Goal: Task Accomplishment & Management: Complete application form

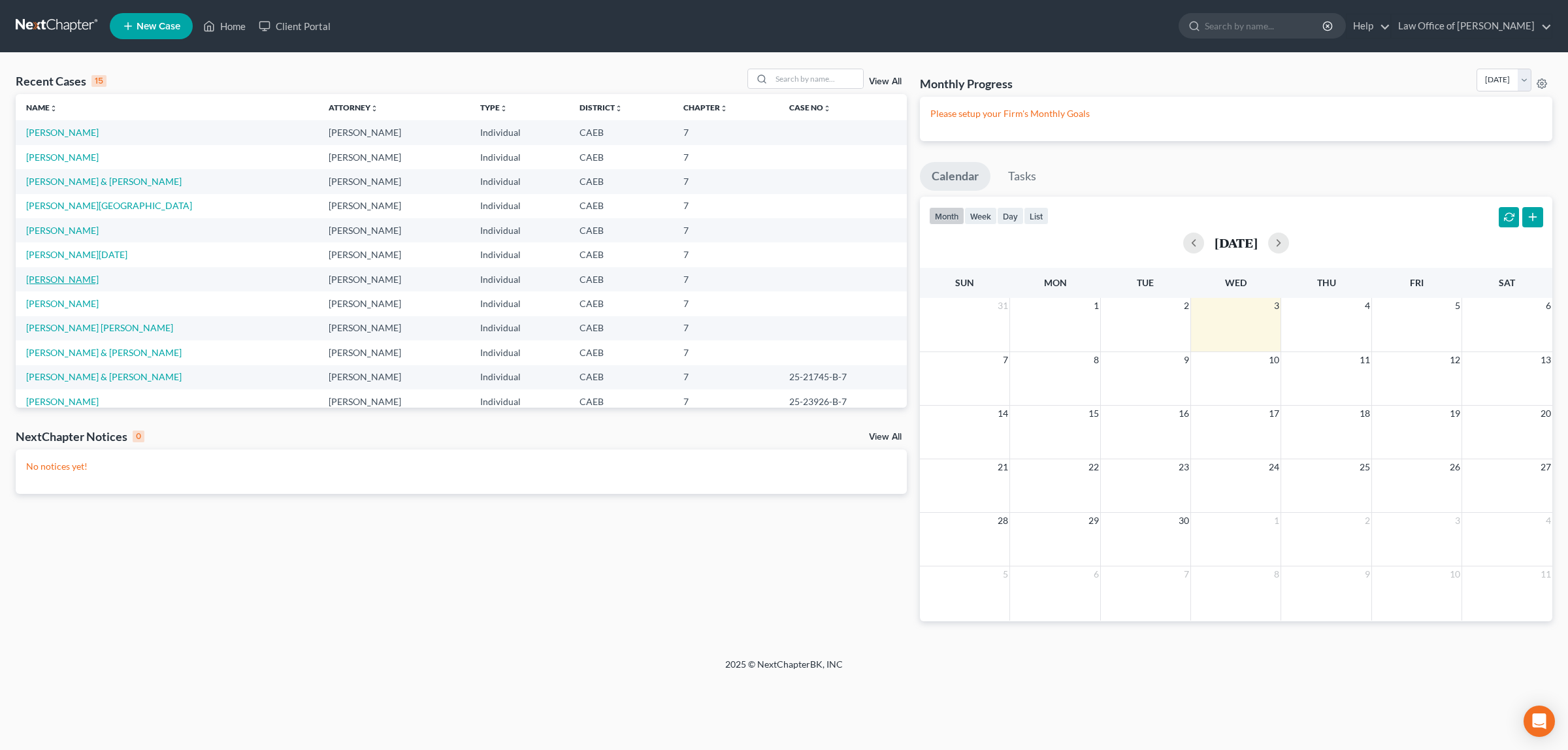
click at [33, 275] on link "[PERSON_NAME]" at bounding box center [62, 279] width 73 height 11
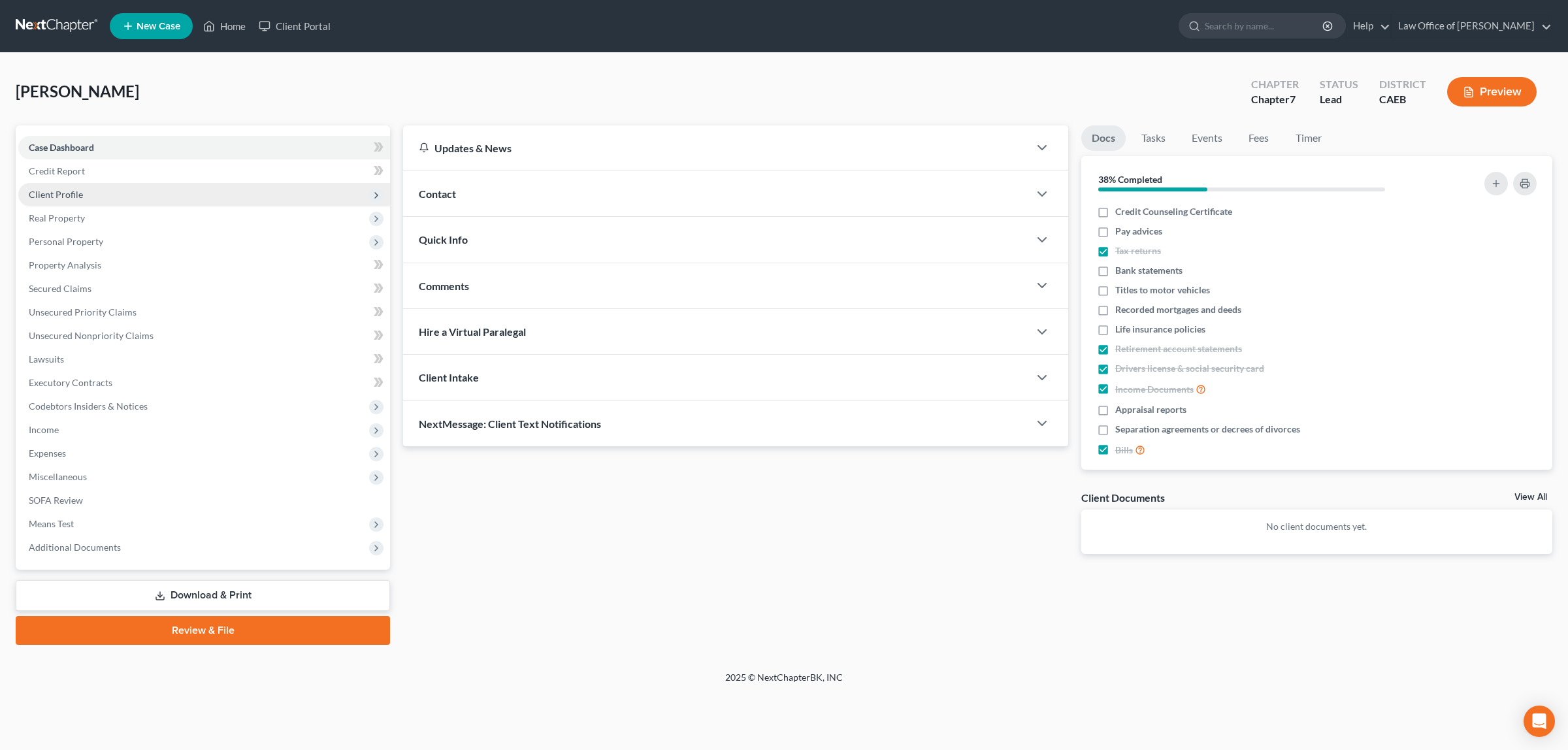
click at [91, 190] on span "Client Profile" at bounding box center [204, 195] width 371 height 24
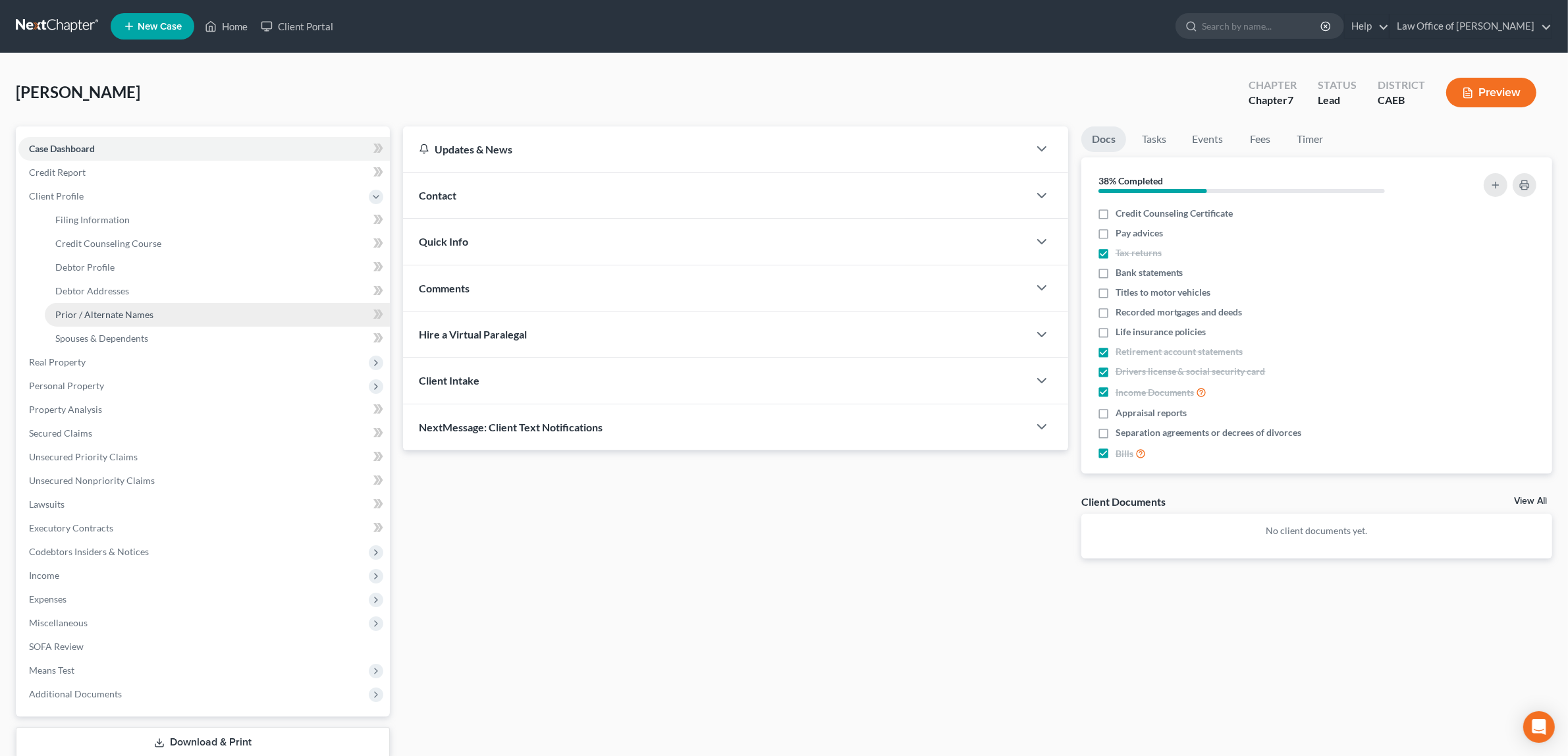
click at [114, 310] on span "Prior / Alternate Names" at bounding box center [105, 315] width 98 height 11
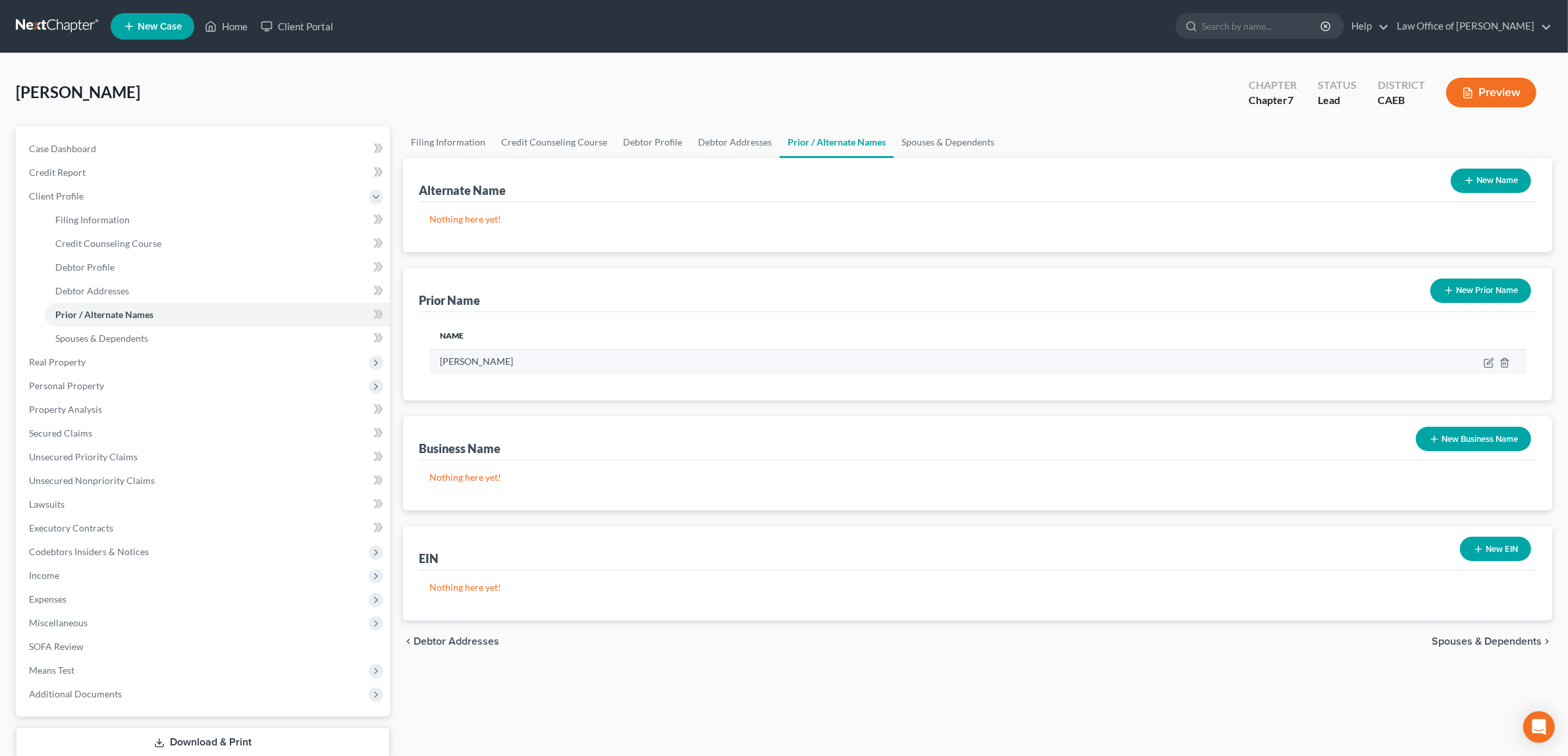
click at [484, 362] on td "[PERSON_NAME]" at bounding box center [780, 361] width 703 height 25
click at [1489, 360] on icon "button" at bounding box center [1488, 362] width 10 height 10
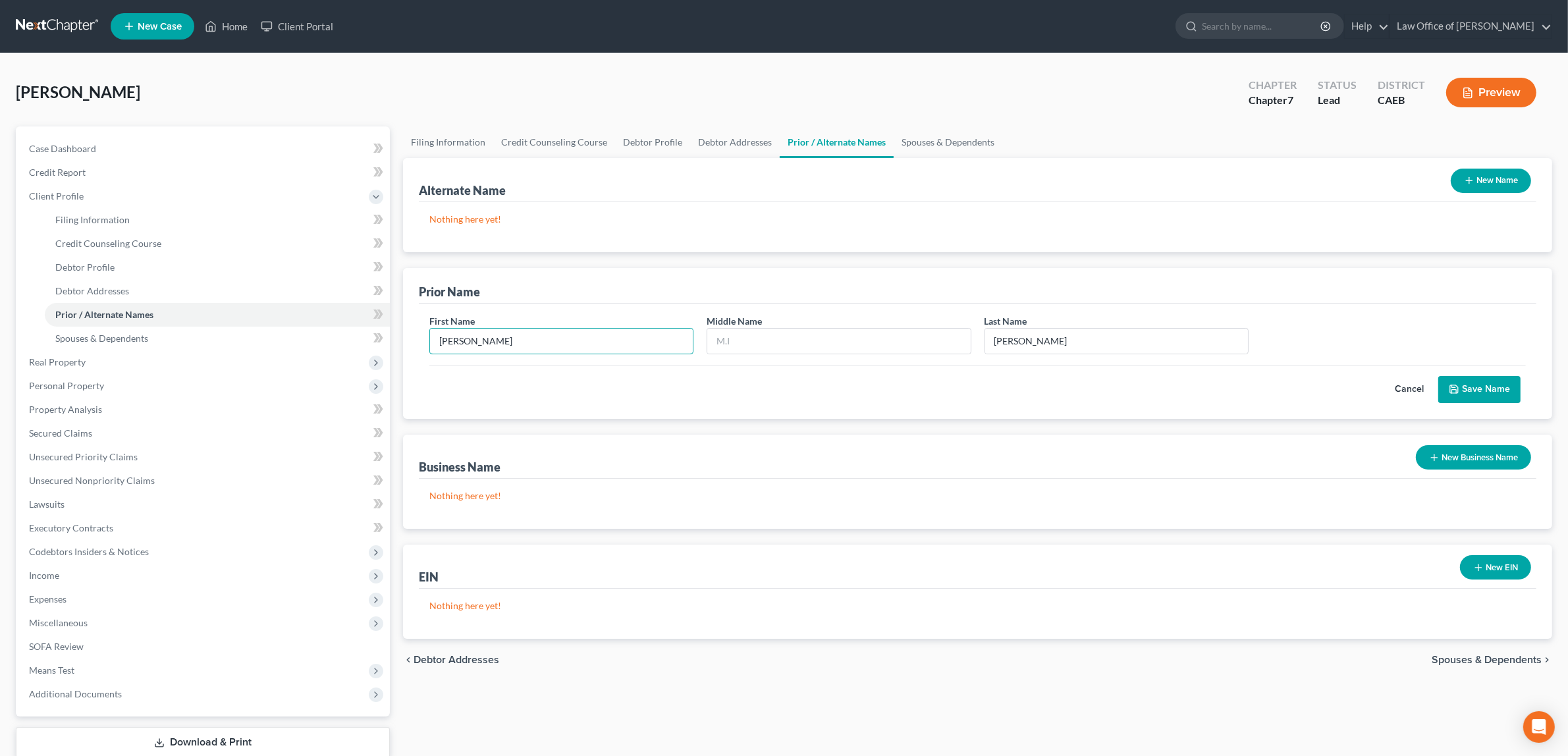
drag, startPoint x: 464, startPoint y: 343, endPoint x: 478, endPoint y: 323, distance: 24.4
click at [465, 343] on input "[PERSON_NAME]" at bounding box center [561, 341] width 263 height 25
type input "P"
type input "[PERSON_NAME]"
click at [1480, 386] on button "Save Name" at bounding box center [1480, 390] width 83 height 28
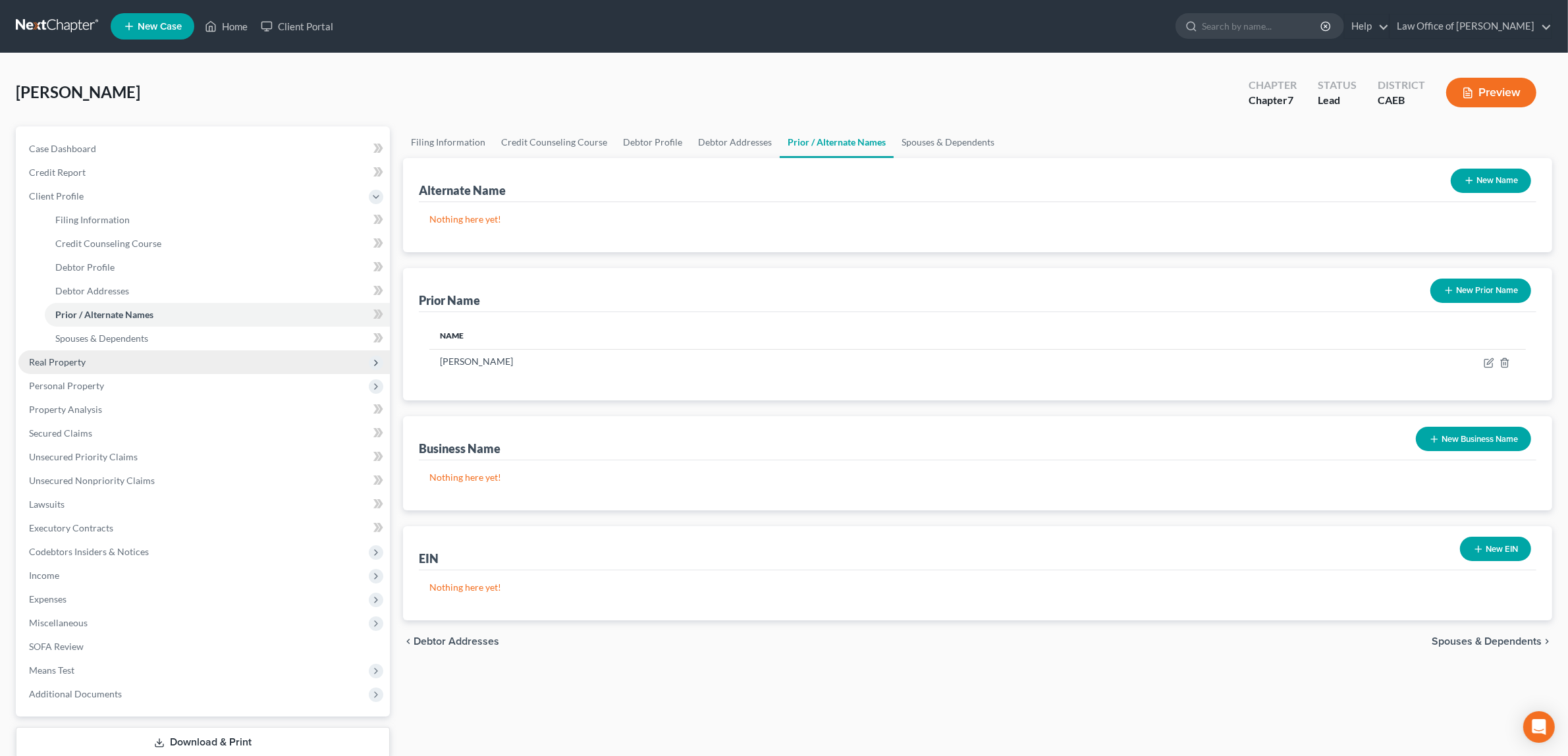
click at [85, 358] on span "Real Property" at bounding box center [57, 362] width 57 height 11
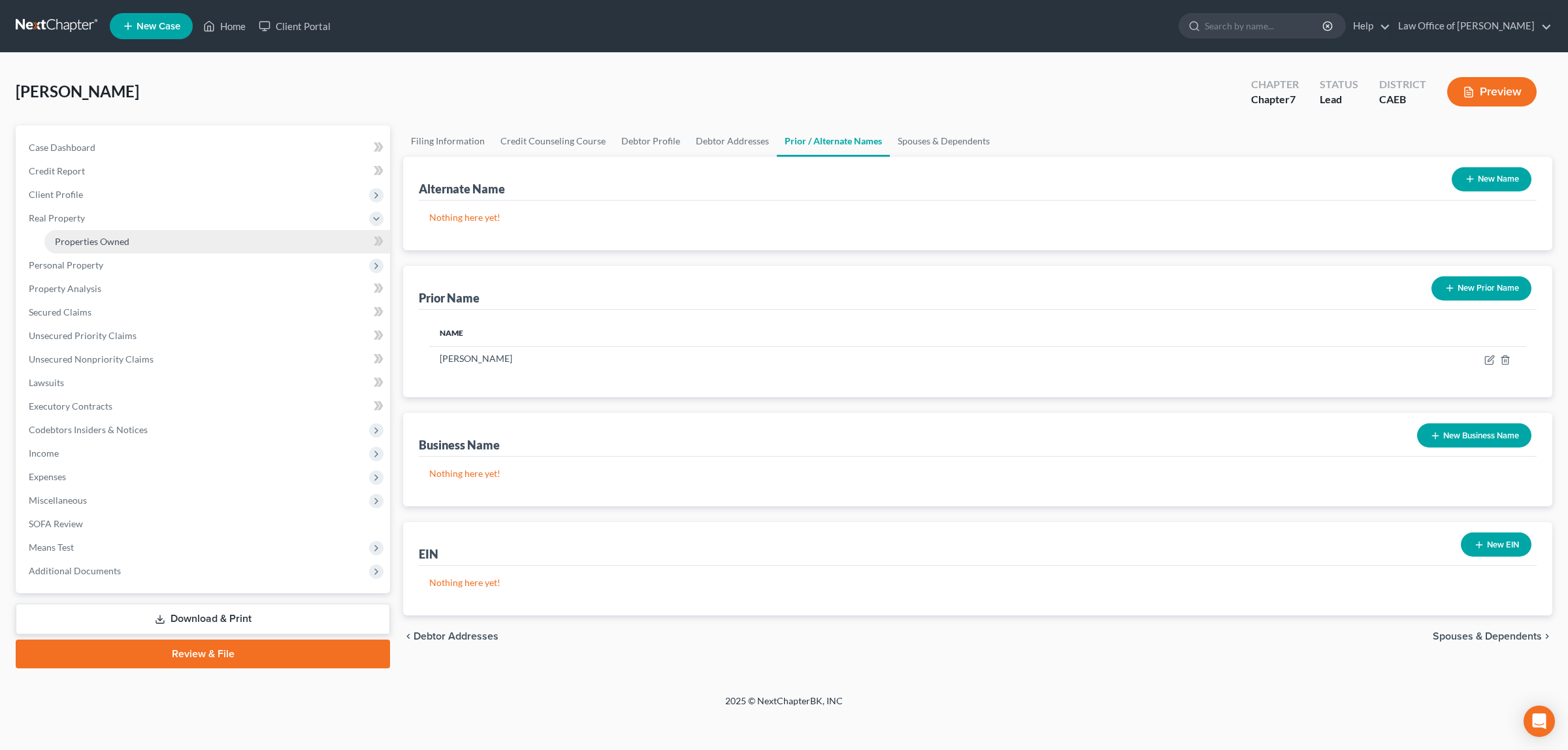
click at [98, 236] on span "Properties Owned" at bounding box center [92, 241] width 75 height 11
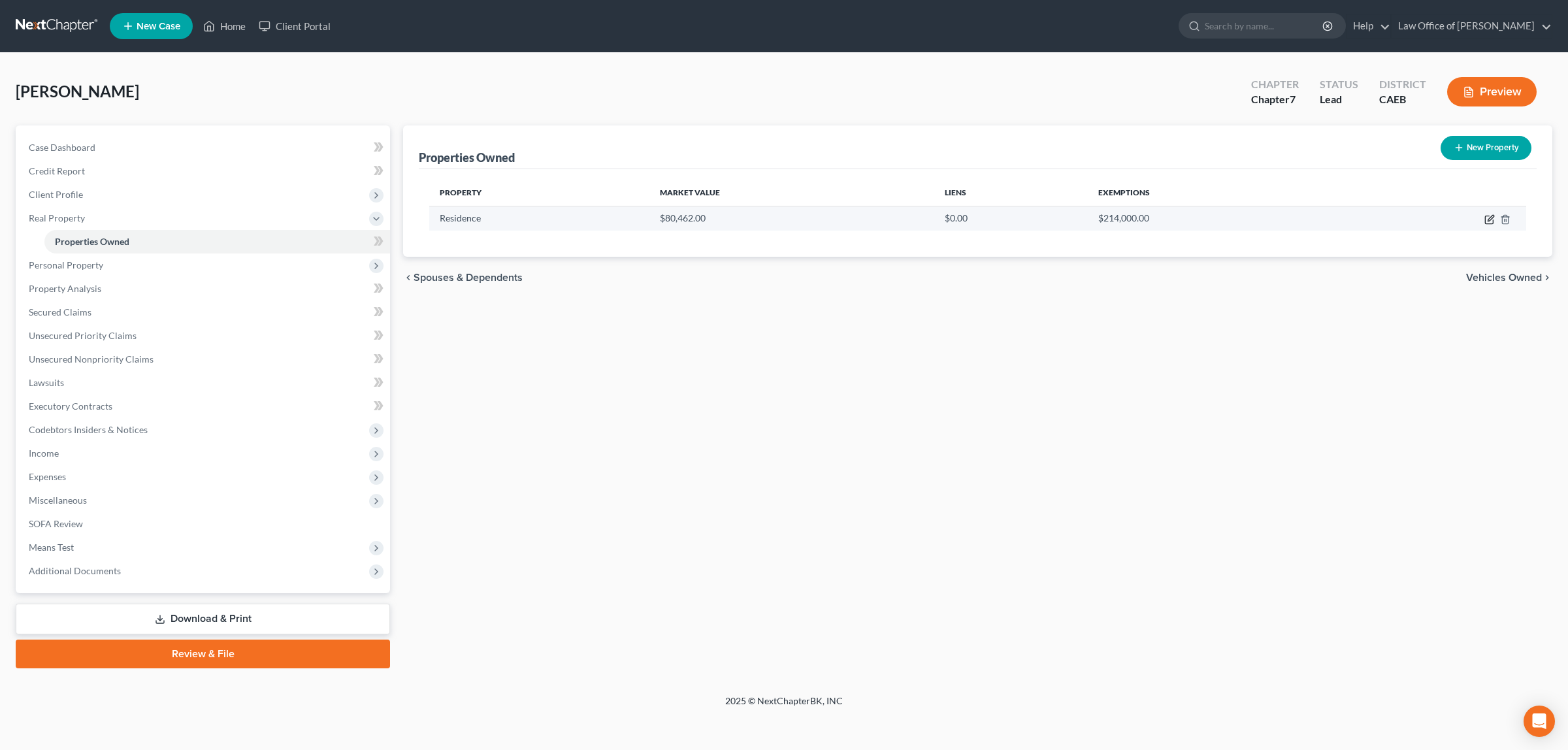
click at [1488, 215] on icon "button" at bounding box center [1489, 219] width 10 height 10
select select "4"
select select "3"
select select "1"
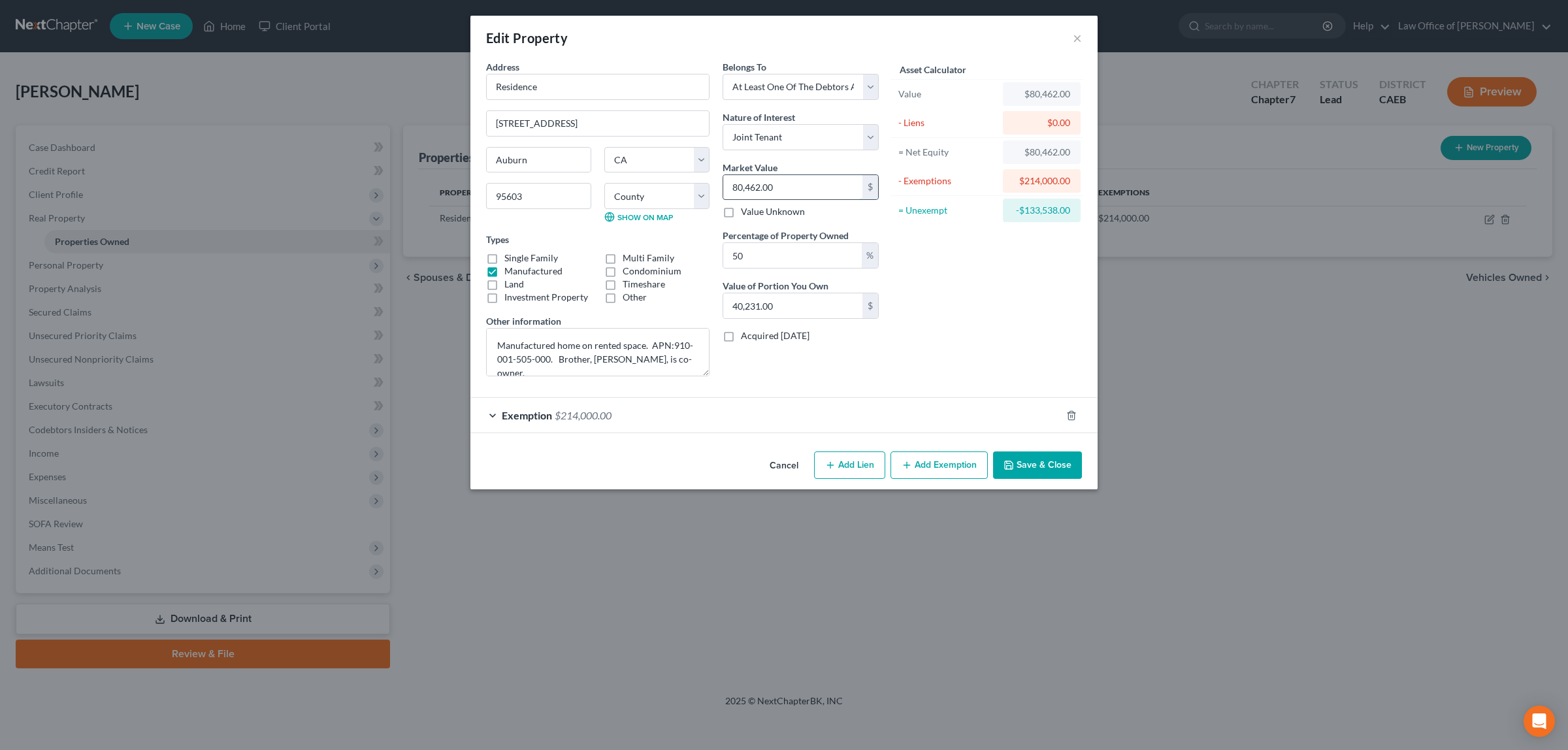
click at [761, 186] on input "80,462.00" at bounding box center [792, 187] width 139 height 25
click at [763, 187] on input "80,462.00" at bounding box center [792, 187] width 139 height 25
click at [762, 190] on input "80,462.00" at bounding box center [792, 187] width 139 height 25
drag, startPoint x: 781, startPoint y: 187, endPoint x: 729, endPoint y: 190, distance: 52.1
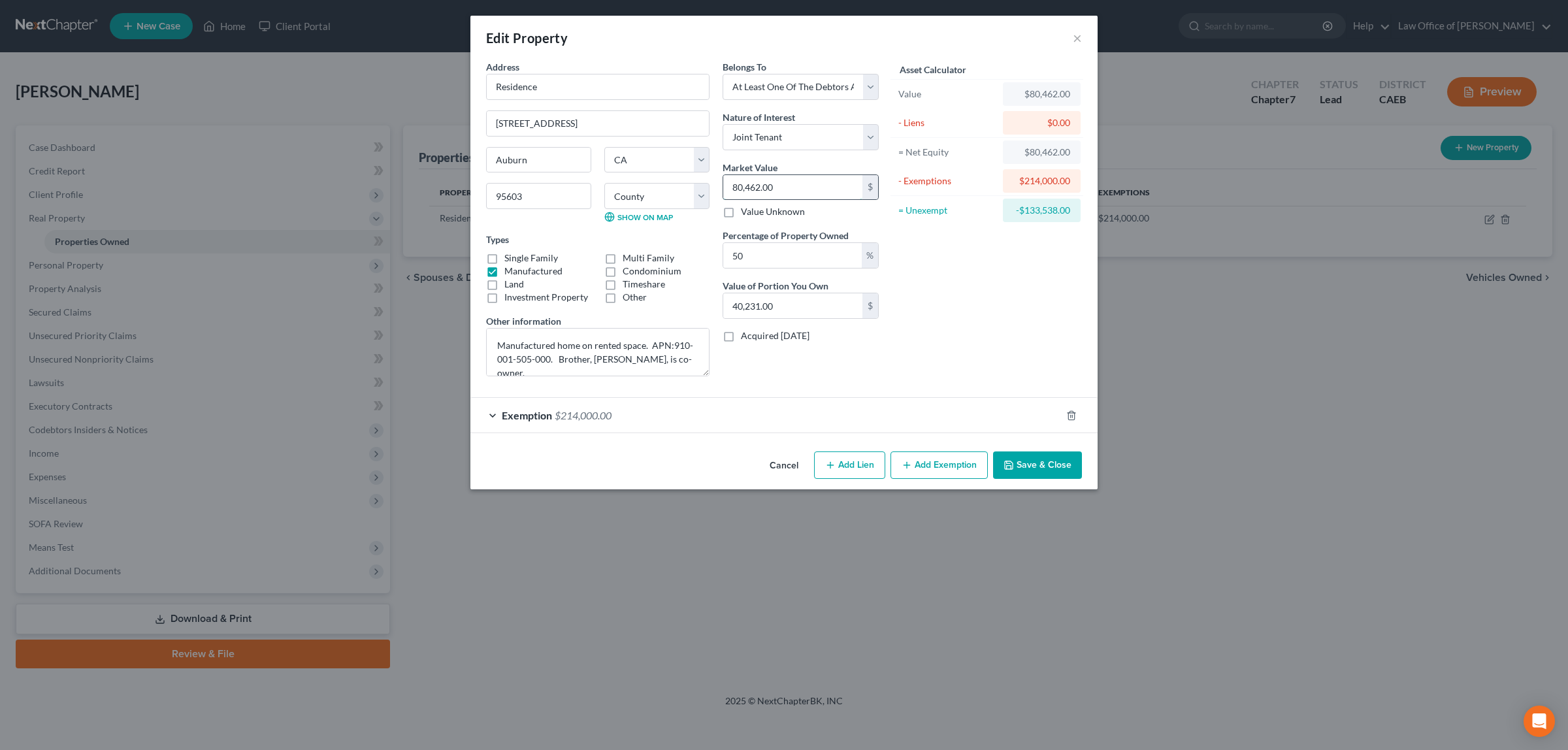
click at [729, 190] on input "80,462.00" at bounding box center [792, 187] width 139 height 25
type input "0"
type input "8"
type input "4.00"
type input "80"
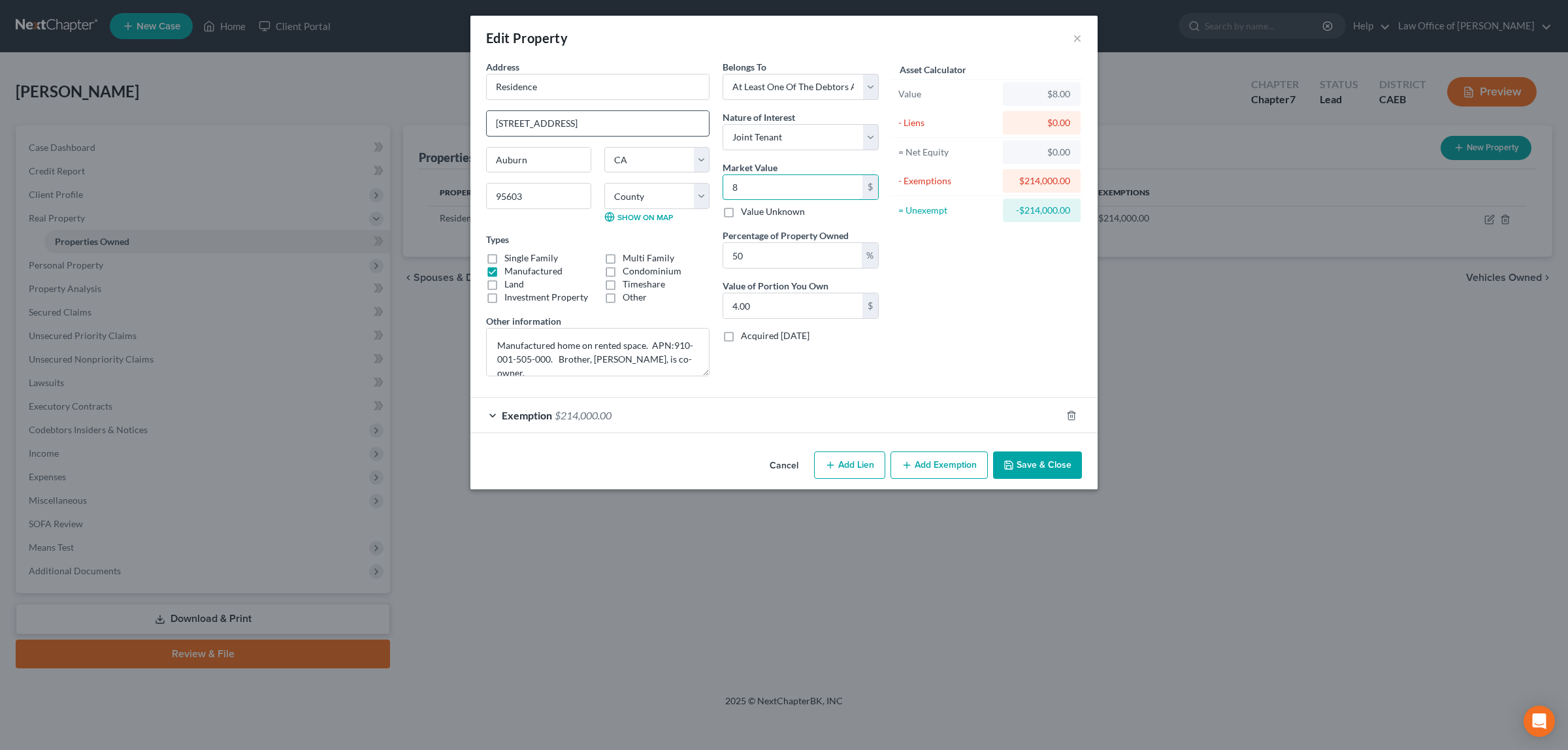
type input "40.00"
type input "805"
type input "402.50"
type input "8050"
type input "4,025.00"
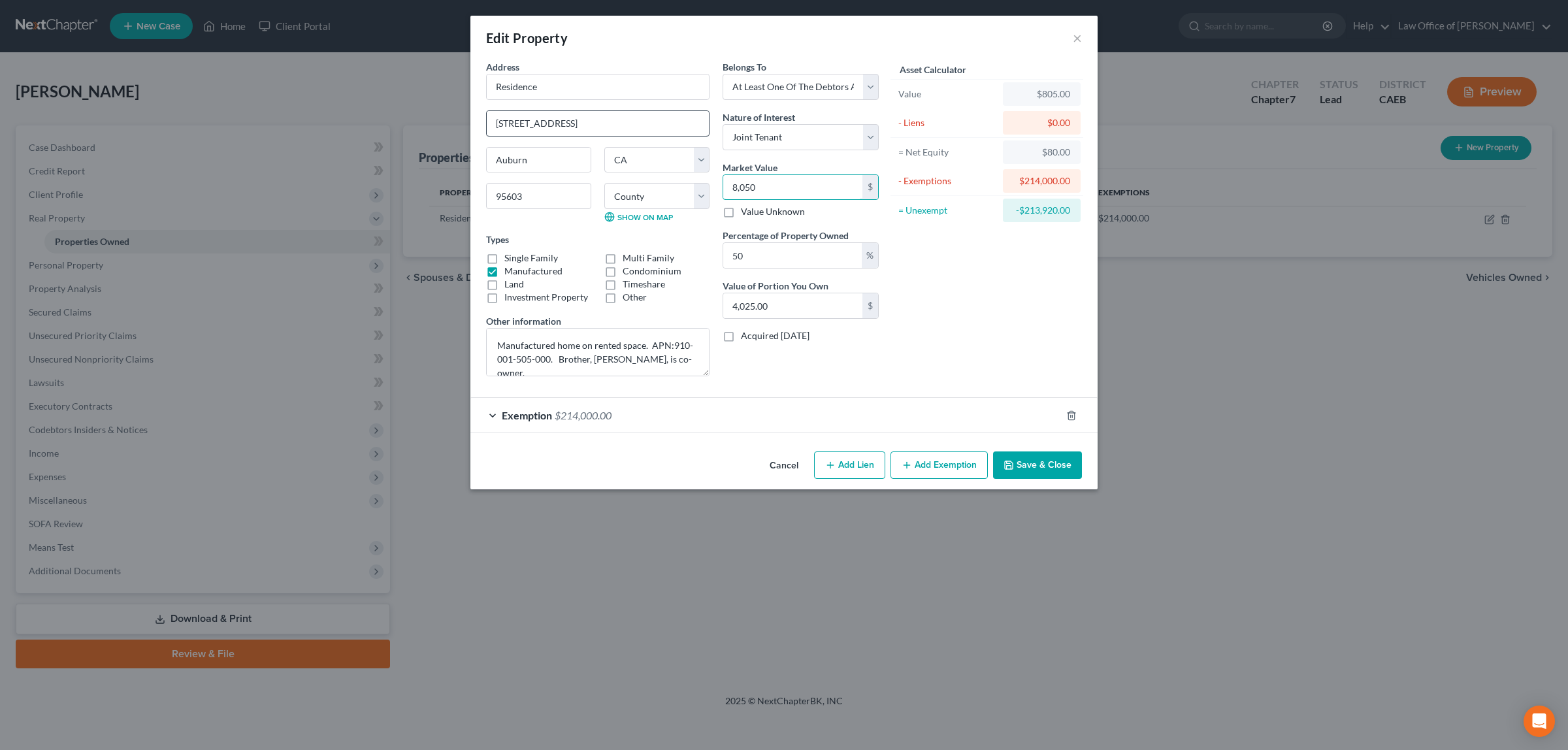
type input "8,0500"
type input "40,250.00"
type input "80,500.00"
click at [1032, 465] on button "Save & Close" at bounding box center [1037, 465] width 88 height 28
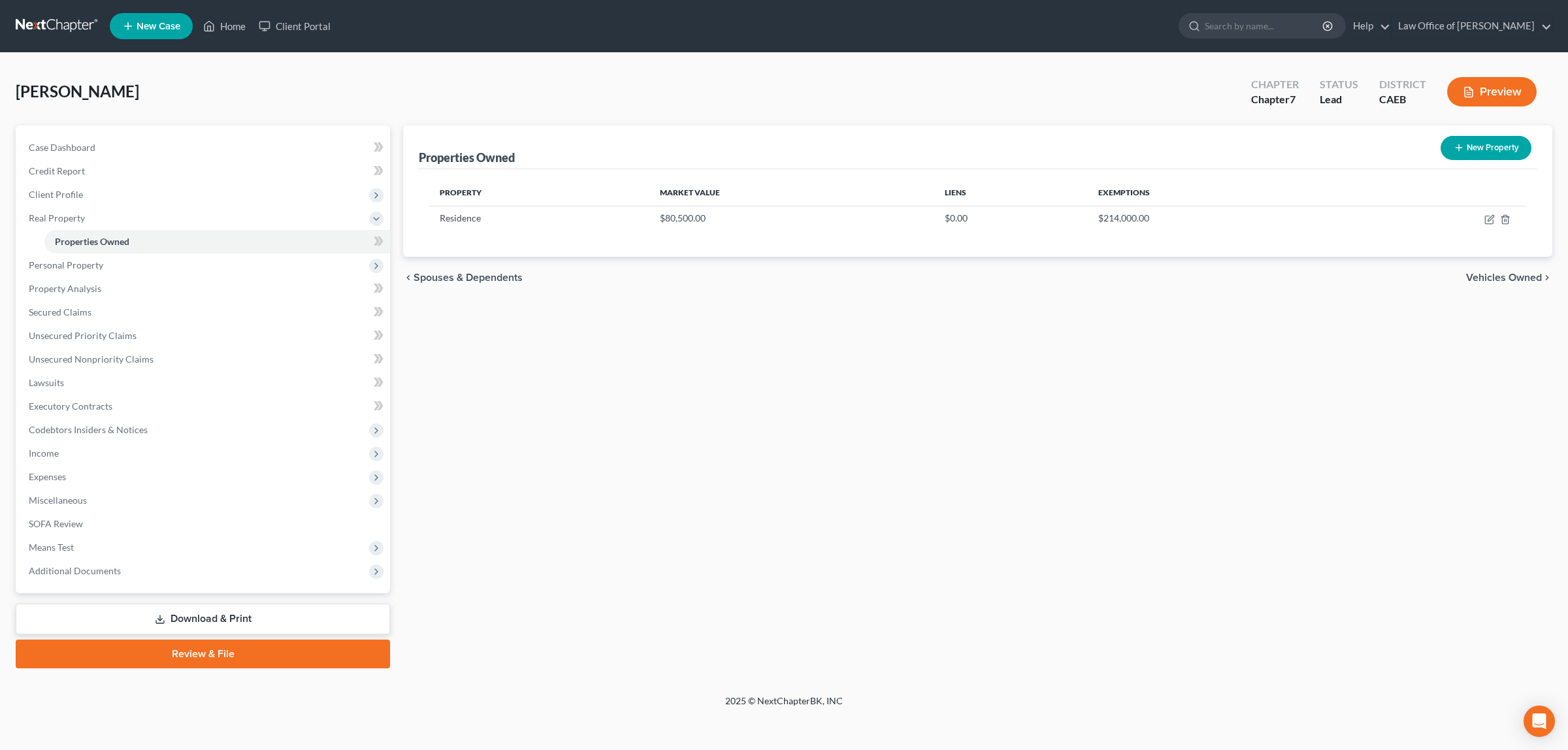
click at [1477, 85] on button "Preview" at bounding box center [1492, 92] width 89 height 29
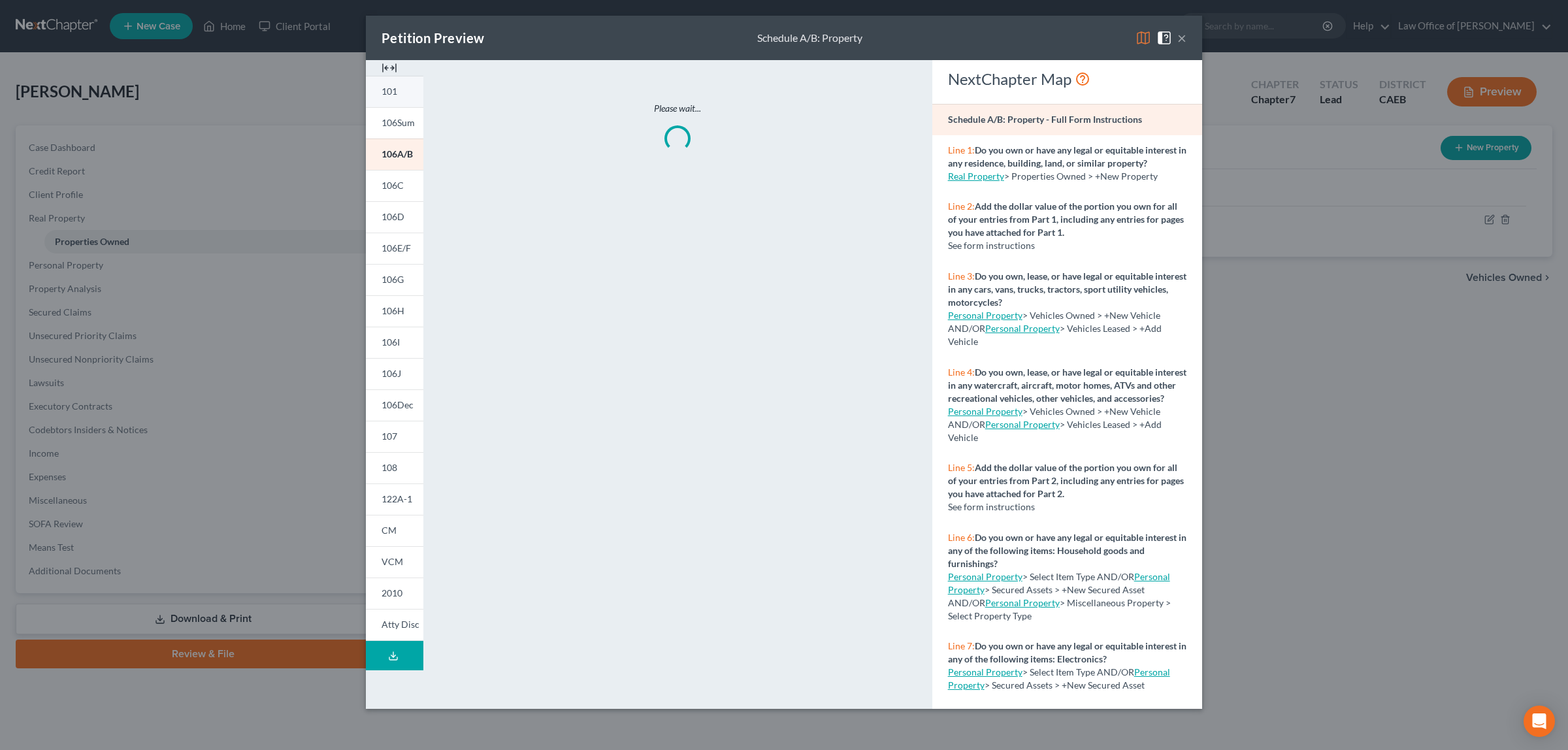
click at [404, 88] on link "101" at bounding box center [394, 91] width 57 height 31
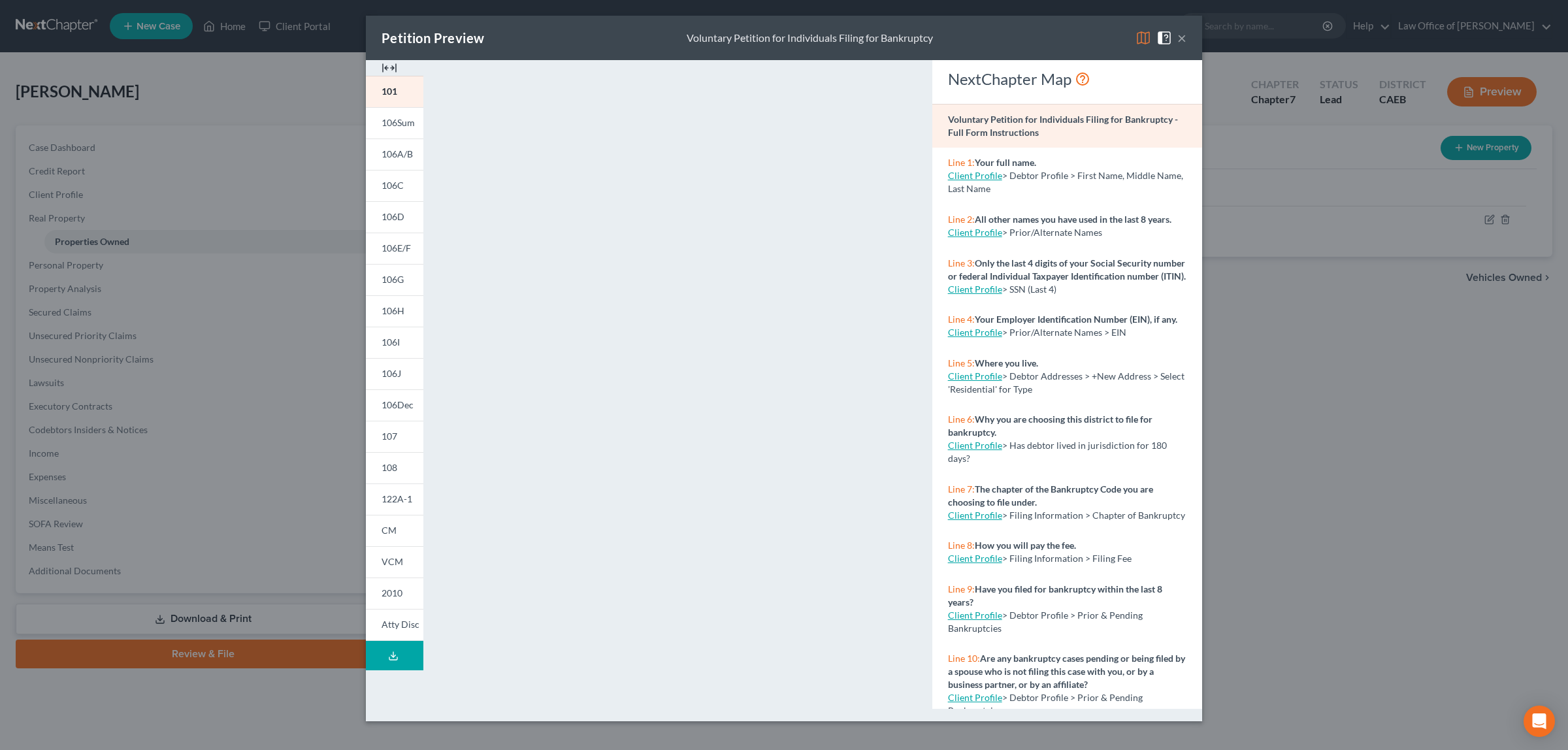
click at [1180, 33] on button "×" at bounding box center [1182, 38] width 9 height 16
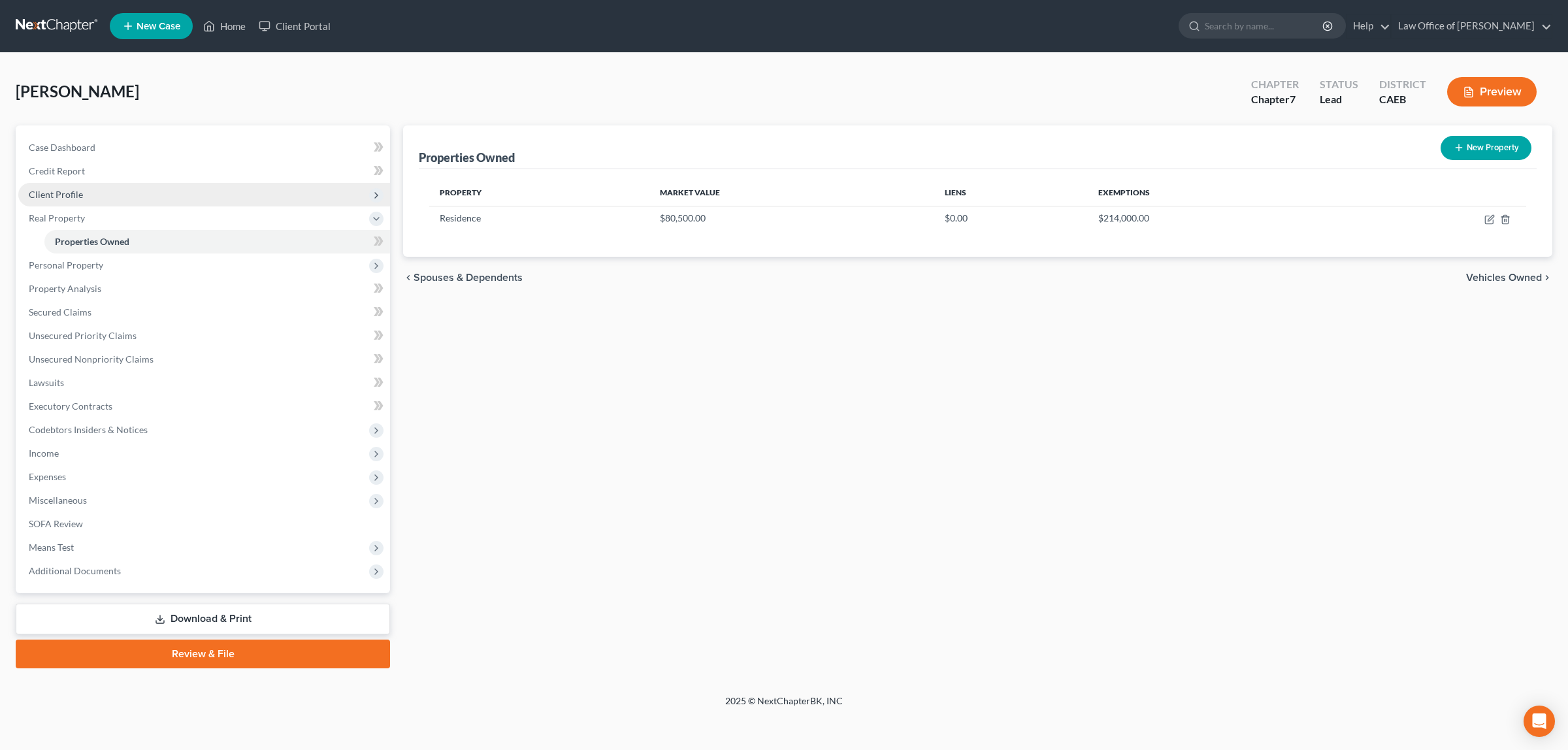
click at [124, 184] on span "Client Profile" at bounding box center [204, 195] width 371 height 24
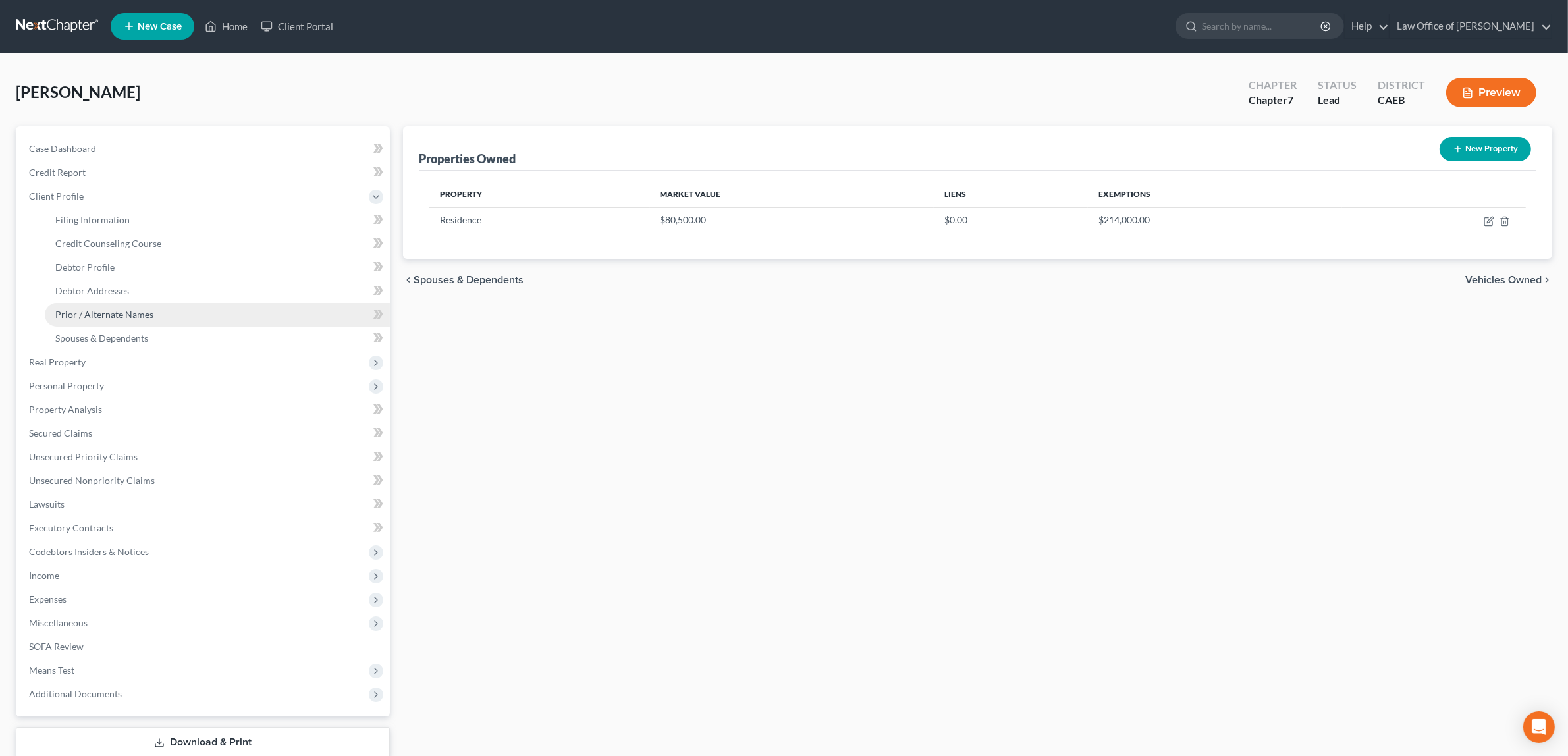
click at [142, 309] on span "Prior / Alternate Names" at bounding box center [105, 315] width 98 height 11
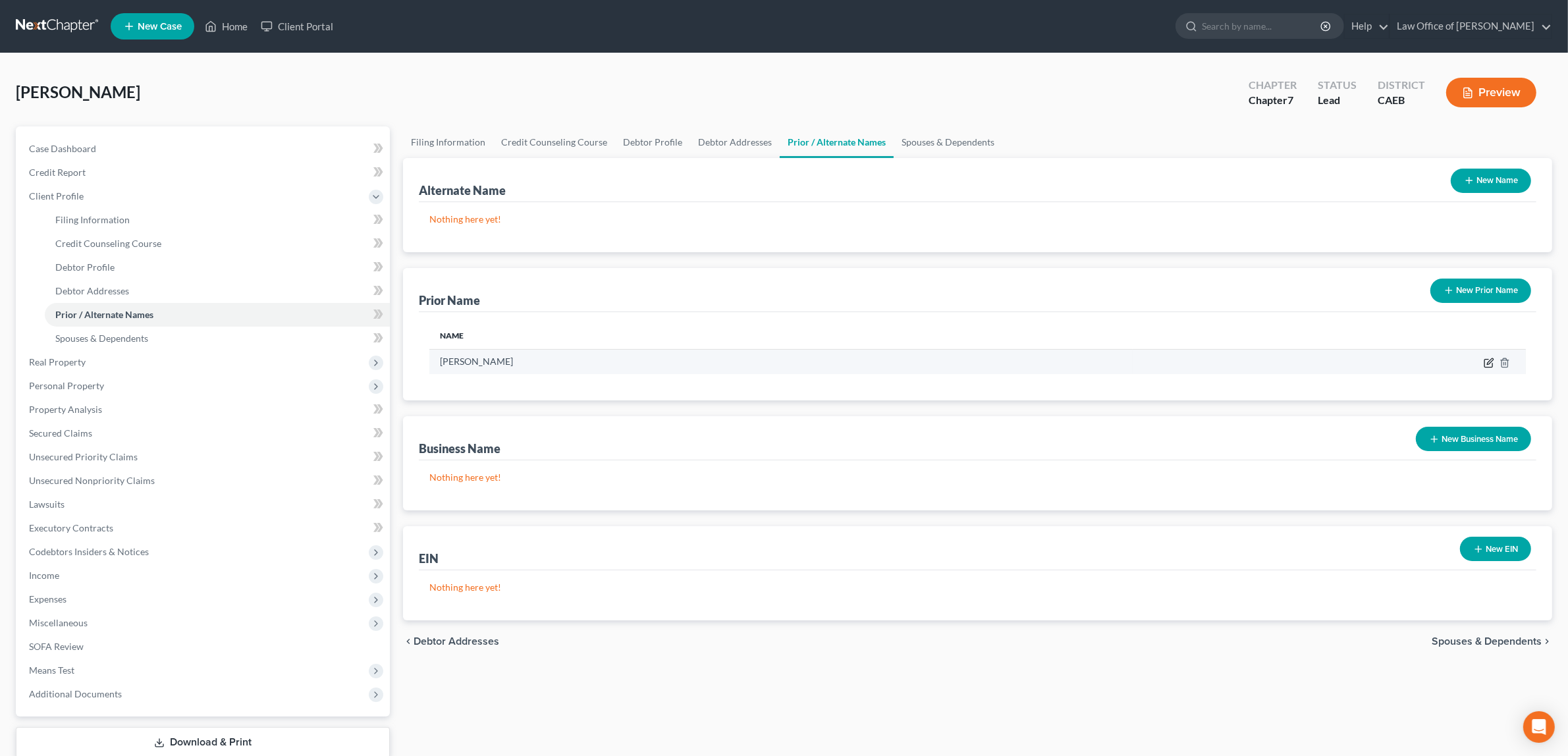
click at [1490, 360] on icon "button" at bounding box center [1490, 361] width 6 height 6
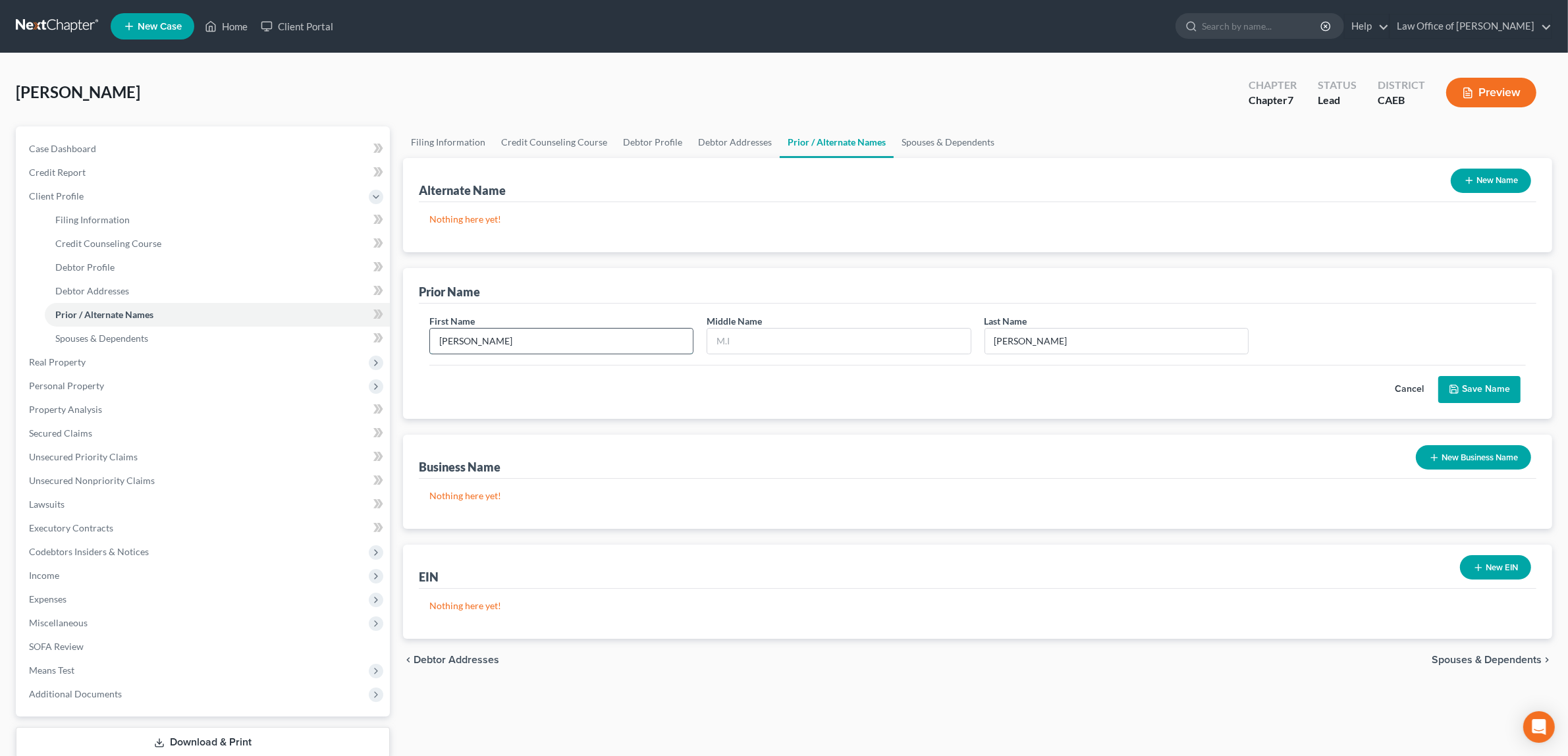
click at [508, 341] on input "[PERSON_NAME]" at bounding box center [561, 341] width 263 height 25
type input "[PERSON_NAME]"
click at [1012, 343] on input "[PERSON_NAME]" at bounding box center [1117, 341] width 263 height 25
type input "Godon"
click at [1463, 384] on button "Save Name" at bounding box center [1480, 390] width 83 height 28
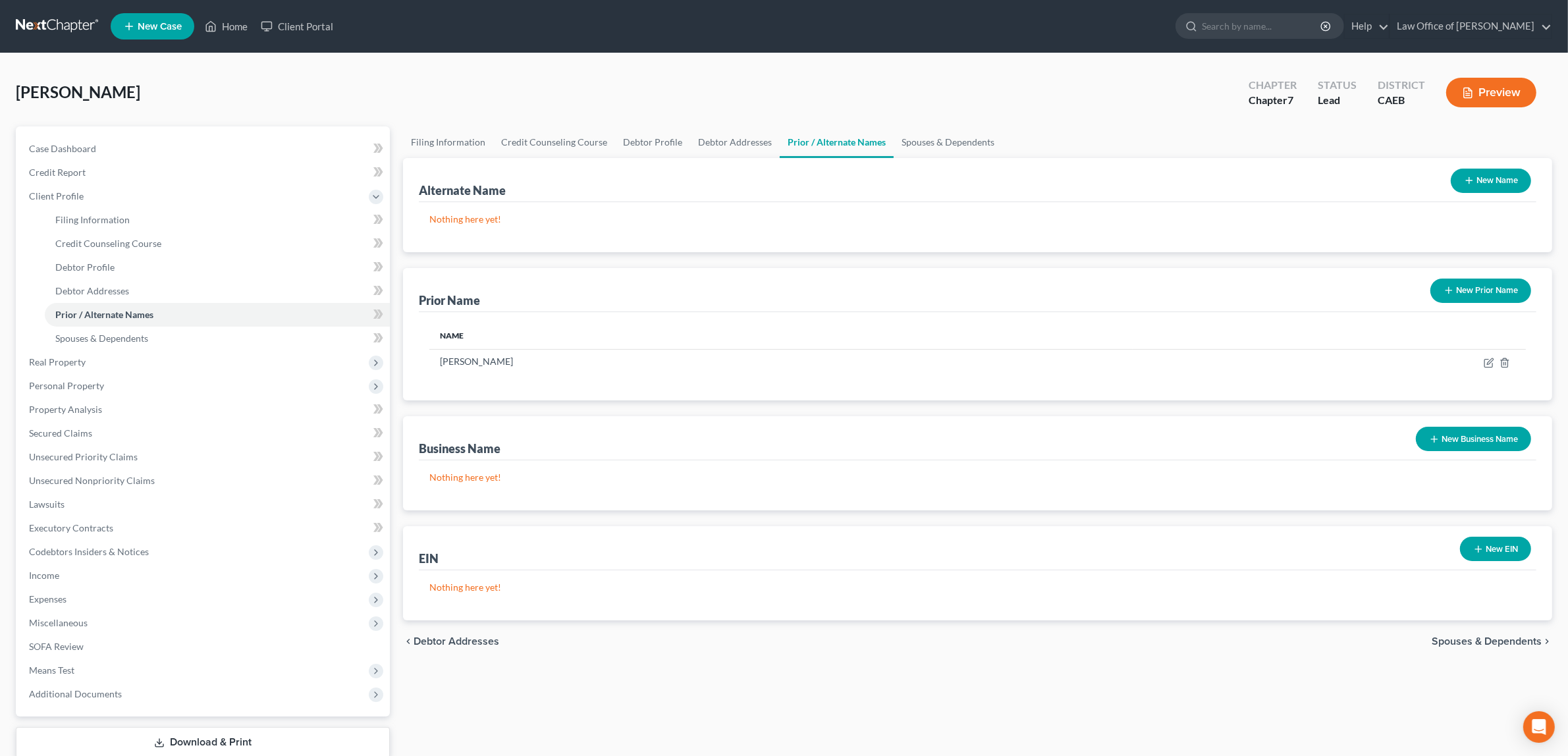
click at [1466, 85] on button "Preview" at bounding box center [1491, 93] width 90 height 30
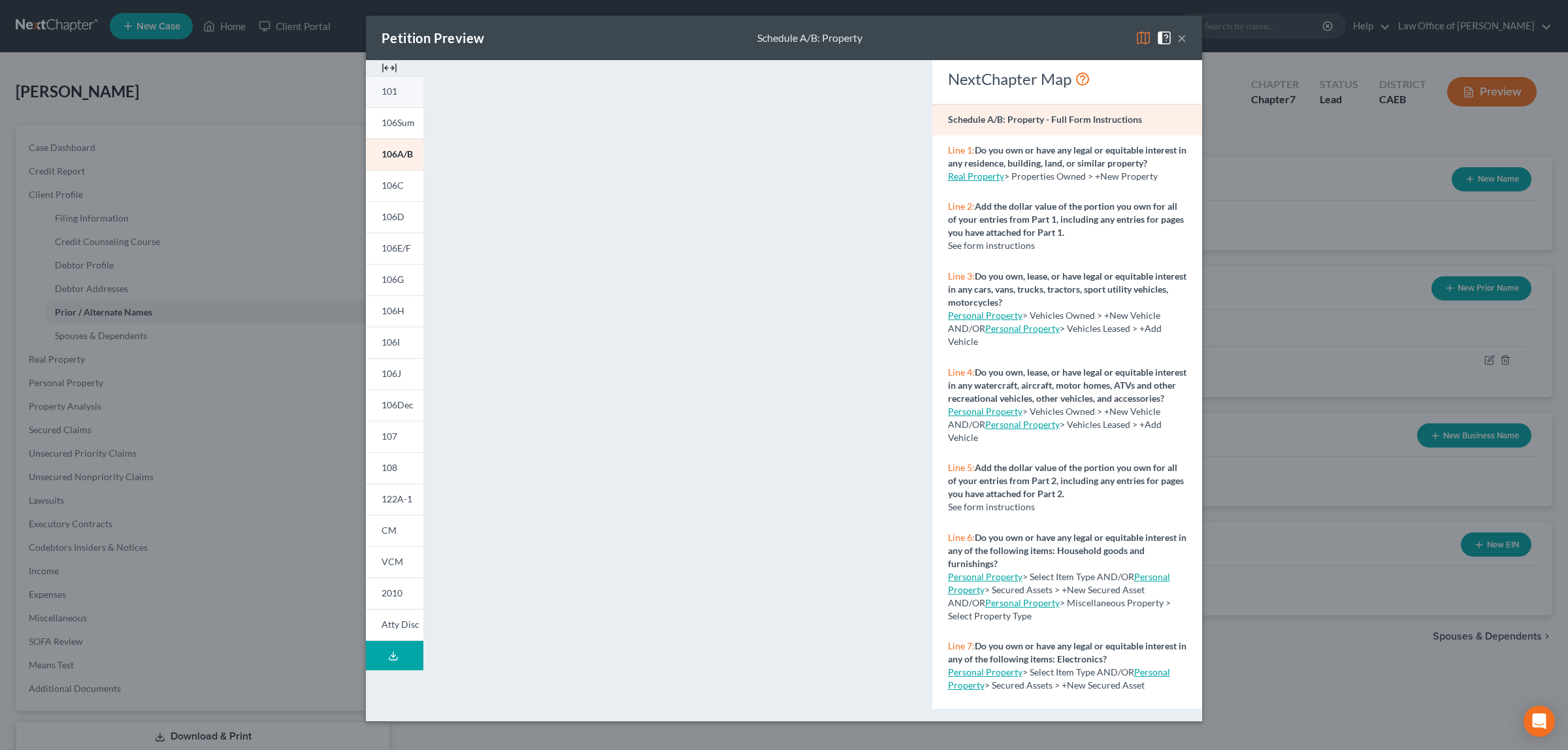
click at [397, 91] on link "101" at bounding box center [394, 91] width 57 height 31
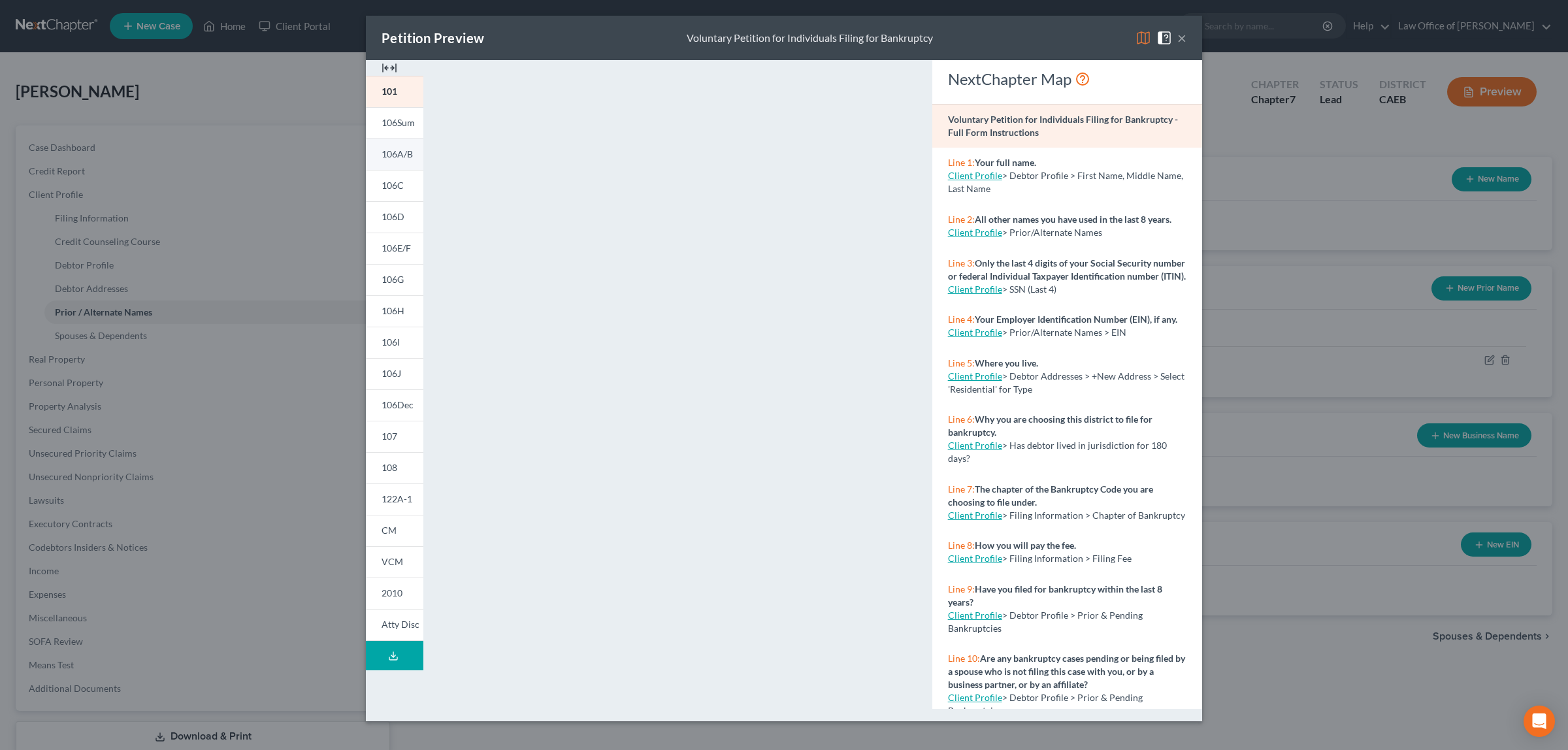
click at [390, 151] on span "106A/B" at bounding box center [397, 154] width 31 height 11
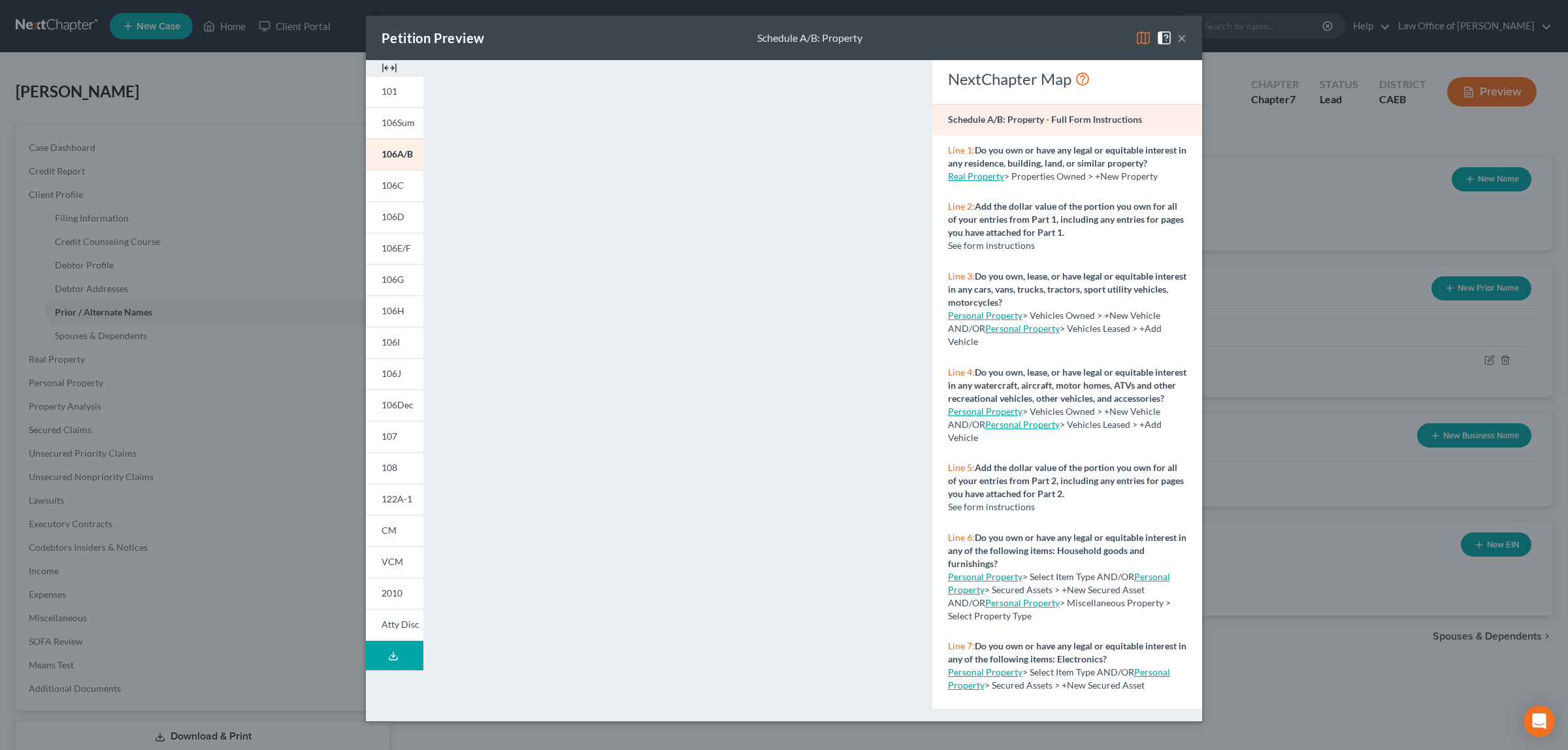
click at [1177, 36] on button "×" at bounding box center [1182, 38] width 9 height 16
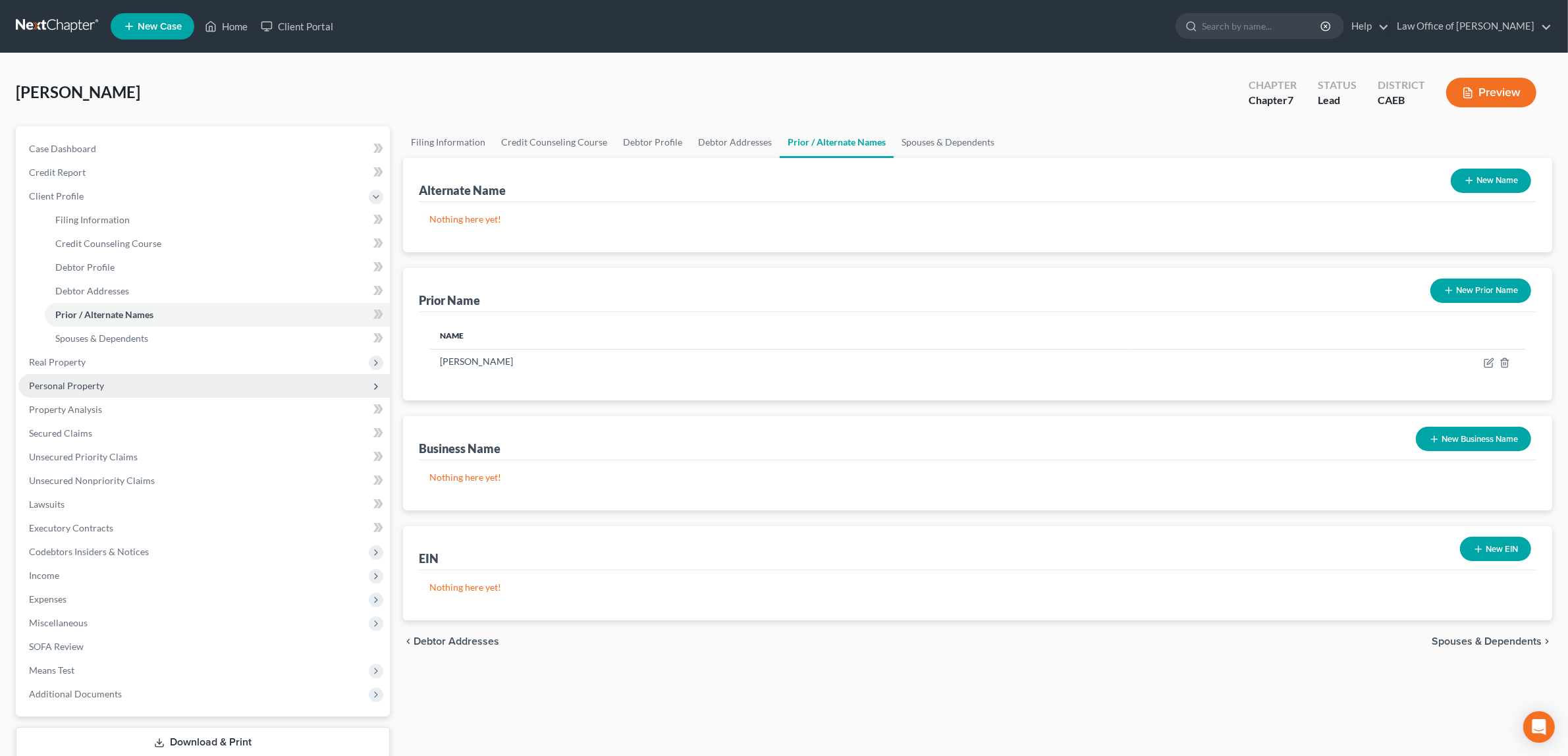
click at [98, 380] on span "Personal Property" at bounding box center [66, 385] width 75 height 11
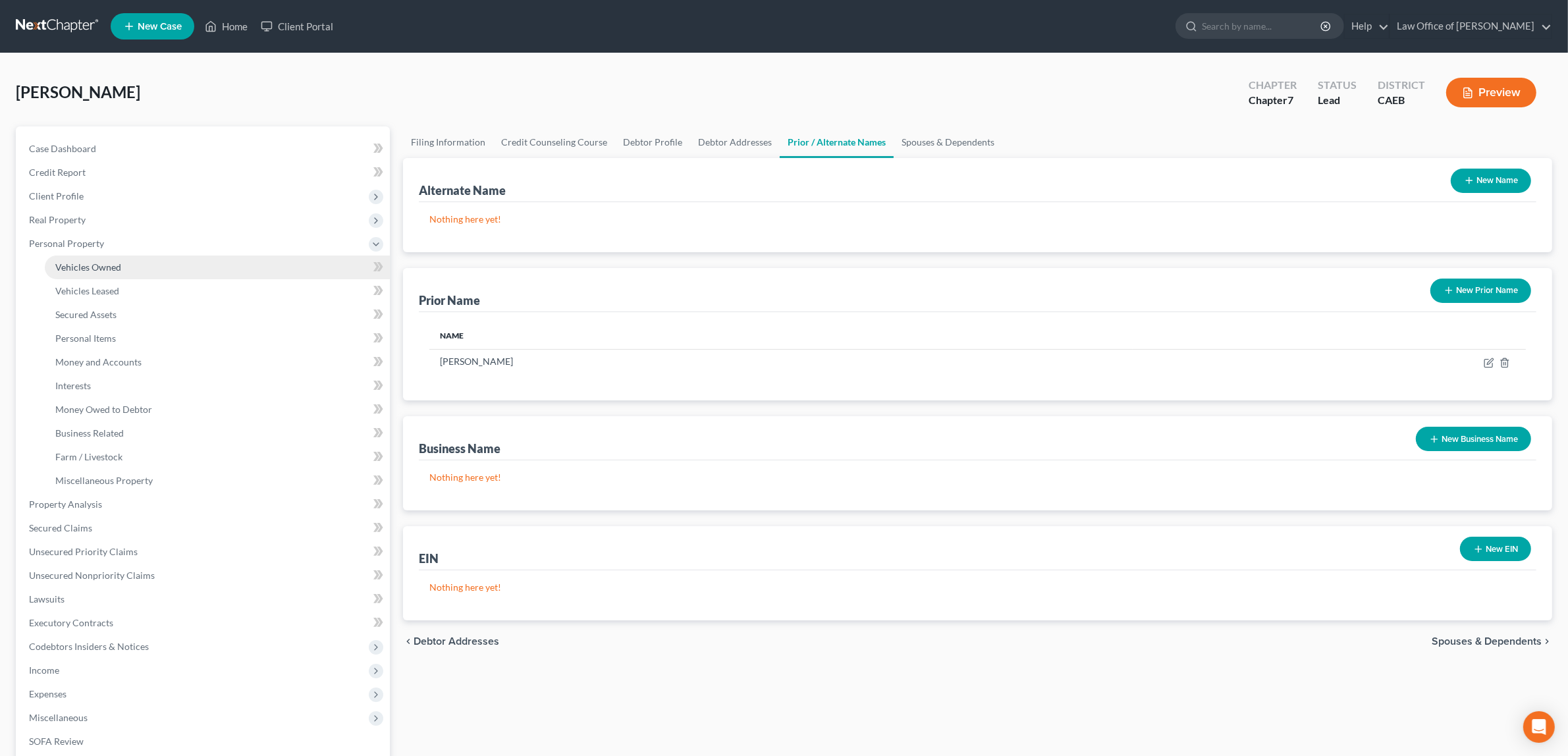
click at [130, 261] on link "Vehicles Owned" at bounding box center [217, 267] width 346 height 24
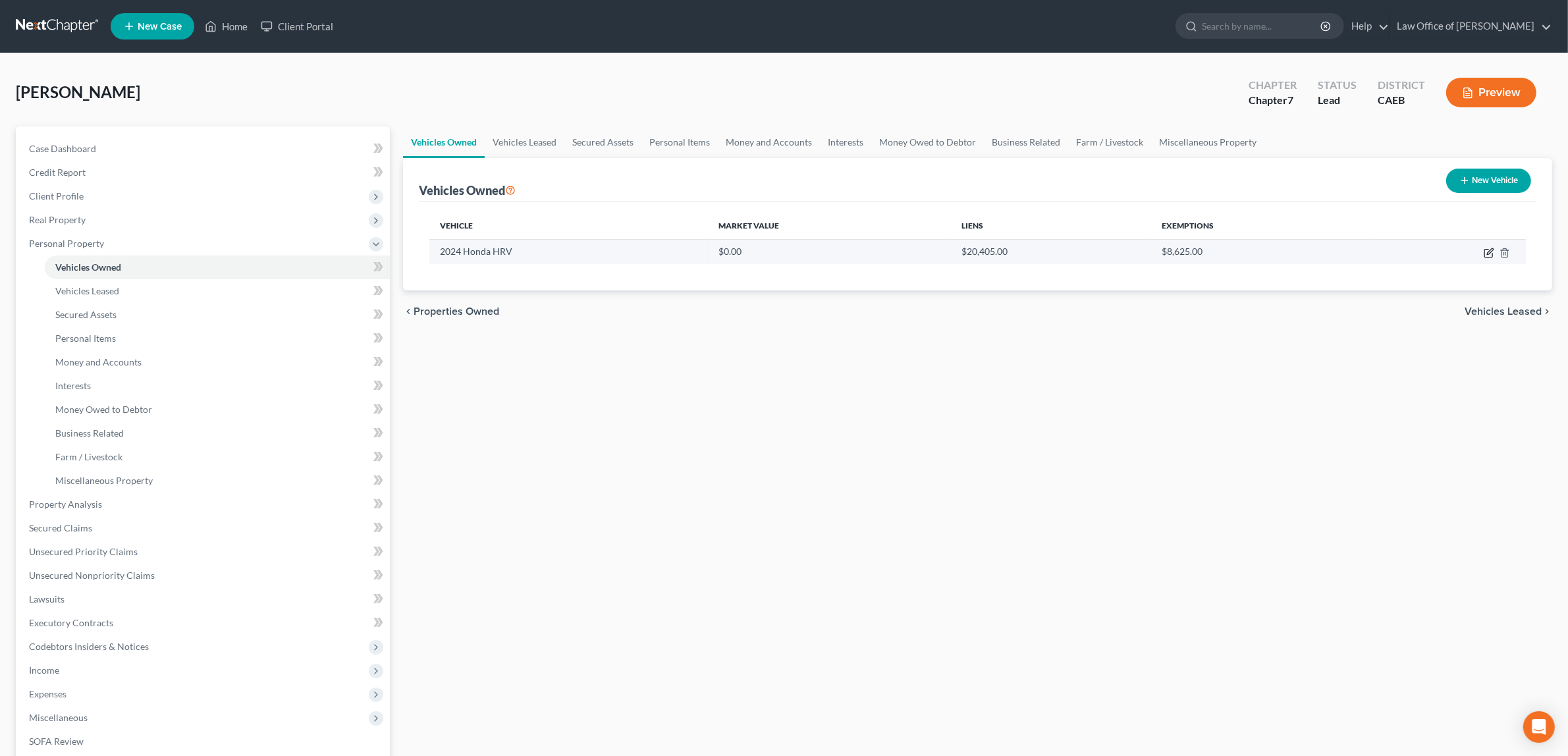
click at [1488, 249] on icon "button" at bounding box center [1488, 253] width 10 height 10
select select "0"
select select "2"
select select "0"
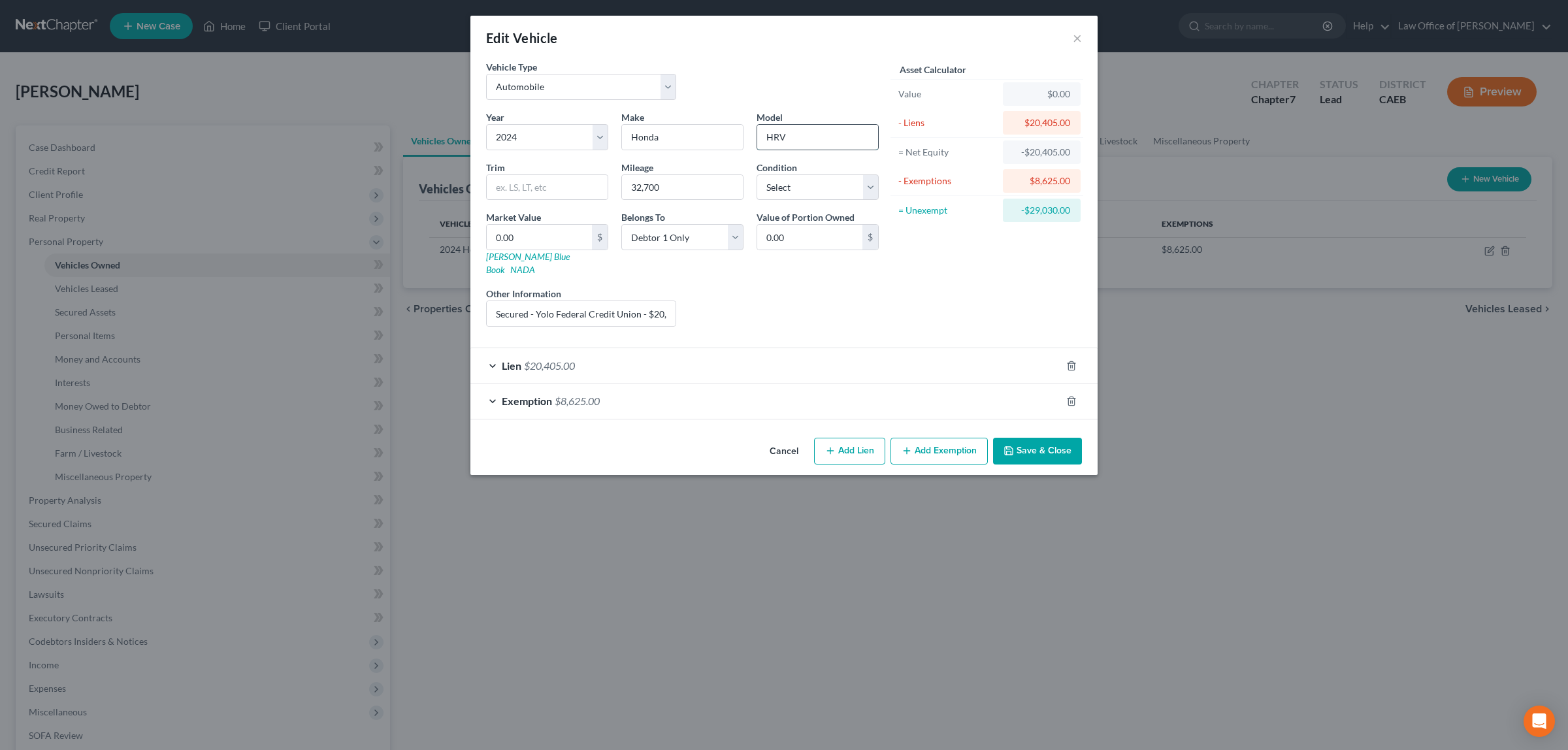
click at [809, 135] on input "HRV" at bounding box center [817, 136] width 121 height 25
type input "HRV EX-L"
click at [670, 188] on input "32,700" at bounding box center [682, 187] width 121 height 25
type input "33,000"
click at [871, 183] on select "Select Excellent Very Good Good Fair Poor" at bounding box center [817, 187] width 123 height 26
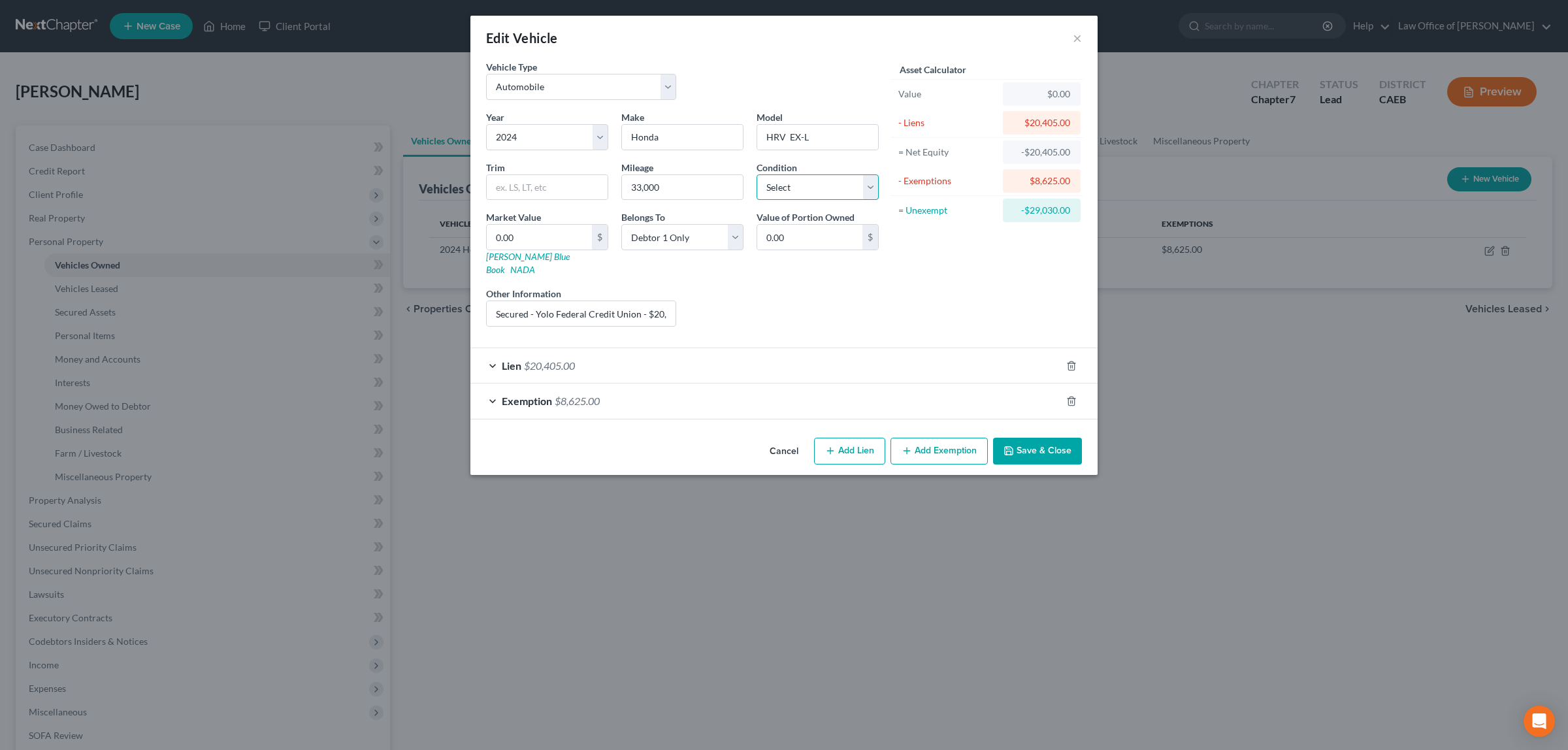
select select "1"
click at [756, 174] on select "Select Excellent Very Good Good Fair Poor" at bounding box center [817, 187] width 123 height 26
click at [526, 240] on input "0.00" at bounding box center [539, 237] width 105 height 25
type input "2"
type input "2.00"
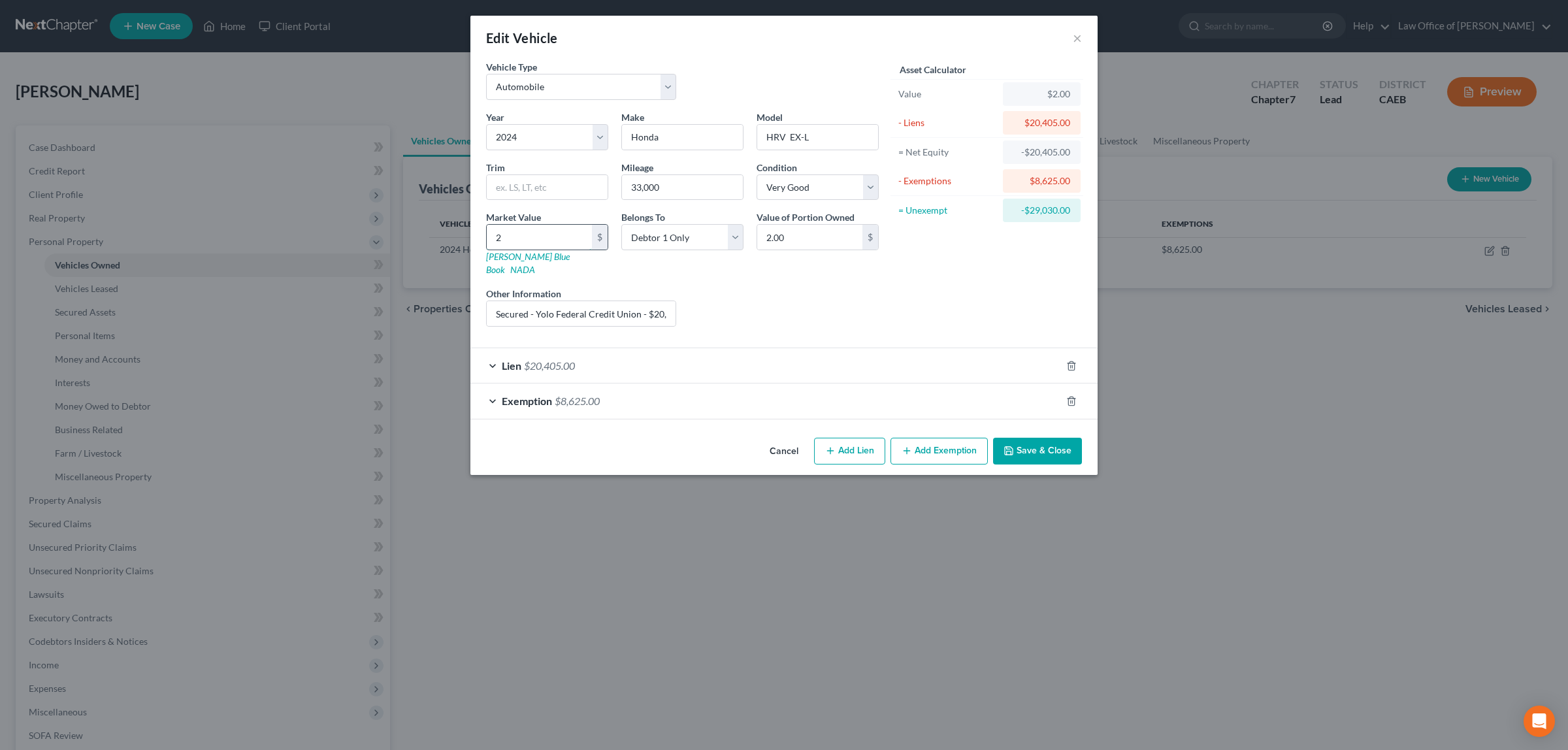
type input "20"
type input "20.00"
type input "207"
type input "207.00"
type input "2070"
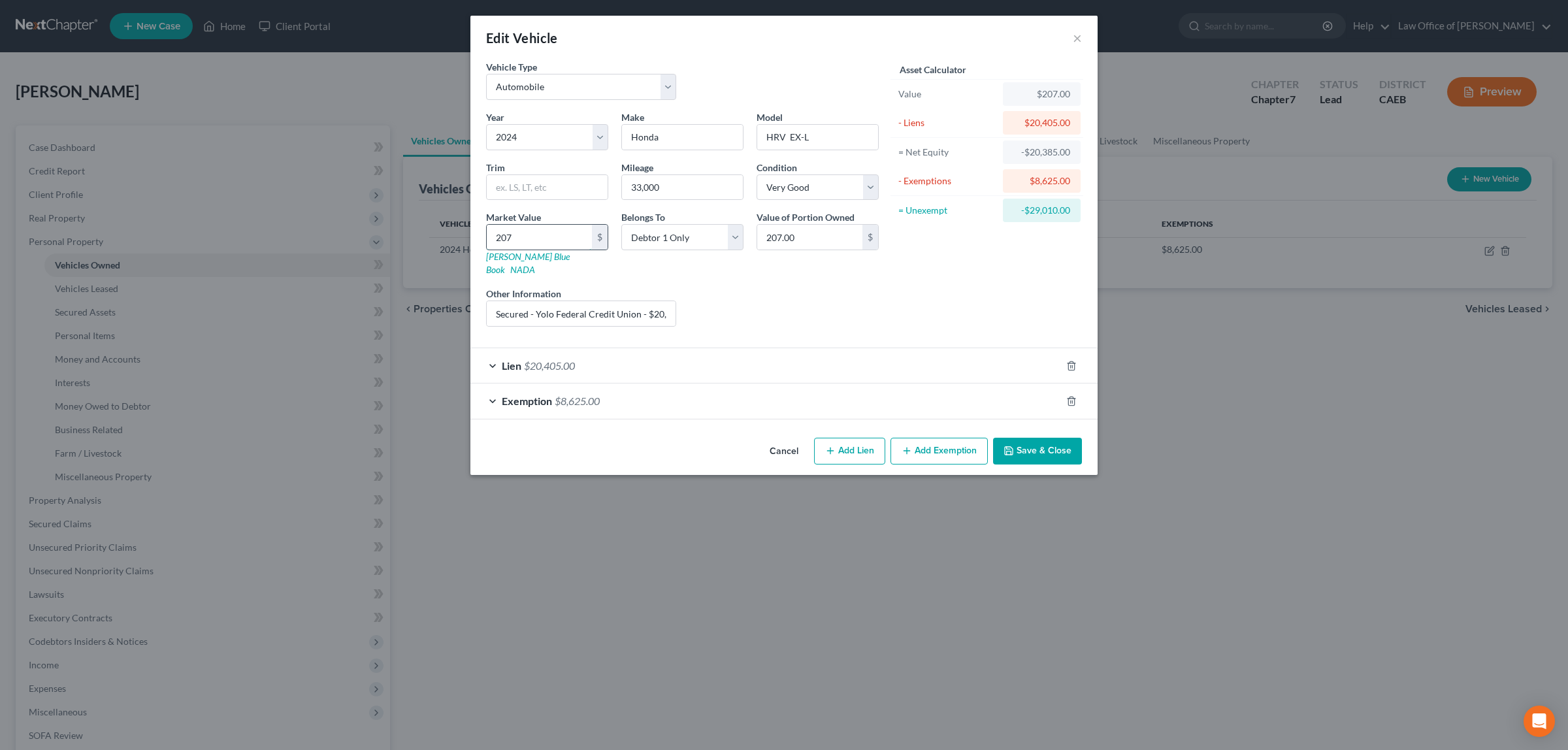
type input "2,070.00"
type input "2,0700"
type input "20,700.00"
click at [1036, 438] on button "Save & Close" at bounding box center [1037, 451] width 88 height 28
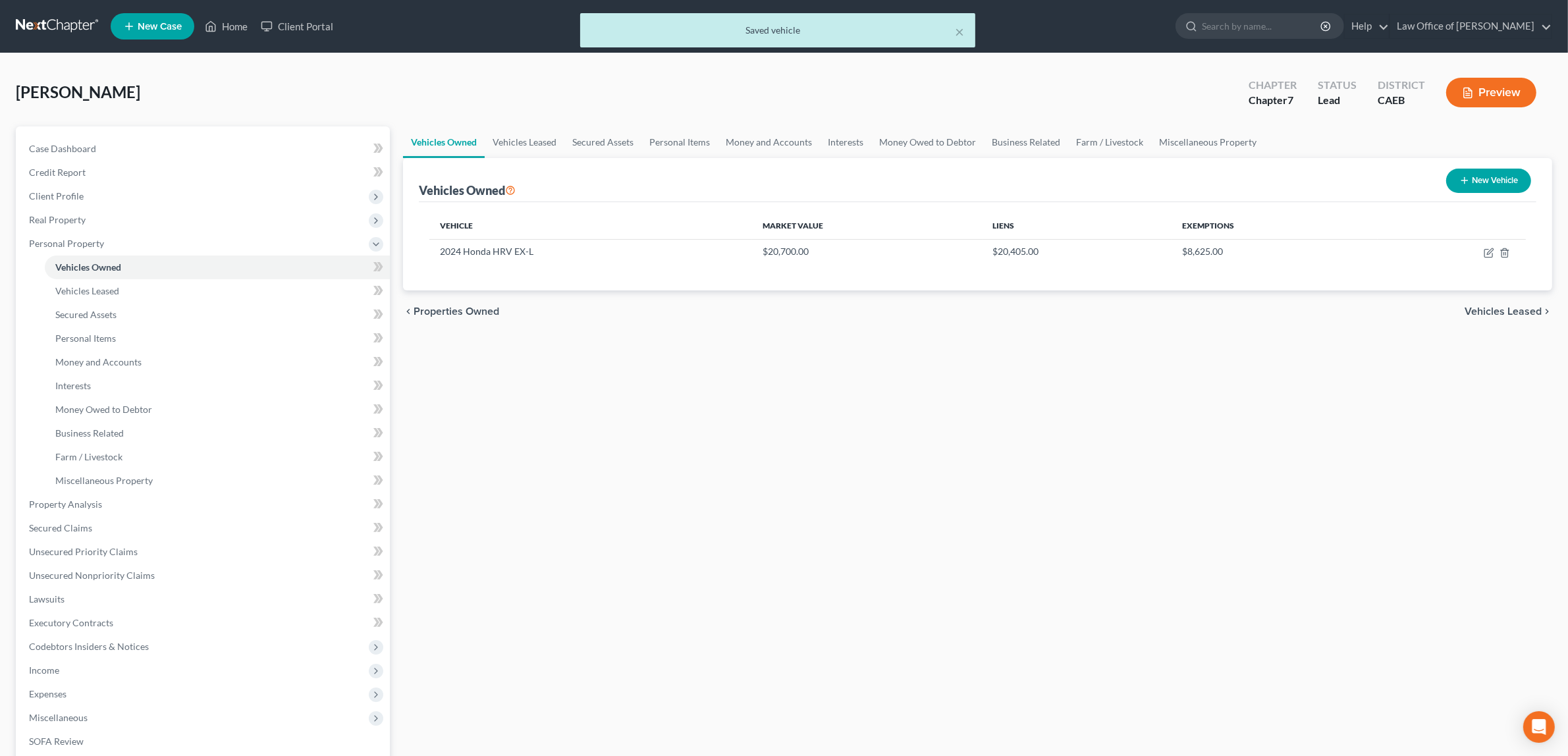
click at [1486, 87] on button "Preview" at bounding box center [1491, 93] width 90 height 30
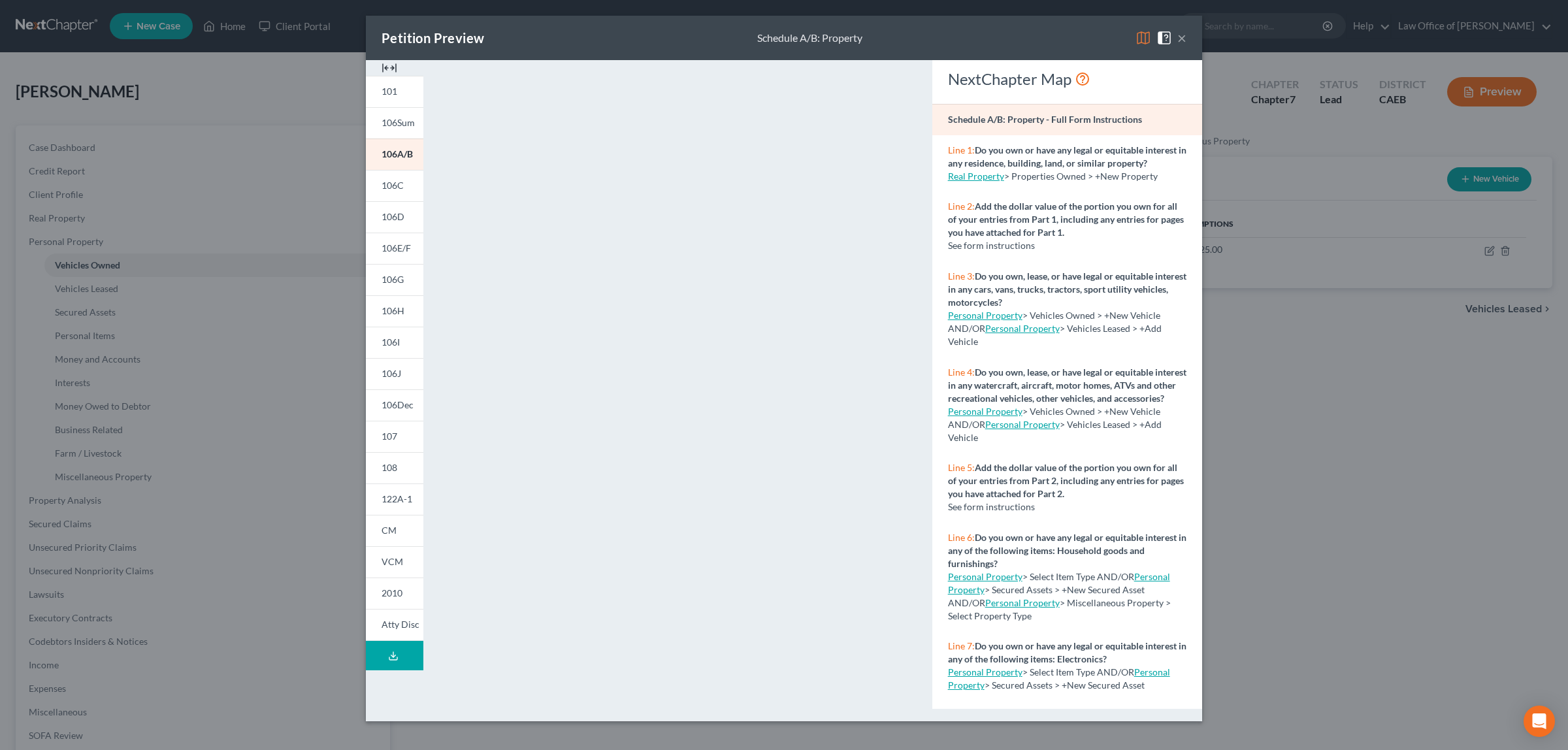
click at [1180, 34] on button "×" at bounding box center [1182, 38] width 9 height 16
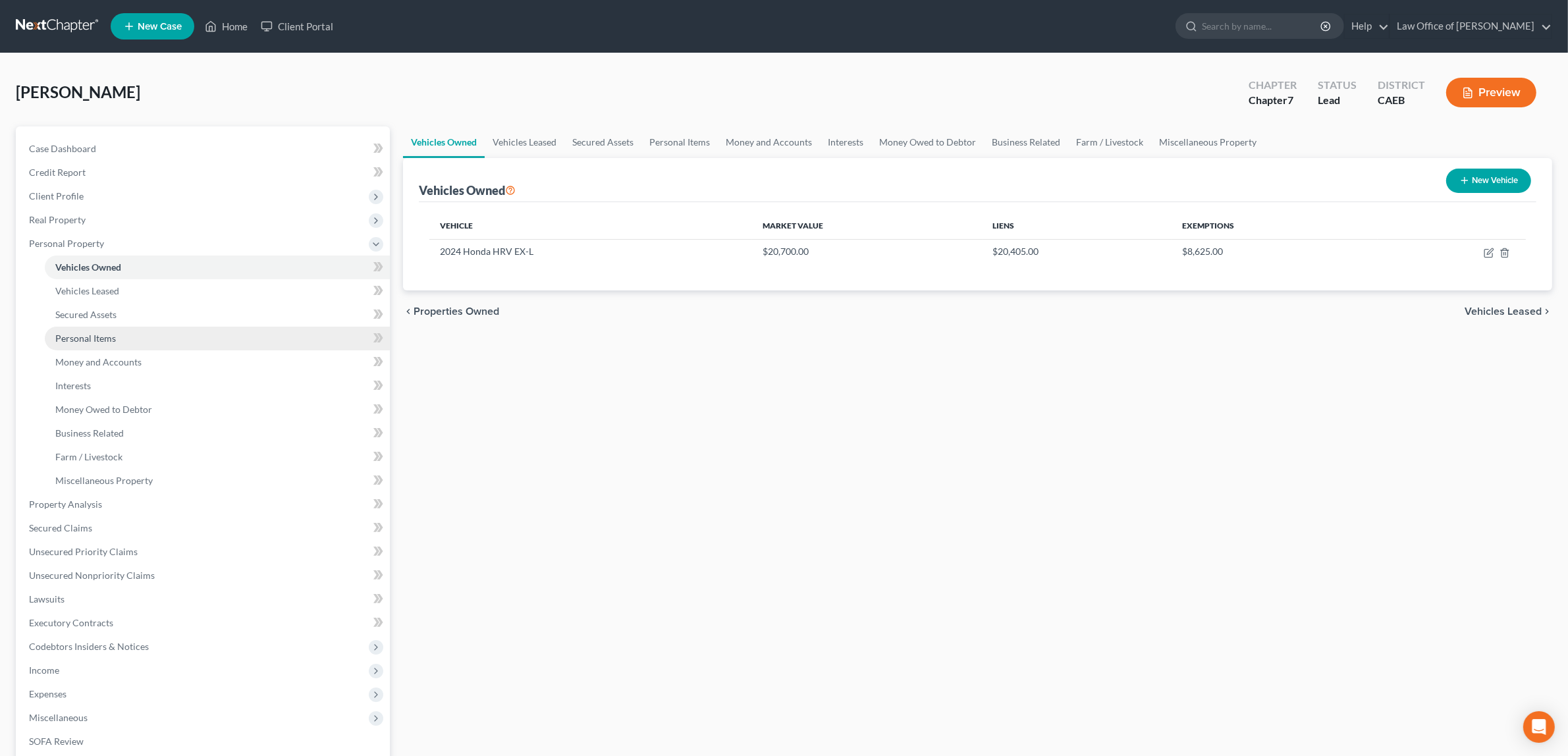
click at [121, 330] on link "Personal Items" at bounding box center [217, 339] width 346 height 24
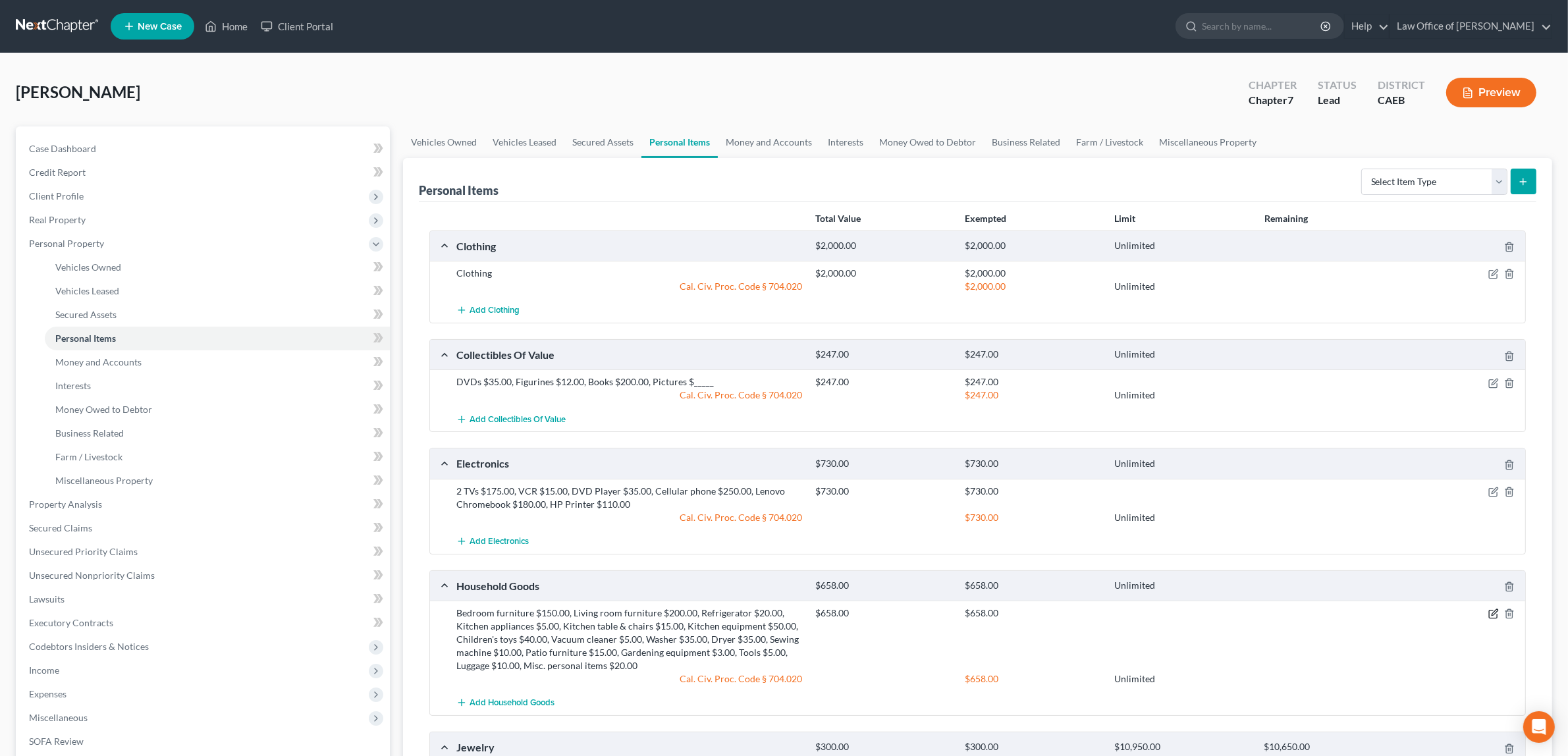
click at [1492, 612] on icon "button" at bounding box center [1493, 613] width 10 height 10
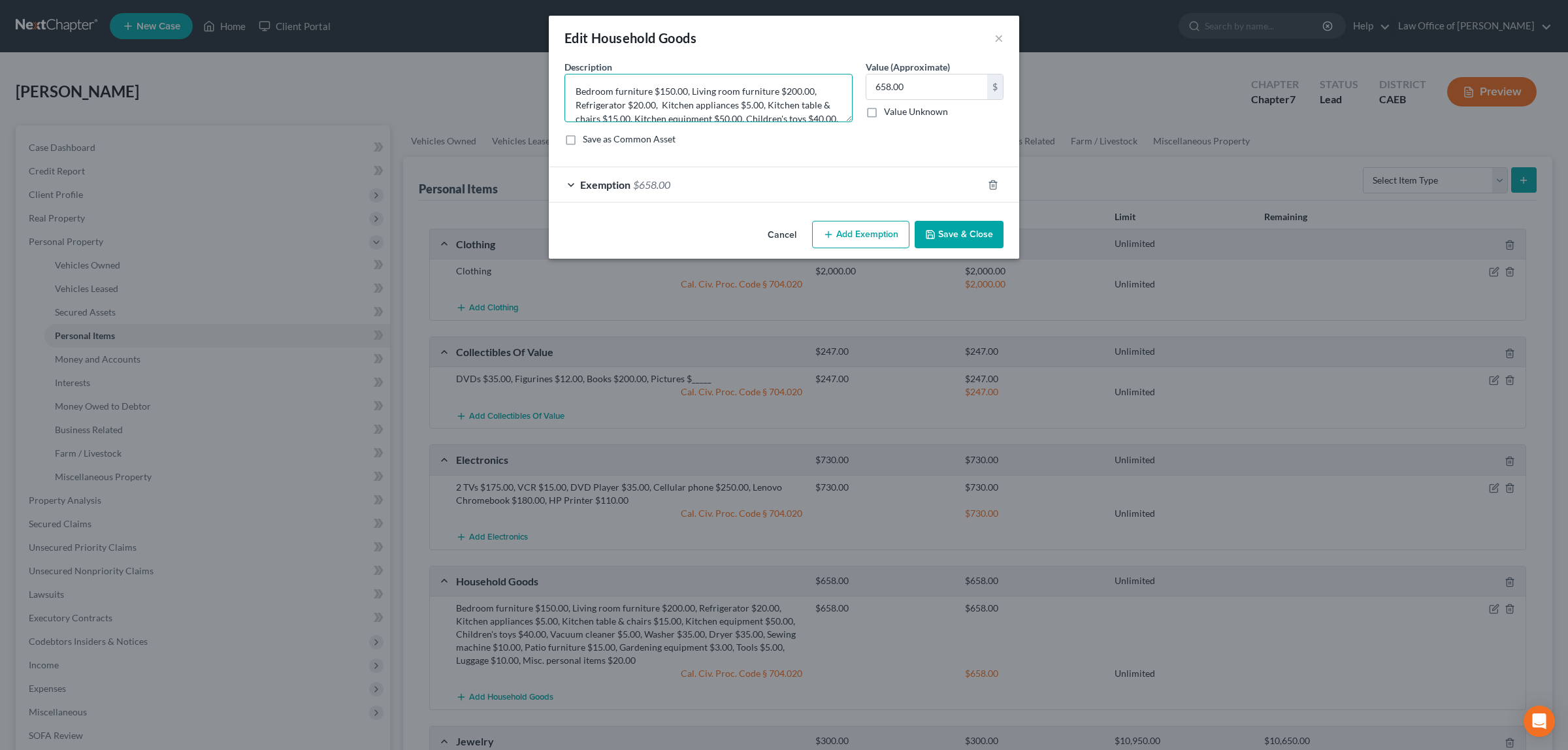
click at [787, 88] on textarea "Bedroom furniture $150.00, Living room furniture $200.00, Refrigerator $20.00, …" at bounding box center [708, 98] width 288 height 48
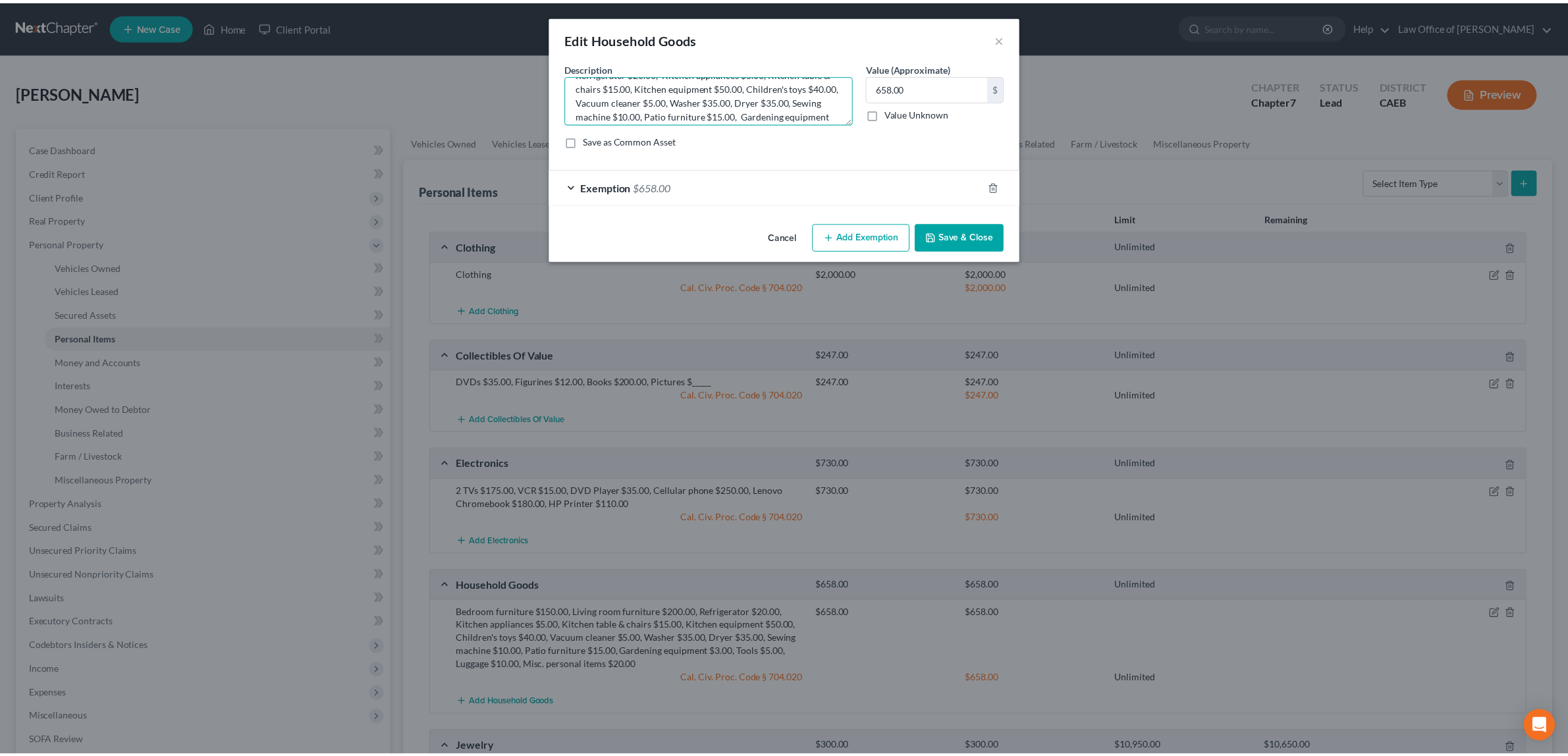
scroll to position [69, 0]
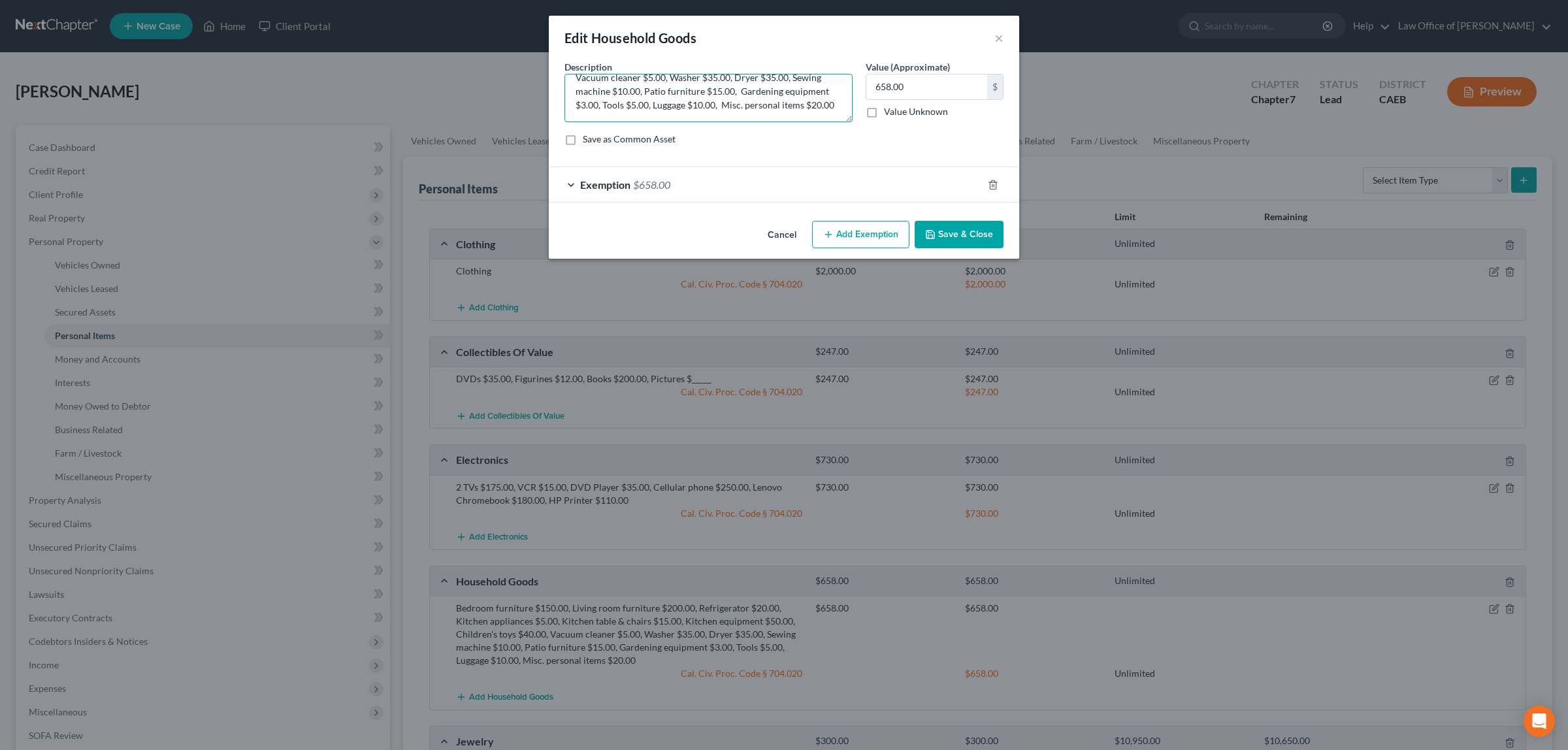
click at [762, 89] on textarea "Bedroom furniture $150.00, Living room furniture $700.00, Refrigerator $20.00, …" at bounding box center [708, 98] width 288 height 48
type textarea "Bedroom furniture $150.00, Living room furniture $700.00, Refrigerator $20.00, …"
type input "1,158.00"
click at [970, 230] on button "Save & Close" at bounding box center [959, 235] width 88 height 28
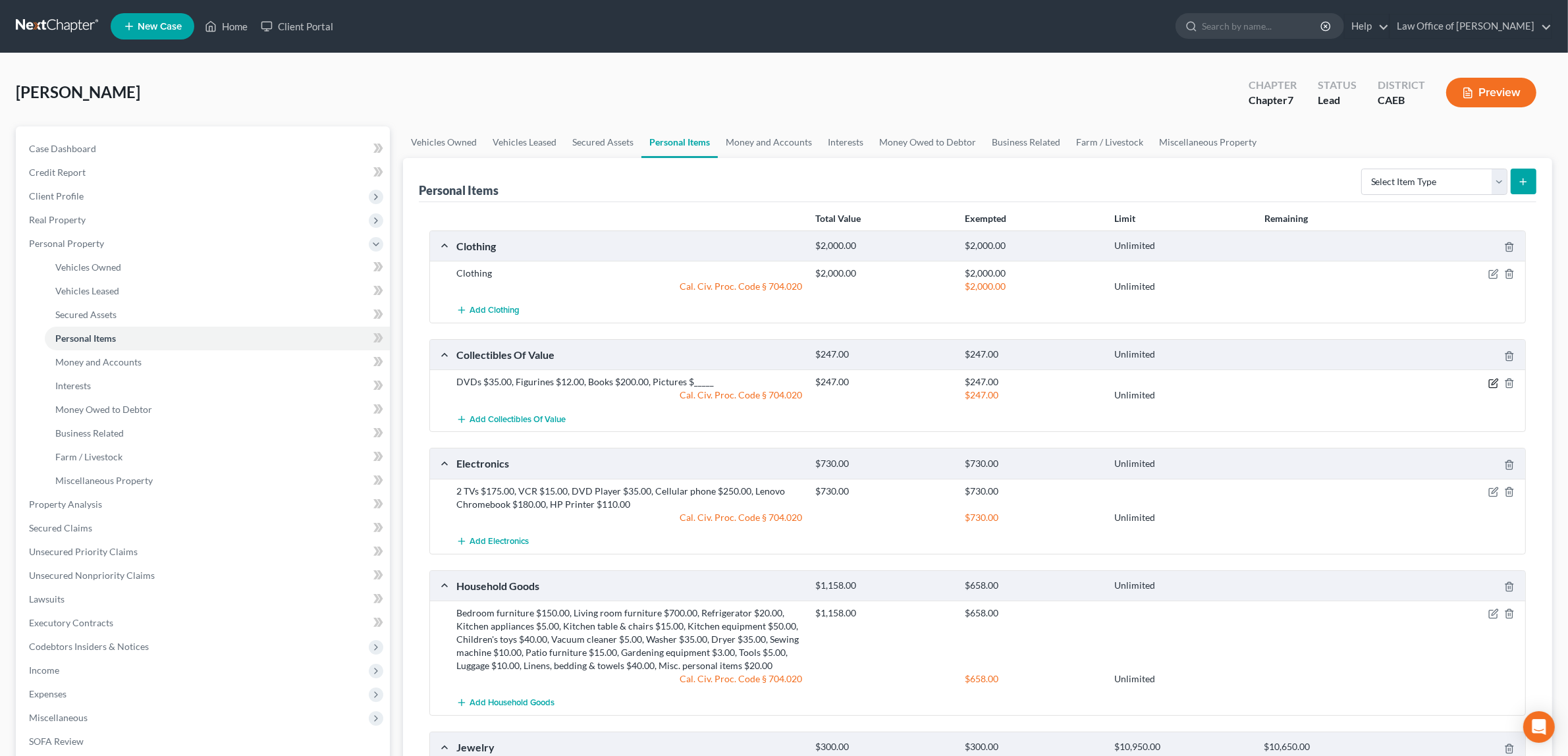
click at [1493, 380] on icon "button" at bounding box center [1493, 383] width 8 height 8
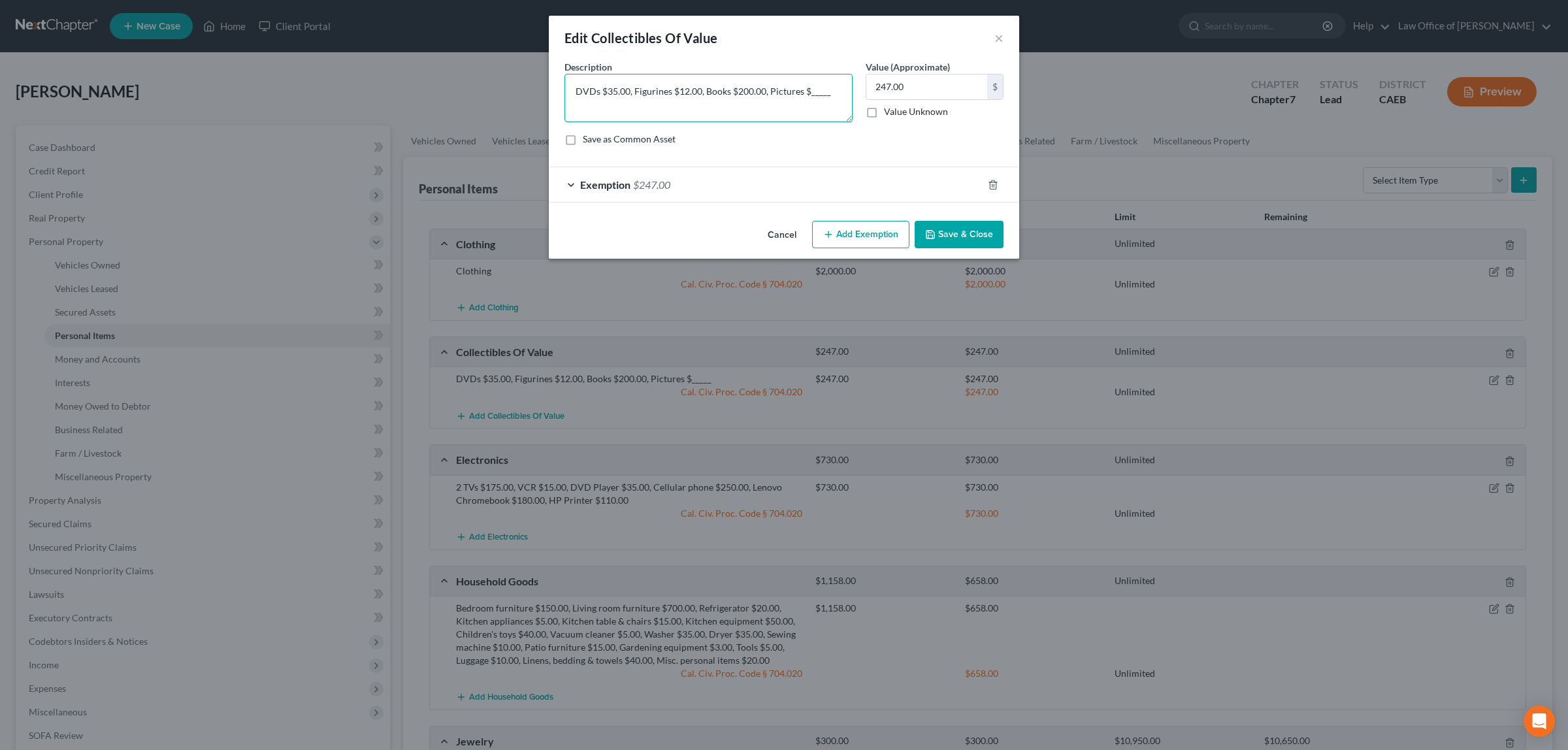
click at [830, 89] on textarea "DVDs $35.00, Figurines $12.00, Books $200.00, Pictures $_____" at bounding box center [708, 98] width 288 height 48
type textarea "DVDs $35.00, Figurines $12.00, Books $200.00, Pictures $120.00"
click at [912, 87] on input "247.00" at bounding box center [926, 87] width 121 height 25
type input "367.00"
click at [659, 180] on span "$247.00" at bounding box center [651, 184] width 37 height 12
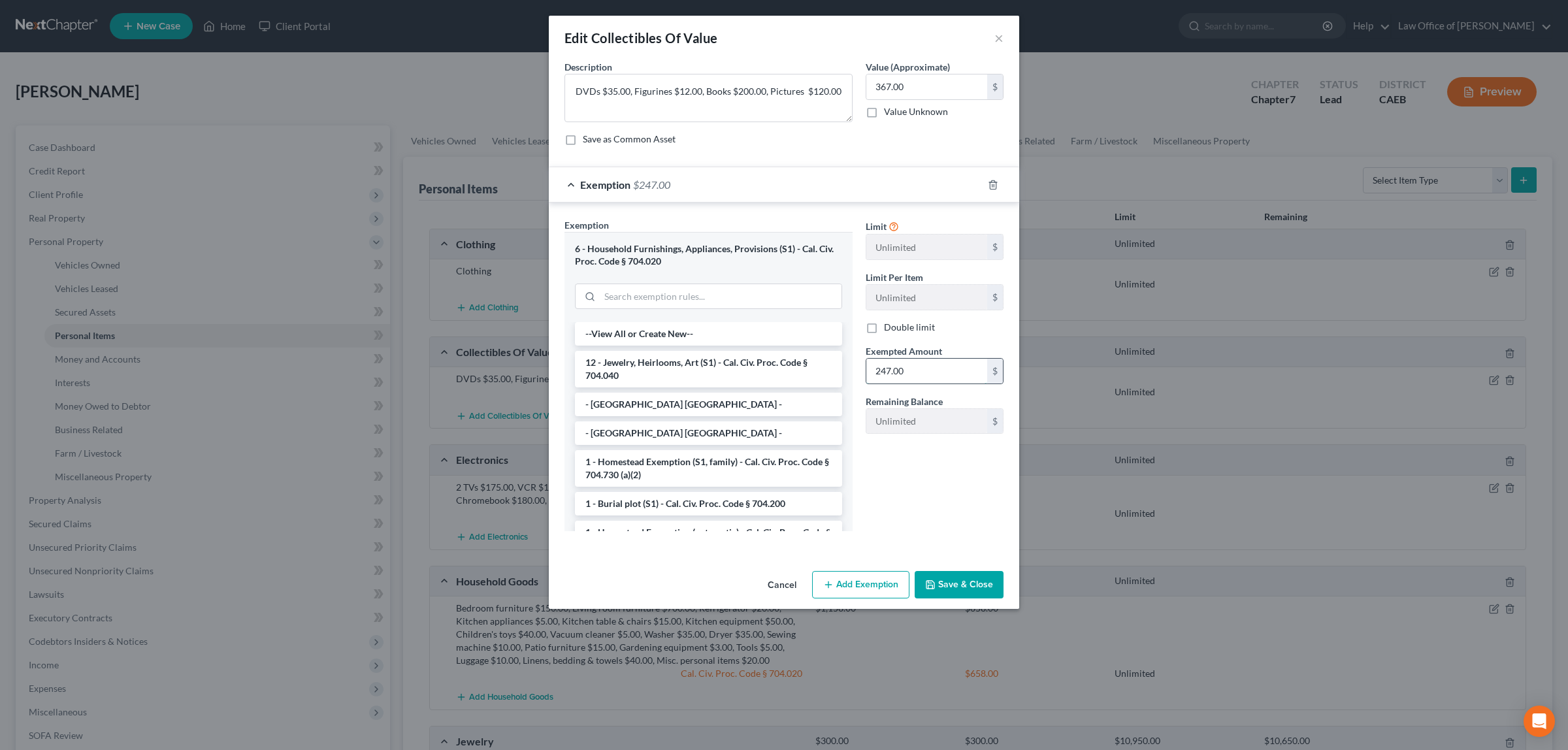
click at [915, 372] on input "247.00" at bounding box center [926, 370] width 121 height 25
type input "367.00"
click at [977, 582] on button "Save & Close" at bounding box center [959, 585] width 88 height 28
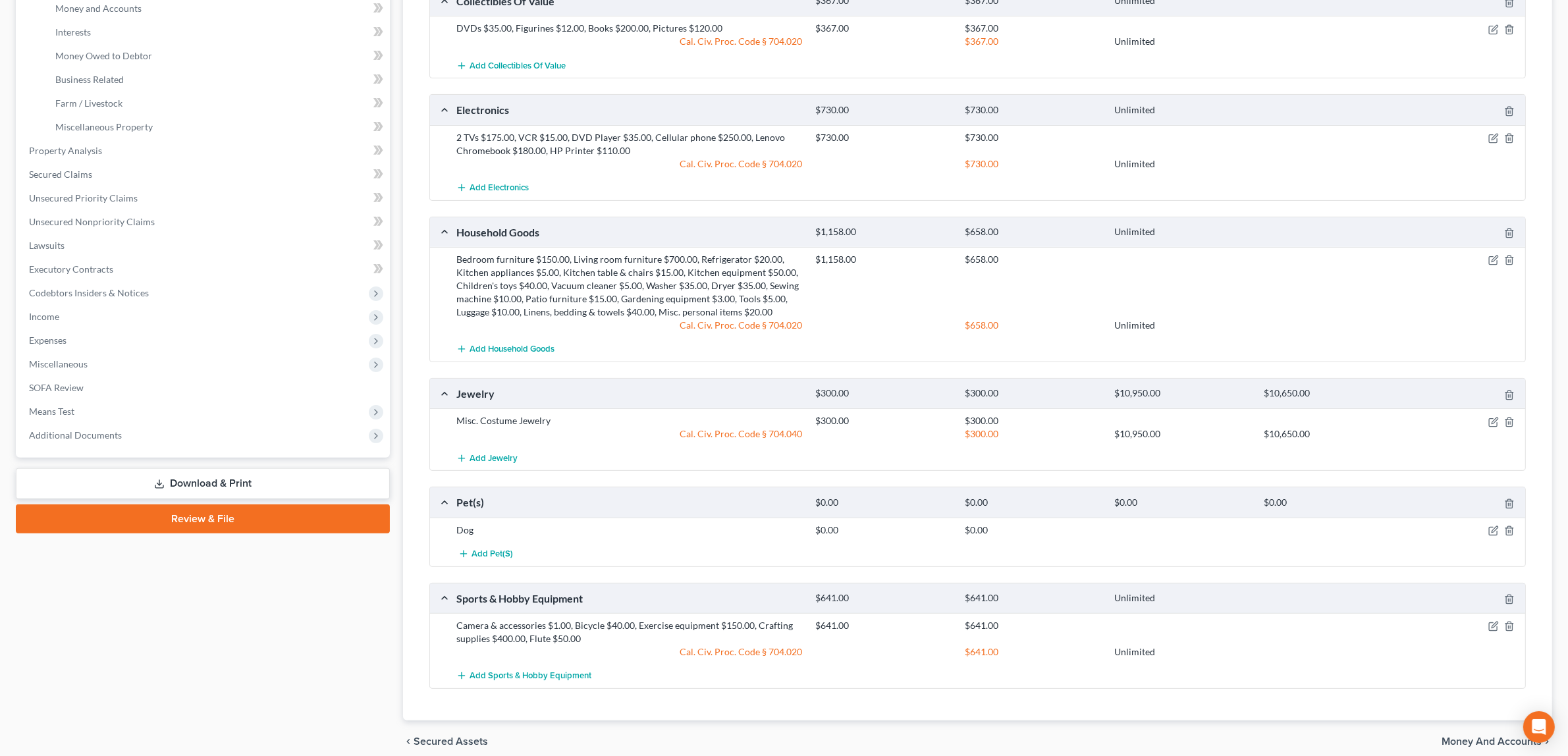
scroll to position [390, 0]
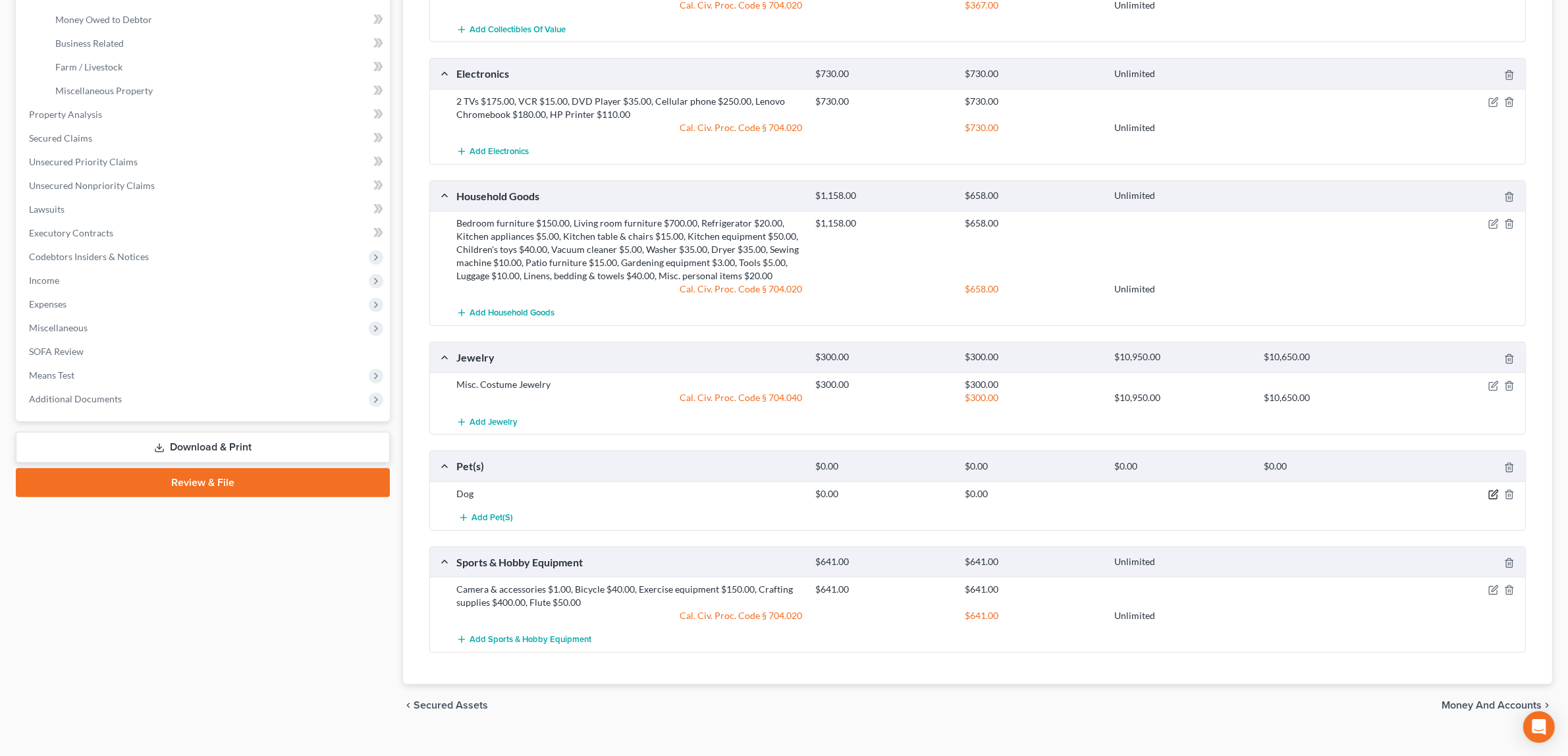
click at [1493, 494] on icon "button" at bounding box center [1493, 494] width 10 height 10
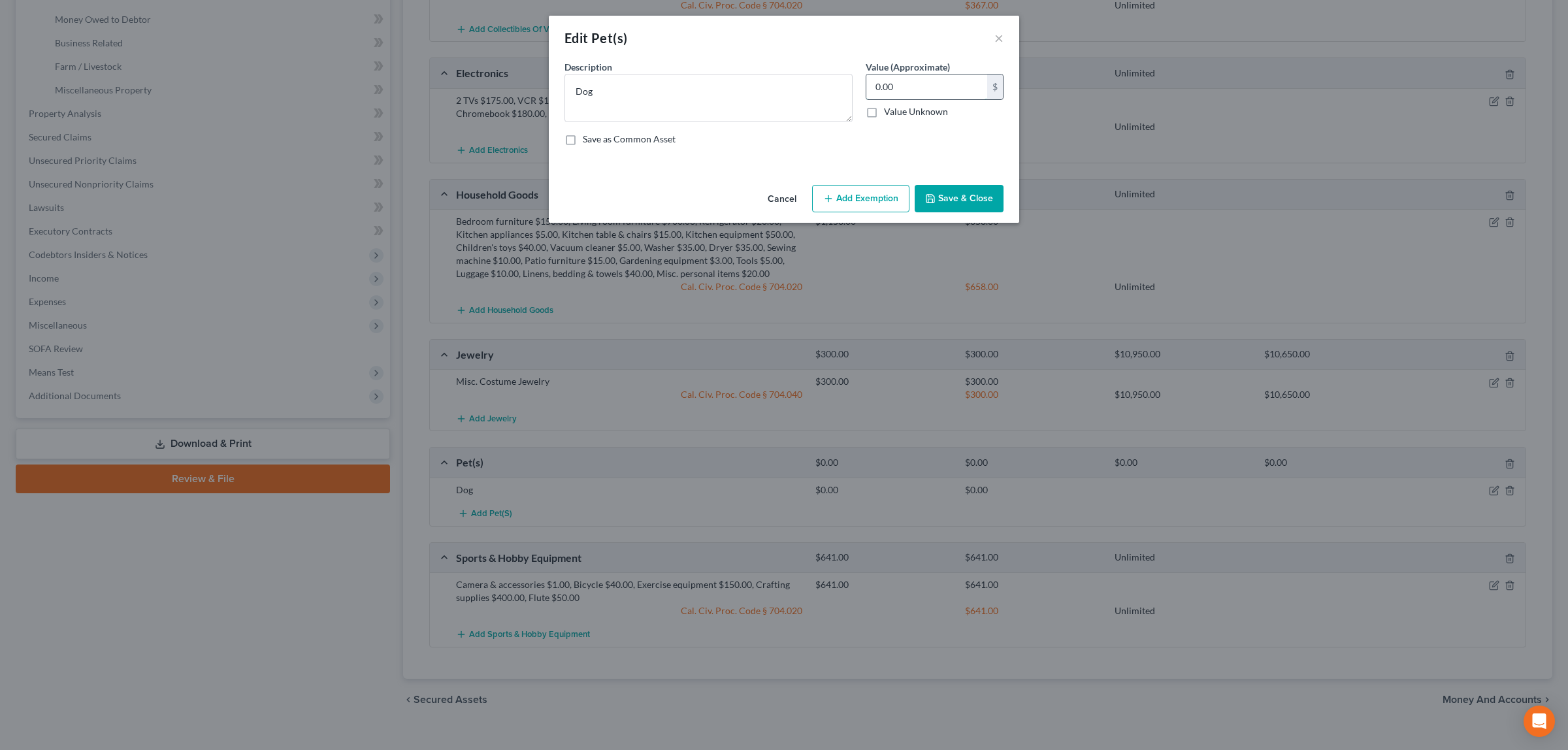
click at [895, 86] on input "0.00" at bounding box center [926, 87] width 121 height 25
type input "25.00"
click at [933, 192] on button "Save & Close" at bounding box center [959, 199] width 88 height 28
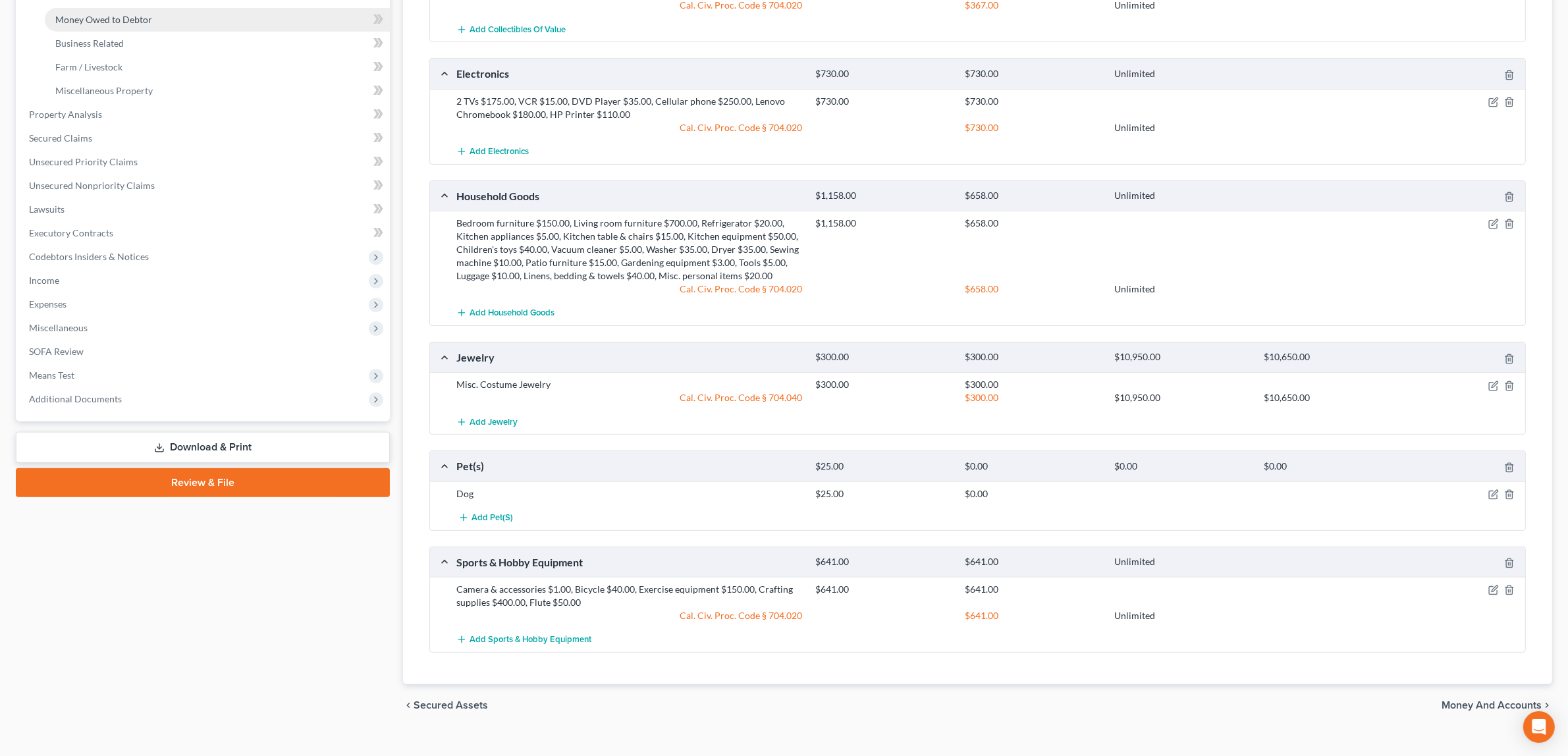
click at [133, 14] on span "Money Owed to Debtor" at bounding box center [104, 20] width 97 height 11
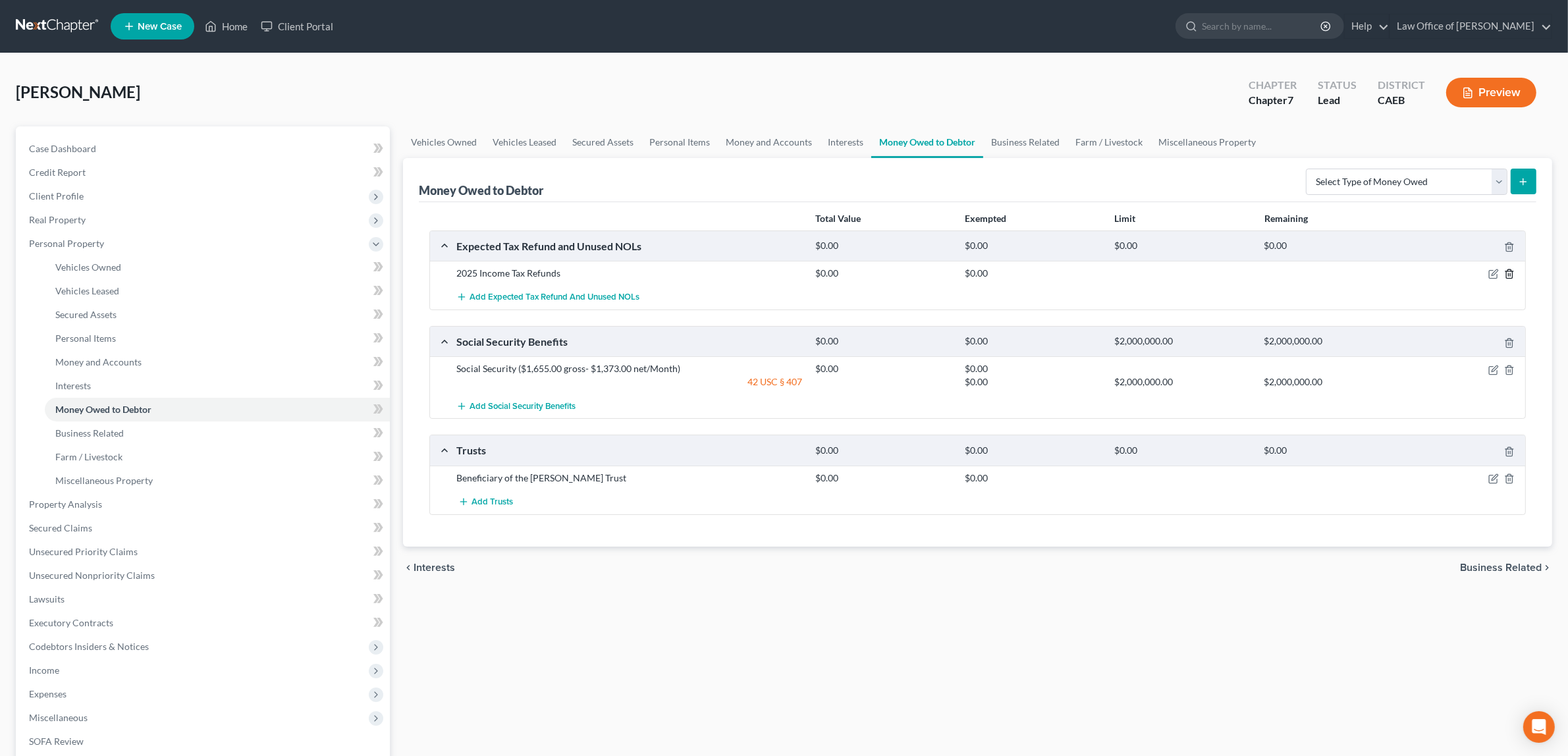
click at [1509, 268] on icon "button" at bounding box center [1509, 273] width 10 height 10
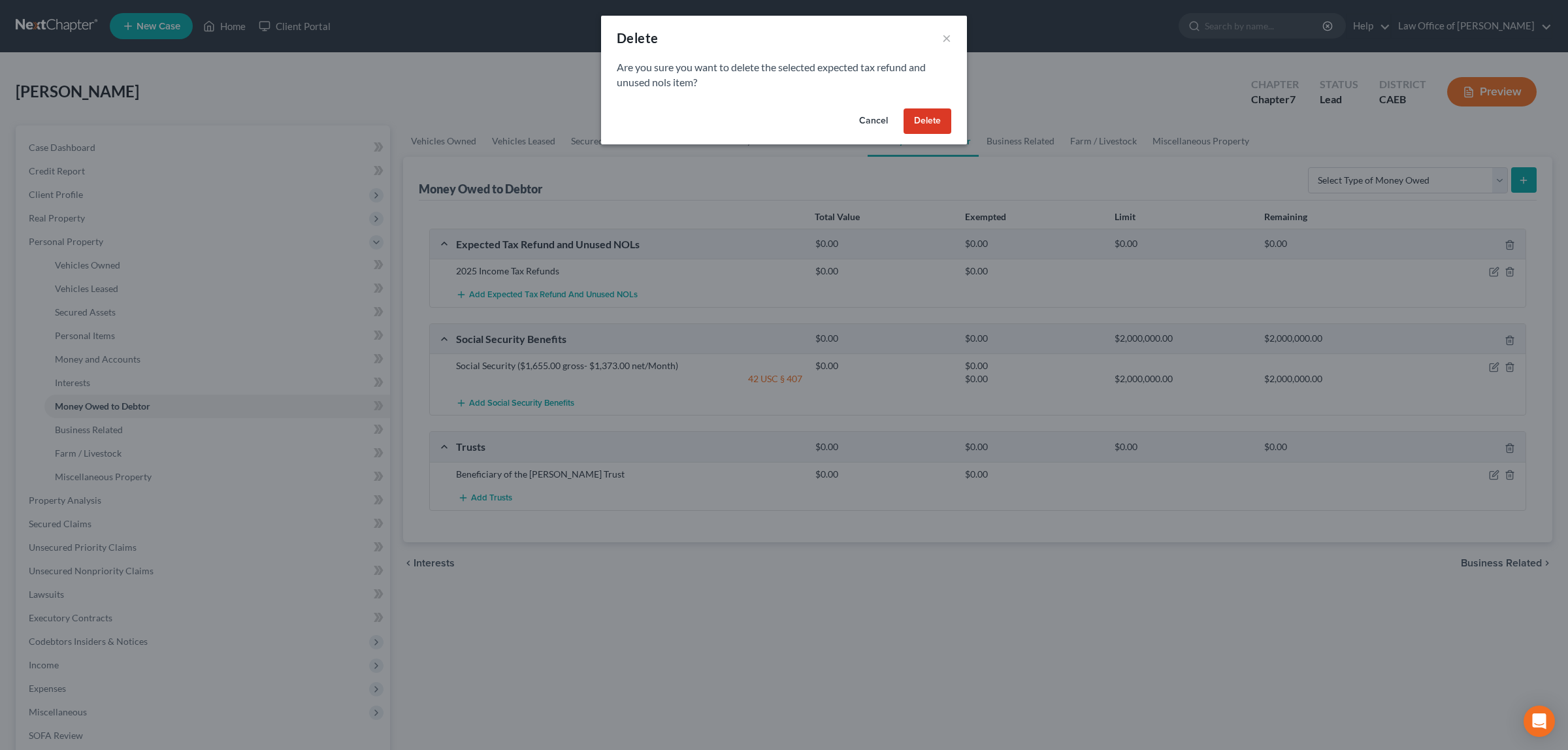
click at [915, 116] on button "Delete" at bounding box center [928, 122] width 48 height 26
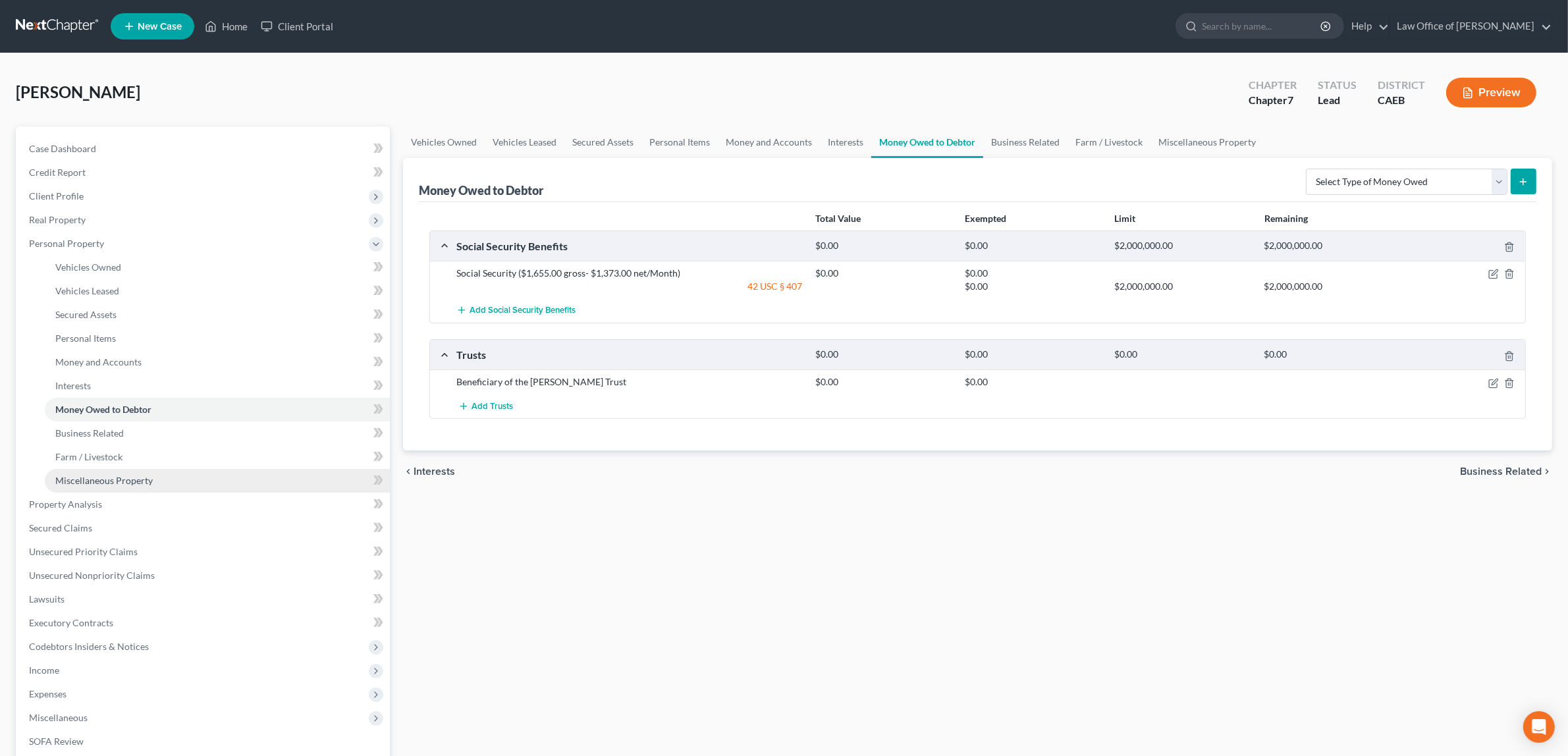
click at [140, 475] on span "Miscellaneous Property" at bounding box center [104, 480] width 98 height 11
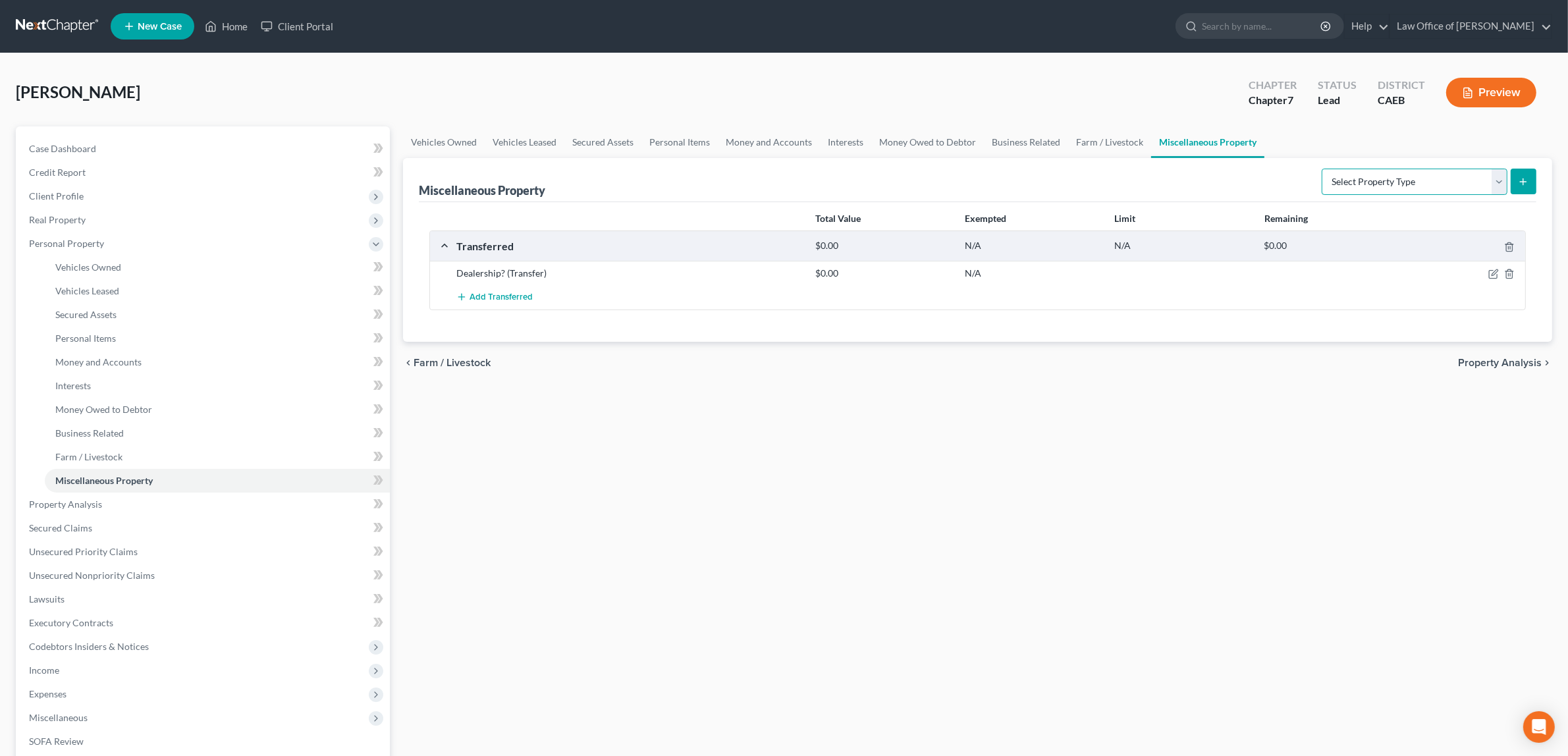
click at [1496, 178] on select "Select Property Type Assigned for Creditor Benefit [DATE] Holding for Another N…" at bounding box center [1415, 182] width 186 height 26
select select "not_yet_listed"
click at [1322, 169] on select "Select Property Type Assigned for Creditor Benefit [DATE] Holding for Another N…" at bounding box center [1415, 182] width 186 height 26
click at [1525, 176] on icon "submit" at bounding box center [1522, 181] width 10 height 10
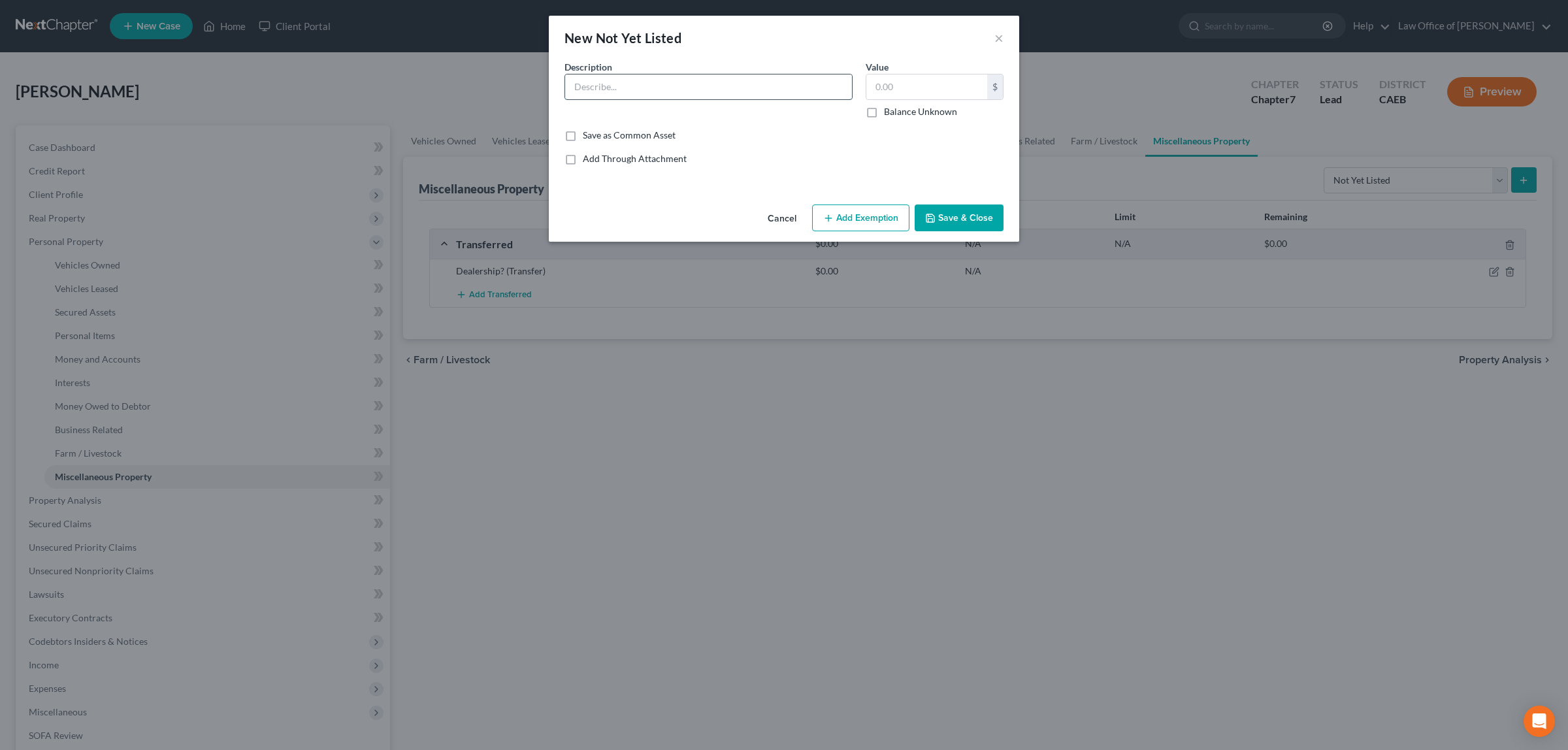
click at [766, 86] on input "text" at bounding box center [708, 87] width 287 height 25
type input "Claim against Yolo Federal Credit Union for charging for insurance when I had c…"
type input "400.00"
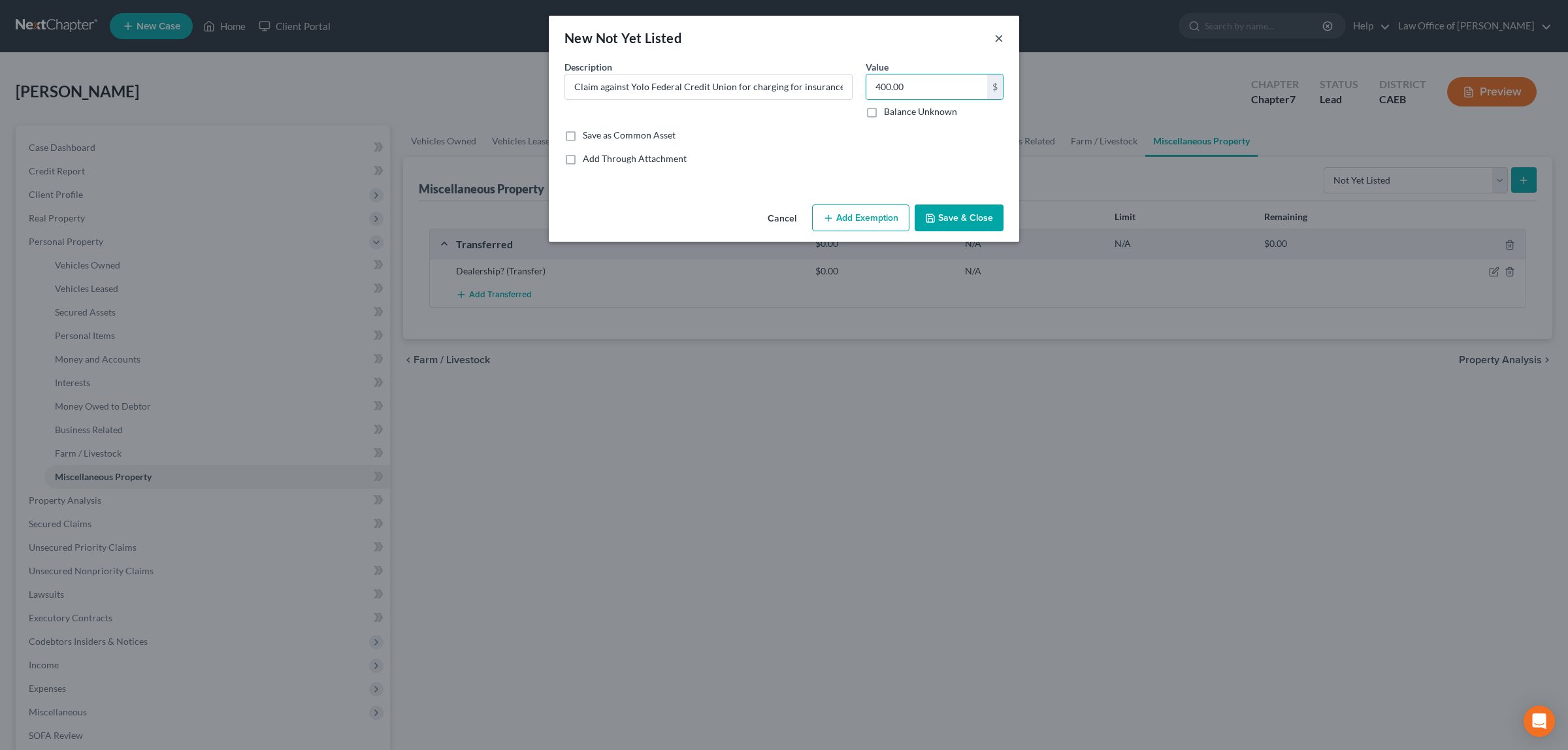
click at [1000, 35] on button "×" at bounding box center [999, 38] width 9 height 16
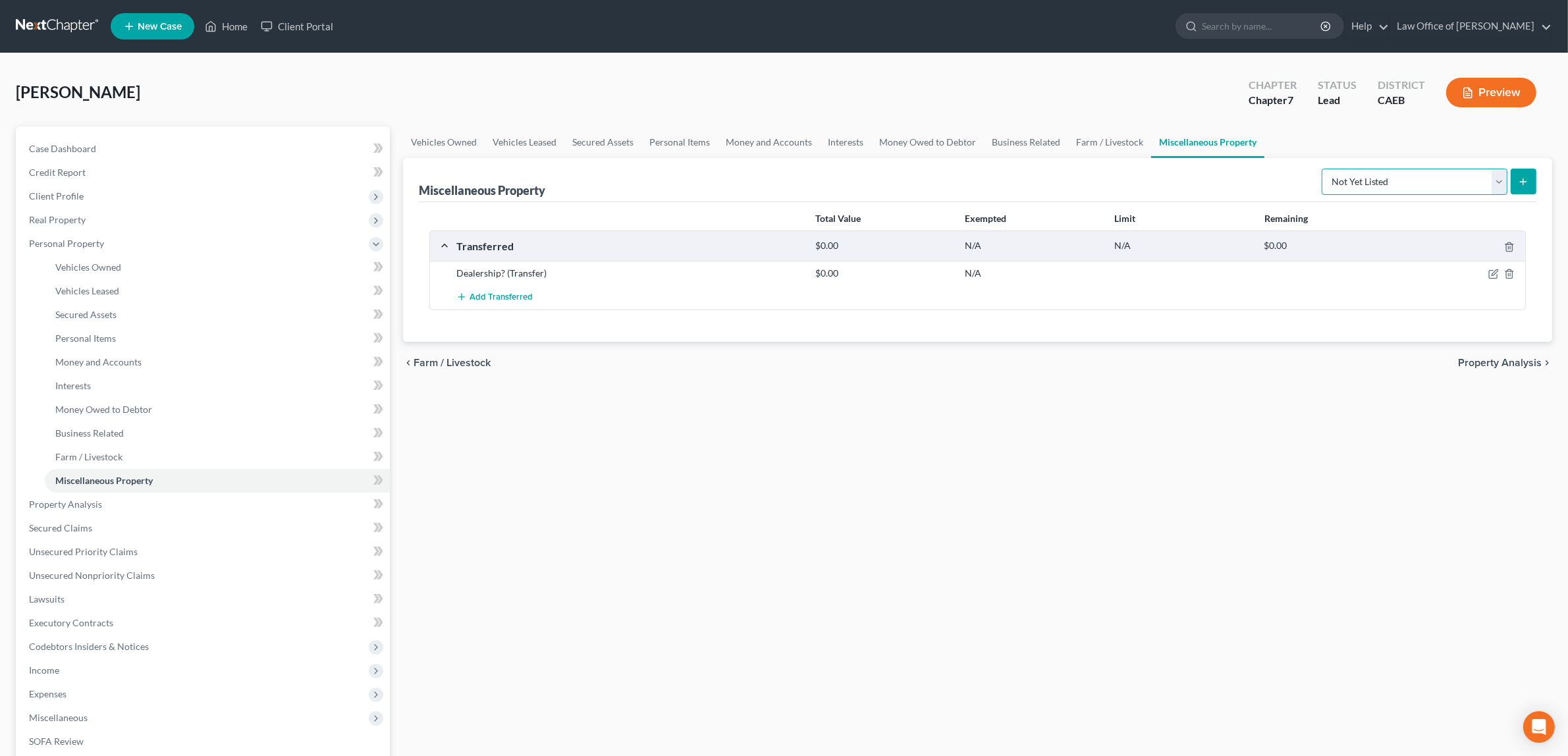
click at [1496, 182] on select "Select Property Type Assigned for Creditor Benefit [DATE] Holding for Another N…" at bounding box center [1415, 182] width 186 height 26
click at [120, 402] on link "Money Owed to Debtor" at bounding box center [217, 410] width 346 height 24
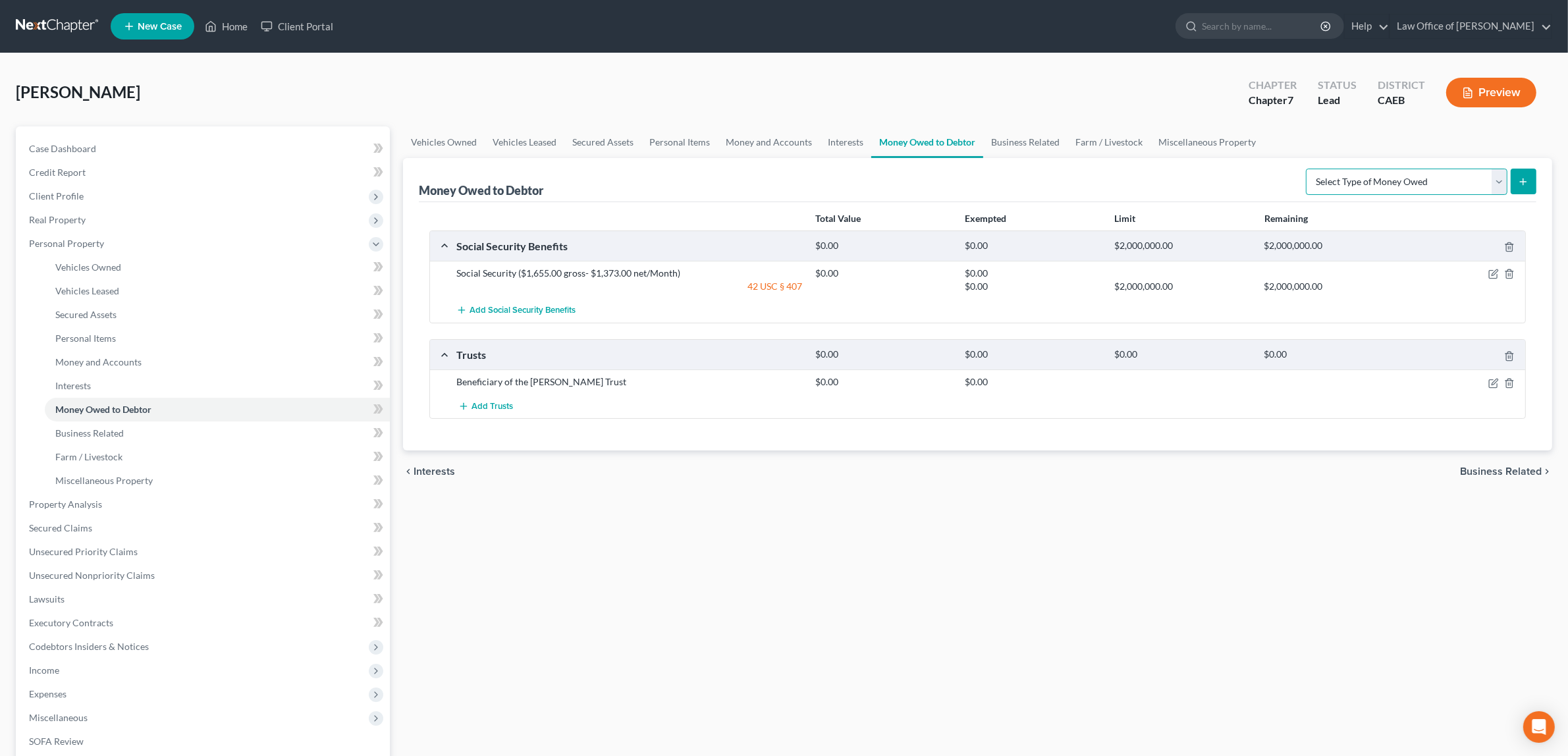
click at [1500, 177] on select "Select Type of Money Owed Accounts Receivable Alimony Child Support Claims Agai…" at bounding box center [1406, 182] width 202 height 26
select select "other_contingent_and_unliquidated_claims"
click at [1308, 169] on select "Select Type of Money Owed Accounts Receivable Alimony Child Support Claims Agai…" at bounding box center [1406, 182] width 202 height 26
click at [1525, 179] on icon "submit" at bounding box center [1522, 181] width 10 height 10
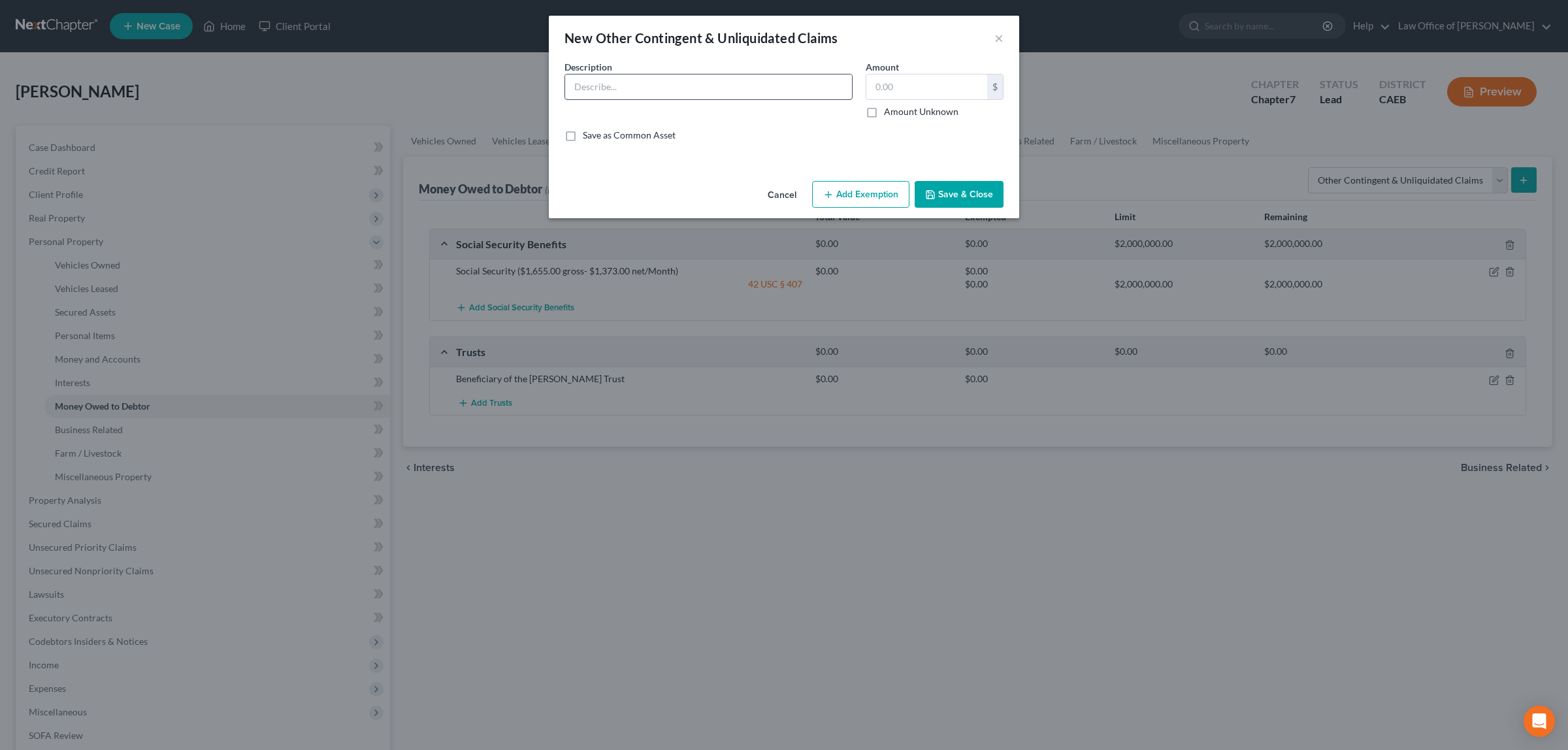
click at [714, 84] on input "text" at bounding box center [708, 87] width 287 height 25
type input "Claim against Yolo Federal Credit Union for charging for insurance when I alrea…"
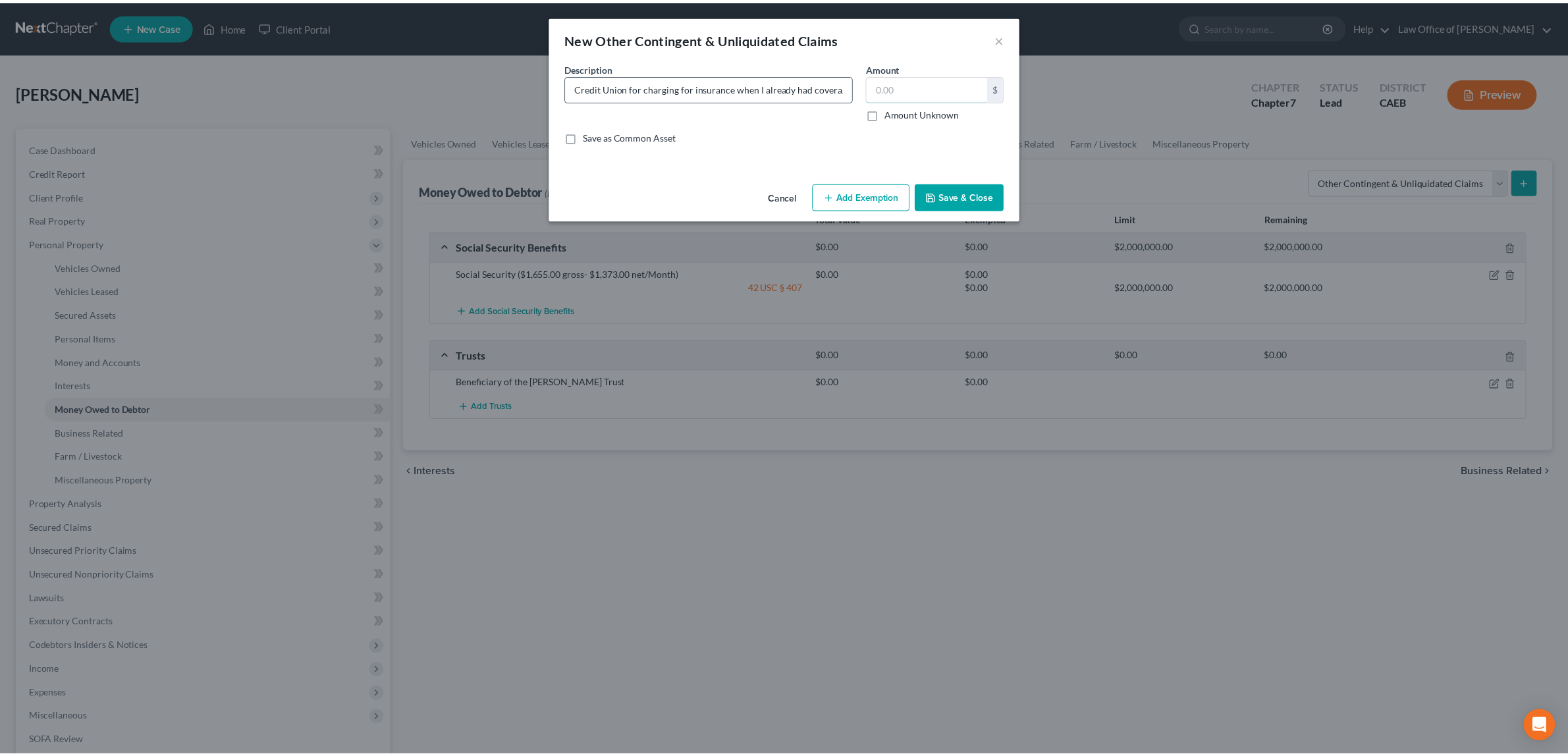
scroll to position [0, 0]
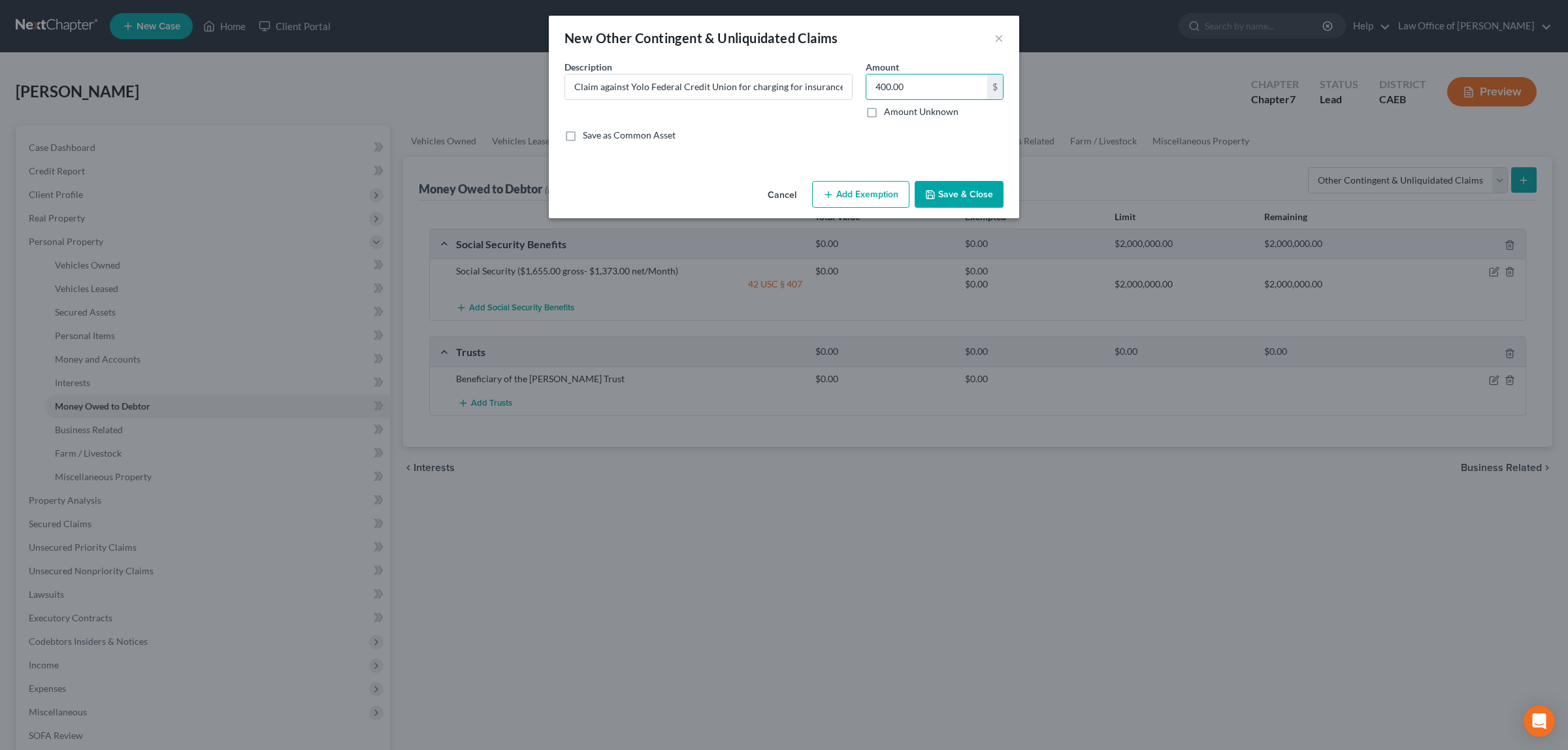
type input "400.00"
click at [976, 193] on button "Save & Close" at bounding box center [959, 194] width 88 height 28
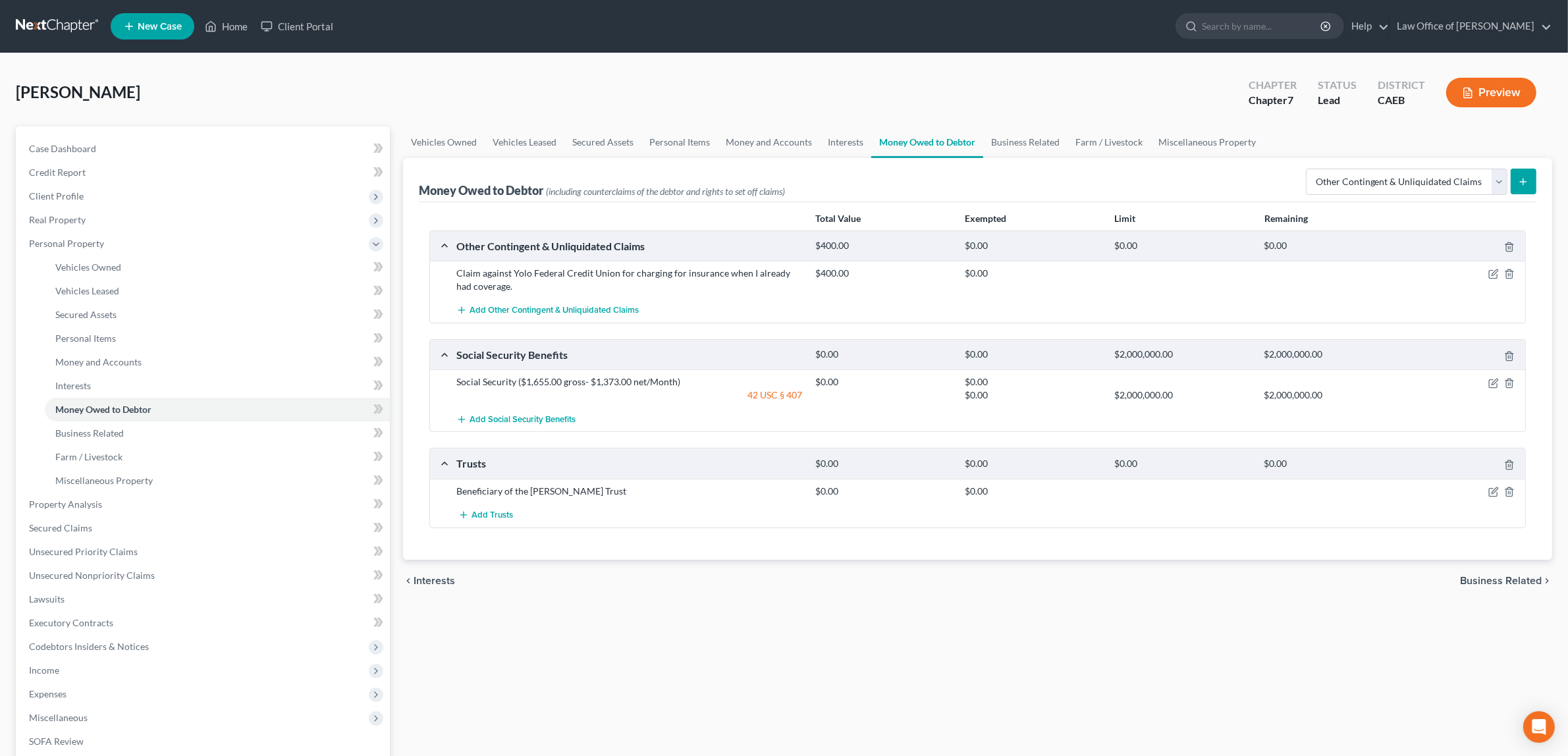
click at [1477, 92] on button "Preview" at bounding box center [1491, 93] width 90 height 30
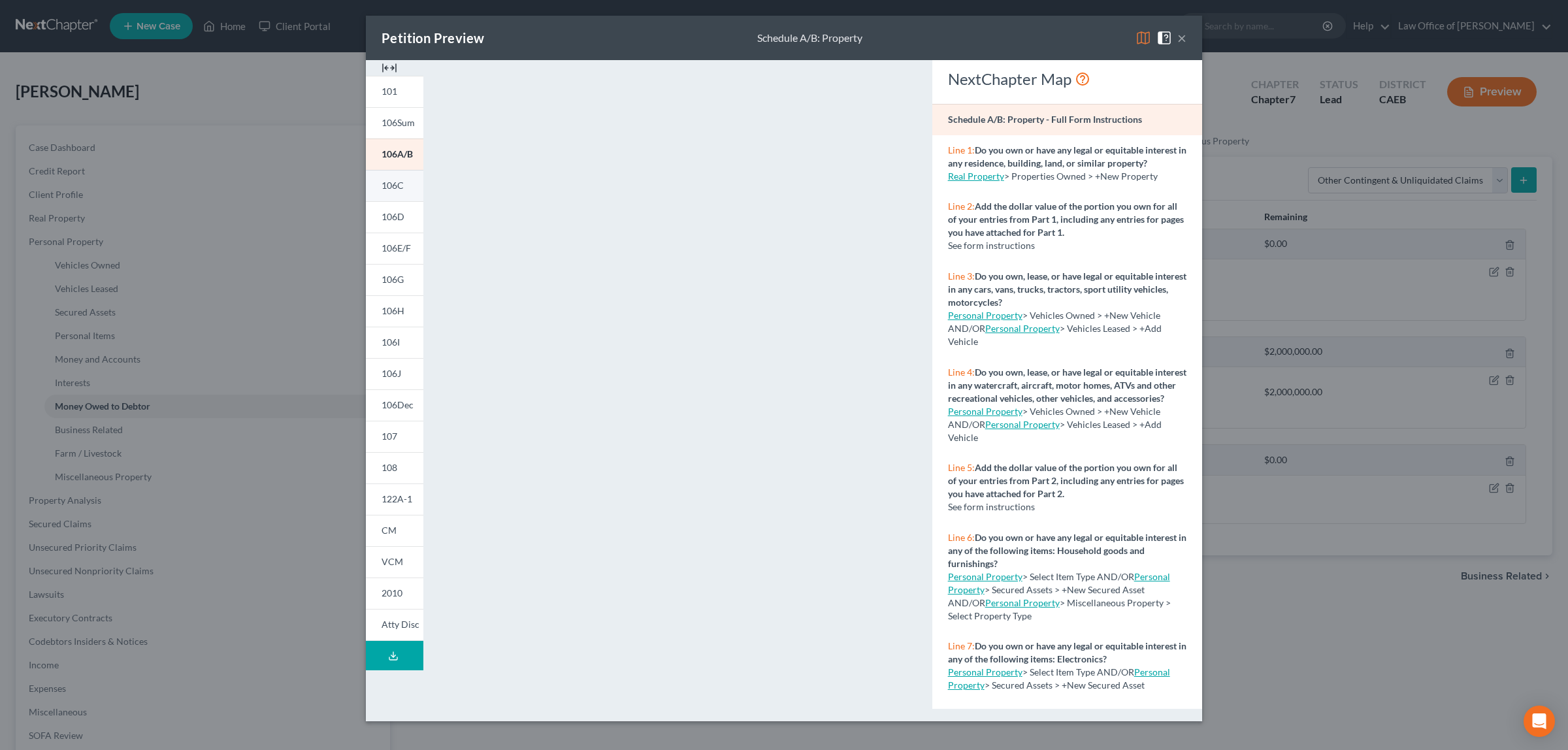
click at [372, 181] on link "106C" at bounding box center [394, 185] width 57 height 31
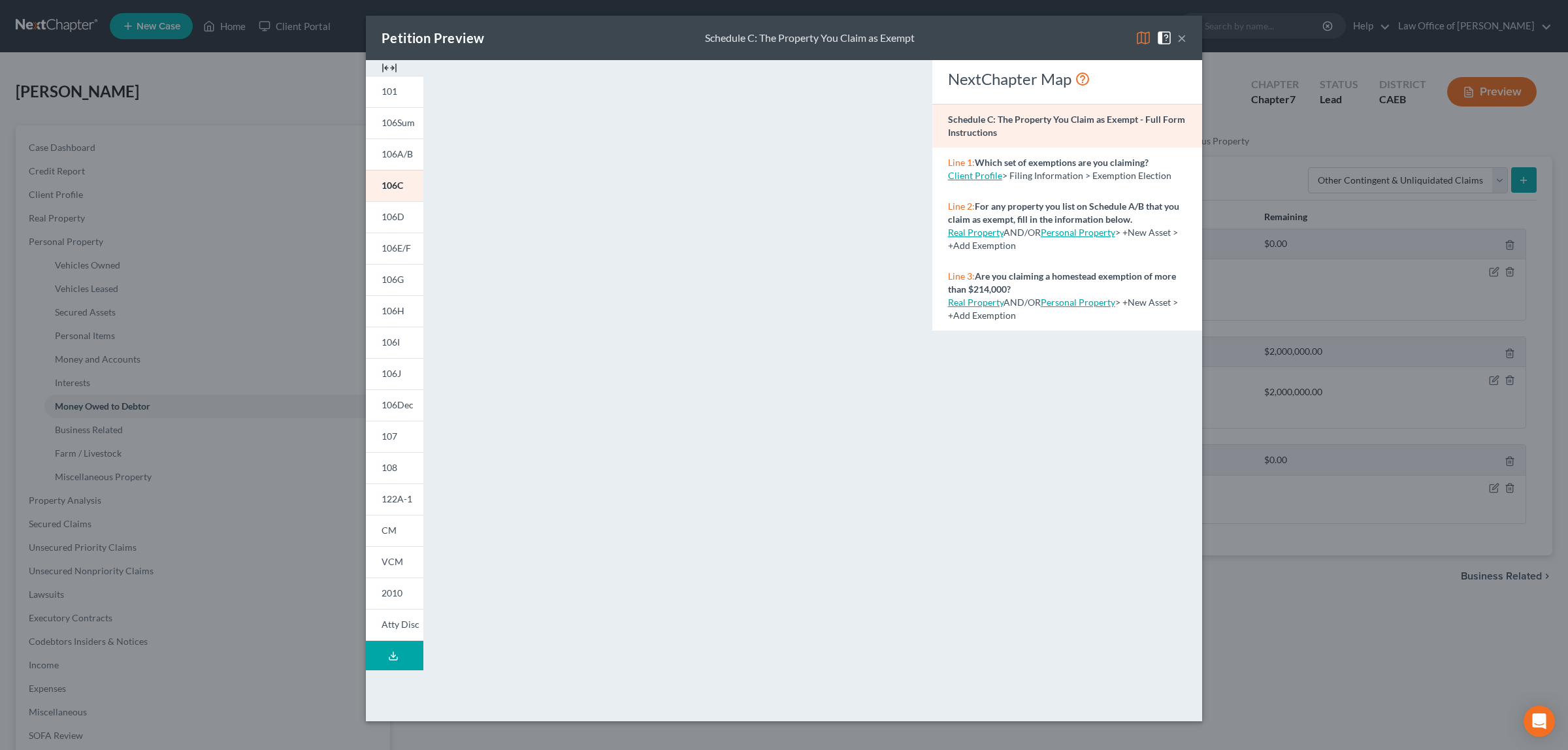
click at [1180, 36] on button "×" at bounding box center [1182, 38] width 9 height 16
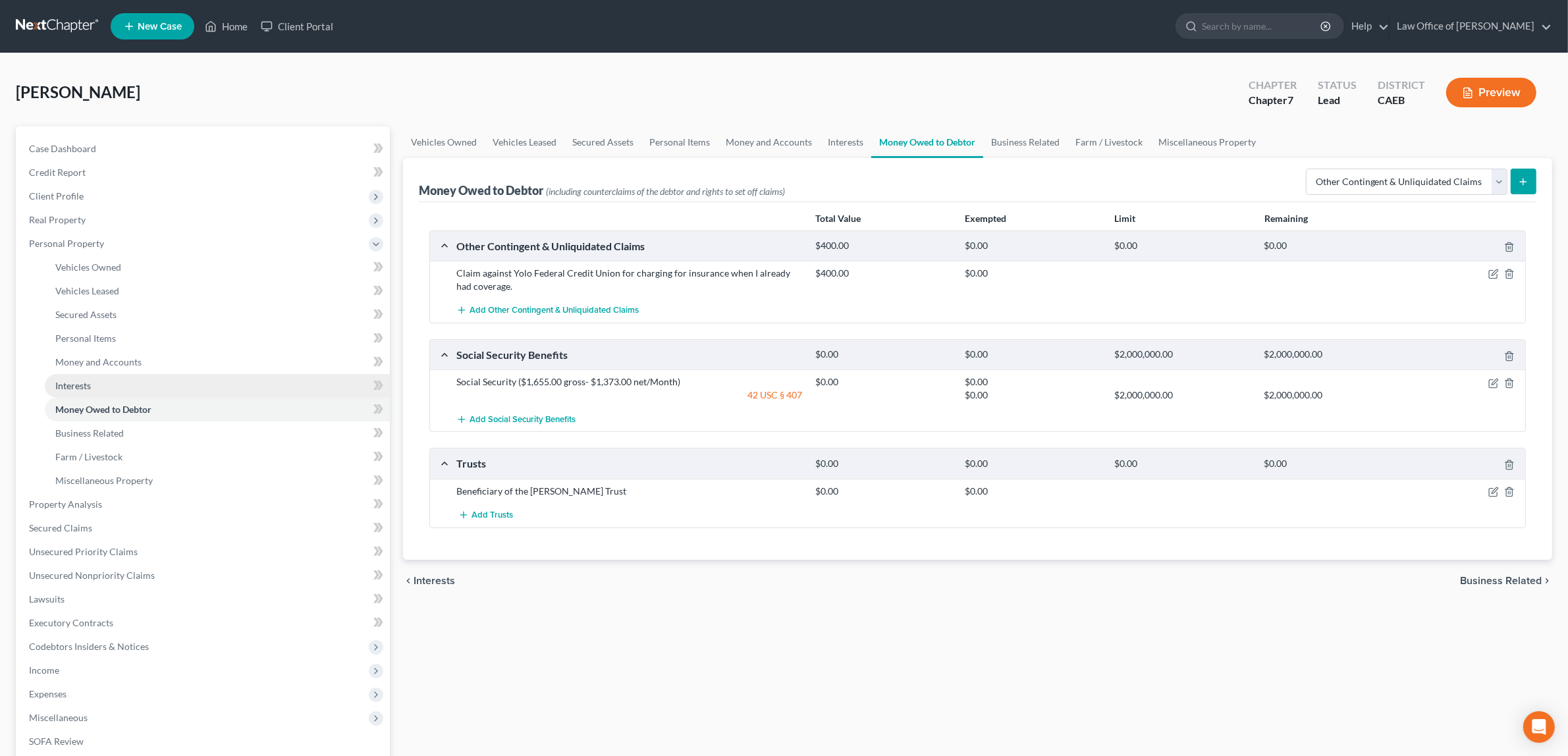
click at [96, 382] on link "Interests" at bounding box center [217, 386] width 346 height 24
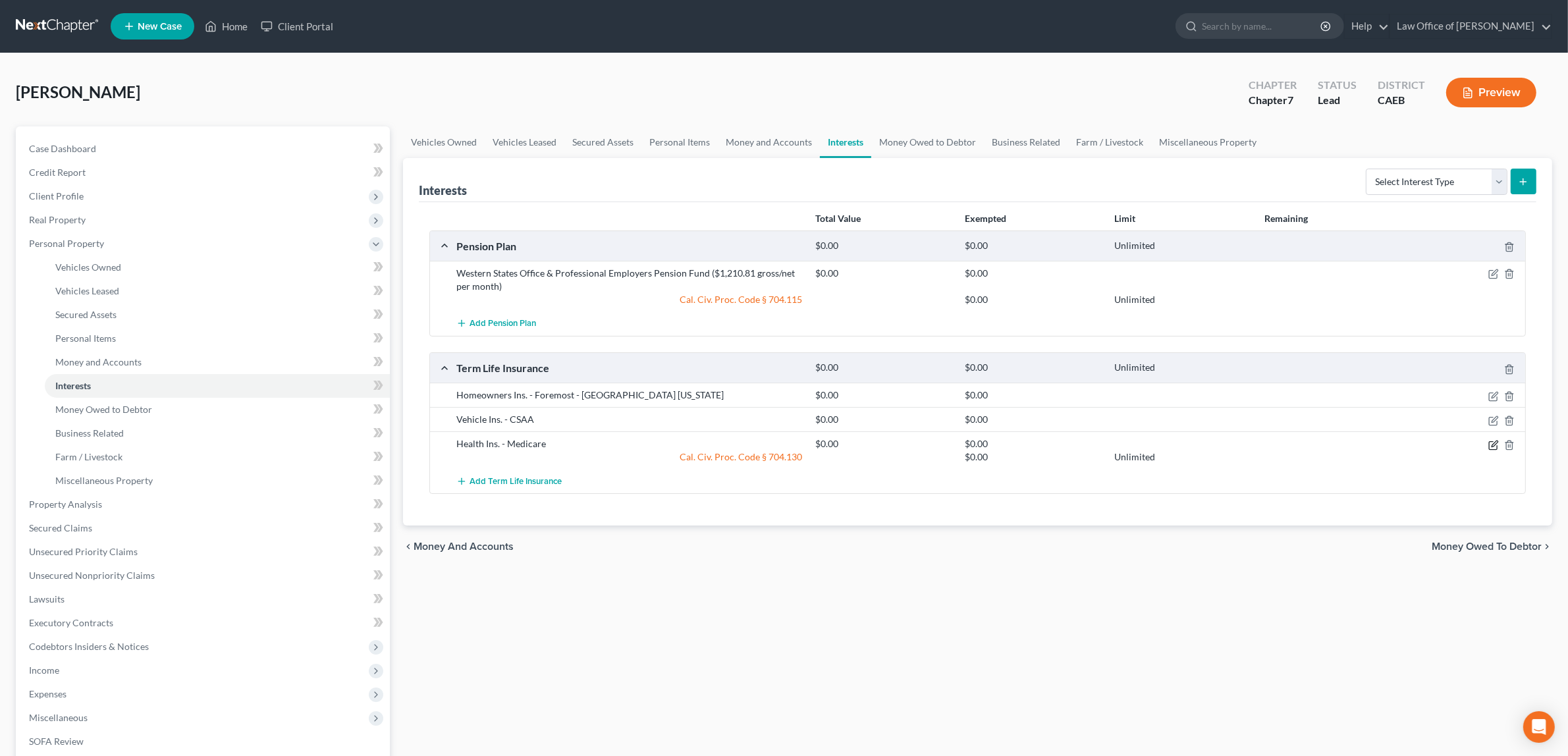
click at [1491, 449] on icon "button" at bounding box center [1493, 445] width 10 height 10
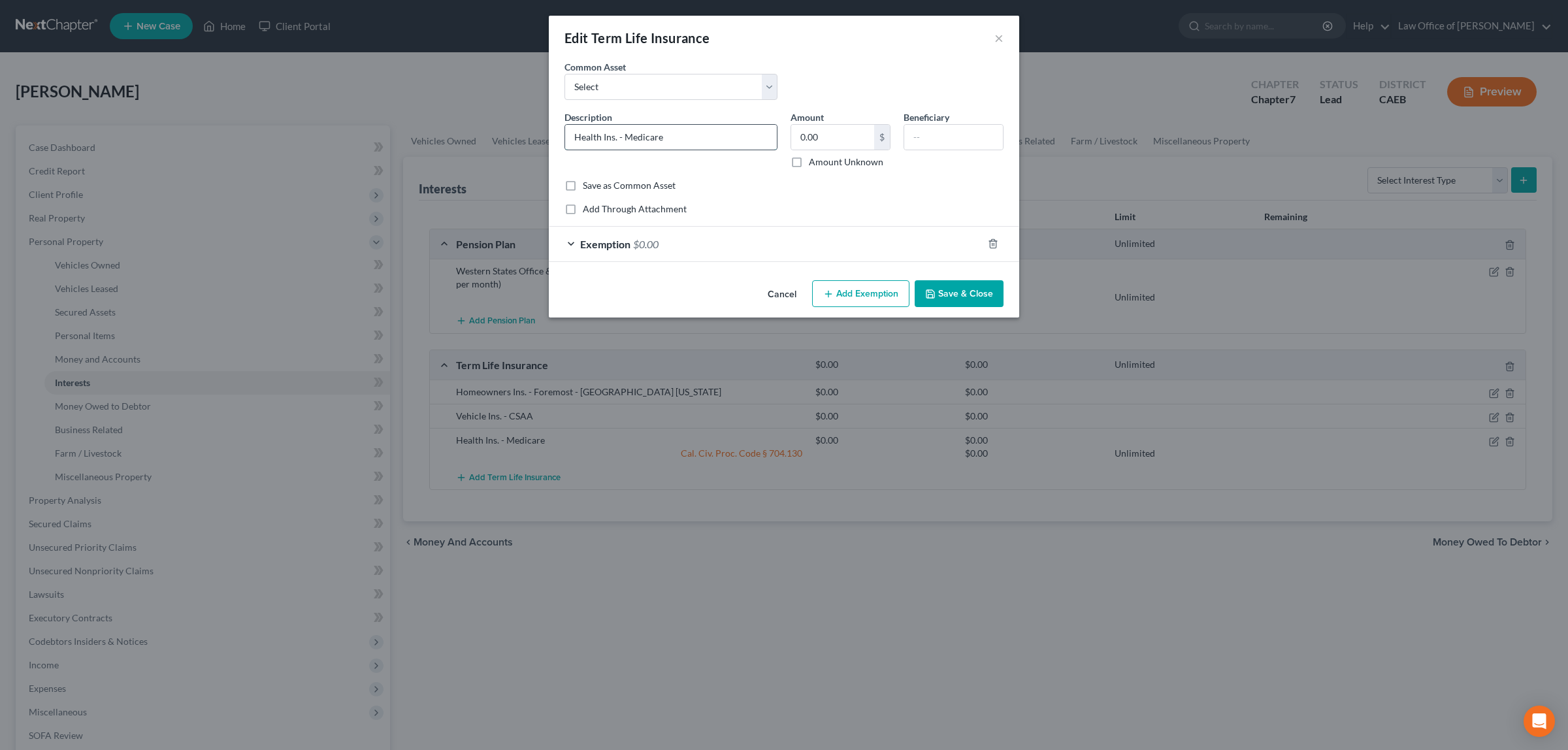
click at [663, 135] on input "Health Ins. - Medicare" at bounding box center [671, 136] width 212 height 25
type input "Health Ins. - Alignment"
click at [964, 291] on button "Save & Close" at bounding box center [959, 294] width 88 height 28
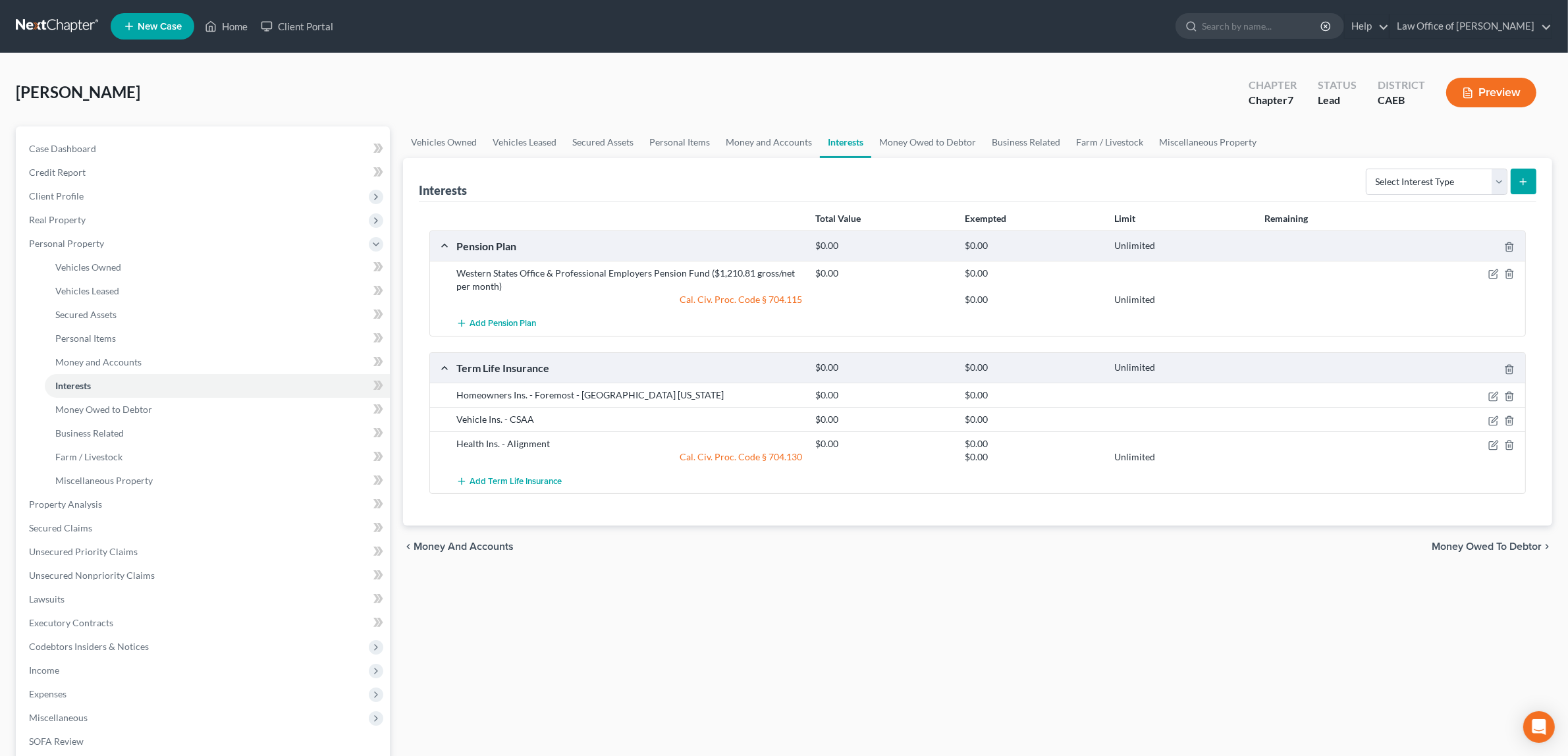
click at [1470, 89] on icon "button" at bounding box center [1468, 93] width 12 height 12
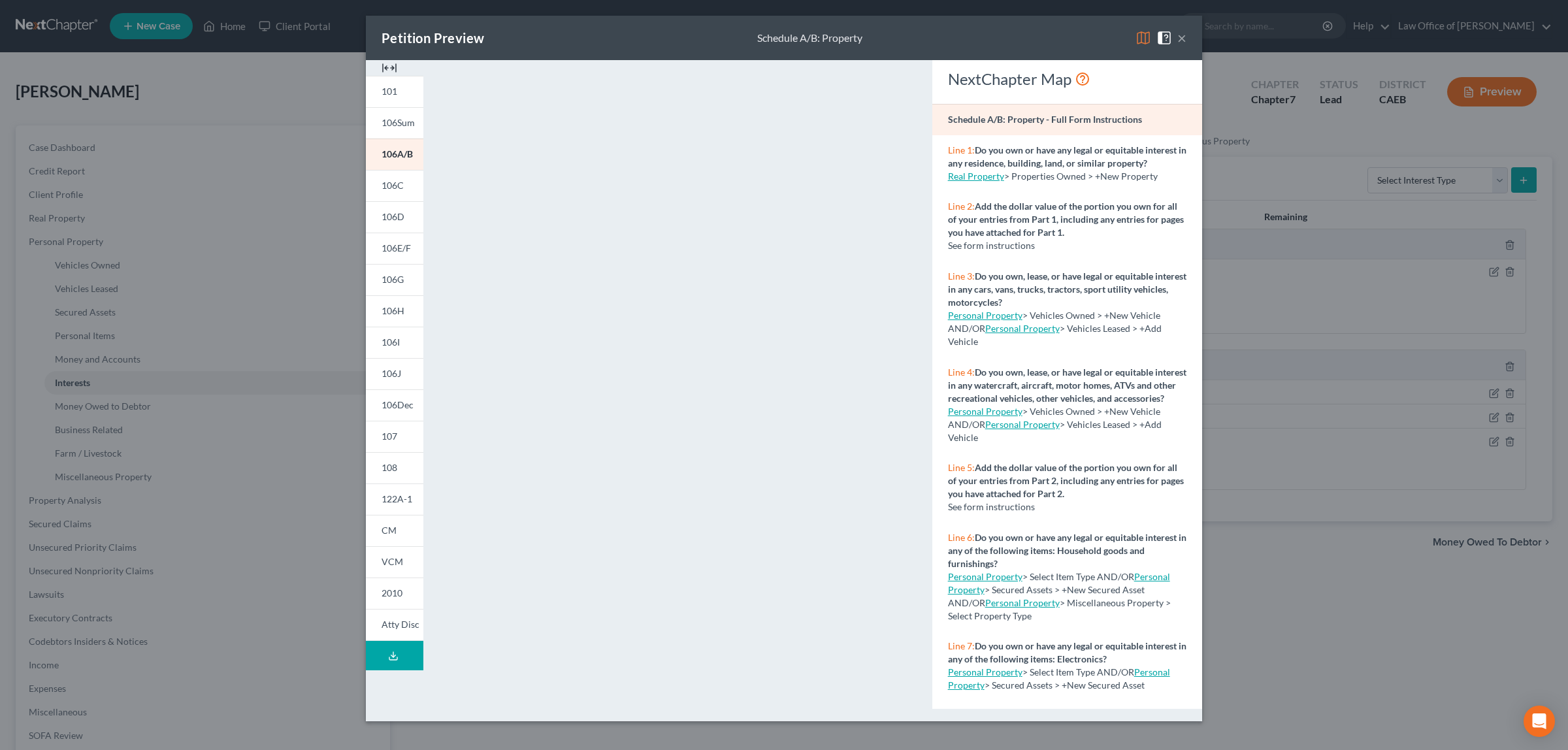
click at [1179, 38] on button "×" at bounding box center [1182, 38] width 9 height 16
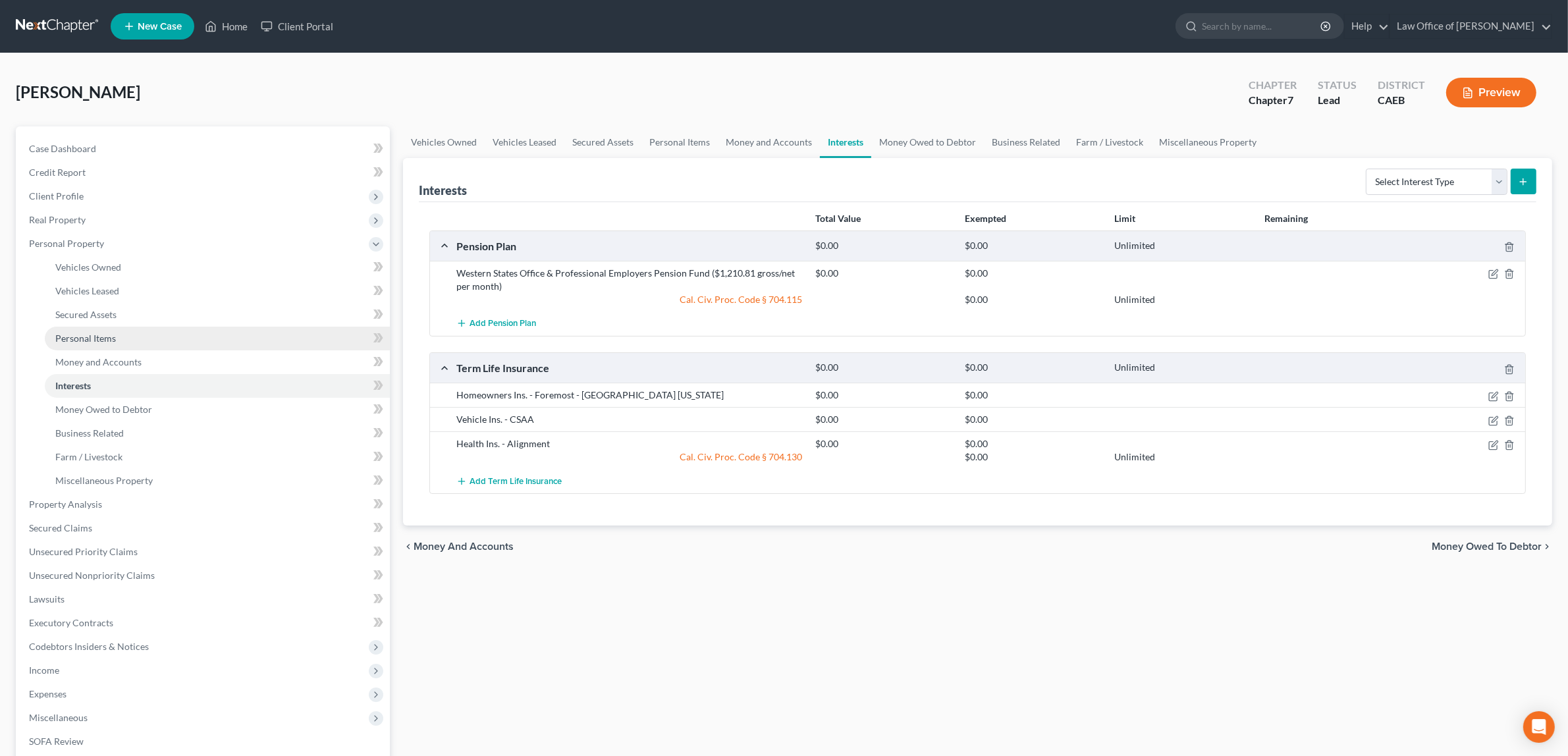
click at [114, 332] on span "Personal Items" at bounding box center [85, 338] width 60 height 11
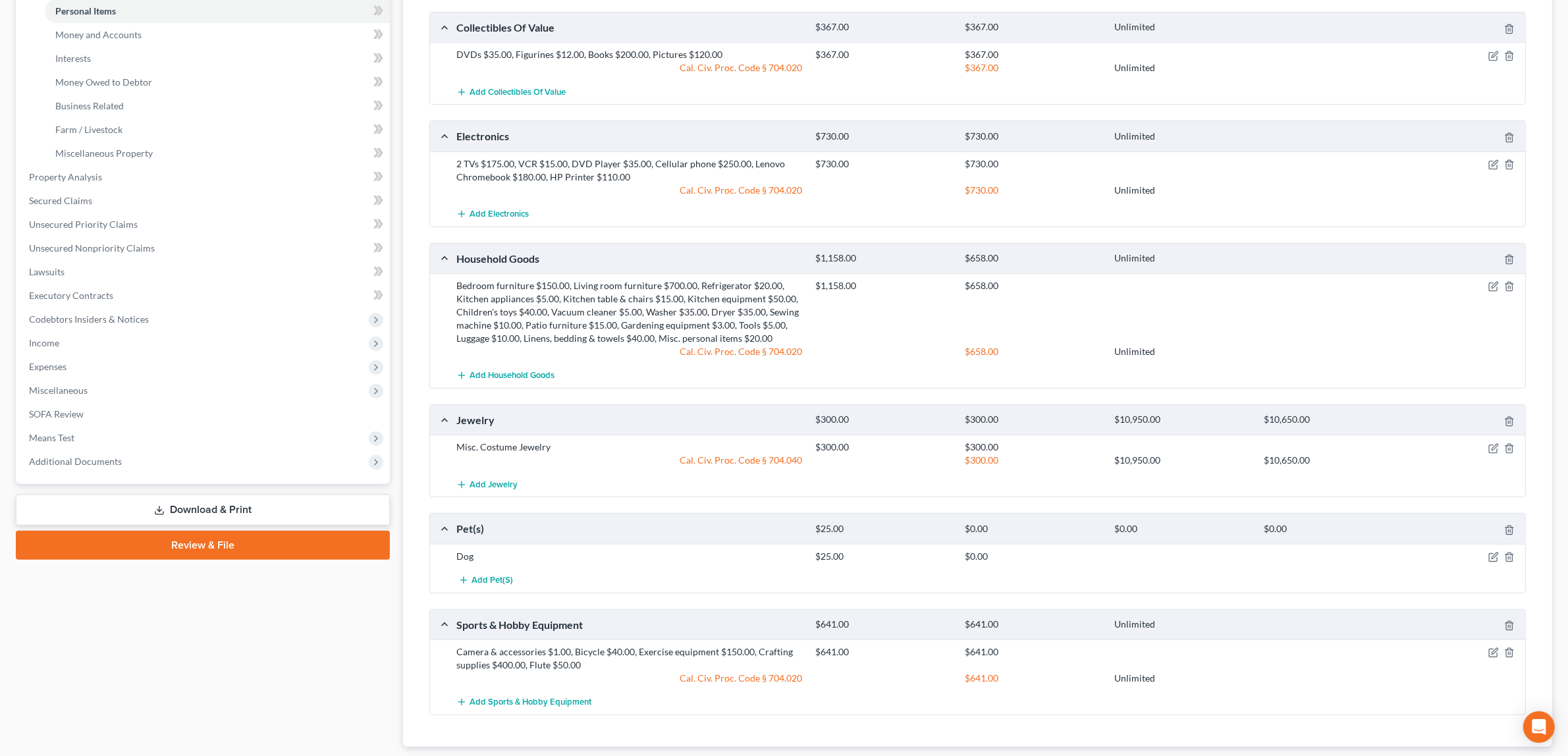
scroll to position [330, 0]
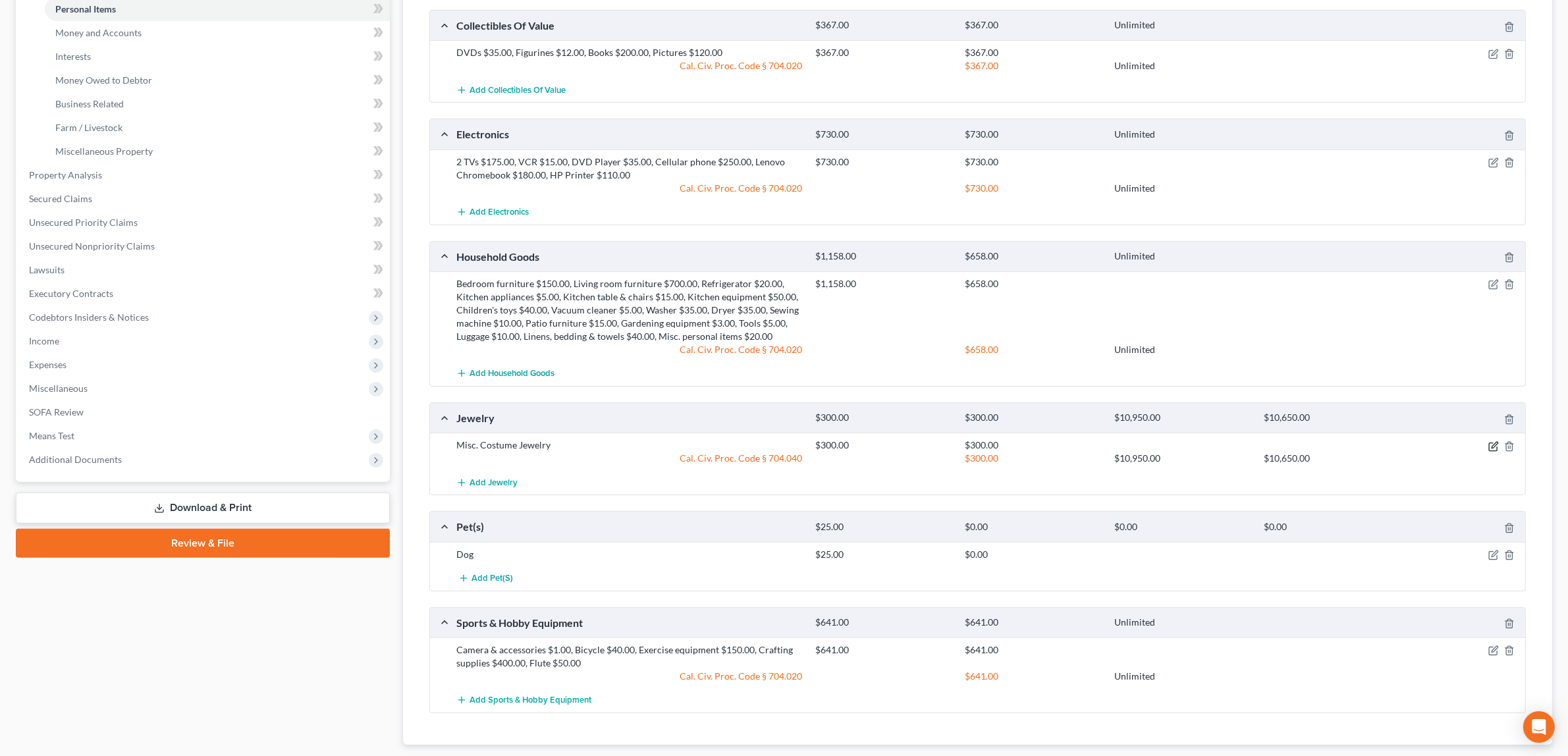
click at [1492, 442] on icon "button" at bounding box center [1493, 446] width 10 height 10
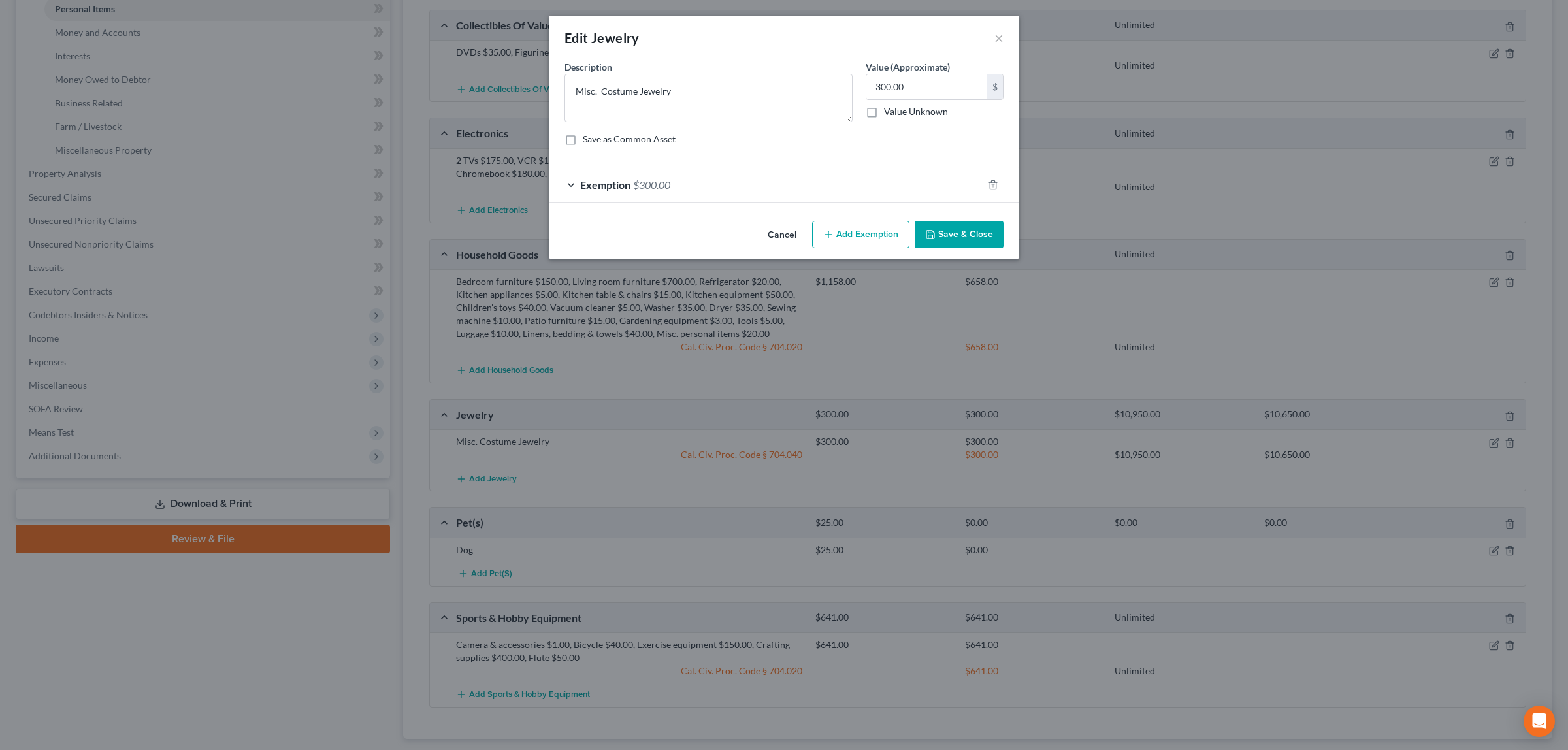
click at [648, 180] on span "$300.00" at bounding box center [651, 184] width 37 height 12
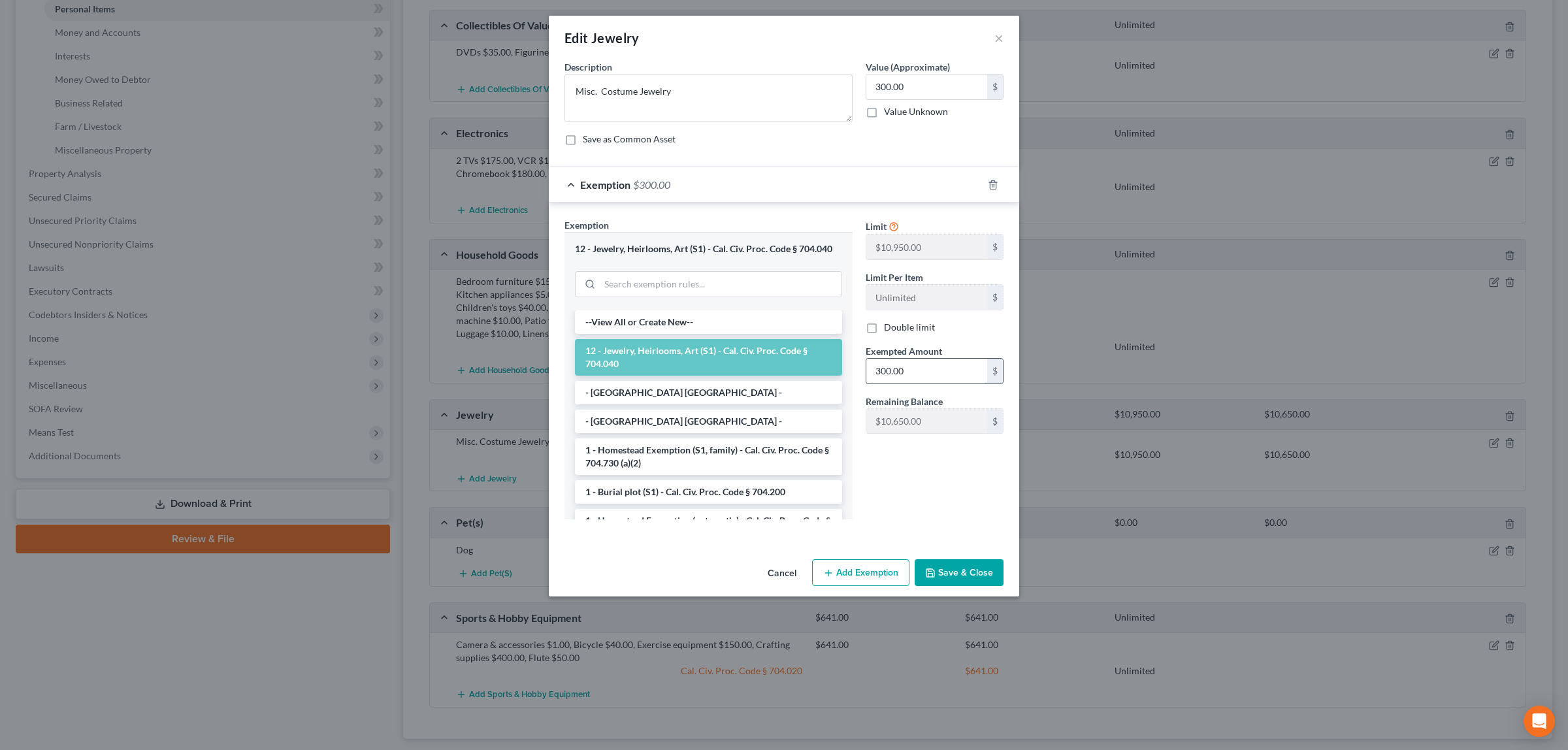
click at [921, 376] on input "300.00" at bounding box center [926, 370] width 121 height 25
type input "10,950.00"
click at [942, 569] on button "Save & Close" at bounding box center [959, 573] width 88 height 28
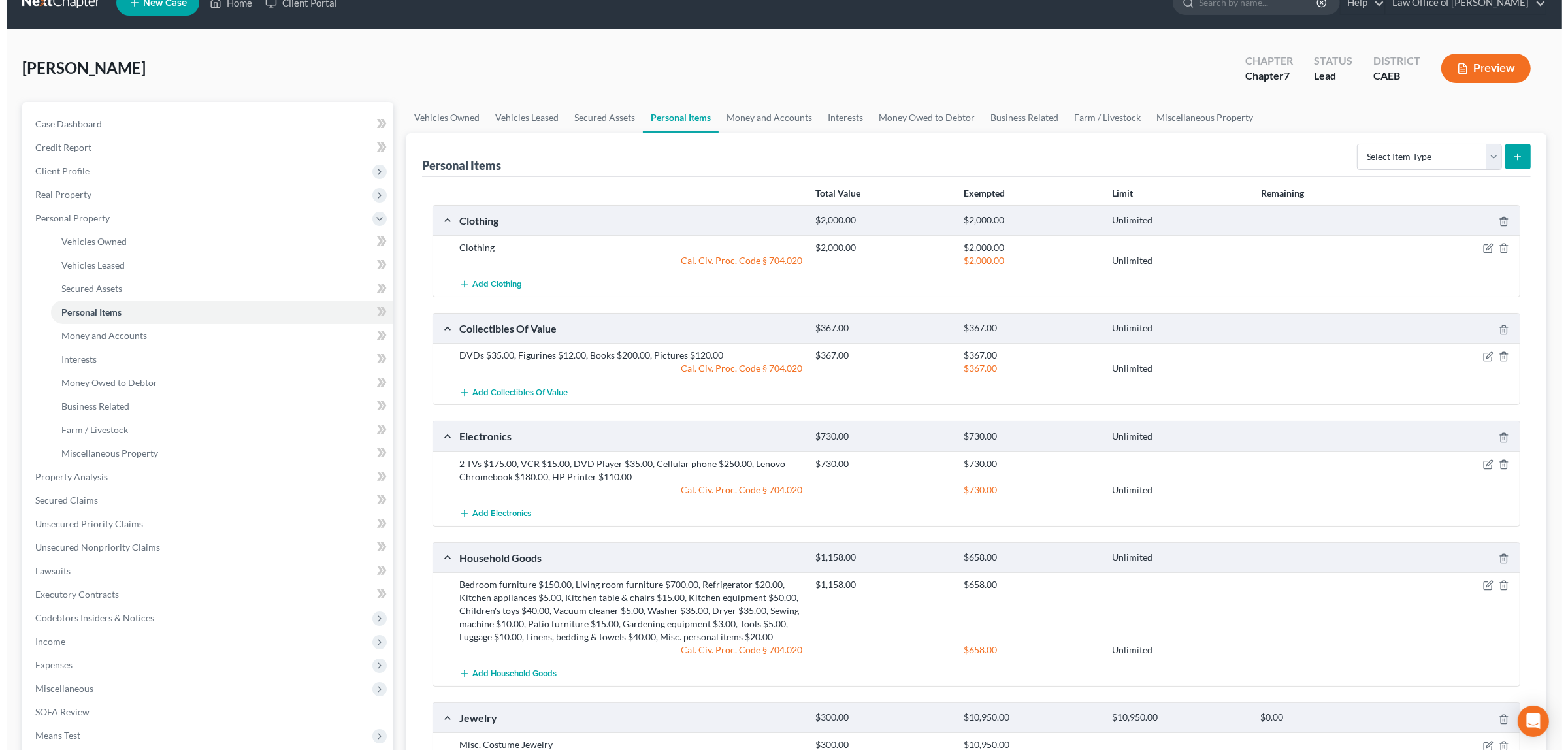
scroll to position [0, 0]
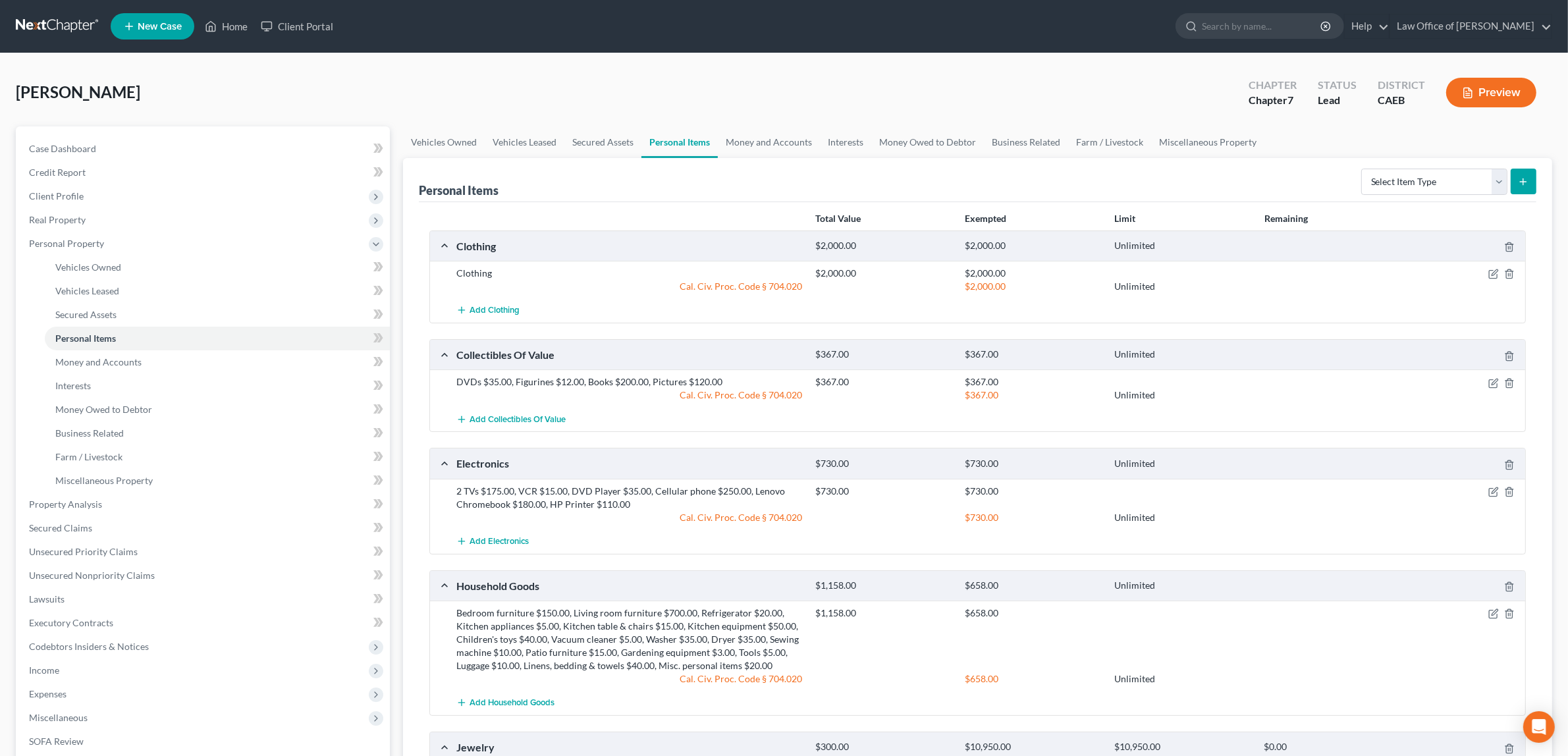
click at [1492, 87] on button "Preview" at bounding box center [1491, 93] width 90 height 30
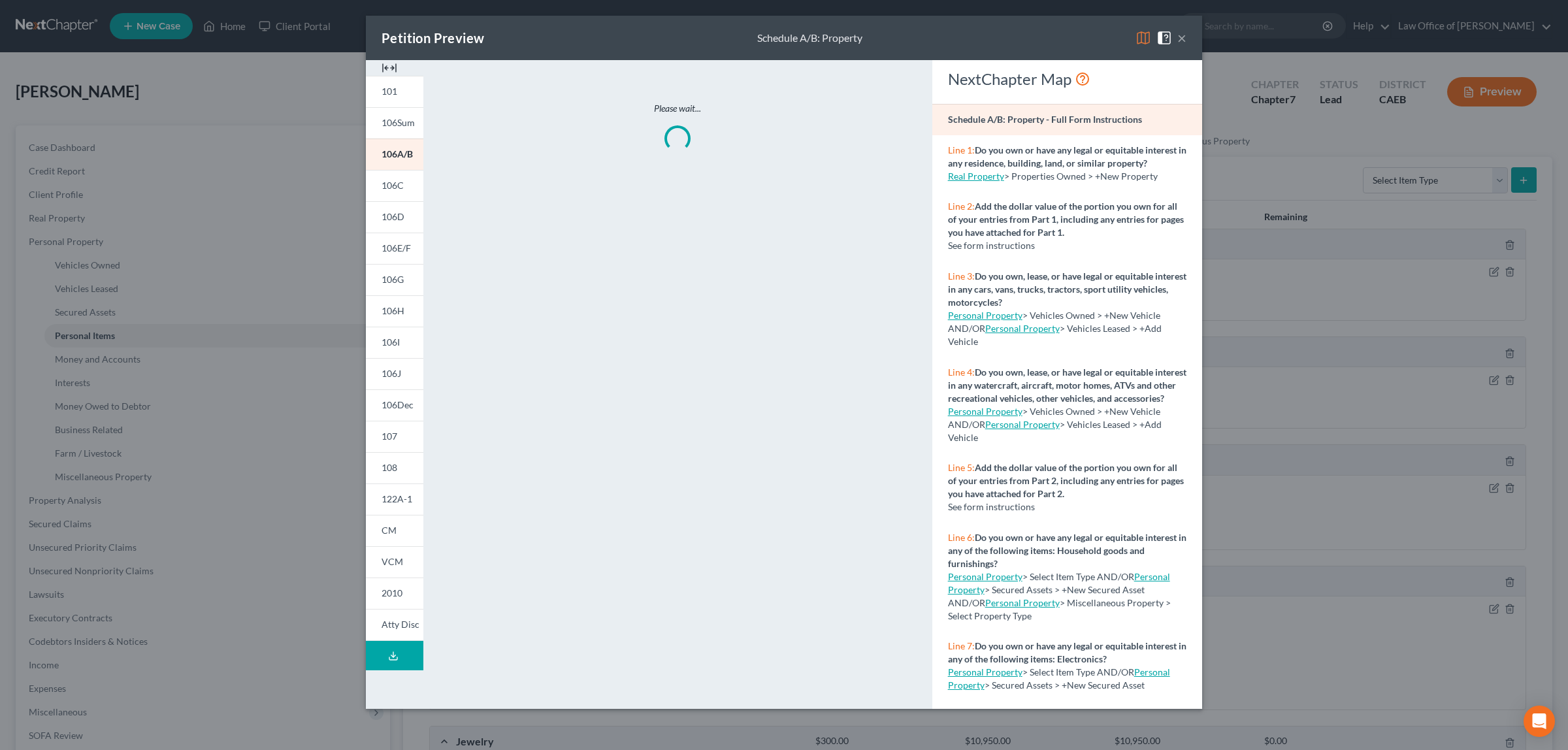
click at [1440, 194] on div "Petition Preview Schedule A/B: Property × 101 106Sum 106A/B 106C 106D 106E/F 10…" at bounding box center [784, 375] width 1568 height 750
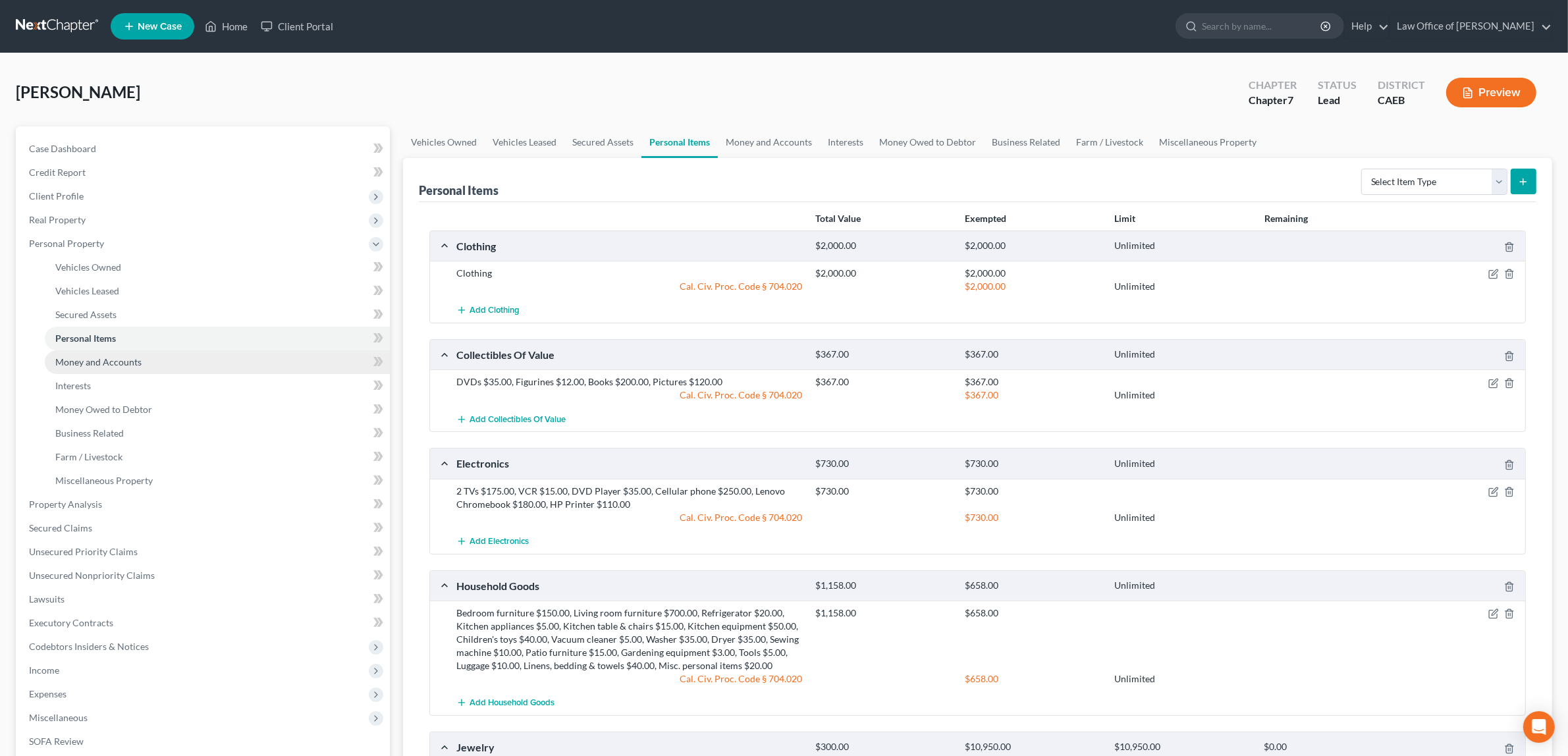
click at [138, 357] on span "Money and Accounts" at bounding box center [98, 362] width 86 height 11
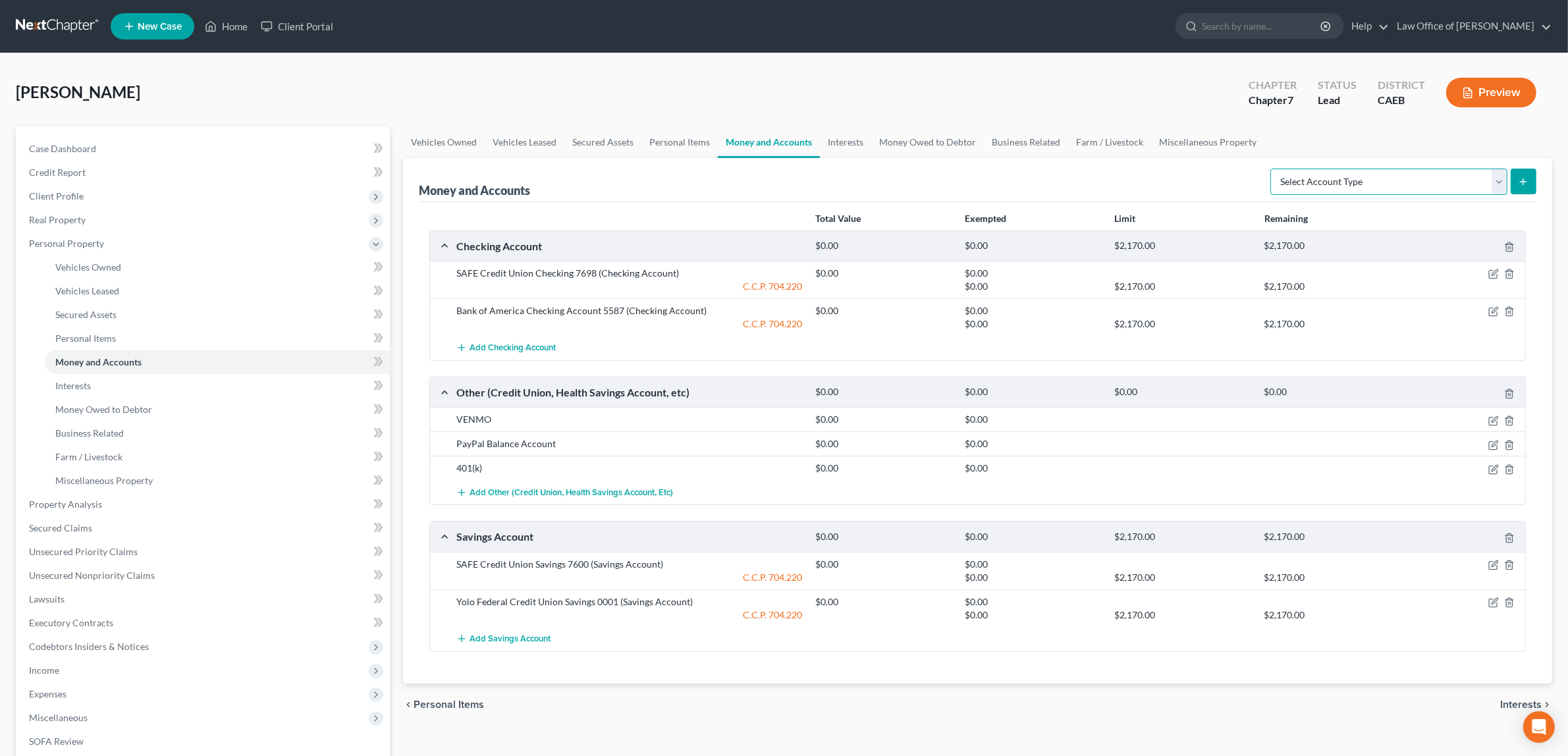
click at [1417, 176] on select "Select Account Type Brokerage Cash on Hand Certificates of Deposit Checking Acc…" at bounding box center [1389, 182] width 237 height 26
select select "cash_on_hand"
click at [1274, 169] on select "Select Account Type Brokerage Cash on Hand Certificates of Deposit Checking Acc…" at bounding box center [1389, 182] width 237 height 26
click at [1525, 175] on button "submit" at bounding box center [1524, 182] width 26 height 26
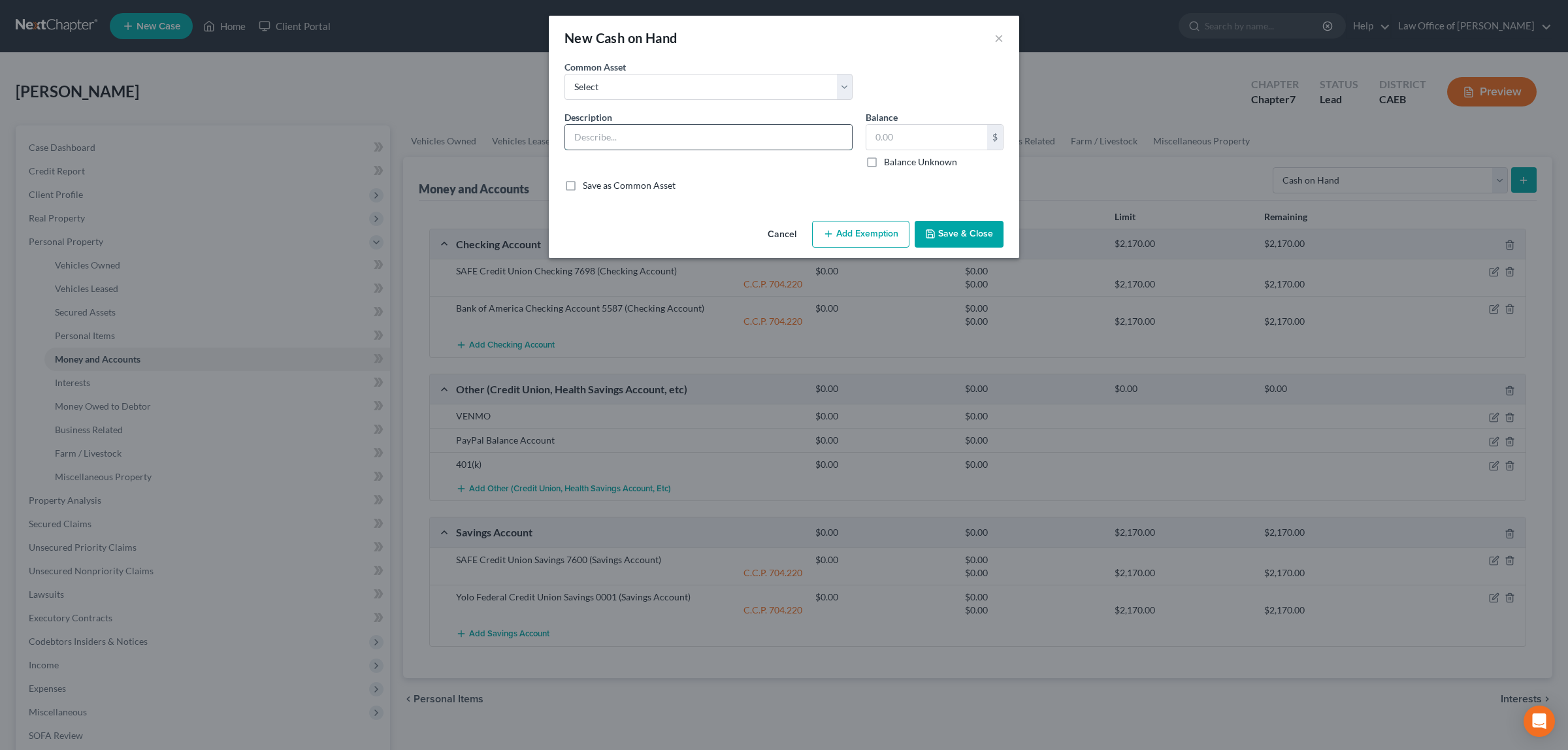
click at [674, 144] on input "text" at bounding box center [708, 136] width 287 height 25
type input "Cas"
click at [844, 86] on select "Select Cash on Hand" at bounding box center [708, 87] width 288 height 26
select select "0"
click at [565, 74] on select "Select Cash on Hand" at bounding box center [708, 87] width 288 height 26
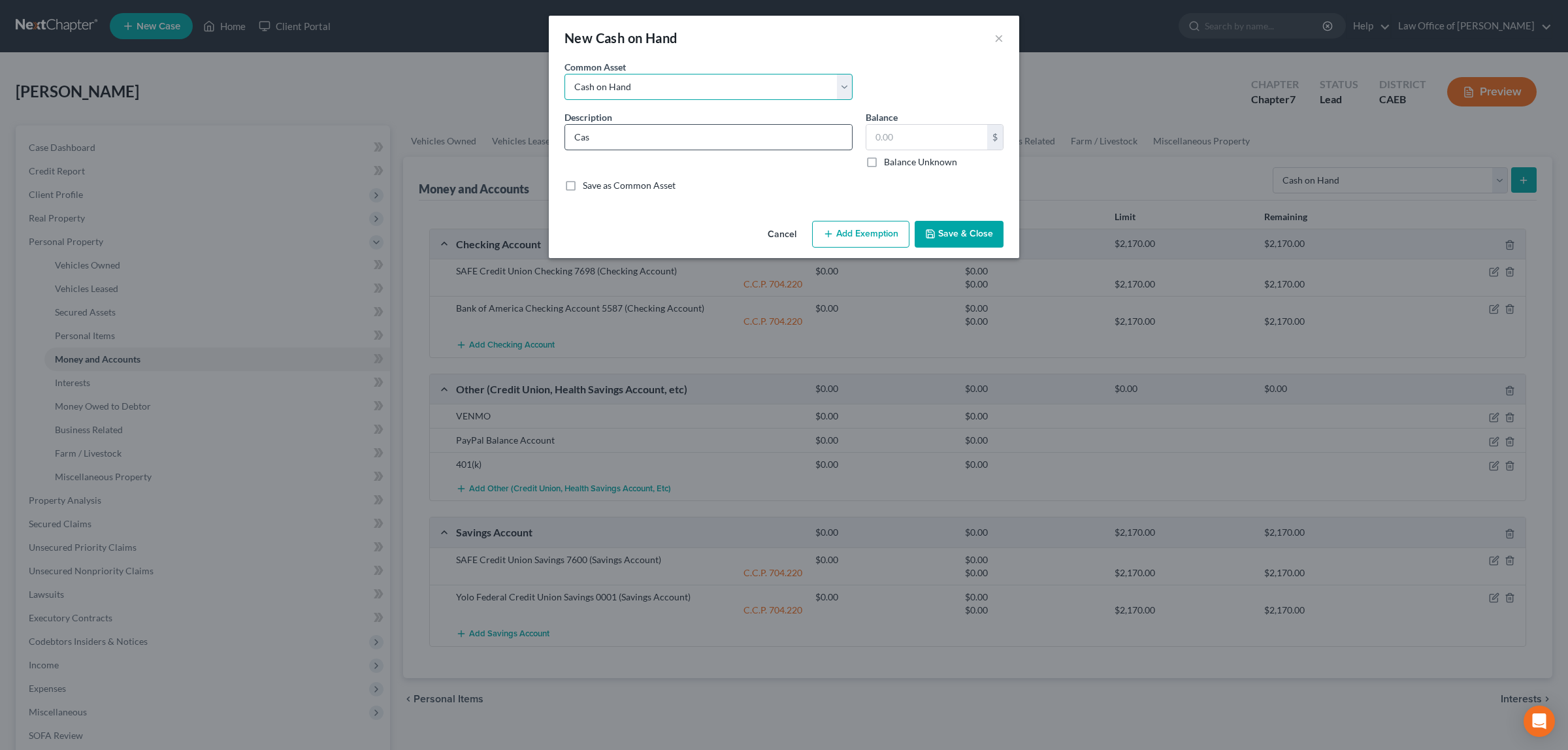
type input "Cash on Hand"
click at [939, 138] on input "text" at bounding box center [926, 136] width 121 height 25
type input "1.00"
click at [890, 230] on button "Add Exemption" at bounding box center [860, 235] width 98 height 28
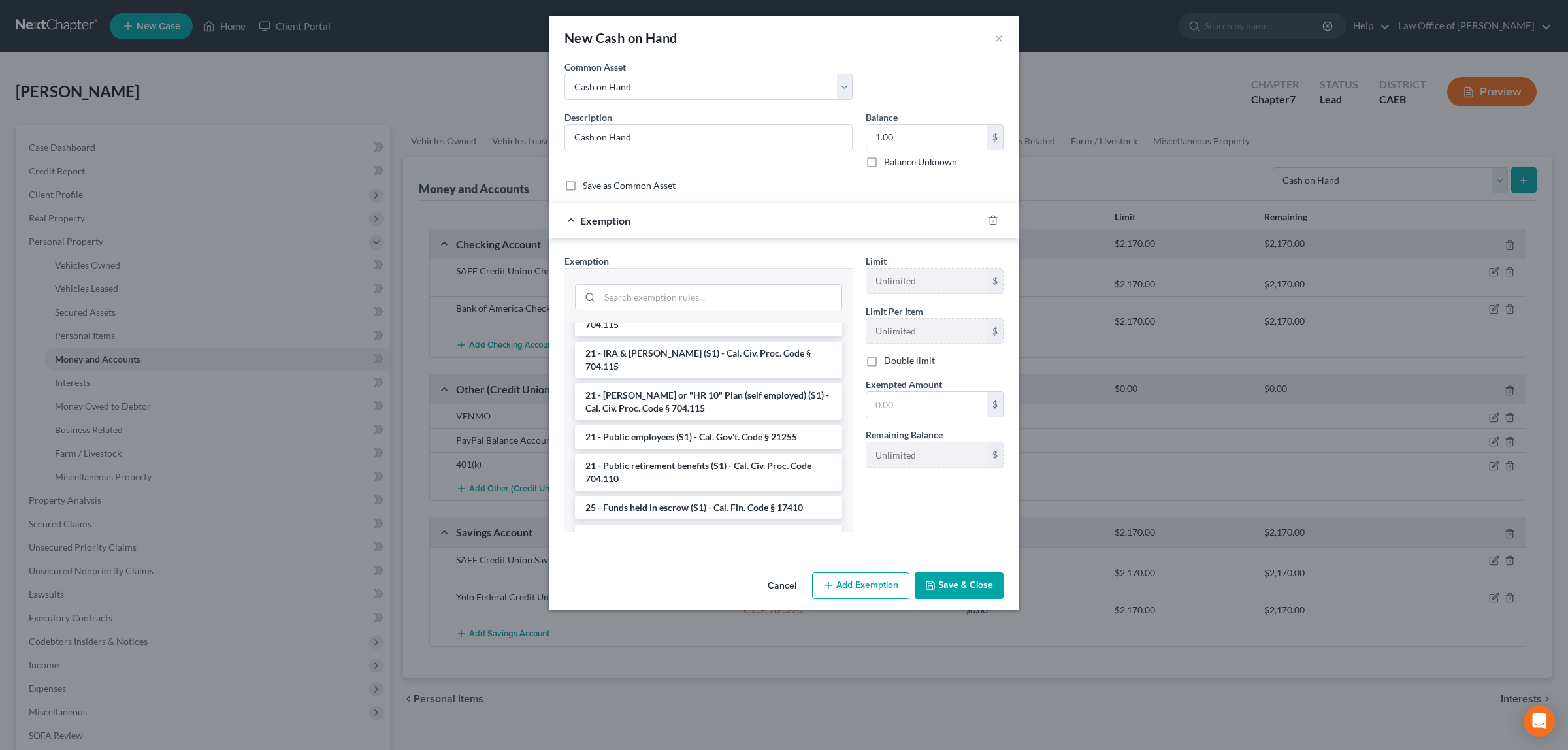
scroll to position [781, 0]
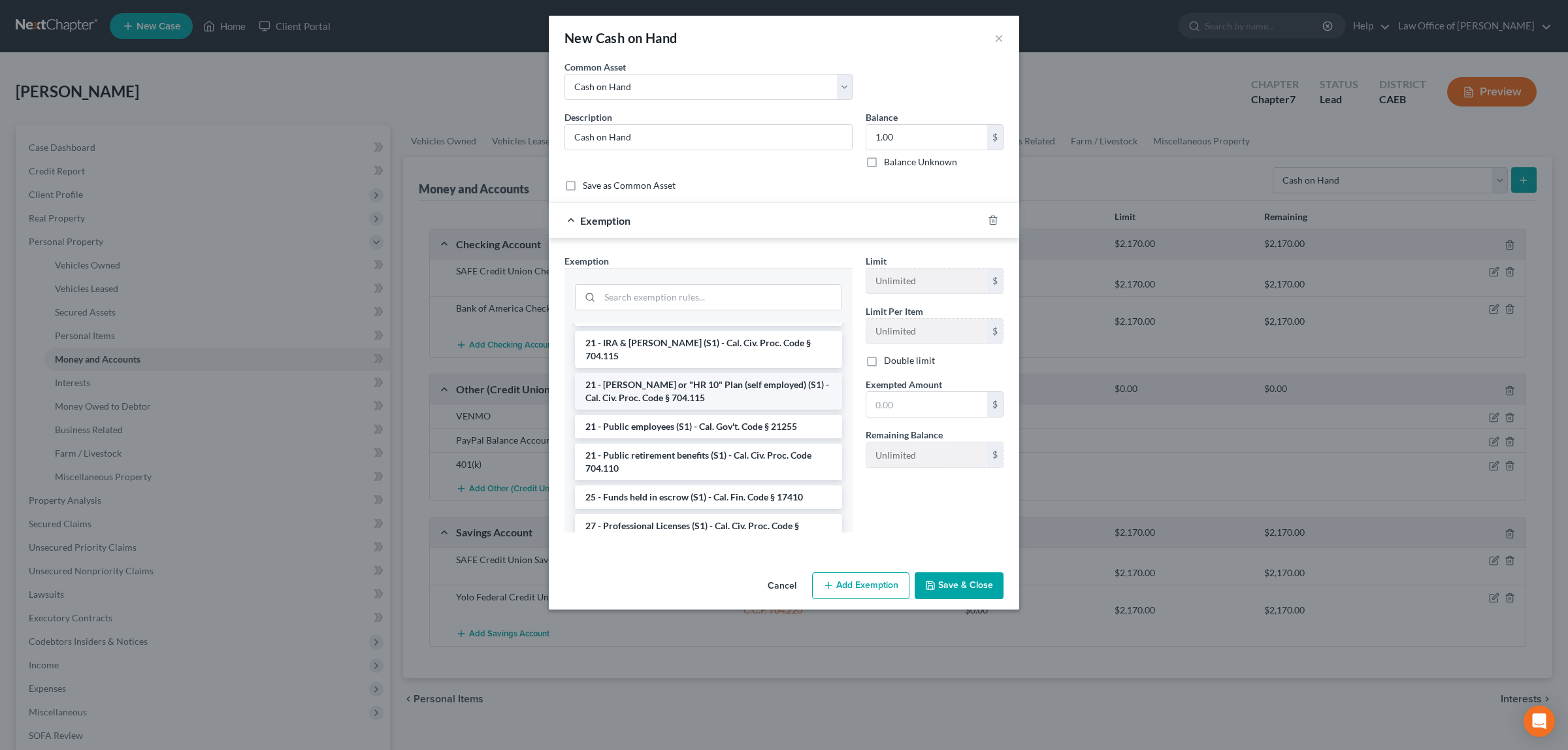
click at [697, 373] on li "21 - [PERSON_NAME] or "HR 10" Plan (self employed) (S1) - Cal. Civ. Proc. Code …" at bounding box center [708, 392] width 267 height 37
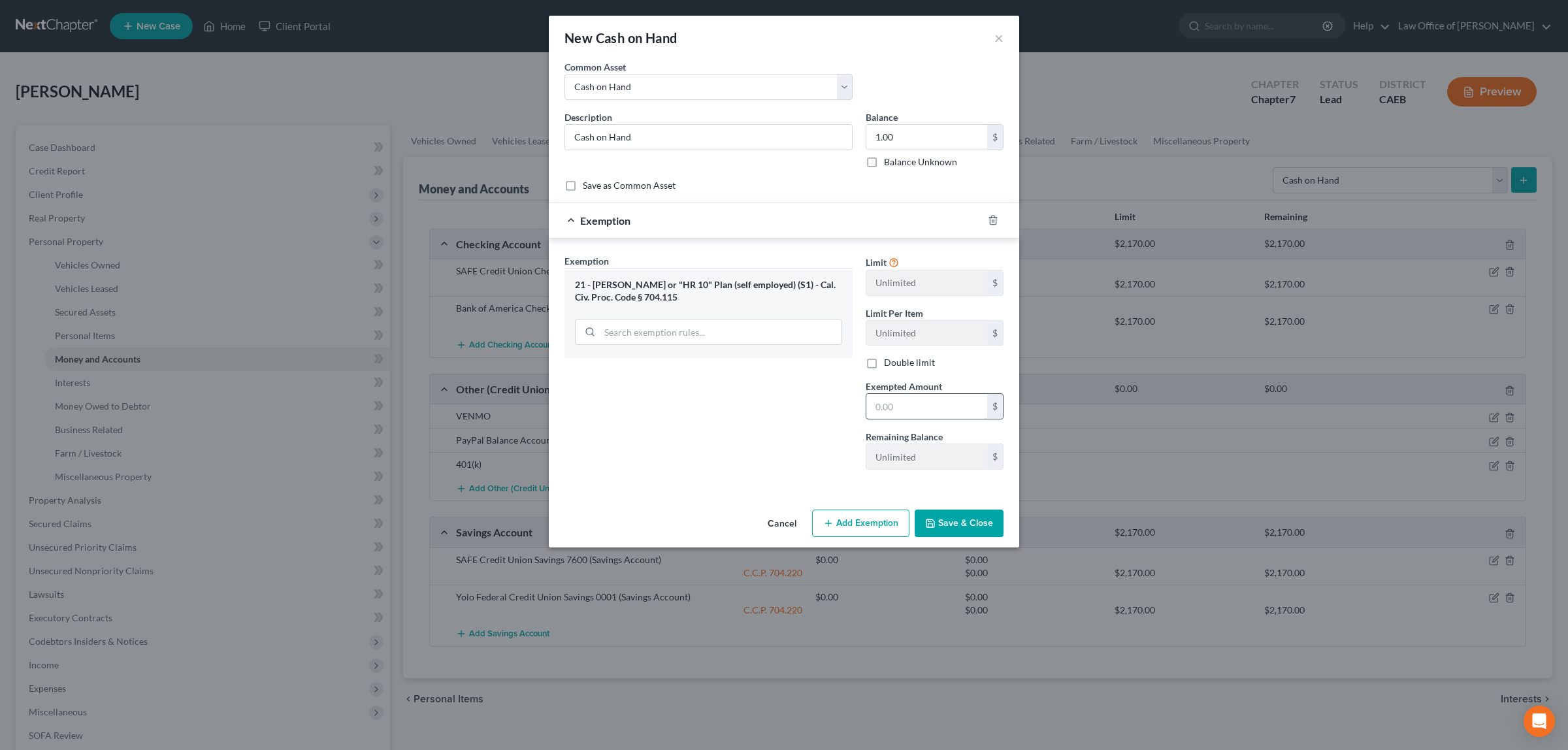
click at [925, 402] on input "text" at bounding box center [926, 406] width 121 height 25
type input "0.00"
click at [870, 520] on button "Add Exemption" at bounding box center [860, 523] width 98 height 28
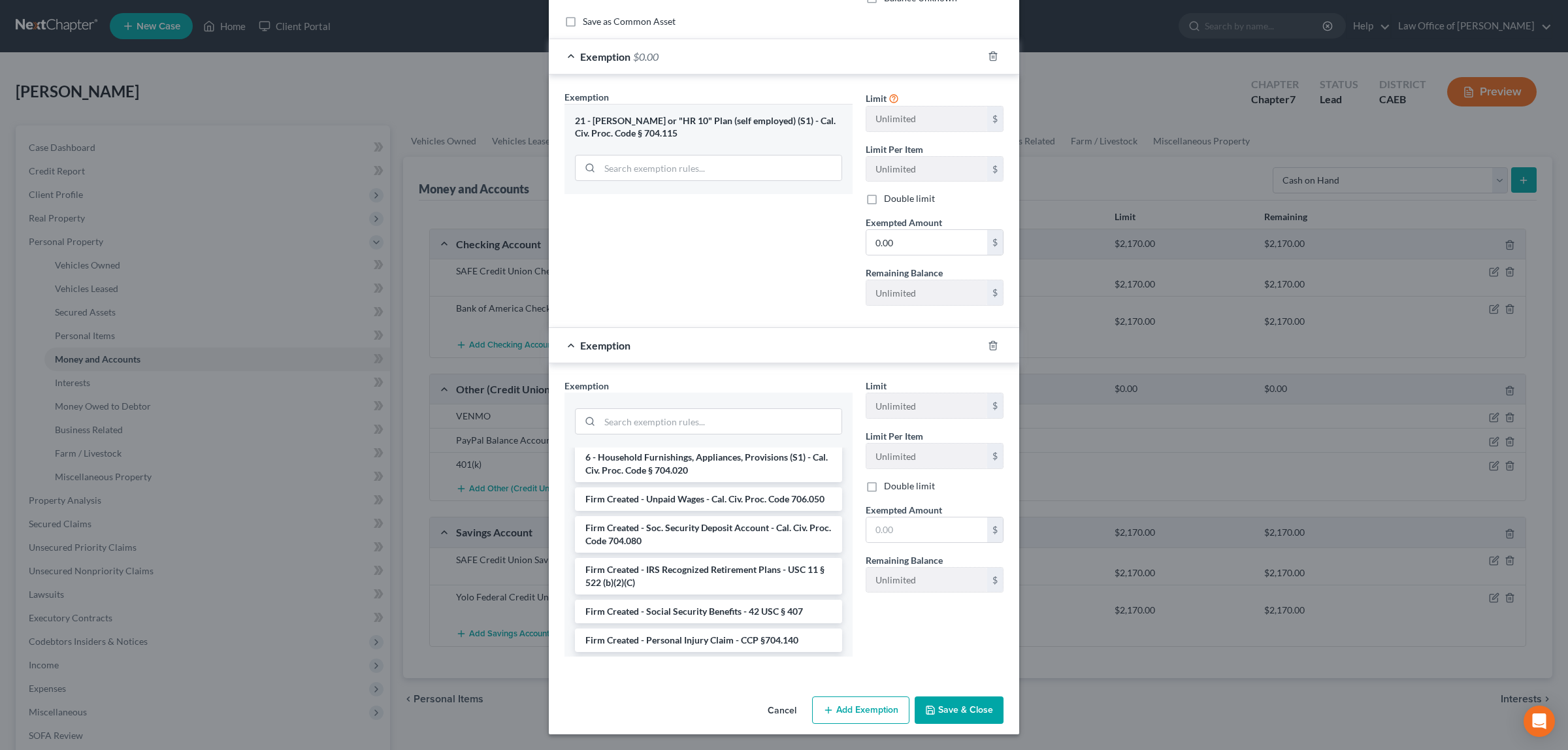
scroll to position [2088, 0]
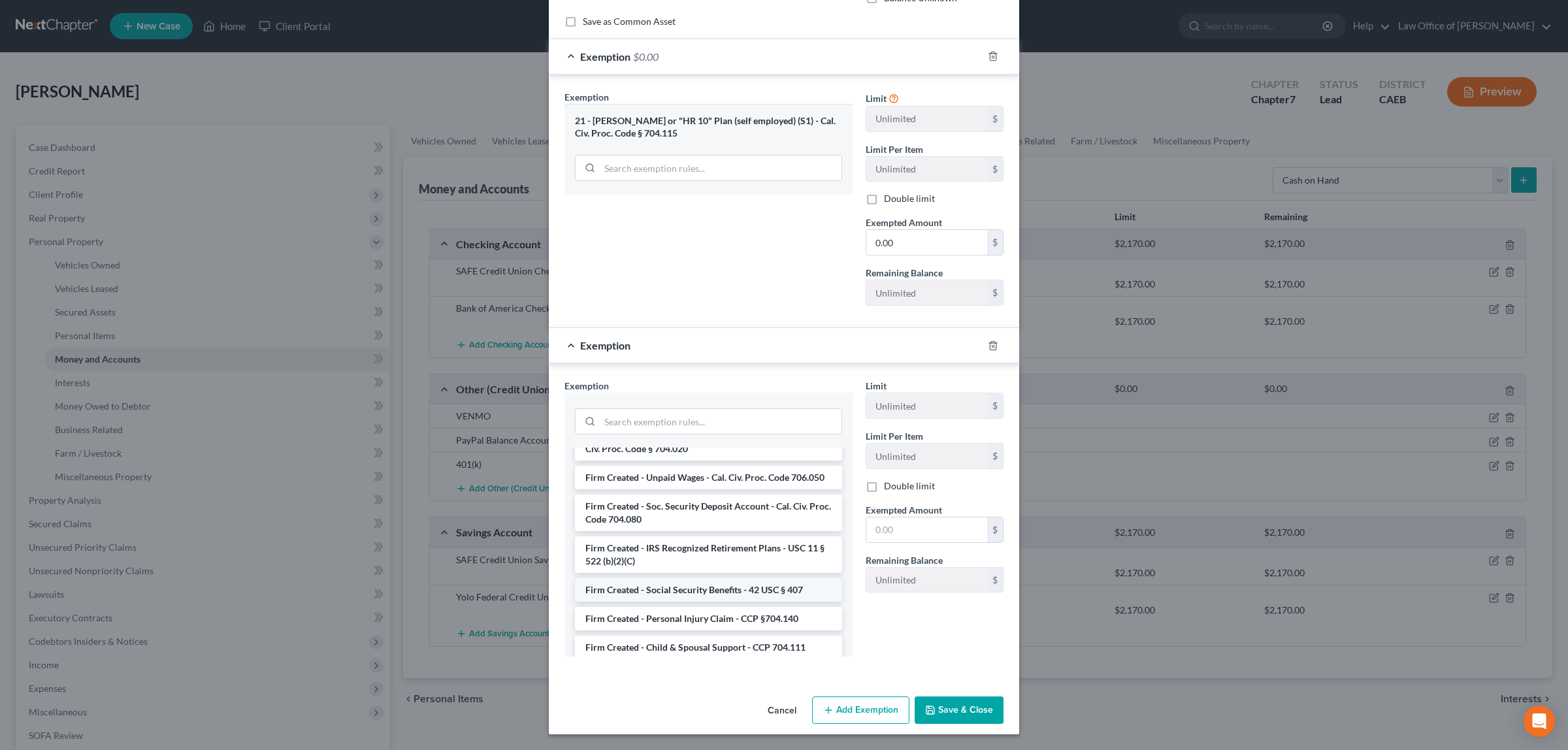
click at [686, 595] on li "Firm Created - Social Security Benefits - 42 USC § 407" at bounding box center [708, 591] width 267 height 24
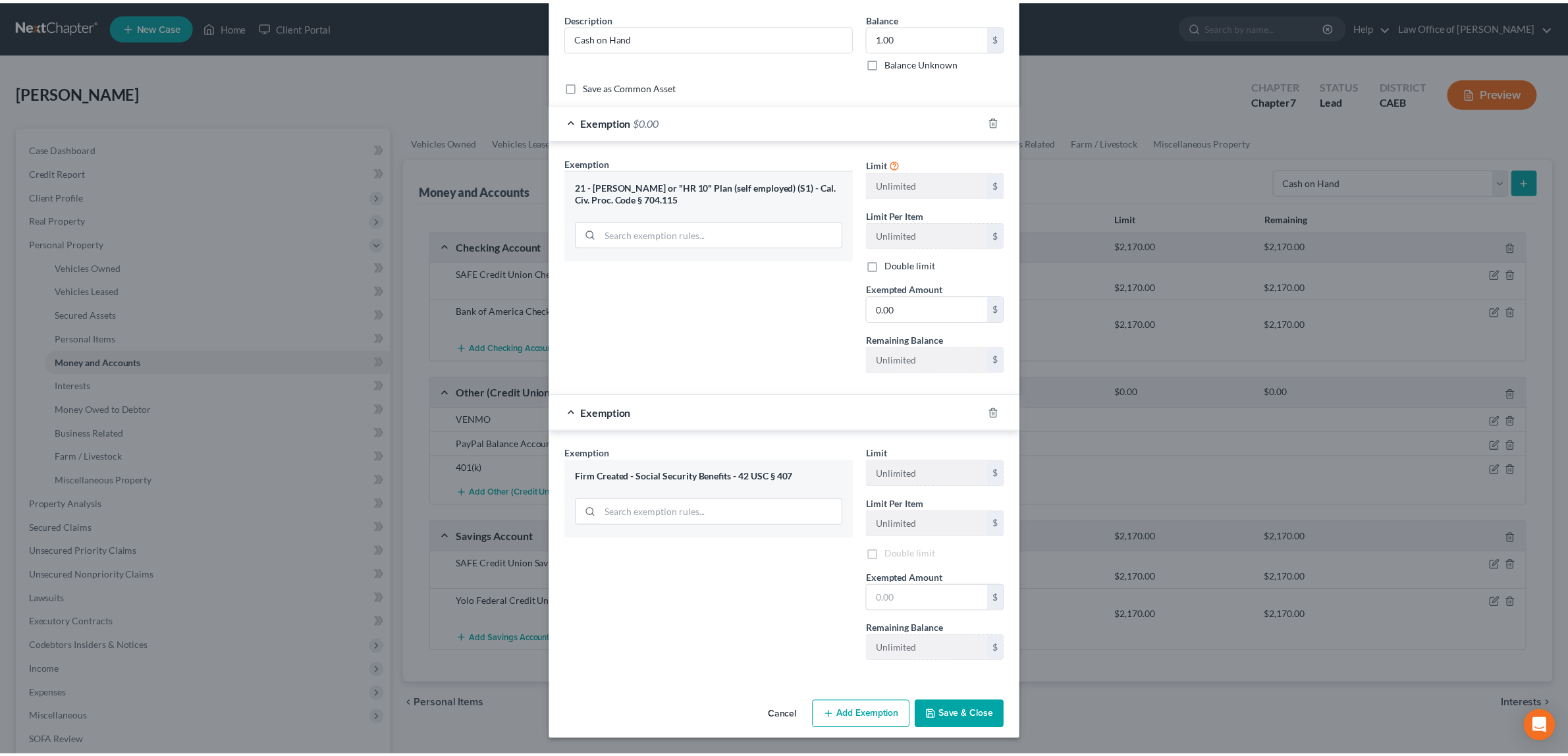
scroll to position [106, 0]
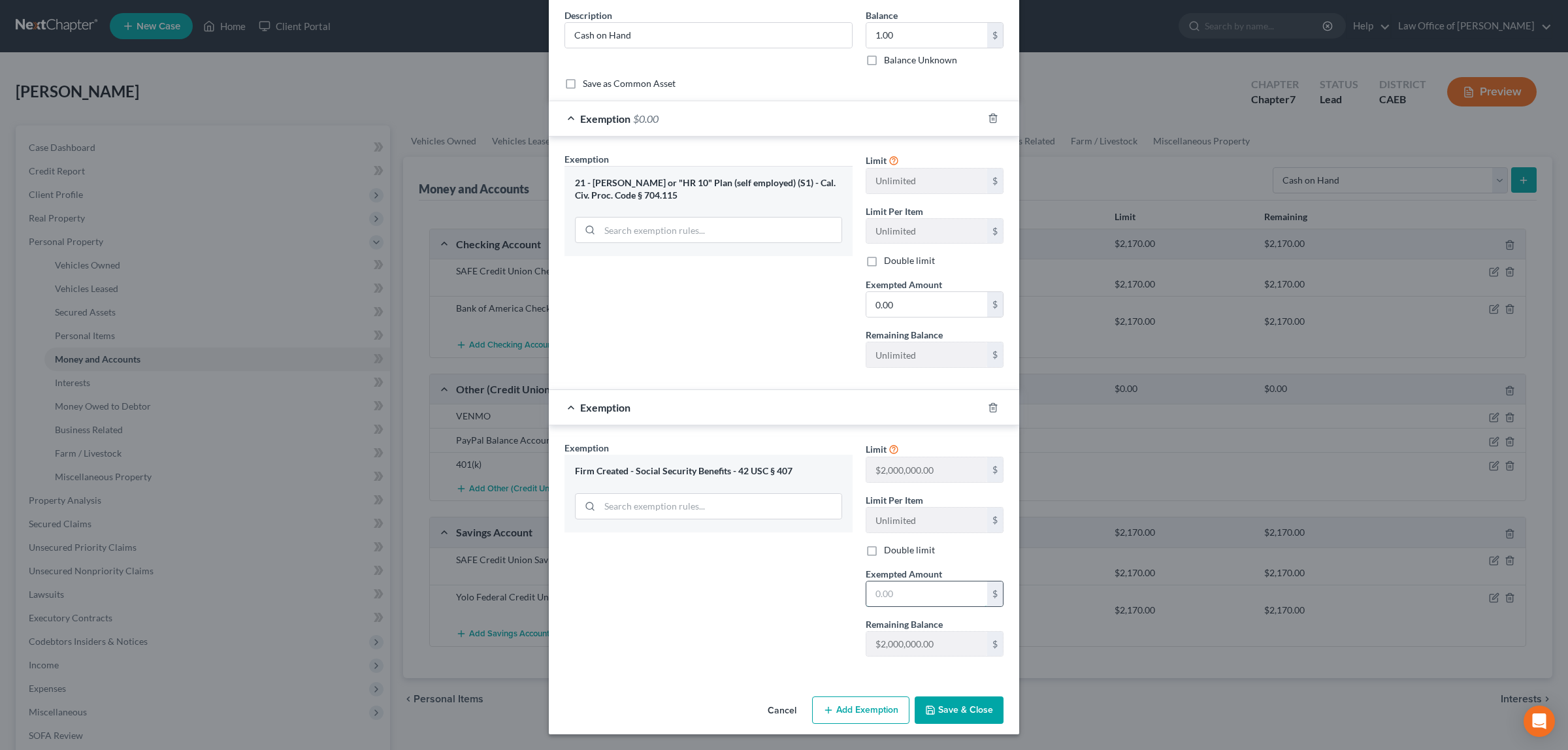
click at [929, 581] on input "text" at bounding box center [926, 593] width 121 height 25
type input "0.00"
click at [960, 700] on button "Save & Close" at bounding box center [959, 710] width 88 height 28
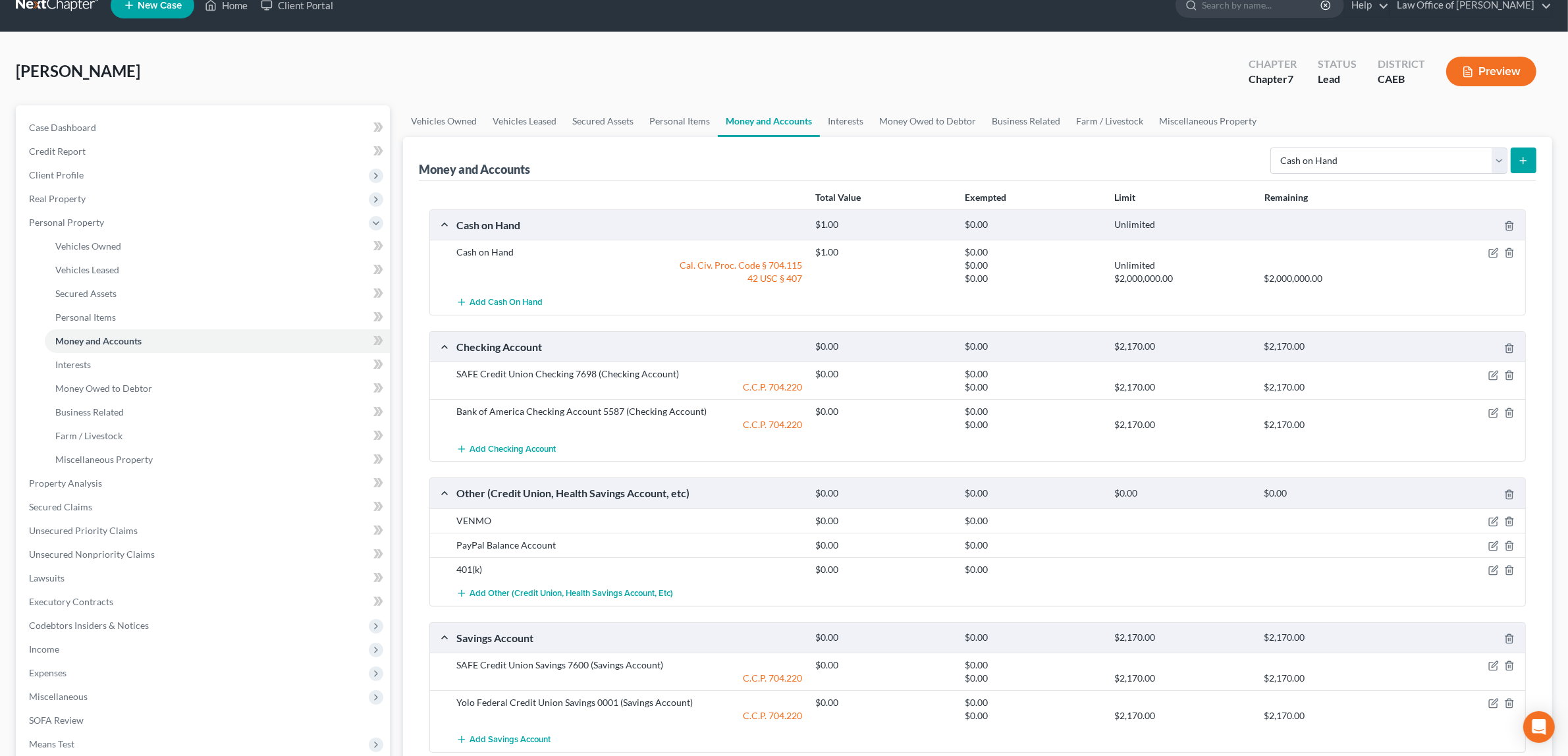
scroll to position [28, 0]
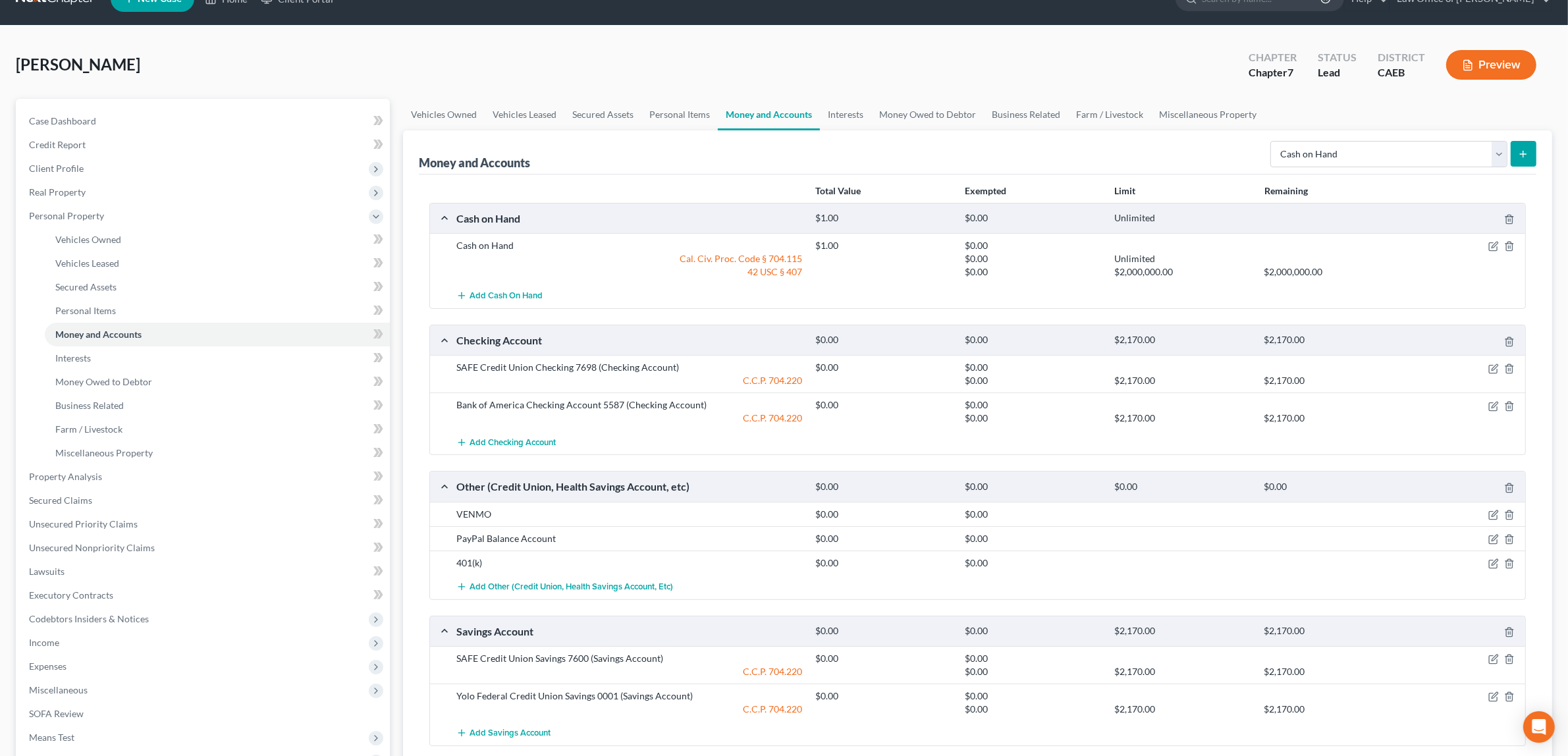
click at [1480, 58] on button "Preview" at bounding box center [1491, 65] width 90 height 30
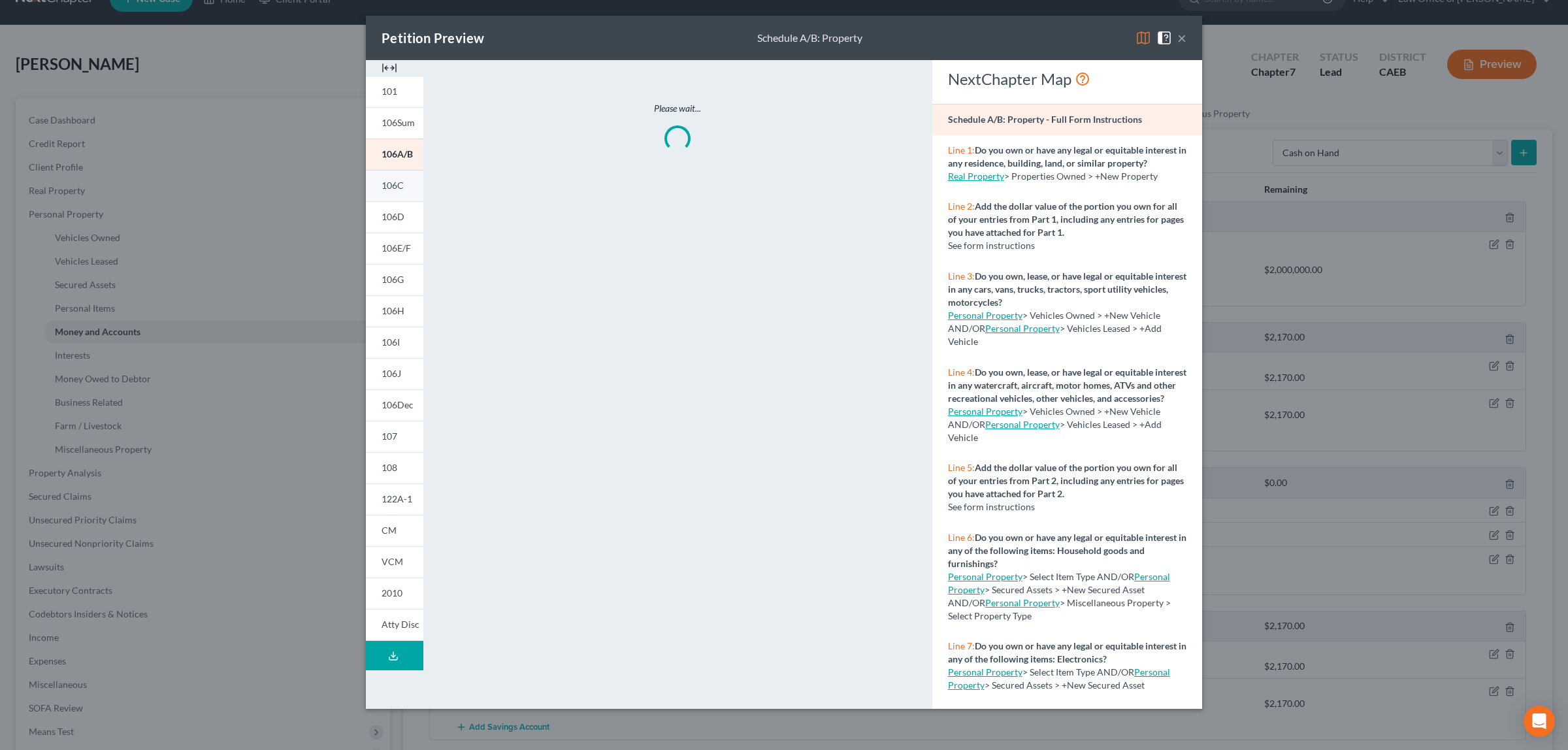
click at [401, 186] on span "106C" at bounding box center [392, 185] width 22 height 11
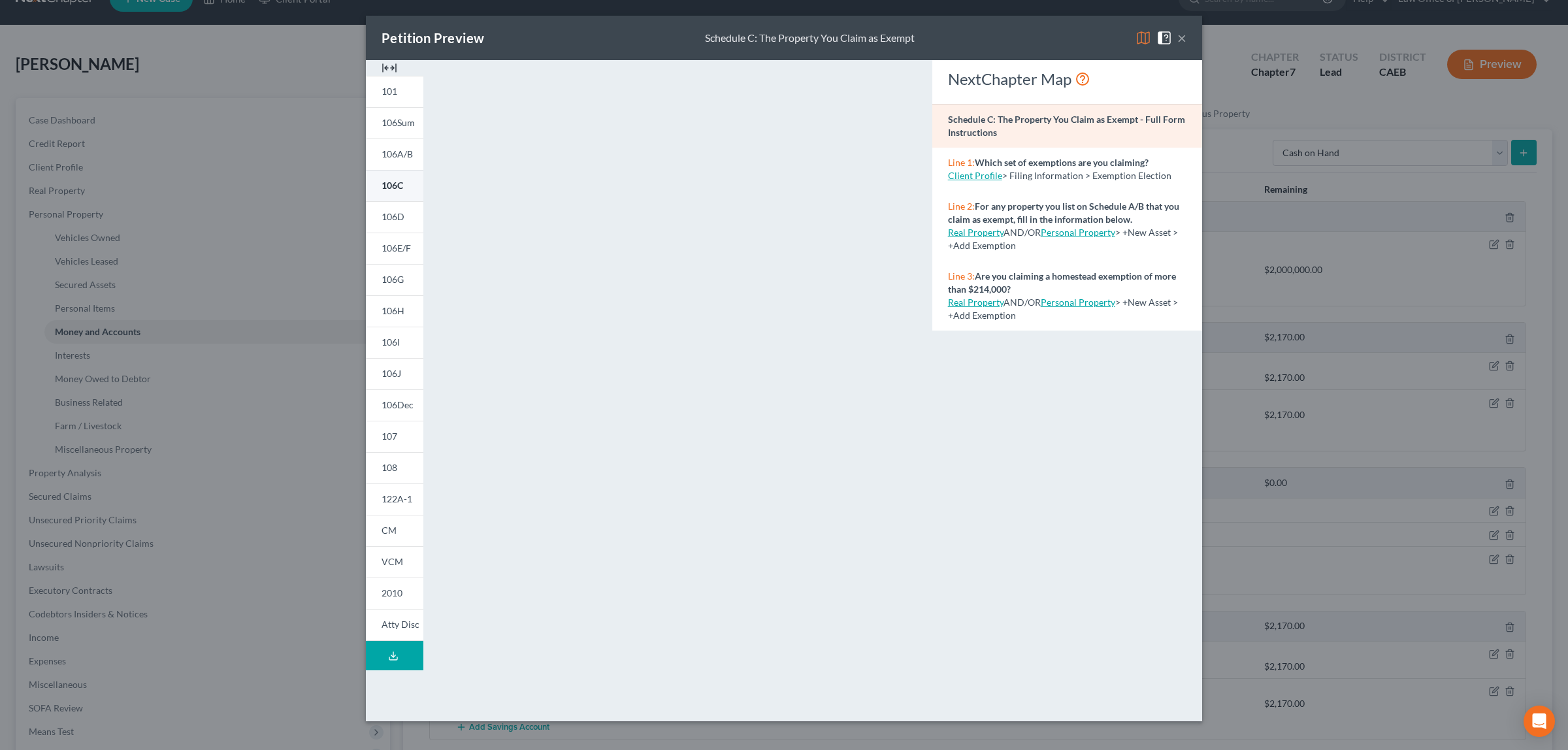
click at [401, 181] on span "106C" at bounding box center [392, 185] width 21 height 11
click at [1186, 34] on button "×" at bounding box center [1182, 38] width 9 height 16
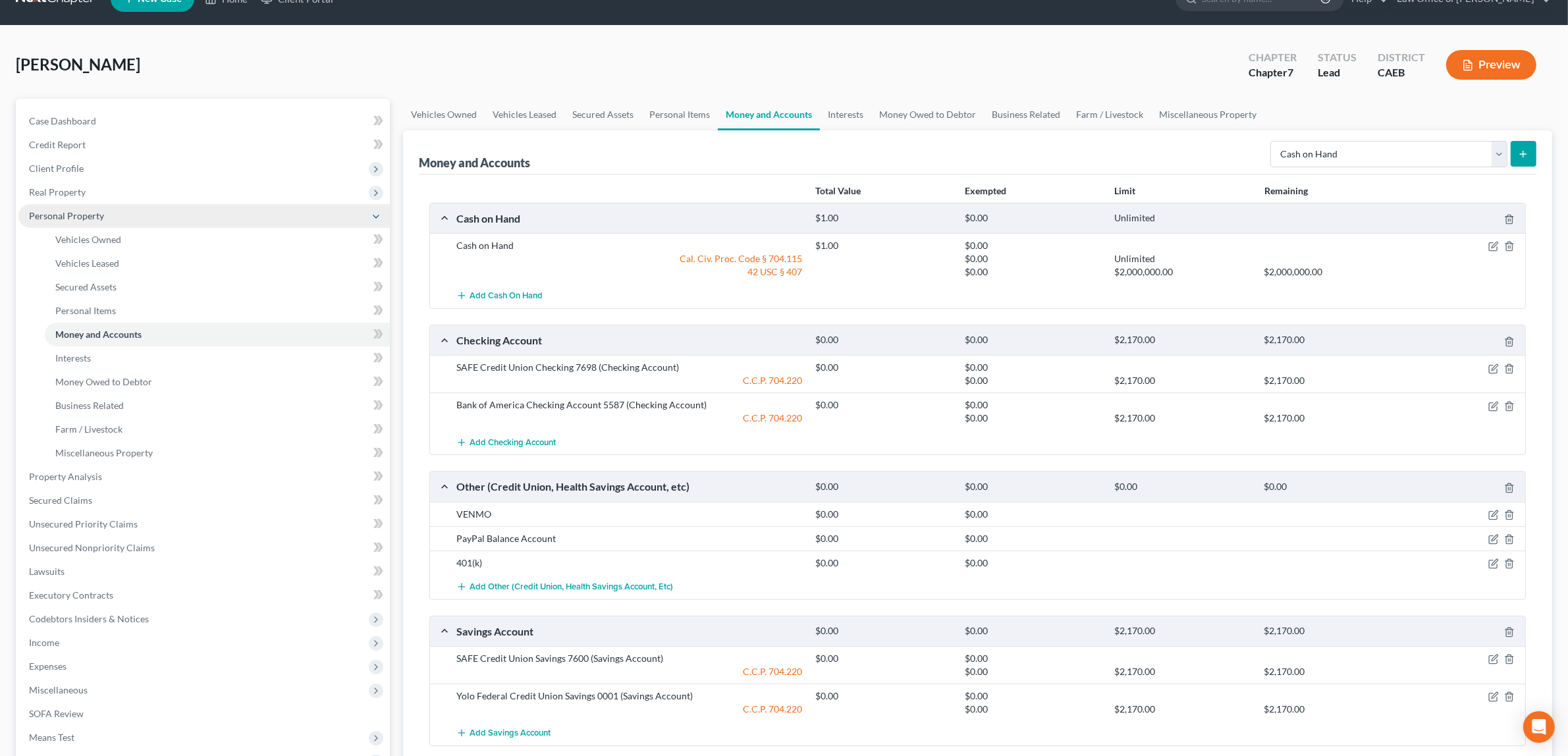
click at [73, 214] on span "Personal Property" at bounding box center [66, 215] width 75 height 11
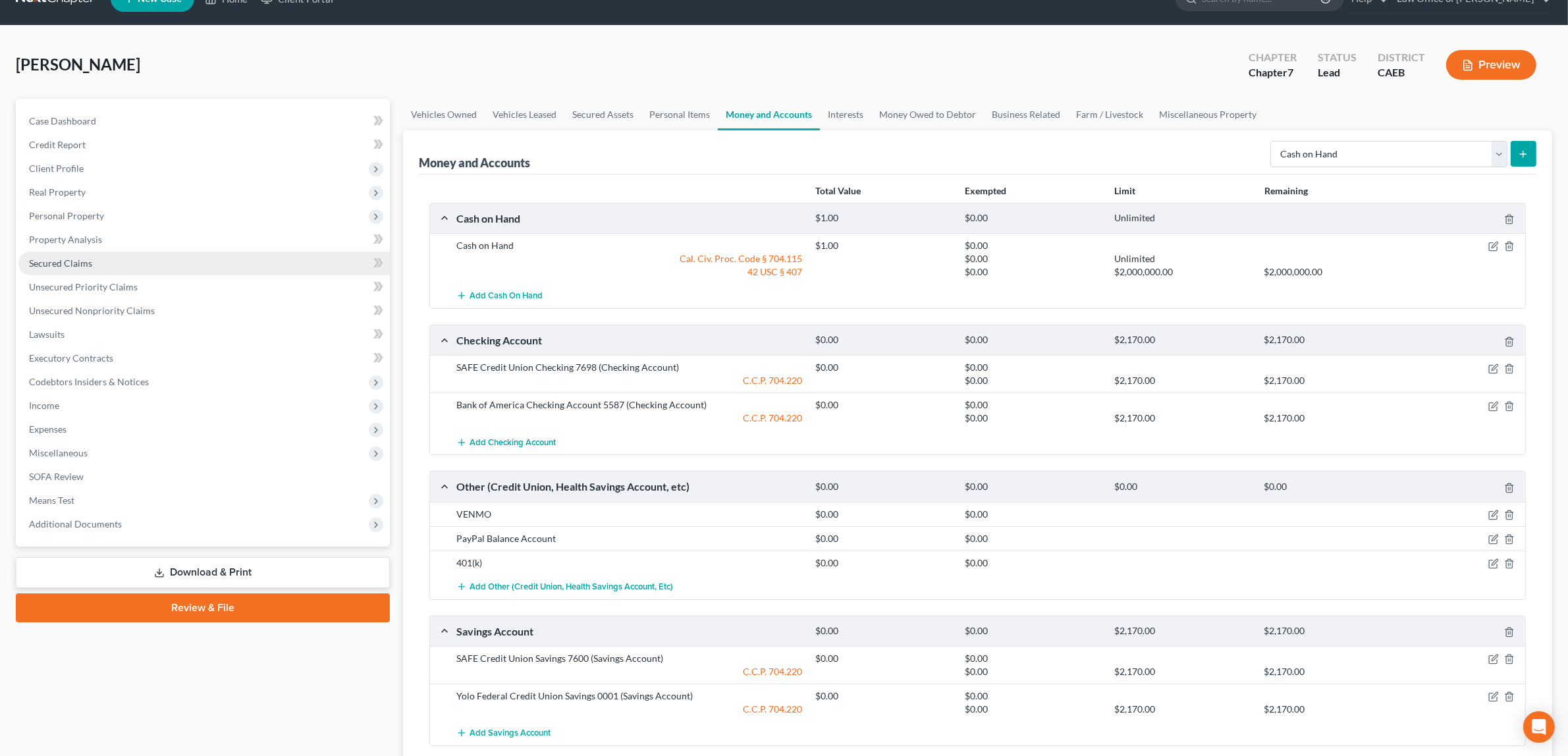
click at [89, 254] on link "Secured Claims" at bounding box center [204, 264] width 372 height 24
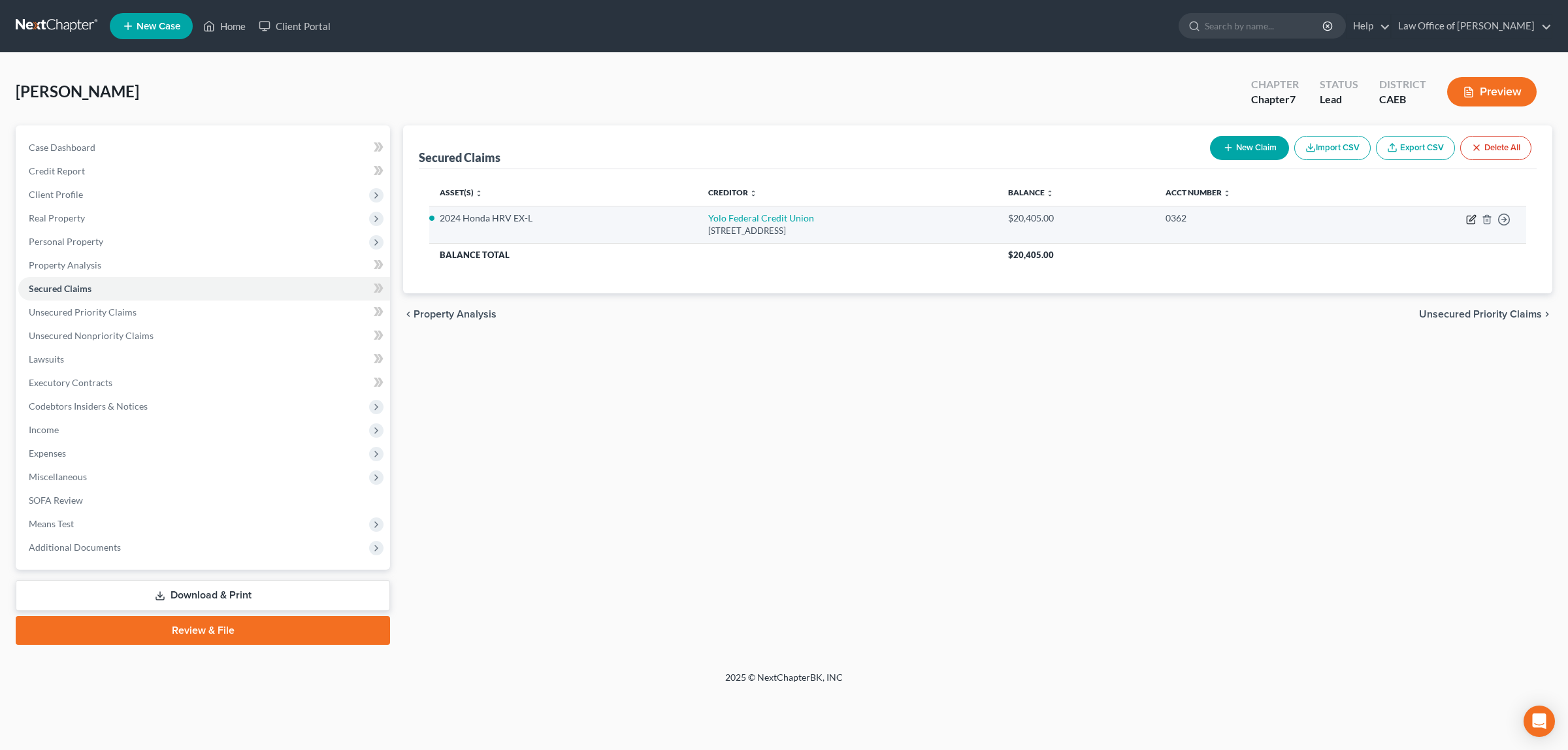
click at [1469, 217] on icon "button" at bounding box center [1470, 219] width 10 height 10
select select "4"
select select "0"
select select "4"
select select "0"
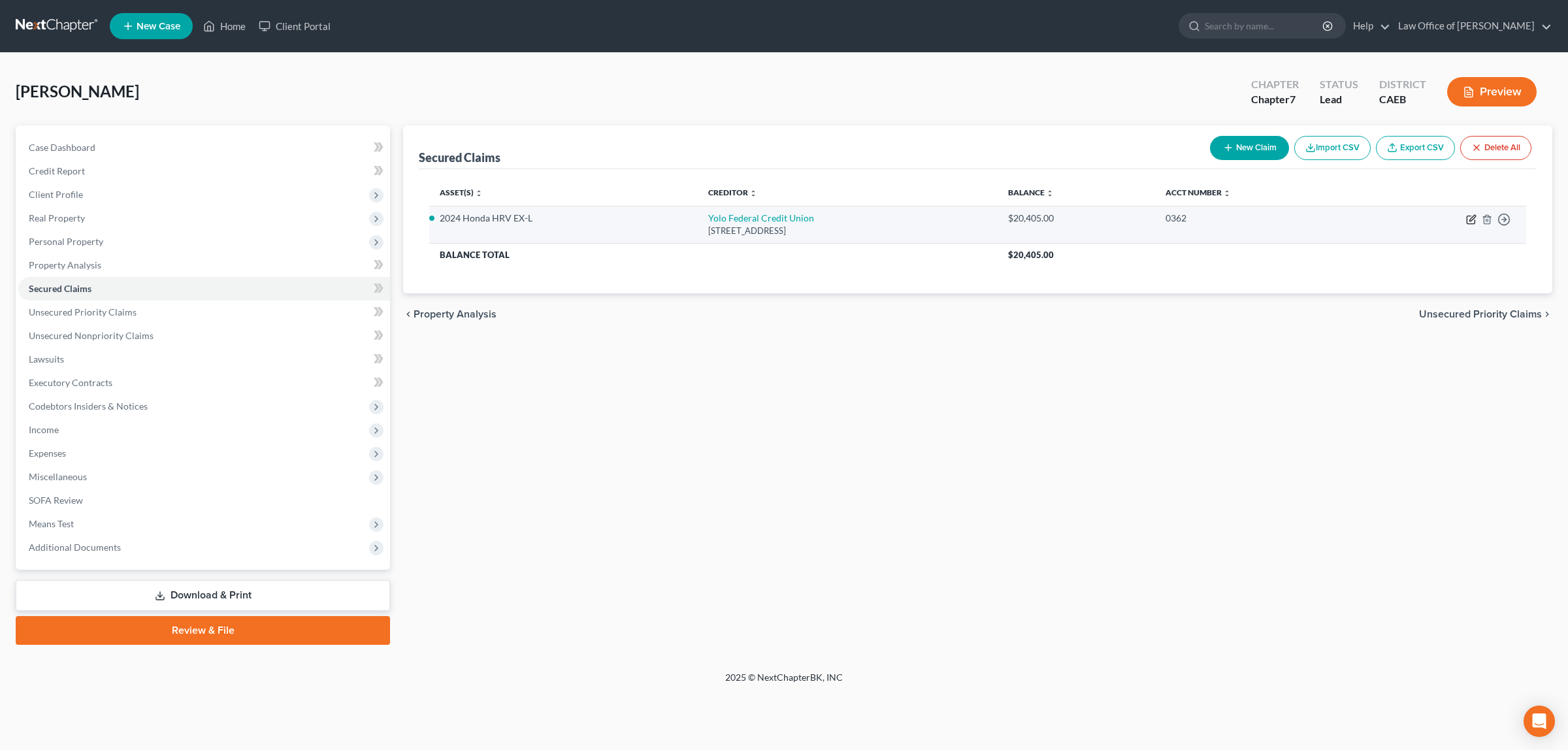
select select "0"
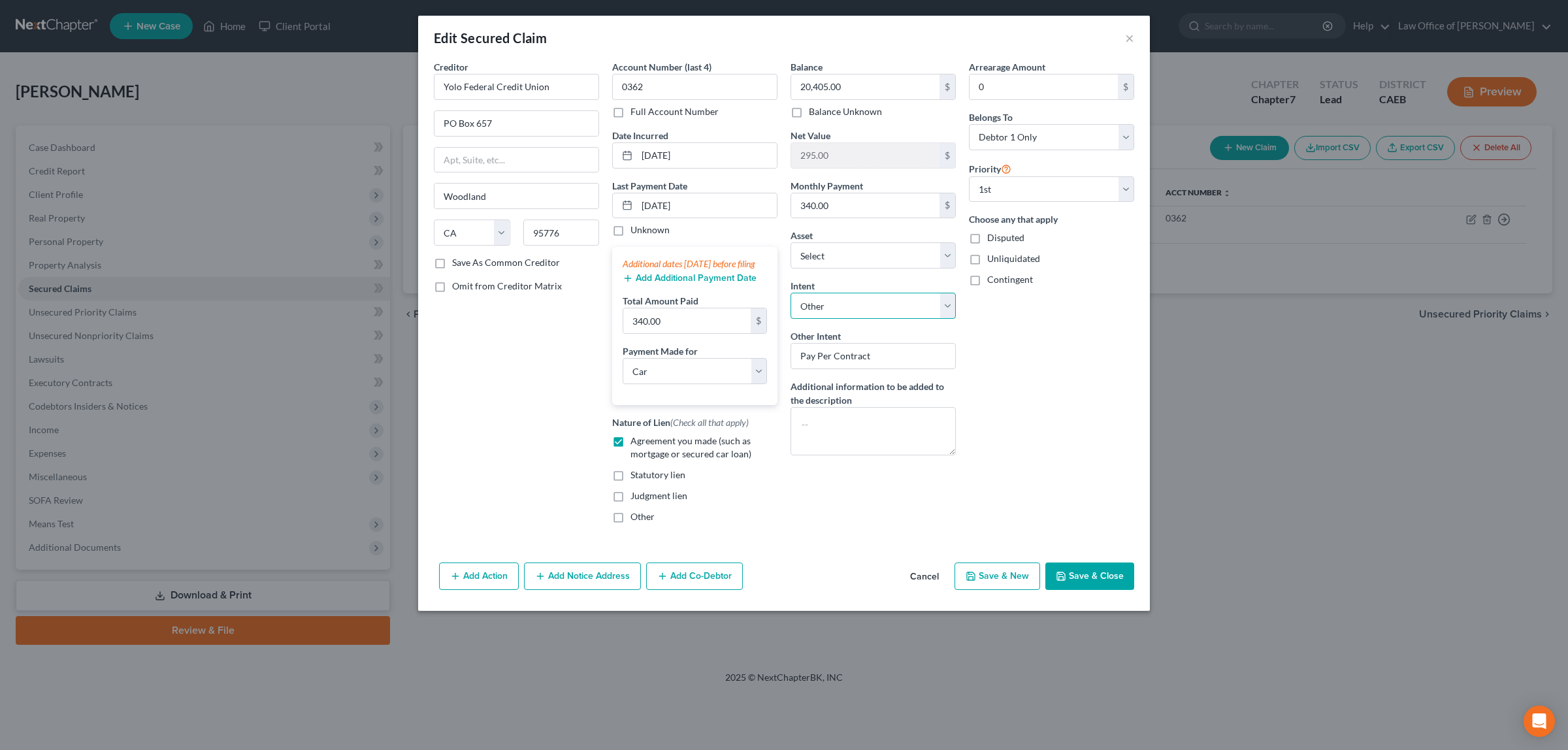
click at [947, 308] on select "Select Surrender Redeem Reaffirm Avoid Other" at bounding box center [872, 306] width 165 height 26
click at [987, 240] on label "Disputed" at bounding box center [1005, 238] width 37 height 13
click at [992, 240] on input "Disputed" at bounding box center [996, 235] width 8 height 8
checkbox input "true"
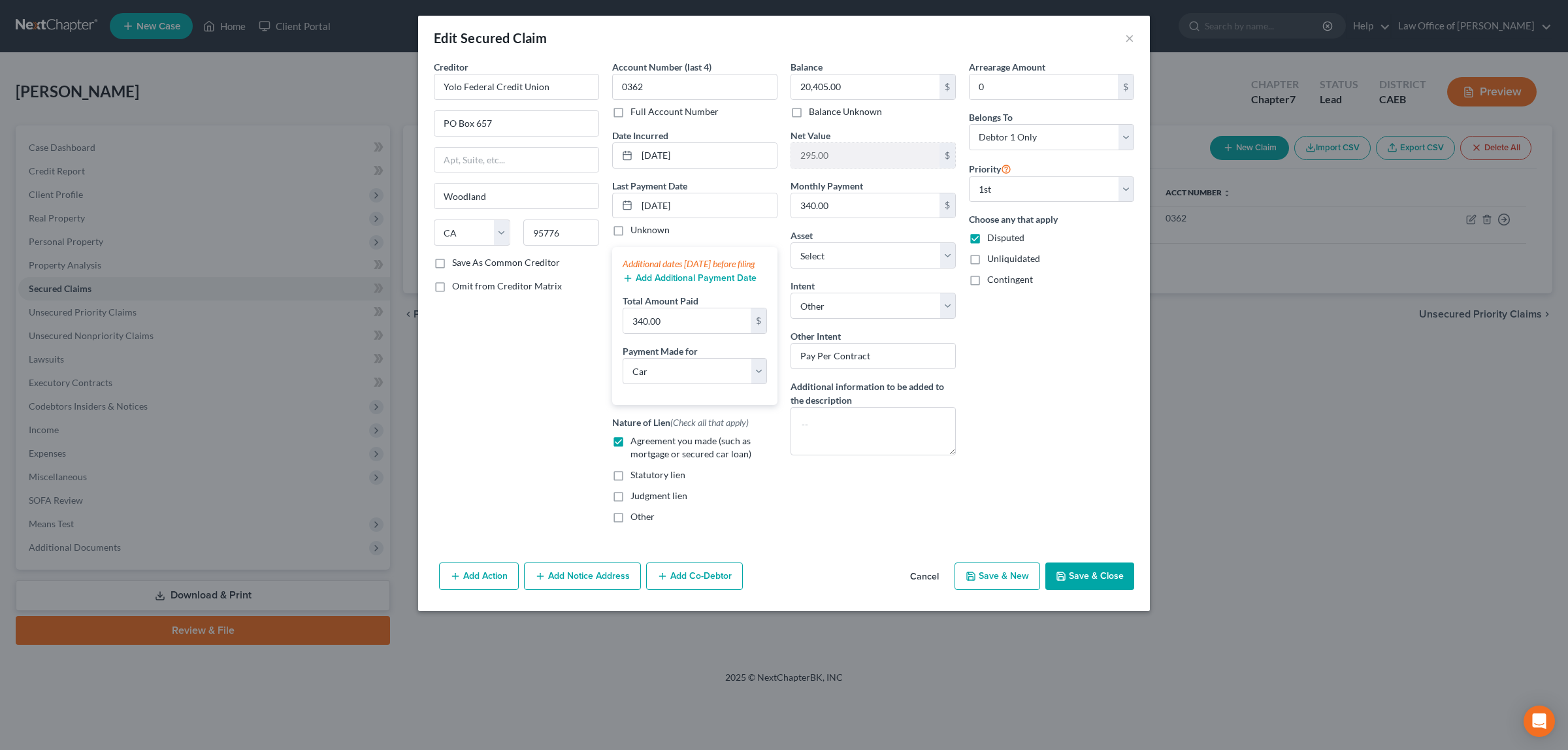
click at [1080, 590] on button "Save & Close" at bounding box center [1089, 576] width 88 height 28
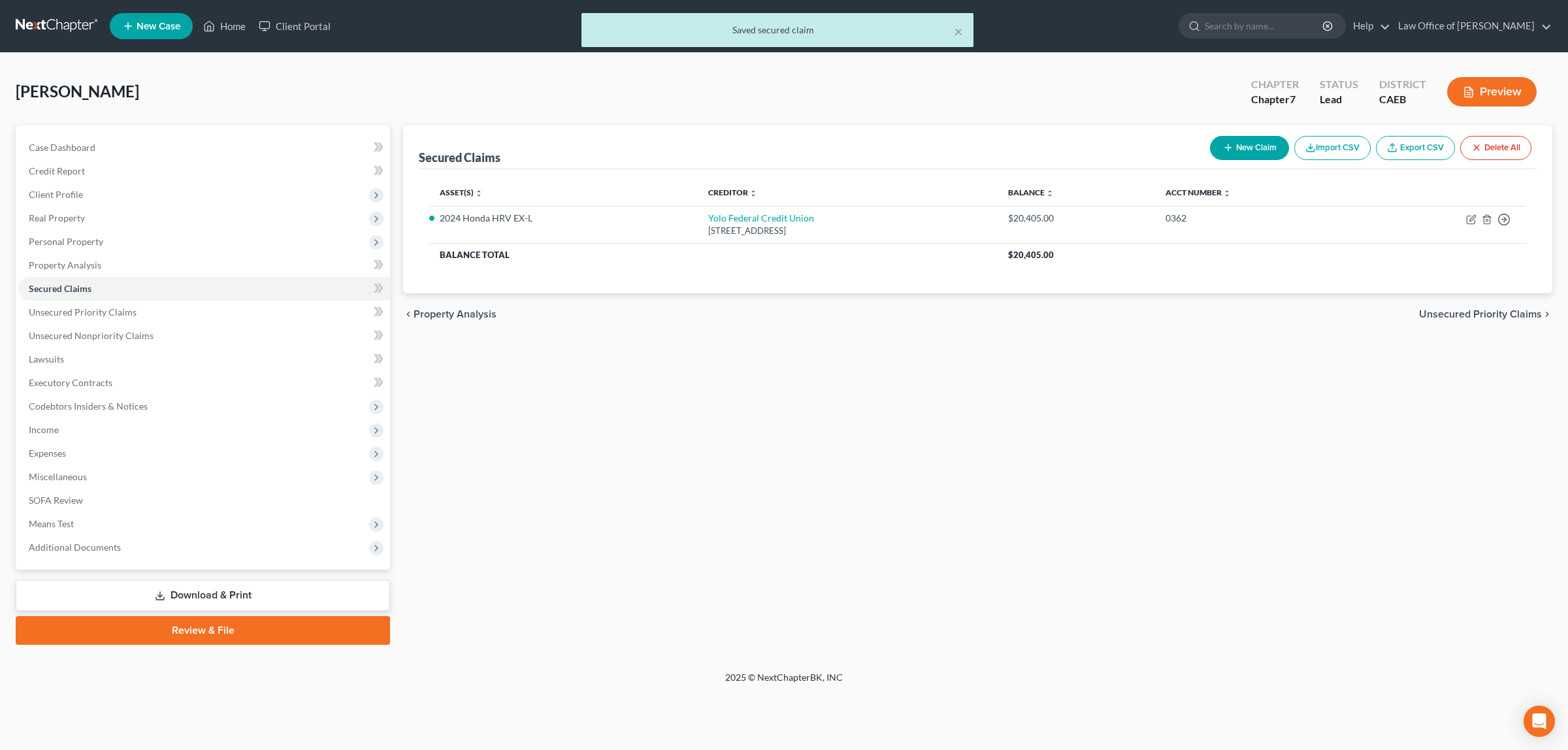
click at [1494, 91] on button "Preview" at bounding box center [1492, 92] width 89 height 29
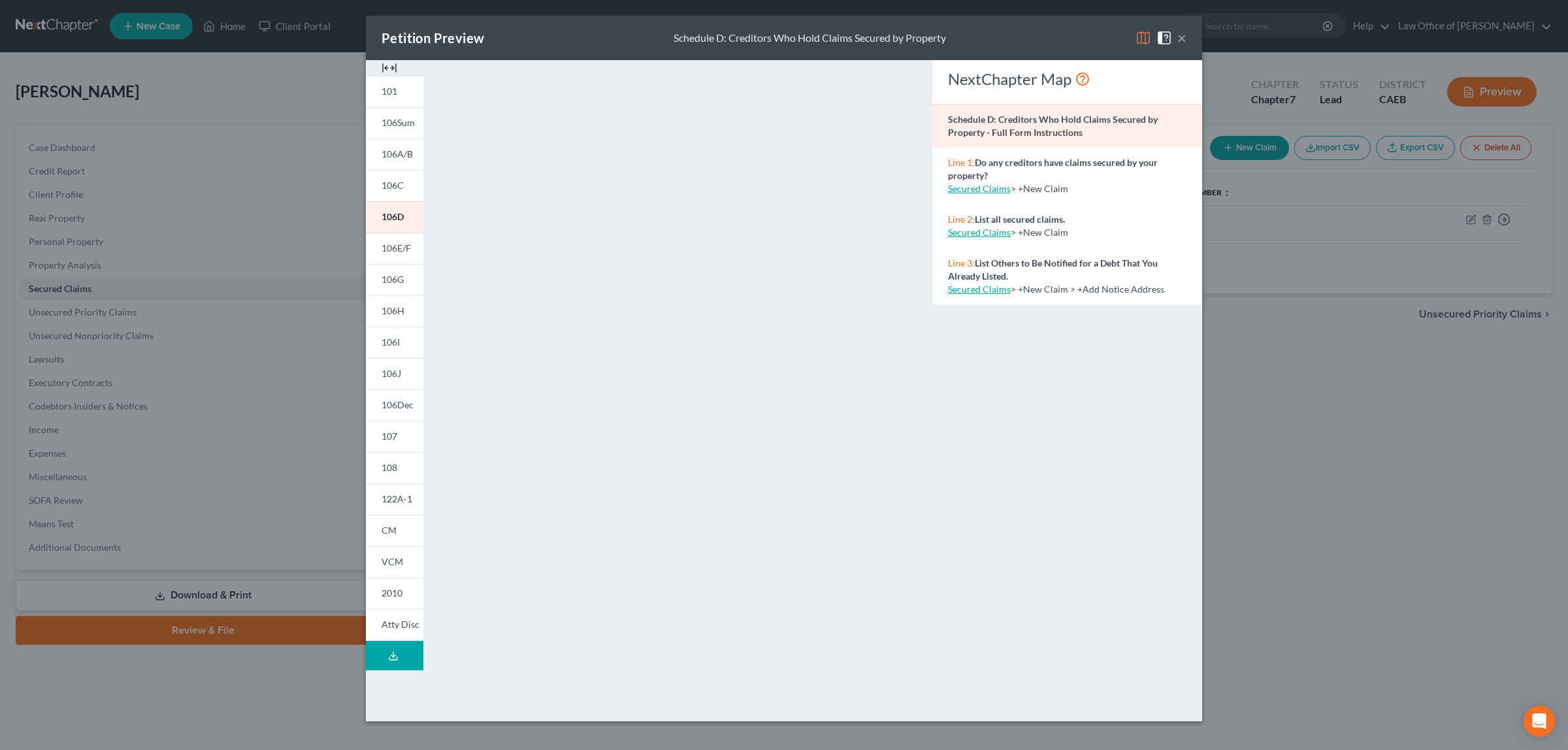
click at [1180, 37] on button "×" at bounding box center [1182, 38] width 9 height 16
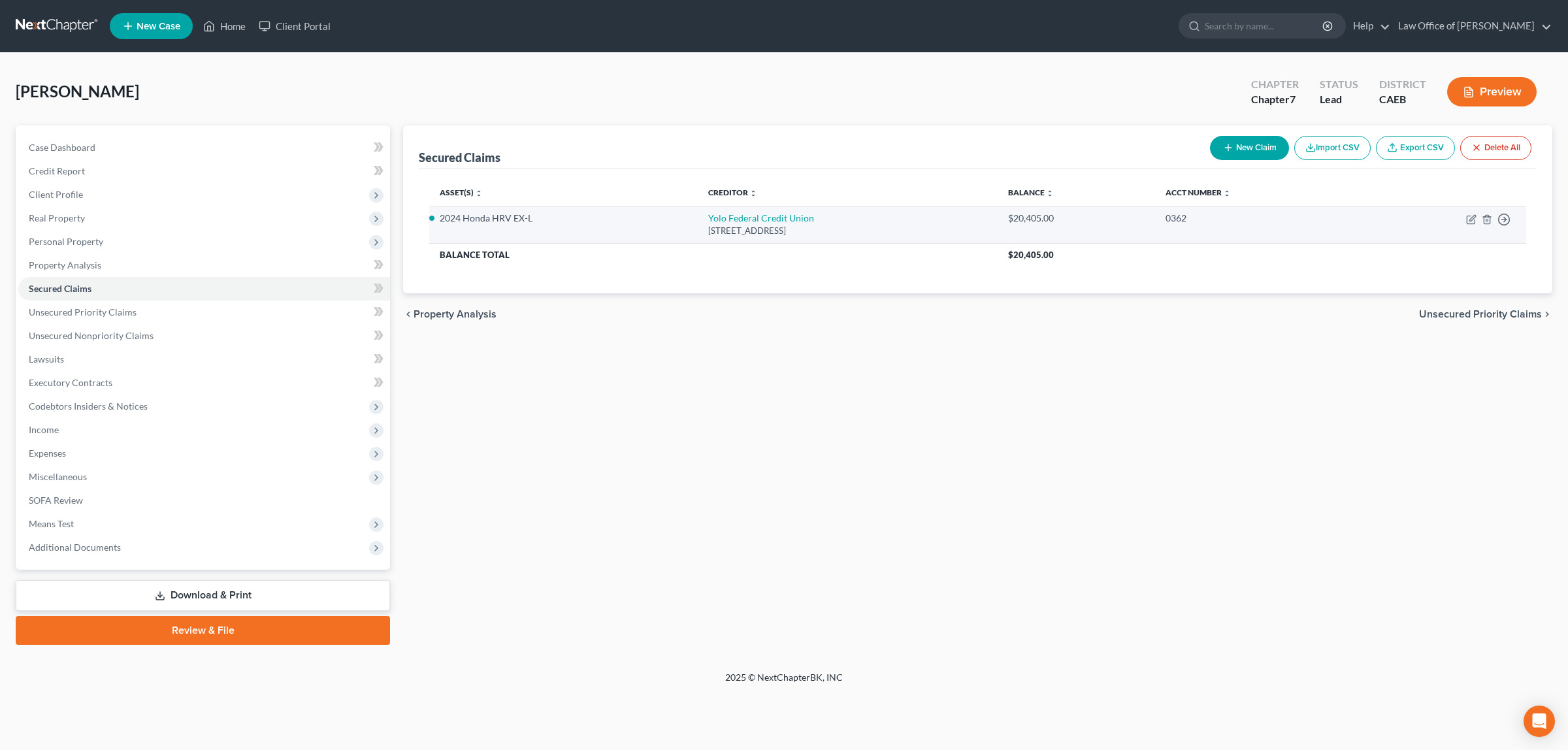
click at [1468, 212] on td "Move to E Move to F Move to G Move to Notice Only" at bounding box center [1443, 224] width 167 height 37
click at [1469, 217] on icon "button" at bounding box center [1470, 219] width 10 height 10
select select "4"
select select "0"
select select "4"
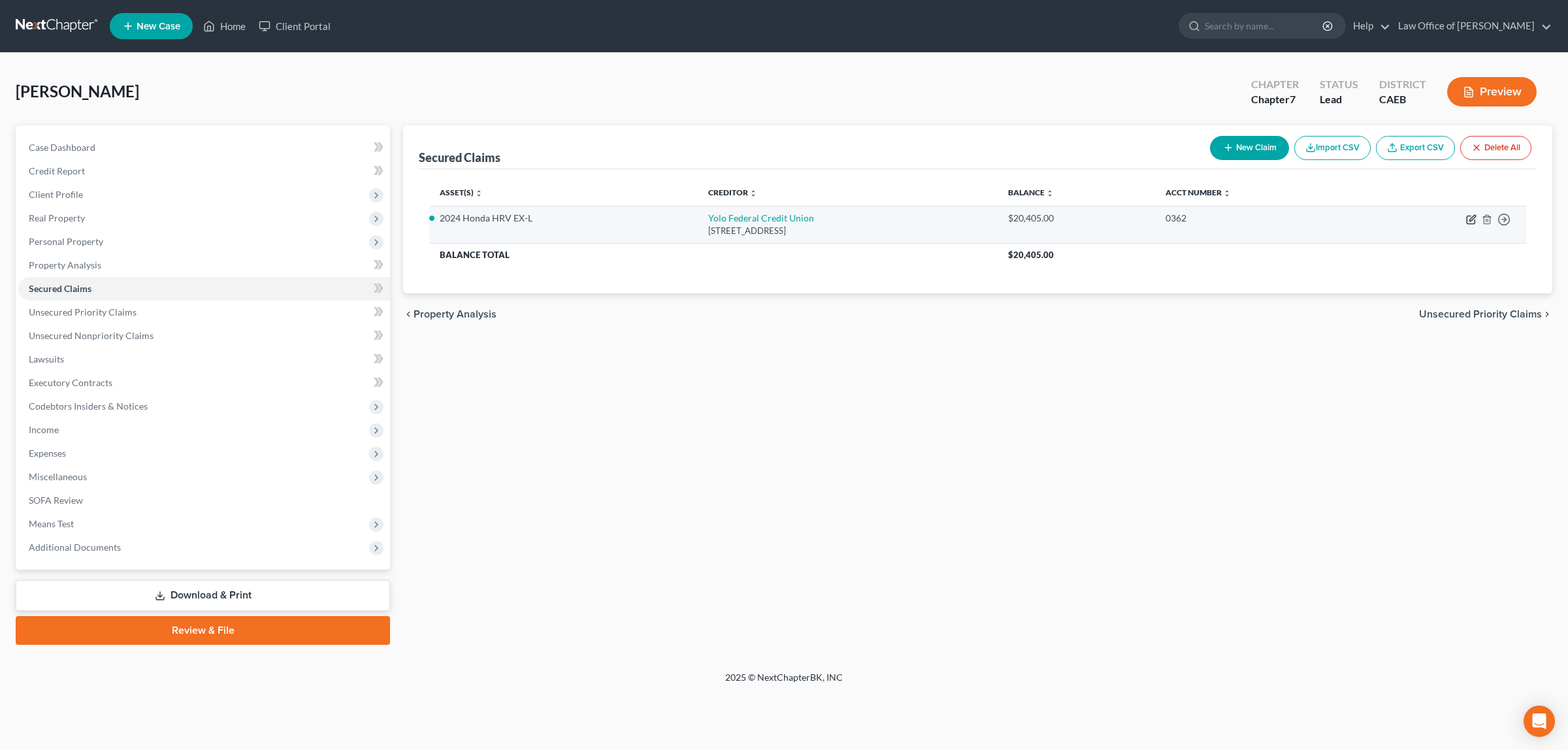
select select "0"
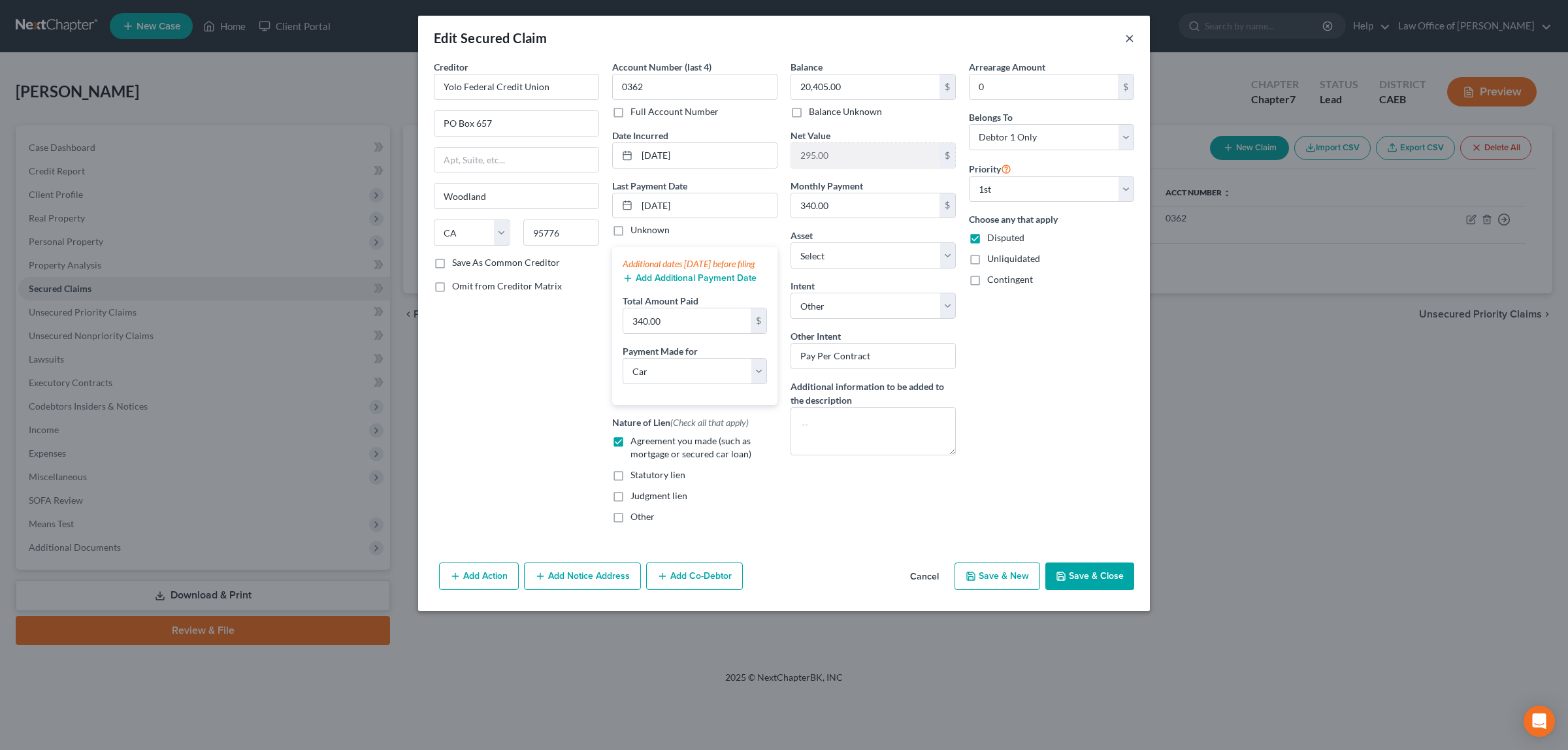
click at [1127, 35] on button "×" at bounding box center [1129, 38] width 9 height 16
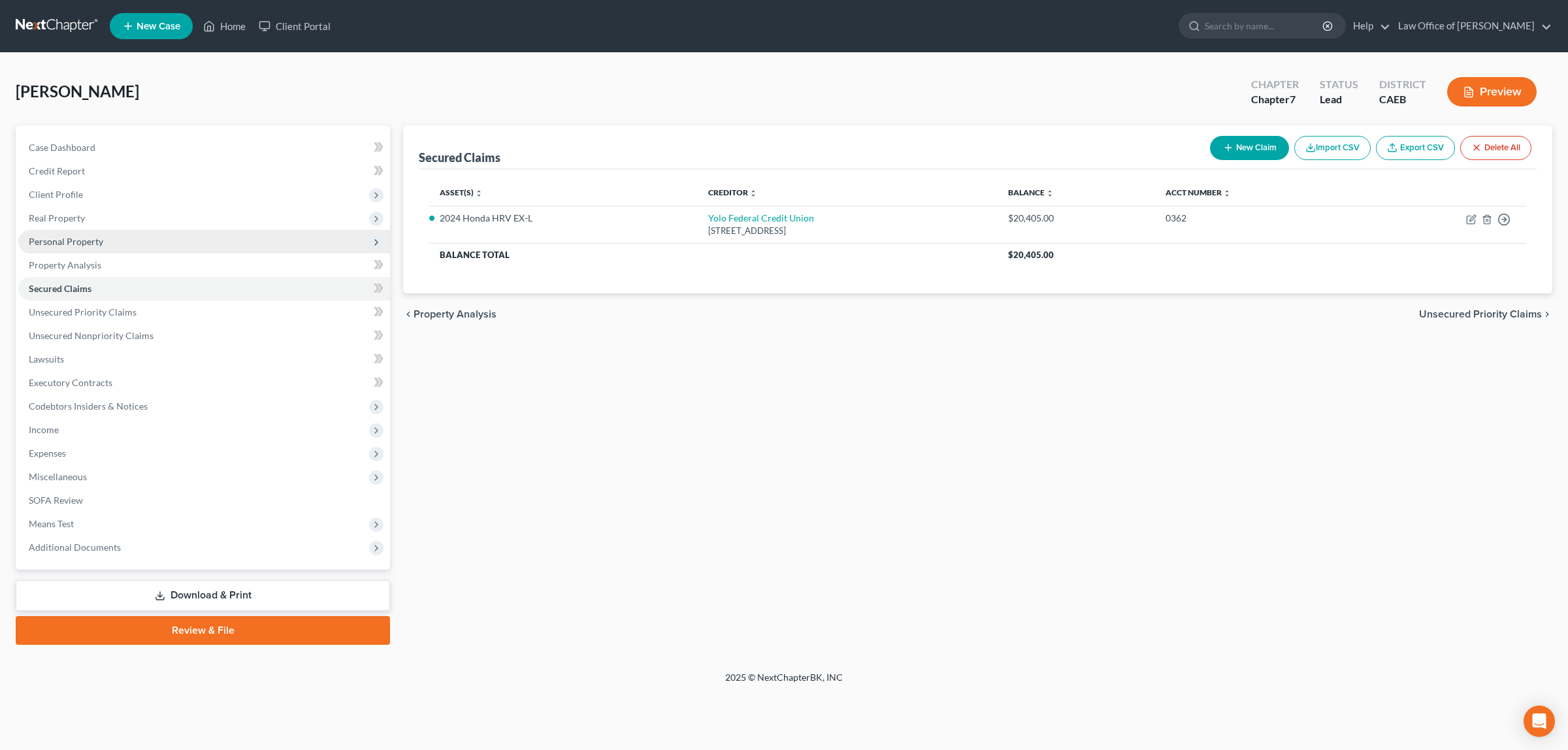
click at [109, 234] on span "Personal Property" at bounding box center [204, 242] width 371 height 24
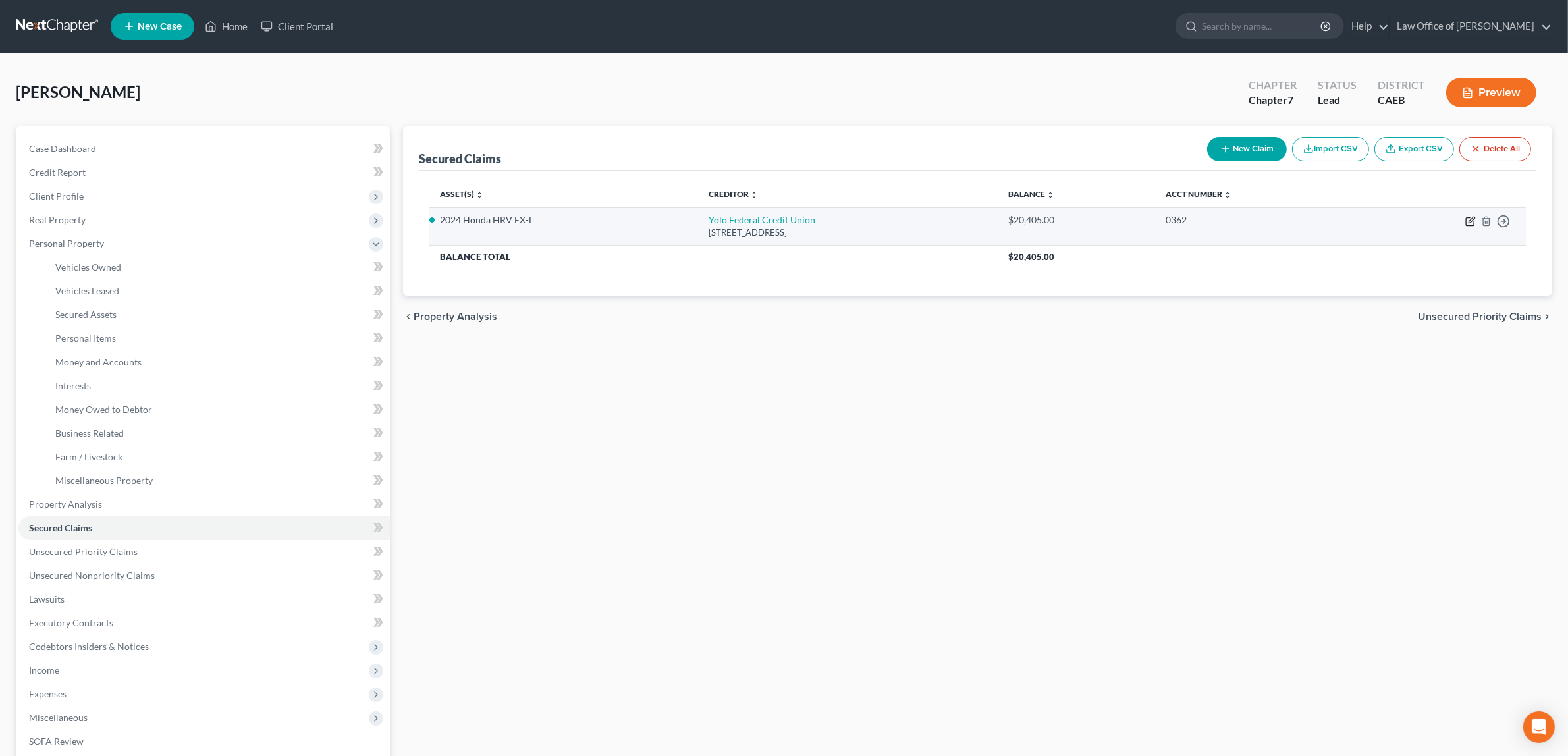
click at [1470, 218] on icon "button" at bounding box center [1470, 221] width 10 height 10
select select "4"
select select "0"
select select "22"
select select "4"
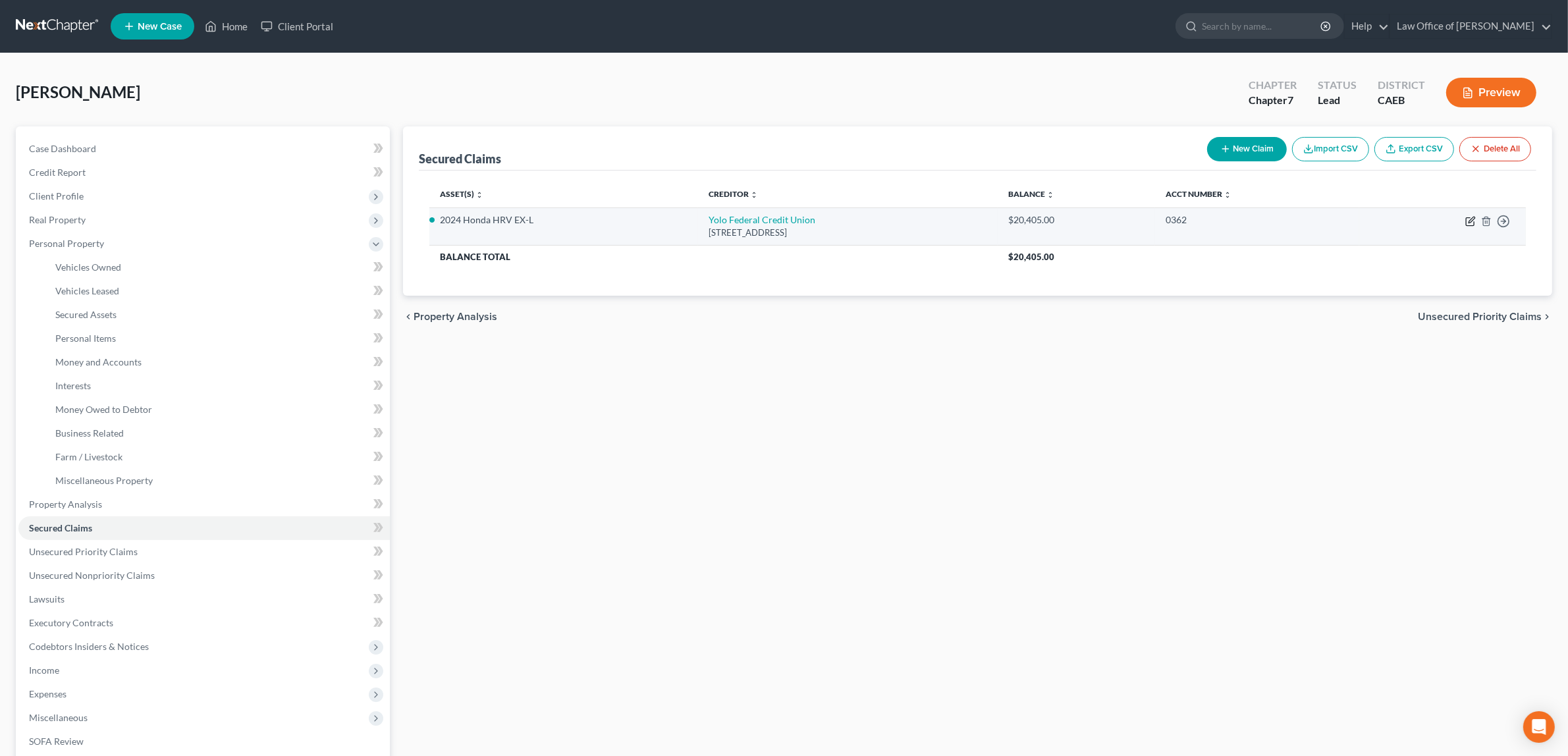
select select "0"
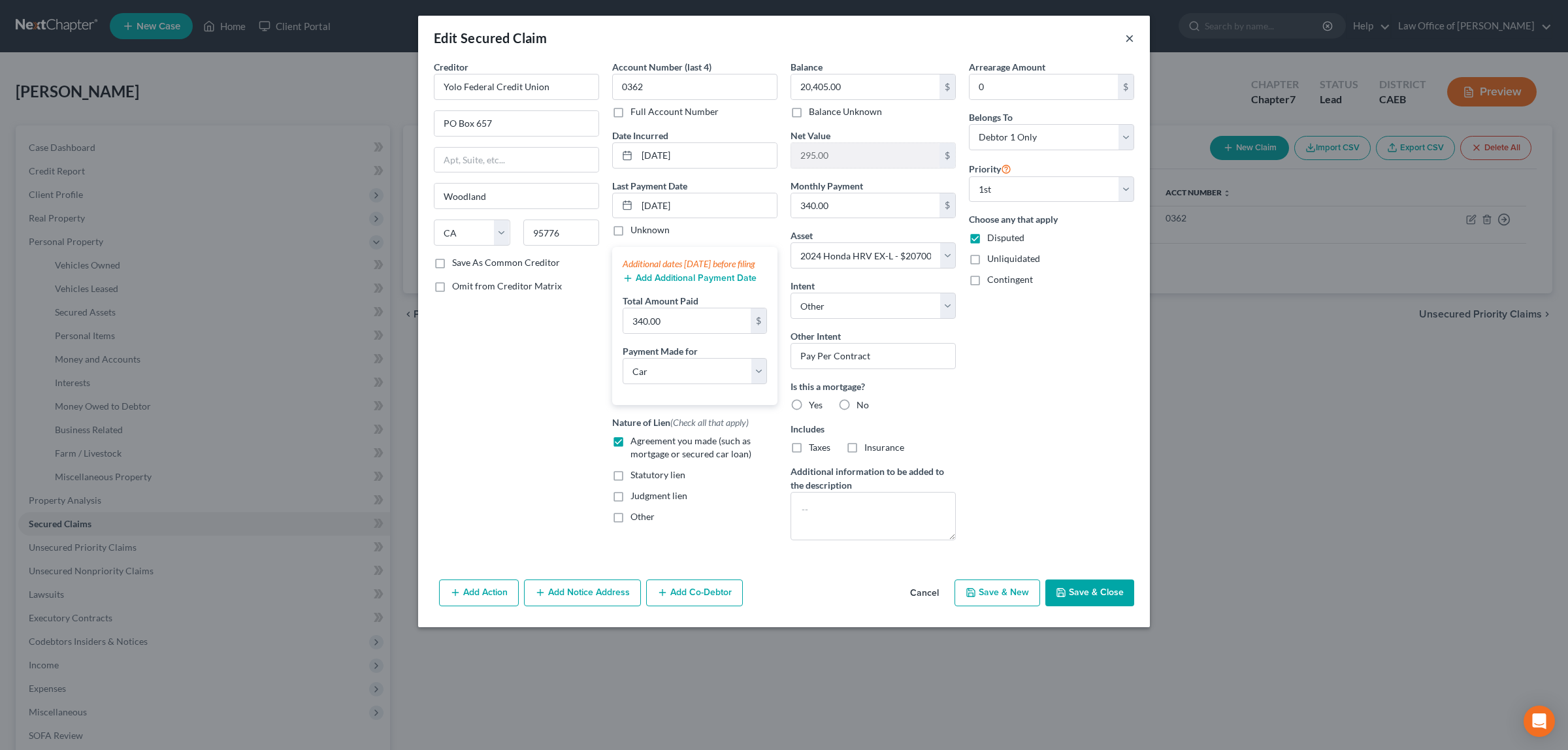
click at [1127, 37] on button "×" at bounding box center [1129, 38] width 9 height 16
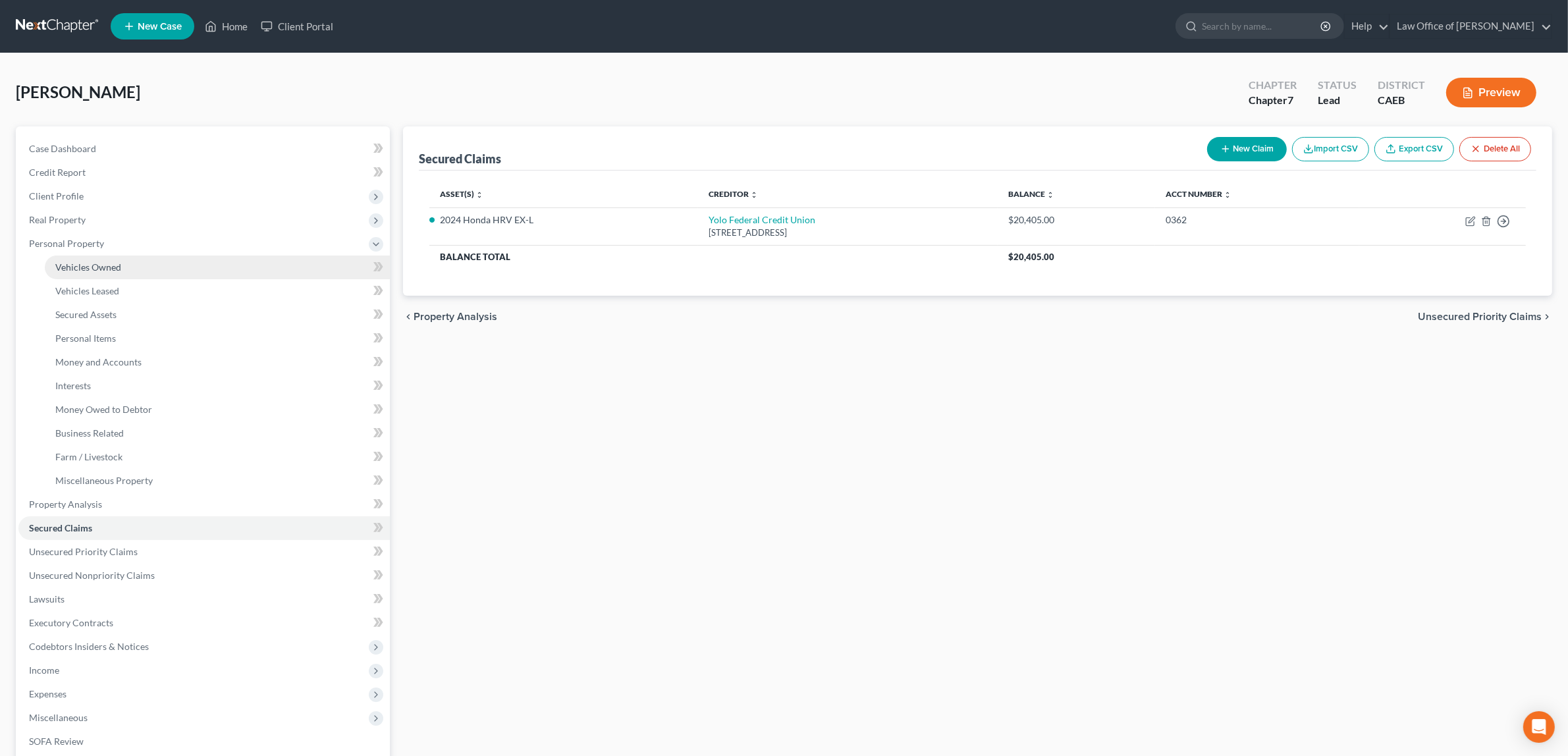
click at [74, 259] on link "Vehicles Owned" at bounding box center [217, 267] width 346 height 24
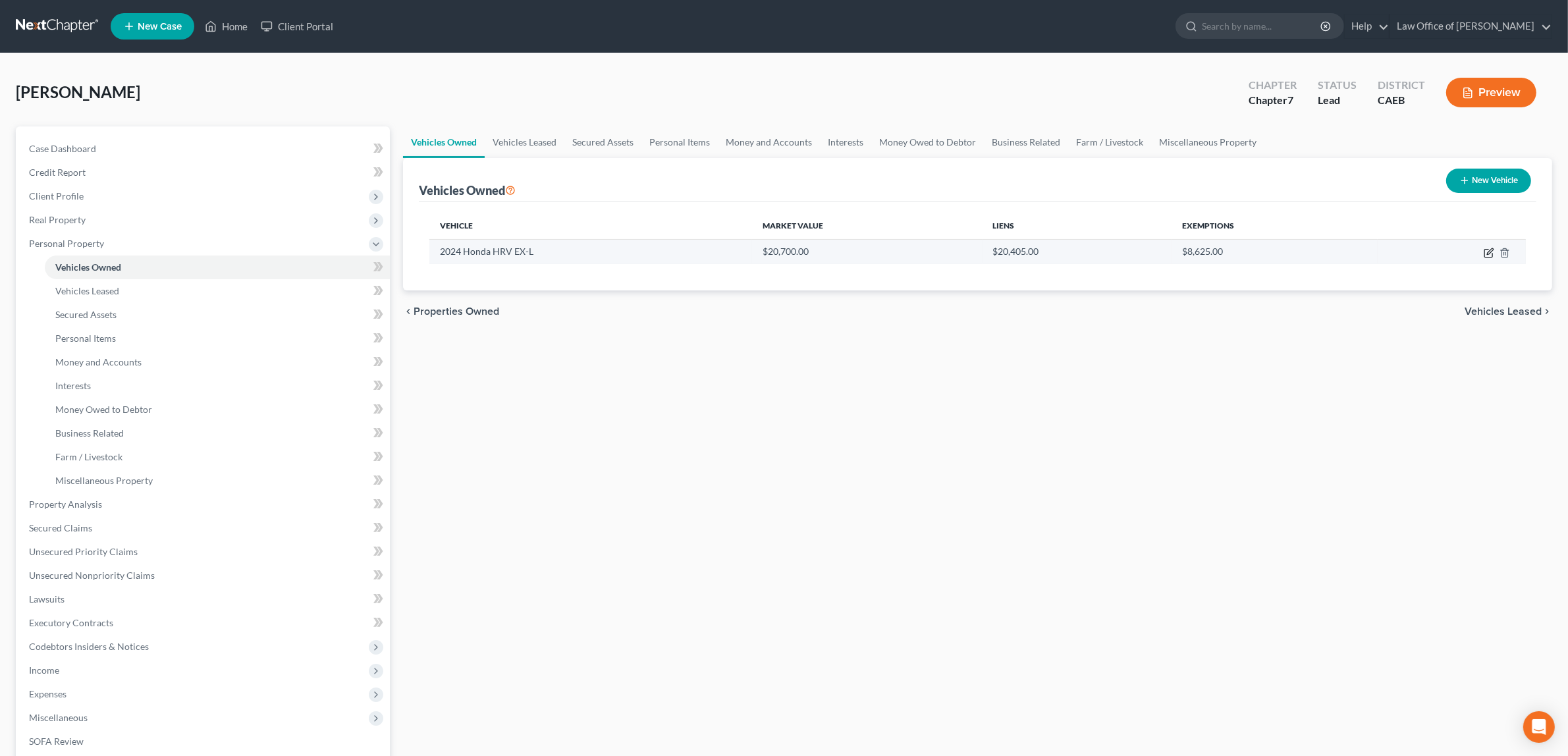
click at [1486, 250] on icon "button" at bounding box center [1488, 254] width 8 height 8
select select "0"
select select "2"
select select "1"
select select "0"
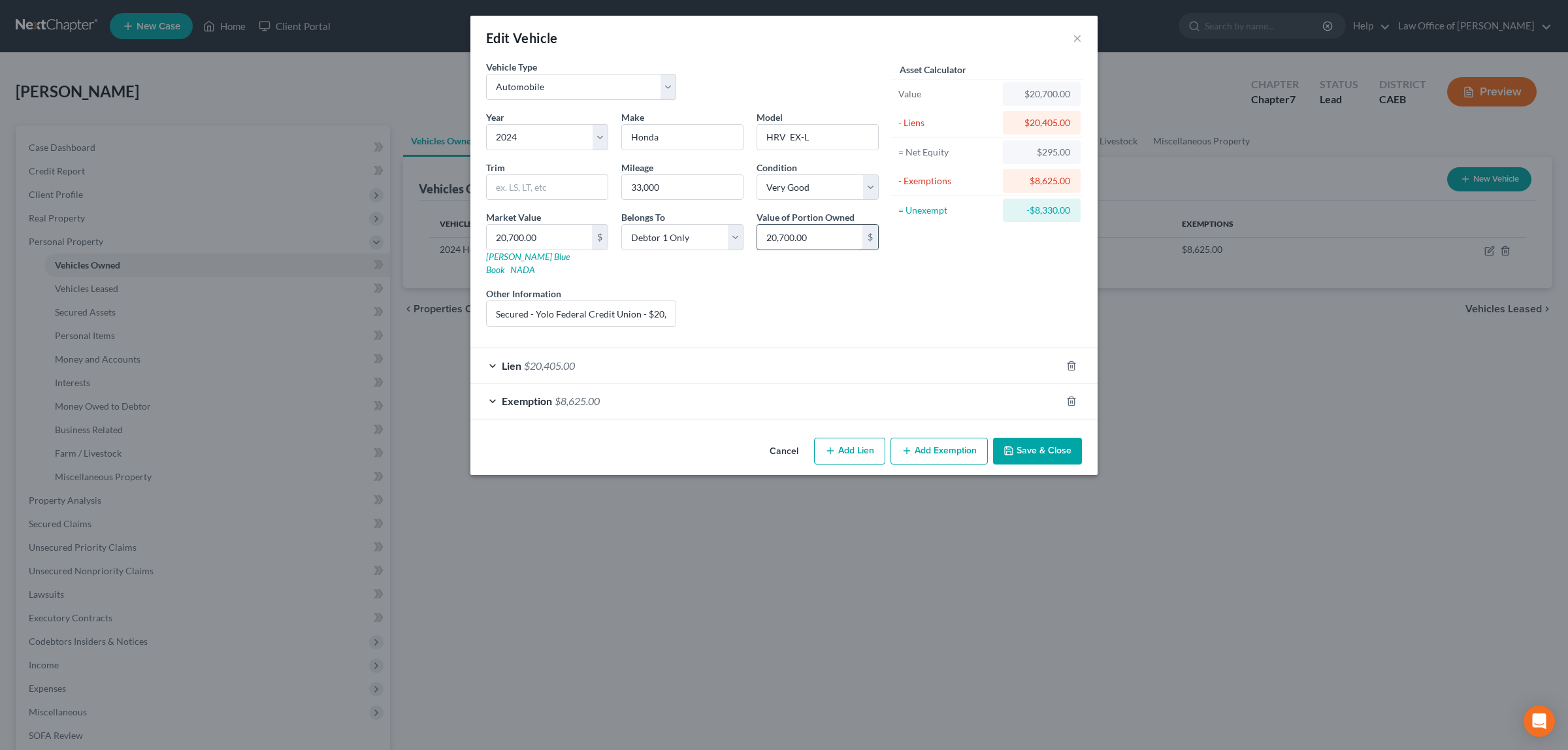
click at [775, 237] on input "20,700.00" at bounding box center [810, 237] width 105 height 25
type input "22,700.00"
click at [1031, 438] on button "Save & Close" at bounding box center [1037, 451] width 88 height 28
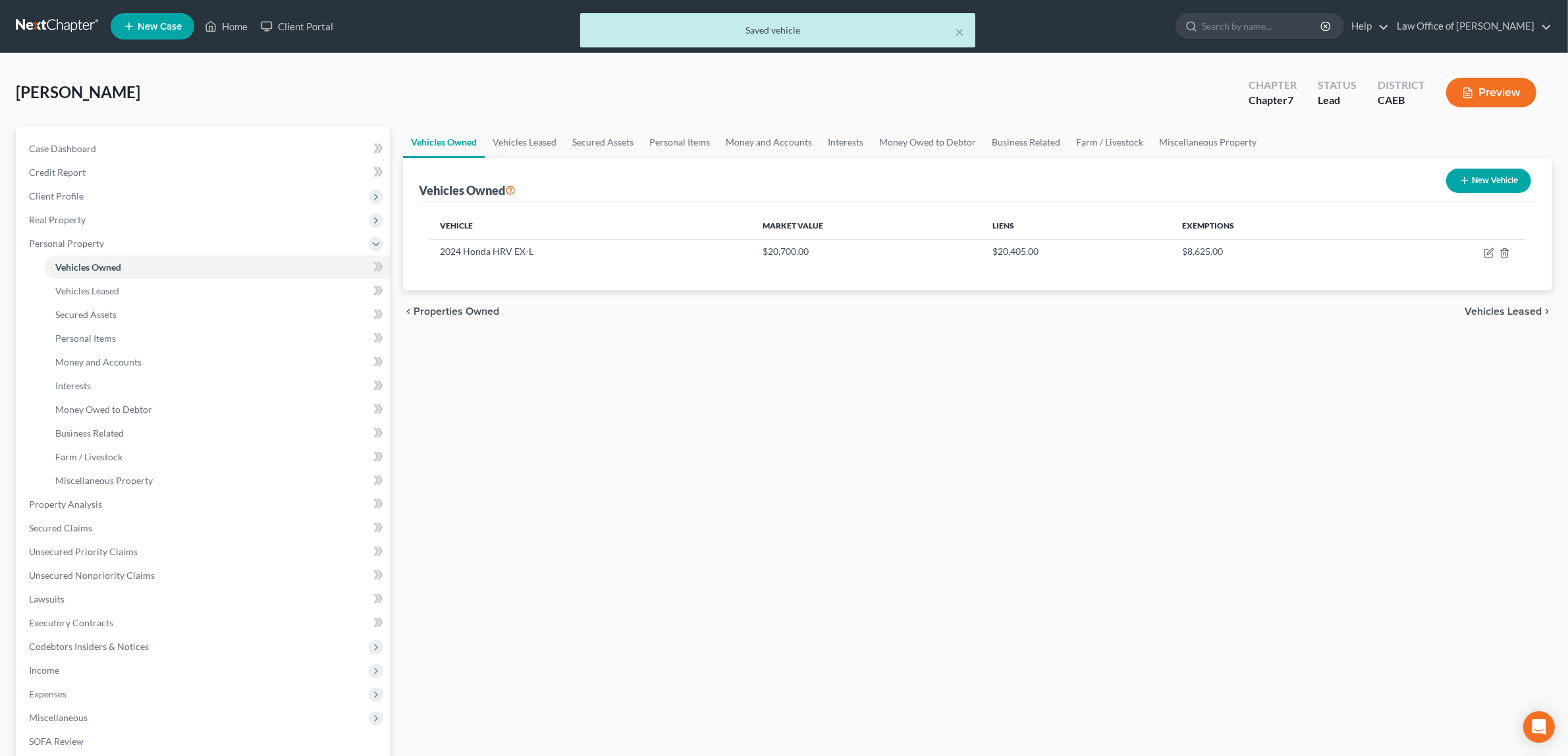
click at [1496, 89] on button "Preview" at bounding box center [1491, 93] width 90 height 30
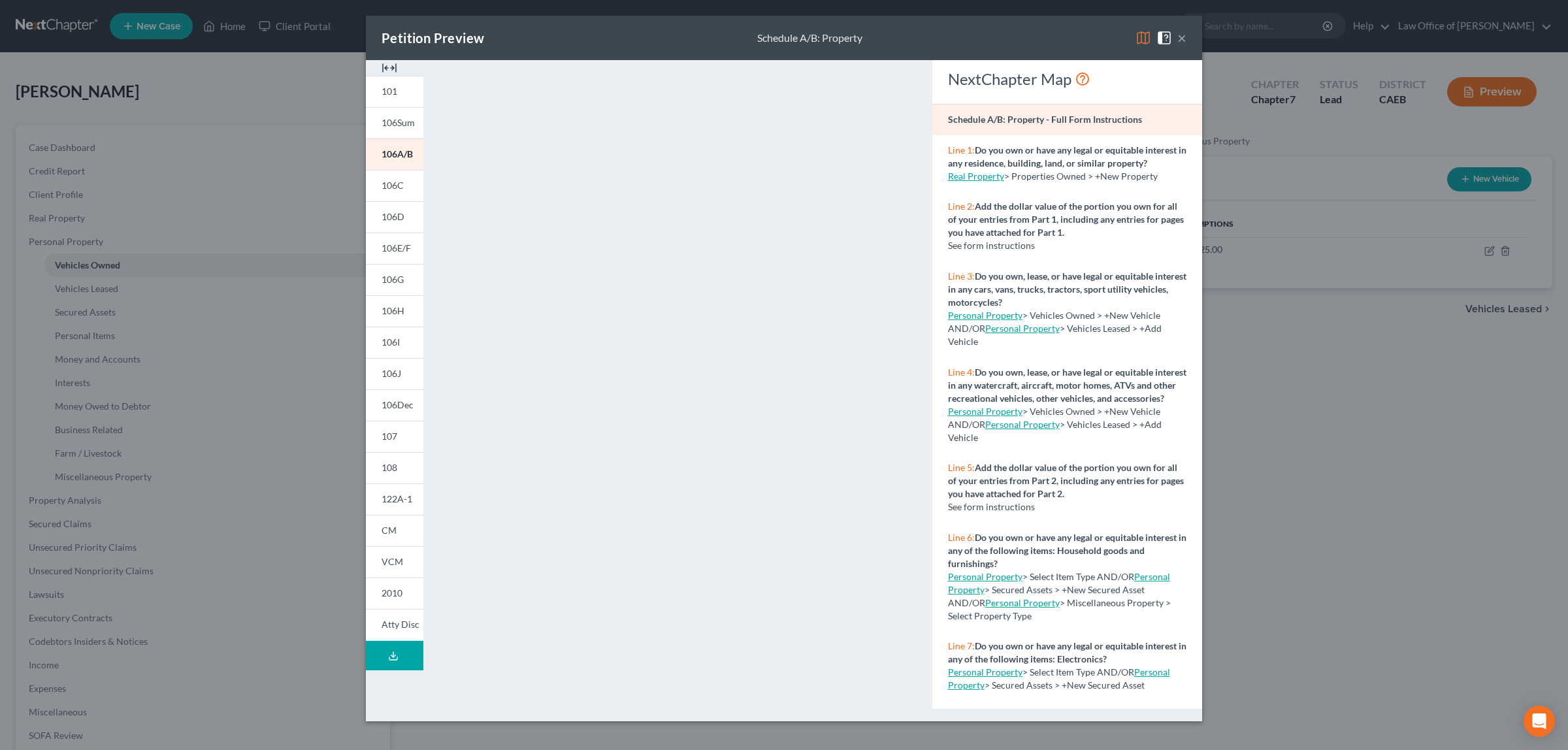
click at [1179, 40] on button "×" at bounding box center [1182, 38] width 9 height 16
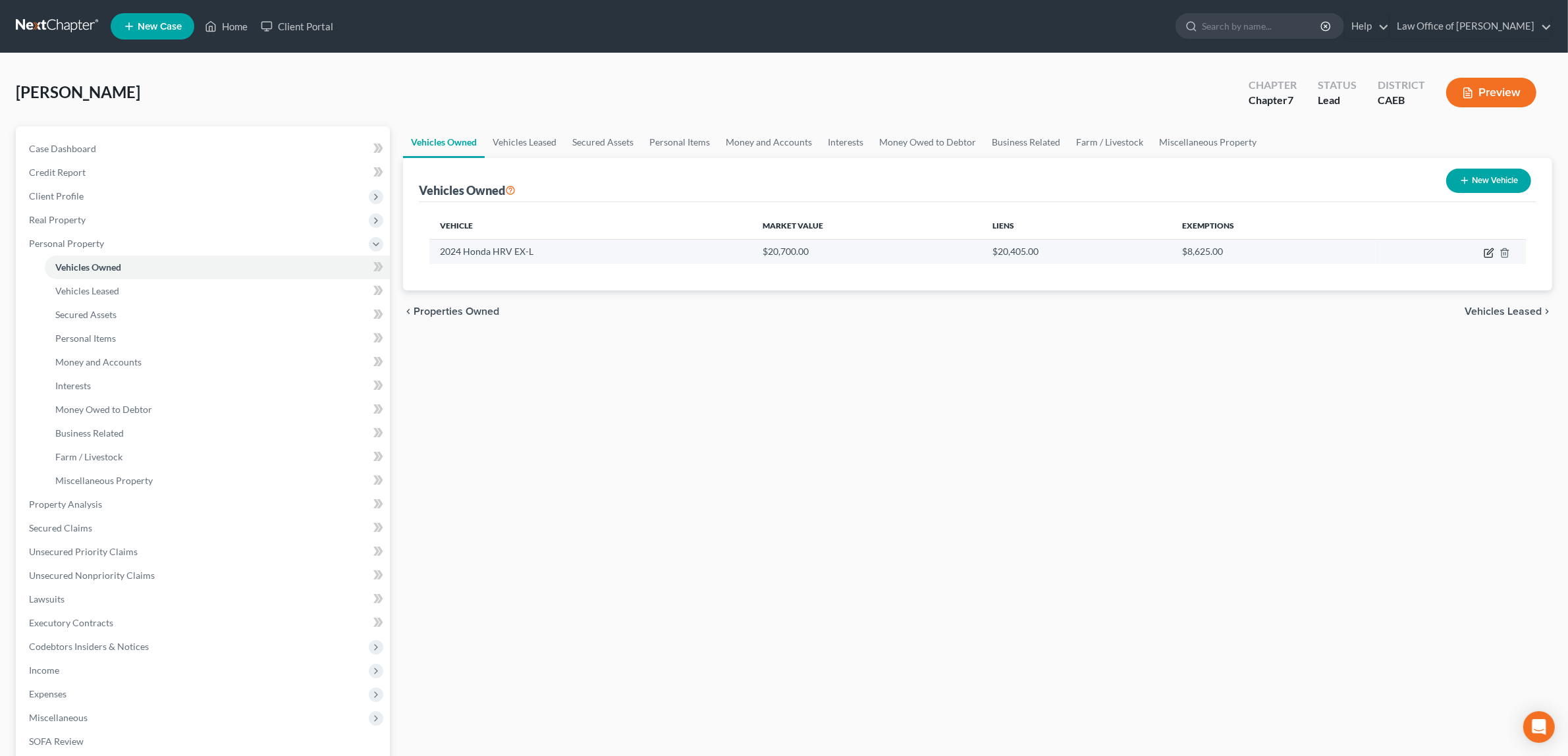
click at [1490, 248] on icon "button" at bounding box center [1488, 253] width 10 height 10
select select "0"
select select "2"
select select "1"
select select "0"
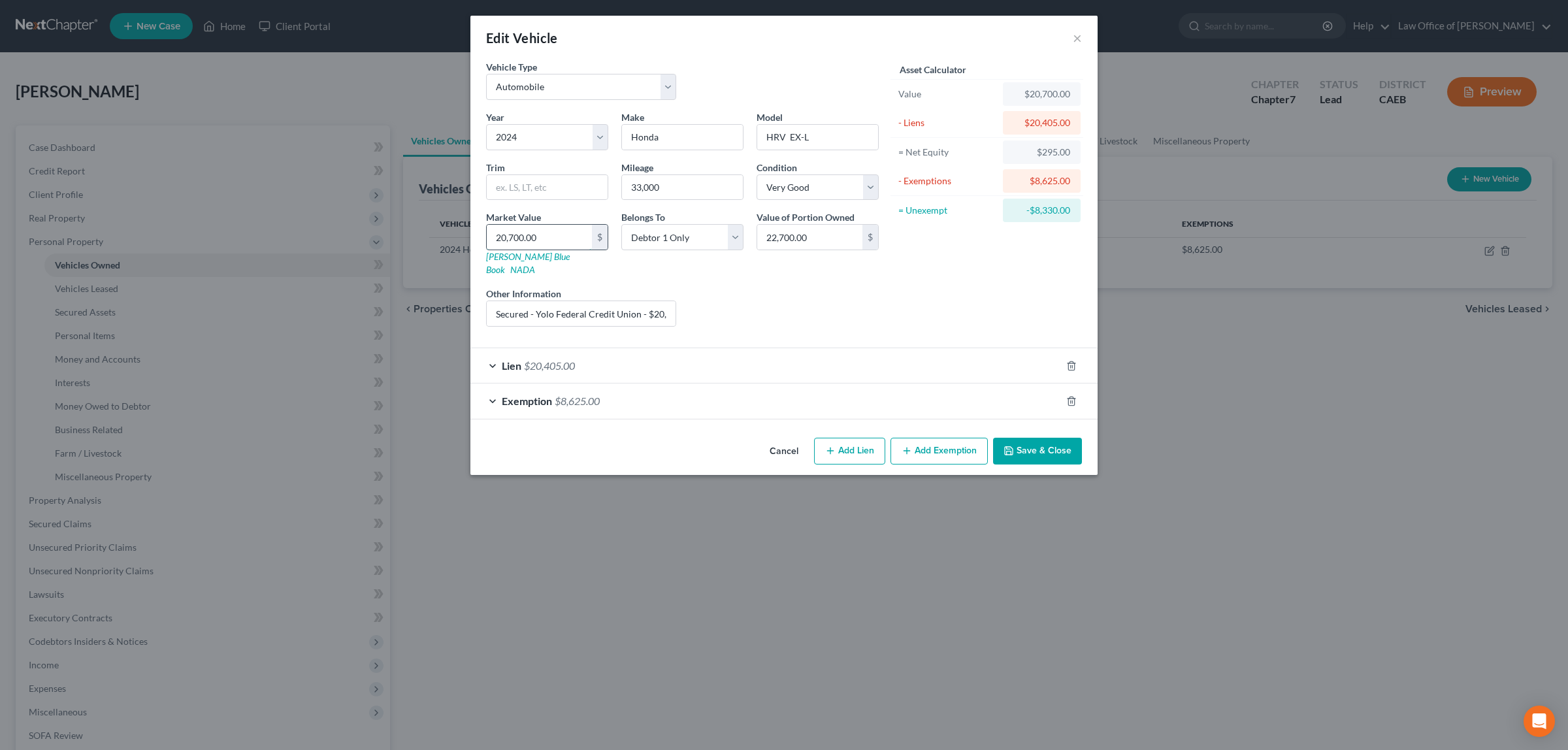
click at [556, 239] on input "20,700.00" at bounding box center [539, 237] width 105 height 25
type input "2"
type input "2.00"
type input "22"
type input "22.00"
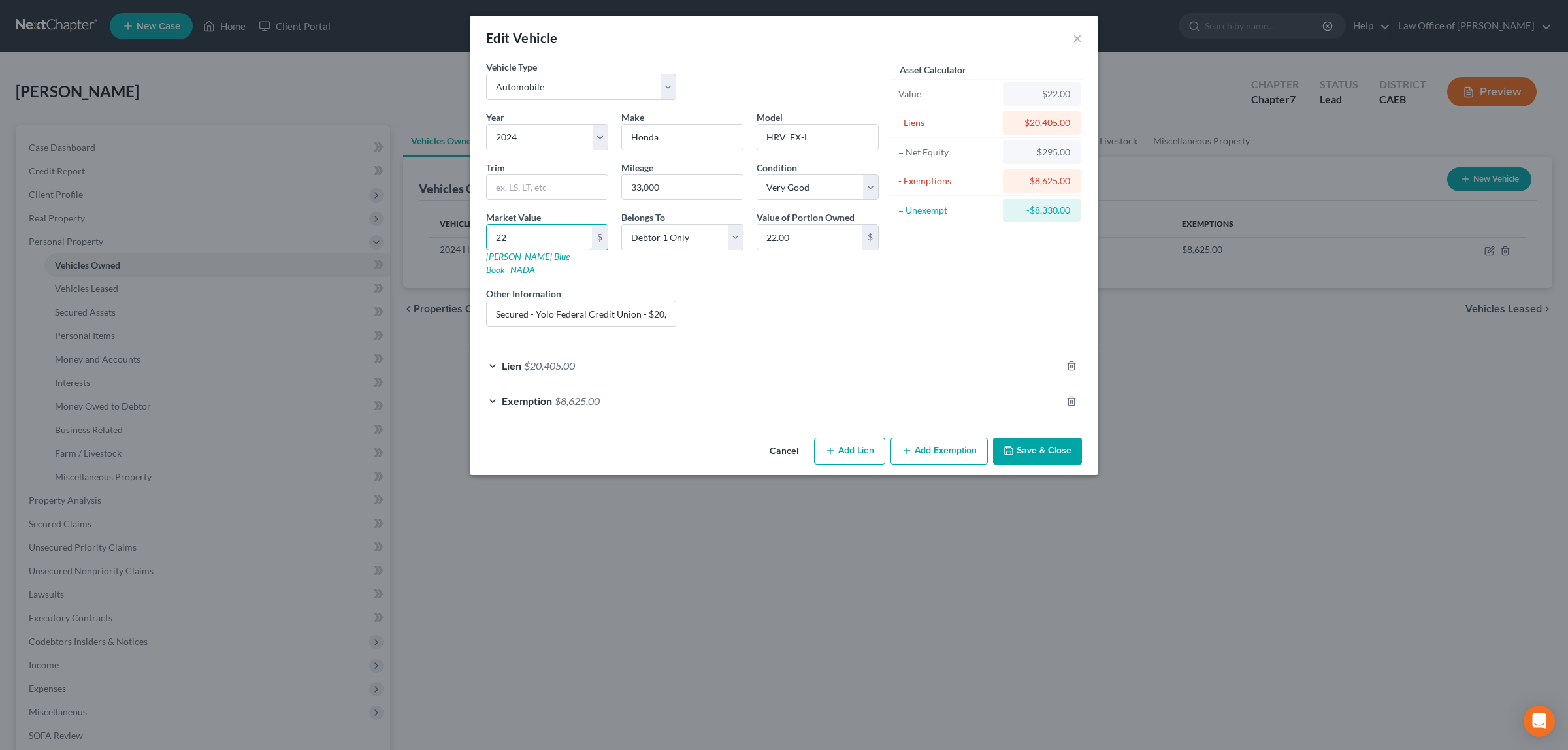
type input "227"
type input "227.00"
type input "2270"
type input "2,270.00"
type input "2,2700"
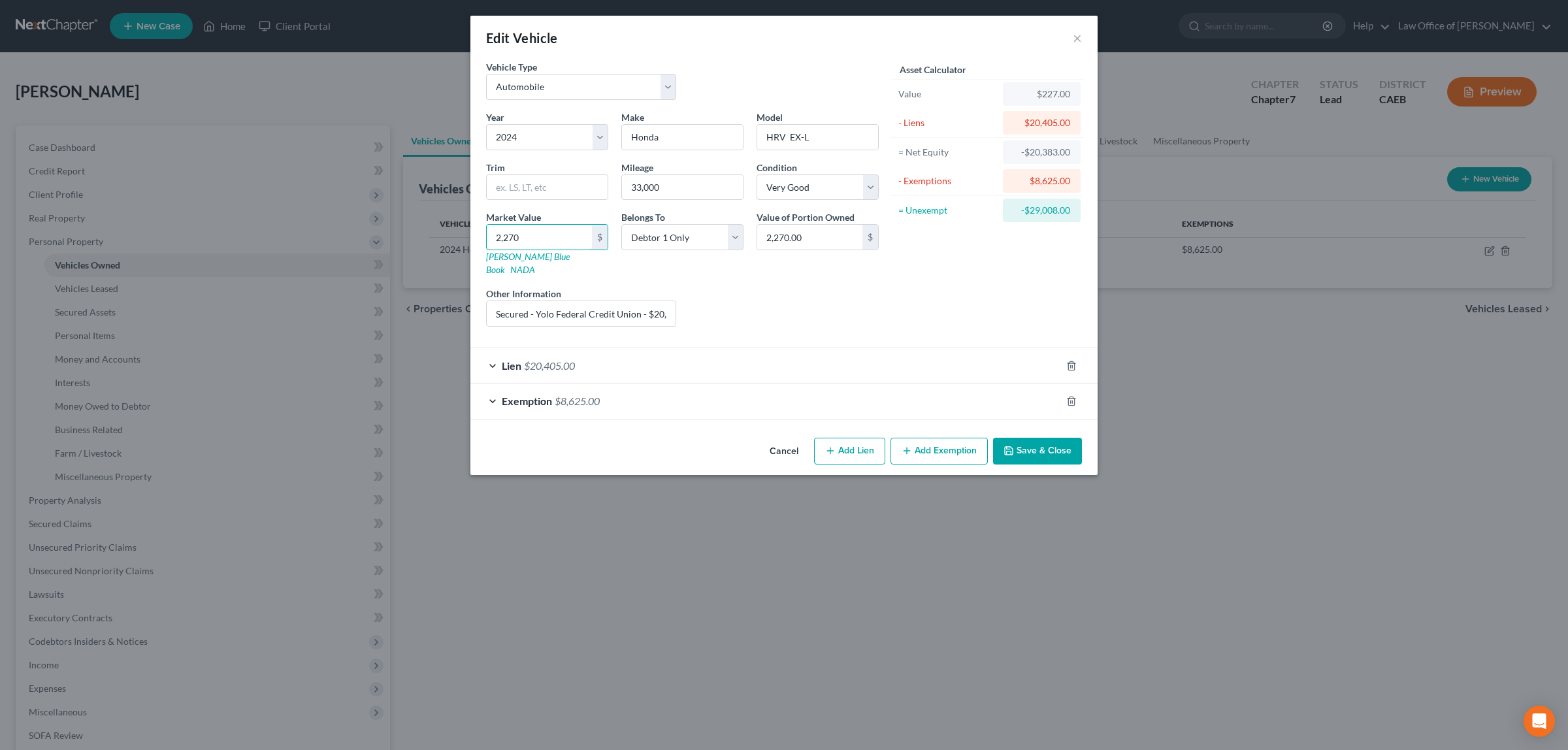
type input "22,700.00"
click at [1027, 438] on button "Save & Close" at bounding box center [1037, 451] width 88 height 28
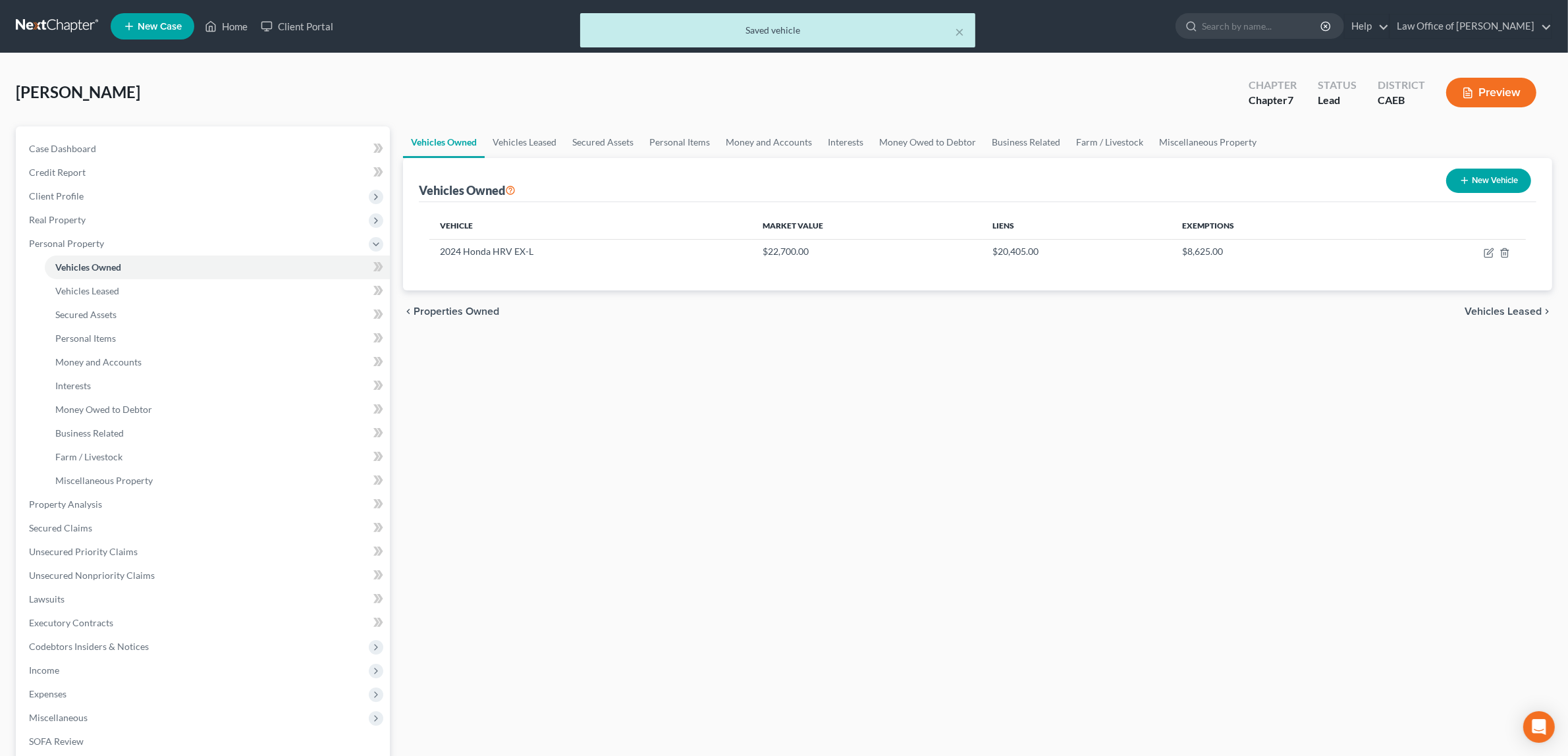
click at [1487, 86] on button "Preview" at bounding box center [1491, 93] width 90 height 30
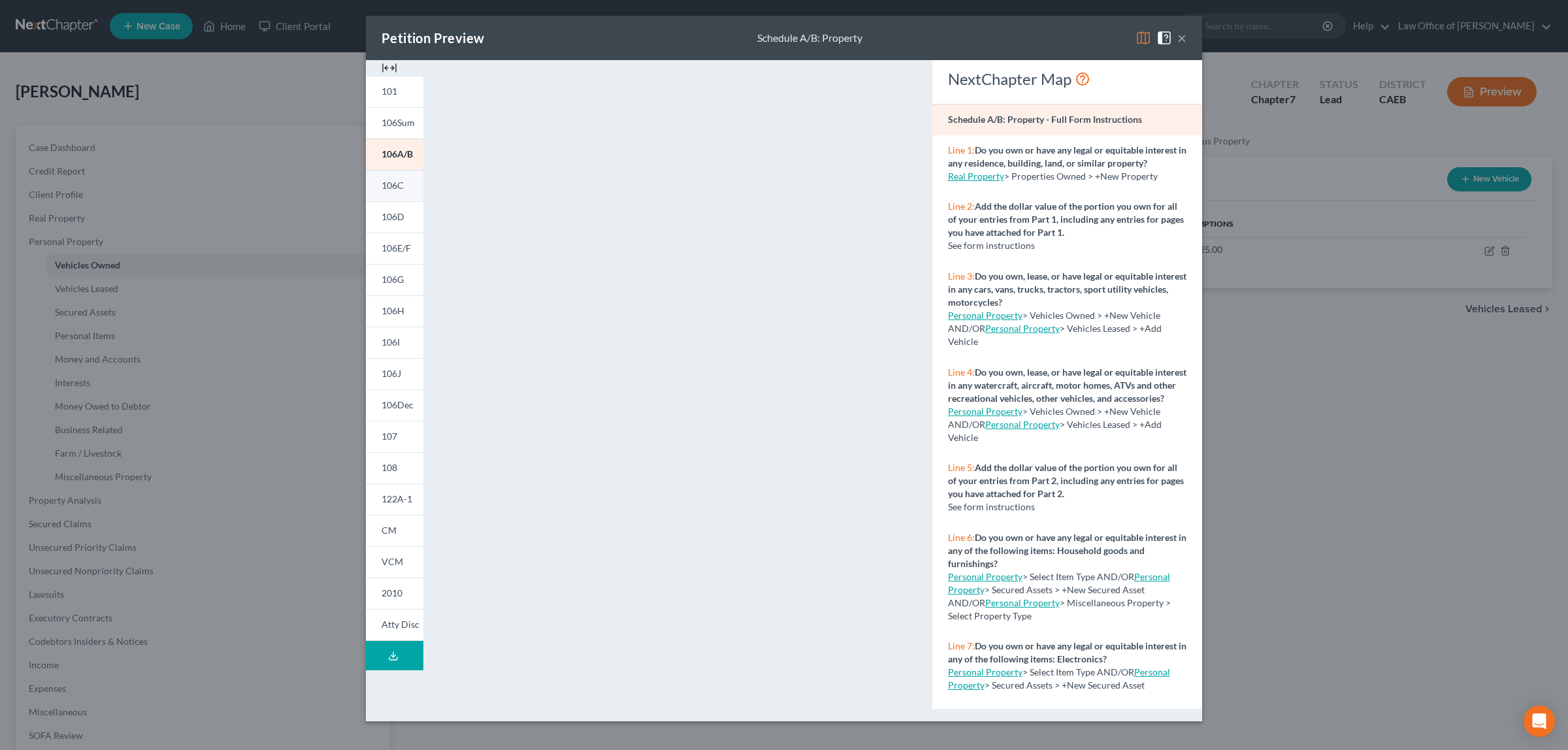
click at [397, 180] on span "106C" at bounding box center [392, 185] width 22 height 11
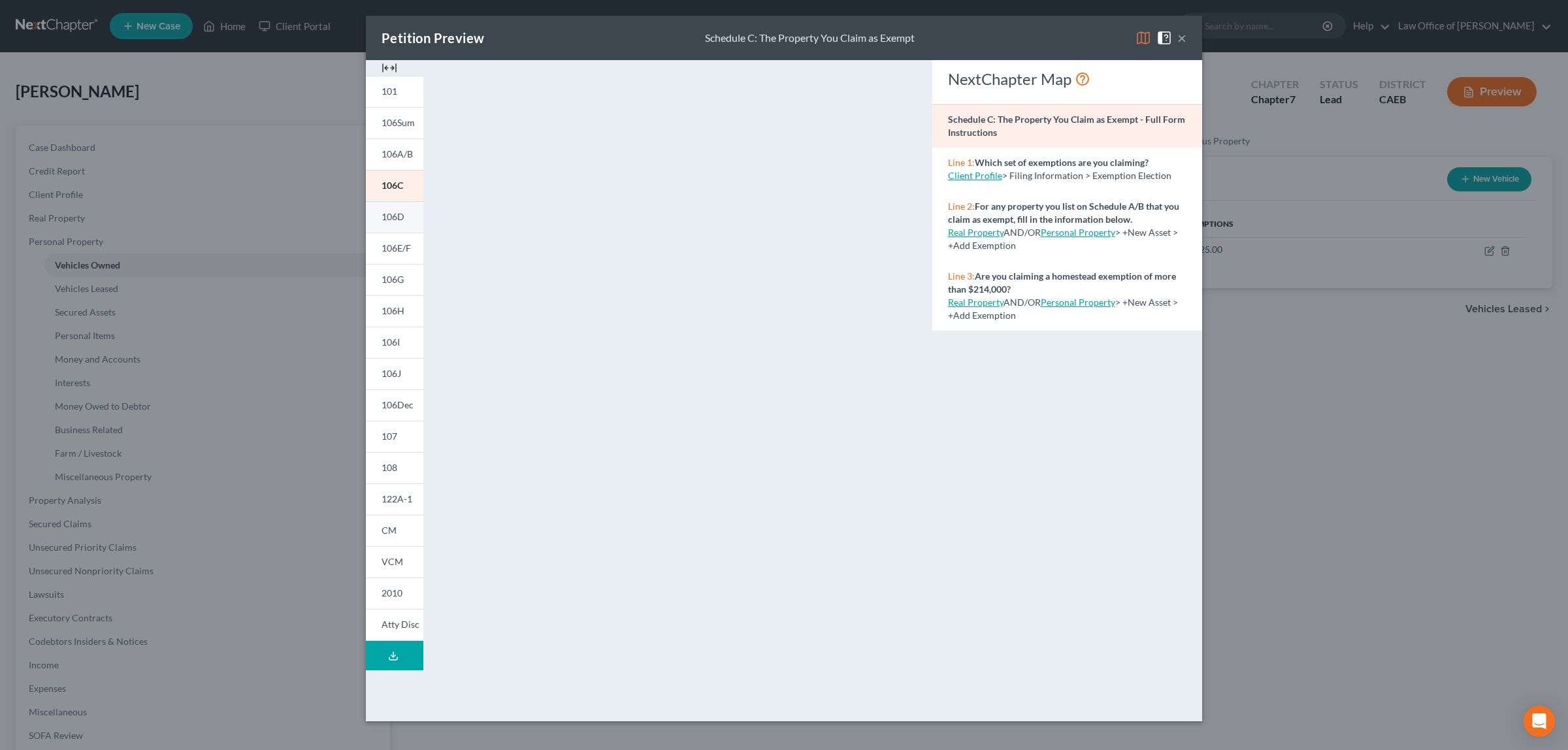
click at [387, 214] on span "106D" at bounding box center [392, 217] width 23 height 11
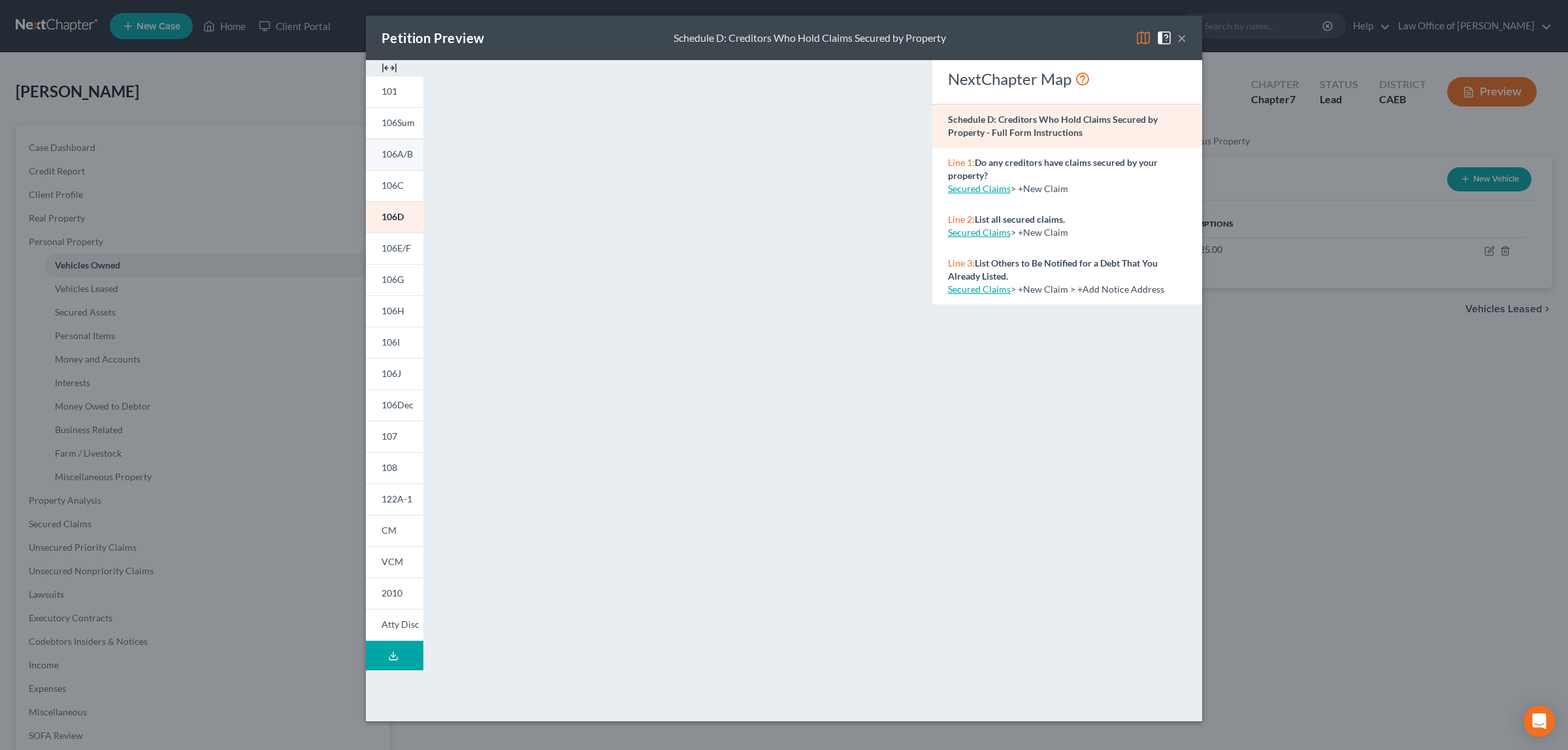
click at [401, 146] on link "106A/B" at bounding box center [394, 154] width 57 height 31
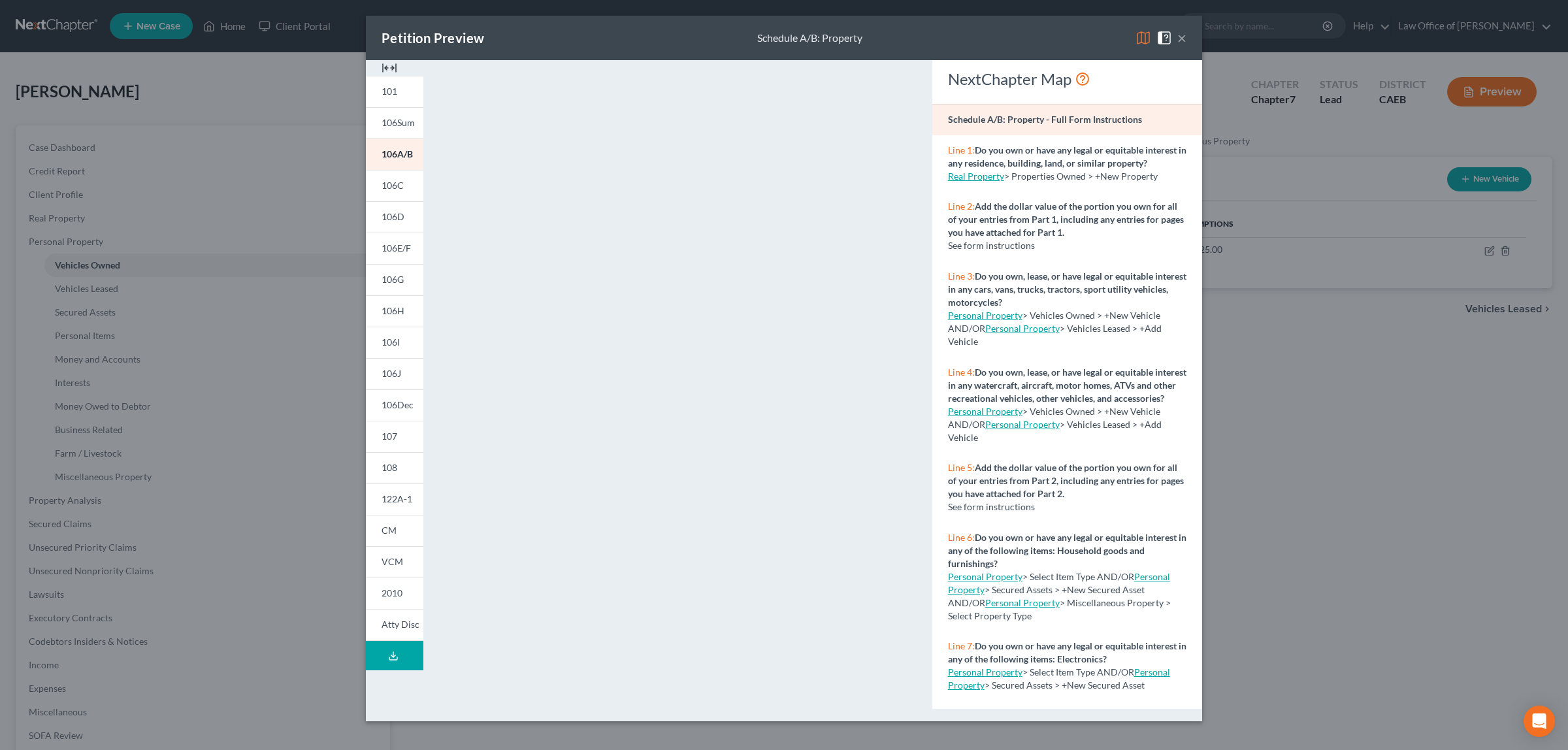
click at [1180, 33] on button "×" at bounding box center [1182, 38] width 9 height 16
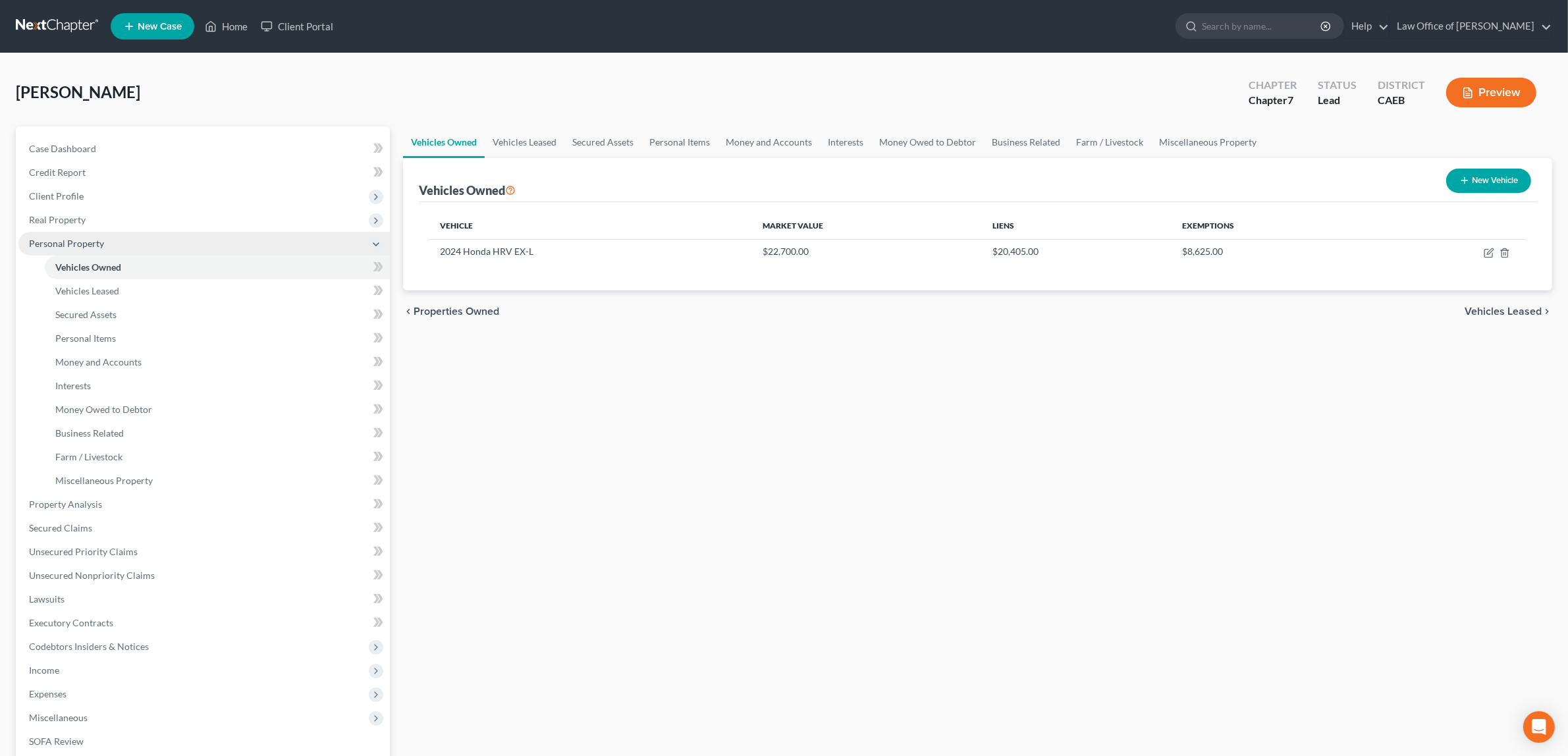
click at [64, 239] on span "Personal Property" at bounding box center [66, 243] width 75 height 11
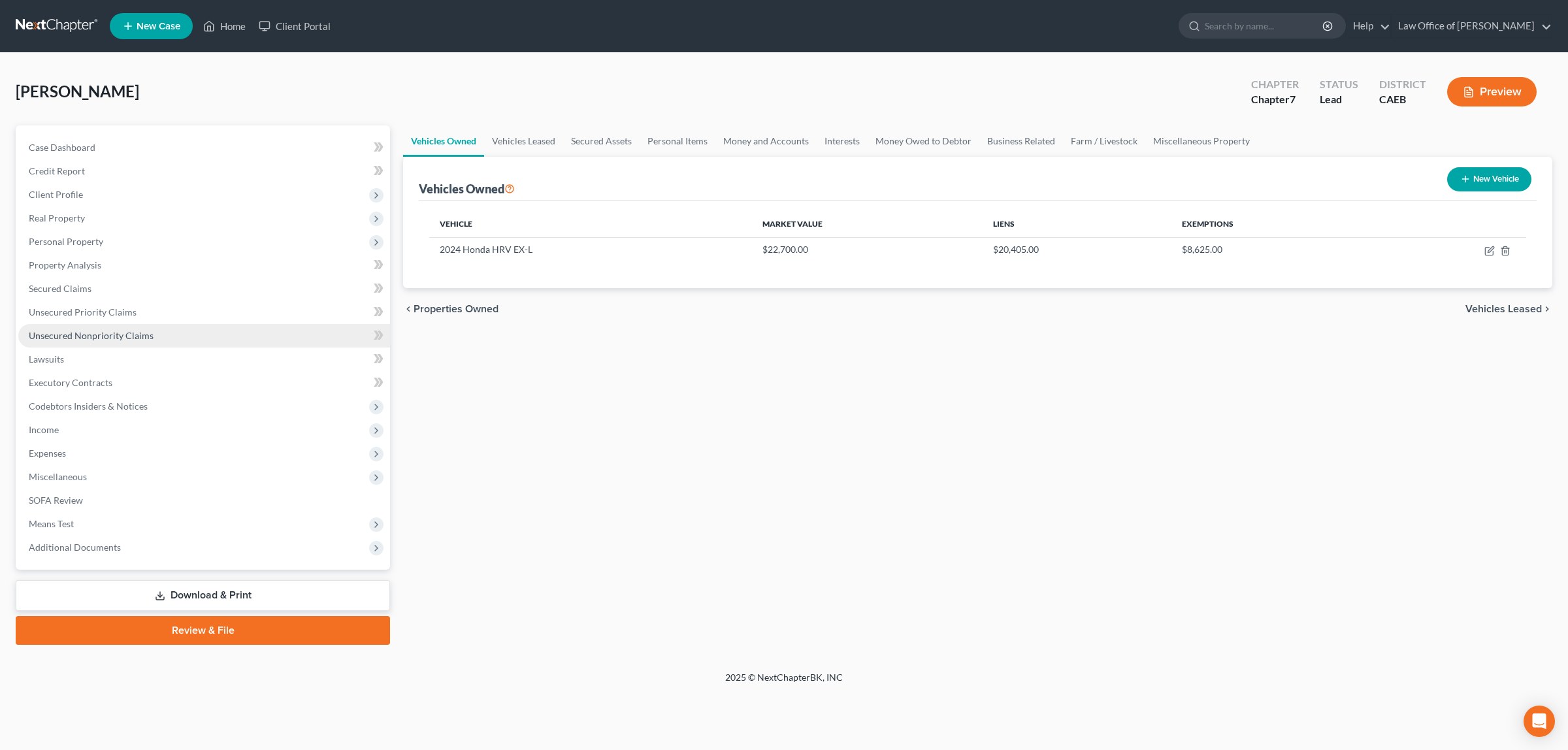
click at [96, 328] on link "Unsecured Nonpriority Claims" at bounding box center [204, 336] width 371 height 24
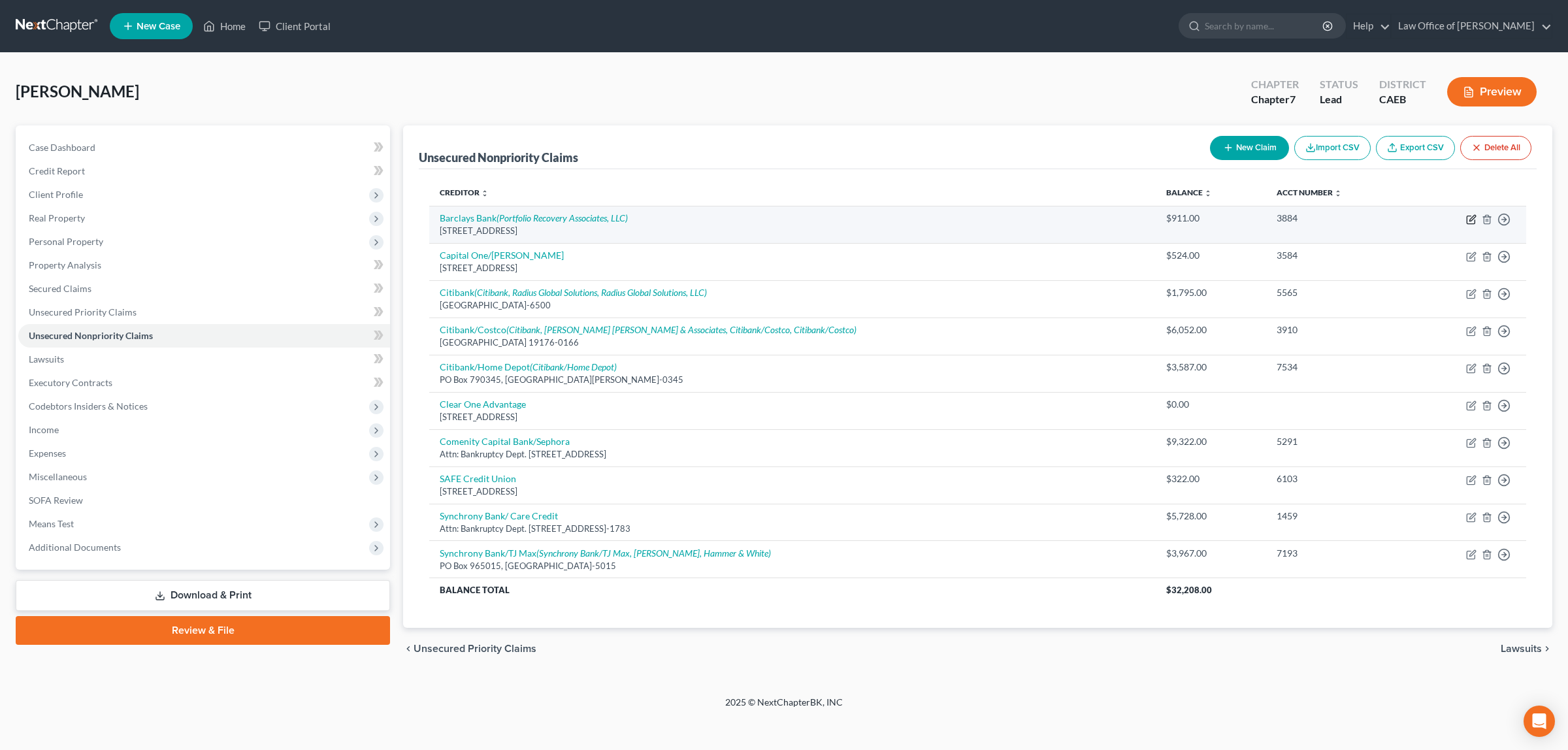
click at [1469, 217] on icon "button" at bounding box center [1470, 219] width 10 height 10
select select "7"
select select "2"
select select "0"
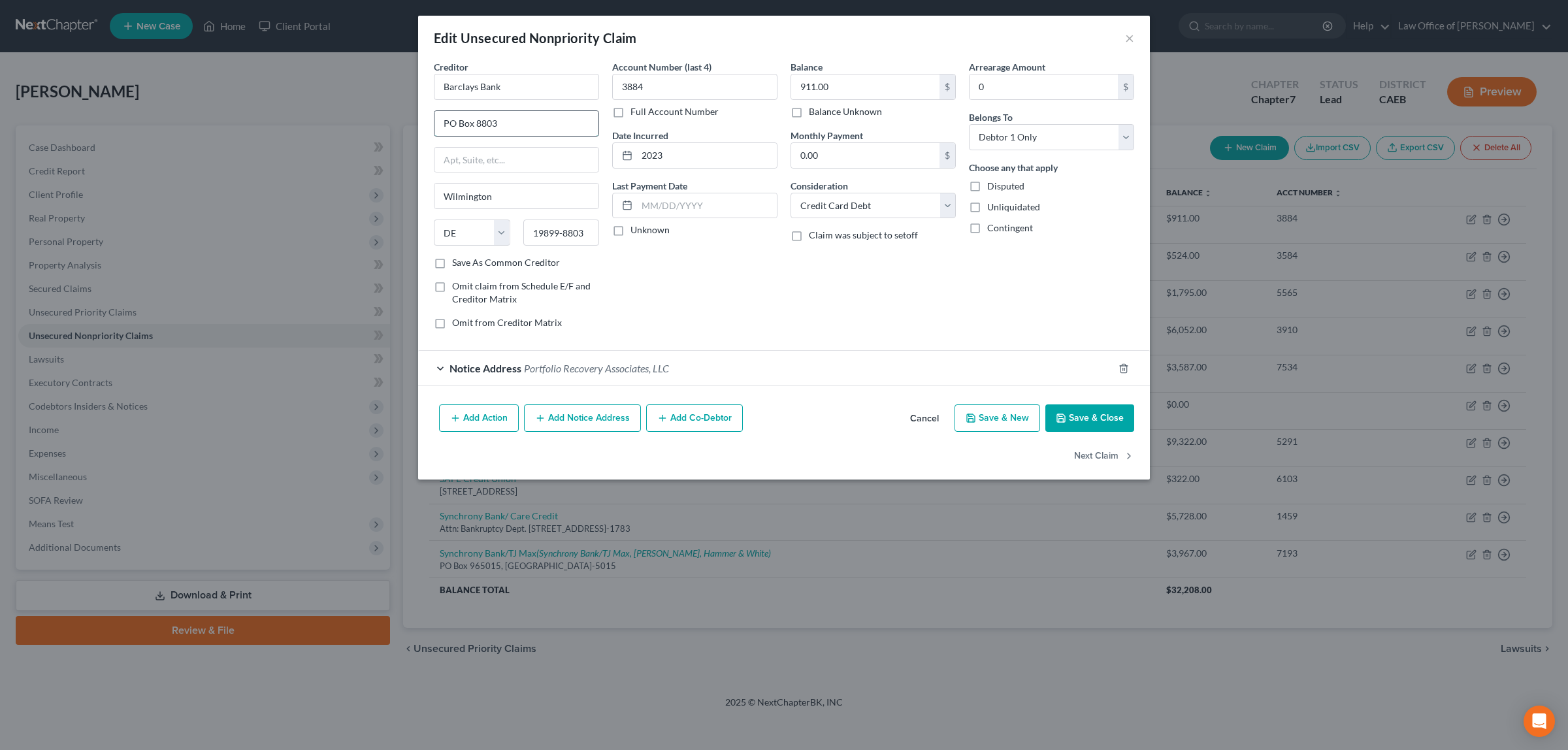
click at [497, 127] on input "PO Box 8803" at bounding box center [517, 123] width 164 height 25
type input "PO Box 8802"
click at [582, 232] on input "19899-8803" at bounding box center [561, 232] width 76 height 26
type input "19899-8802"
click at [1072, 413] on button "Save & Close" at bounding box center [1089, 418] width 88 height 28
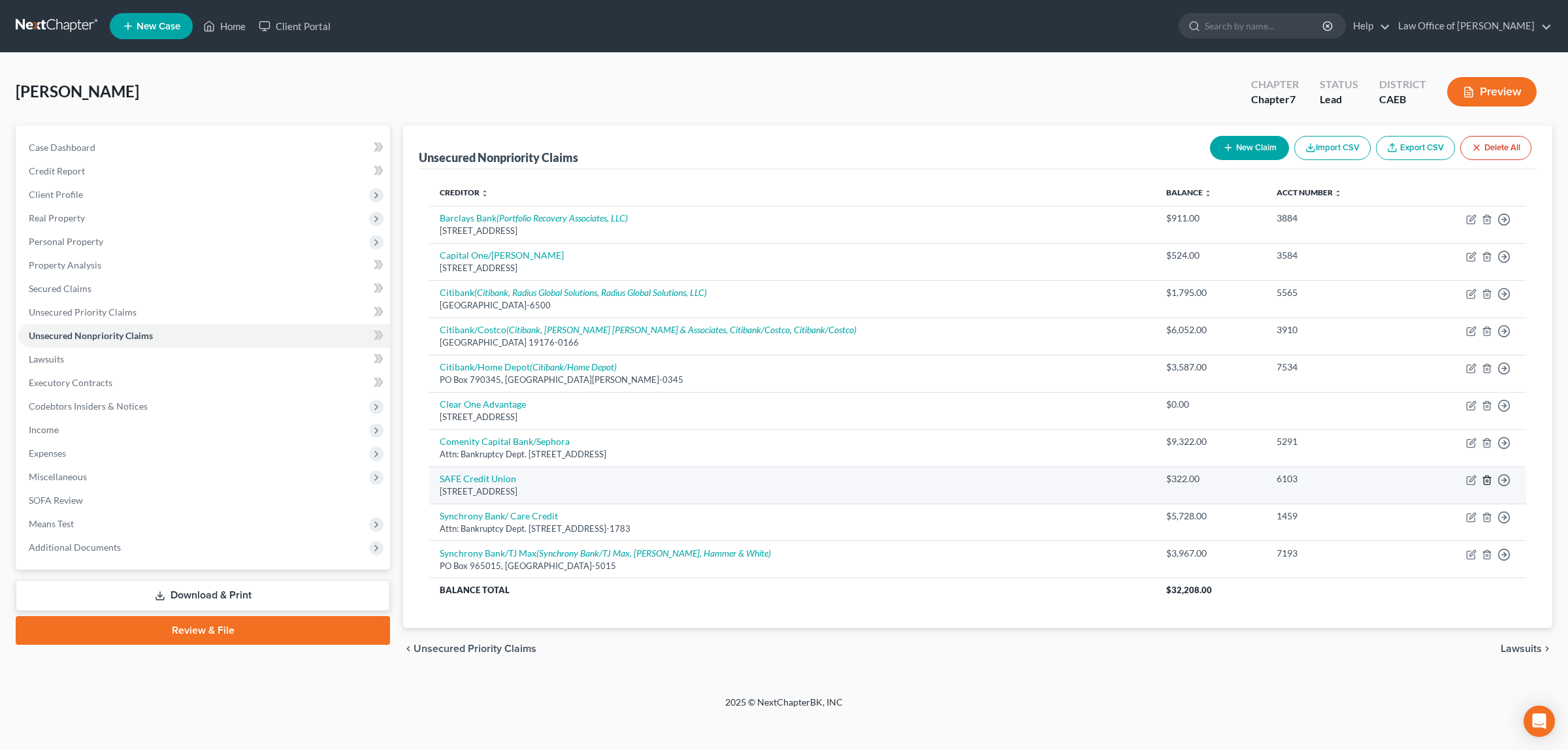
click at [1483, 479] on icon "button" at bounding box center [1486, 479] width 10 height 10
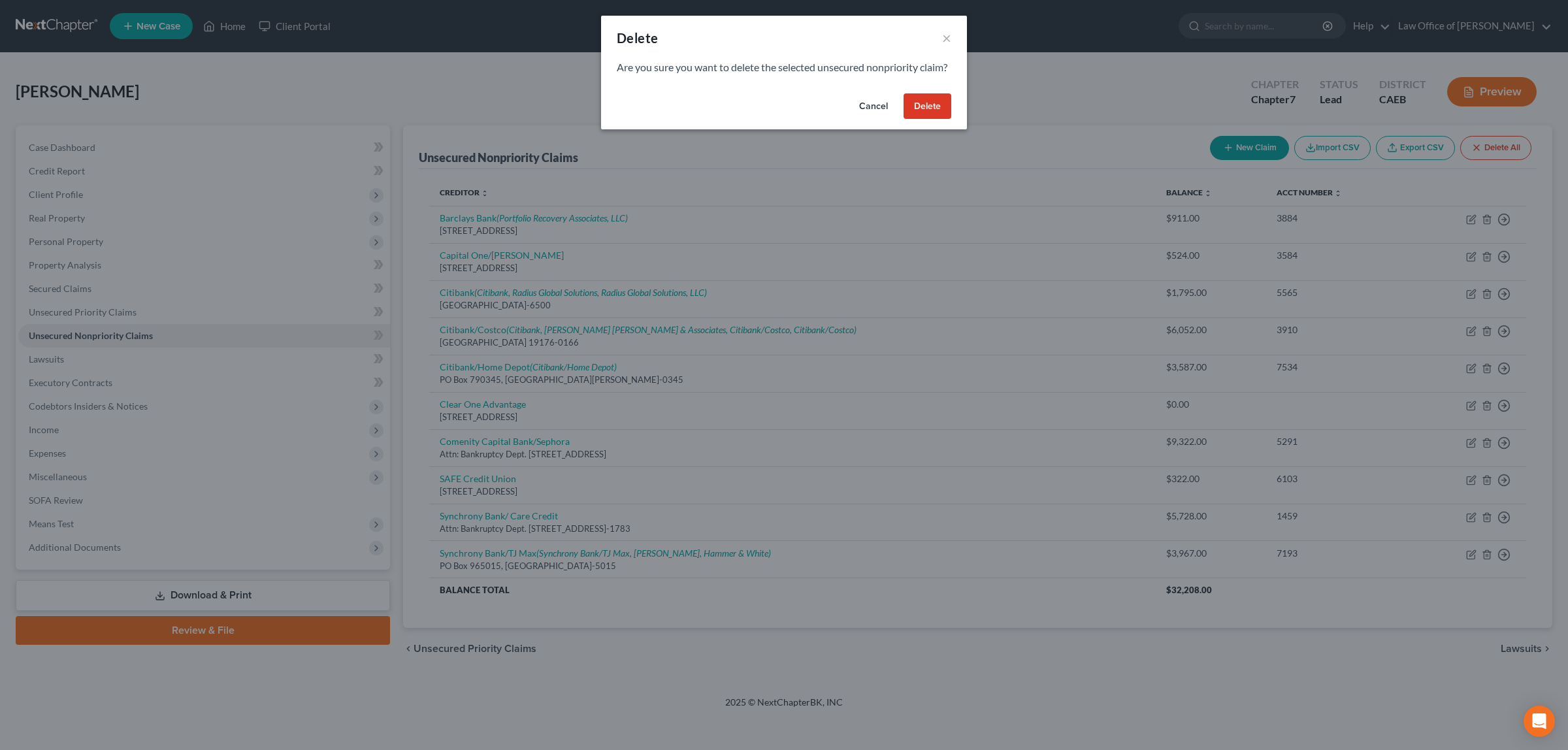
click at [930, 116] on button "Delete" at bounding box center [928, 106] width 48 height 26
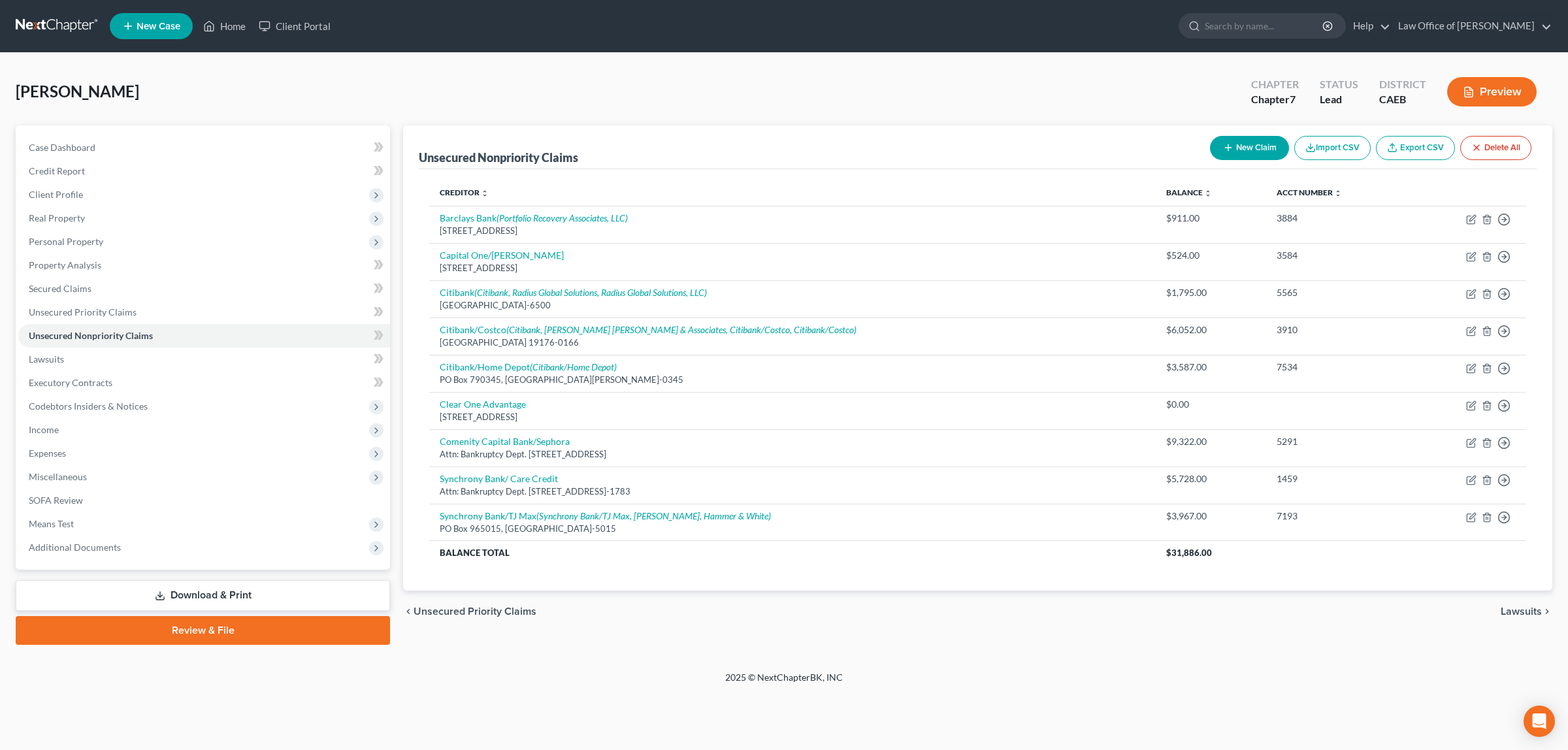
click at [1486, 85] on button "Preview" at bounding box center [1492, 92] width 89 height 29
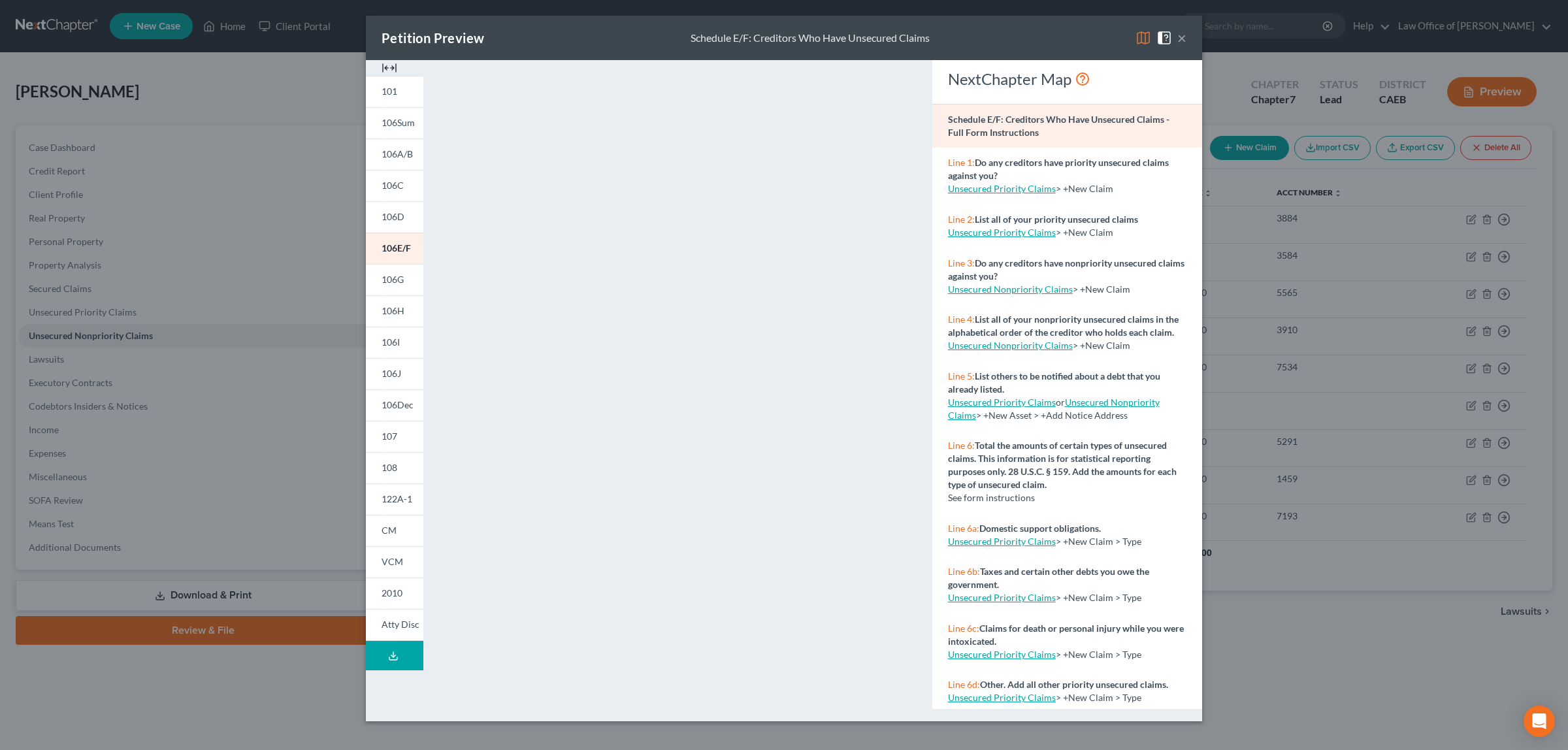
click at [1184, 37] on button "×" at bounding box center [1182, 38] width 9 height 16
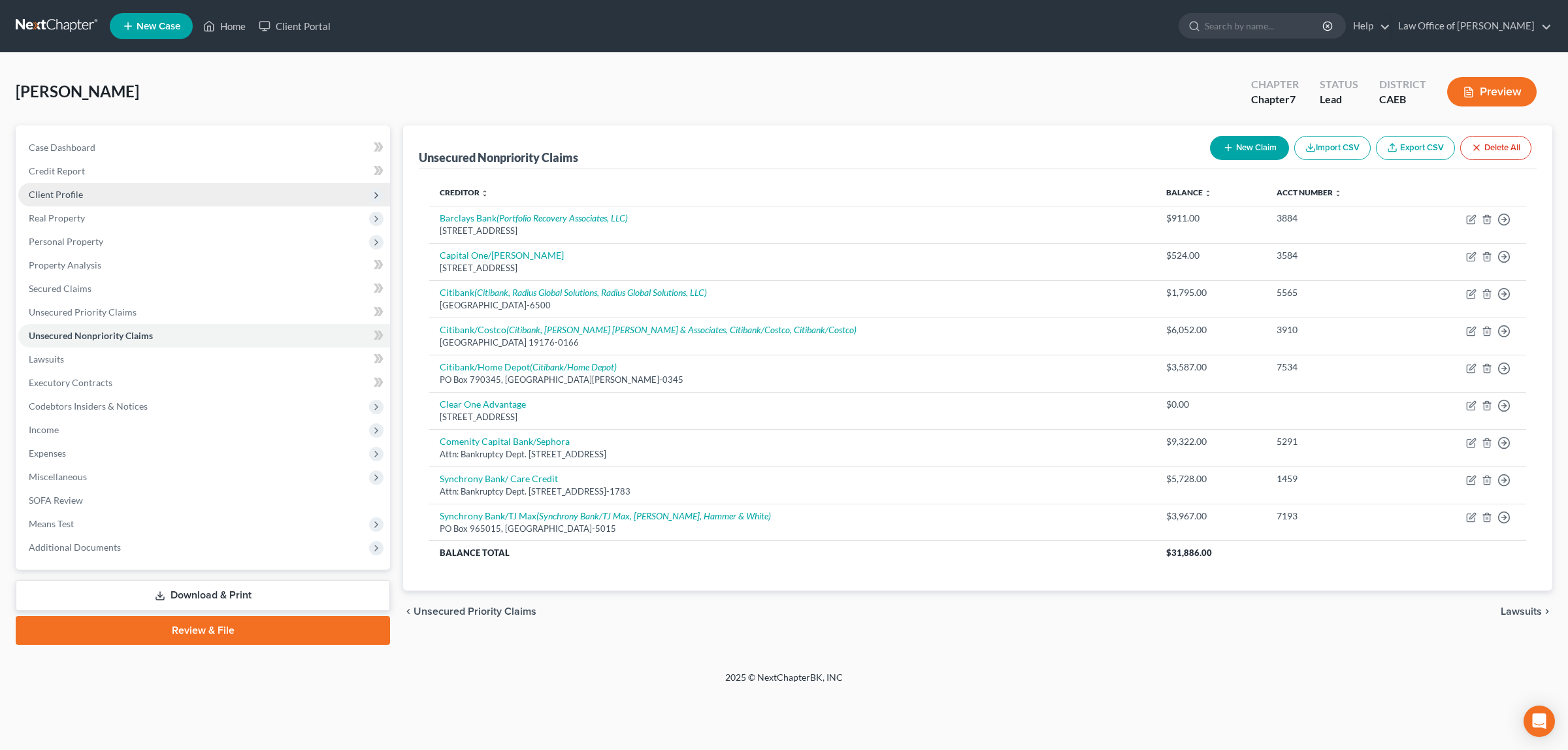
click at [120, 188] on span "Client Profile" at bounding box center [204, 195] width 371 height 24
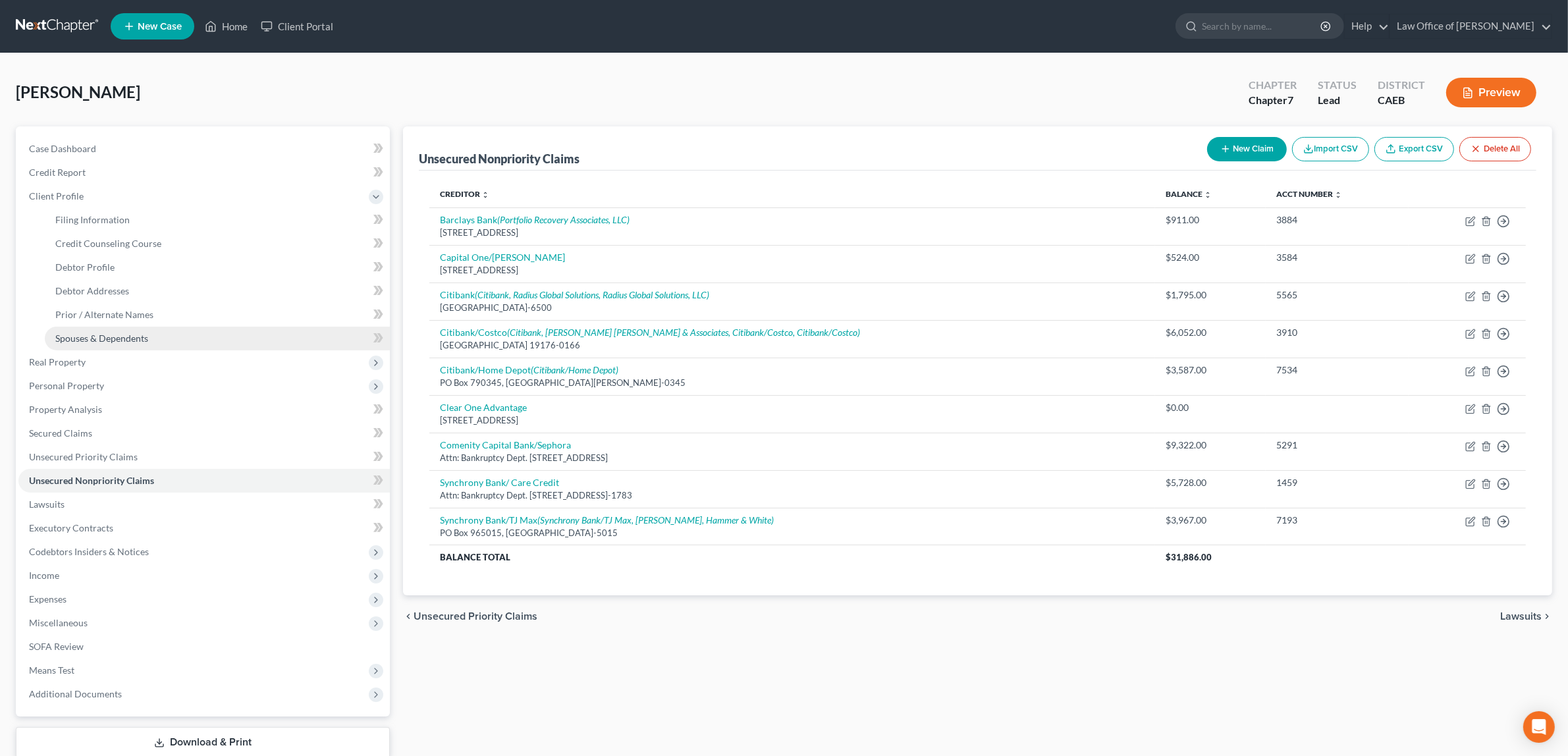
click at [133, 333] on span "Spouses & Dependents" at bounding box center [102, 338] width 93 height 11
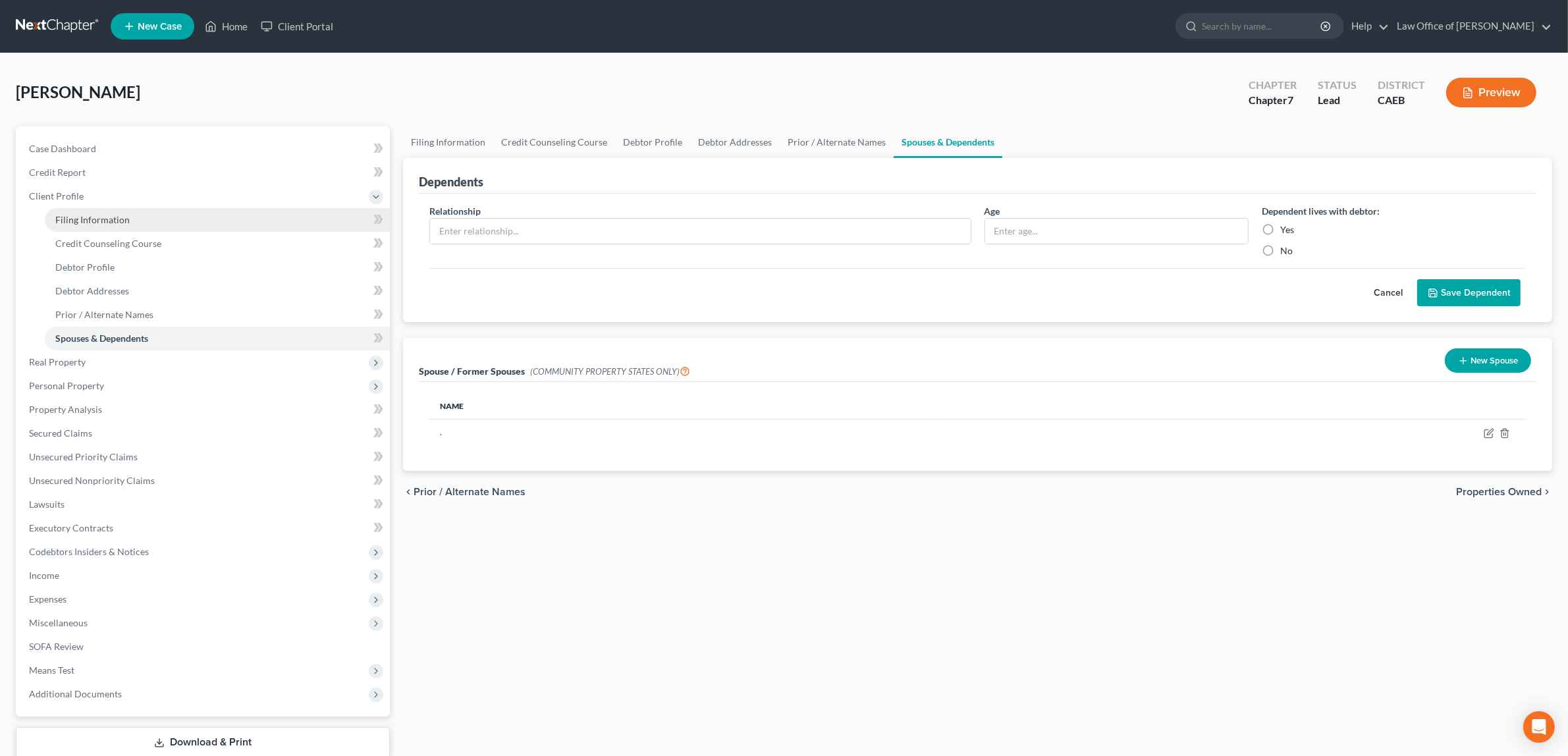
click at [139, 218] on link "Filing Information" at bounding box center [217, 220] width 346 height 24
select select "1"
select select "0"
select select "4"
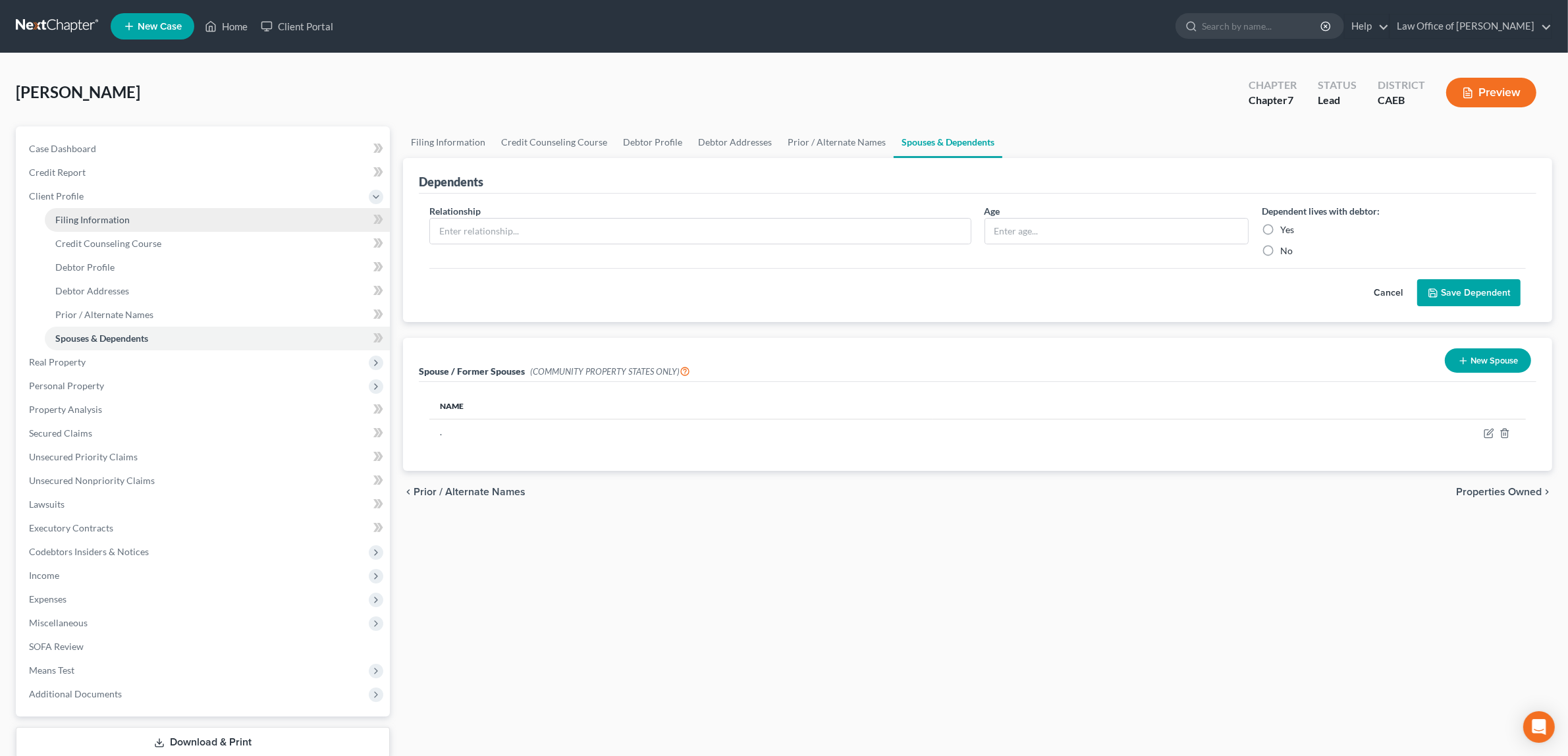
select select "1"
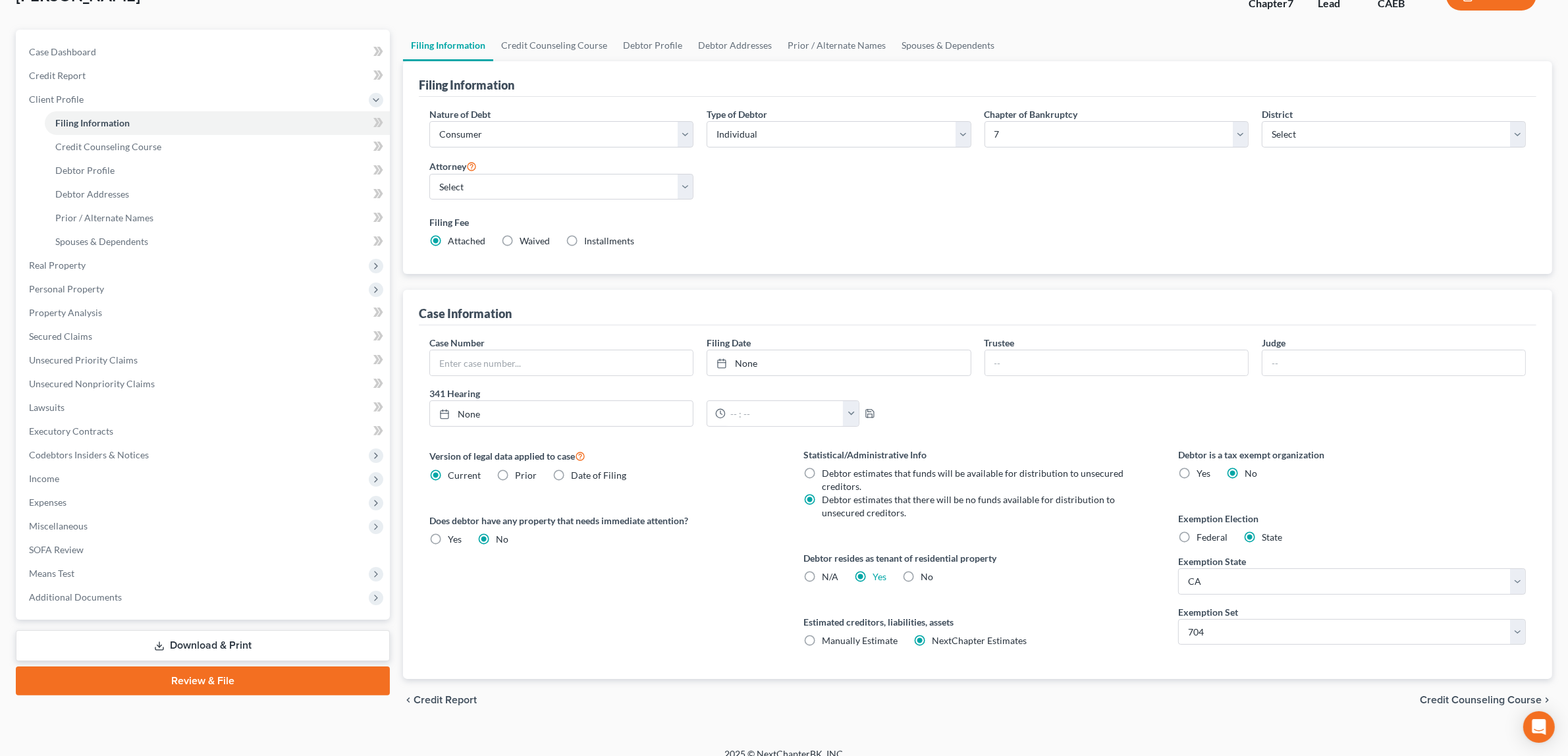
scroll to position [112, 0]
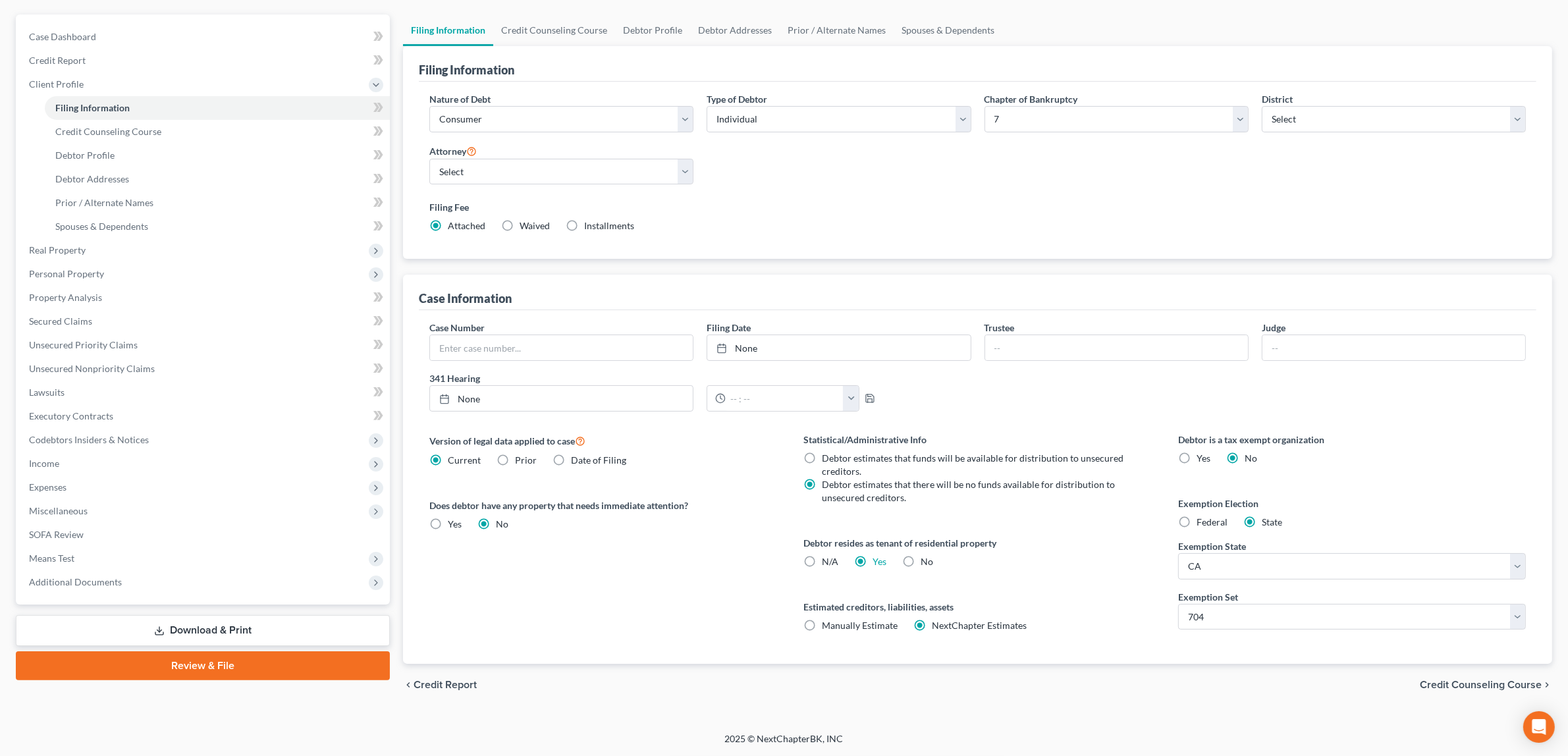
click at [1451, 682] on span "Credit Counseling Course" at bounding box center [1481, 684] width 122 height 10
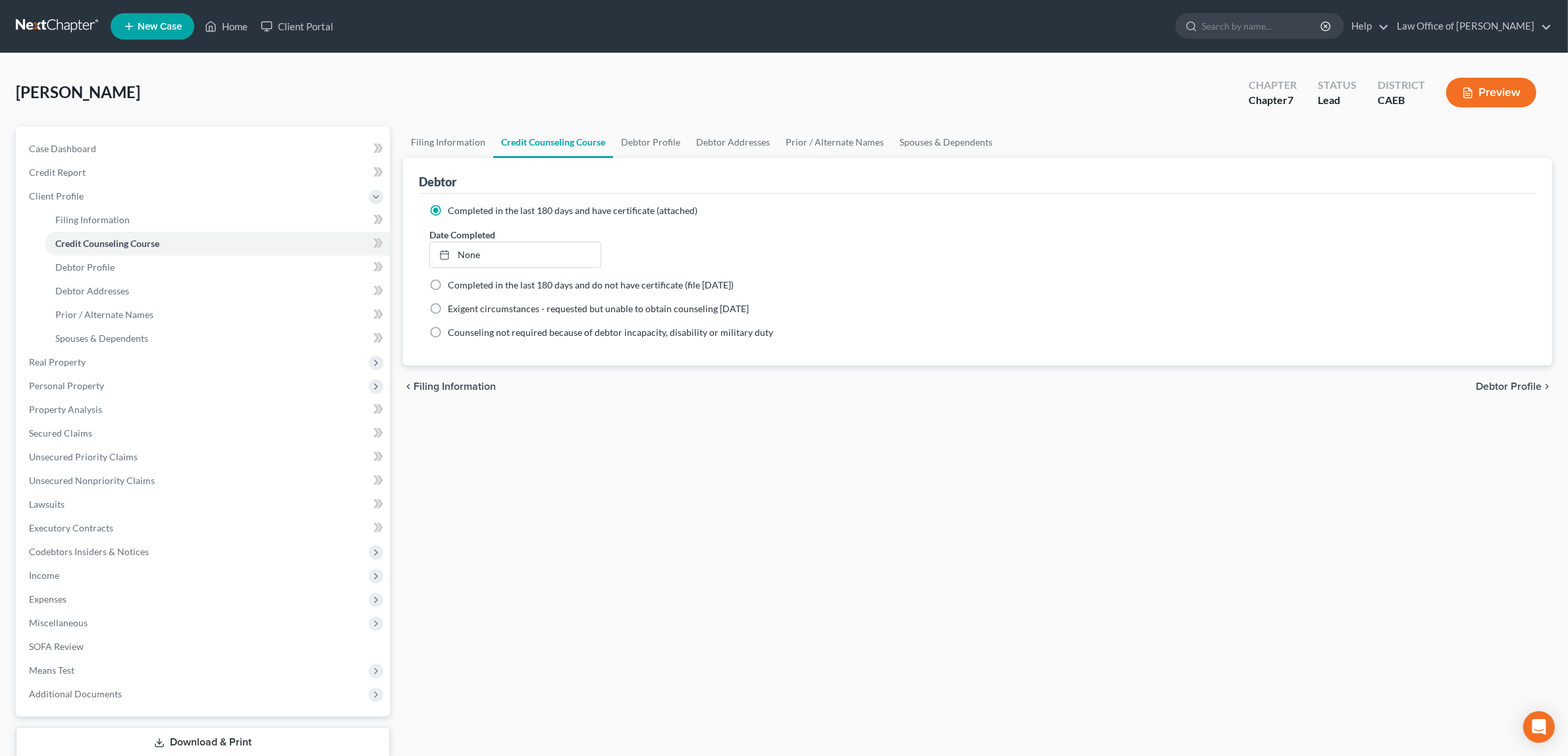
click at [1502, 382] on span "Debtor Profile" at bounding box center [1509, 386] width 66 height 10
select select "3"
select select "0"
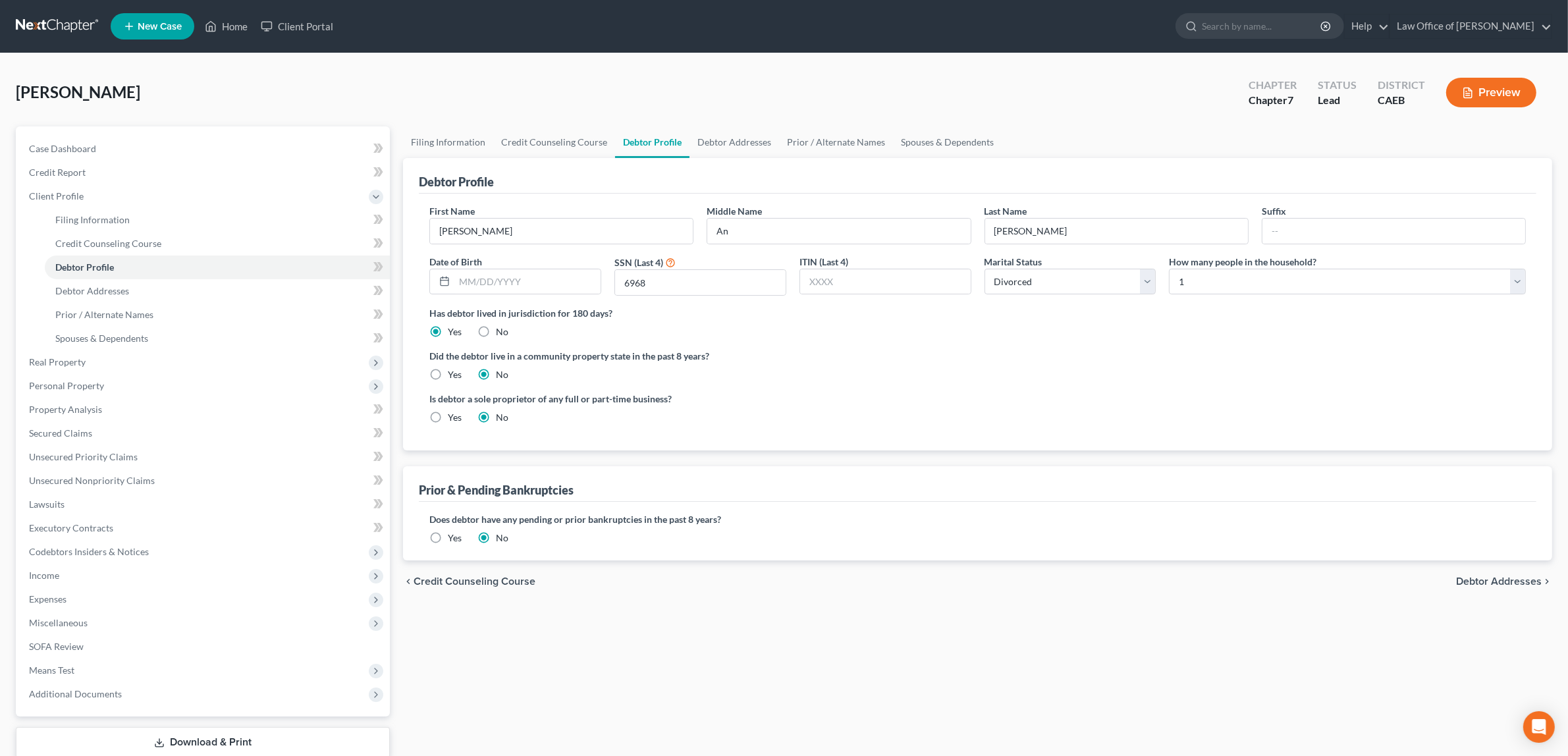
click at [448, 375] on label "Yes" at bounding box center [454, 374] width 14 height 13
click at [453, 375] on input "Yes" at bounding box center [457, 371] width 8 height 8
radio input "true"
radio input "false"
click at [1483, 579] on span "Debtor Addresses" at bounding box center [1499, 580] width 85 height 10
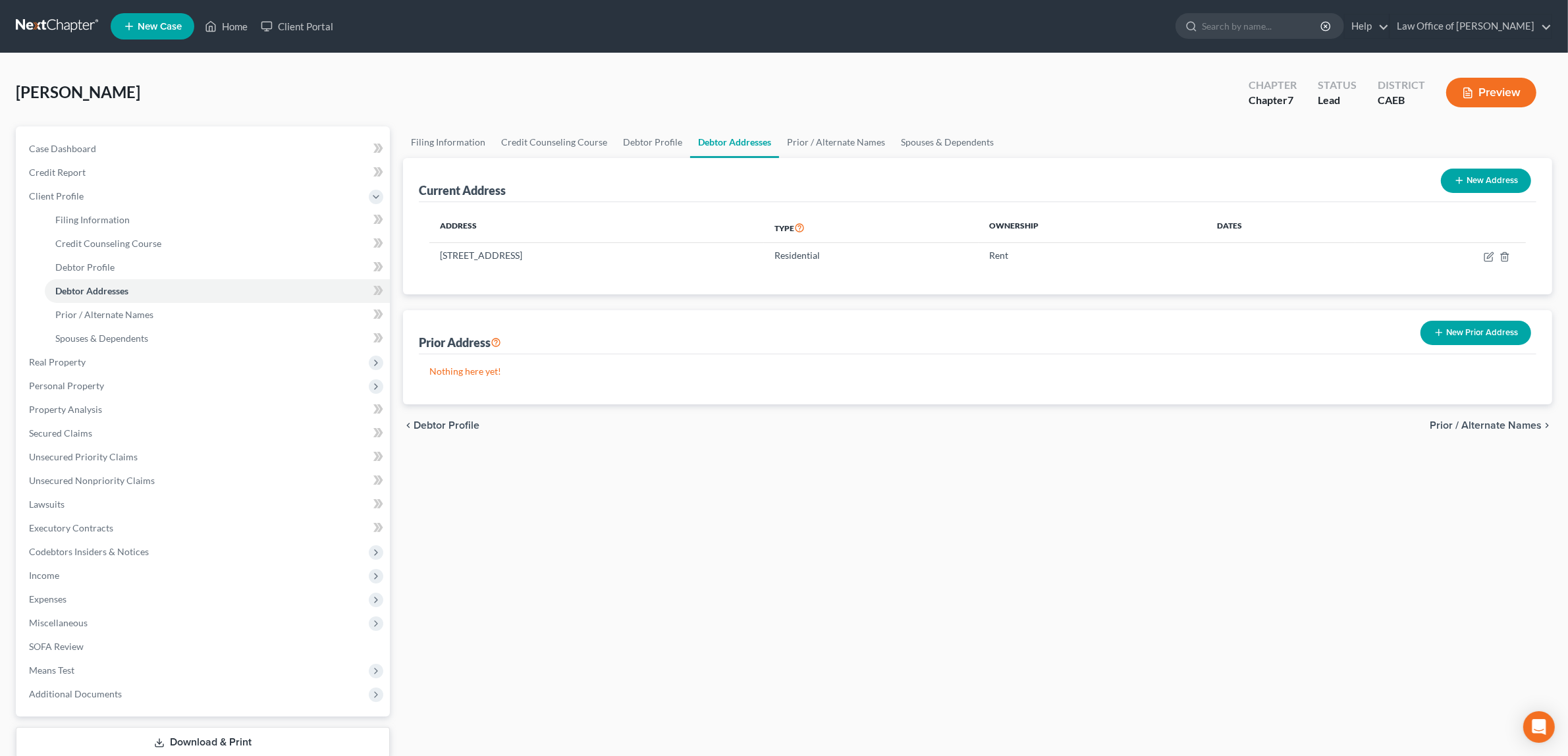
click at [1451, 424] on span "Prior / Alternate Names" at bounding box center [1485, 424] width 112 height 10
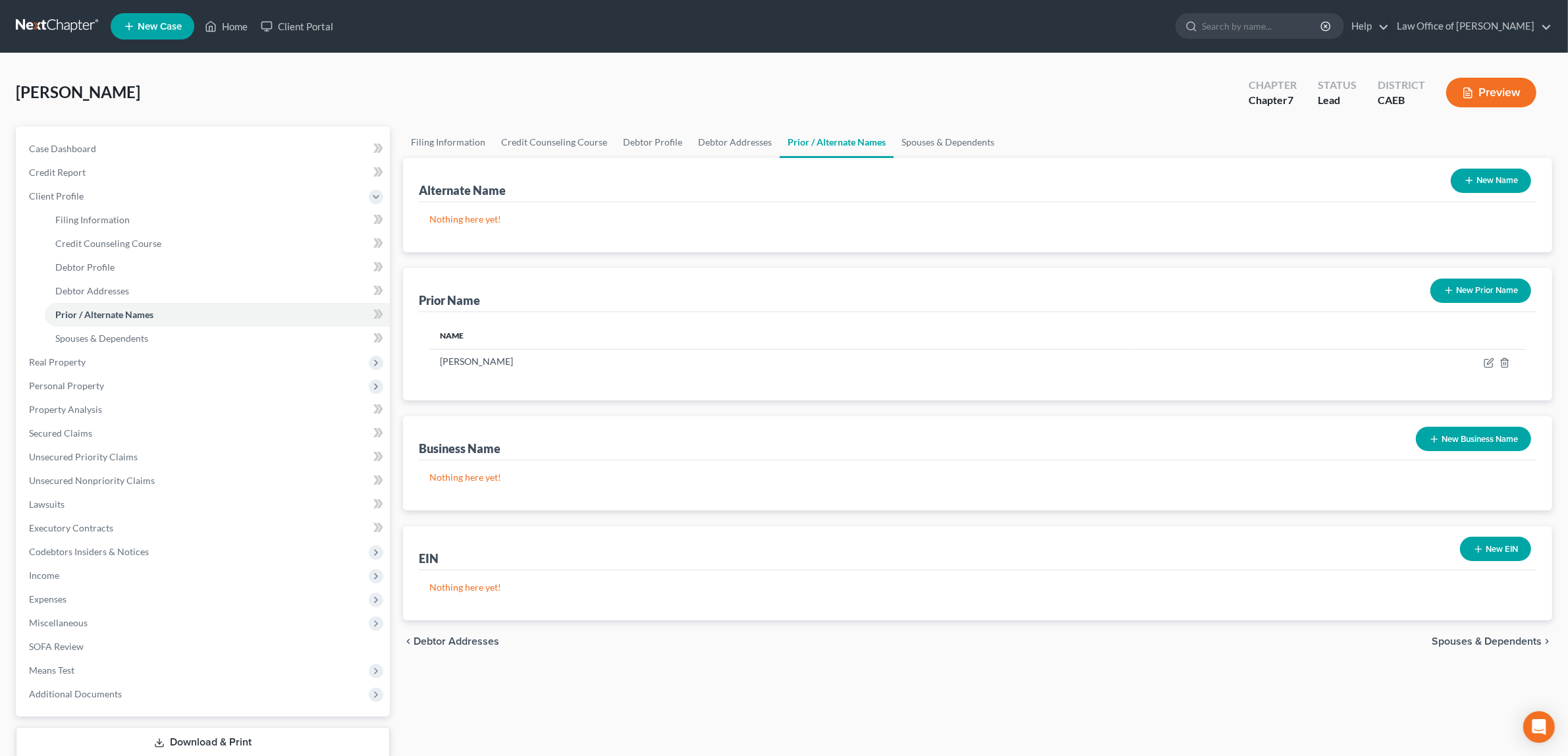
click at [1460, 636] on span "Spouses & Dependents" at bounding box center [1486, 641] width 110 height 10
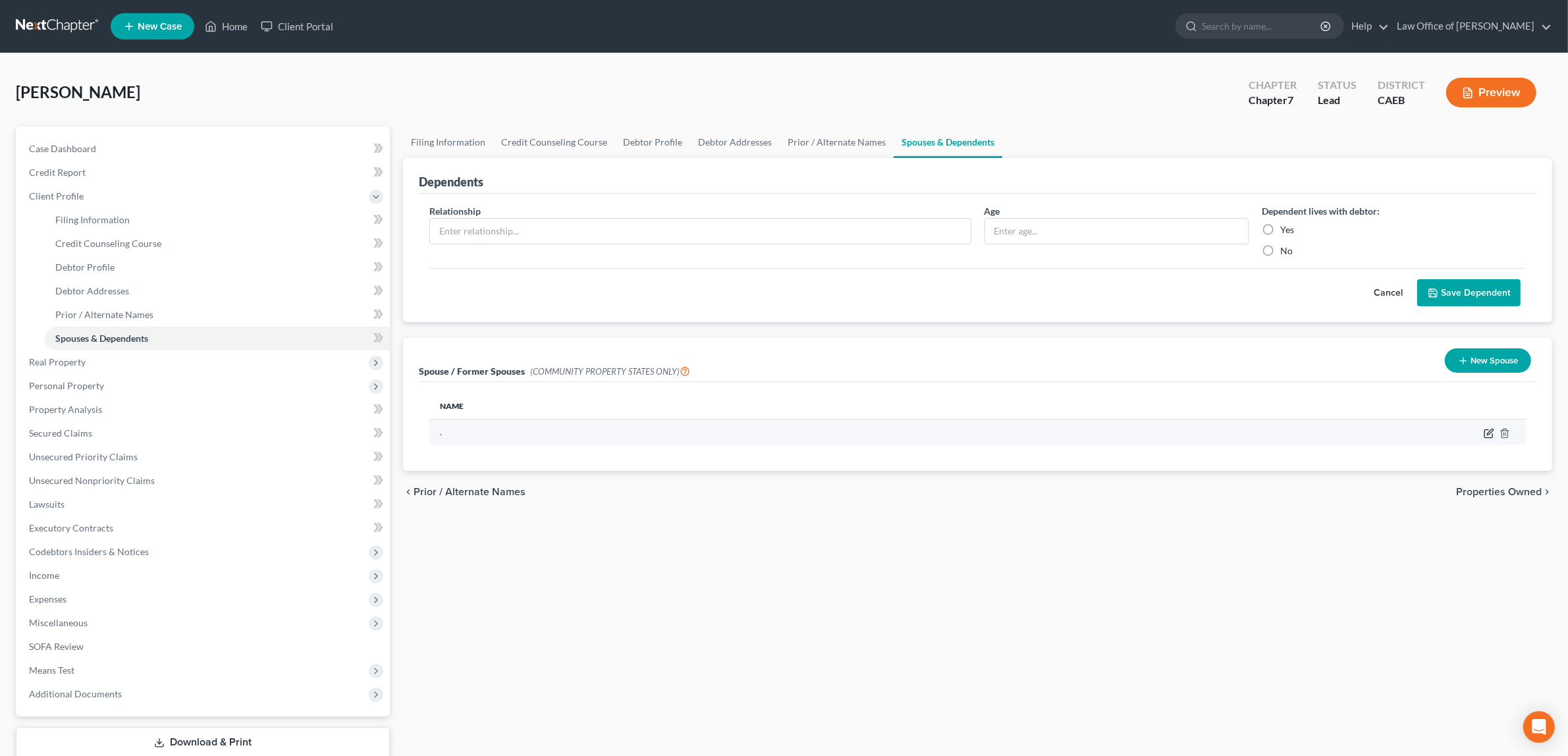
click at [1486, 429] on icon "button" at bounding box center [1488, 433] width 8 height 8
select select "1"
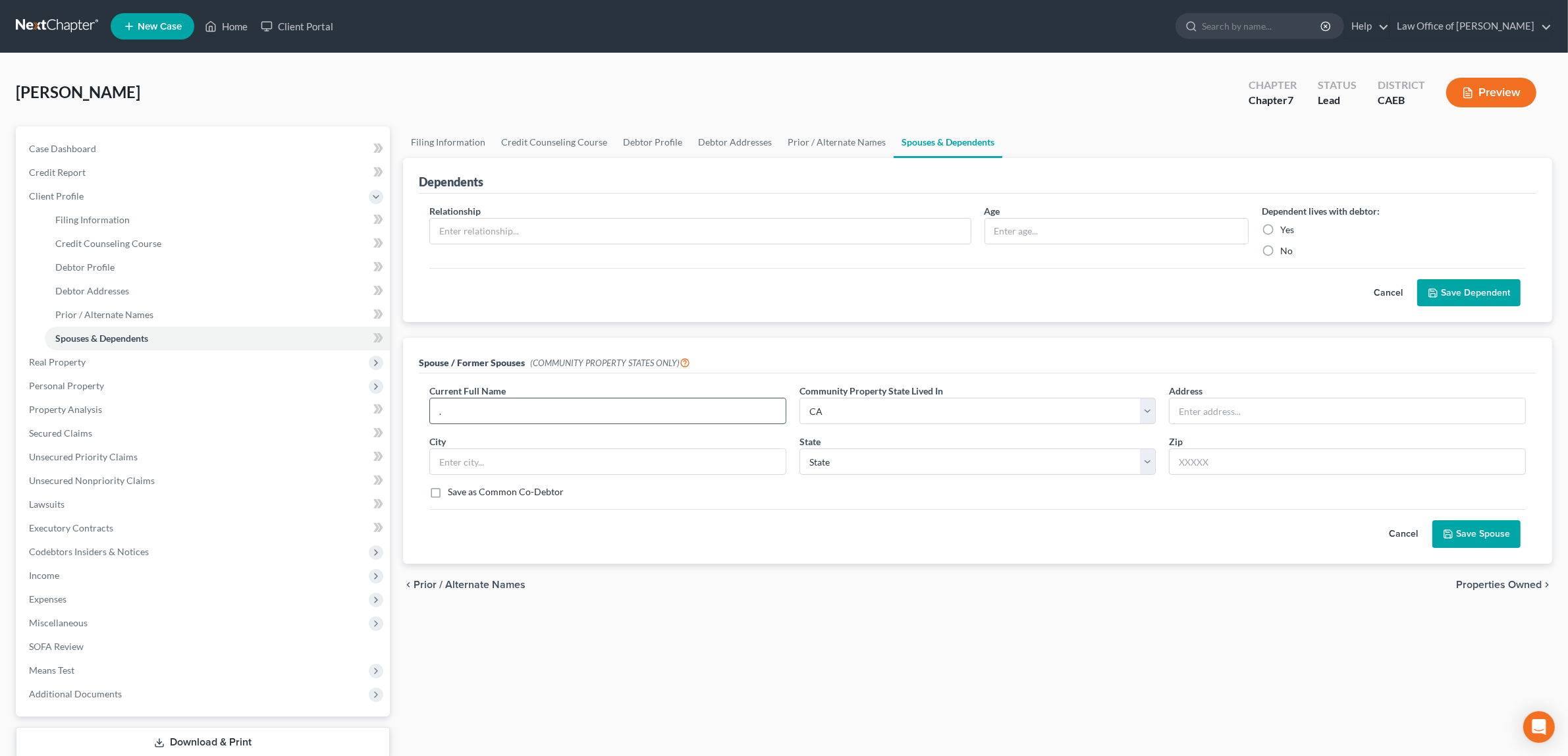
click at [477, 412] on input "." at bounding box center [608, 411] width 356 height 25
click at [1474, 530] on button "Save Spouse" at bounding box center [1476, 534] width 88 height 28
click at [73, 191] on span "Client Profile" at bounding box center [56, 196] width 55 height 11
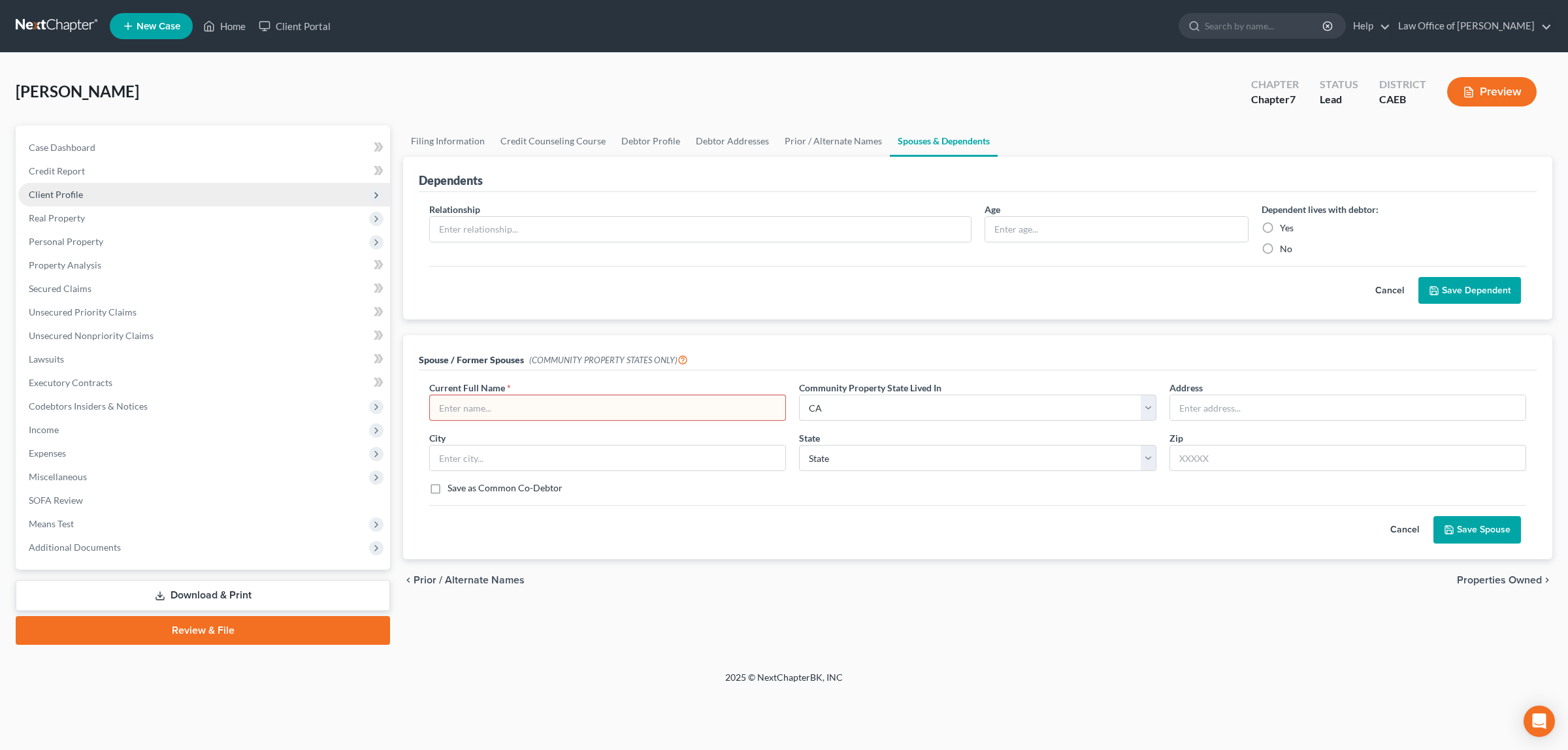
click at [73, 190] on span "Client Profile" at bounding box center [55, 194] width 54 height 11
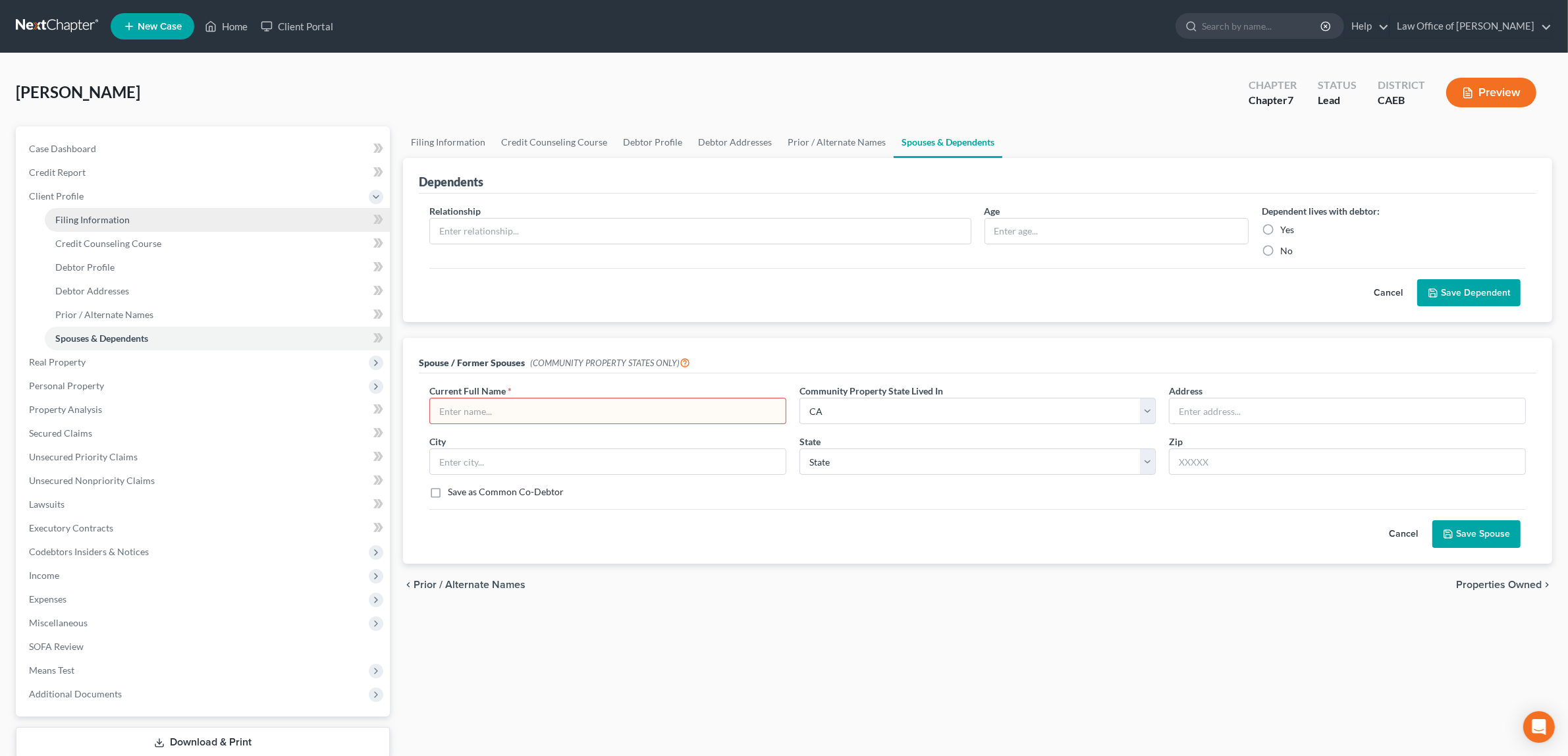
click at [85, 215] on span "Filing Information" at bounding box center [93, 219] width 74 height 11
select select "1"
select select "0"
select select "8"
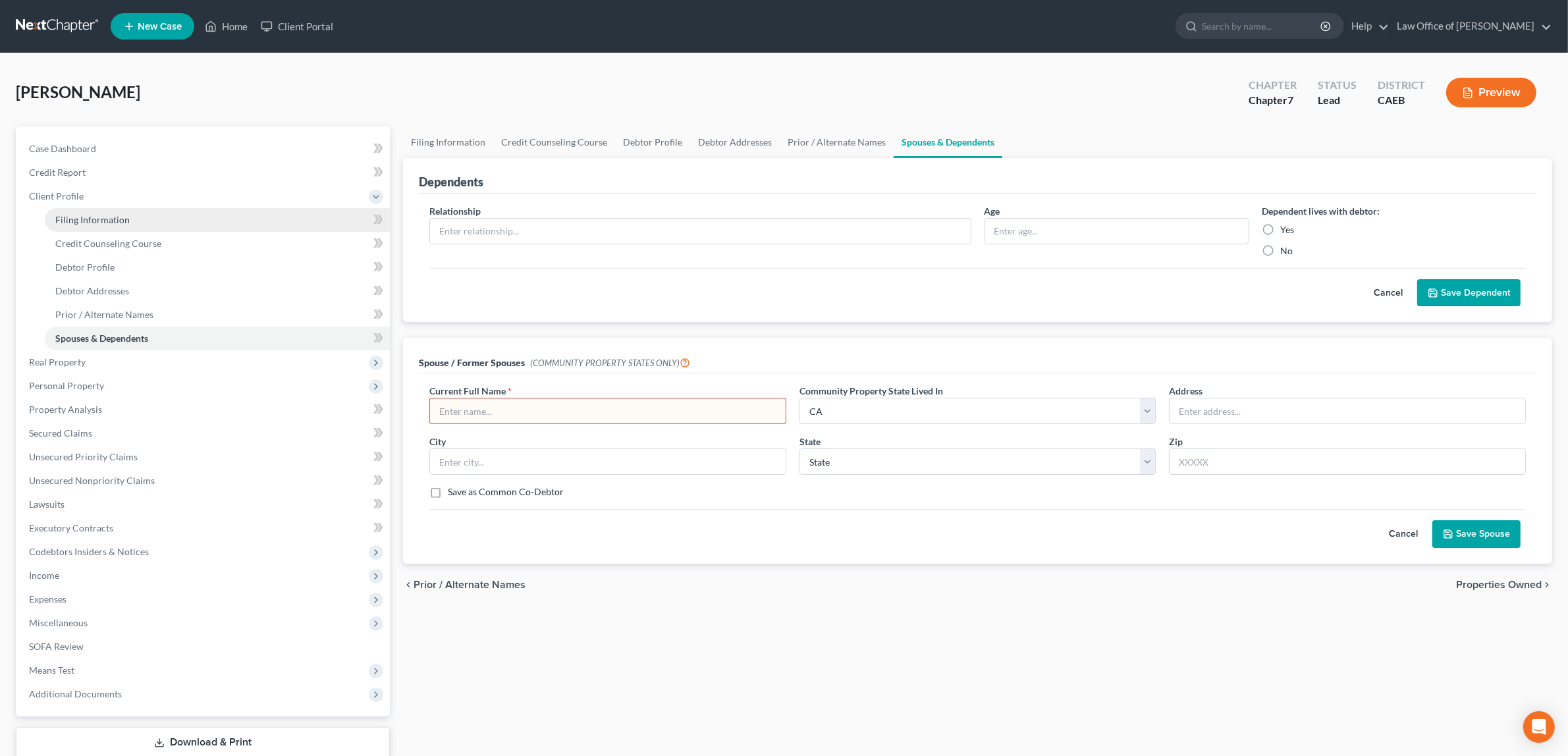
select select "0"
select select "4"
select select "1"
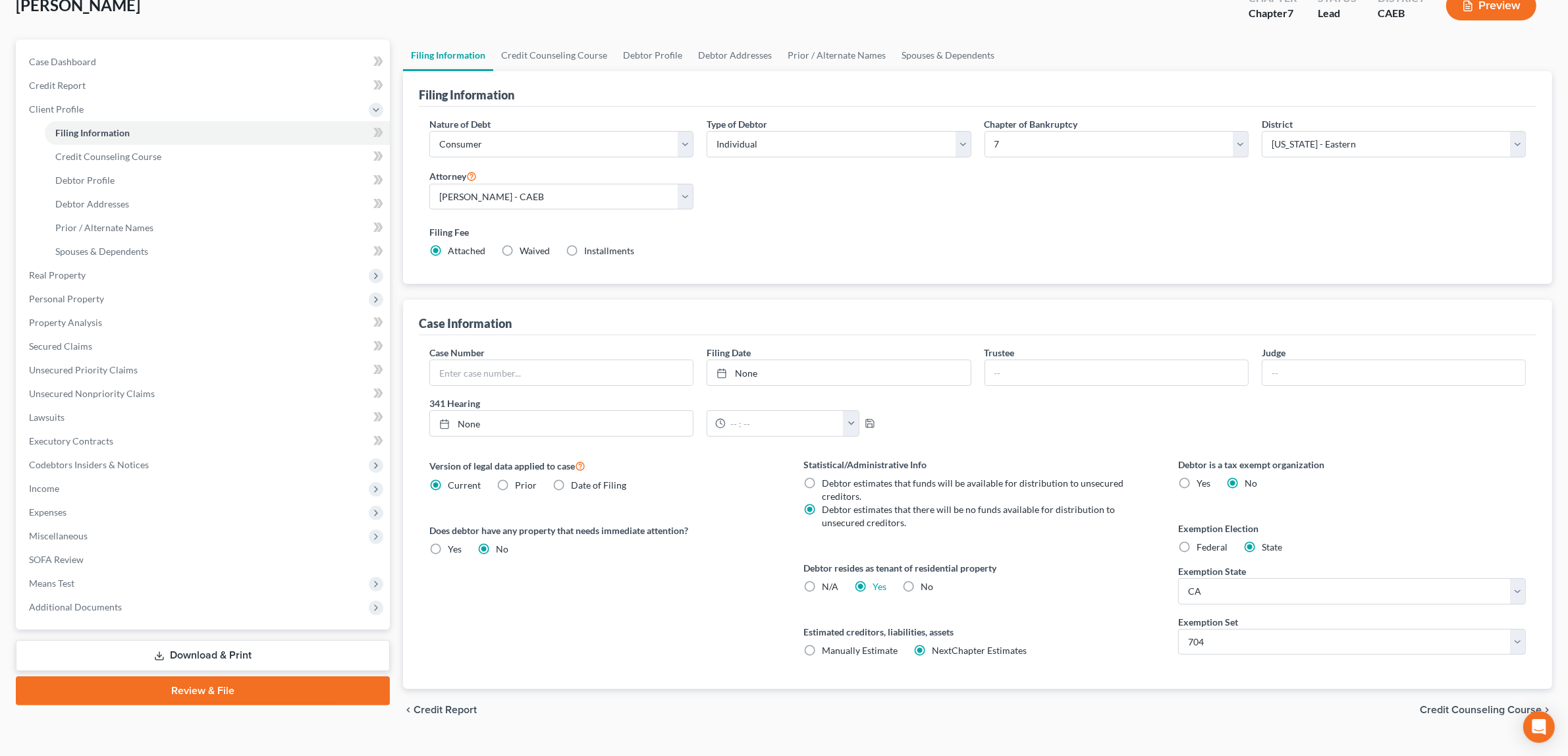
scroll to position [112, 0]
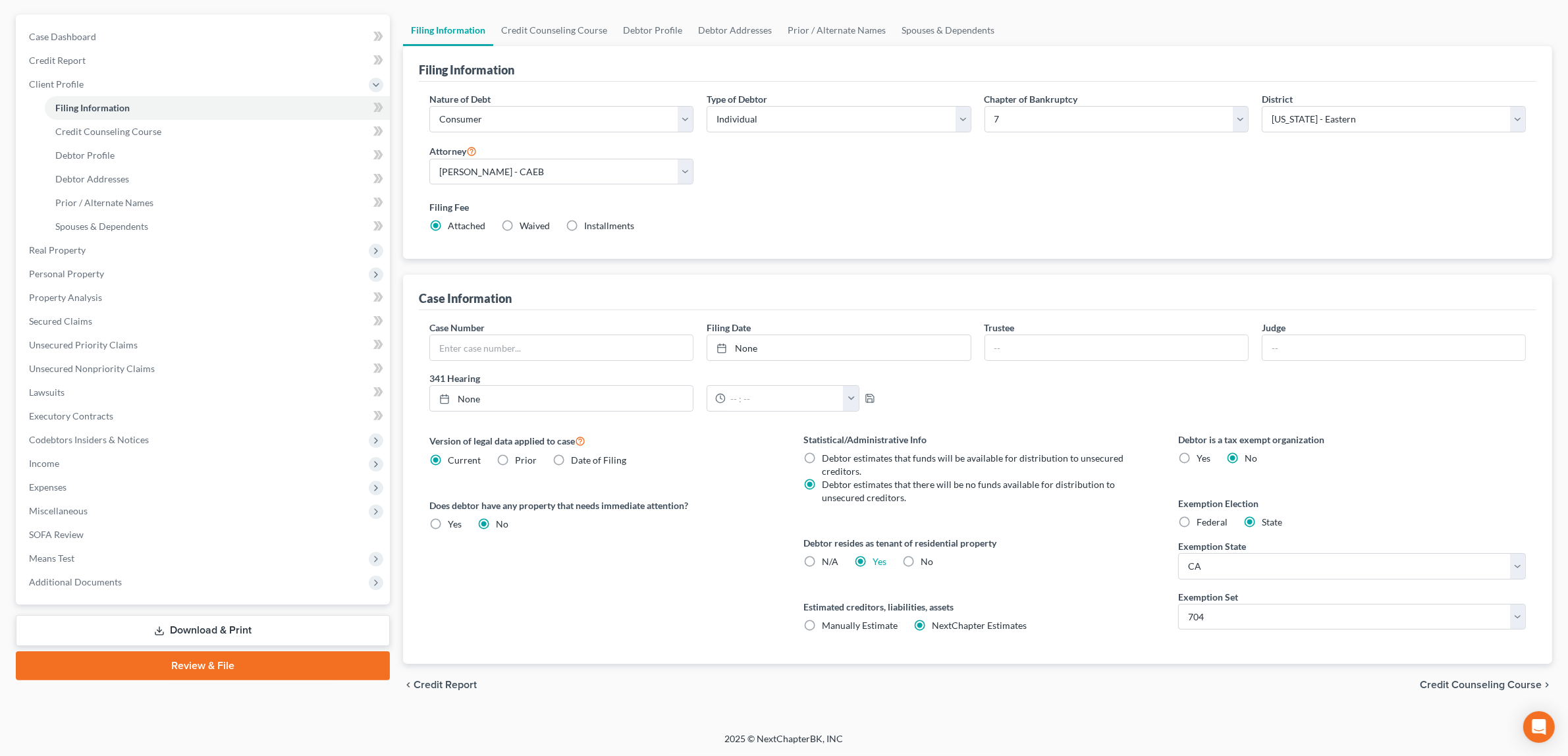
click at [1459, 680] on span "Credit Counseling Course" at bounding box center [1481, 684] width 122 height 10
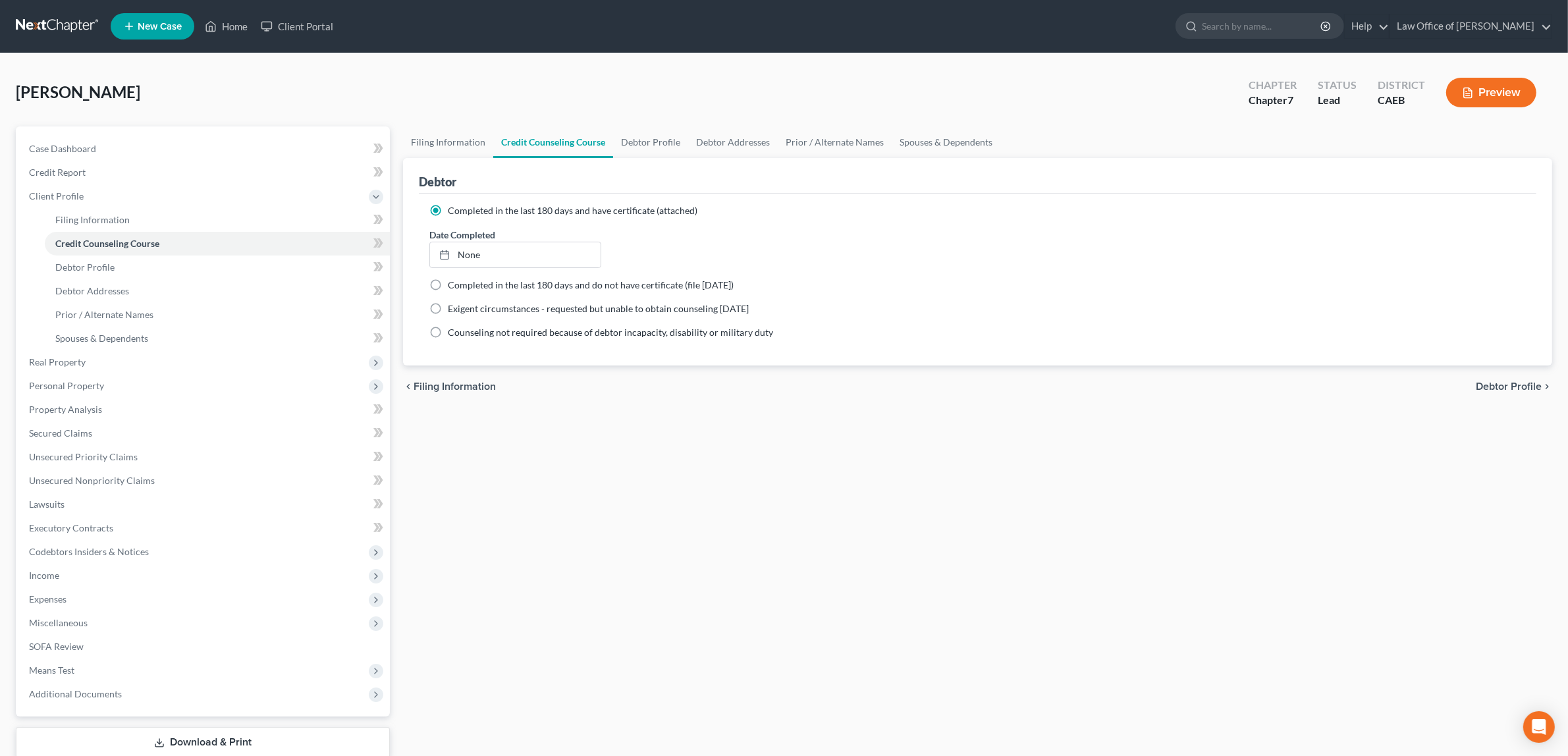
click at [1485, 377] on div "chevron_left Filing Information Debtor Profile chevron_right" at bounding box center [977, 386] width 1149 height 42
click at [1483, 384] on span "Debtor Profile" at bounding box center [1509, 386] width 66 height 10
select select "3"
select select "0"
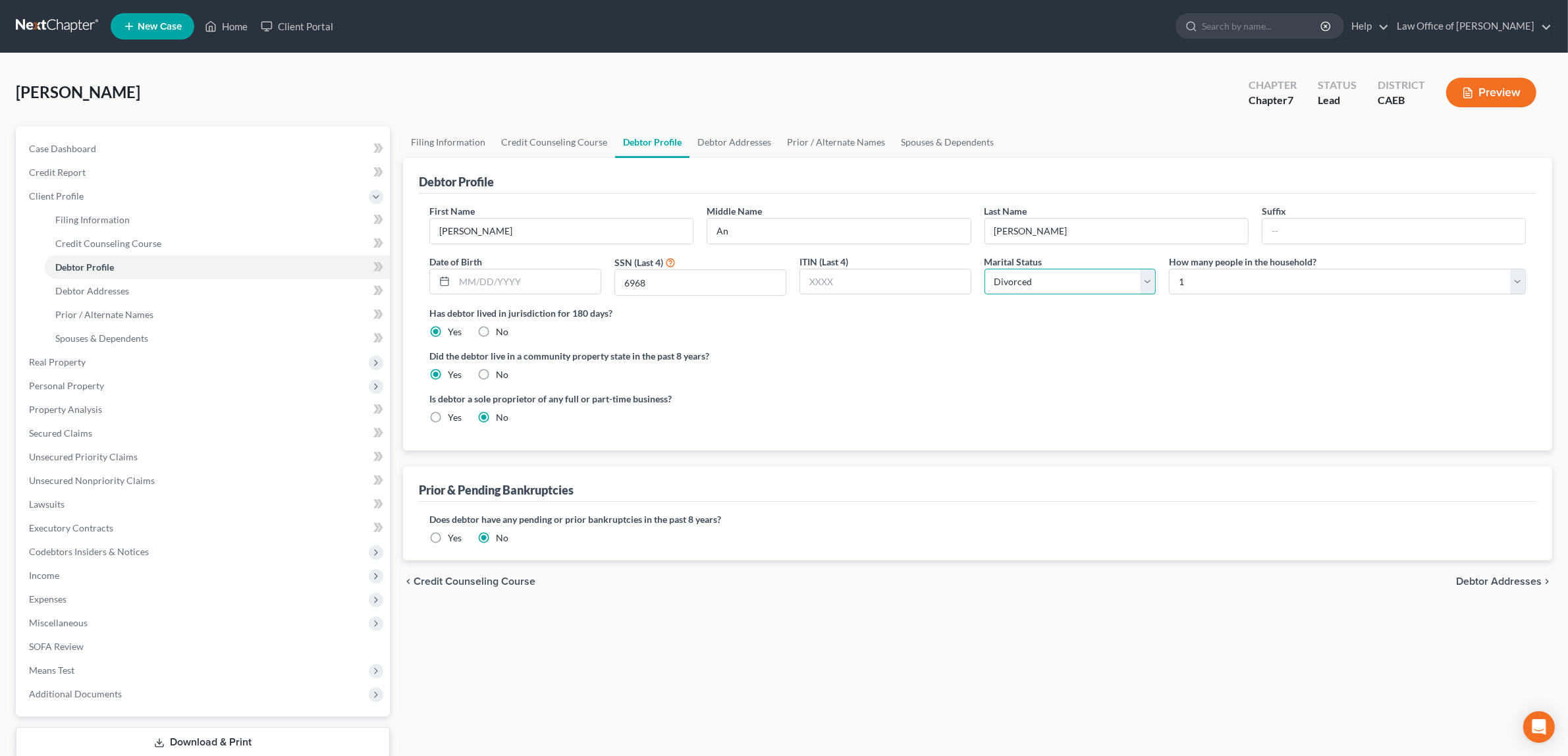
click at [1146, 283] on select "Select Single Married Separated Divorced Widowed" at bounding box center [1070, 281] width 172 height 26
click at [1505, 578] on span "Debtor Addresses" at bounding box center [1499, 580] width 85 height 10
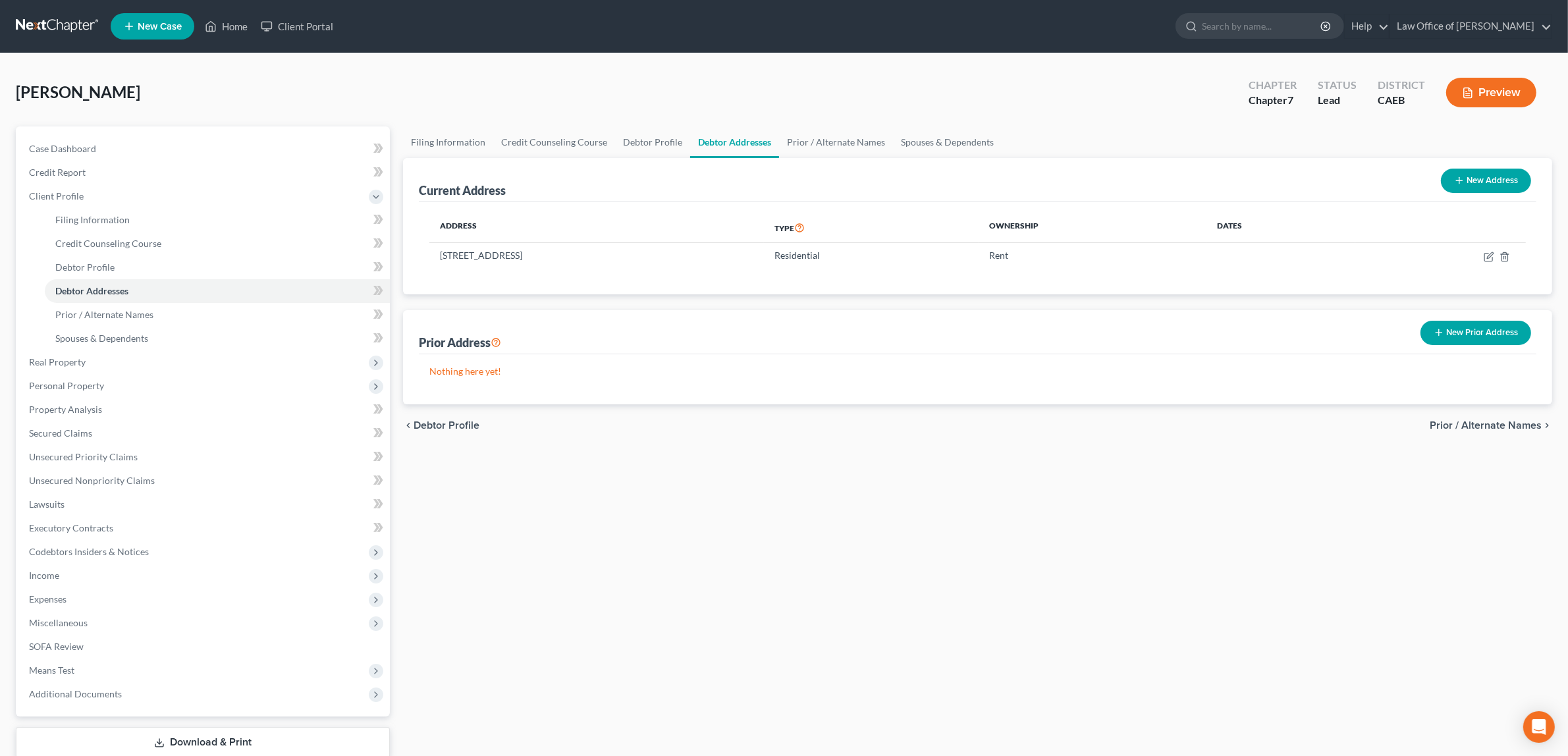
click at [1472, 420] on span "Prior / Alternate Names" at bounding box center [1485, 424] width 112 height 10
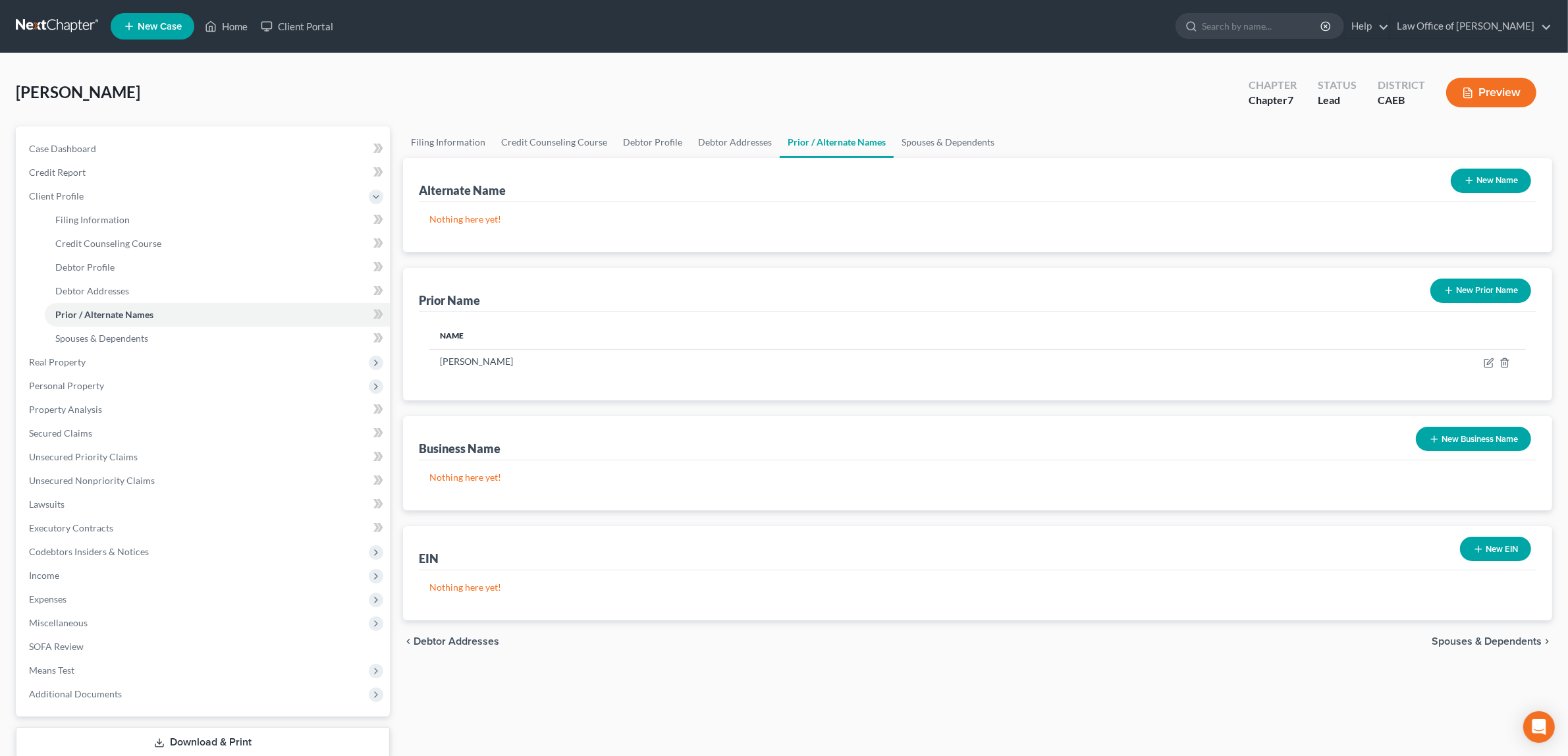
click at [1483, 636] on span "Spouses & Dependents" at bounding box center [1486, 641] width 110 height 10
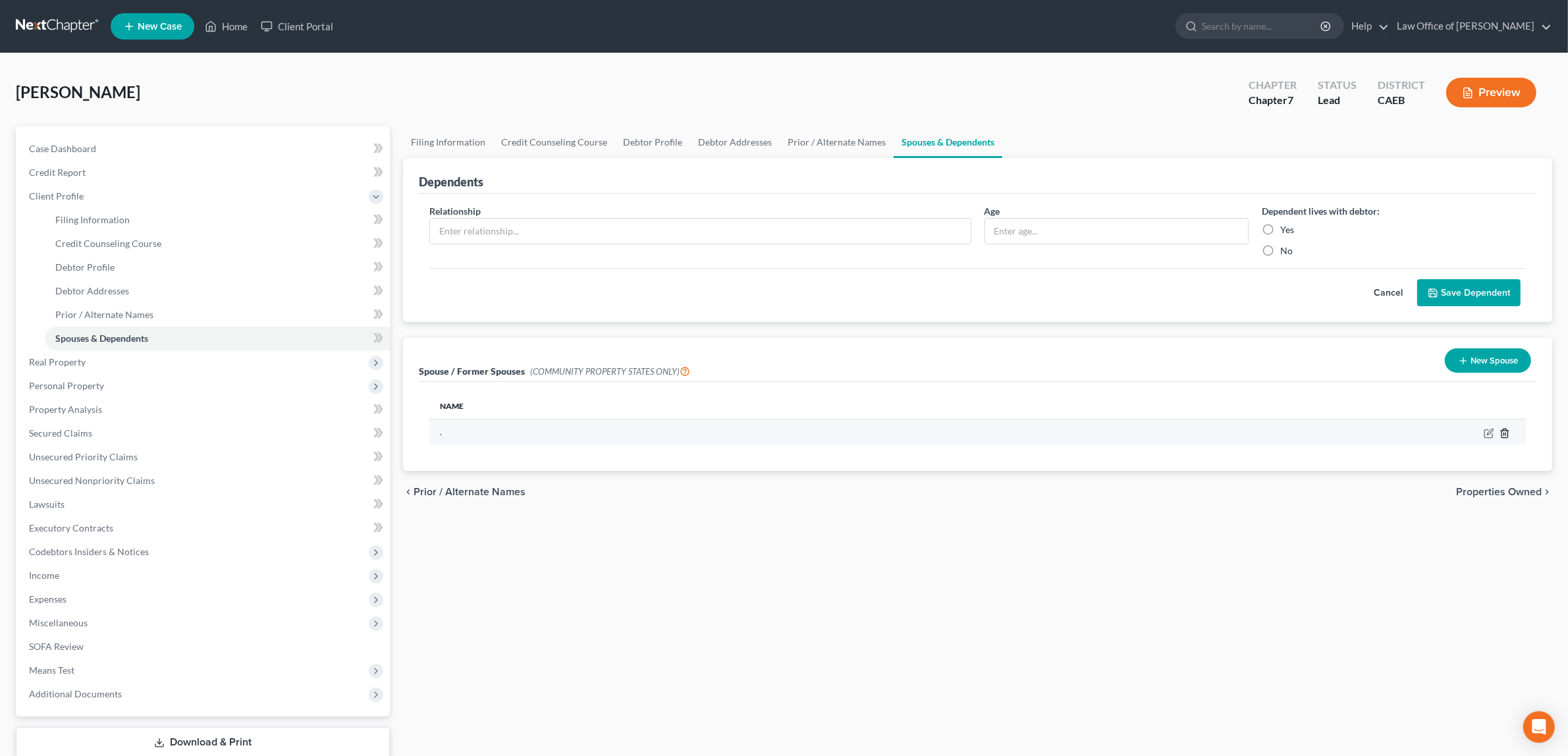
click at [1503, 429] on icon "button" at bounding box center [1505, 433] width 6 height 8
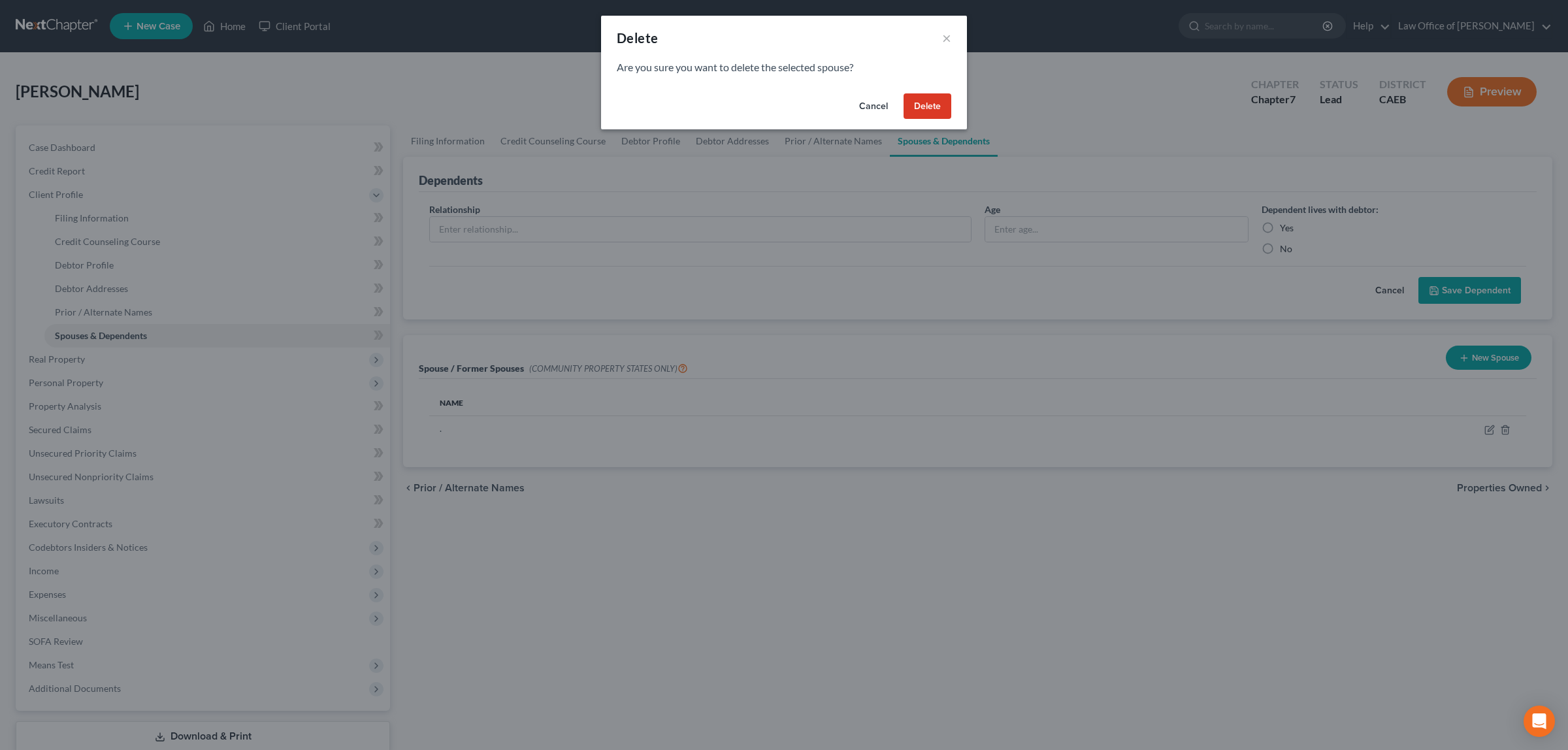
click at [924, 102] on button "Delete" at bounding box center [928, 106] width 48 height 26
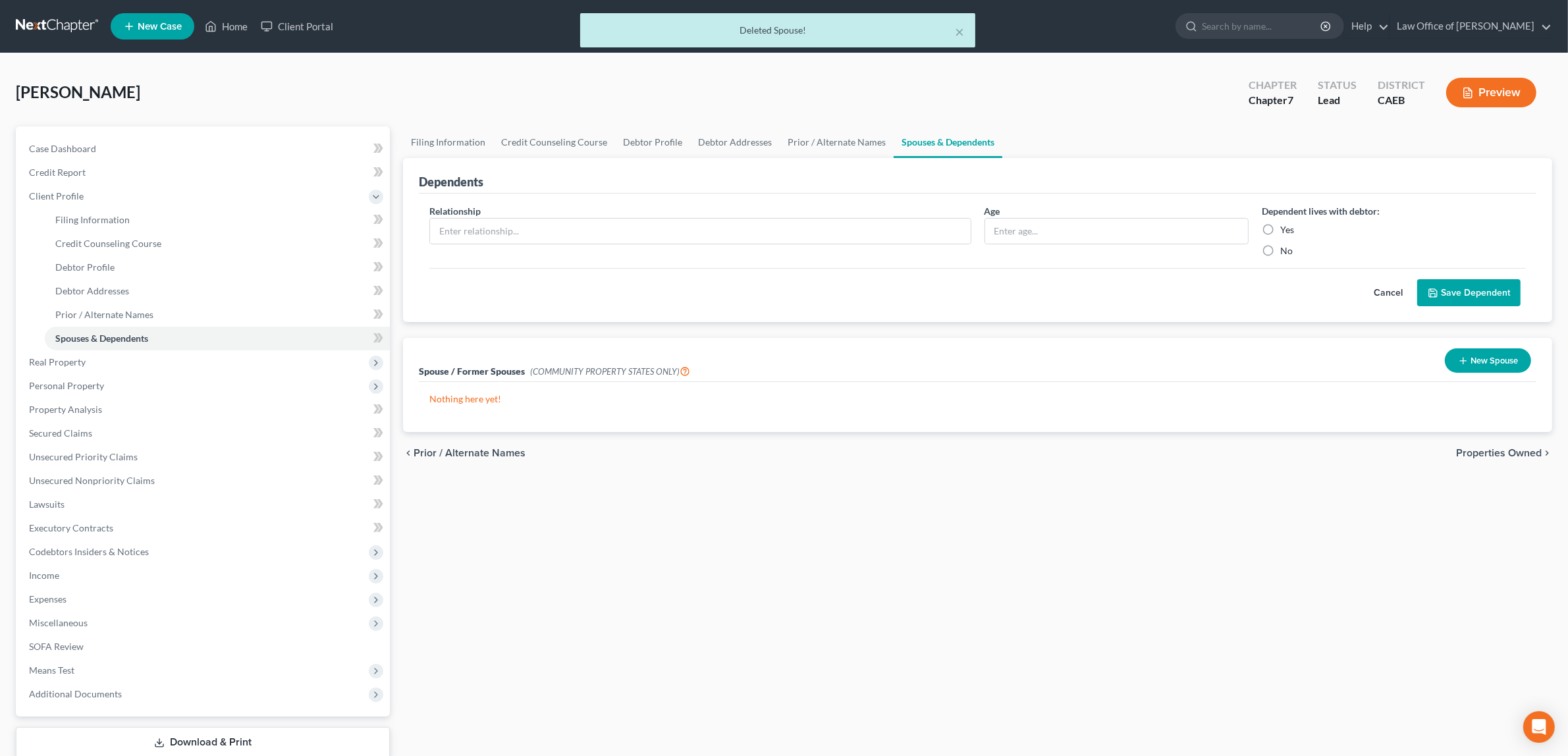
click at [1496, 449] on span "Properties Owned" at bounding box center [1499, 452] width 85 height 10
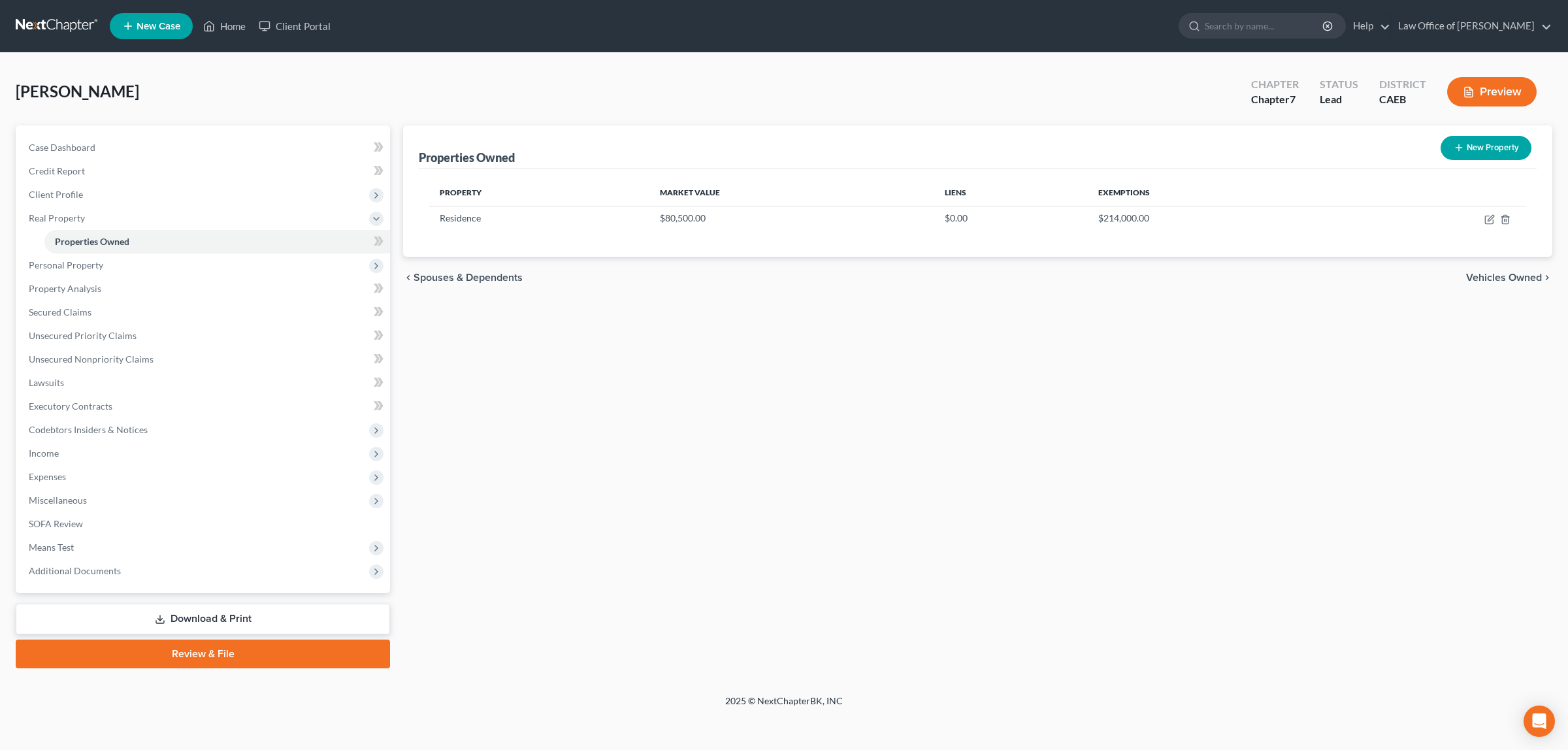
click at [1504, 88] on button "Preview" at bounding box center [1492, 92] width 89 height 29
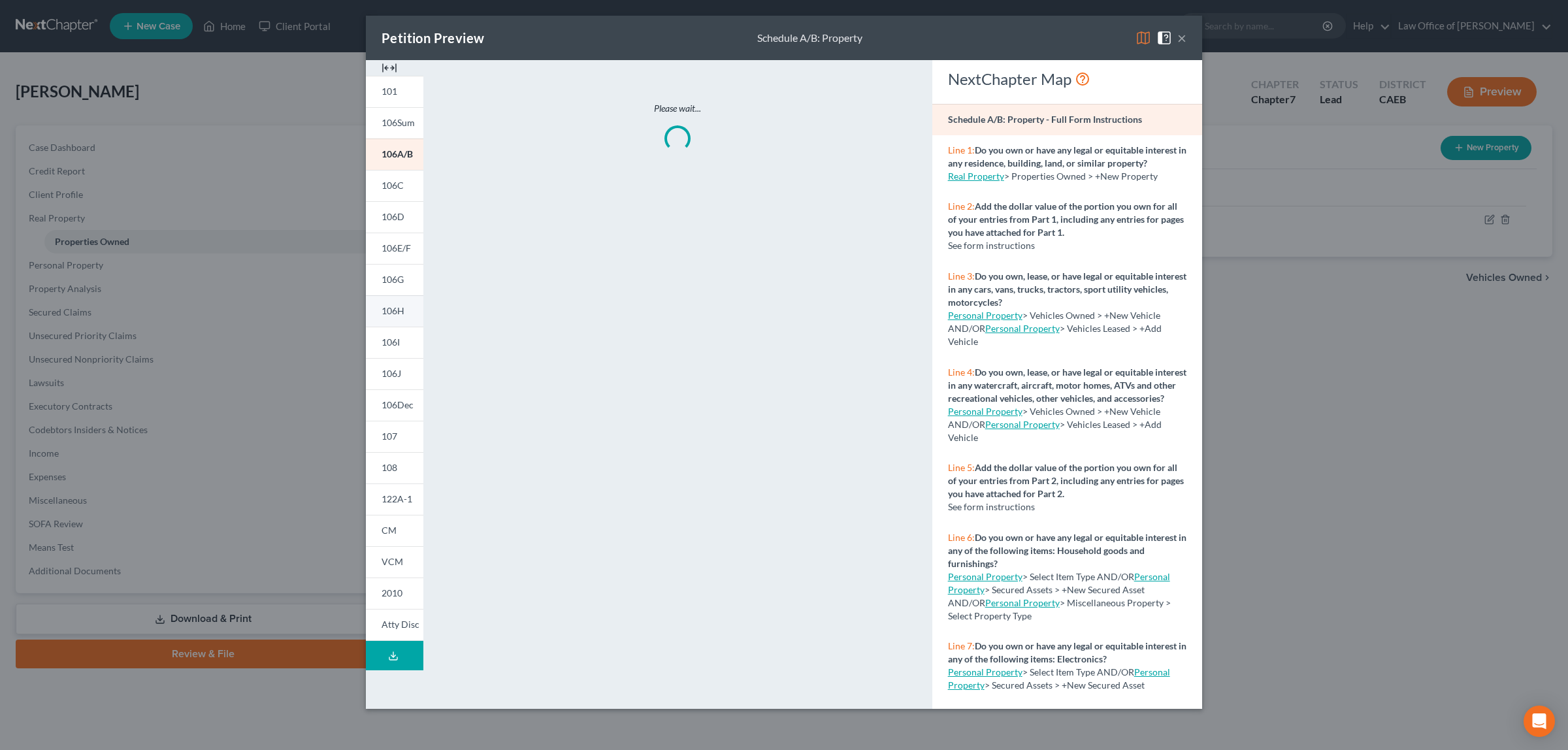
click at [396, 302] on link "106H" at bounding box center [394, 311] width 57 height 31
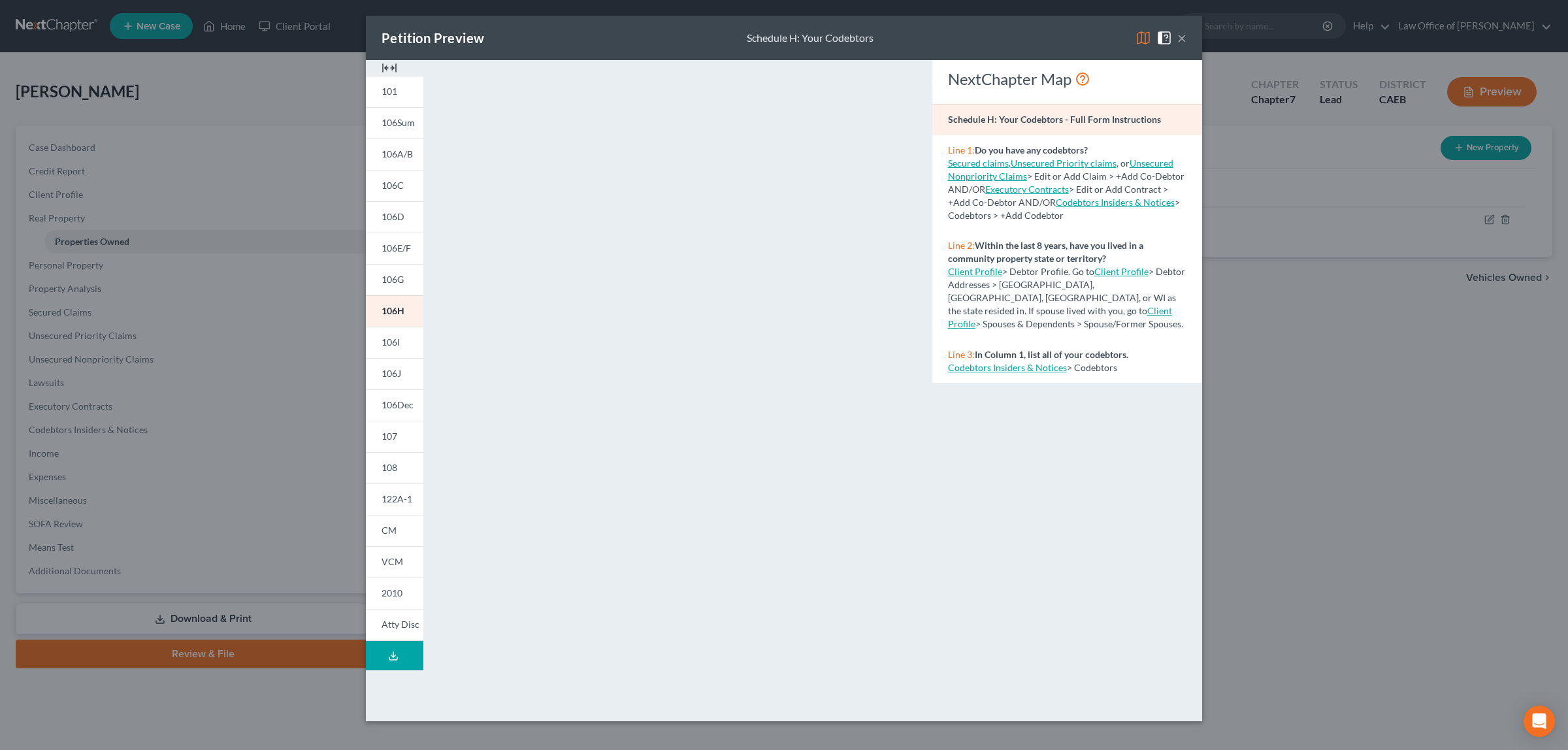
click at [1176, 34] on span at bounding box center [1166, 37] width 21 height 11
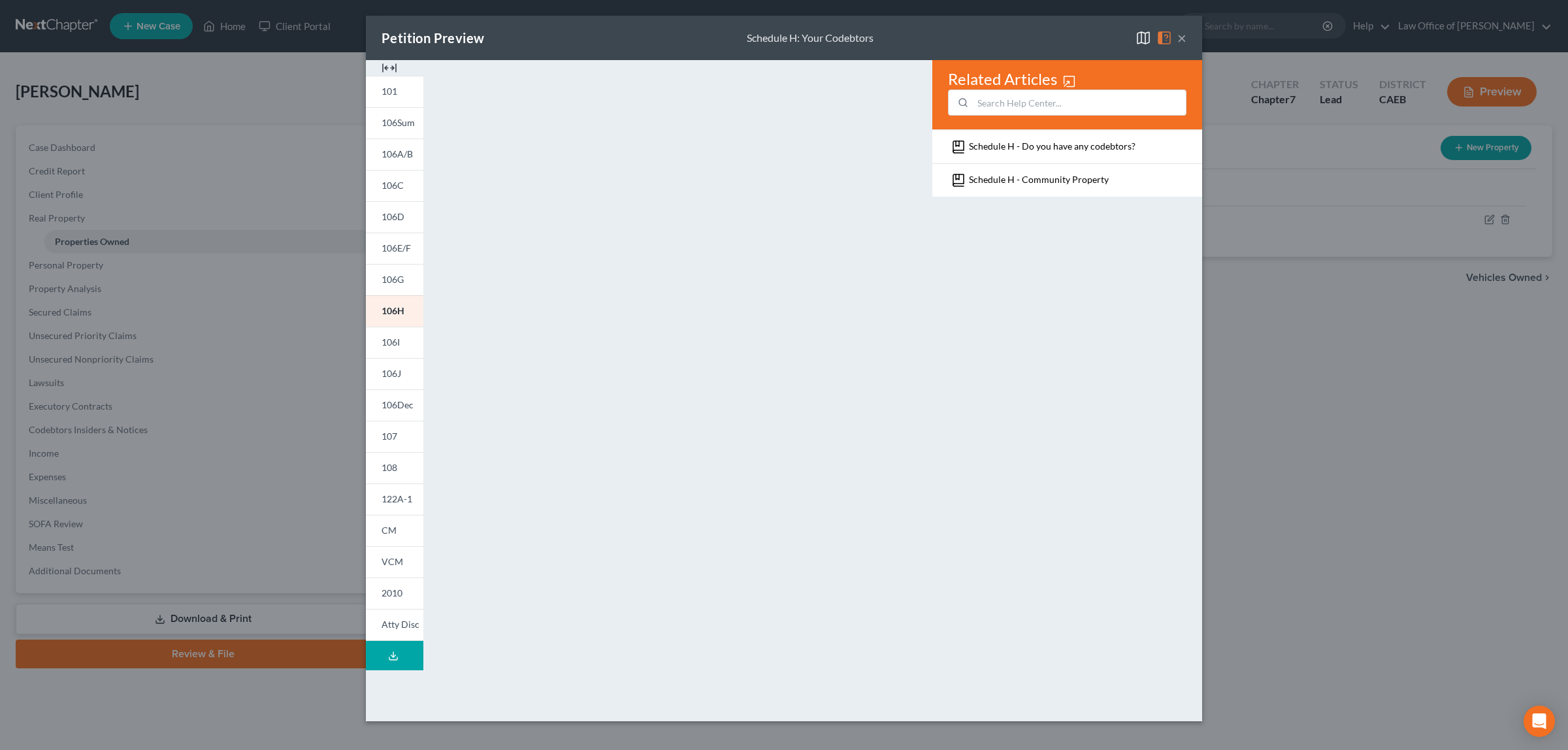
click at [1184, 33] on button "×" at bounding box center [1182, 38] width 9 height 16
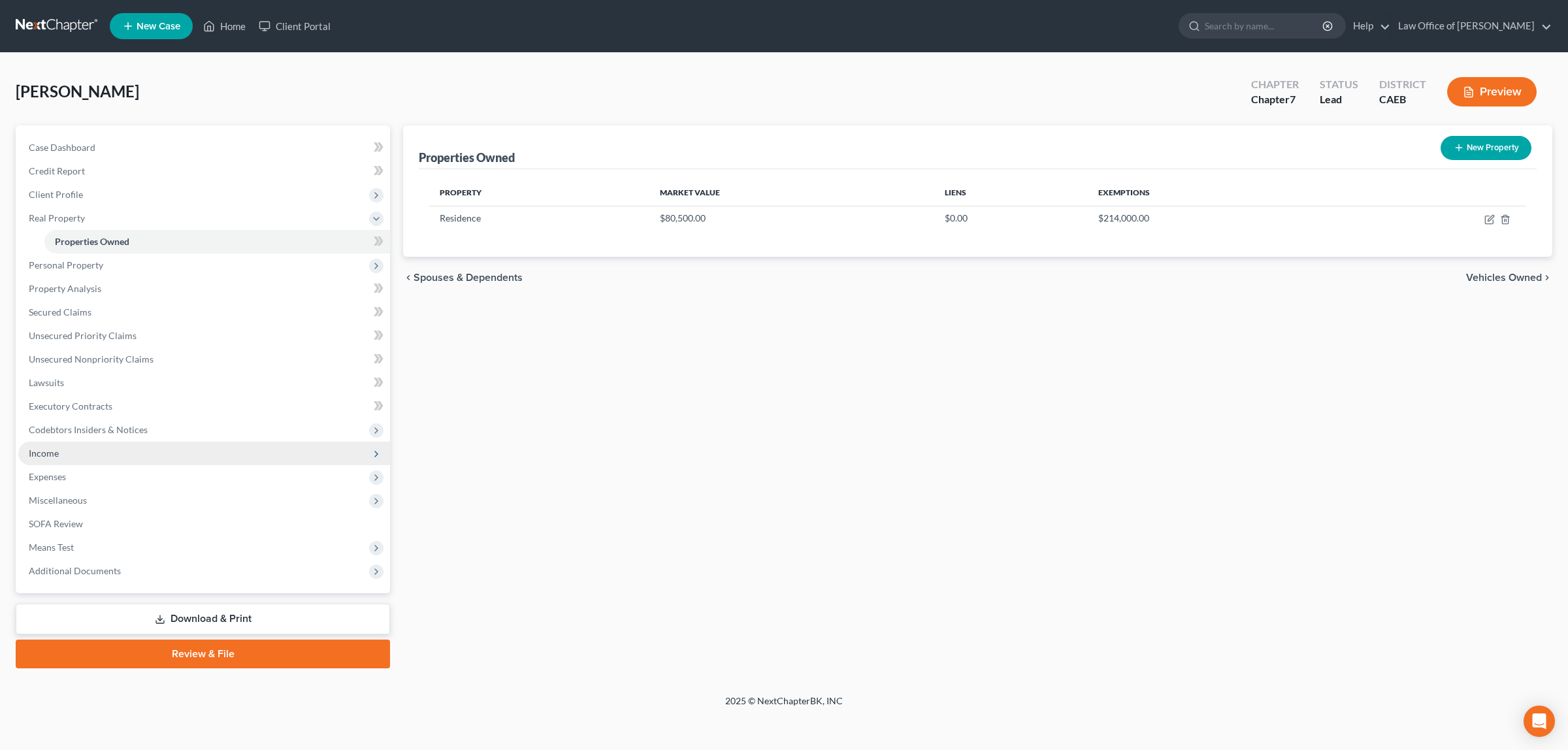
click at [93, 448] on span "Income" at bounding box center [204, 453] width 371 height 24
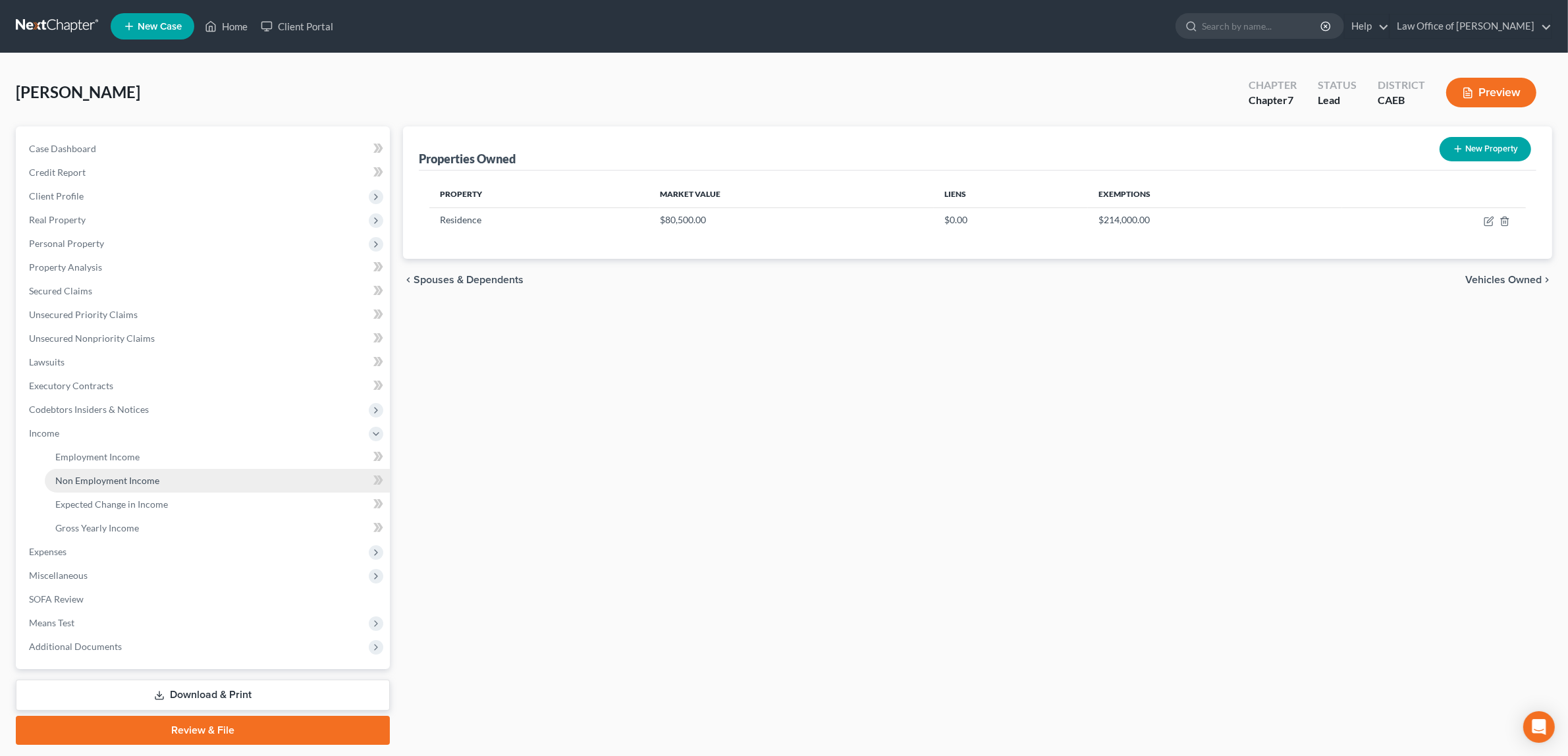
click at [111, 475] on span "Non Employment Income" at bounding box center [108, 480] width 104 height 11
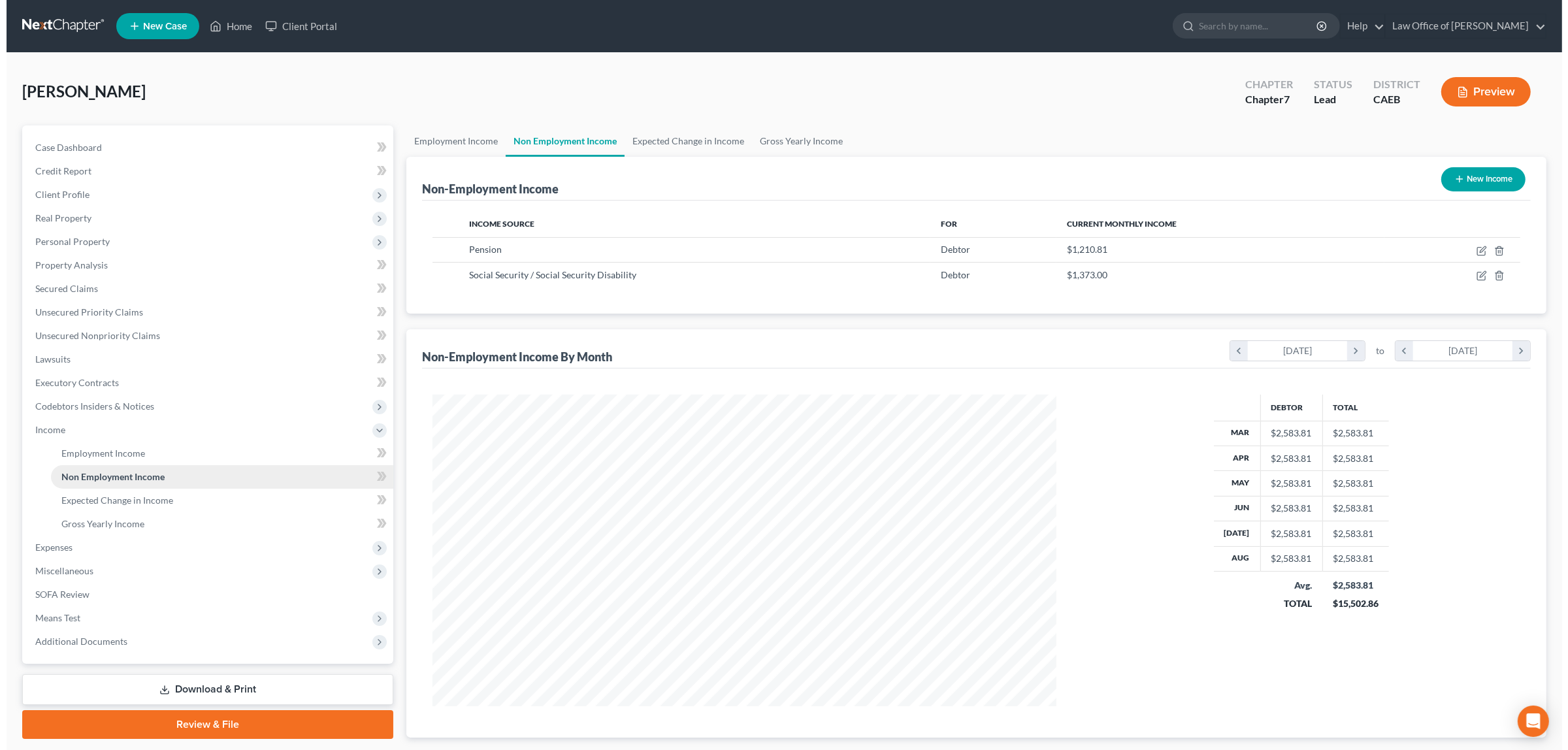
scroll to position [311, 649]
click at [1479, 176] on button "New Income" at bounding box center [1476, 180] width 84 height 24
select select "0"
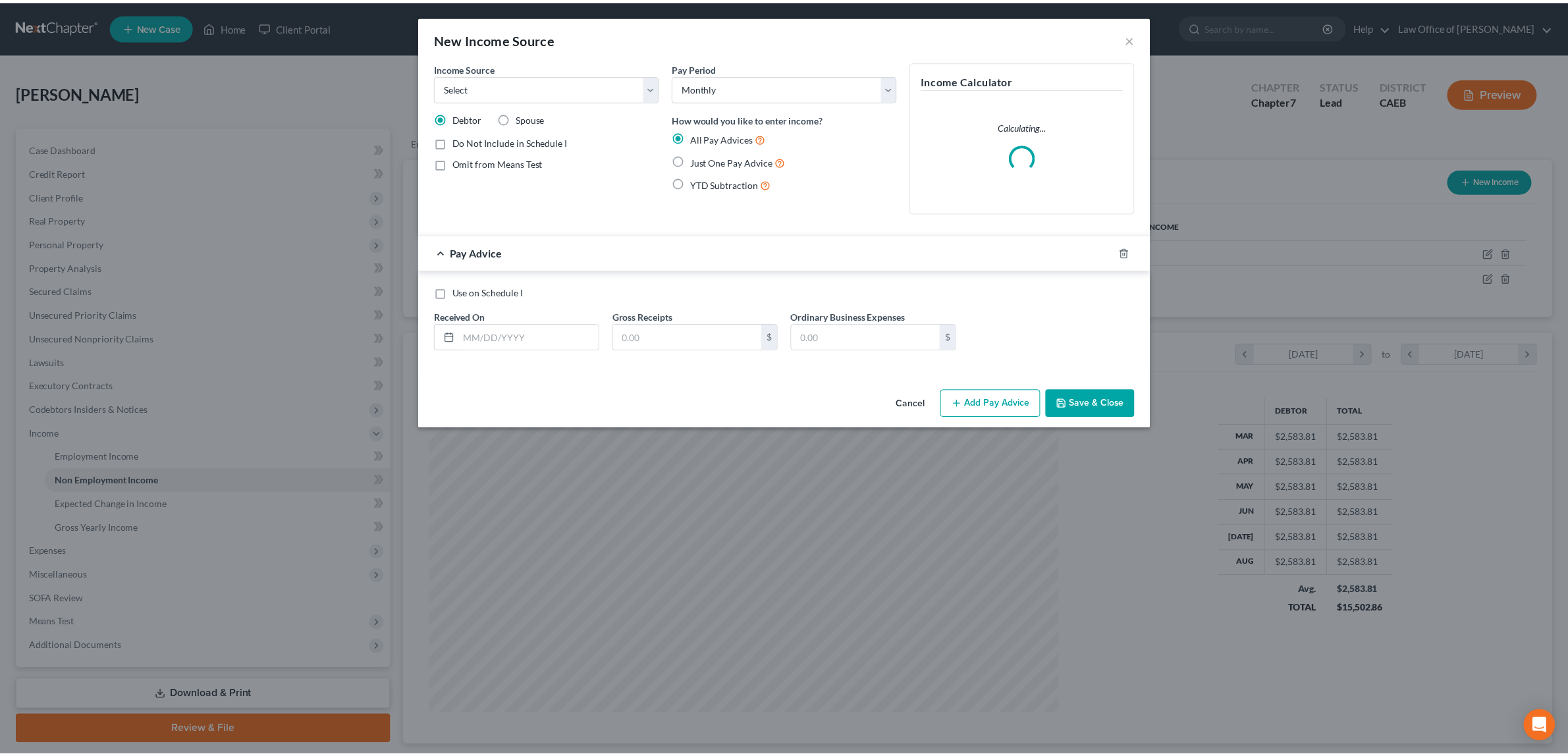
scroll to position [317, 660]
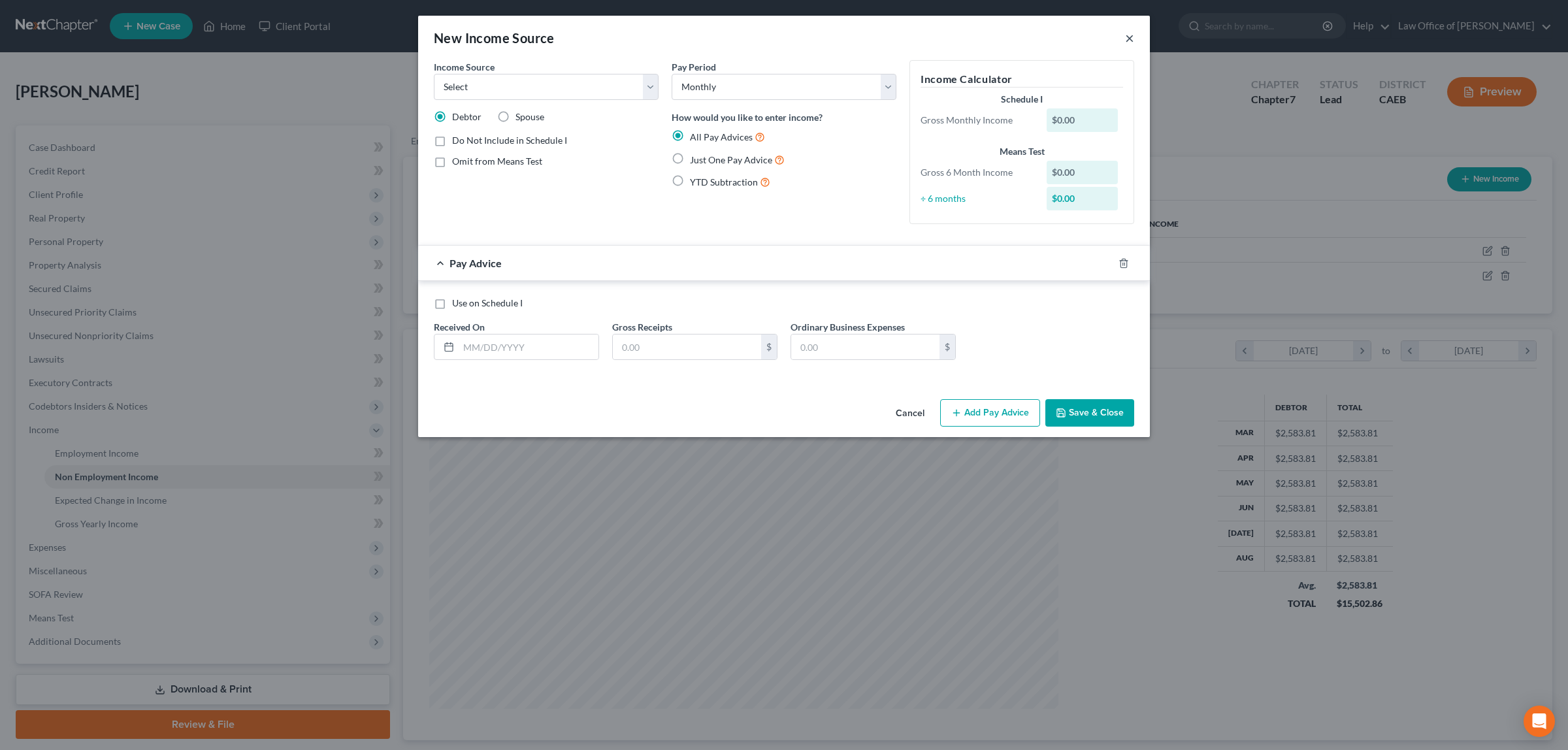
click at [1125, 33] on button "×" at bounding box center [1129, 38] width 9 height 16
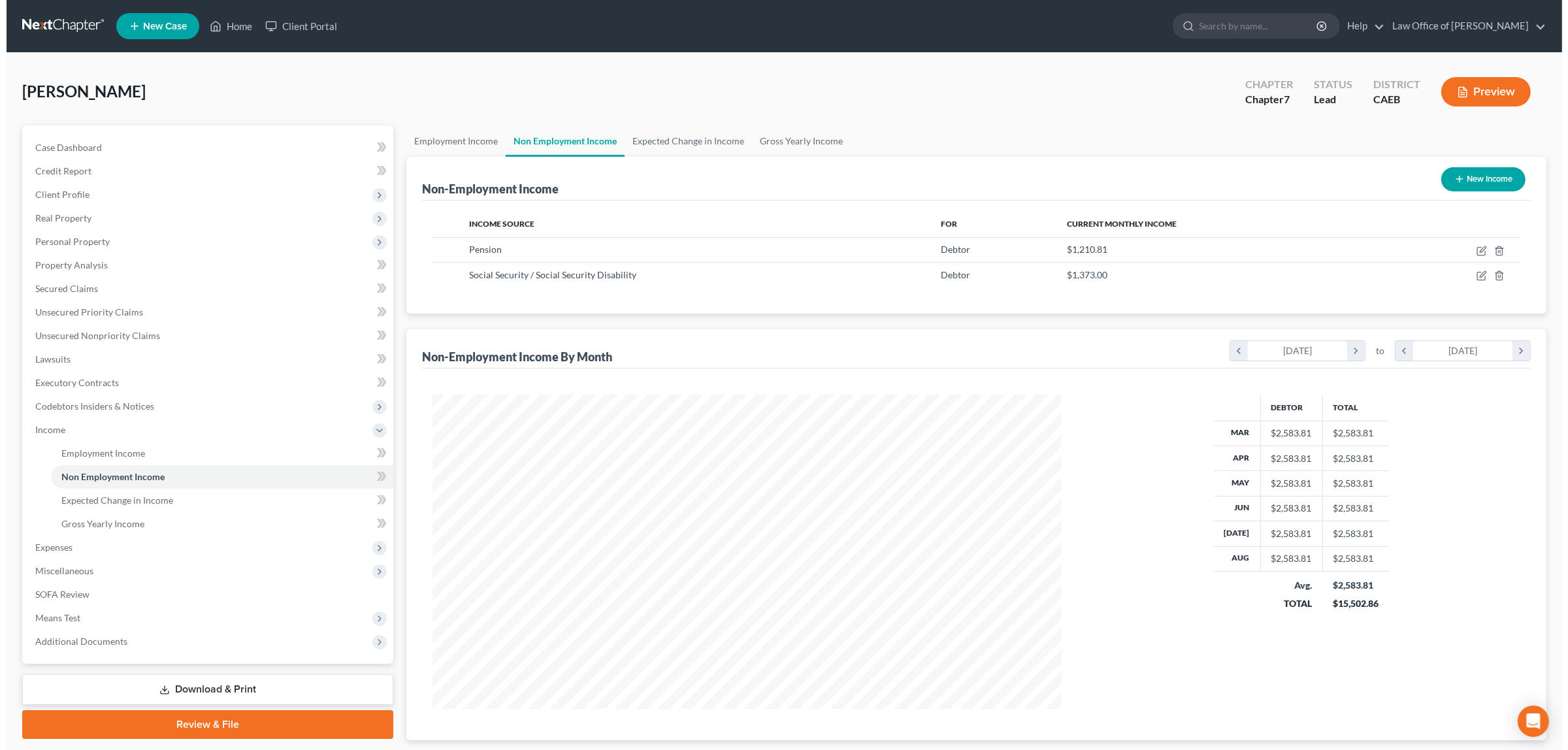
scroll to position [652990, 652576]
click at [1474, 174] on button "New Income" at bounding box center [1476, 180] width 84 height 24
select select "0"
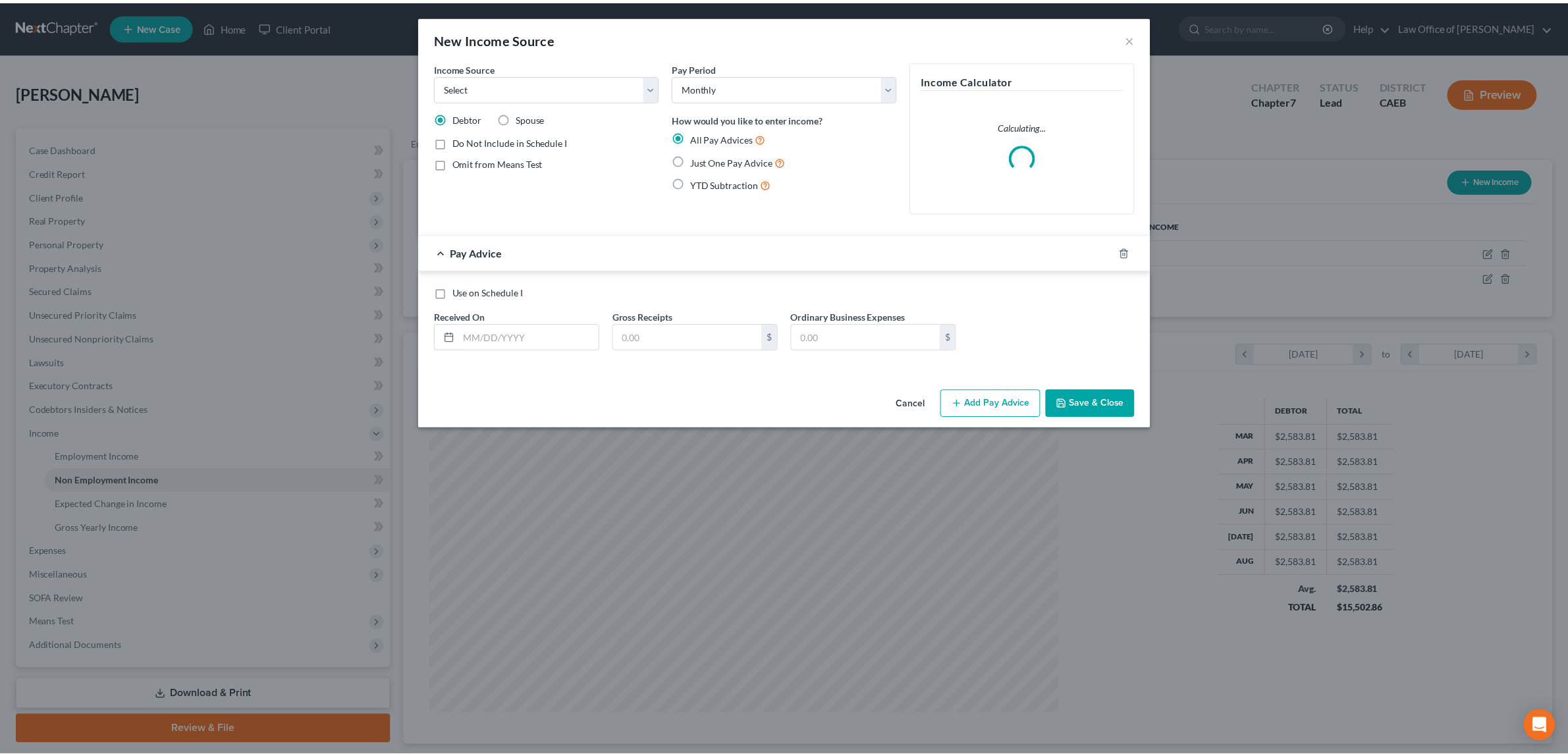
scroll to position [317, 660]
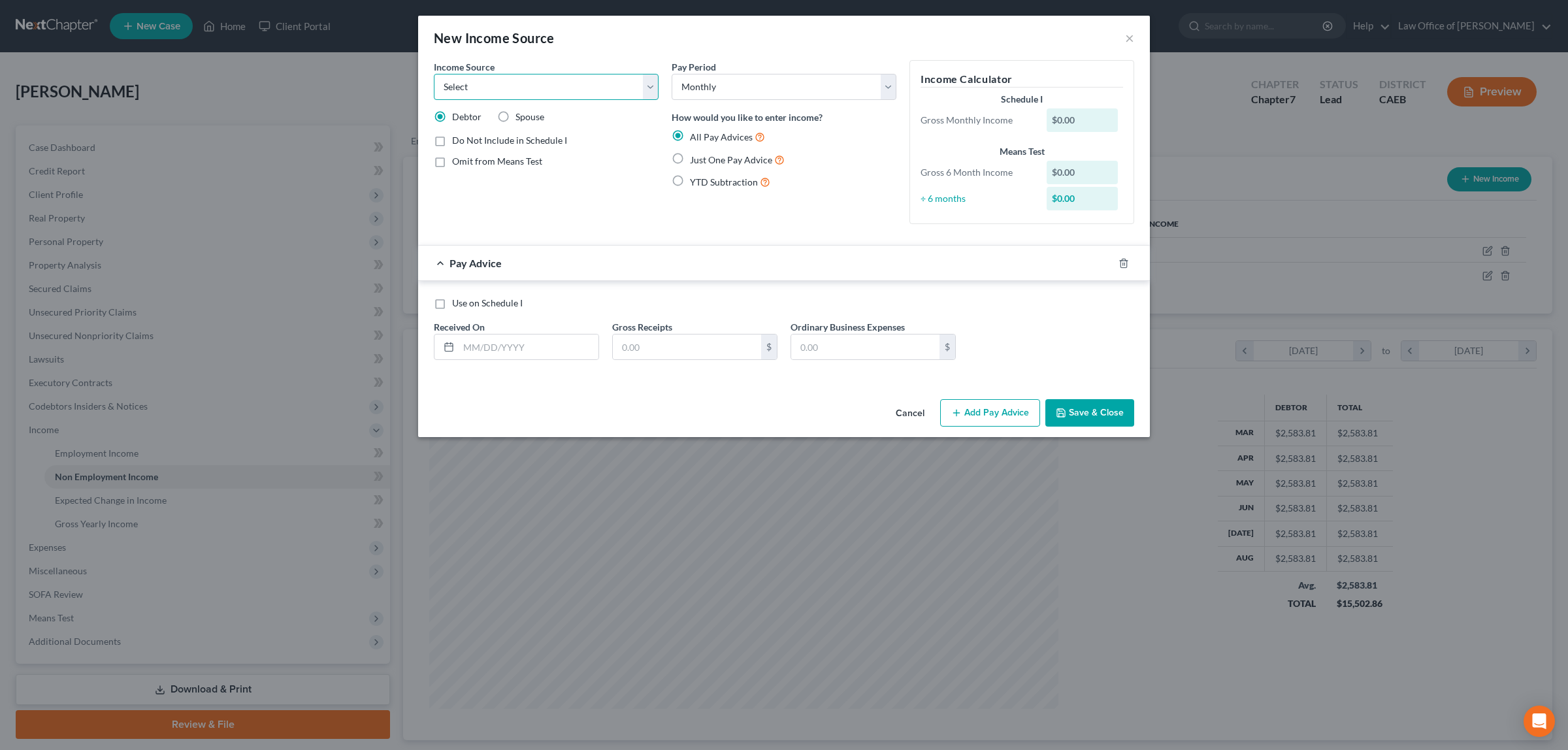
click at [652, 82] on select "Select Unemployment Disability (from employer) Pension Retirement Social Securi…" at bounding box center [546, 87] width 225 height 26
select select "8"
click at [434, 74] on select "Select Unemployment Disability (from employer) Pension Retirement Social Securi…" at bounding box center [546, 87] width 225 height 26
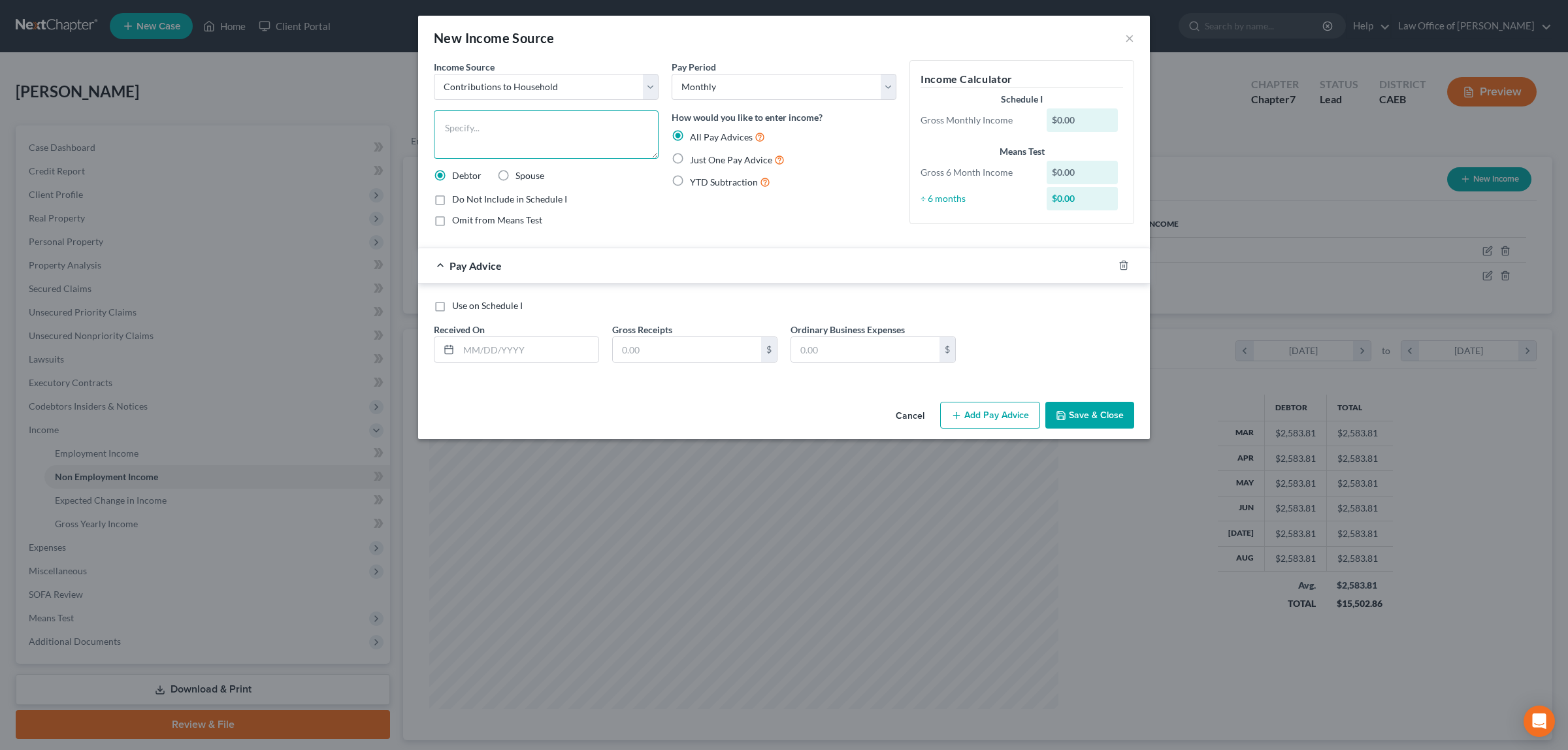
click at [480, 125] on textarea at bounding box center [546, 135] width 225 height 48
type textarea "Assistance from brother"
click at [690, 157] on label "Just One Pay Advice" at bounding box center [737, 159] width 95 height 15
click at [695, 157] on input "Just One Pay Advice" at bounding box center [698, 156] width 8 height 8
radio input "true"
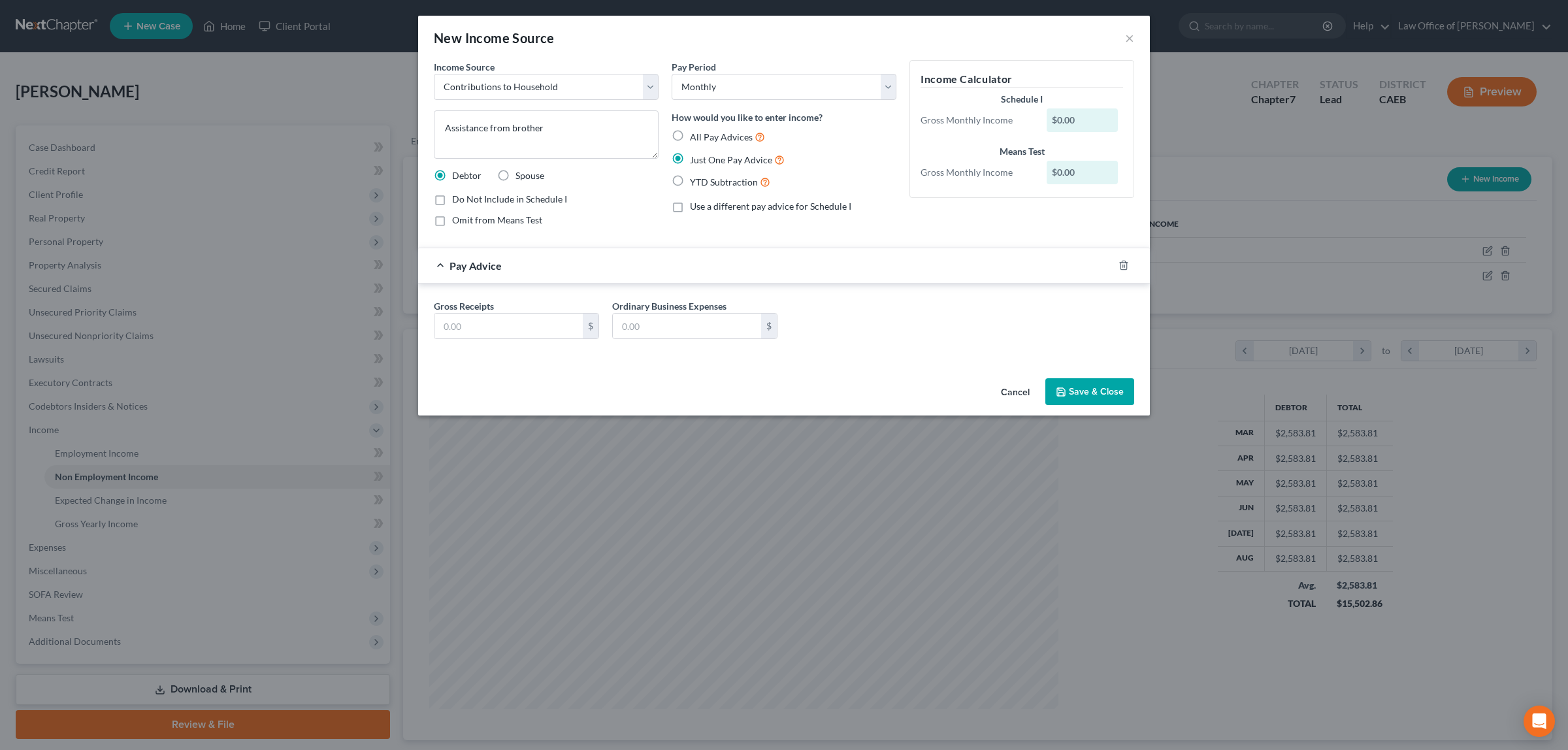
click at [690, 205] on label "Use a different pay advice for Schedule I" at bounding box center [770, 206] width 161 height 13
click at [695, 205] on input "Use a different pay advice for Schedule I" at bounding box center [698, 204] width 8 height 8
checkbox input "true"
click at [1091, 387] on button "Save & Close" at bounding box center [1089, 393] width 88 height 28
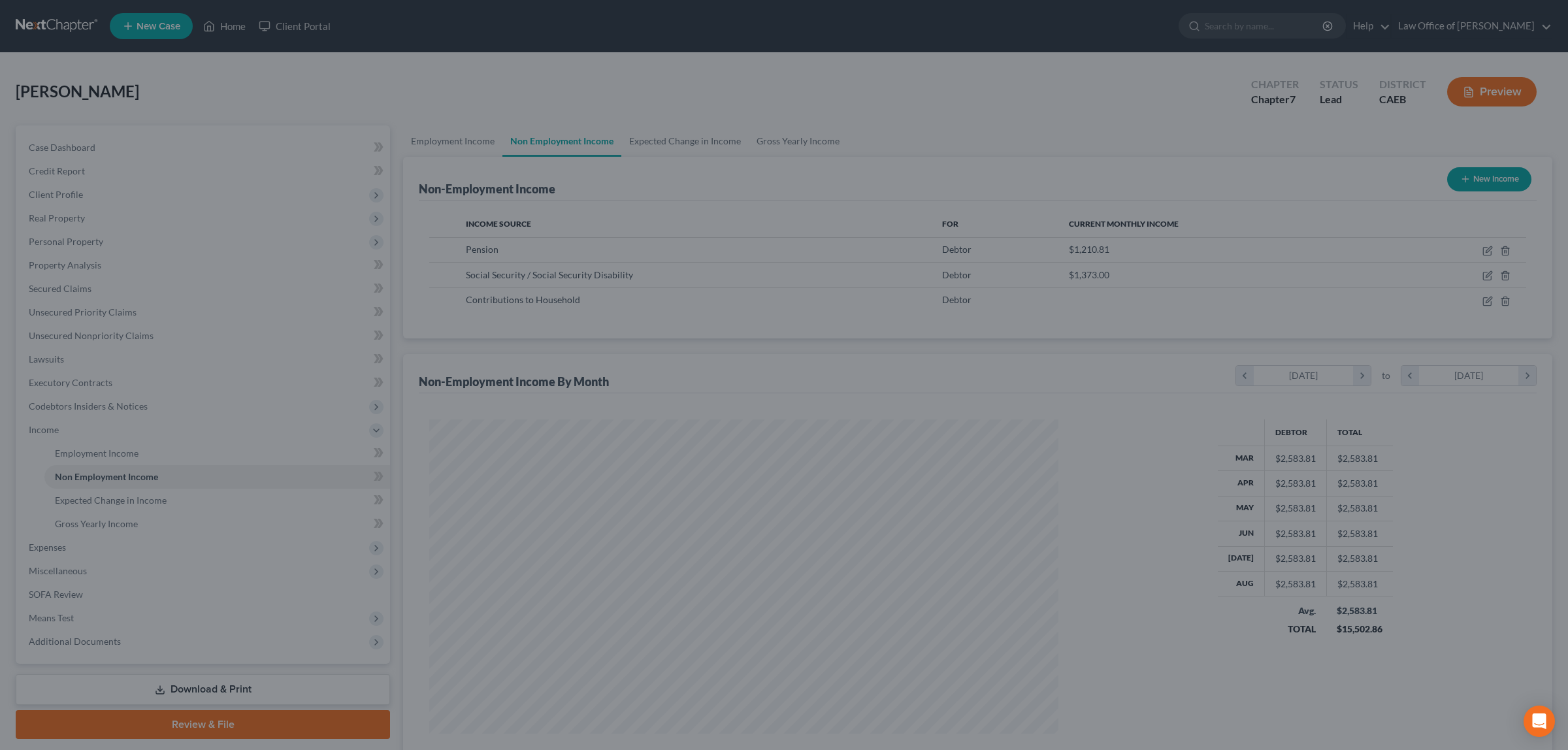
scroll to position [652990, 652576]
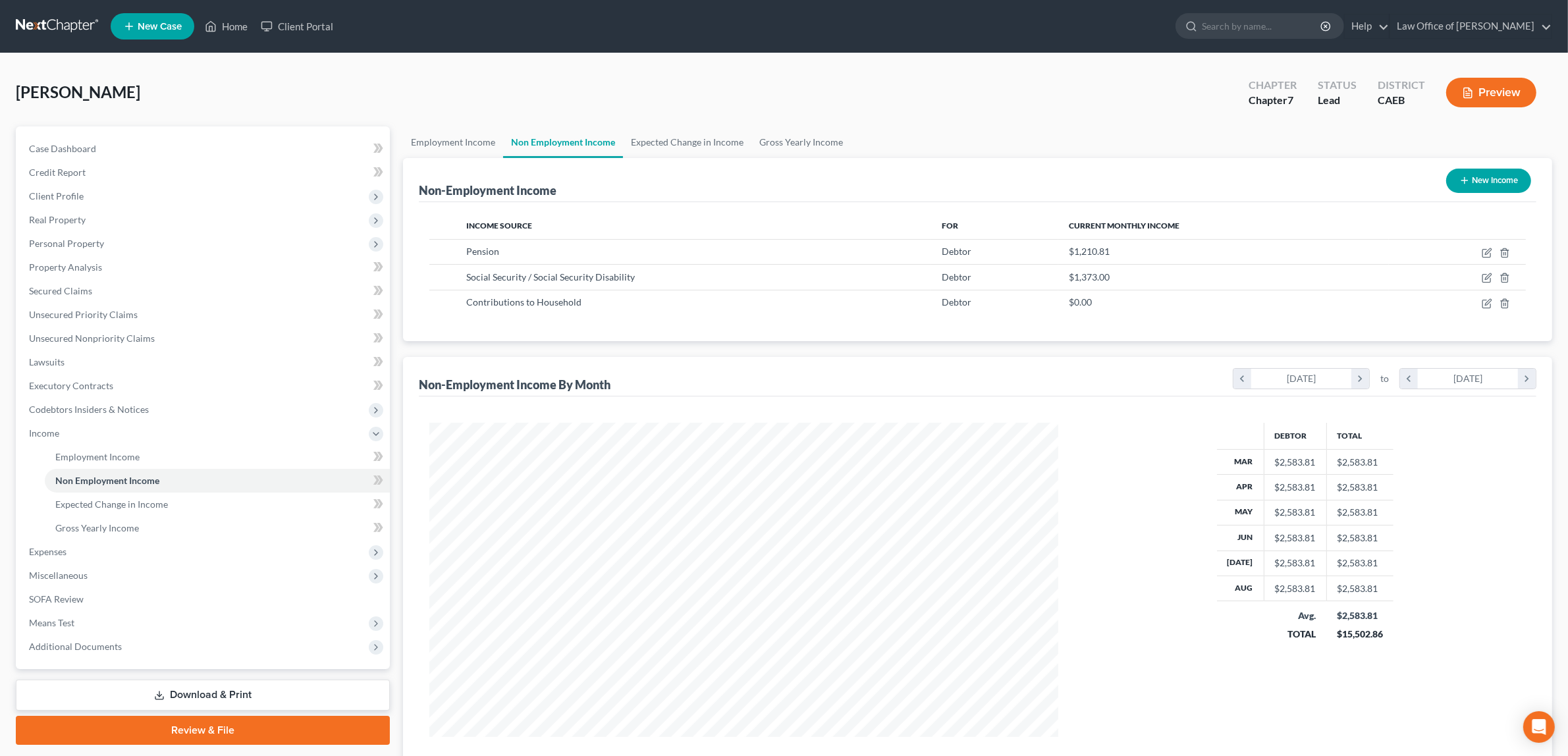
click at [1494, 87] on button "Preview" at bounding box center [1491, 93] width 90 height 30
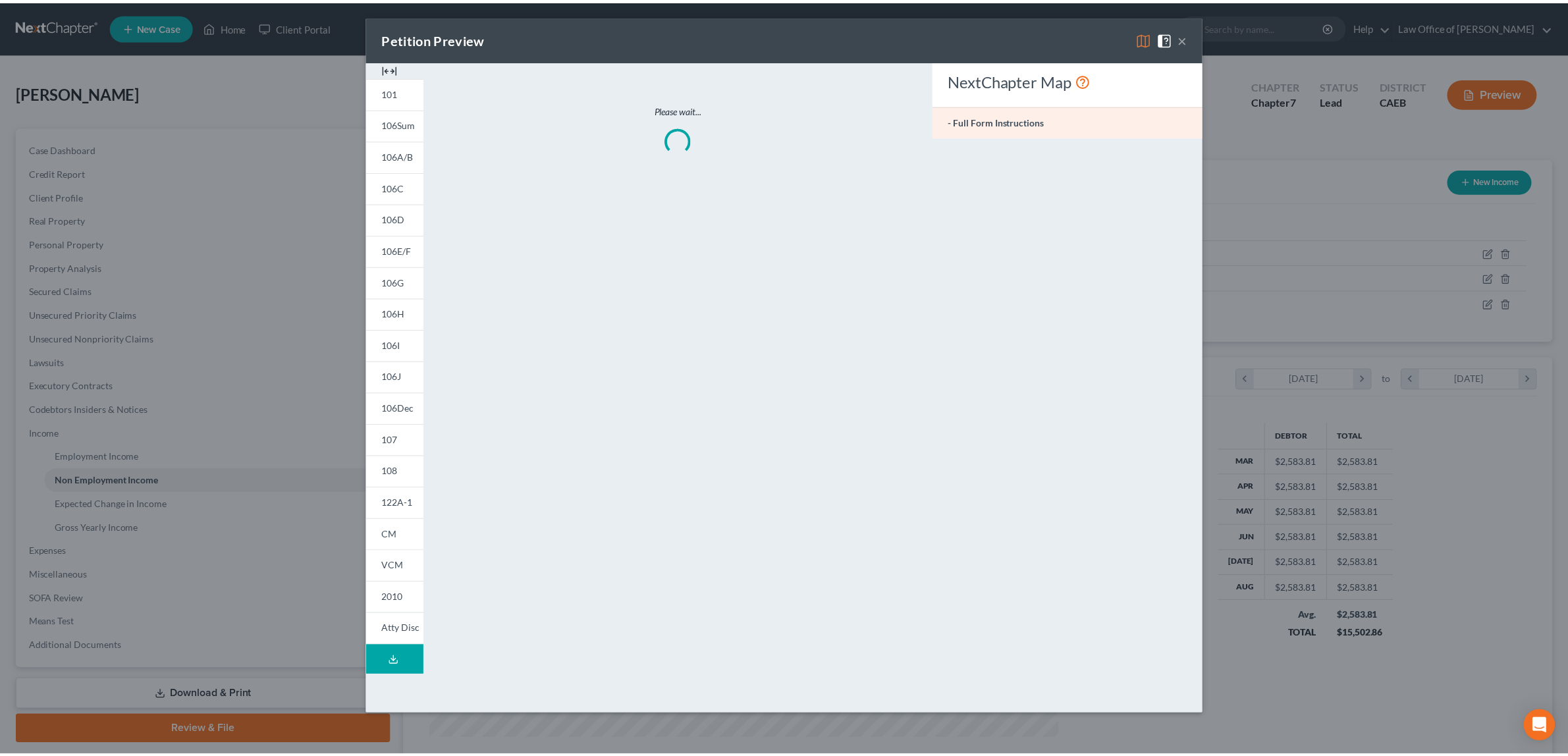
scroll to position [317, 660]
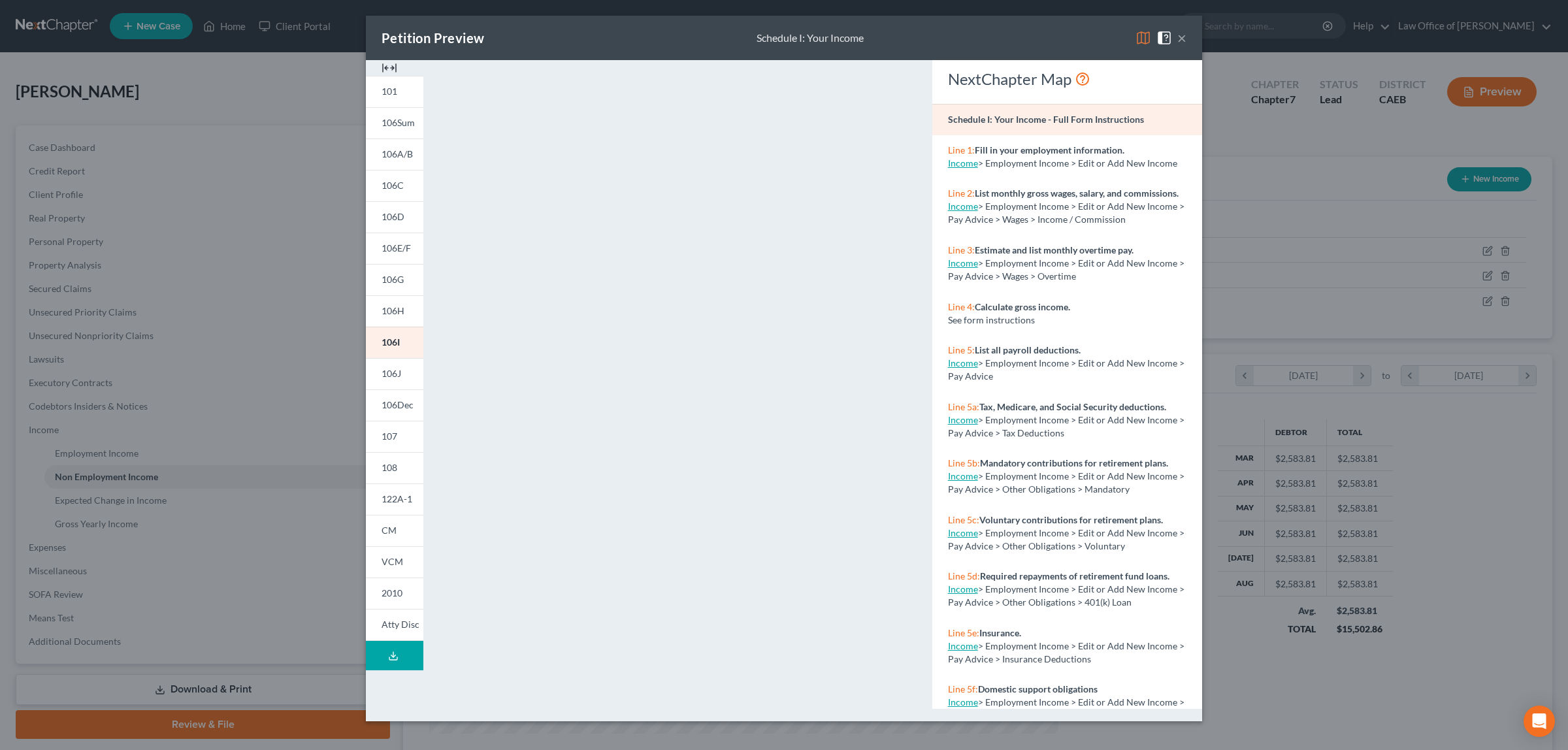
click at [1184, 37] on button "×" at bounding box center [1182, 38] width 9 height 16
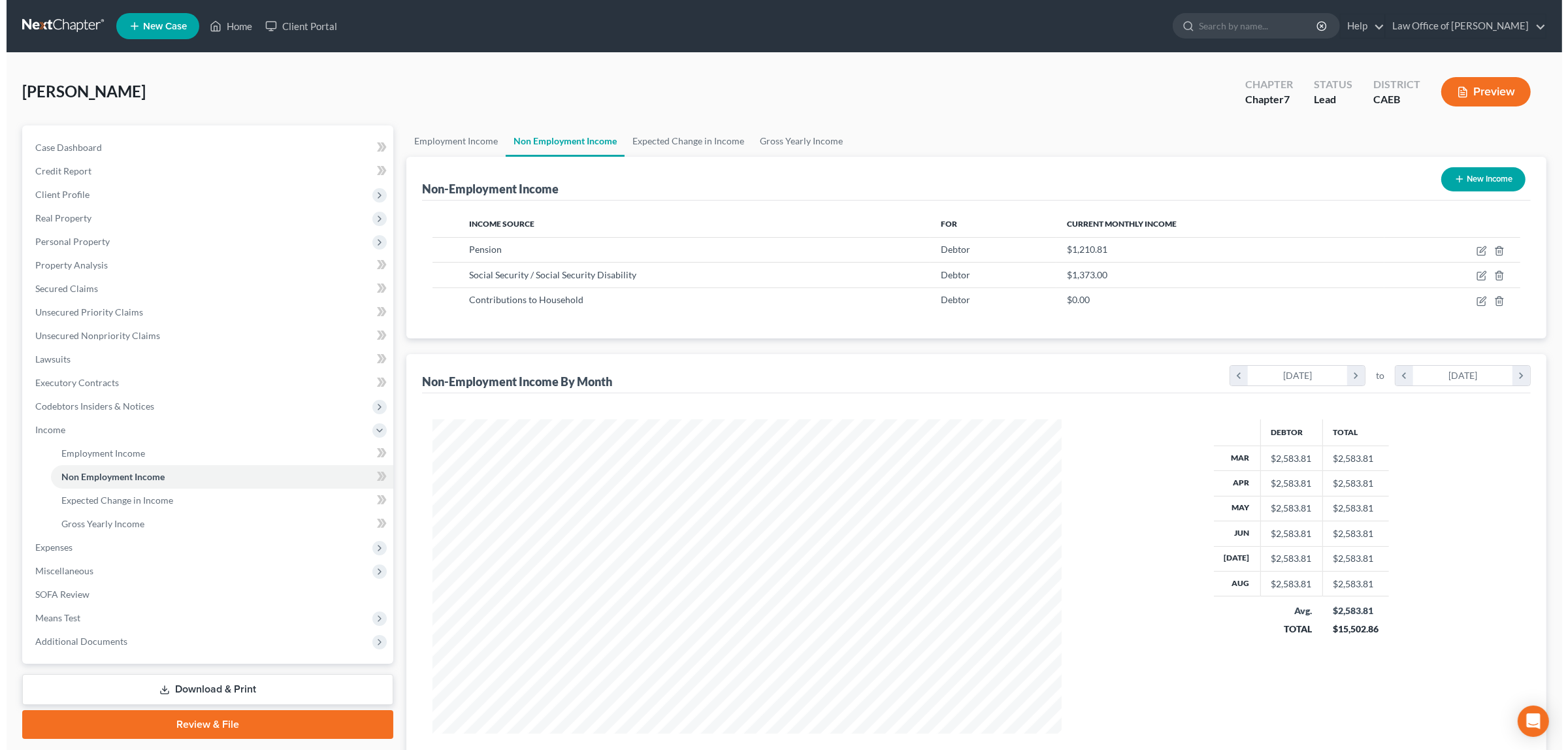
scroll to position [652990, 652576]
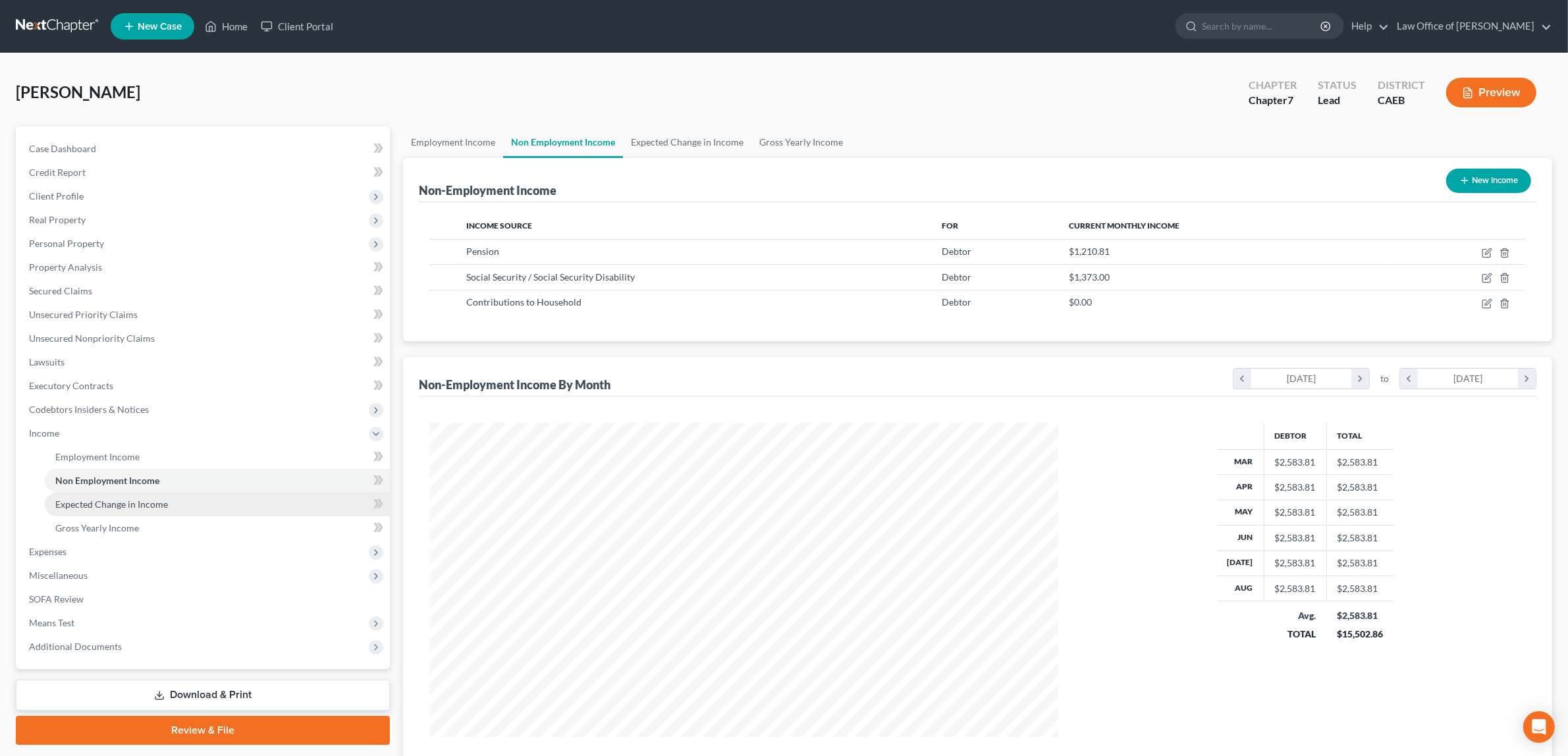
click at [98, 499] on span "Expected Change in Income" at bounding box center [111, 504] width 112 height 11
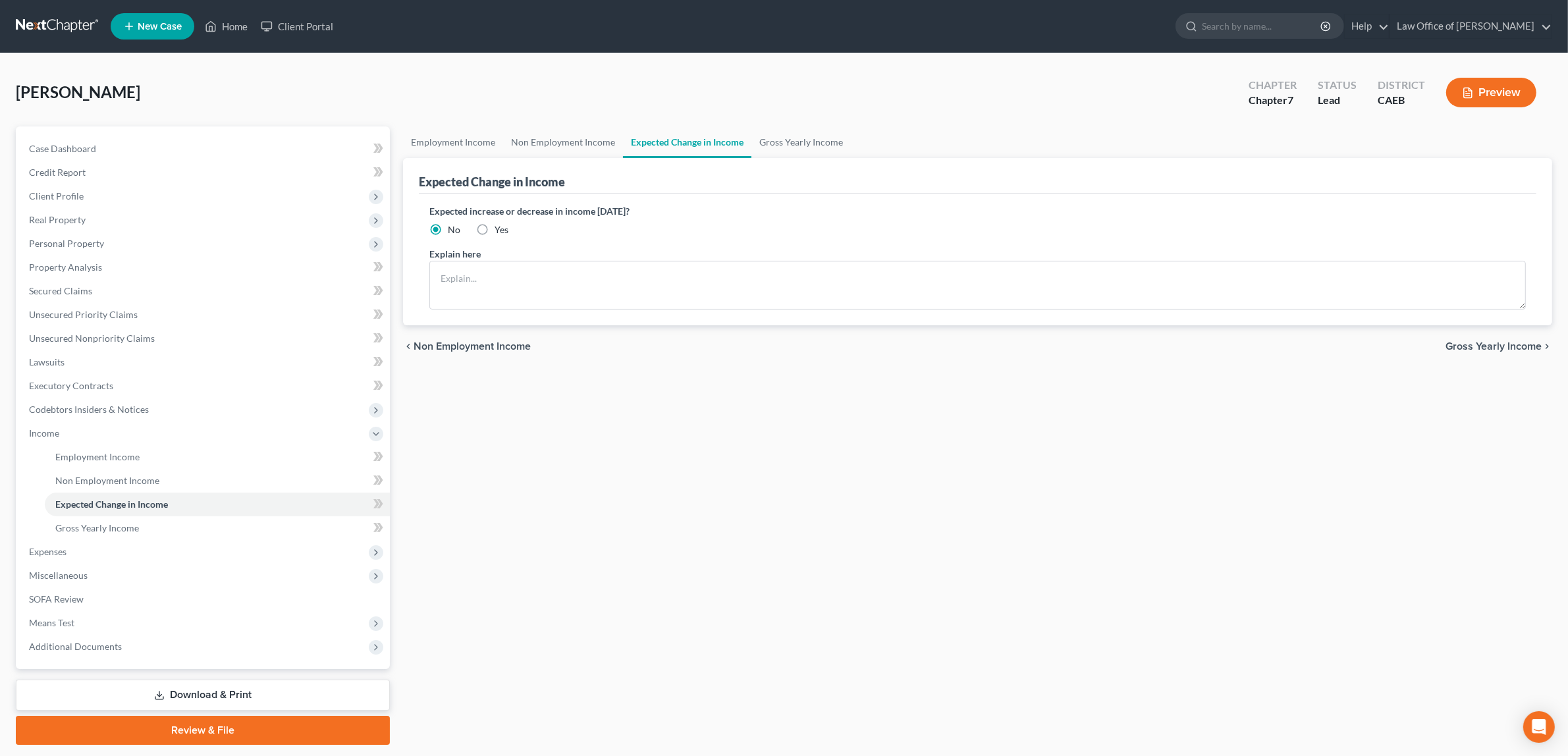
click at [494, 225] on label "Yes" at bounding box center [501, 229] width 14 height 13
click at [500, 225] on input "Yes" at bounding box center [503, 227] width 8 height 8
radio input "true"
click at [463, 280] on textarea at bounding box center [977, 285] width 1097 height 48
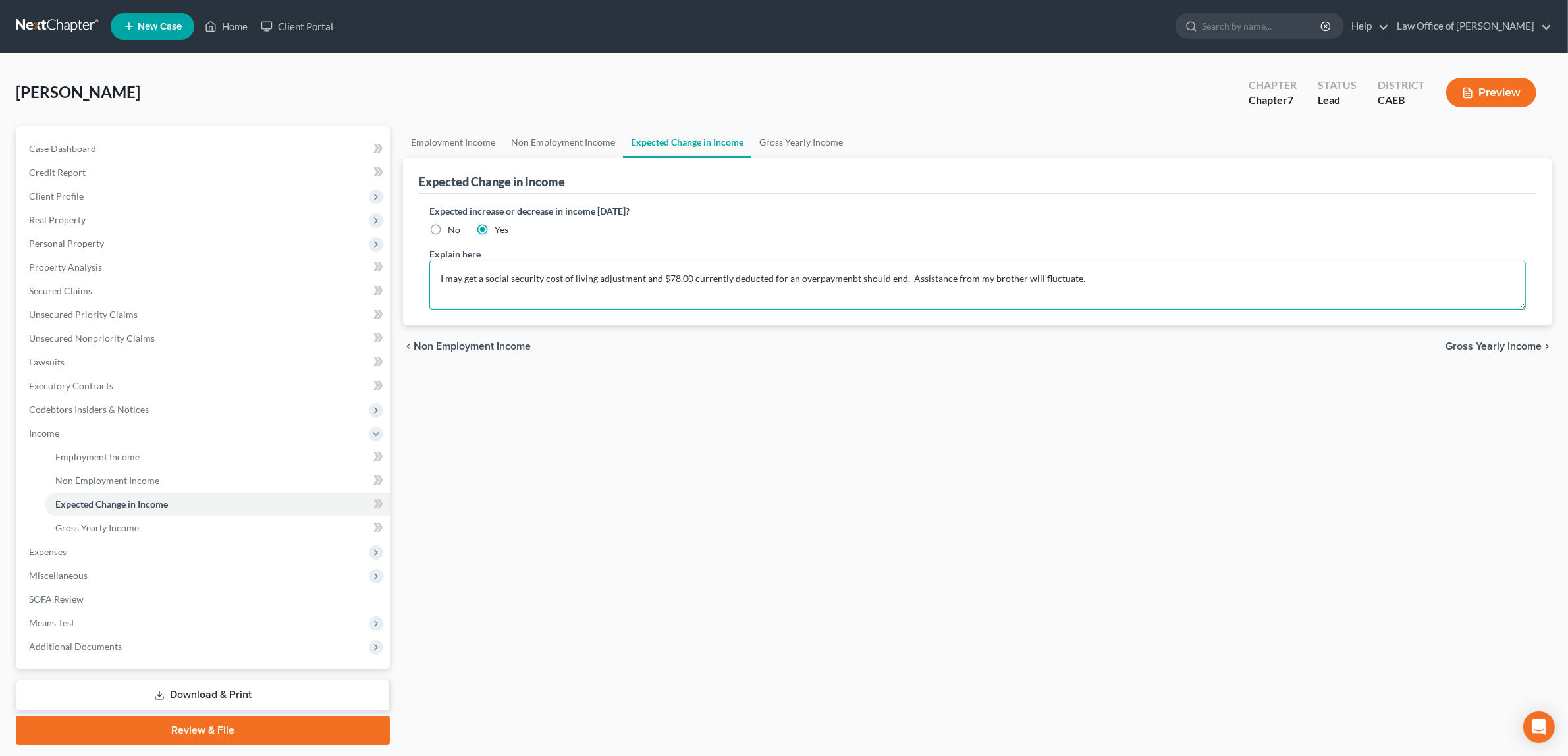
type textarea "I may get a social security cost of living adjustment and $78.00 currently dedu…"
click at [1486, 83] on button "Preview" at bounding box center [1491, 93] width 90 height 30
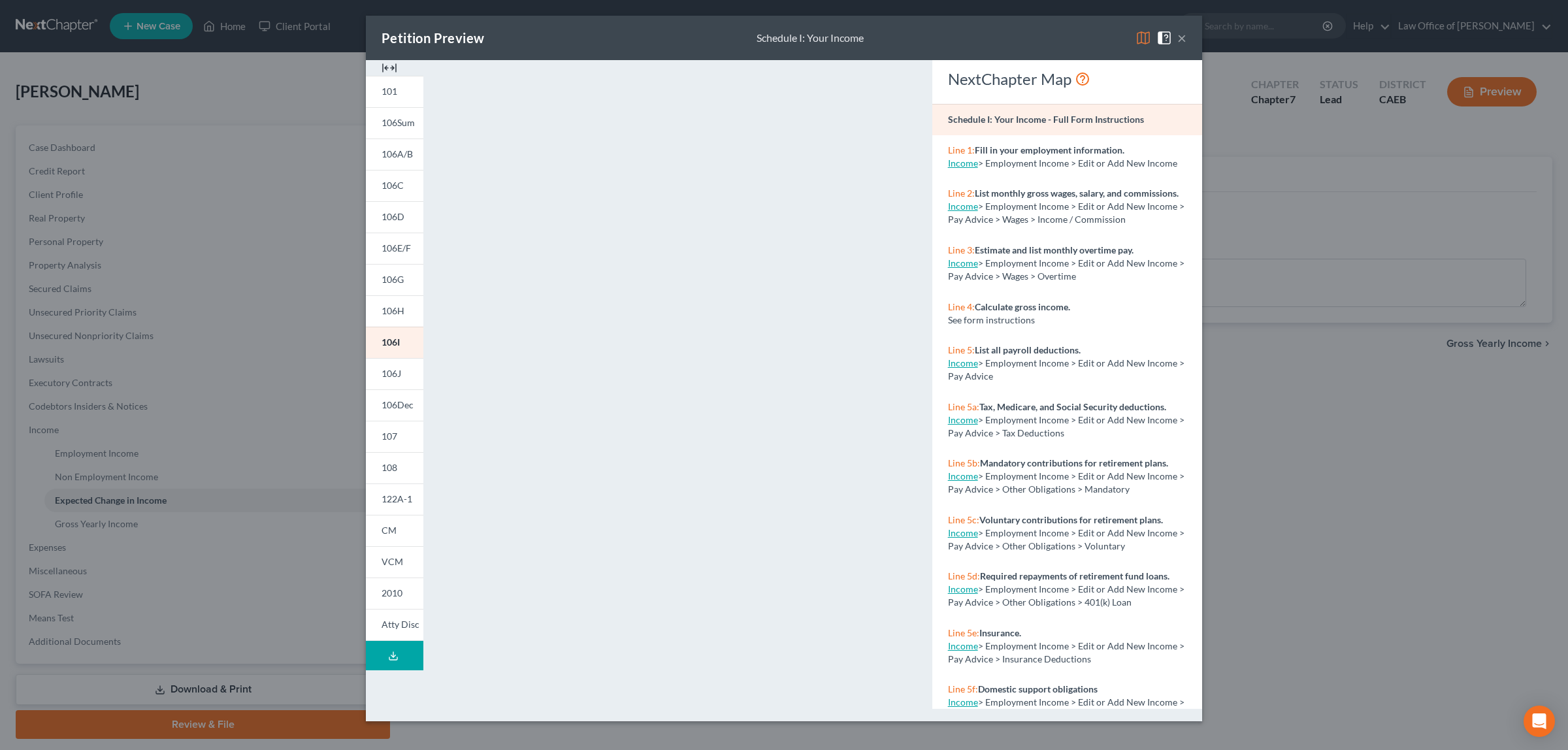
click at [1181, 35] on button "×" at bounding box center [1182, 38] width 9 height 16
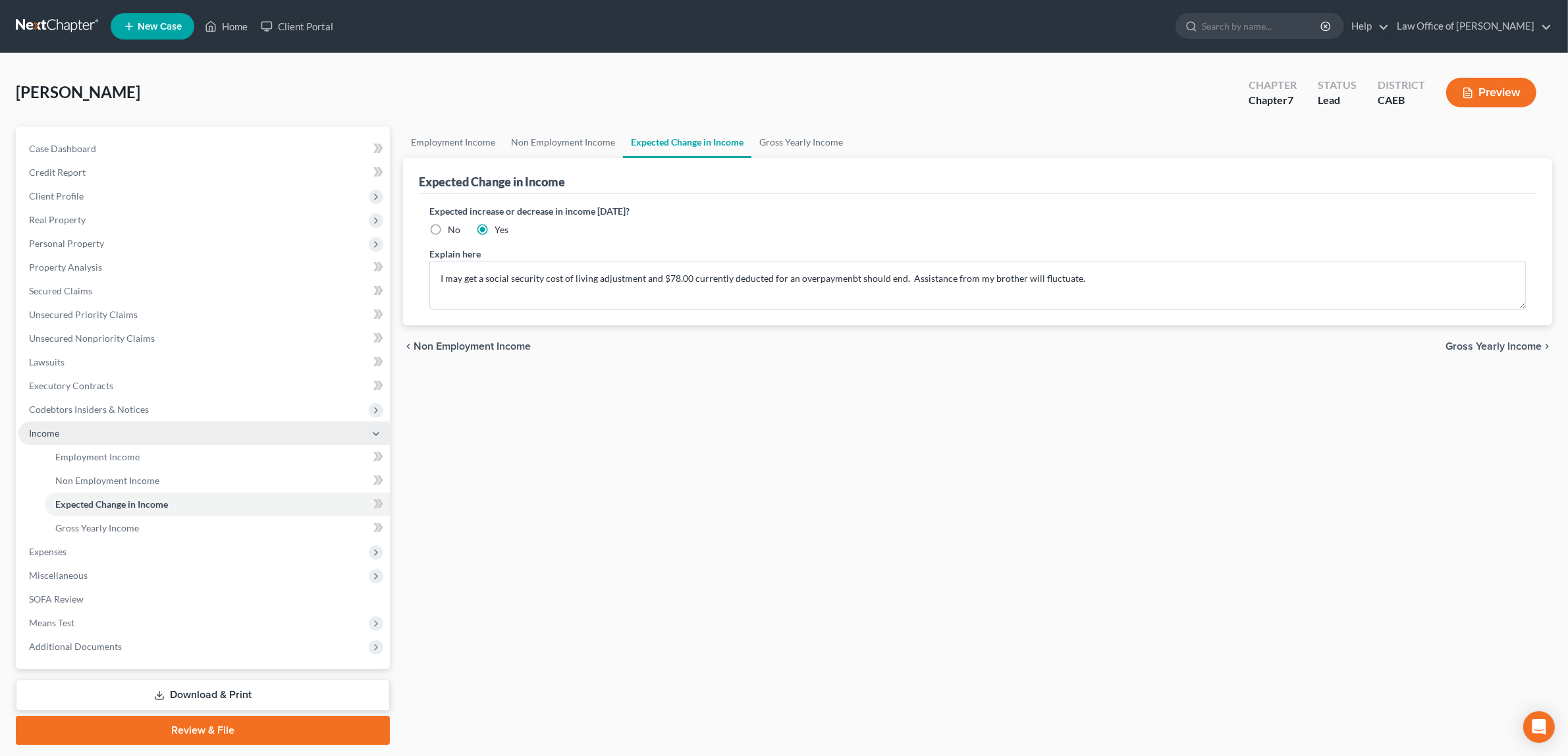
click at [51, 422] on span "Income" at bounding box center [204, 434] width 372 height 24
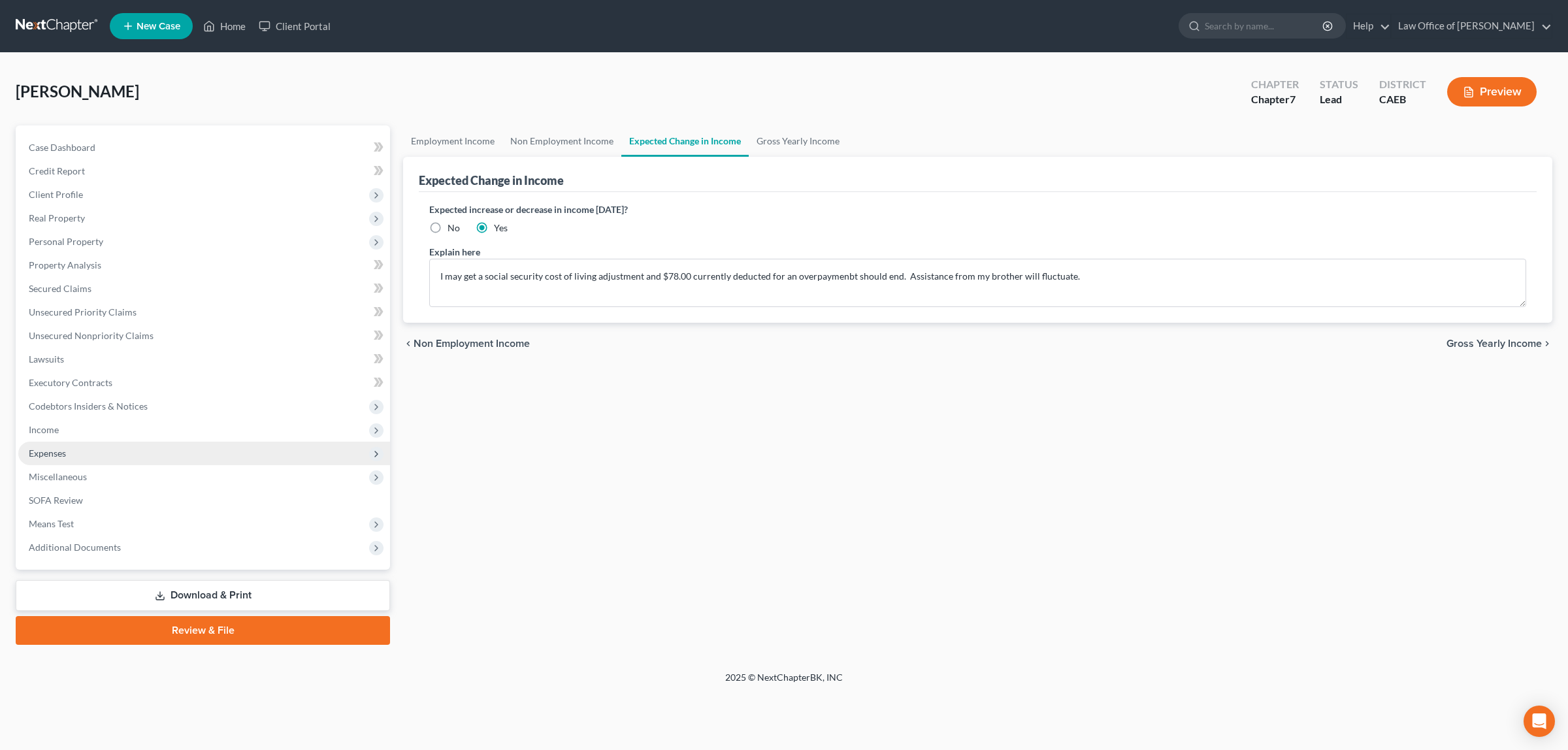
click at [62, 445] on span "Expenses" at bounding box center [204, 453] width 371 height 24
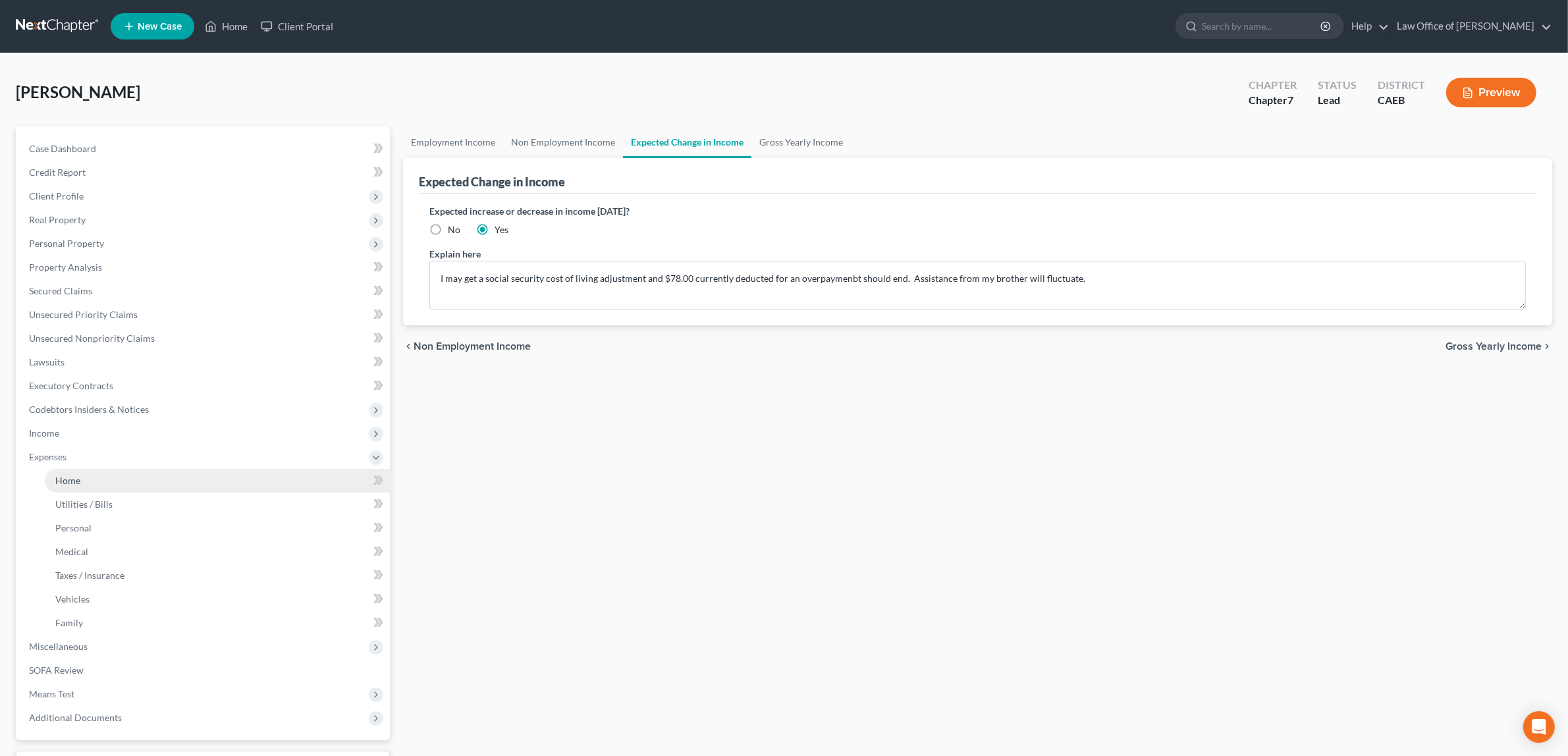
click at [84, 481] on link "Home" at bounding box center [217, 481] width 346 height 24
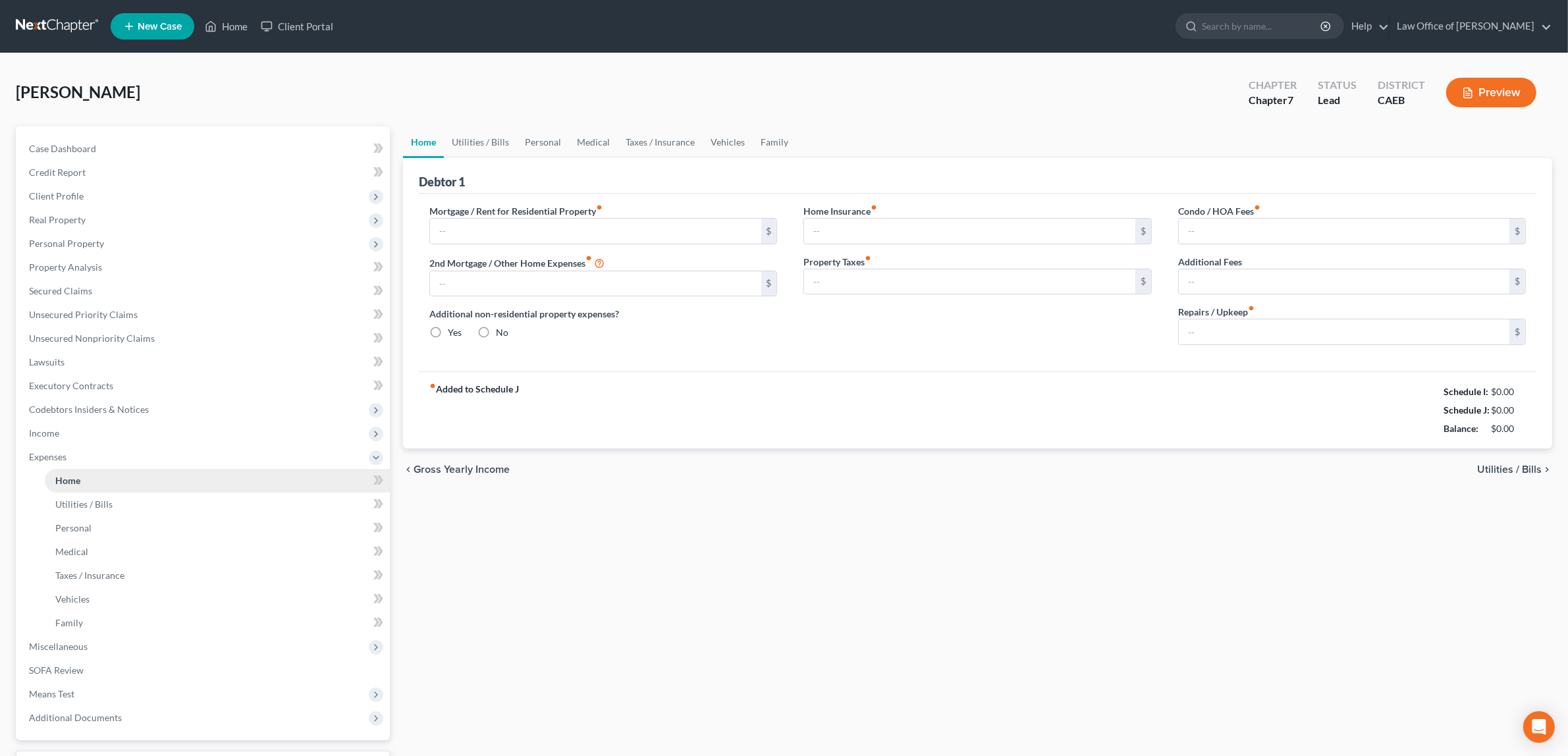
type input "987.00"
type input "0.00"
radio input "true"
type input "80.00"
type input "17.00"
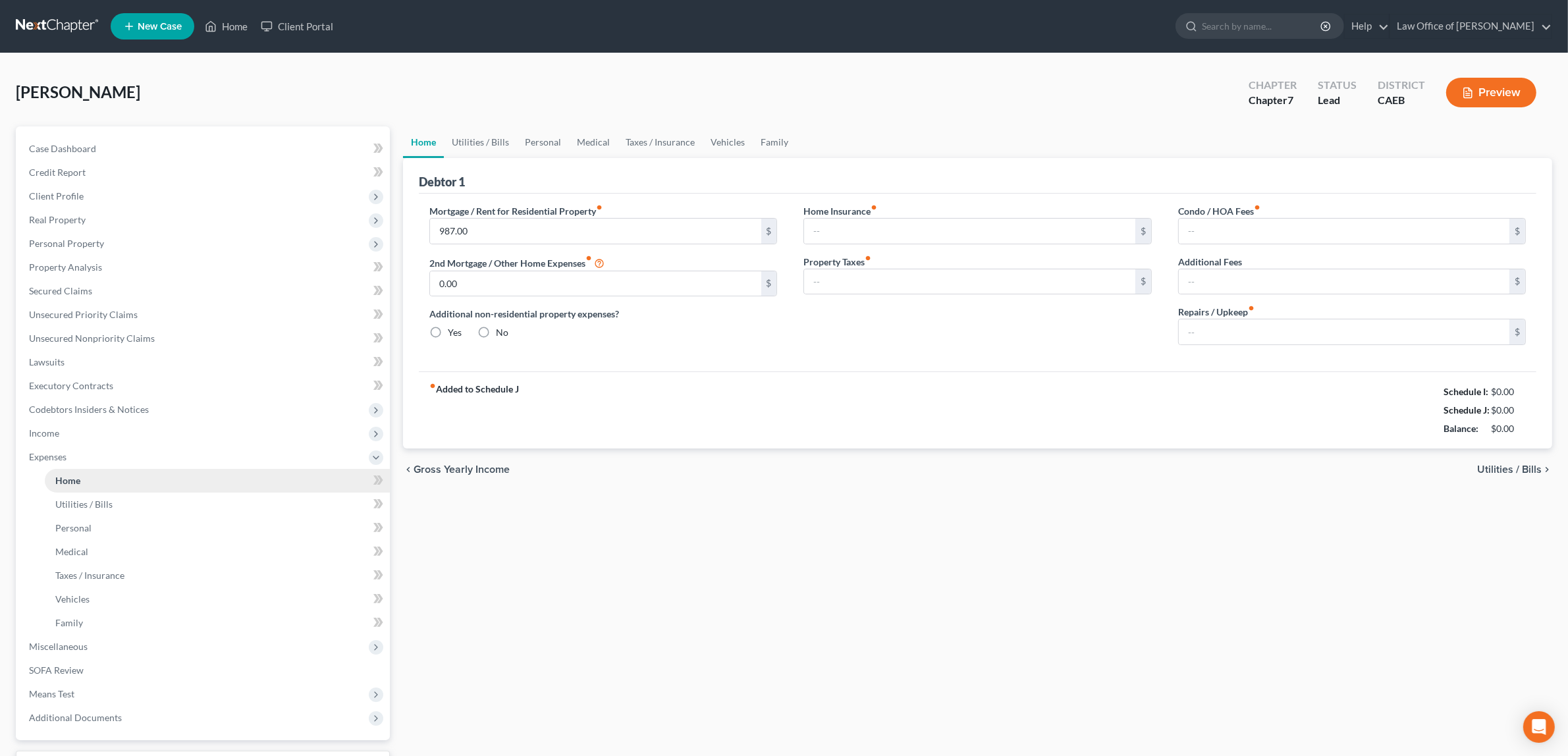
type input "0.00"
click at [1197, 333] on input "30.00" at bounding box center [1344, 332] width 331 height 25
drag, startPoint x: 1220, startPoint y: 333, endPoint x: 1138, endPoint y: 332, distance: 82.0
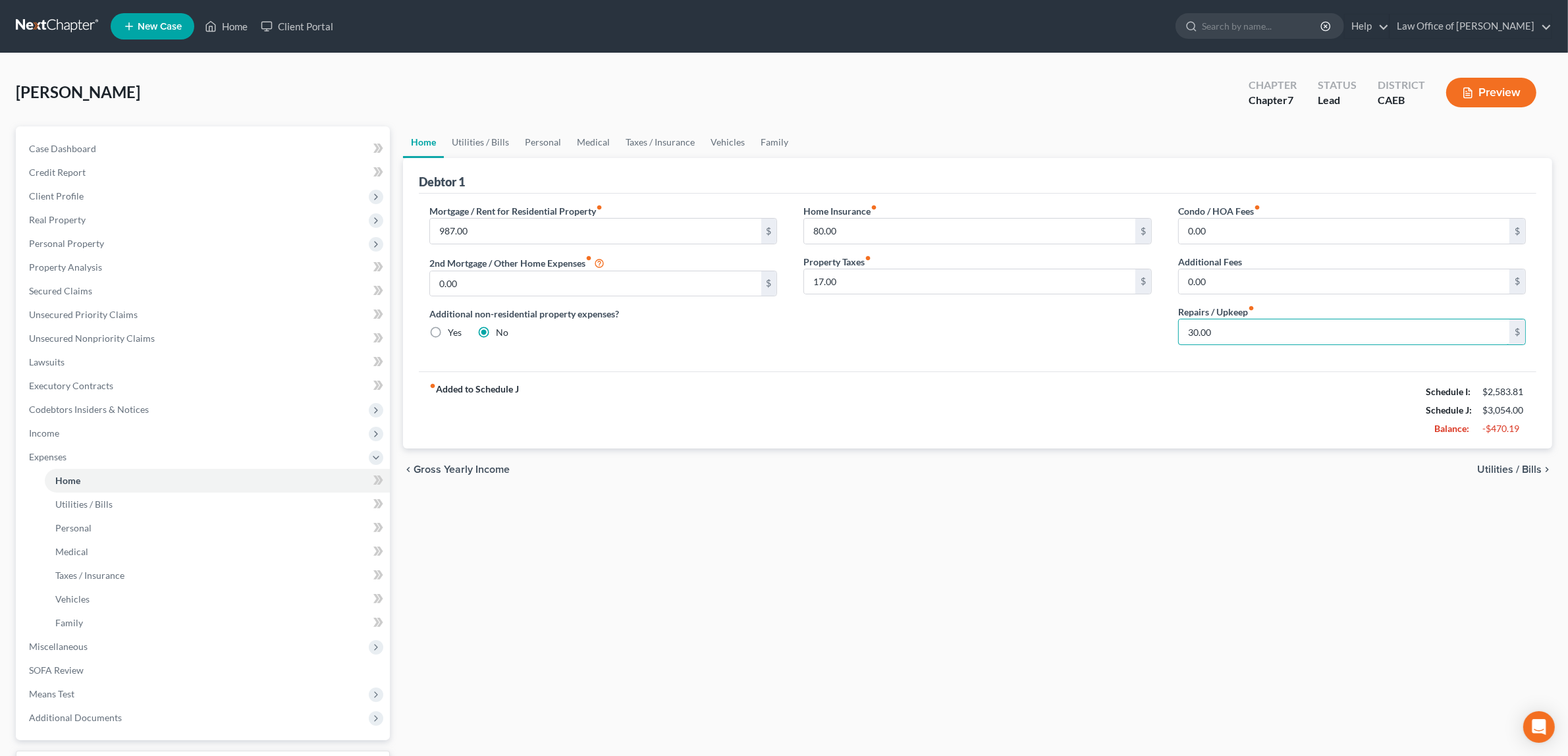
click at [1138, 332] on div "Mortgage / Rent for Residential Property fiber_manual_record 987.00 $ 2nd Mortg…" at bounding box center [977, 280] width 1123 height 151
type input "250.00"
click at [1502, 466] on span "Utilities / Bills" at bounding box center [1509, 469] width 64 height 10
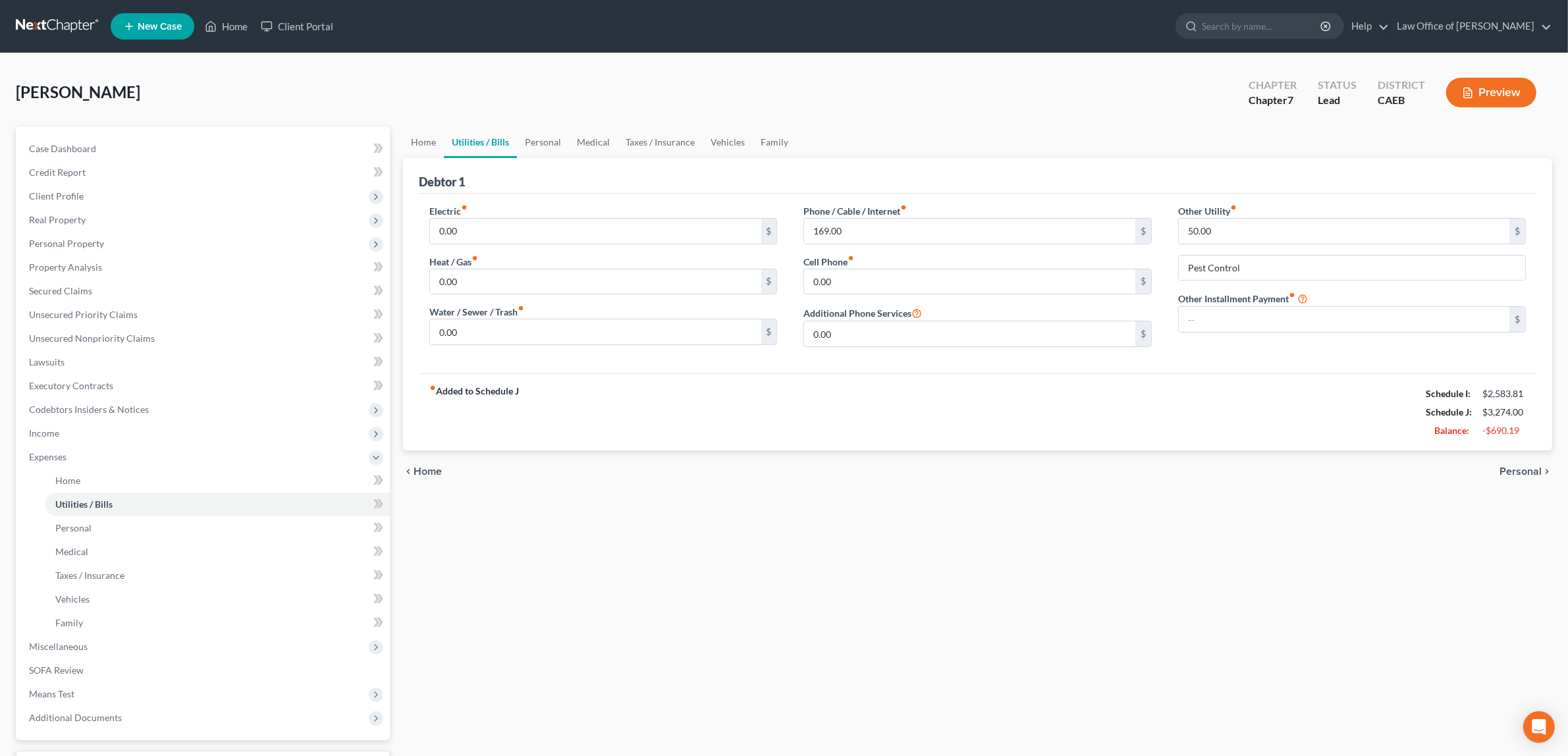
click at [1516, 467] on span "Personal" at bounding box center [1521, 471] width 42 height 10
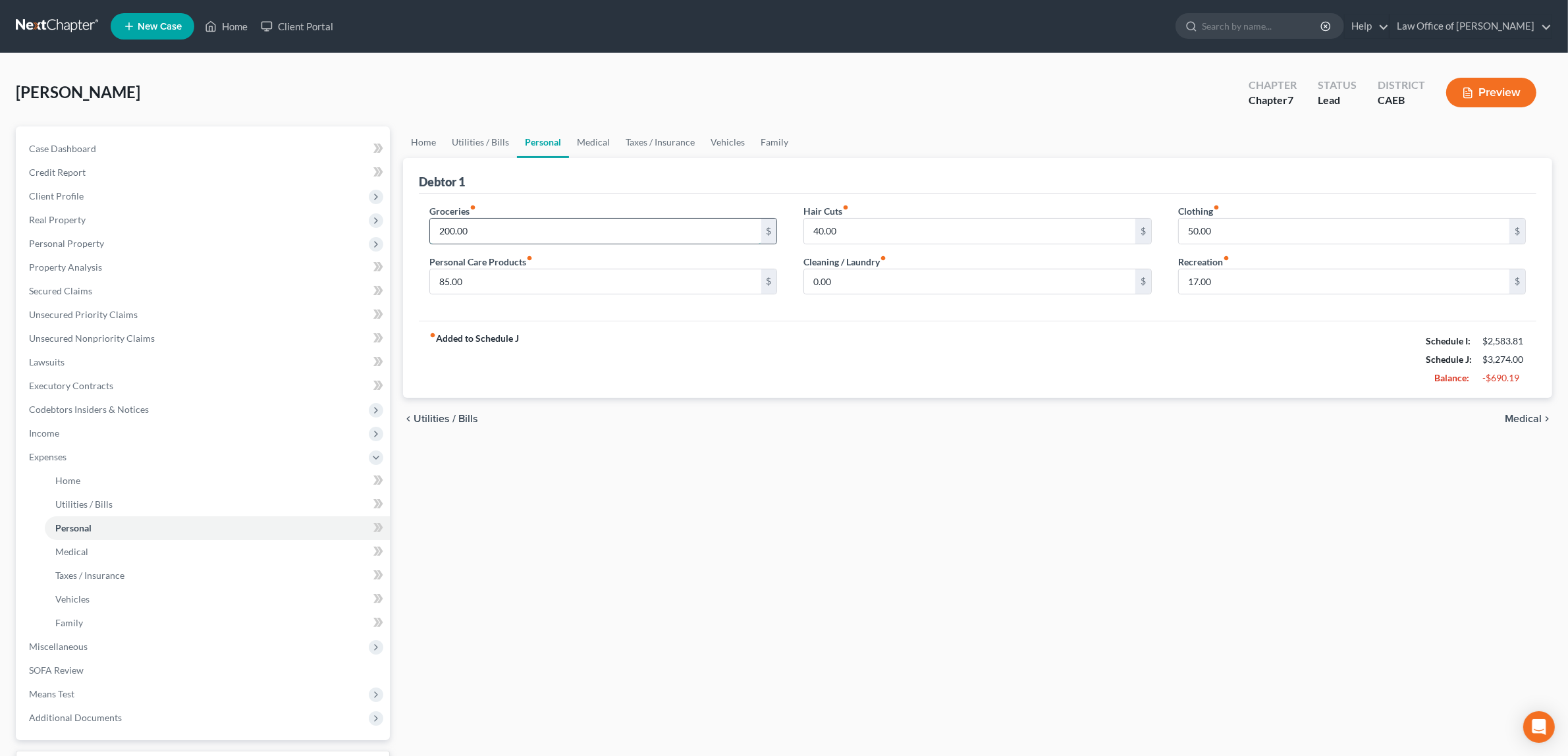
click at [492, 228] on input "200.00" at bounding box center [595, 230] width 331 height 25
type input "500.00"
click at [1222, 280] on input "17.00" at bounding box center [1344, 281] width 331 height 25
type input "100.00"
click at [852, 228] on input "40.00" at bounding box center [970, 230] width 331 height 25
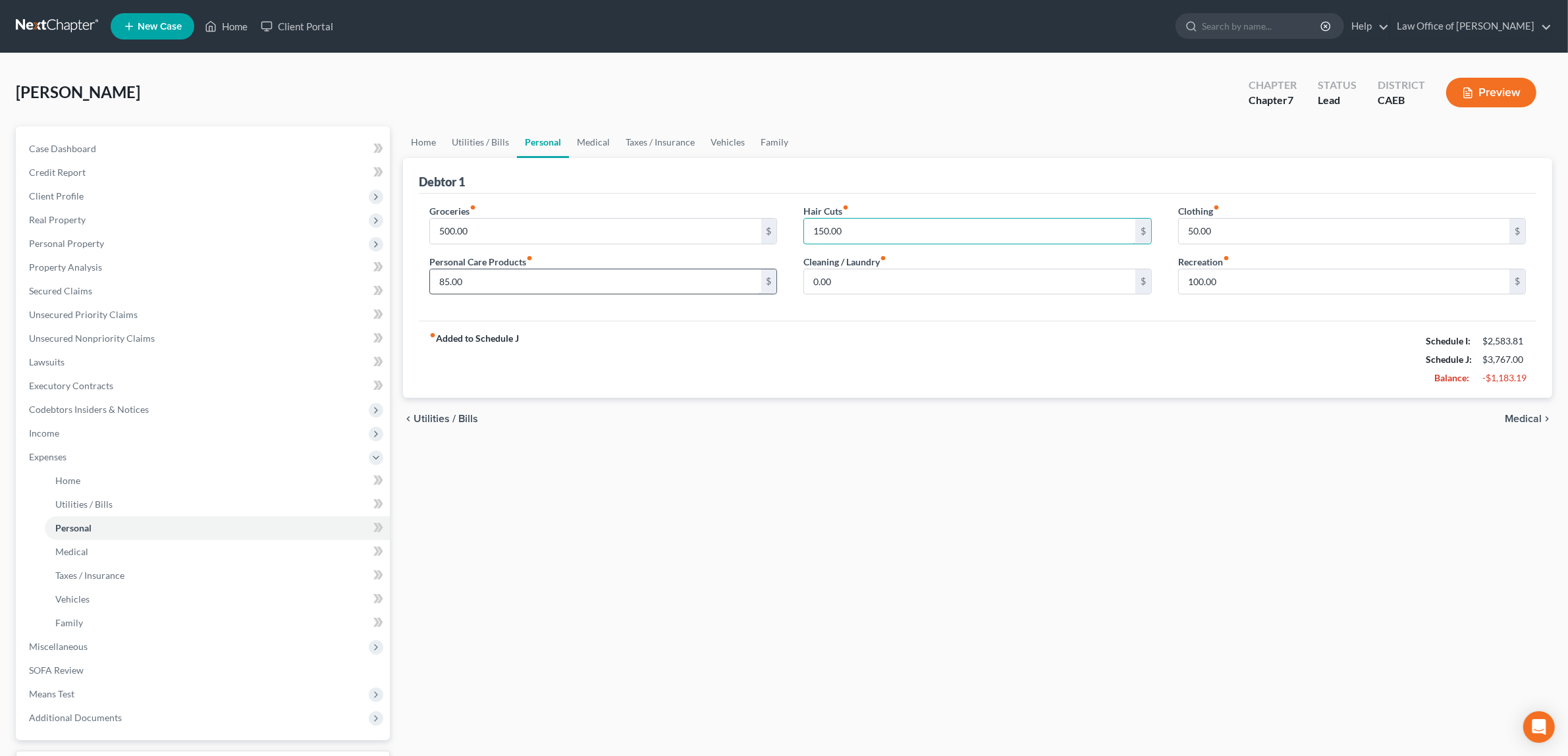
type input "150.00"
click at [464, 278] on input "85.00" at bounding box center [595, 281] width 331 height 25
click at [1527, 413] on span "Medical" at bounding box center [1523, 418] width 37 height 10
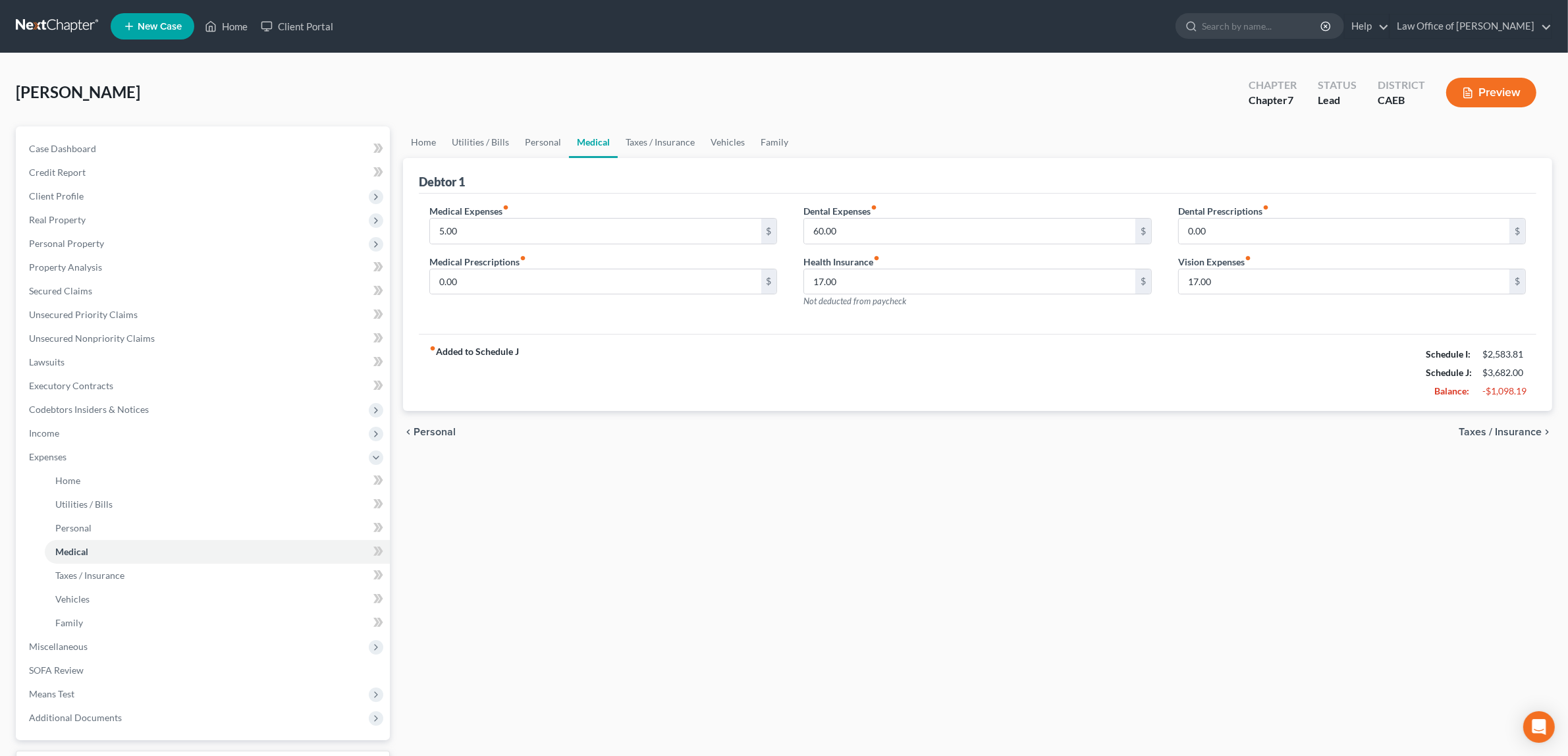
click at [432, 426] on span "Personal" at bounding box center [434, 431] width 42 height 10
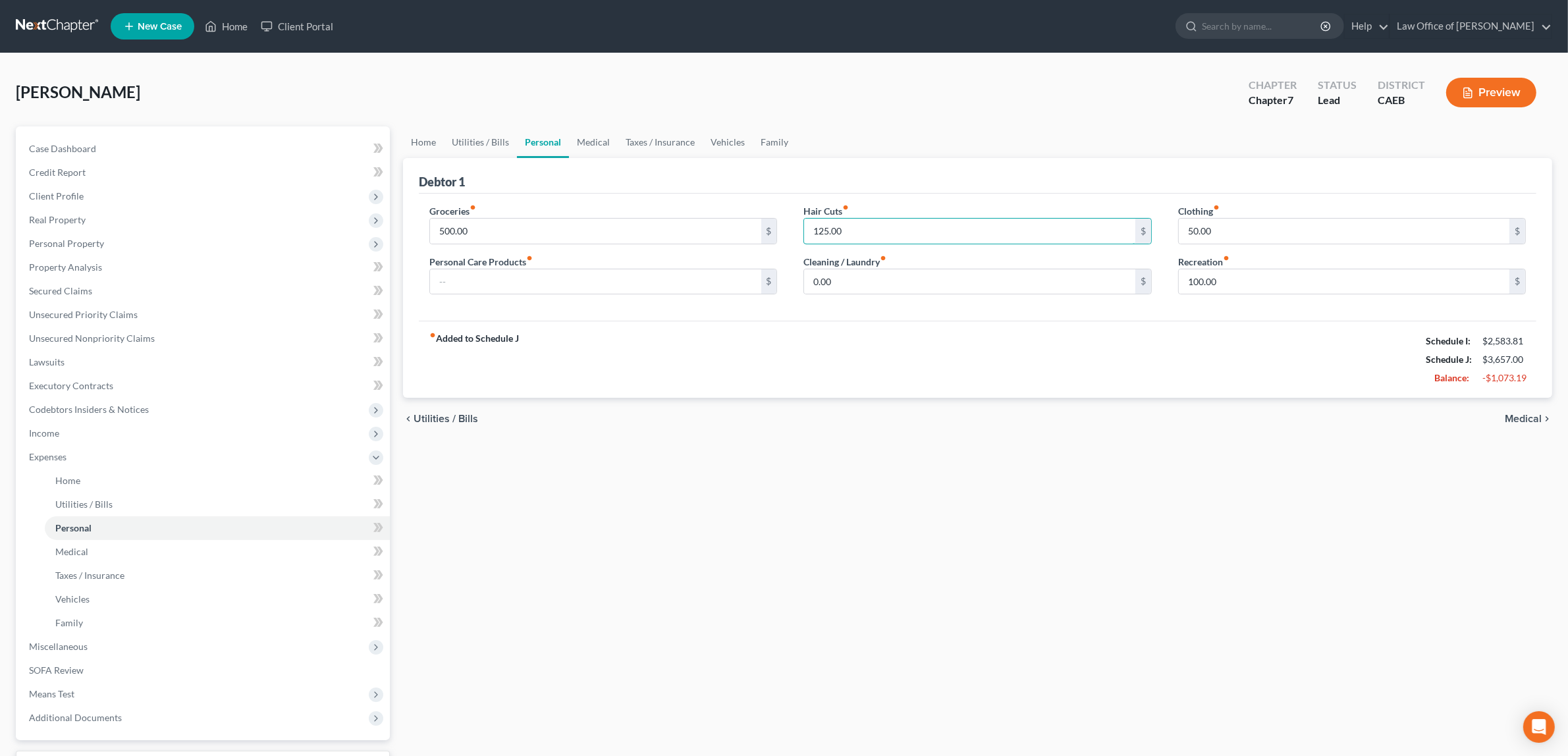
type input "125.00"
click at [1528, 415] on span "Medical" at bounding box center [1523, 418] width 37 height 10
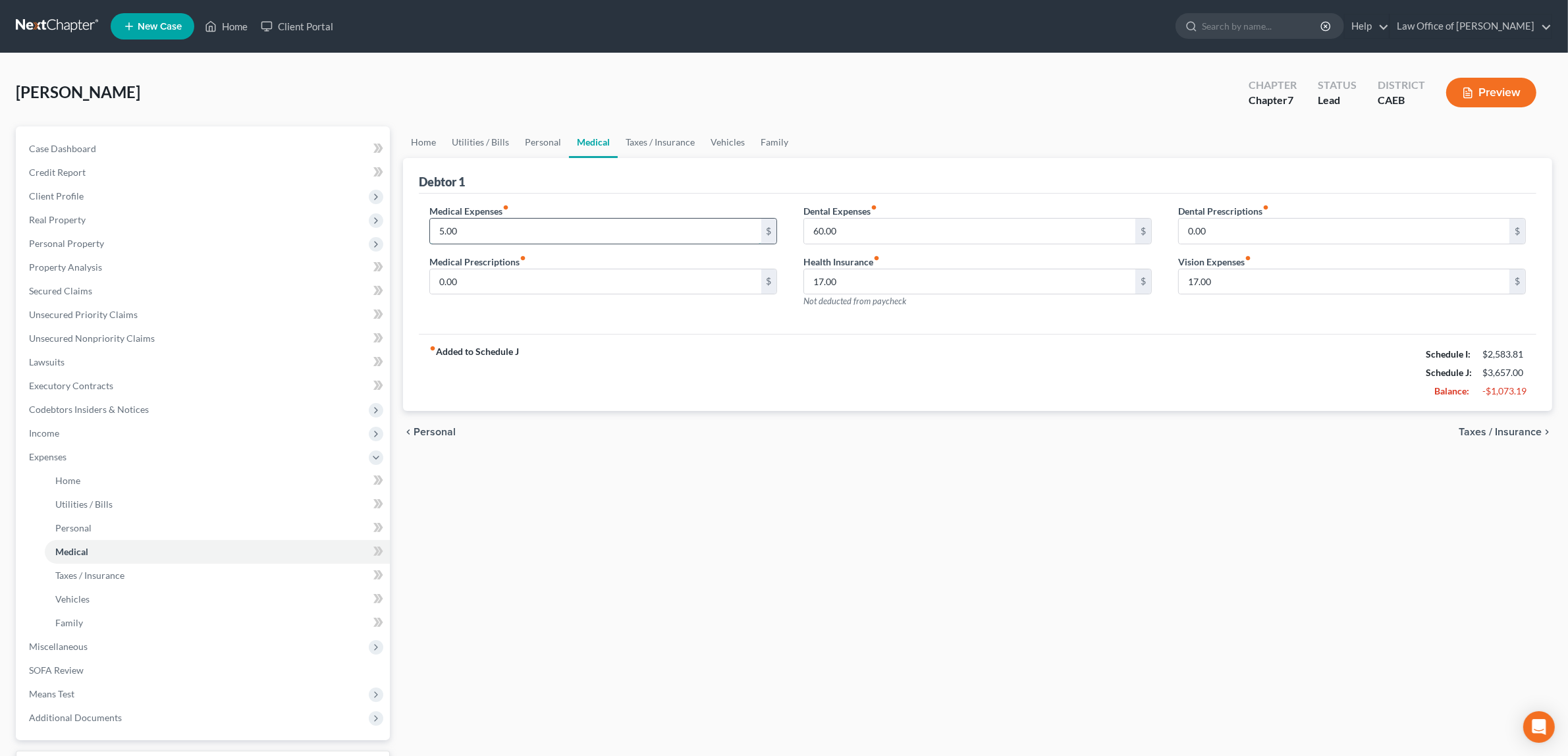
click at [481, 231] on input "5.00" at bounding box center [595, 230] width 331 height 25
type input "150.00"
click at [1526, 426] on span "Taxes / Insurance" at bounding box center [1500, 431] width 83 height 10
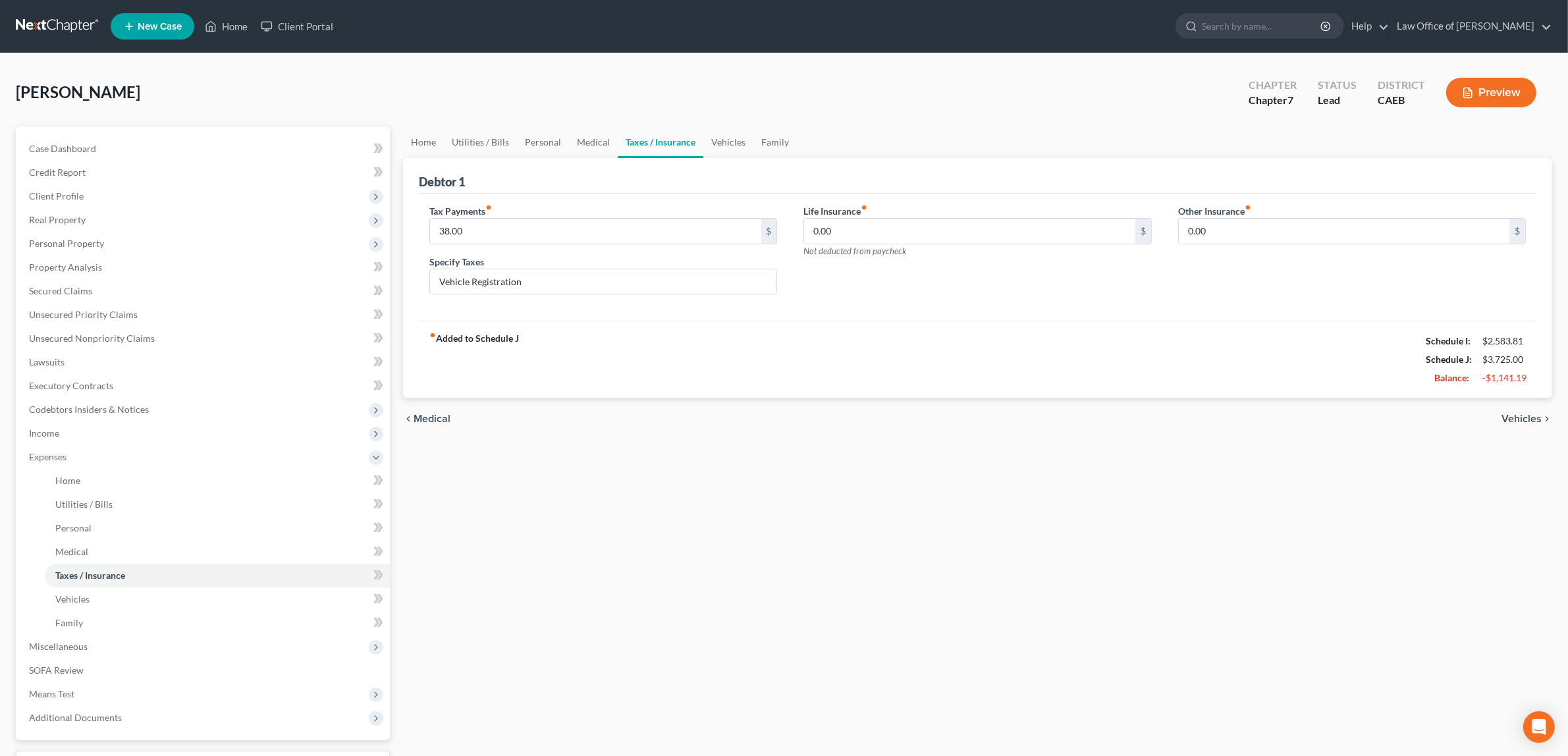
click at [1522, 415] on span "Vehicles" at bounding box center [1522, 418] width 40 height 10
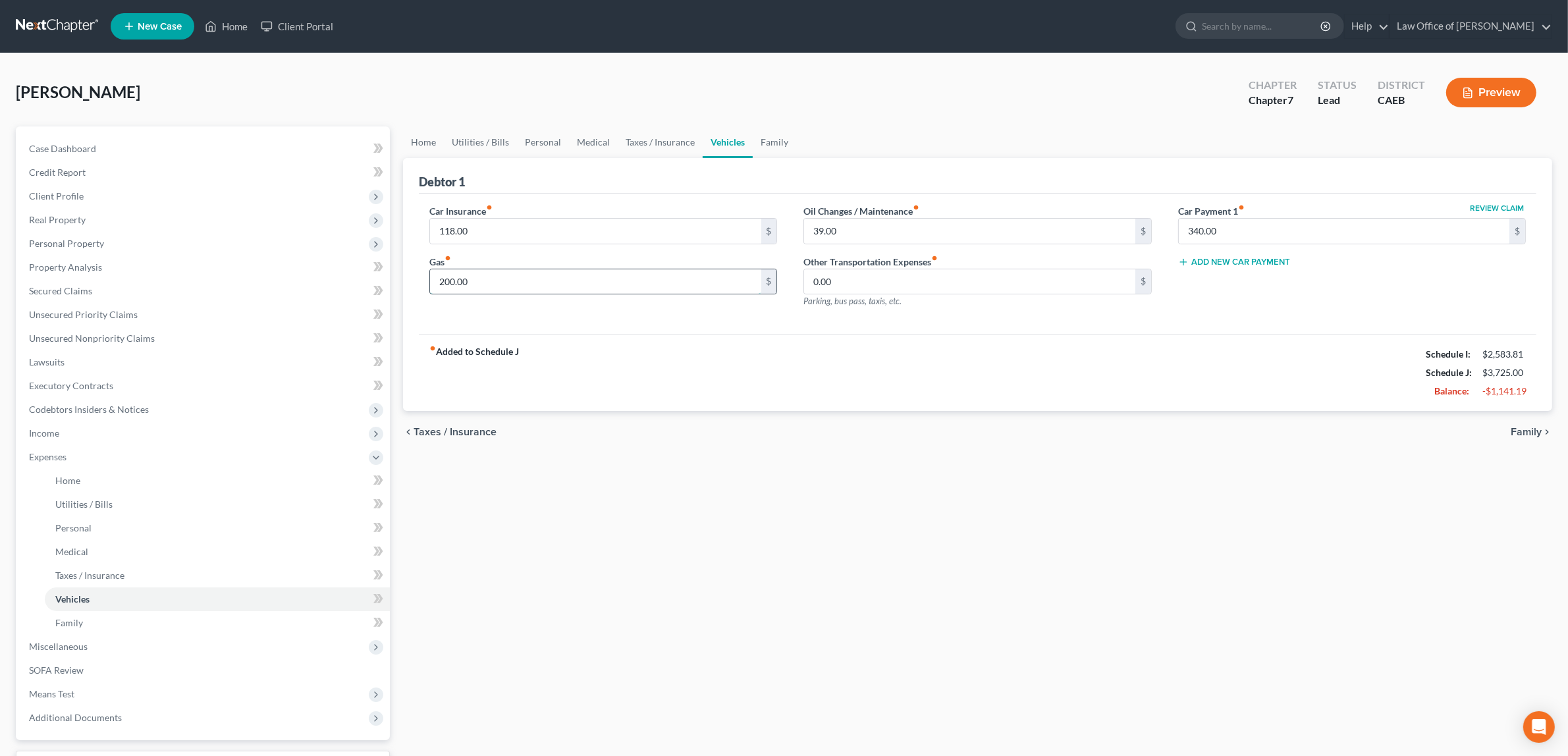
click at [518, 287] on input "200.00" at bounding box center [595, 281] width 331 height 25
type input "300.00"
click at [870, 231] on input "39.00" at bounding box center [970, 230] width 331 height 25
click at [1517, 428] on span "Family" at bounding box center [1526, 431] width 31 height 10
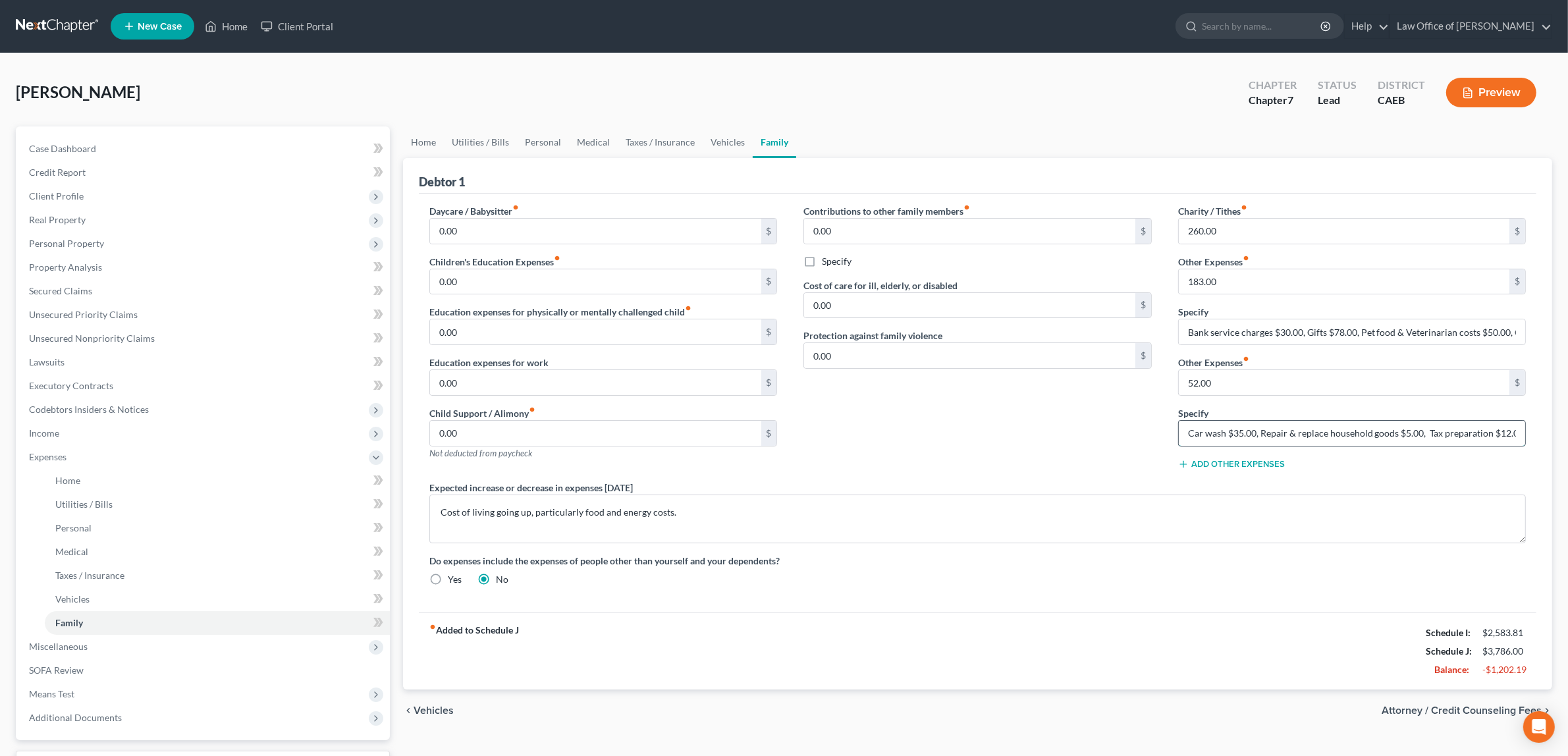
click at [1407, 432] on input "Car wash $35.00, Repair & replace household goods $5.00, Tax preparation $12.00" at bounding box center [1352, 433] width 346 height 25
type input "Car wash $35.00, Repair & replace household goods $25.00, Tax preparation $12.00"
click at [1194, 383] on input "52.00" at bounding box center [1344, 382] width 331 height 25
type input "72.00"
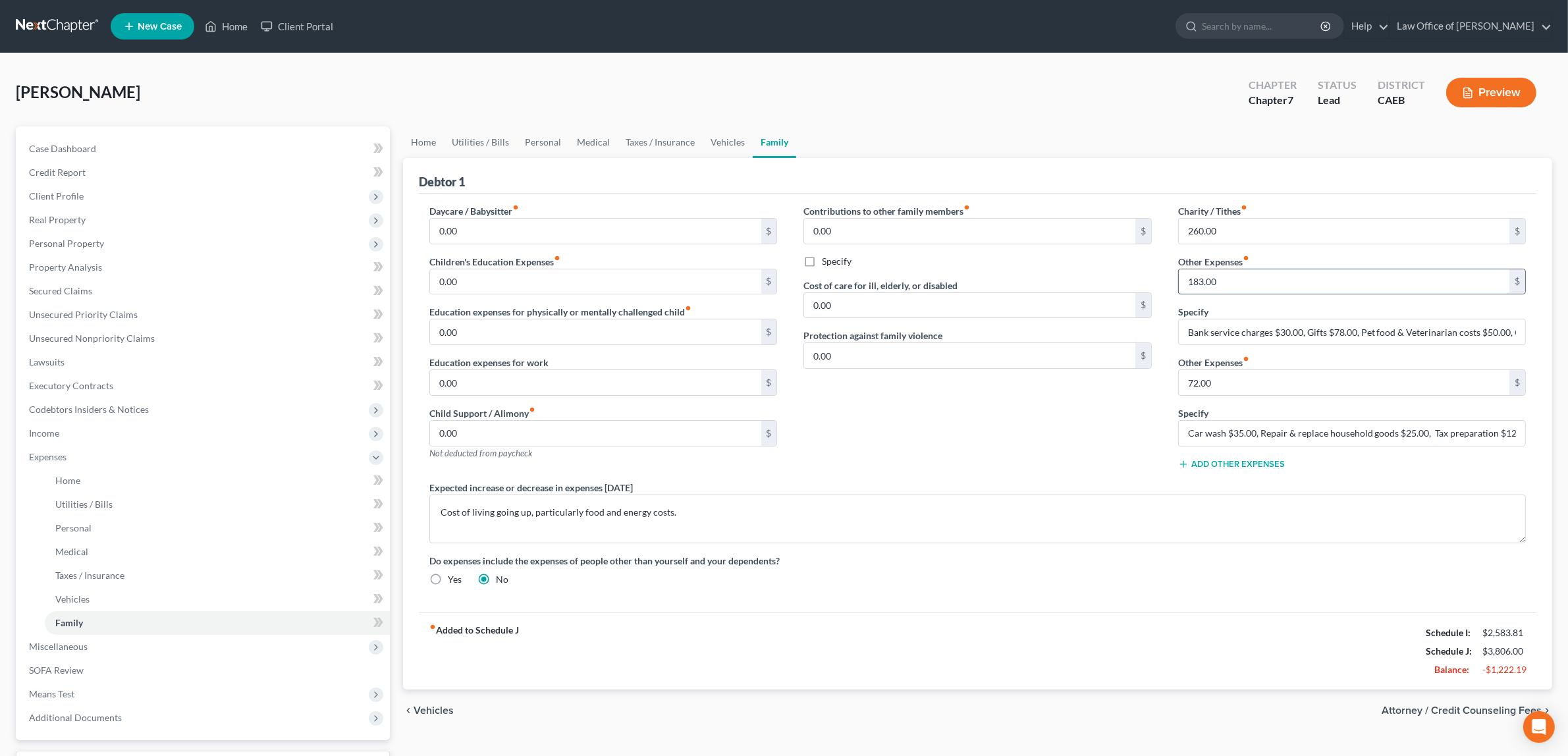
click at [1202, 280] on input "183.00" at bounding box center [1344, 281] width 331 height 25
type input "108.00"
click at [1362, 333] on input "Bank service charges $30.00, Gifts $78.00, Pet food & Veterinarian costs $50.00…" at bounding box center [1352, 332] width 346 height 25
drag, startPoint x: 1361, startPoint y: 332, endPoint x: 1520, endPoint y: 338, distance: 159.1
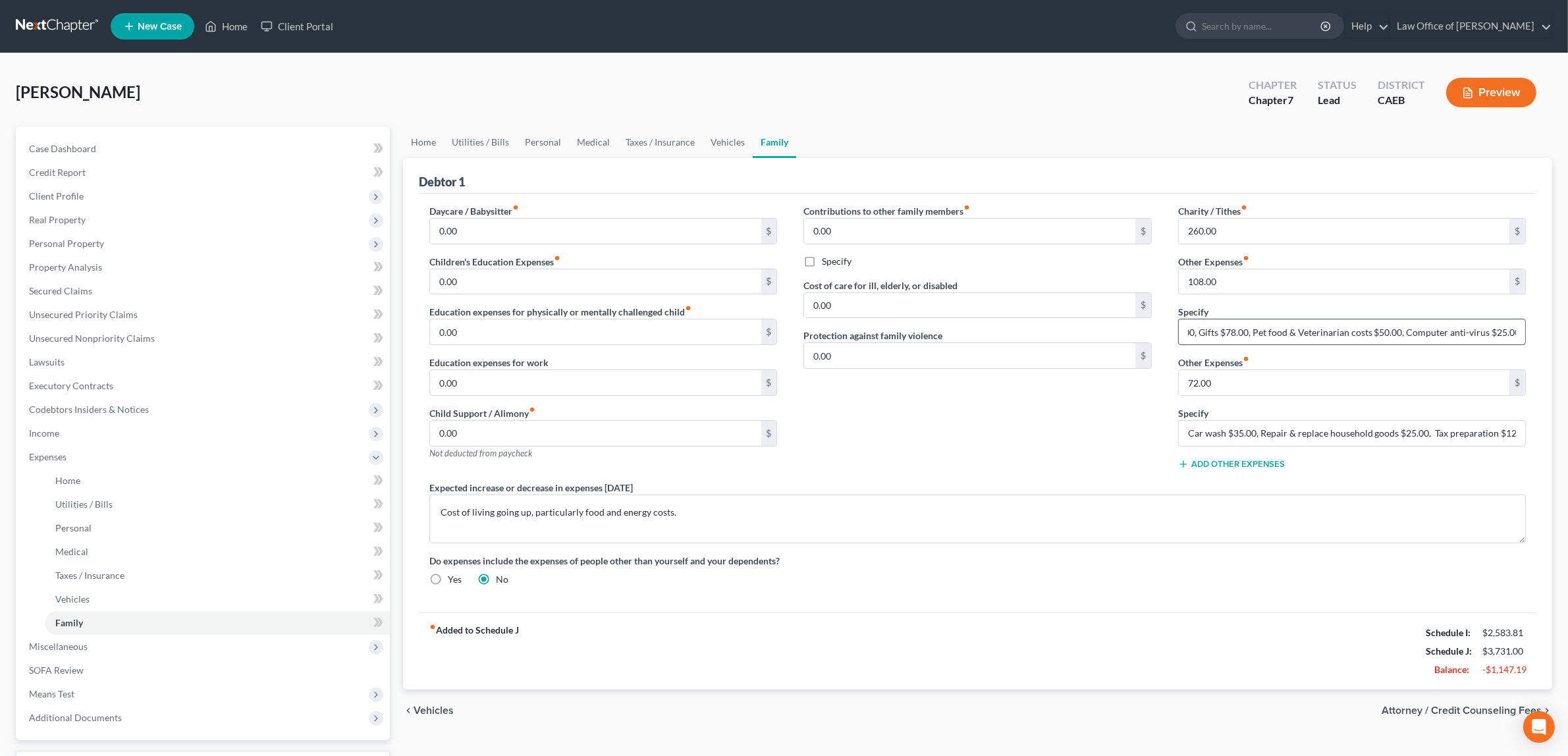
click at [1520, 338] on input "Bank service charges $30.00, Gifts $78.00, Pet food & Veterinarian costs $50.00…" at bounding box center [1352, 332] width 346 height 25
type input "Bank service charges $30.00, Gifts $78.00"
click at [1233, 463] on button "Add Other Expenses" at bounding box center [1231, 463] width 107 height 10
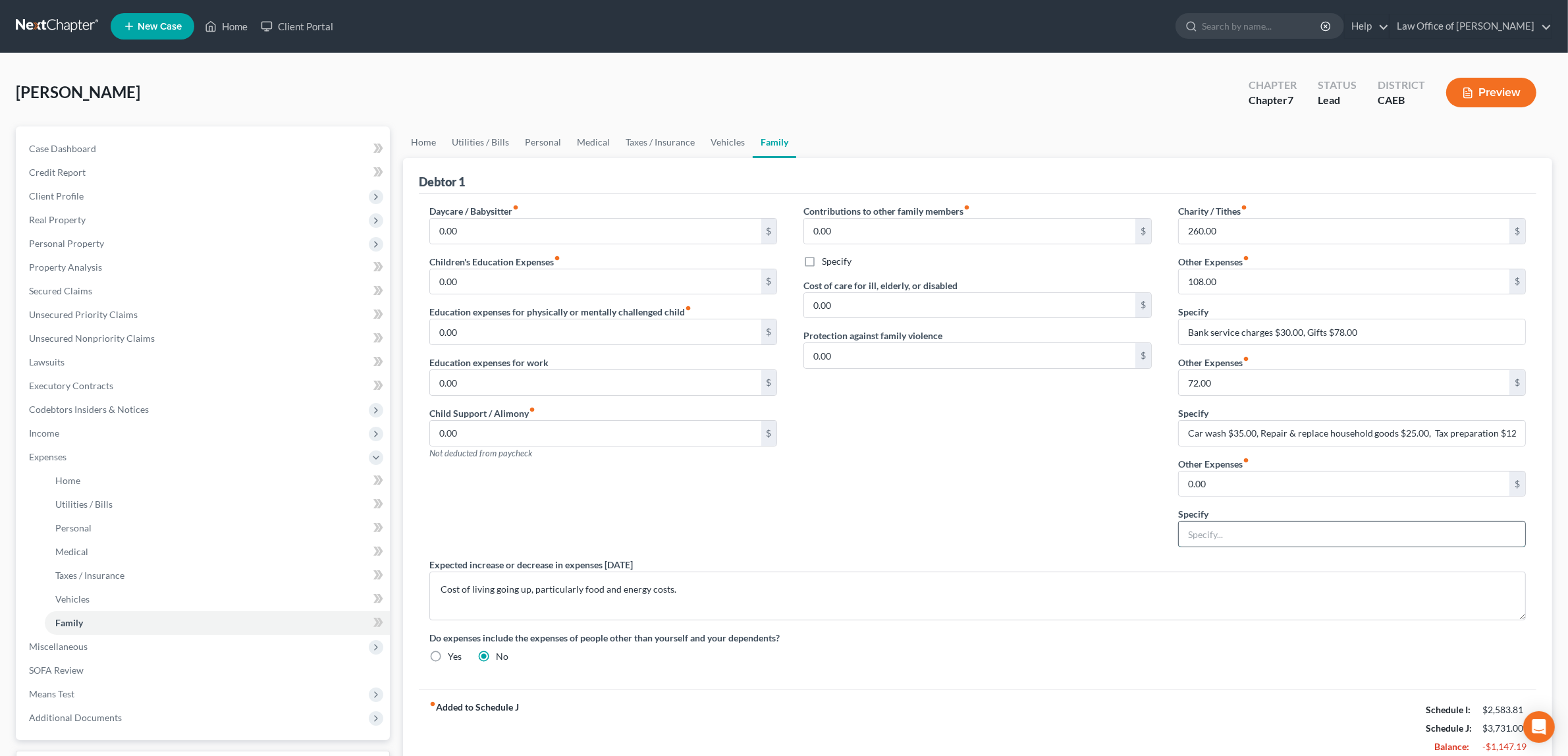
click at [1223, 537] on input "text" at bounding box center [1352, 534] width 346 height 25
paste input "Pet food & Veterinarian costs $50.00, Computer anti-virus $25.00"
type input "Pet food & Veterinarian costs $50.00, Computer anti-virus $25.00"
click at [1243, 478] on input "0.00" at bounding box center [1344, 484] width 331 height 25
type input "75.00"
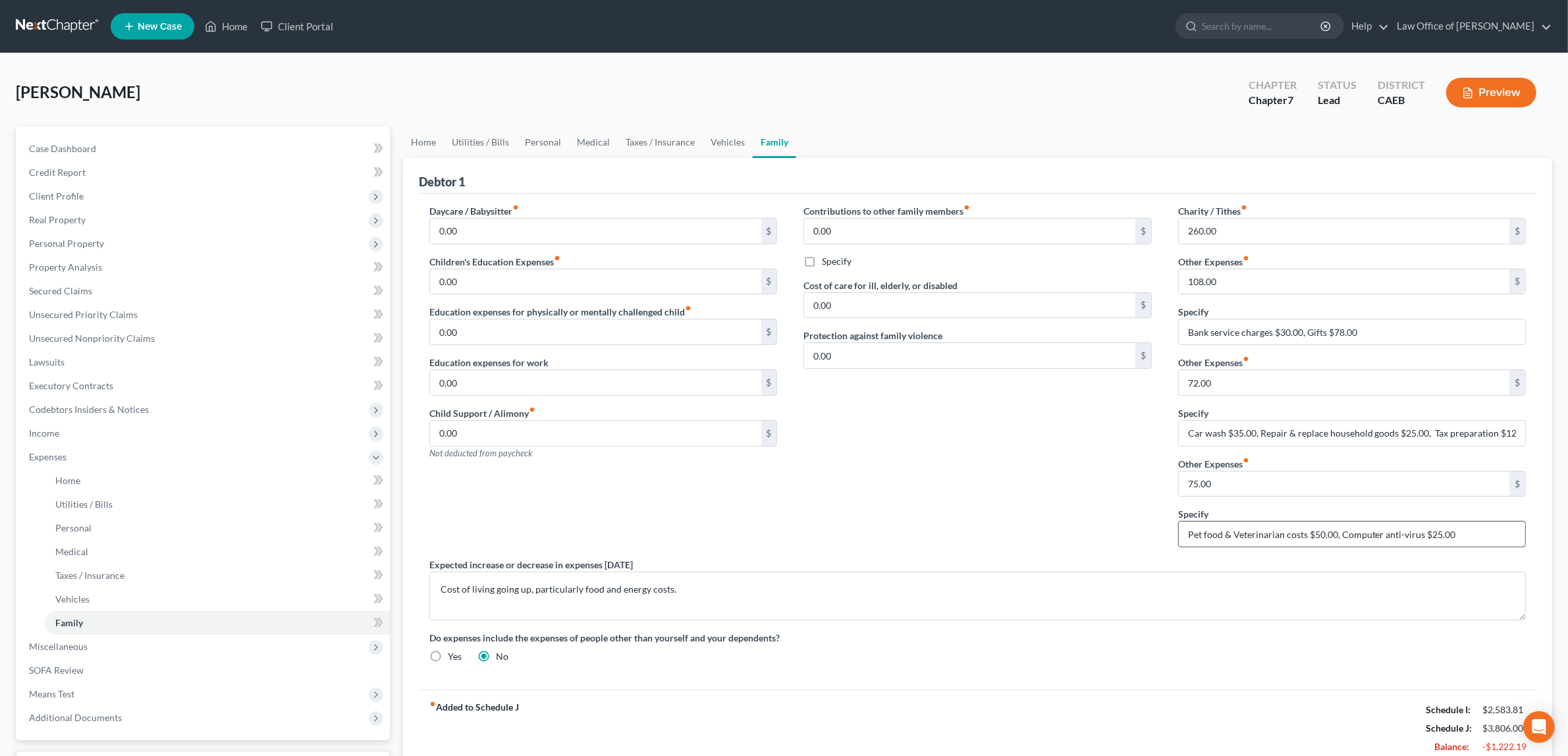
click at [1453, 538] on input "Pet food & Veterinarian costs $50.00, Computer anti-virus $25.00" at bounding box center [1352, 534] width 346 height 25
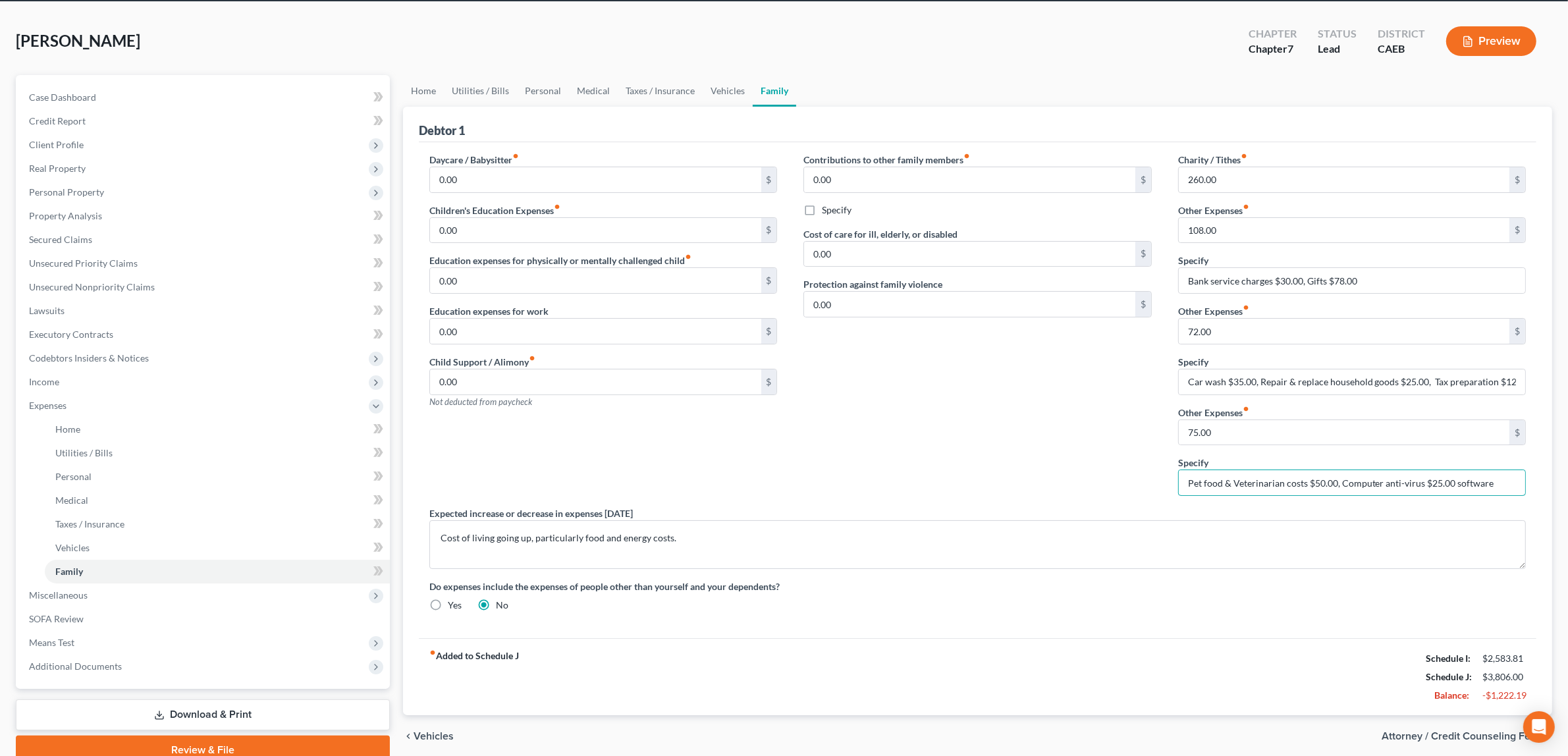
scroll to position [109, 0]
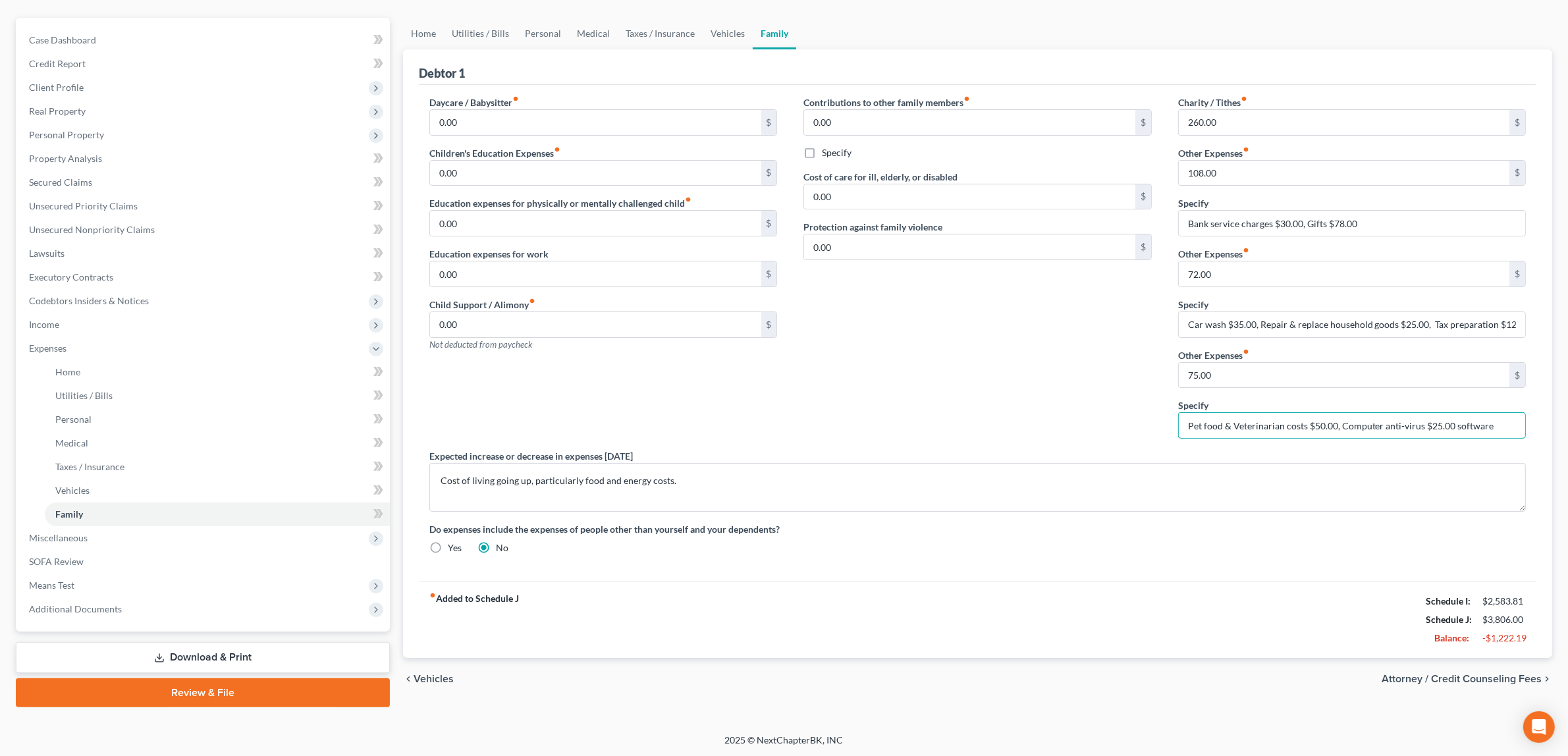
type input "Pet food & Veterinarian costs $50.00, Computer anti-virus $25.00 software"
click at [1451, 675] on span "Attorney / Credit Counseling Fees" at bounding box center [1462, 678] width 160 height 10
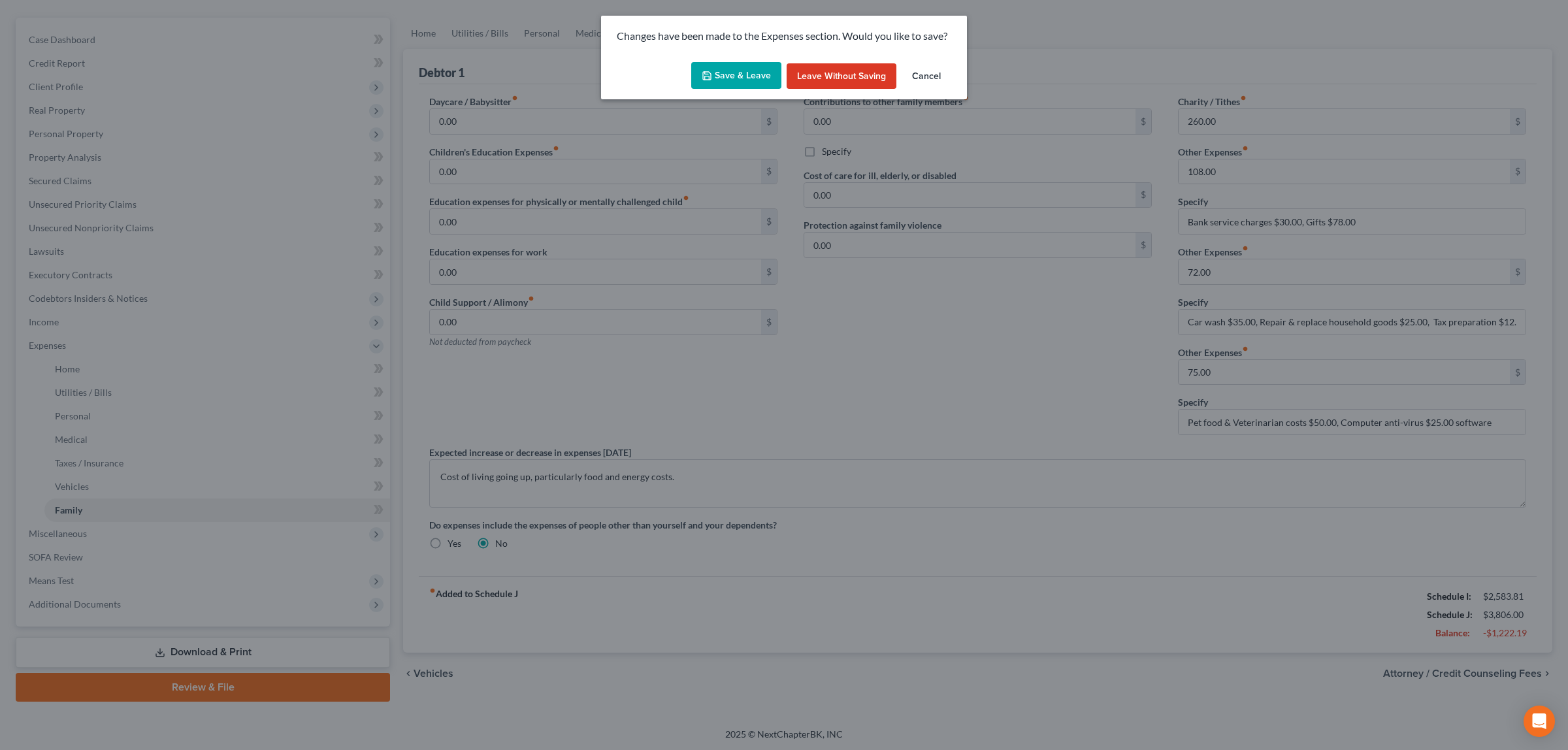
click at [751, 66] on button "Save & Leave" at bounding box center [736, 76] width 90 height 28
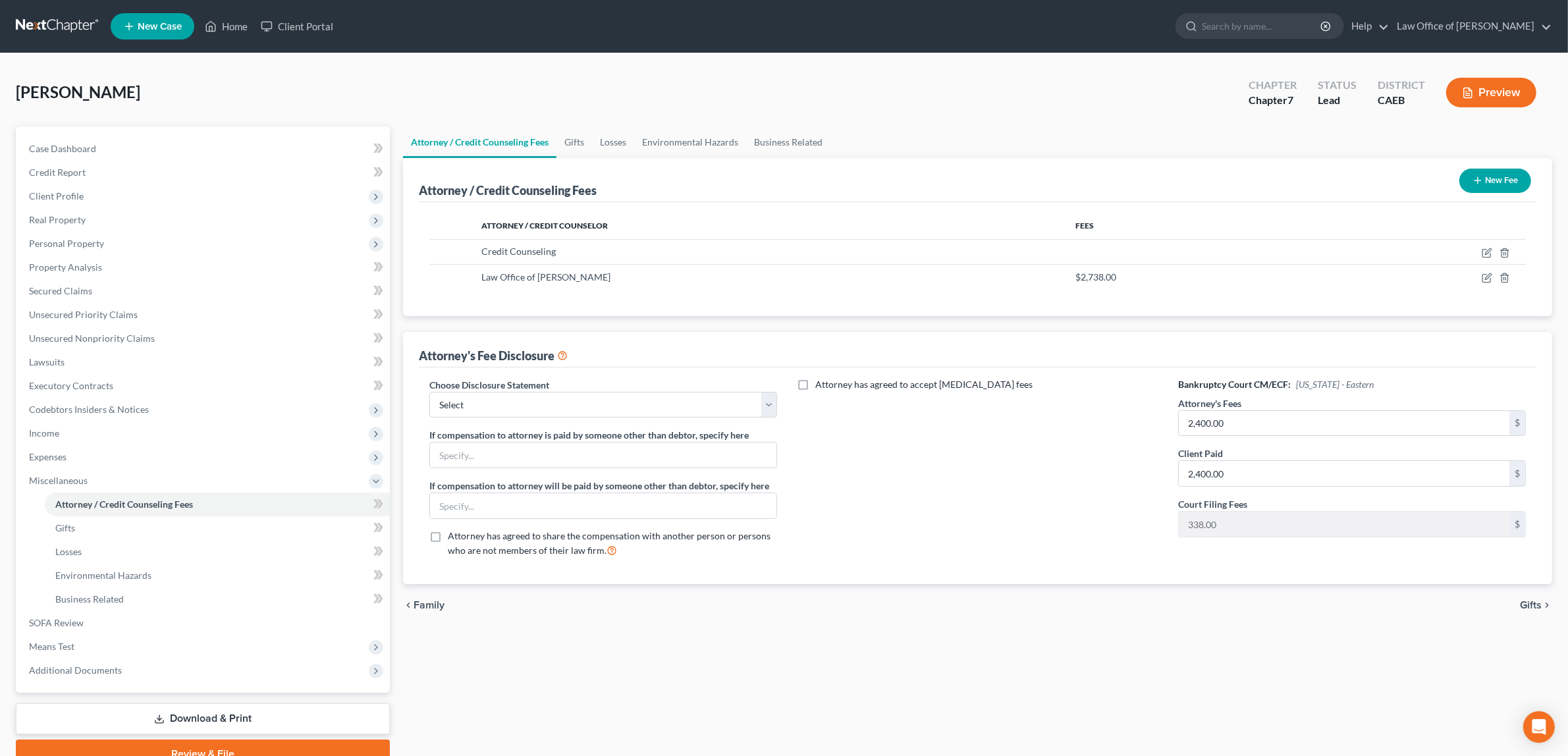
click at [1479, 85] on button "Preview" at bounding box center [1491, 93] width 90 height 30
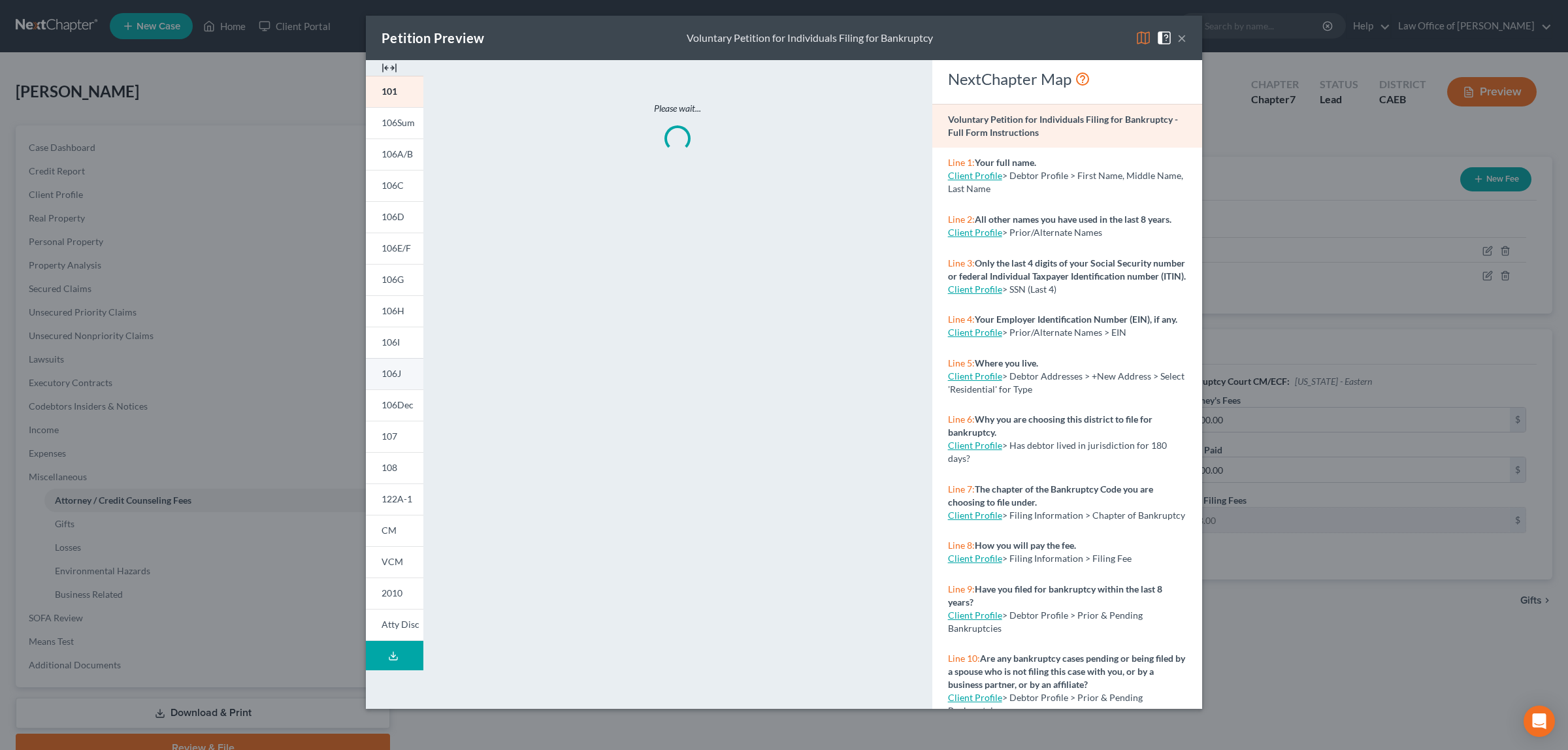
click at [387, 369] on span "106J" at bounding box center [391, 373] width 19 height 11
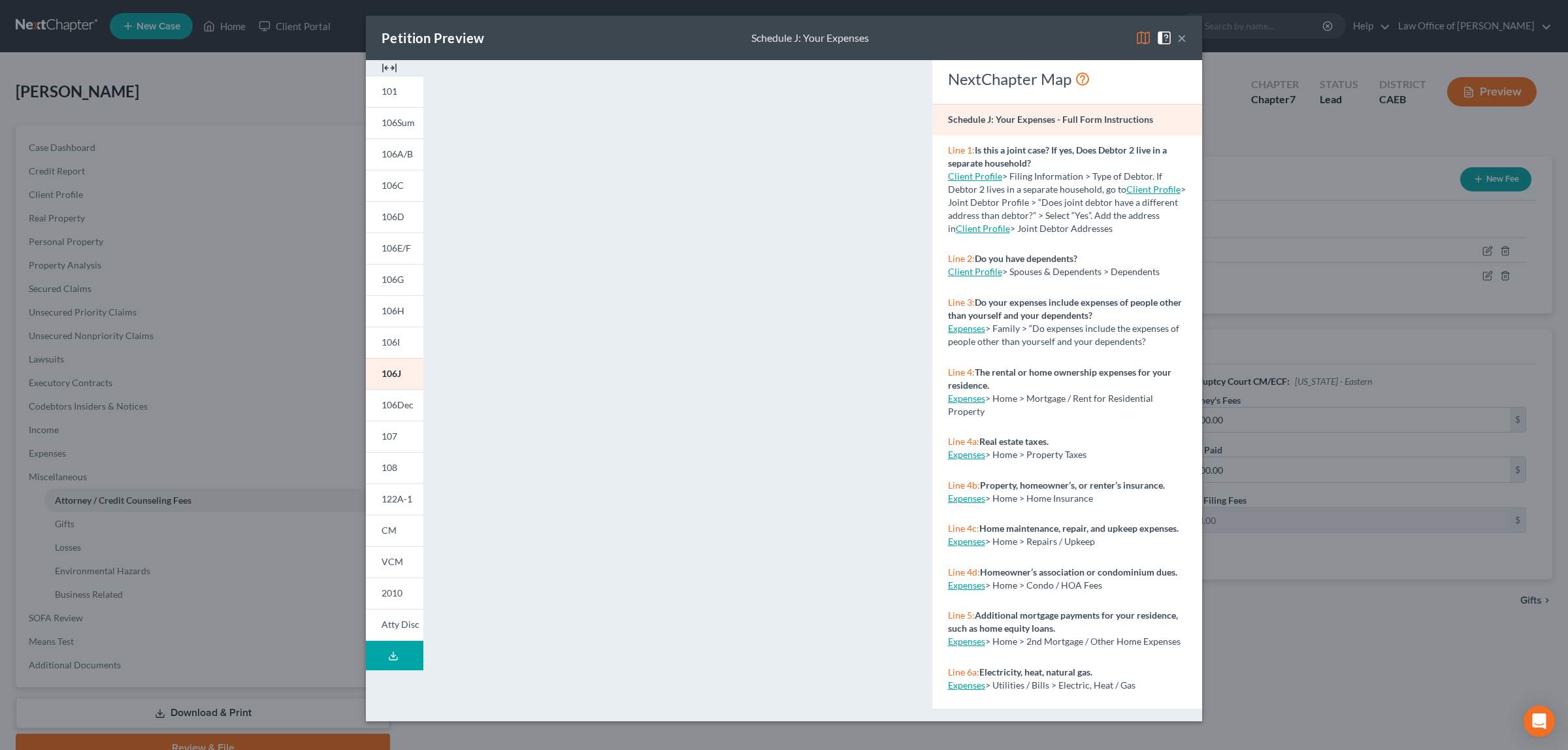
click at [1180, 40] on button "×" at bounding box center [1182, 38] width 9 height 16
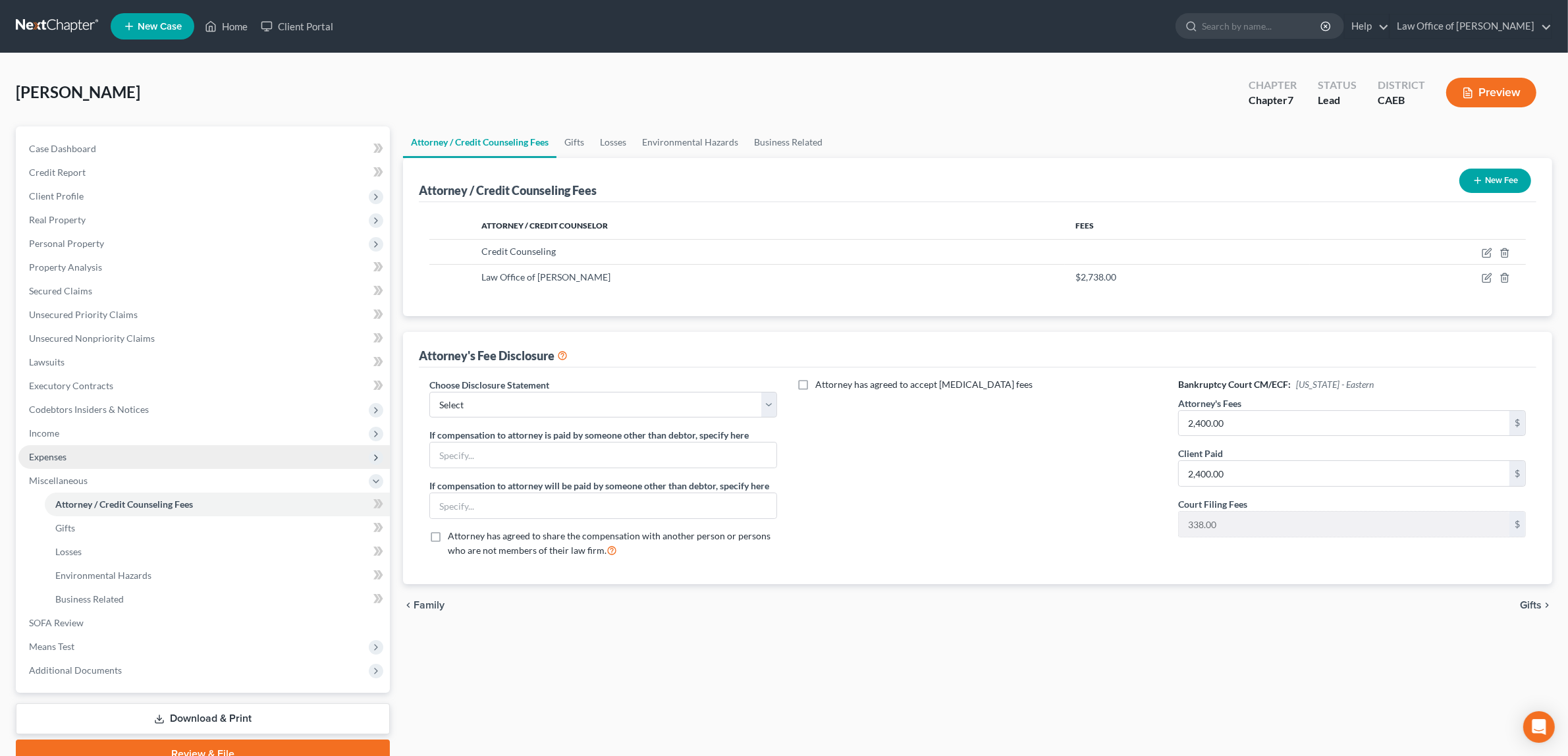
click at [76, 446] on span "Expenses" at bounding box center [204, 457] width 372 height 24
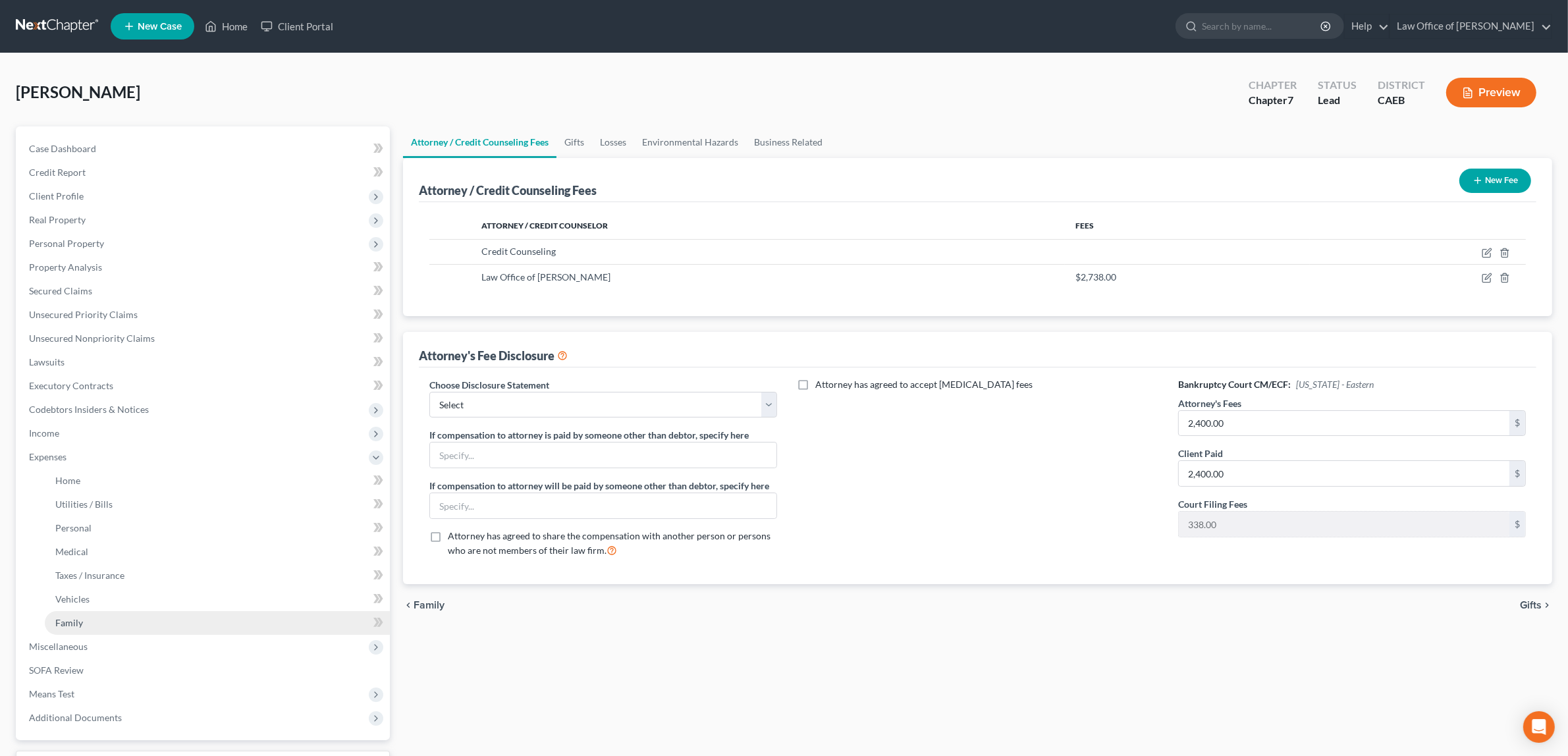
click at [60, 617] on span "Family" at bounding box center [70, 622] width 28 height 11
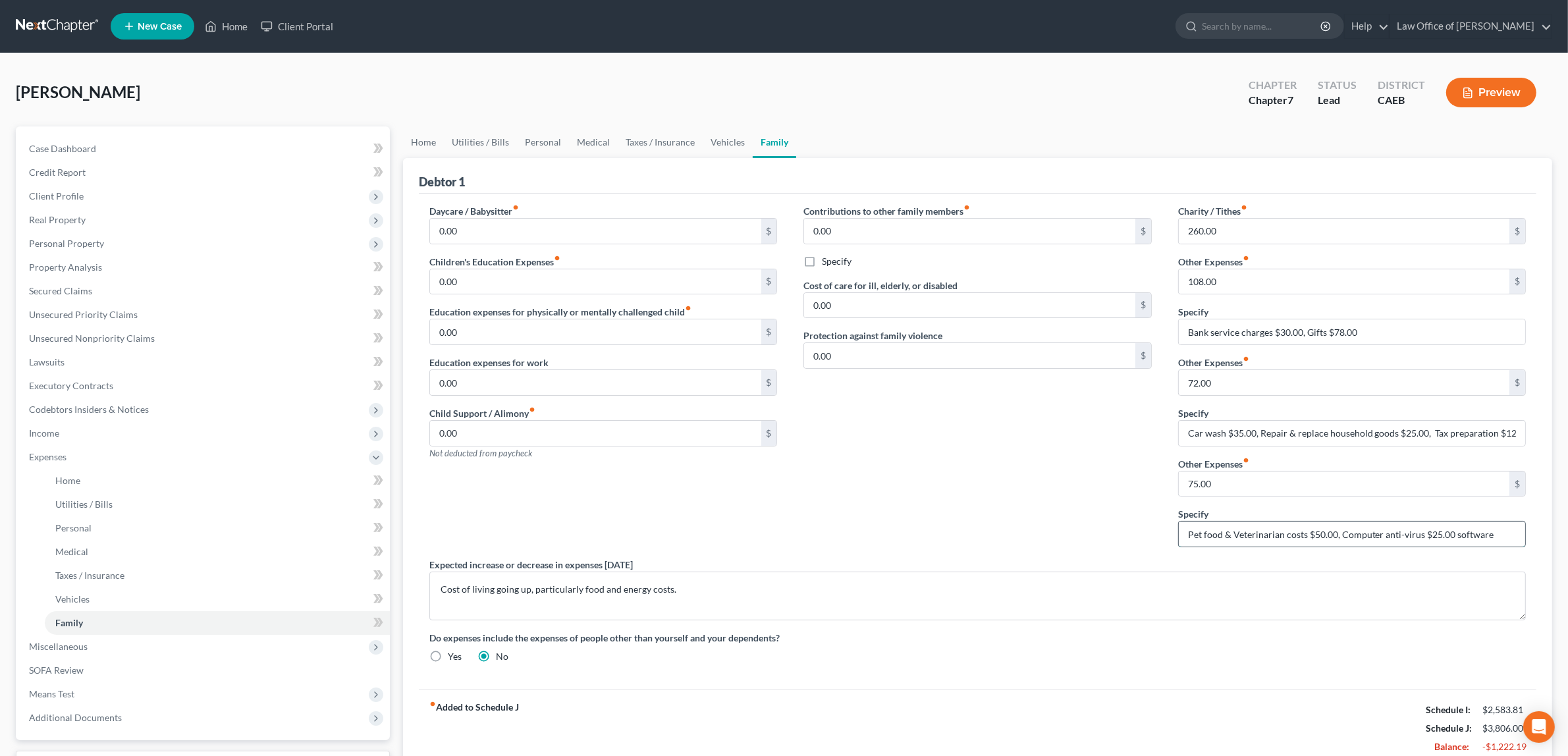
click at [1451, 535] on input "Pet food & Veterinarian costs $50.00, Computer anti-virus $25.00 software" at bounding box center [1352, 534] width 346 height 25
drag, startPoint x: 1451, startPoint y: 535, endPoint x: 1426, endPoint y: 533, distance: 25.1
click at [1426, 533] on input "Pet food & Veterinarian costs $50.00, Computer anti-virus $25.00 software" at bounding box center [1352, 534] width 346 height 25
click at [1477, 535] on input "Pet food & Veterinarian costs $50.00, Computer anti-virus software" at bounding box center [1352, 534] width 346 height 25
paste input "$25.00"
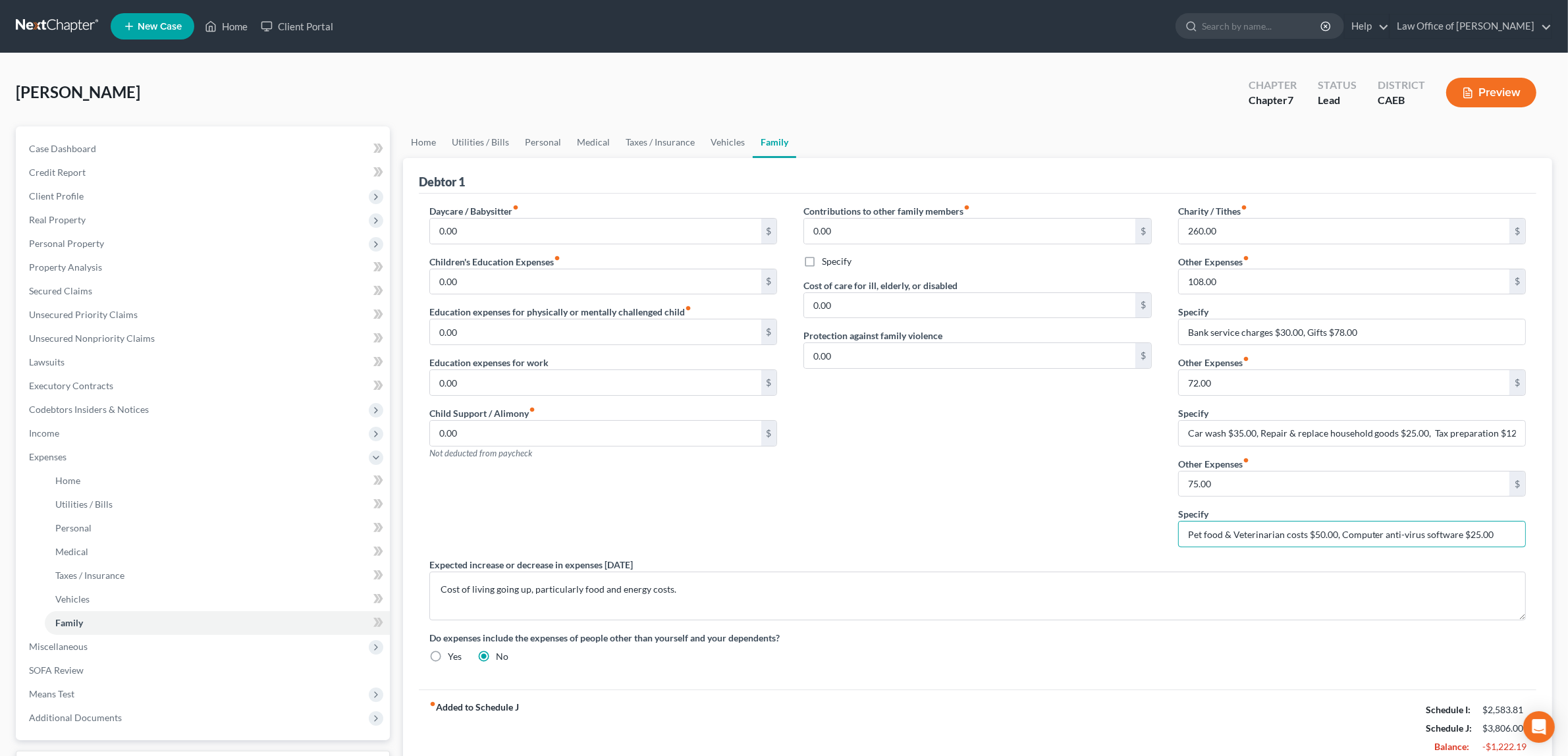
type input "Pet food & Veterinarian costs $50.00, Computer anti-virus software $25.00"
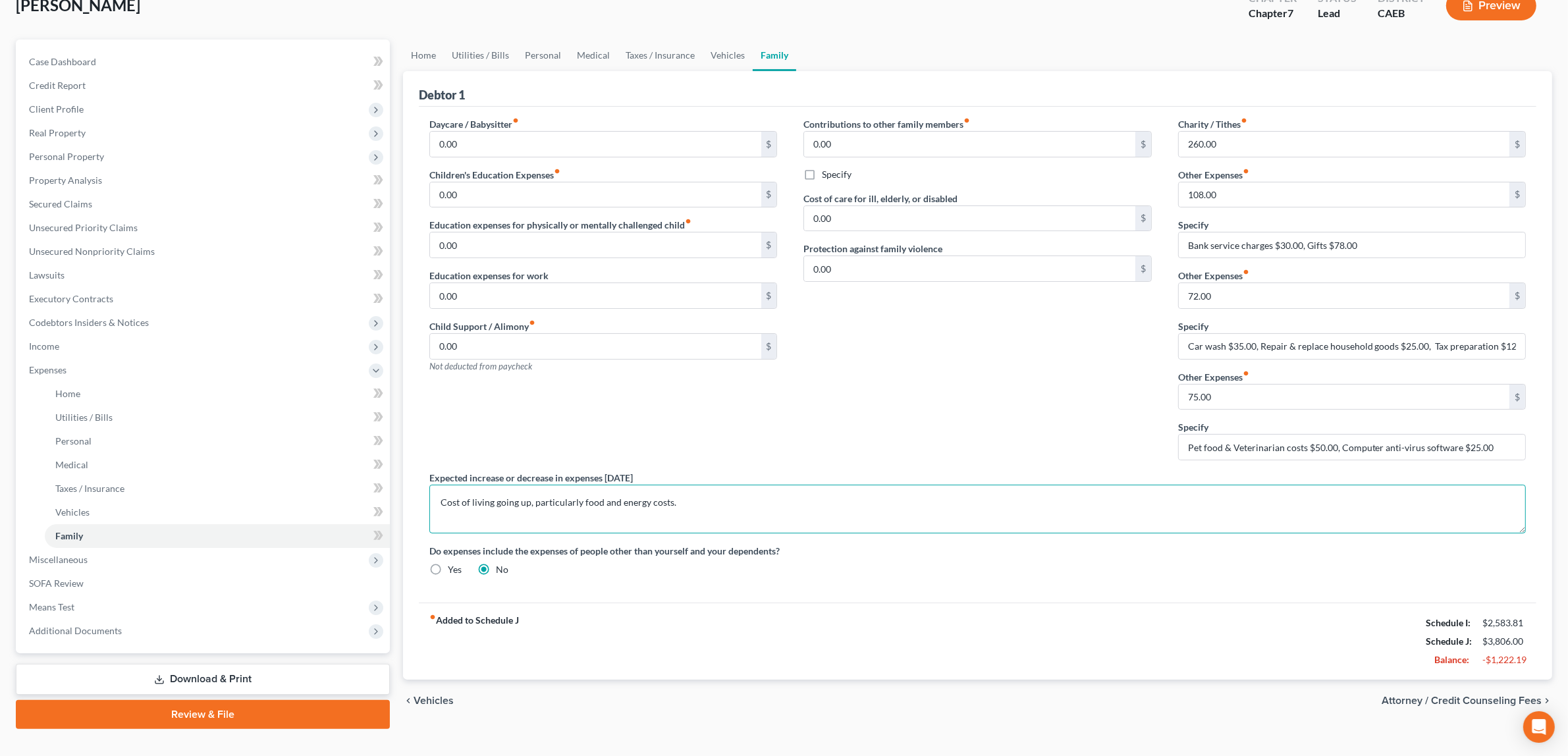
scroll to position [89, 0]
click at [1475, 696] on span "Attorney / Credit Counseling Fees" at bounding box center [1462, 698] width 160 height 10
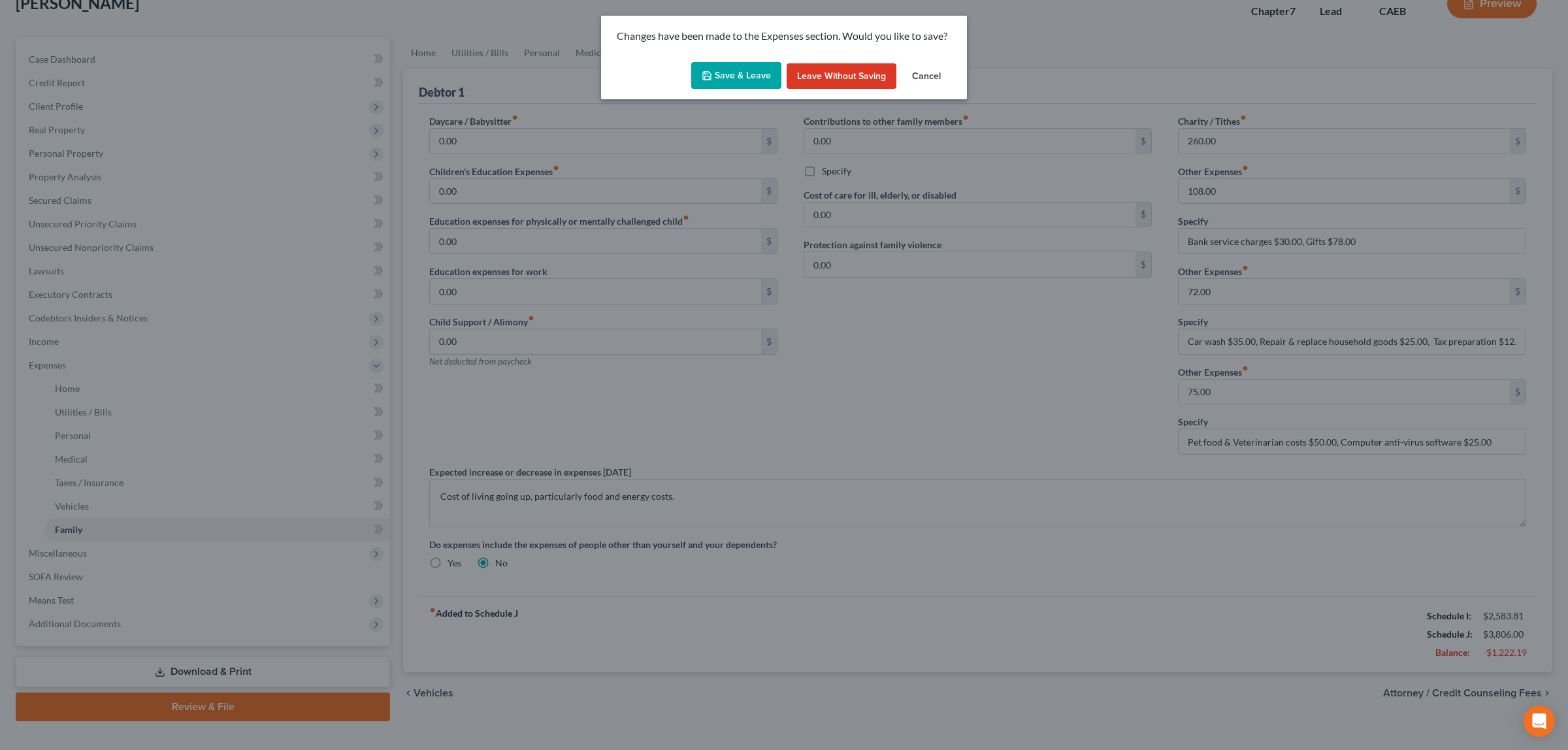
click at [755, 69] on button "Save & Leave" at bounding box center [736, 76] width 90 height 28
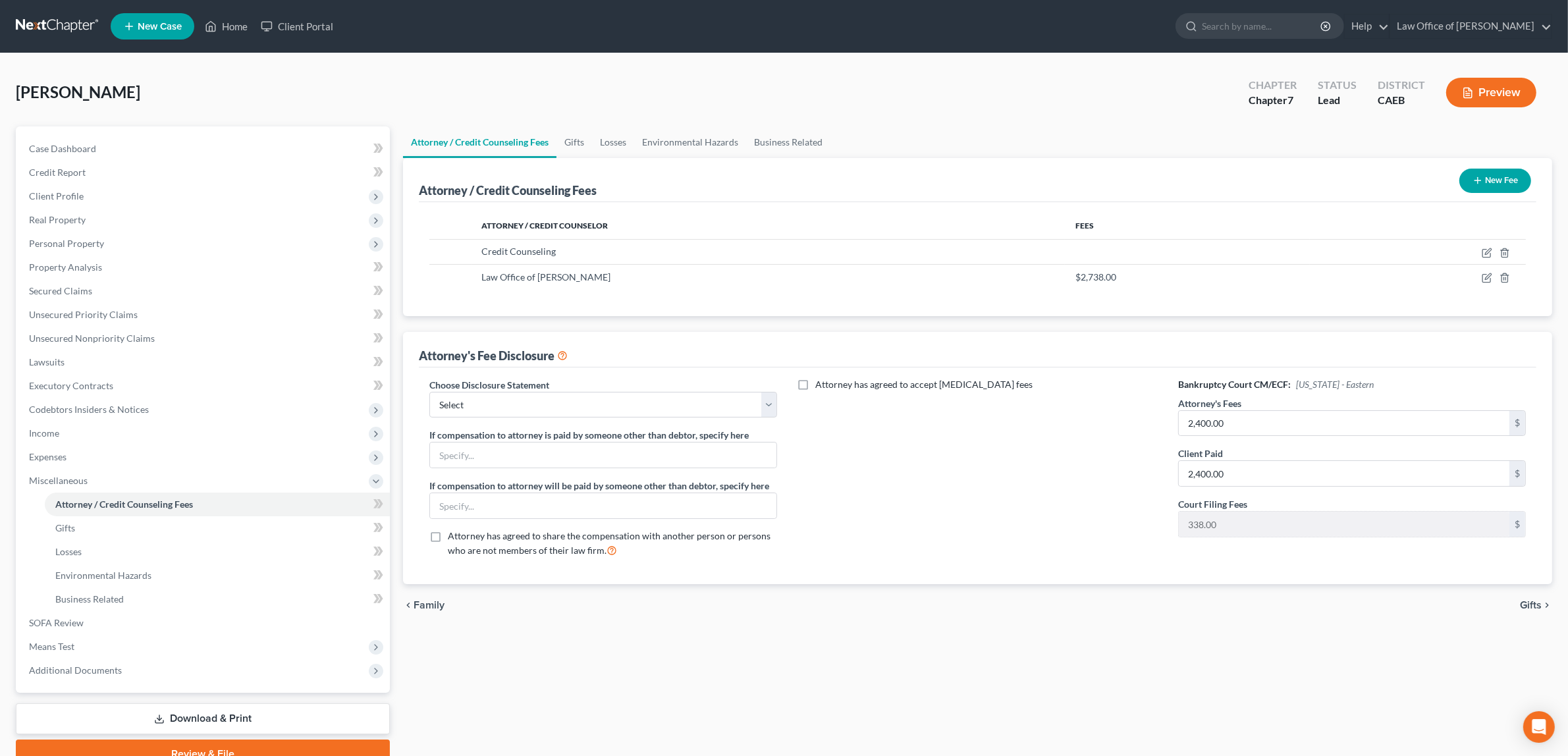
click at [1492, 83] on button "Preview" at bounding box center [1491, 93] width 90 height 30
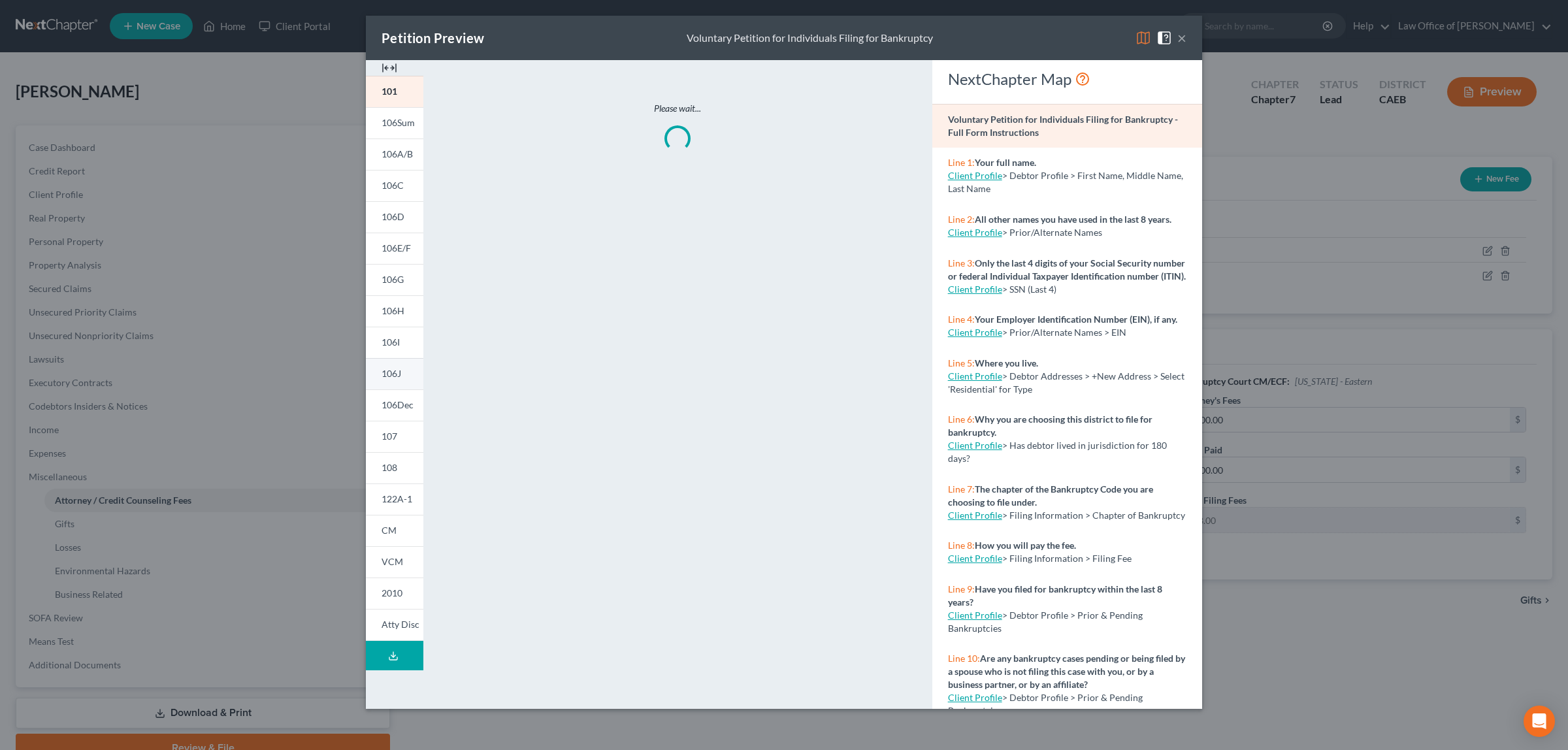
click at [391, 372] on span "106J" at bounding box center [391, 373] width 19 height 11
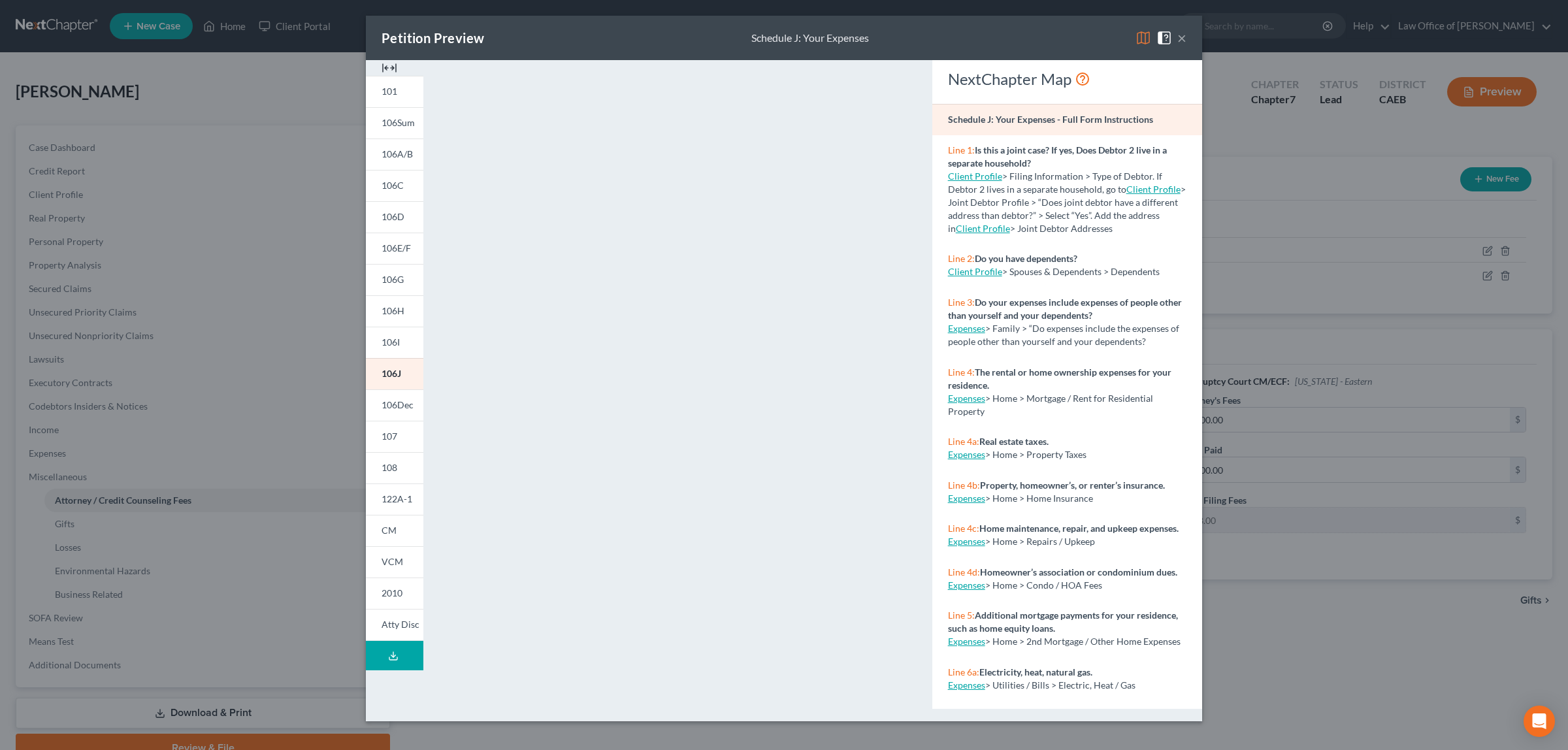
click at [1183, 35] on button "×" at bounding box center [1182, 38] width 9 height 16
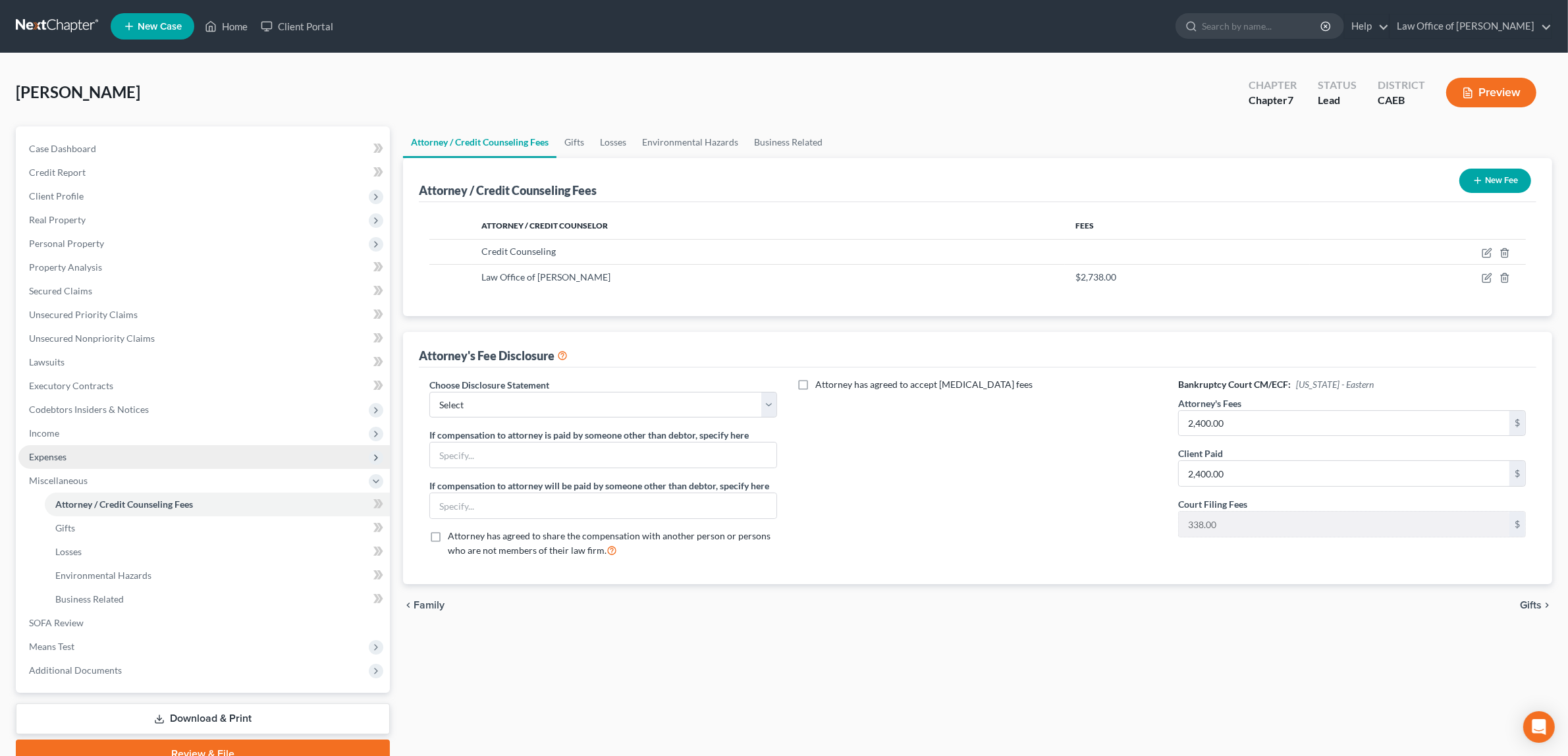
click at [71, 451] on span "Expenses" at bounding box center [204, 457] width 372 height 24
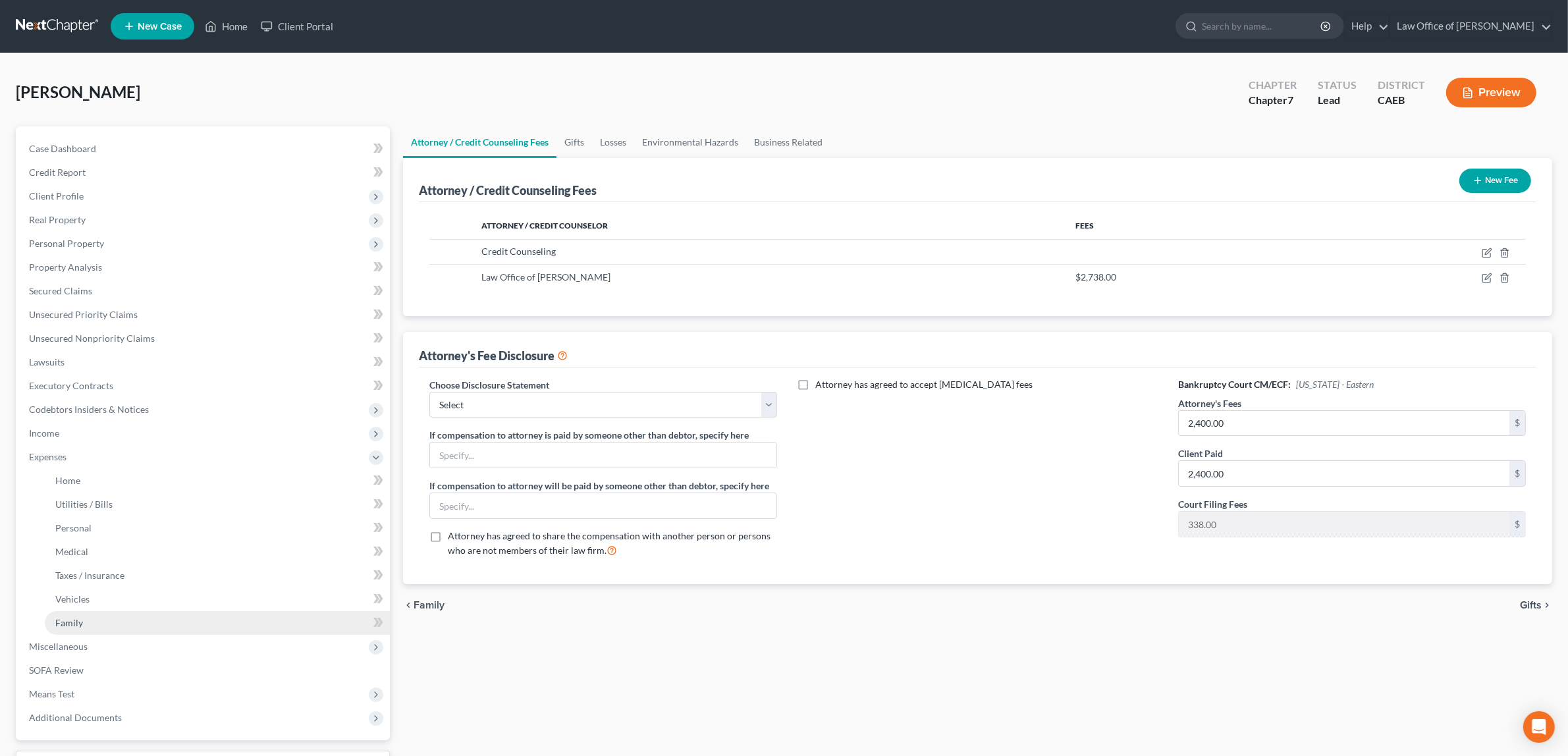
click at [92, 617] on link "Family" at bounding box center [217, 623] width 346 height 24
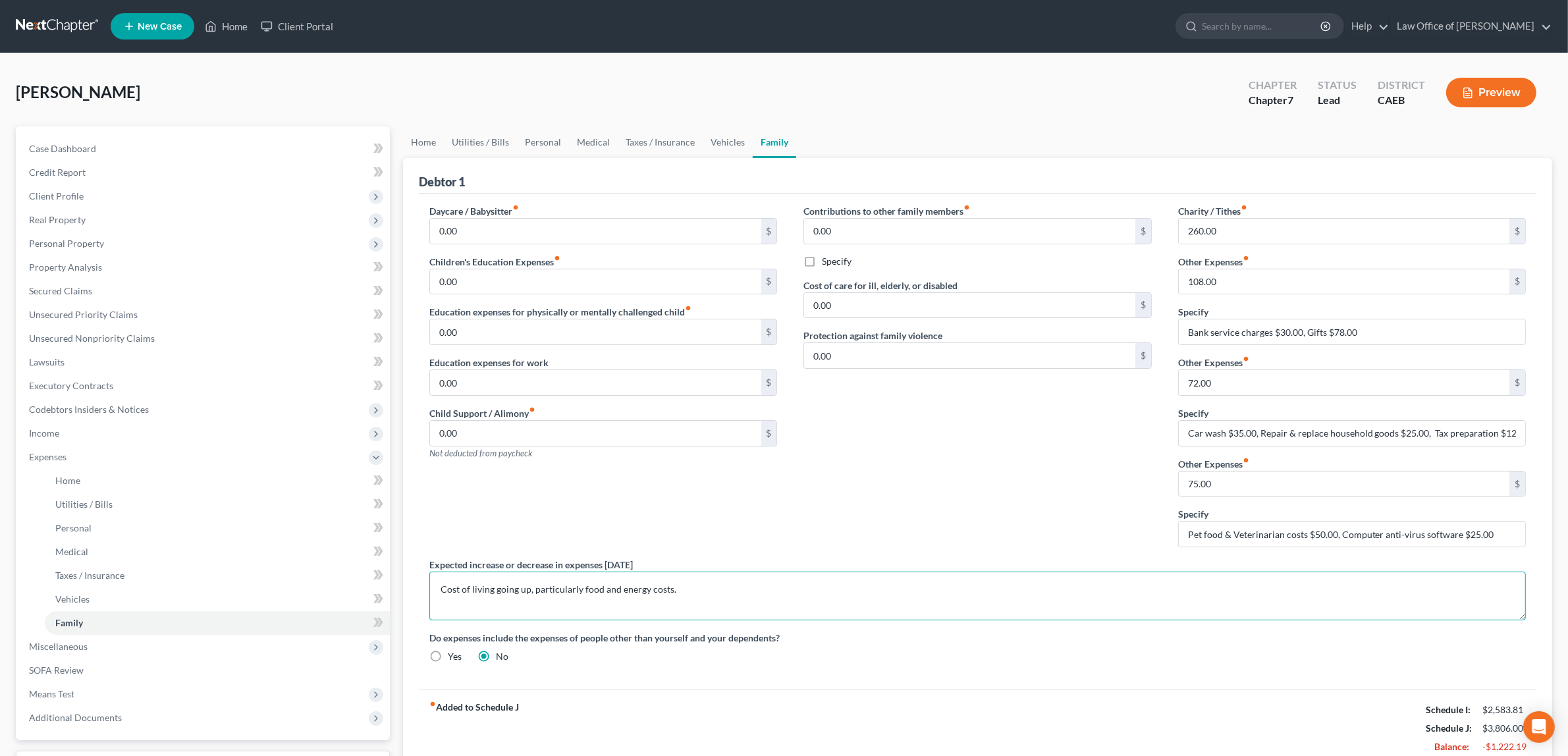
drag, startPoint x: 579, startPoint y: 591, endPoint x: 436, endPoint y: 592, distance: 143.0
click at [436, 592] on textarea "Cost of living going up, particularly food and energy costs." at bounding box center [977, 595] width 1097 height 48
click at [605, 593] on textarea "I expect the cost of food and energy costs." at bounding box center [977, 595] width 1097 height 48
type textarea "I expect the cost of food and energy to rise."
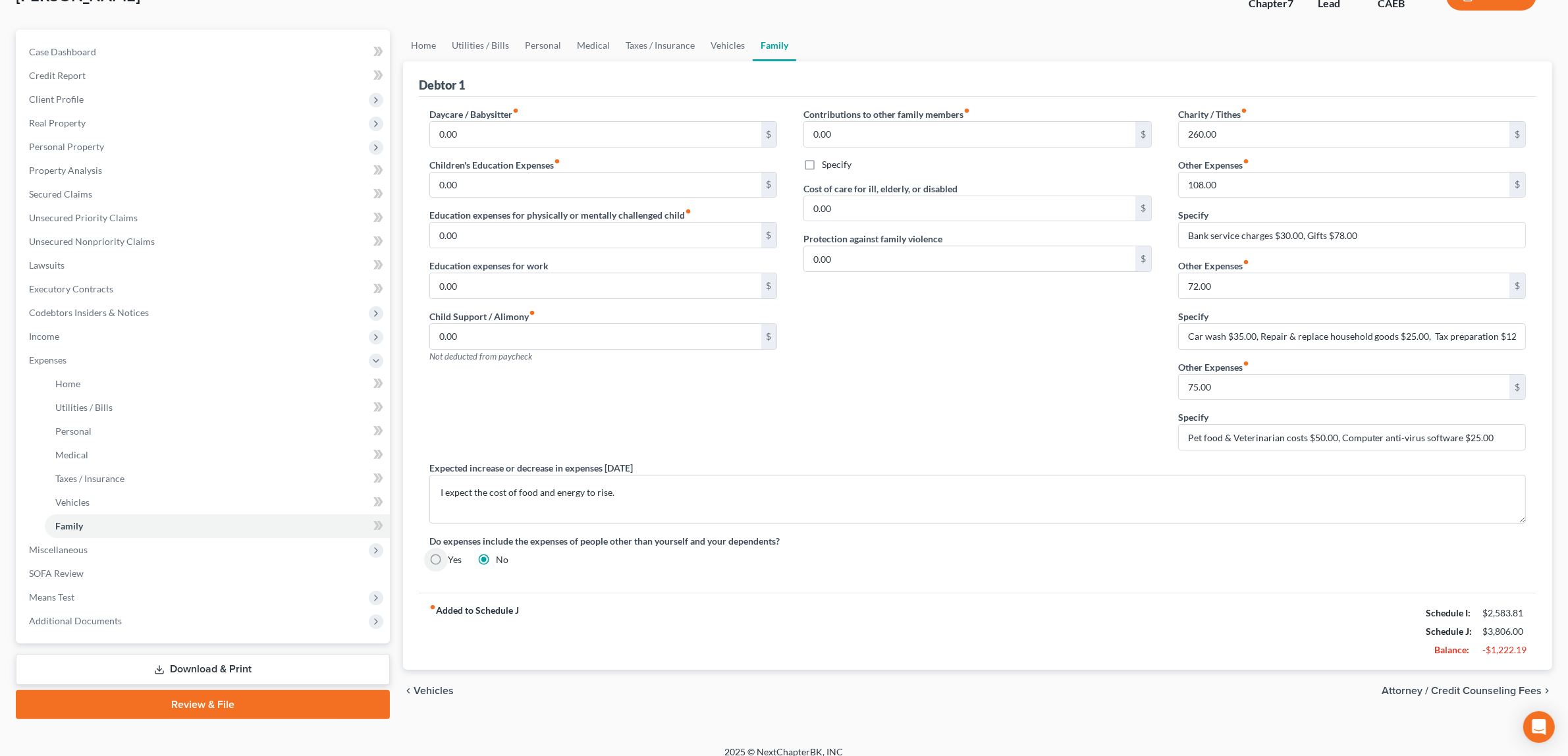
scroll to position [109, 0]
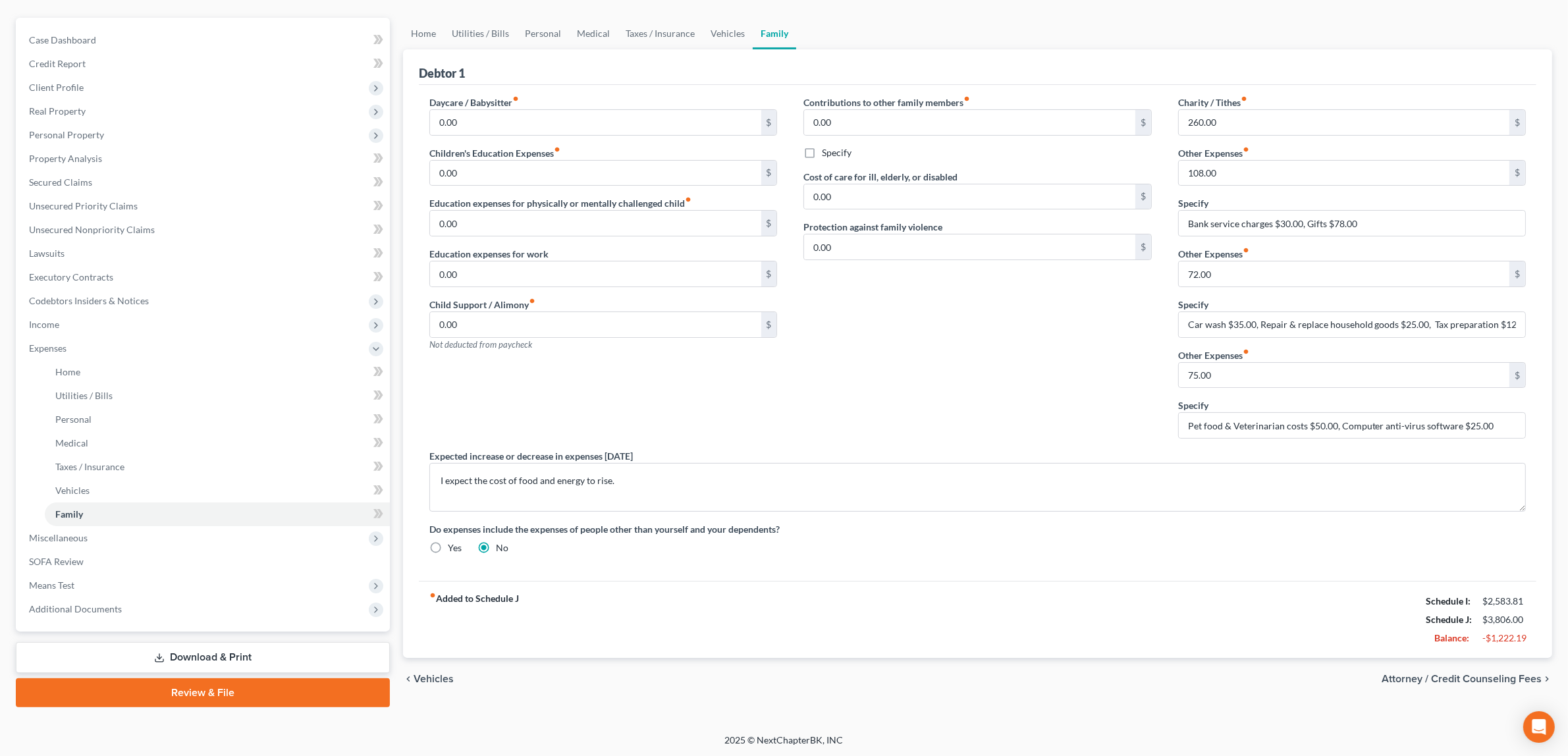
click at [1445, 678] on span "Attorney / Credit Counseling Fees" at bounding box center [1462, 678] width 160 height 10
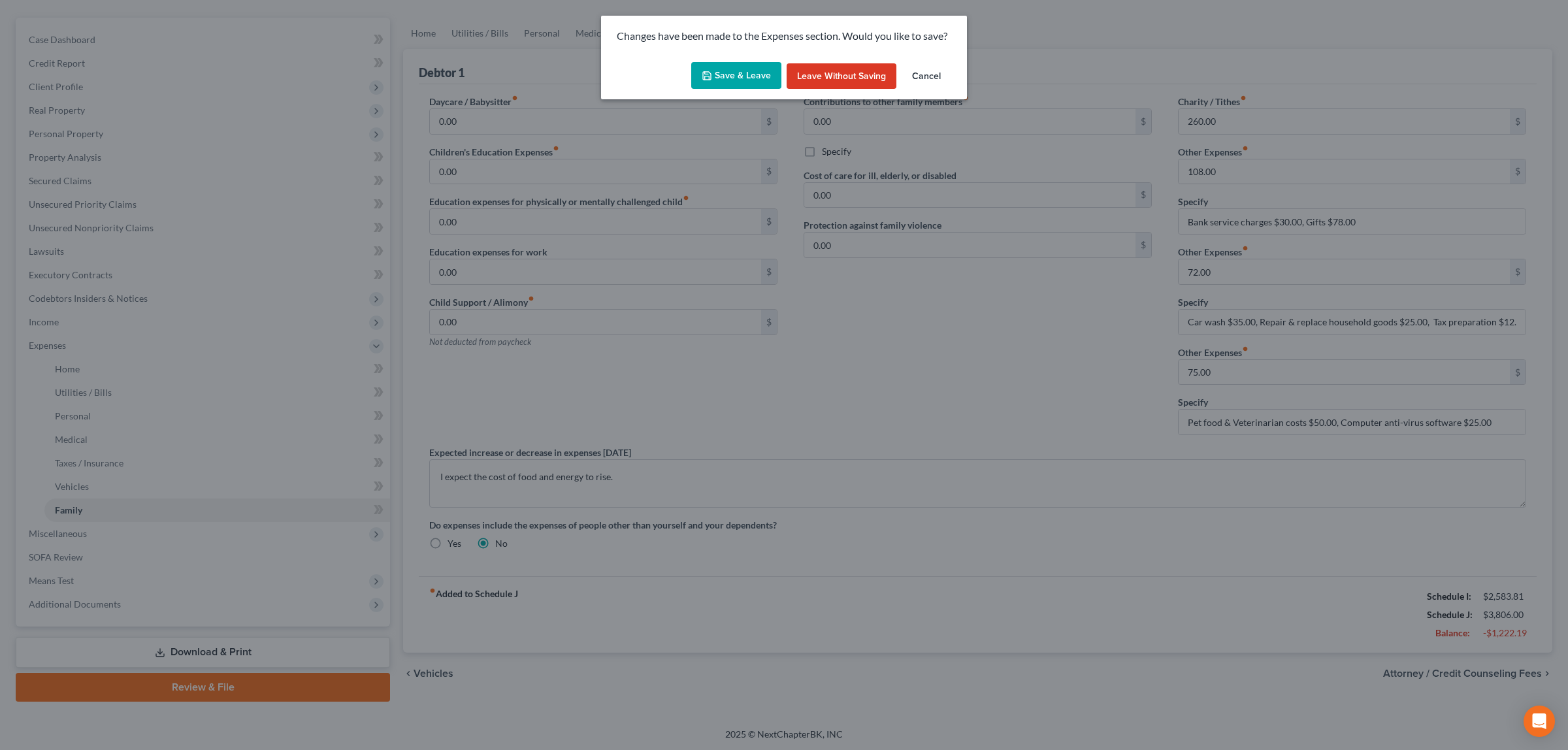
click at [708, 67] on button "Save & Leave" at bounding box center [736, 76] width 90 height 28
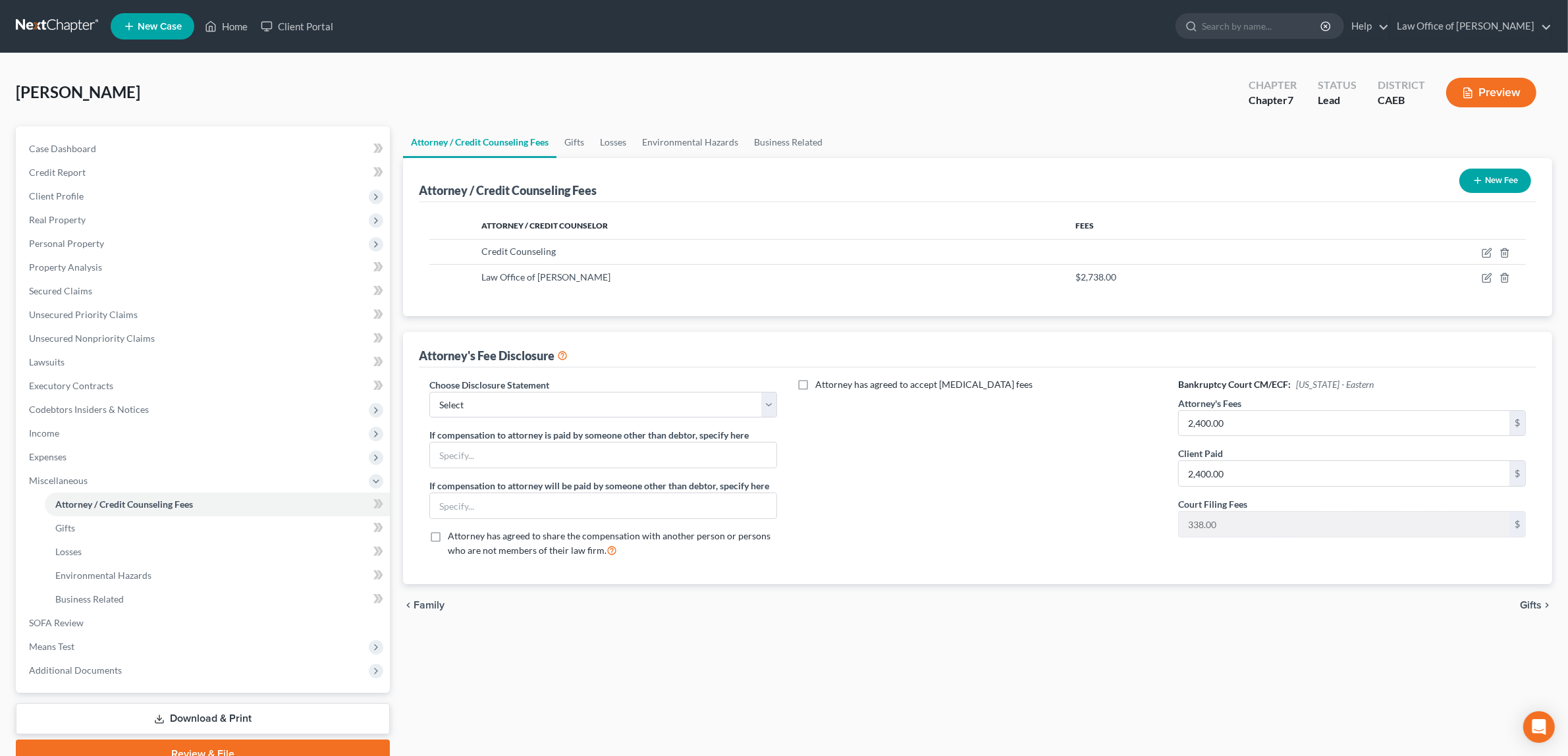
click at [1483, 84] on button "Preview" at bounding box center [1491, 93] width 90 height 30
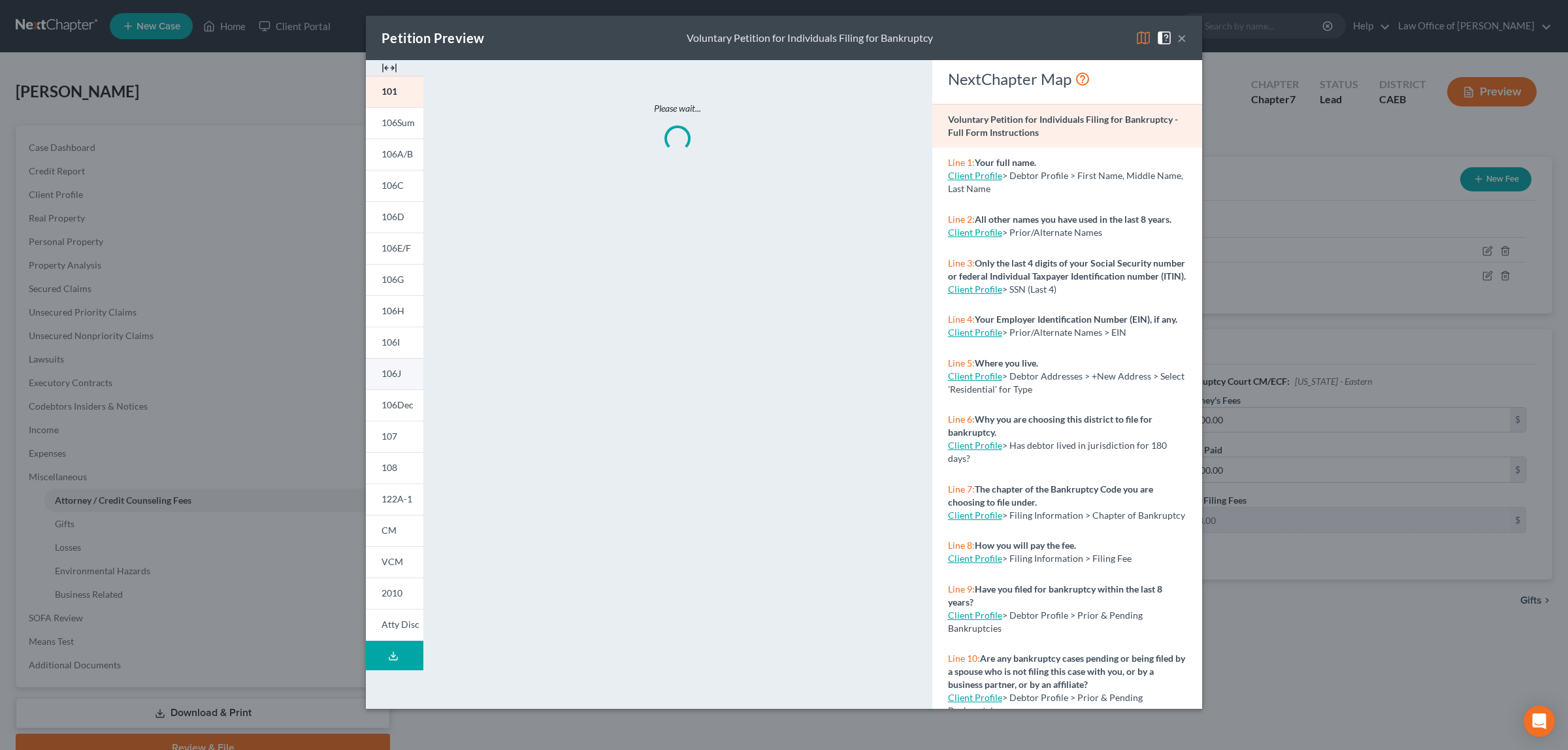
click at [380, 369] on link "106J" at bounding box center [394, 374] width 57 height 31
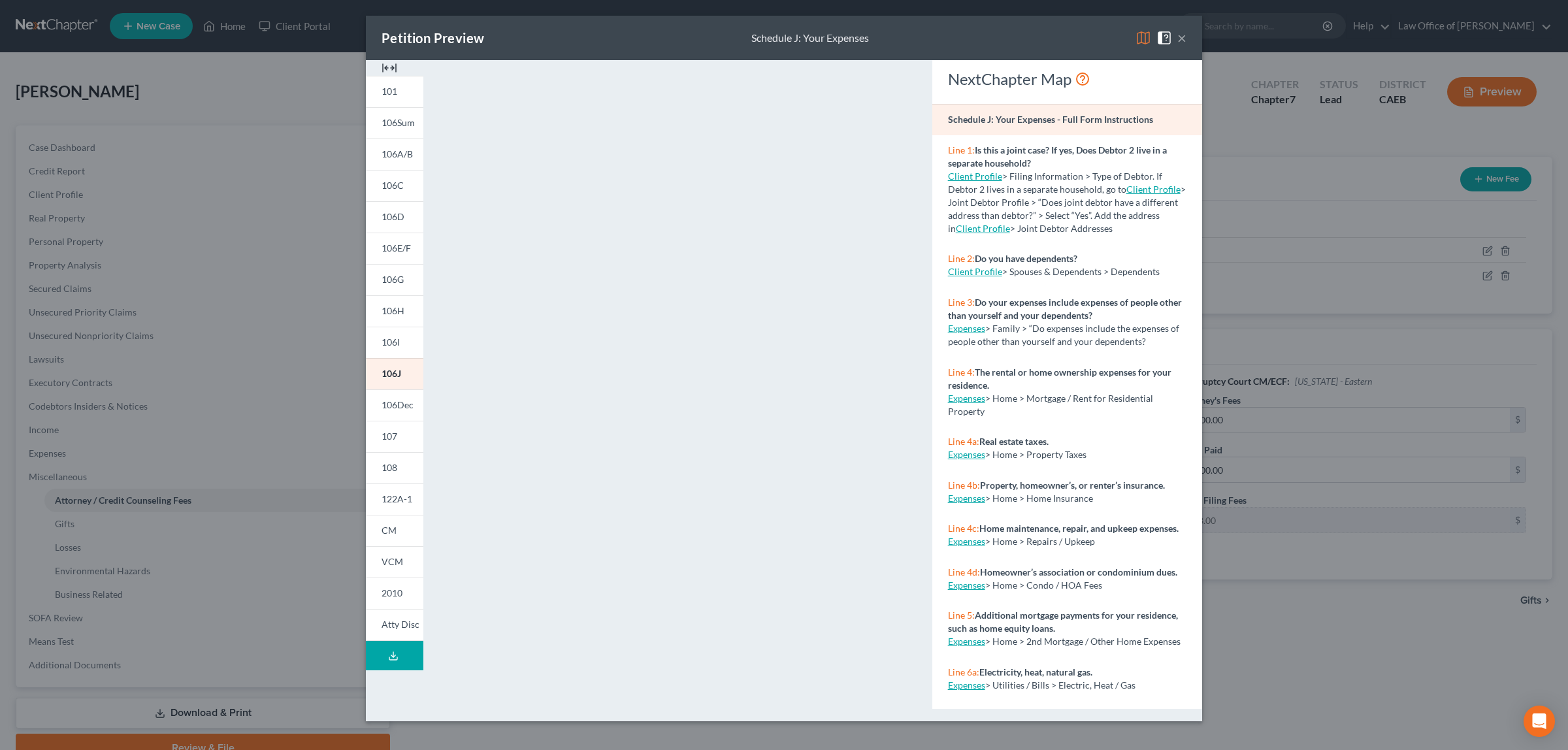
click at [1180, 37] on button "×" at bounding box center [1182, 38] width 9 height 16
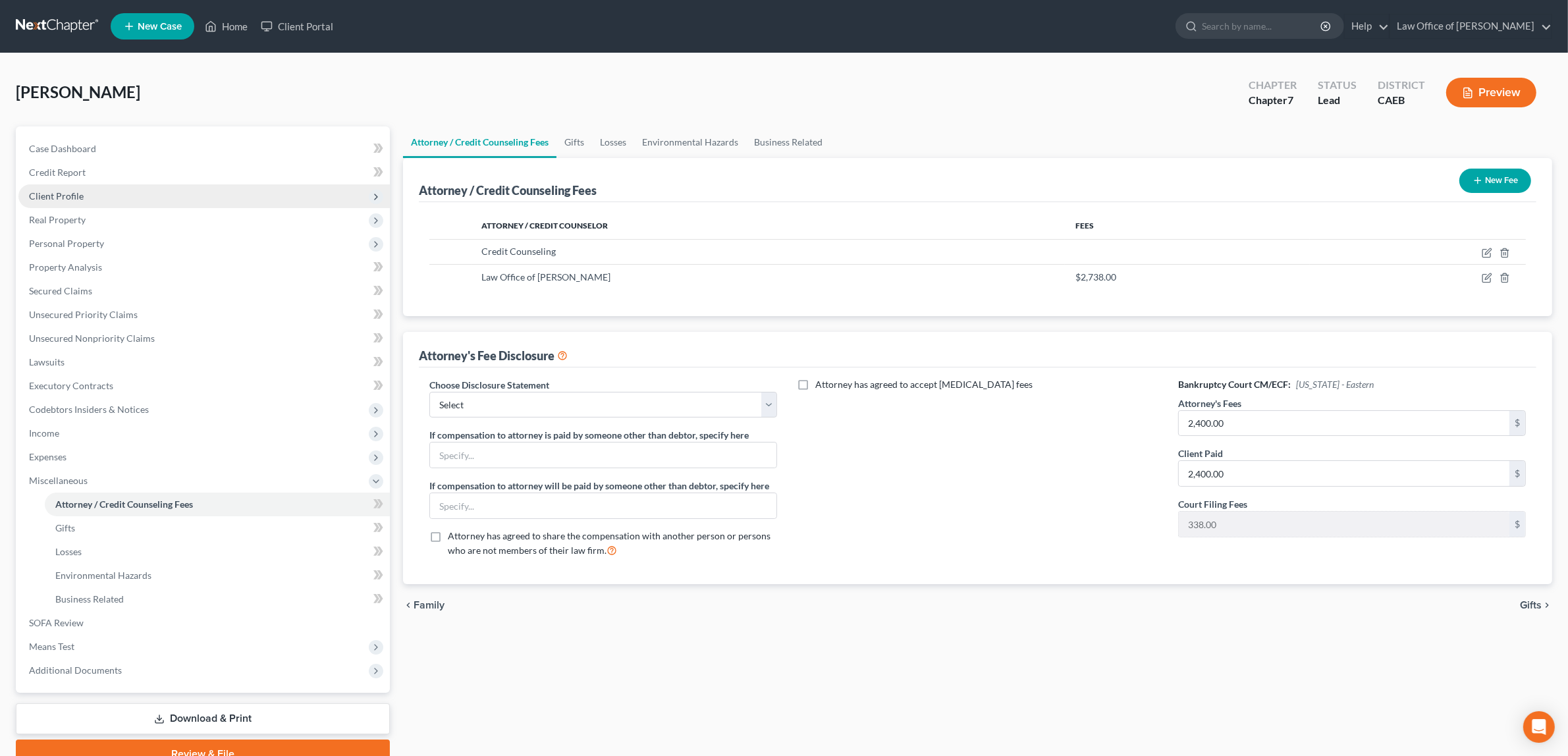
click at [94, 192] on span "Client Profile" at bounding box center [204, 197] width 372 height 24
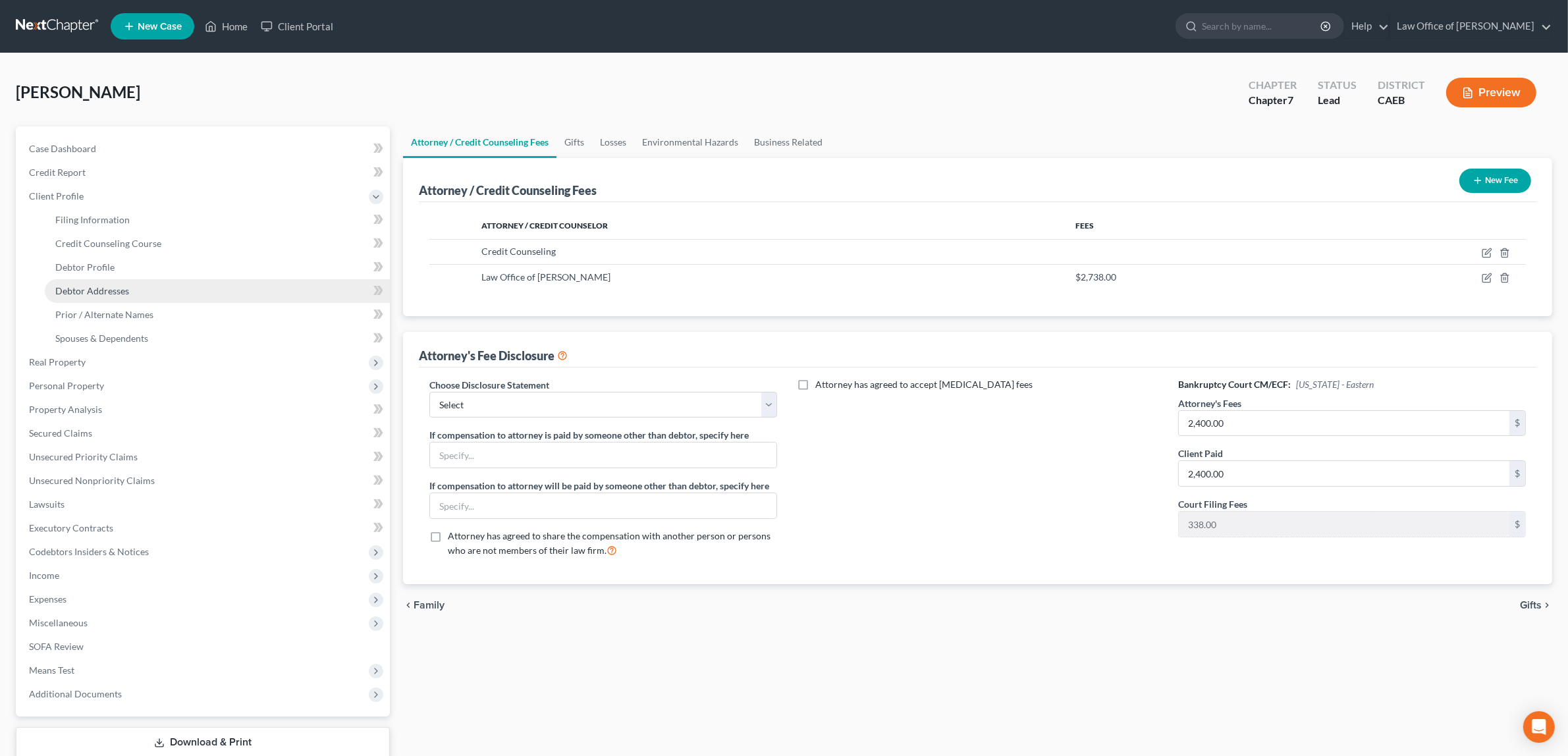
click at [116, 283] on link "Debtor Addresses" at bounding box center [217, 292] width 346 height 24
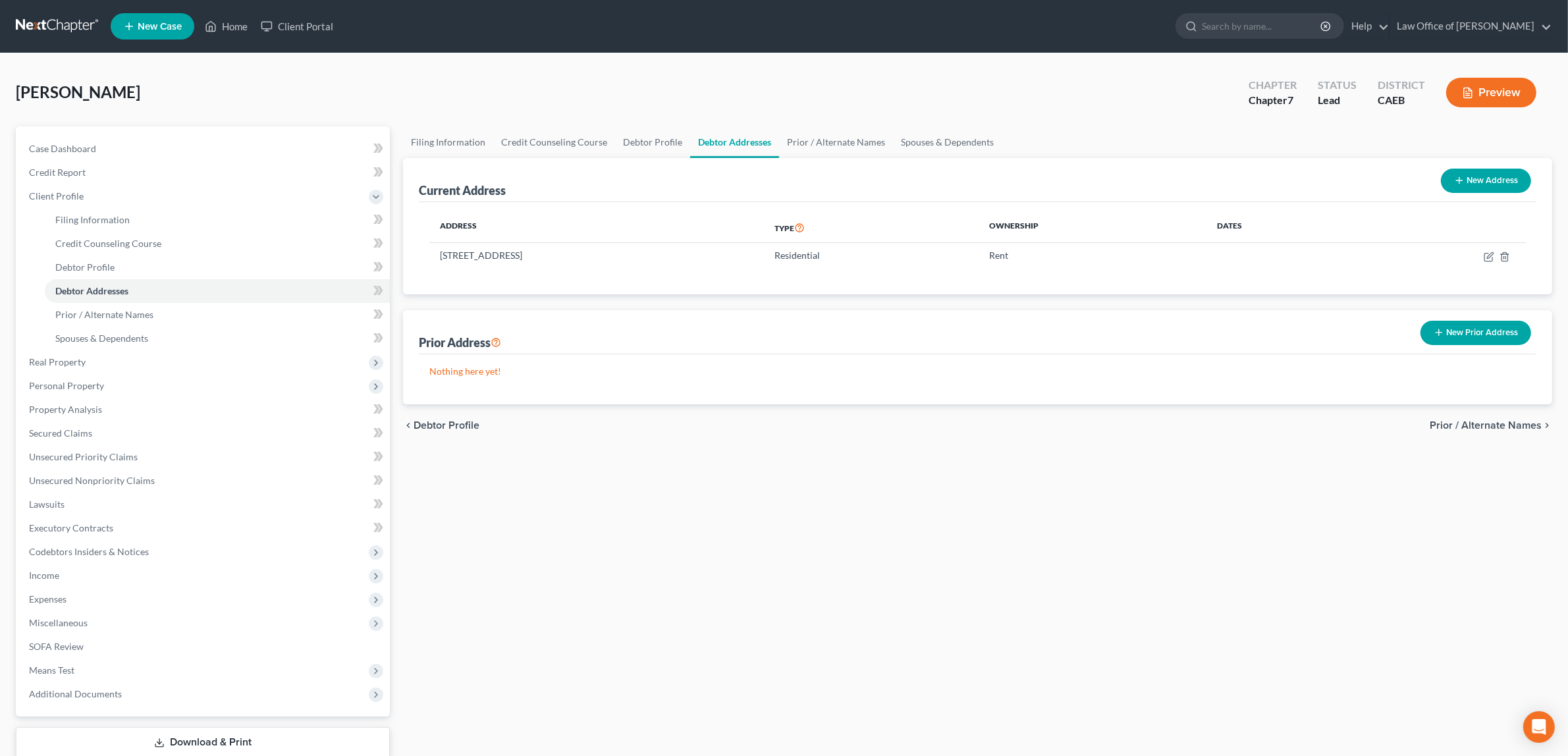
click at [1457, 330] on button "New Prior Address" at bounding box center [1475, 332] width 111 height 24
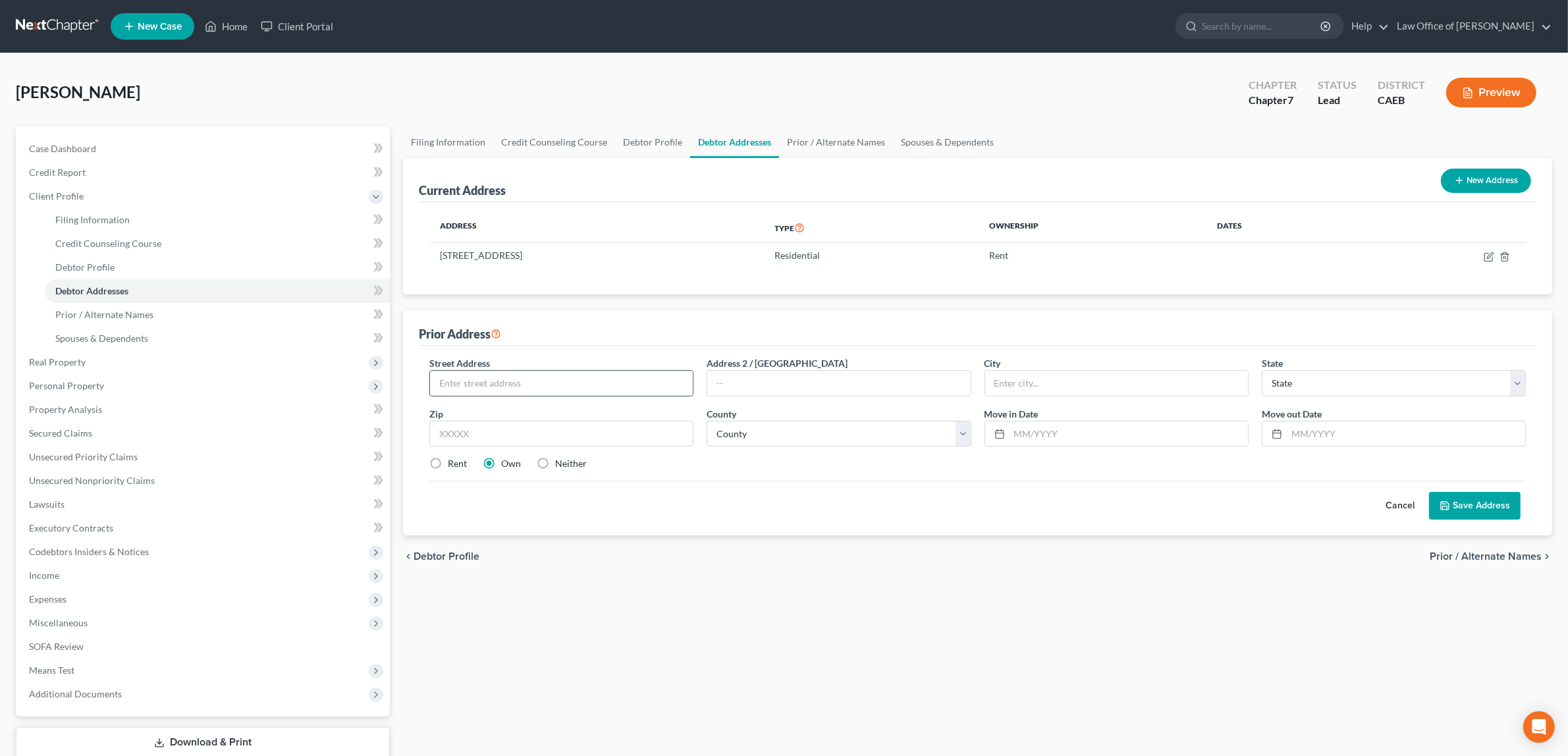
click at [604, 382] on input "text" at bounding box center [561, 383] width 263 height 25
type input "[STREET_ADDRESS]"
type input "Lincoln"
select select "4"
type input "95648"
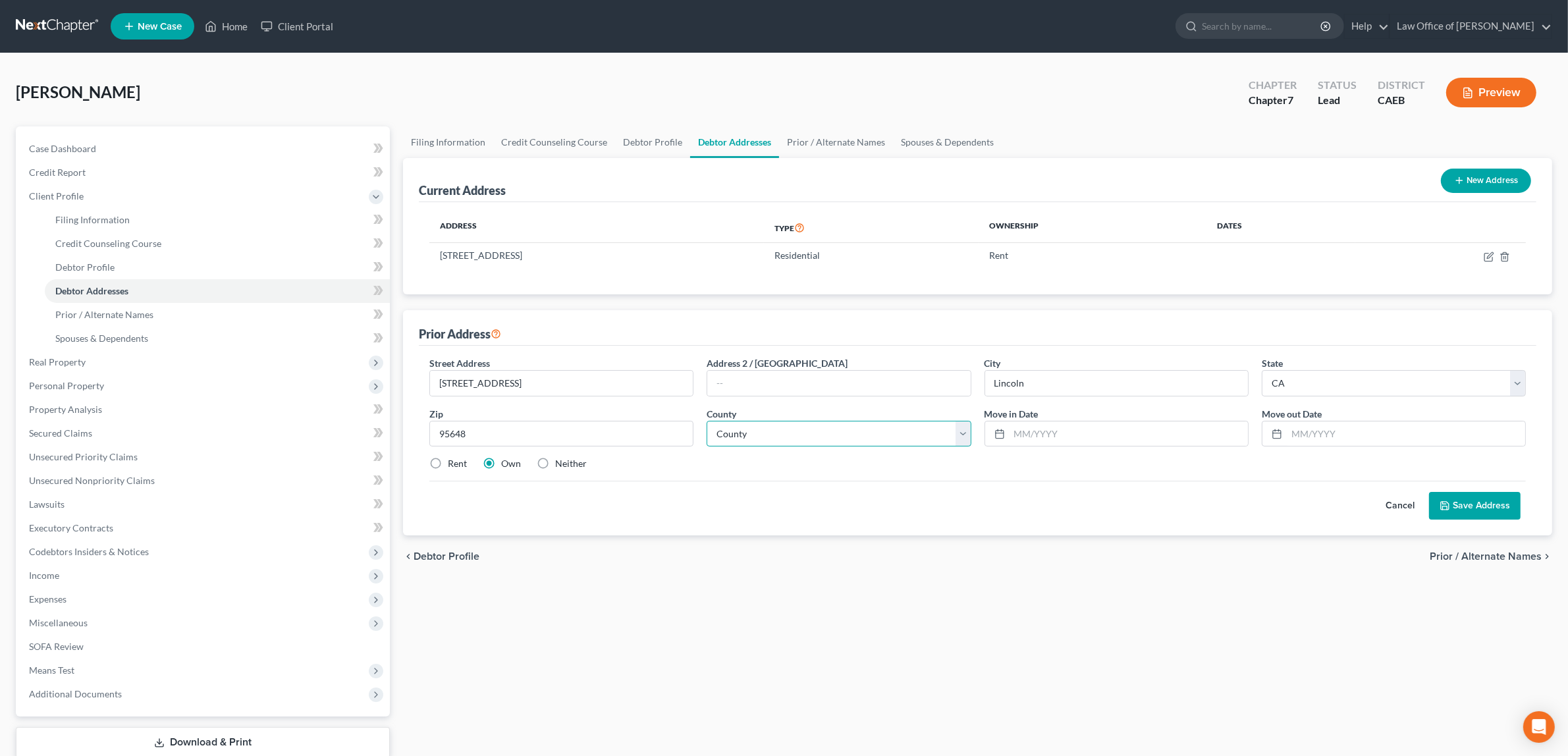
click at [965, 433] on select "County [GEOGRAPHIC_DATA] [GEOGRAPHIC_DATA] [GEOGRAPHIC_DATA] [GEOGRAPHIC_DATA] …" at bounding box center [839, 434] width 264 height 26
select select "30"
click at [707, 421] on select "County [GEOGRAPHIC_DATA] [GEOGRAPHIC_DATA] [GEOGRAPHIC_DATA] [GEOGRAPHIC_DATA] …" at bounding box center [839, 434] width 264 height 26
type input "8"
type input "[DATE]"
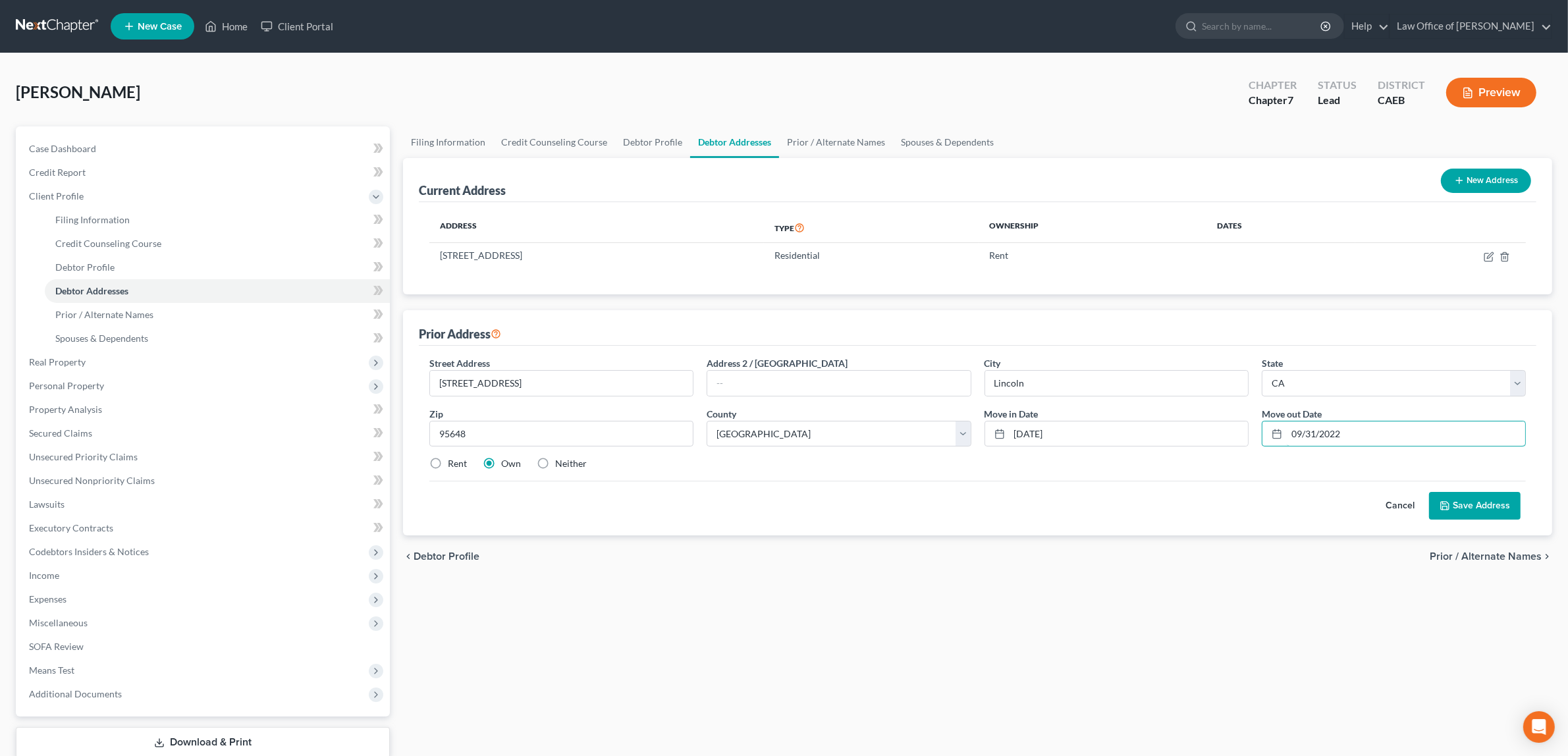
type input "09/31/2022"
click at [1472, 501] on button "Save Address" at bounding box center [1475, 506] width 92 height 28
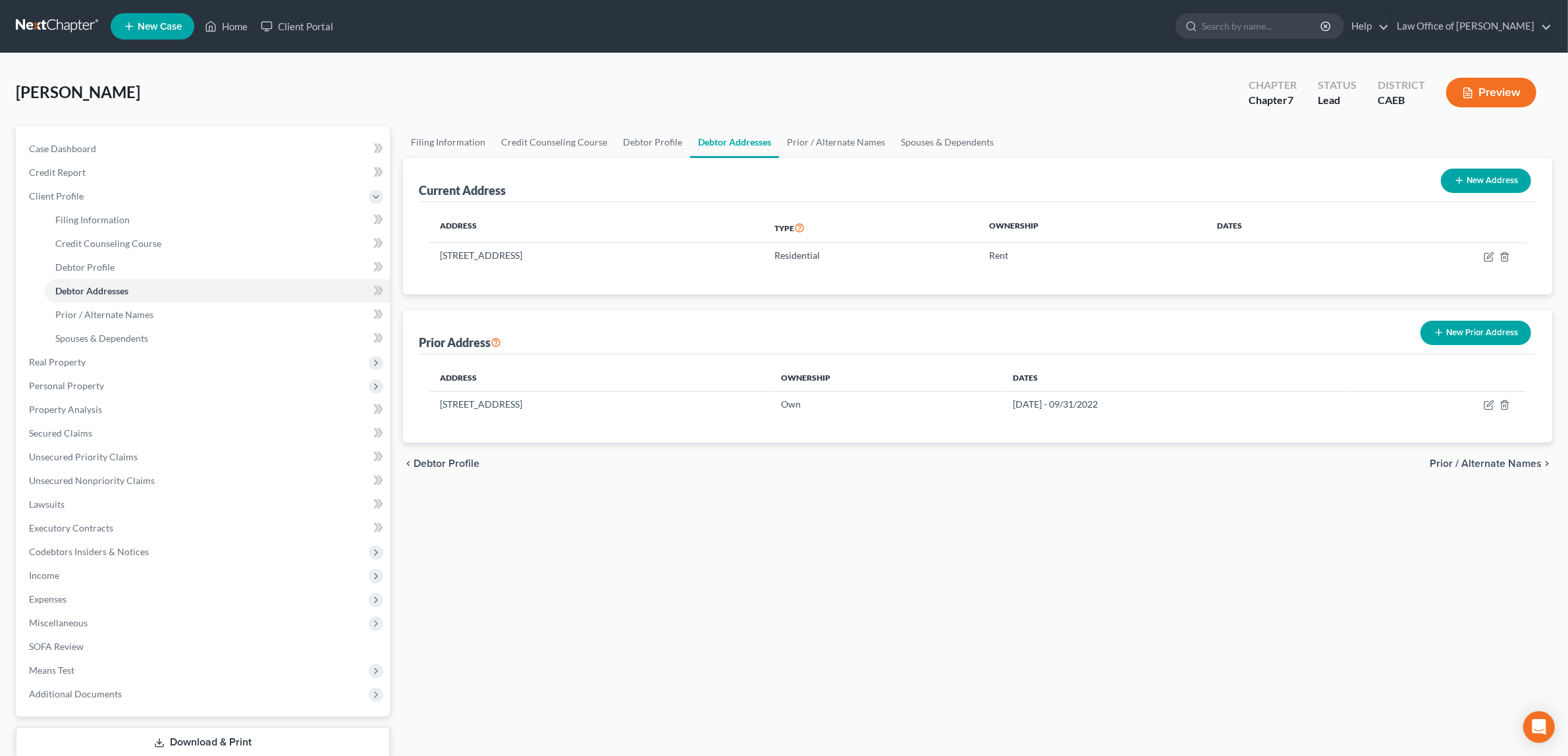
click at [1513, 85] on button "Preview" at bounding box center [1491, 93] width 90 height 30
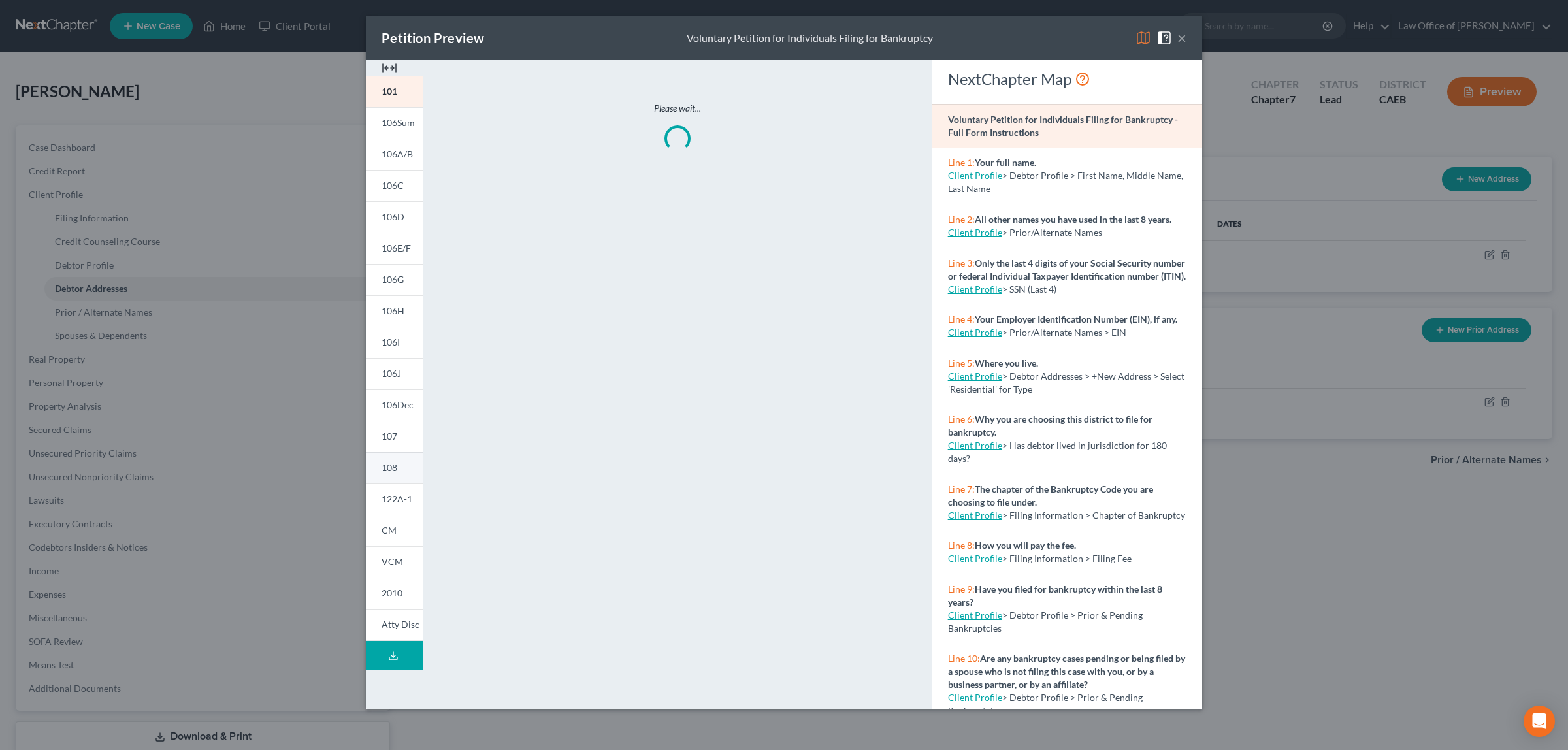
click at [374, 466] on link "108" at bounding box center [394, 468] width 57 height 31
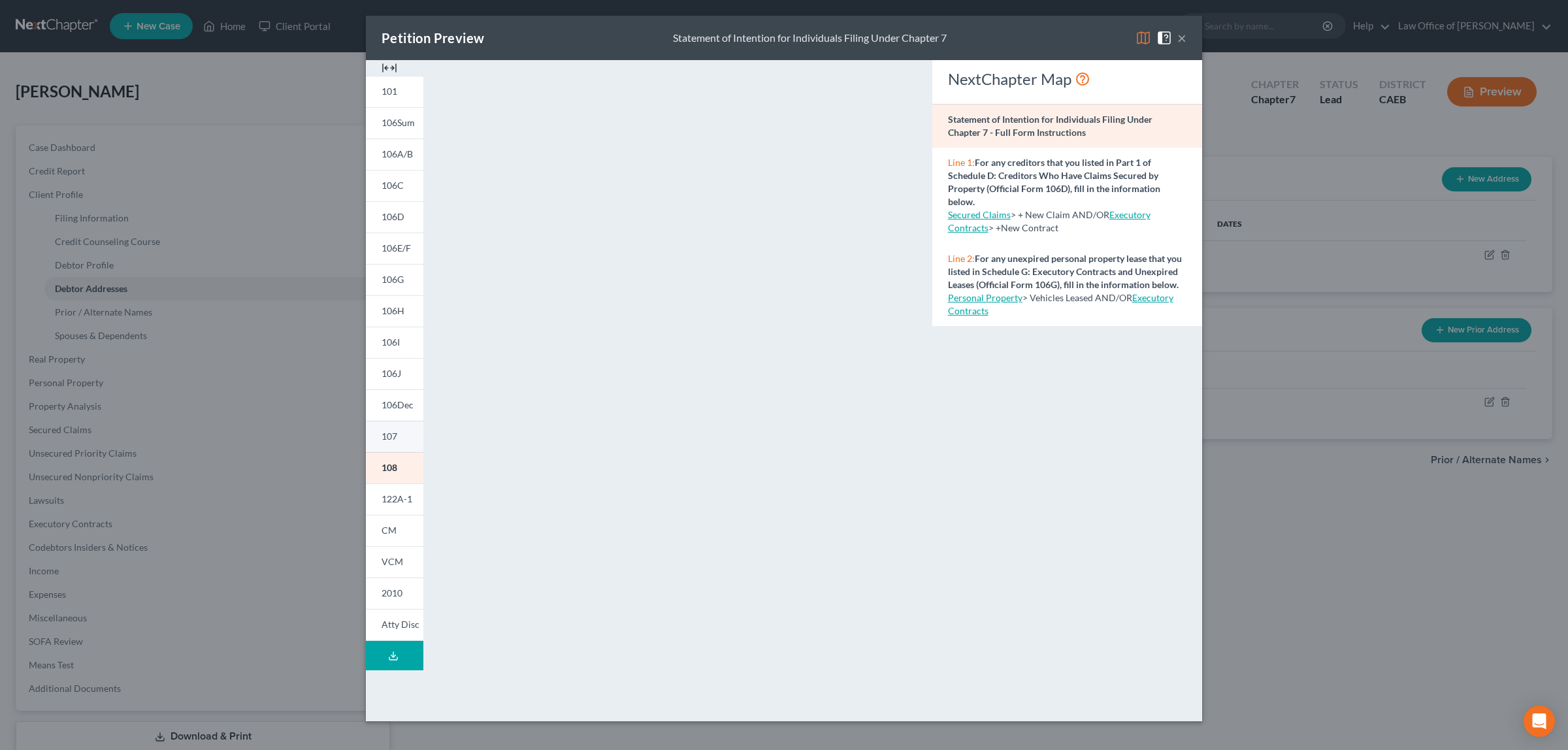
click at [390, 429] on link "107" at bounding box center [394, 437] width 57 height 31
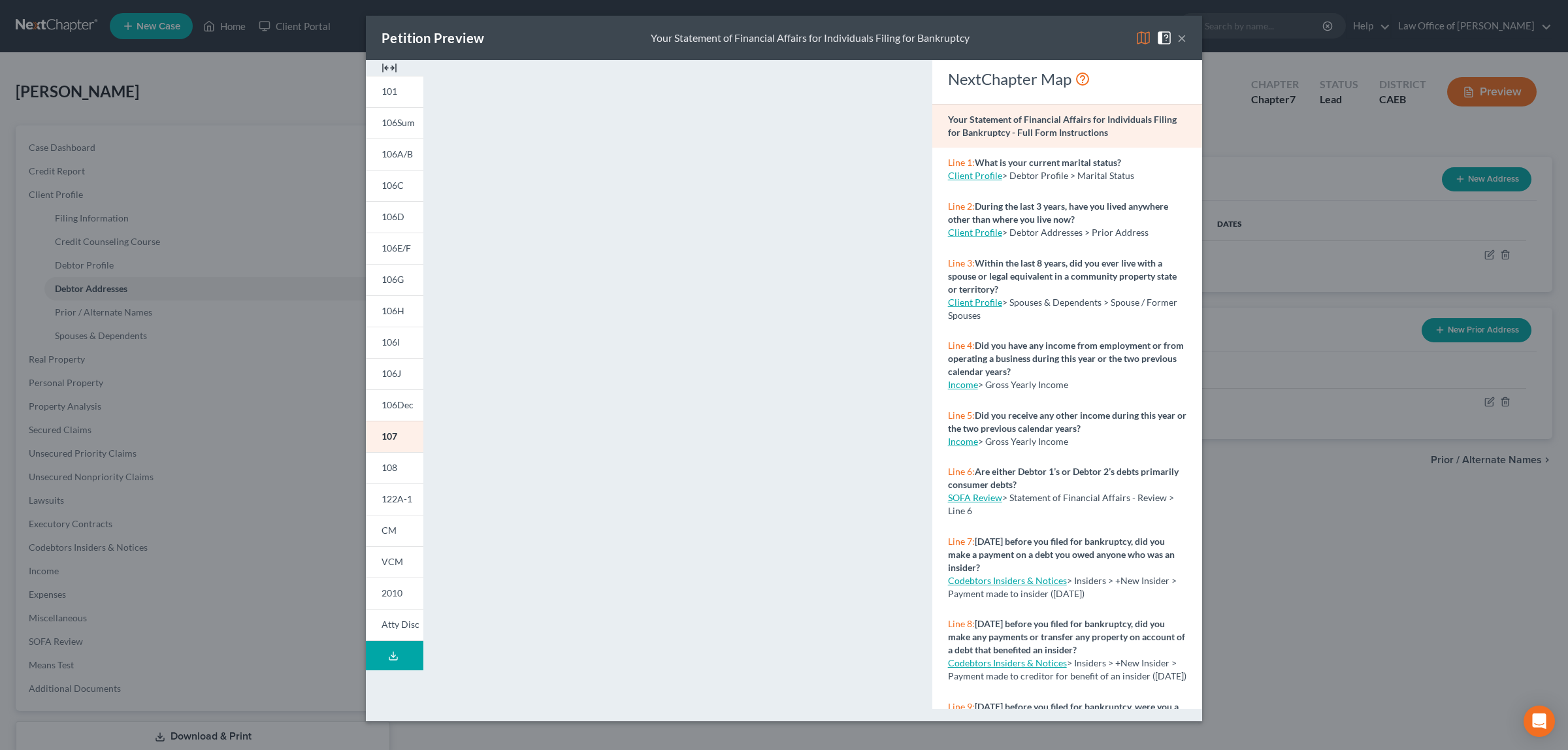
click at [1181, 37] on button "×" at bounding box center [1182, 38] width 9 height 16
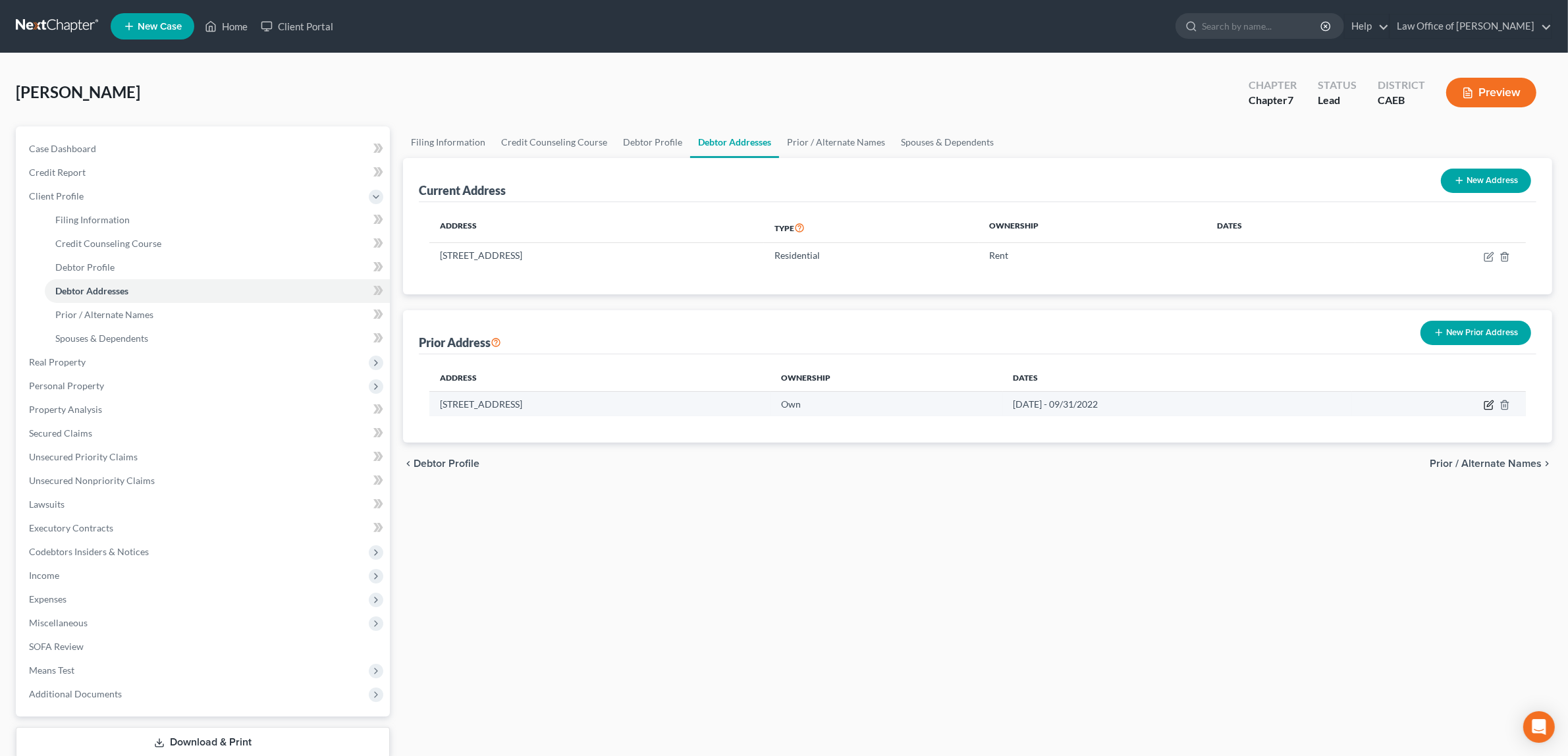
click at [1487, 402] on icon "button" at bounding box center [1488, 406] width 8 height 8
select select "4"
select select "30"
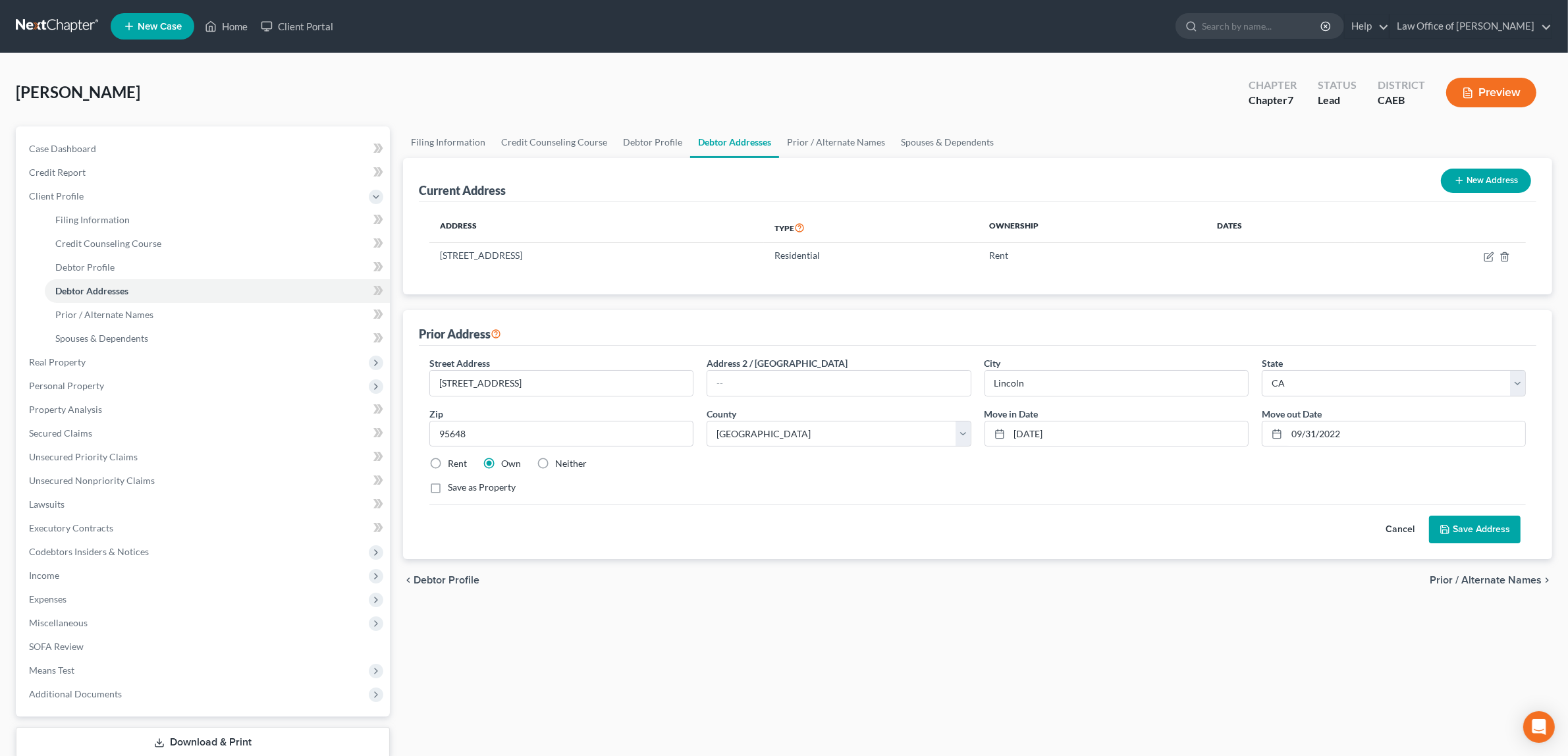
click at [1461, 530] on button "Save Address" at bounding box center [1475, 529] width 92 height 28
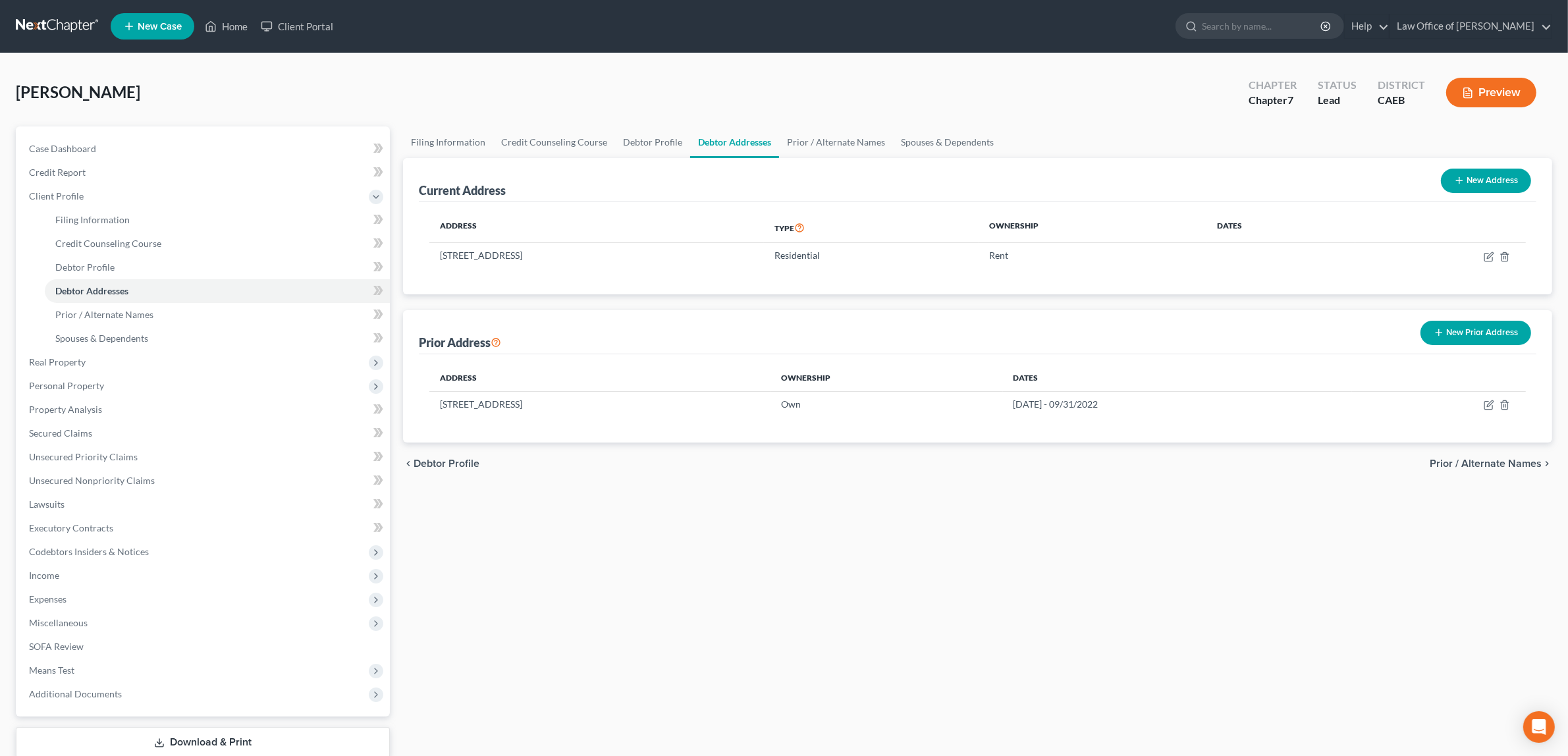
click at [1473, 92] on icon "button" at bounding box center [1468, 93] width 12 height 12
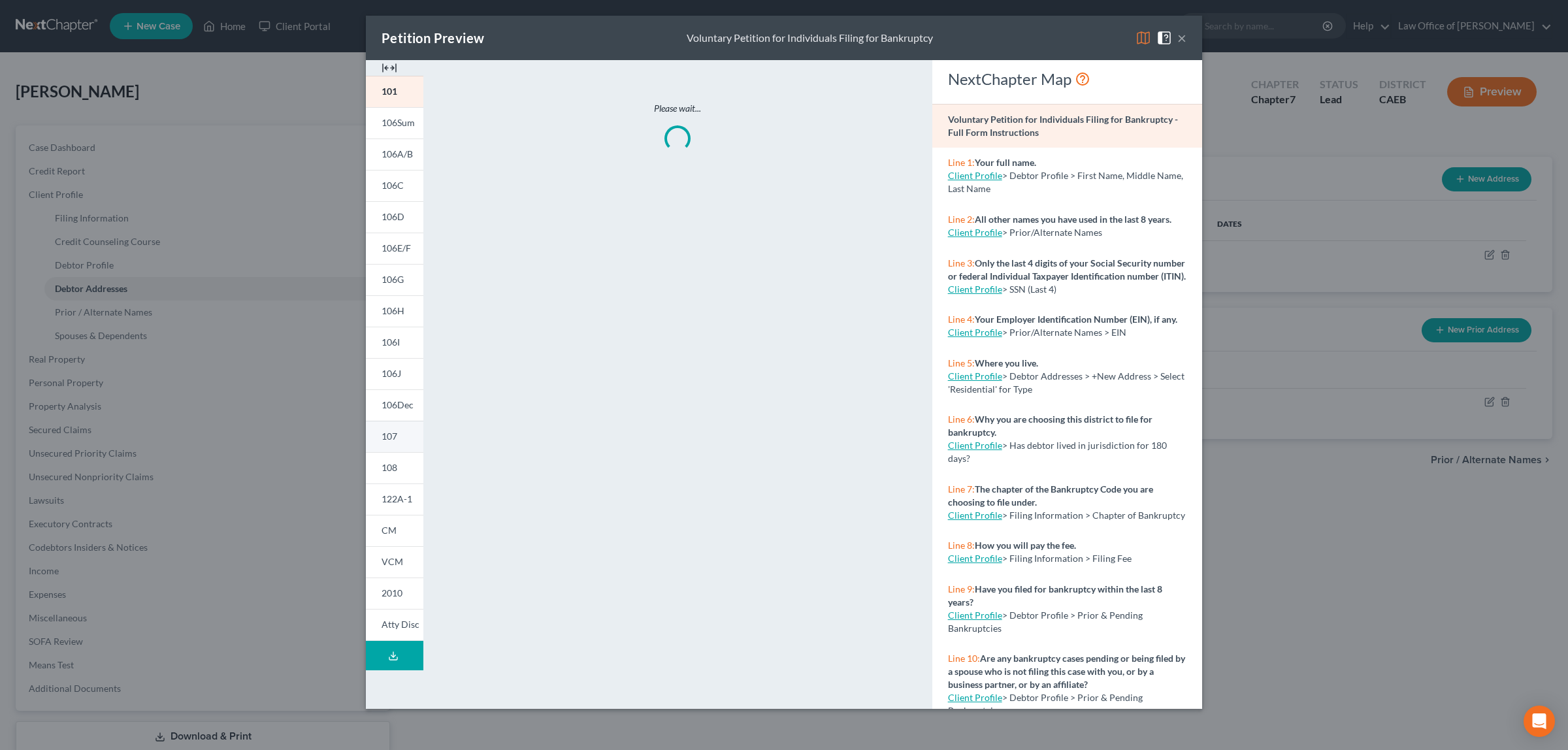
click at [400, 432] on link "107" at bounding box center [394, 437] width 57 height 31
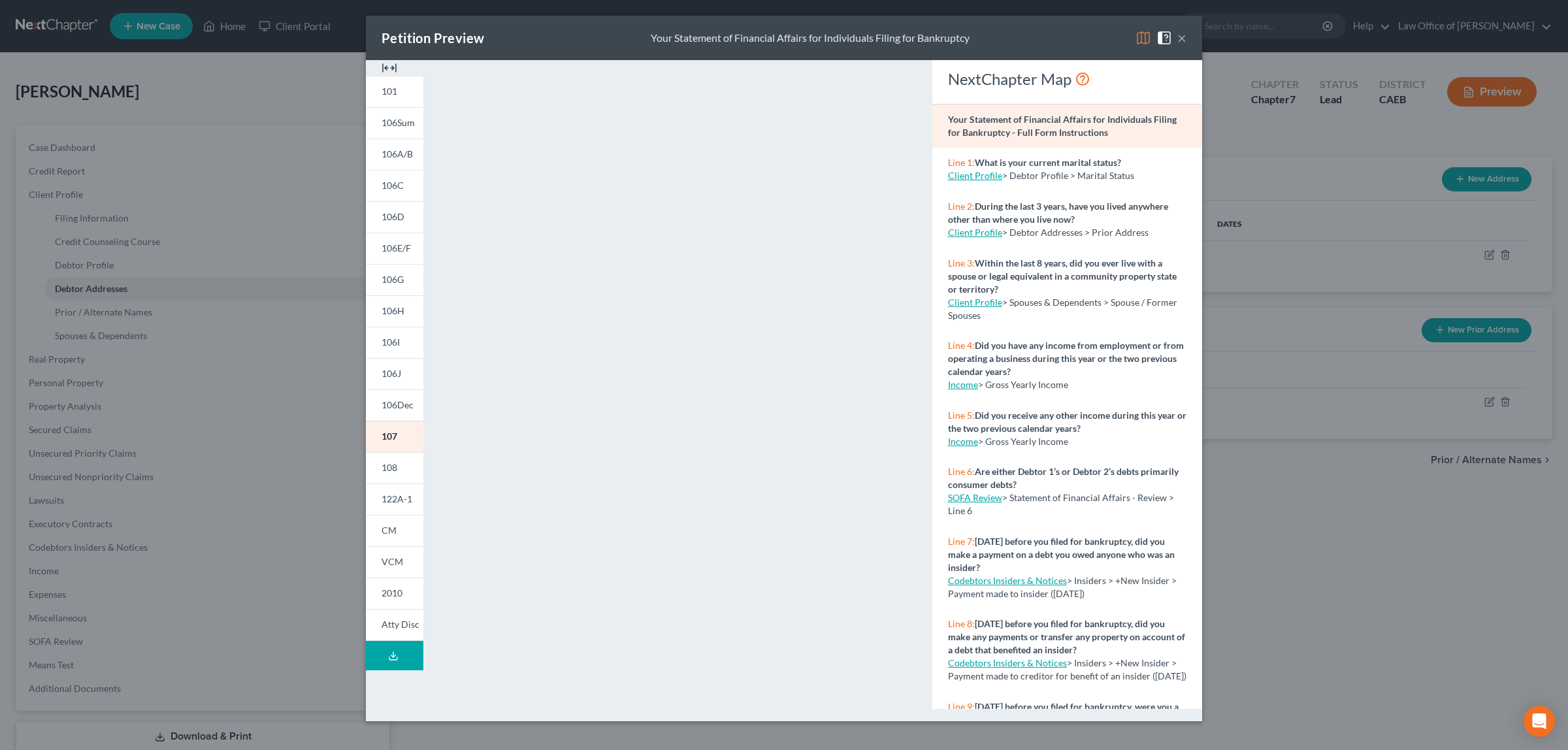
click at [1179, 31] on button "×" at bounding box center [1182, 38] width 9 height 16
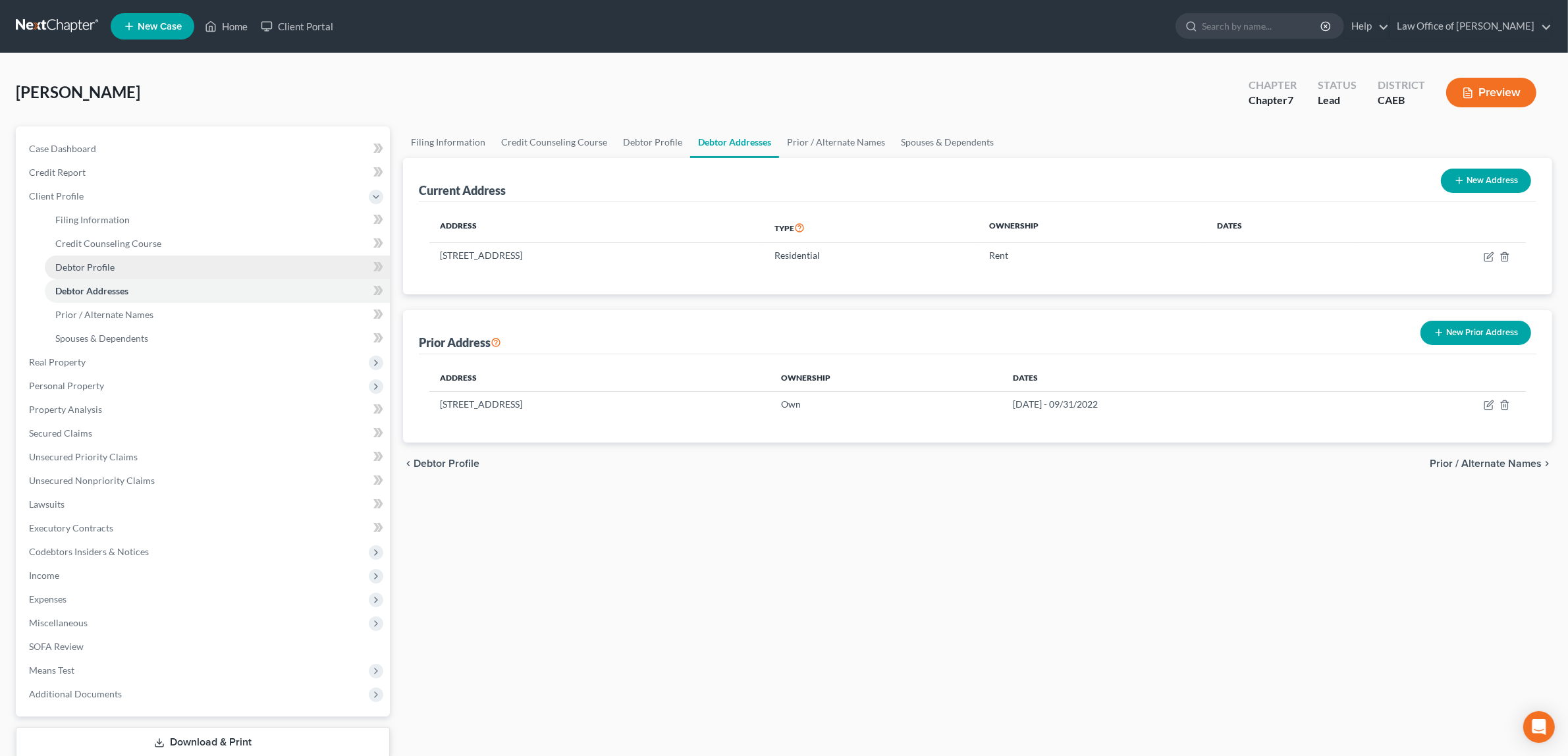
click at [110, 265] on span "Debtor Profile" at bounding box center [85, 267] width 59 height 11
select select "3"
select select "0"
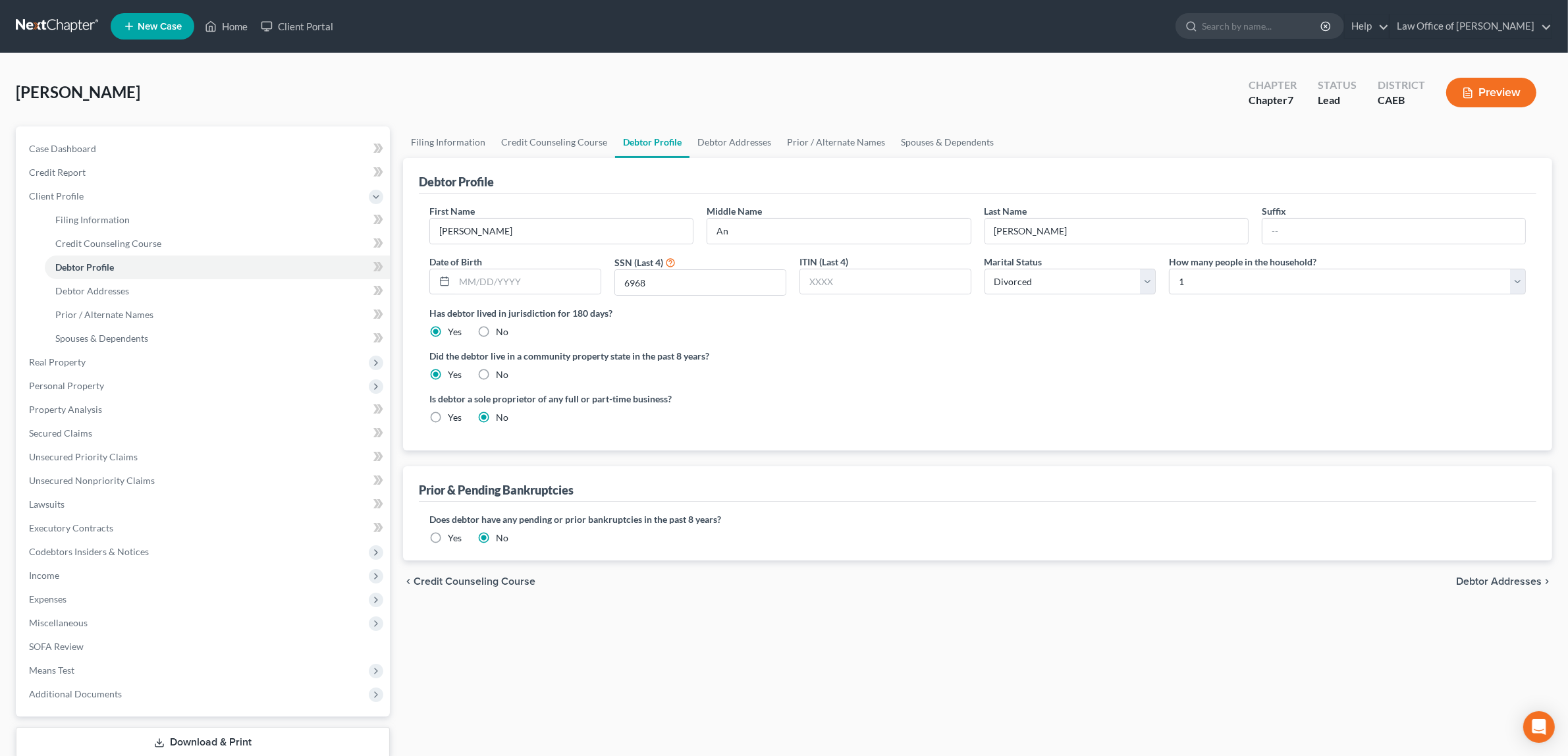
click at [1486, 577] on span "Debtor Addresses" at bounding box center [1499, 580] width 85 height 10
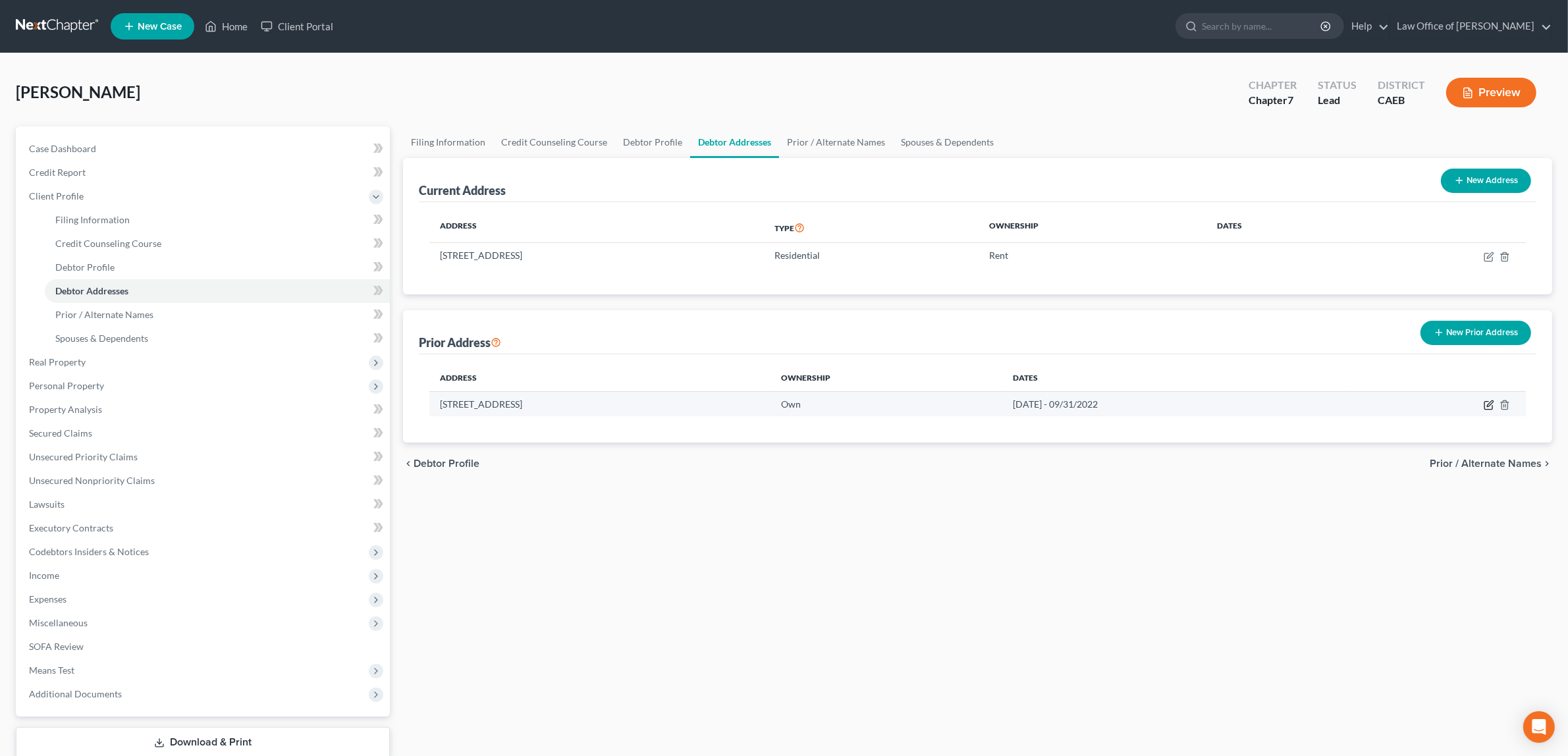
click at [1486, 400] on icon "button" at bounding box center [1488, 404] width 10 height 10
select select "4"
select select "30"
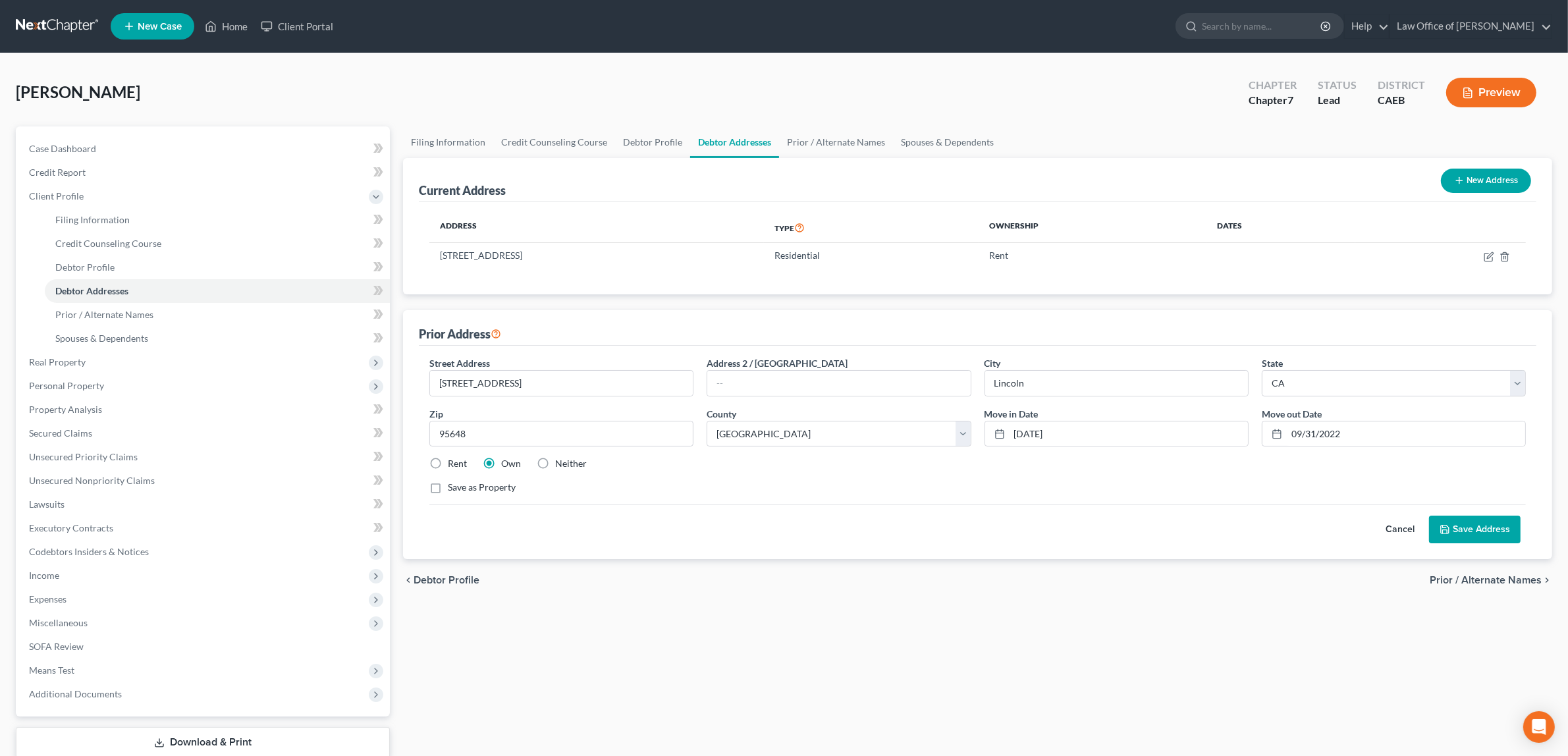
click at [555, 463] on label "Neither" at bounding box center [571, 463] width 32 height 13
click at [560, 463] on input "Neither" at bounding box center [564, 461] width 8 height 8
radio input "true"
click at [1441, 524] on icon at bounding box center [1444, 528] width 10 height 10
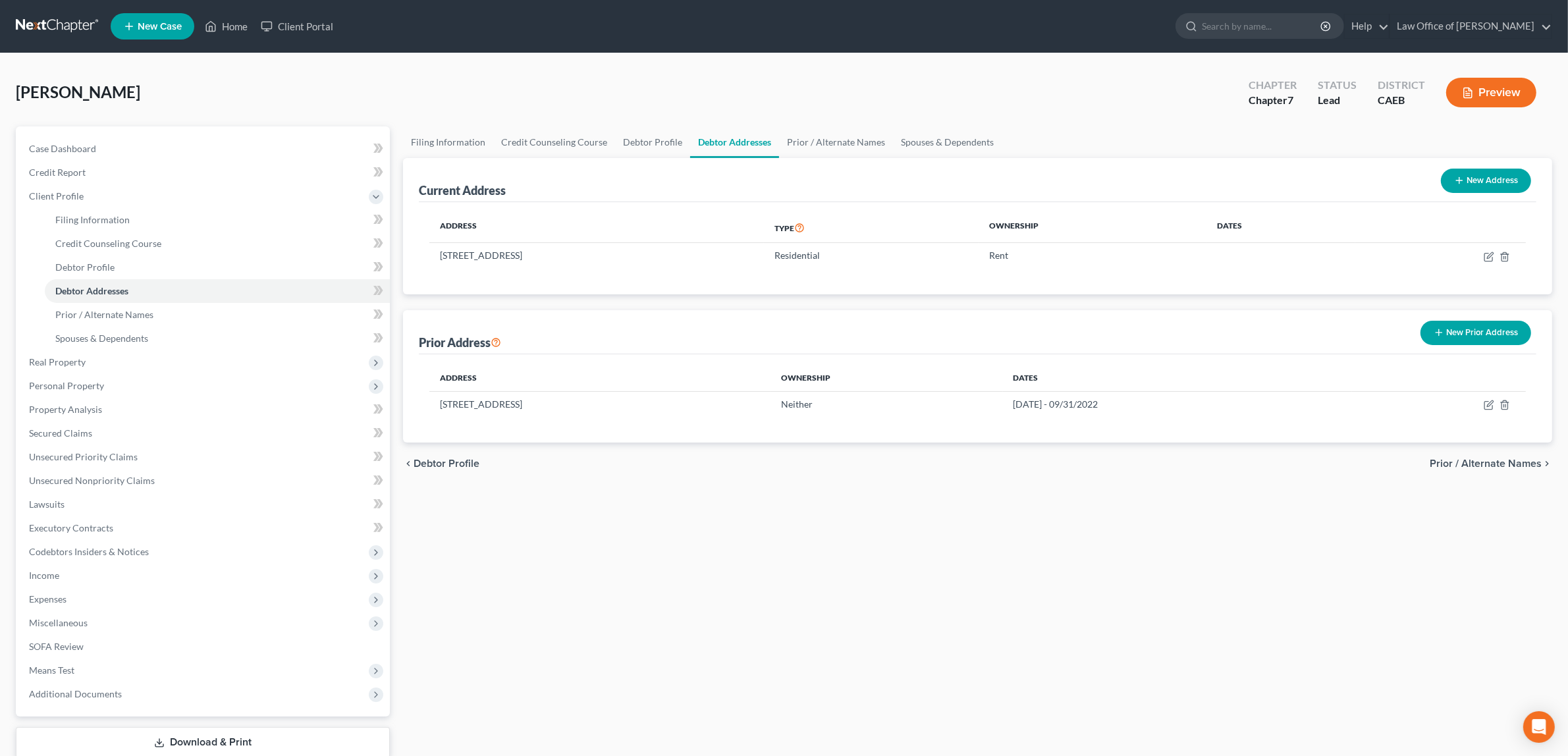
click at [1492, 90] on button "Preview" at bounding box center [1491, 93] width 90 height 30
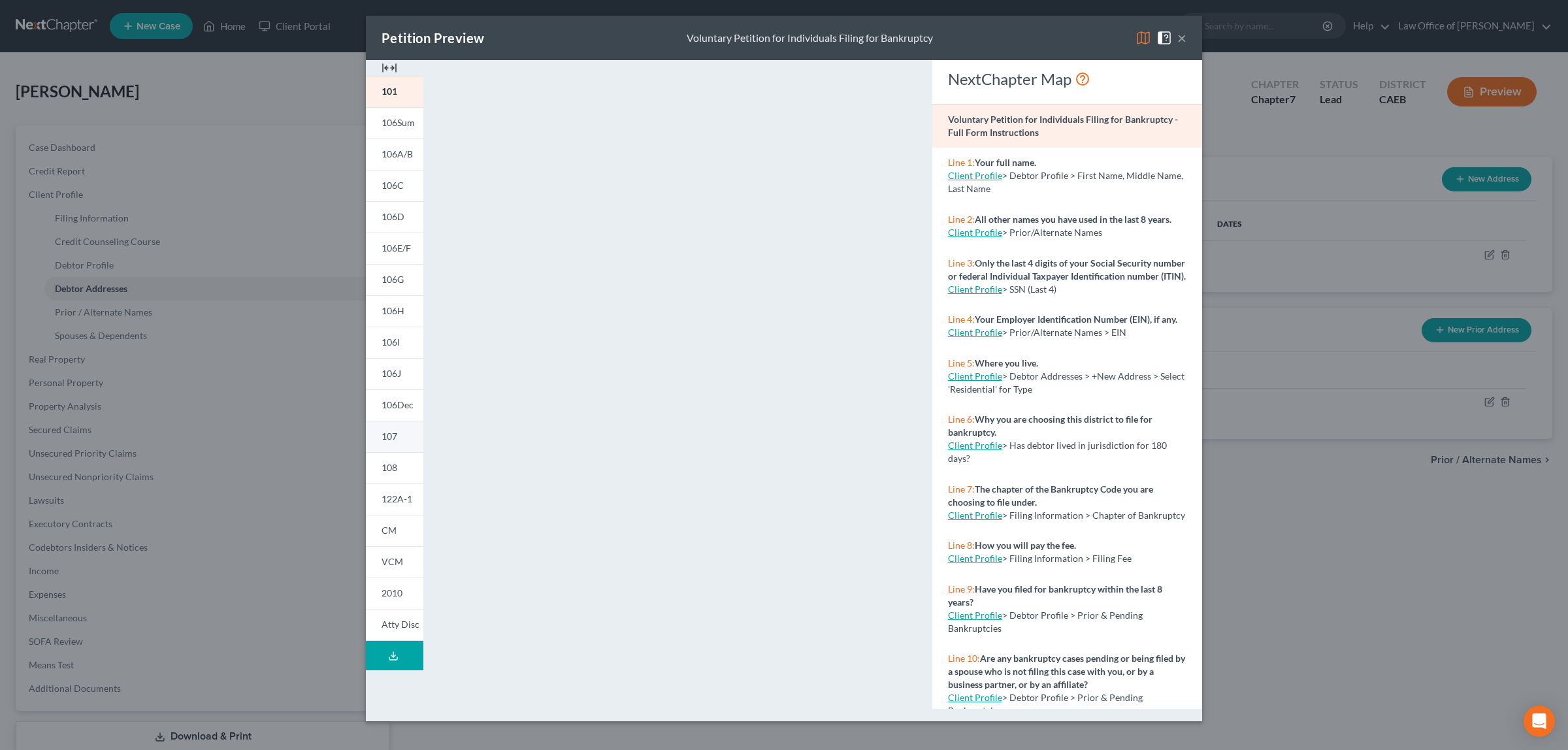
click at [392, 432] on span "107" at bounding box center [389, 436] width 16 height 11
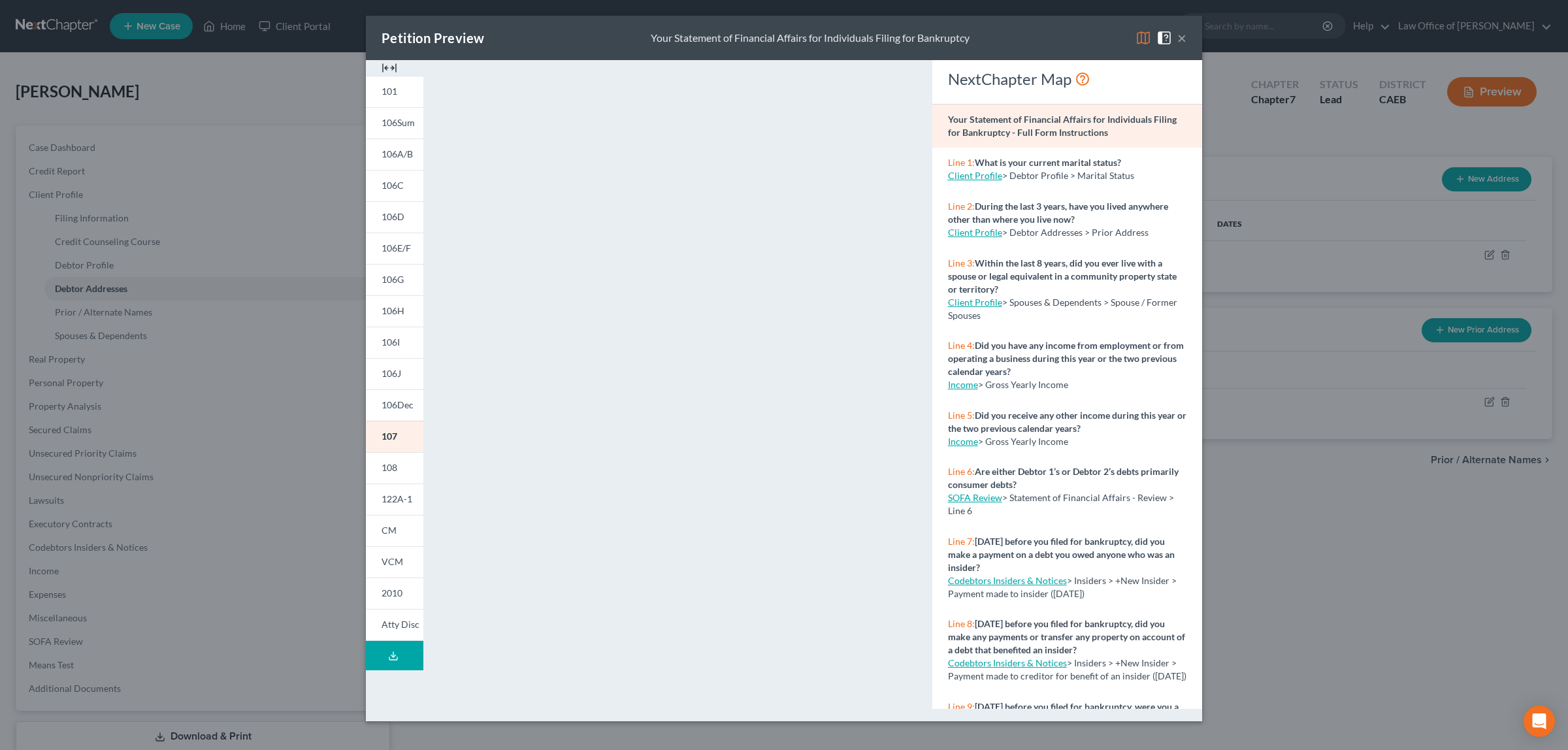
click at [91, 190] on div "Petition Preview Your Statement of Financial Affairs for Individuals Filing for…" at bounding box center [784, 375] width 1568 height 750
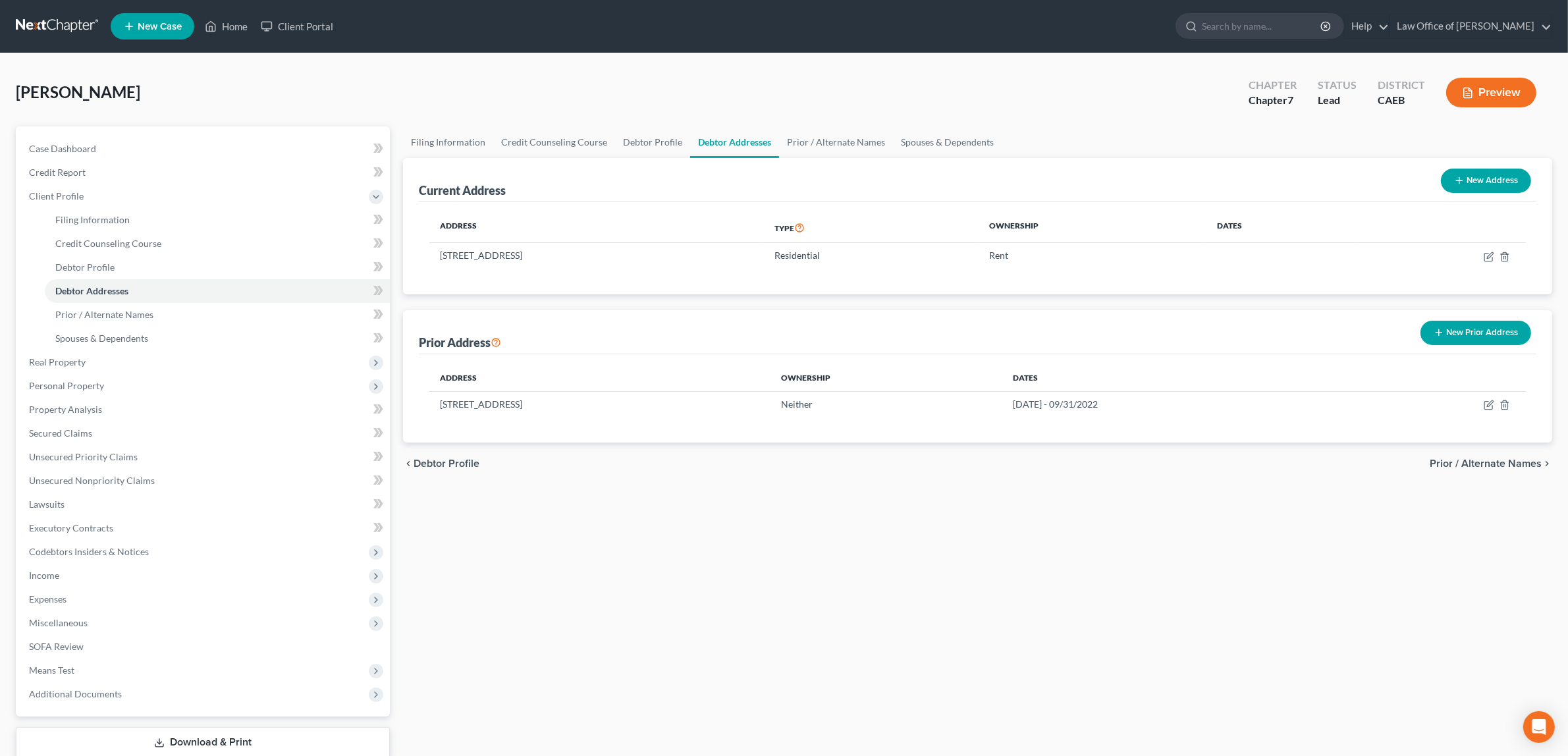
click at [92, 191] on span "Client Profile" at bounding box center [204, 197] width 372 height 24
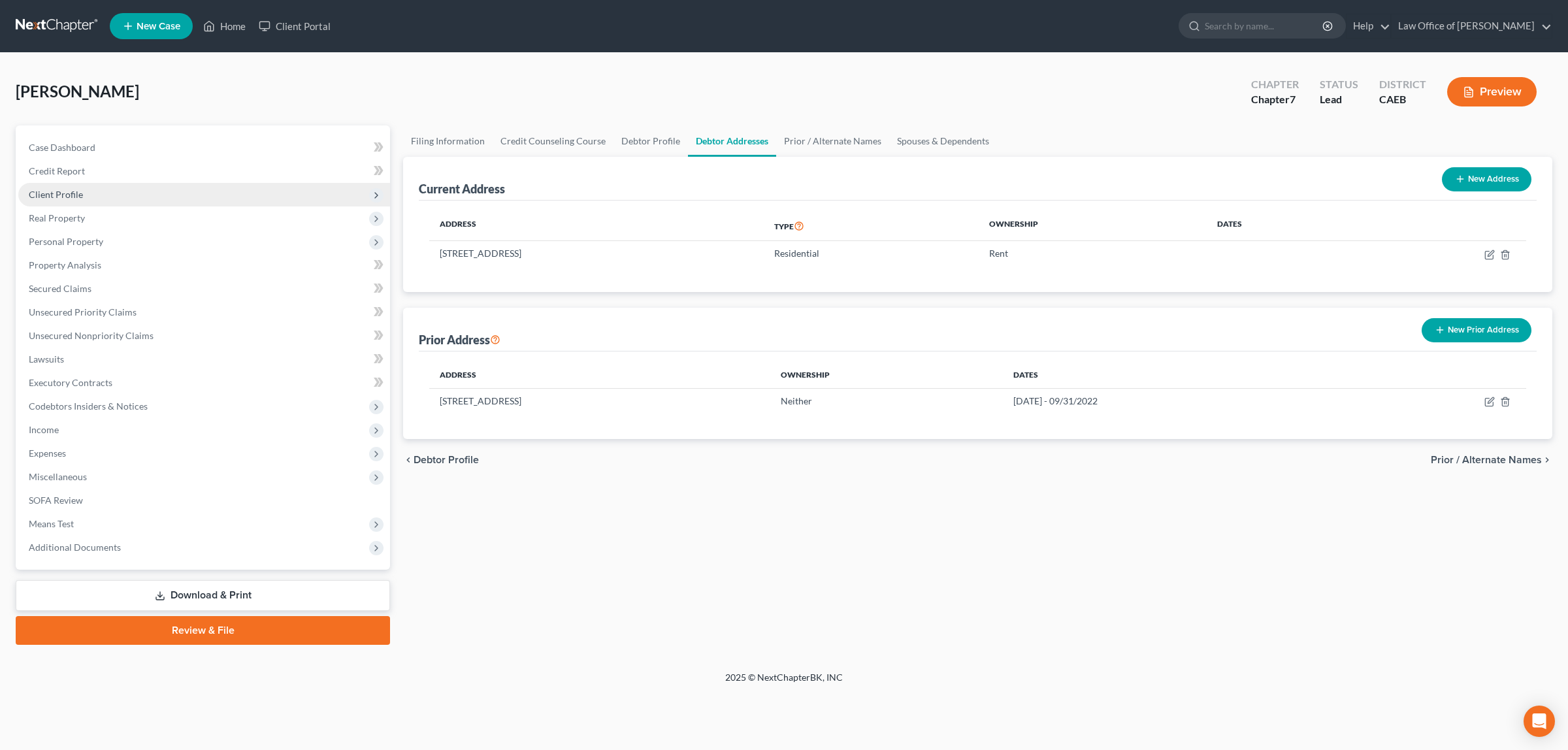
click at [88, 185] on span "Client Profile" at bounding box center [204, 195] width 371 height 24
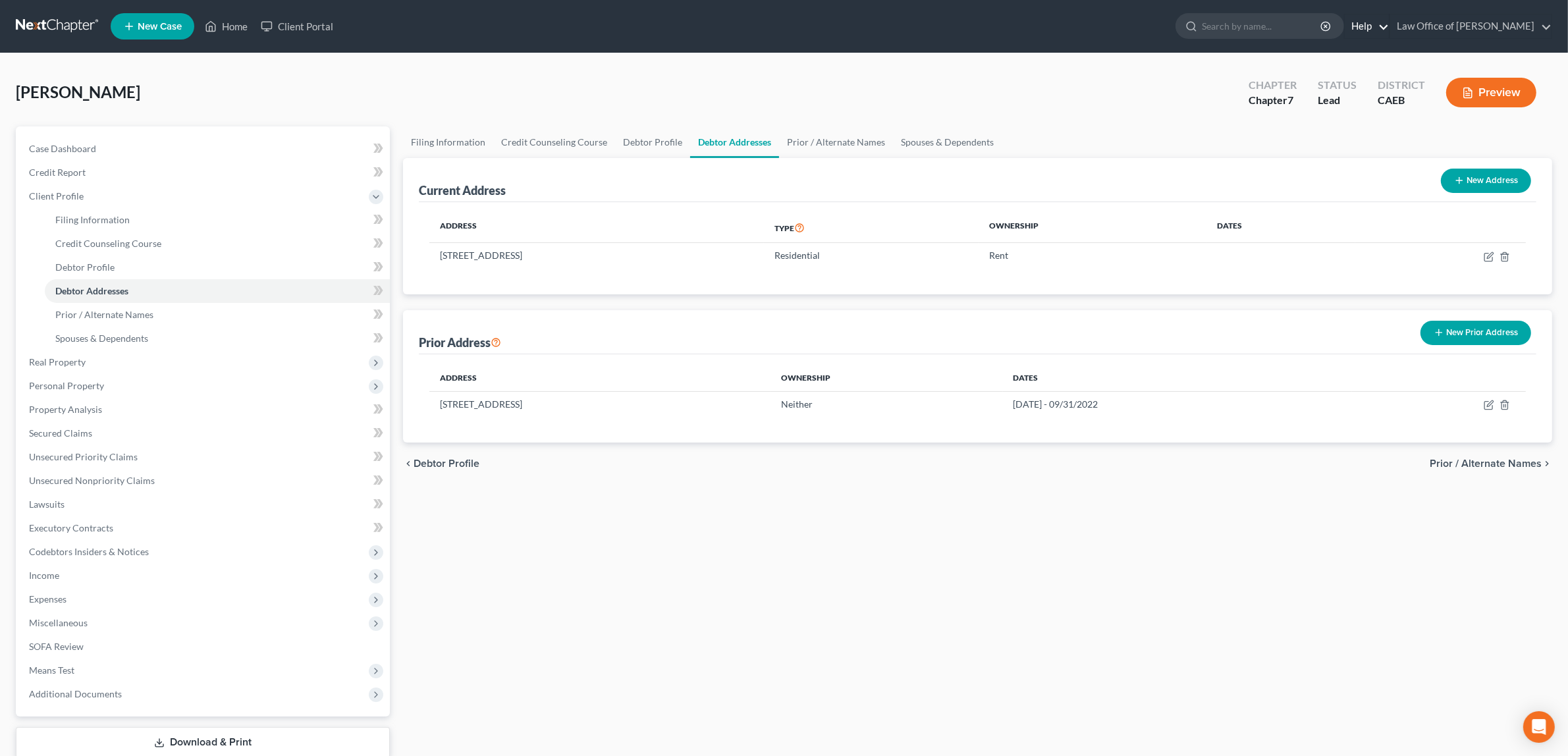
click at [1388, 21] on link "Help" at bounding box center [1367, 27] width 45 height 24
click at [1336, 51] on link "Help Center" at bounding box center [1337, 55] width 105 height 22
click at [124, 242] on span "Credit Counseling Course" at bounding box center [109, 243] width 106 height 11
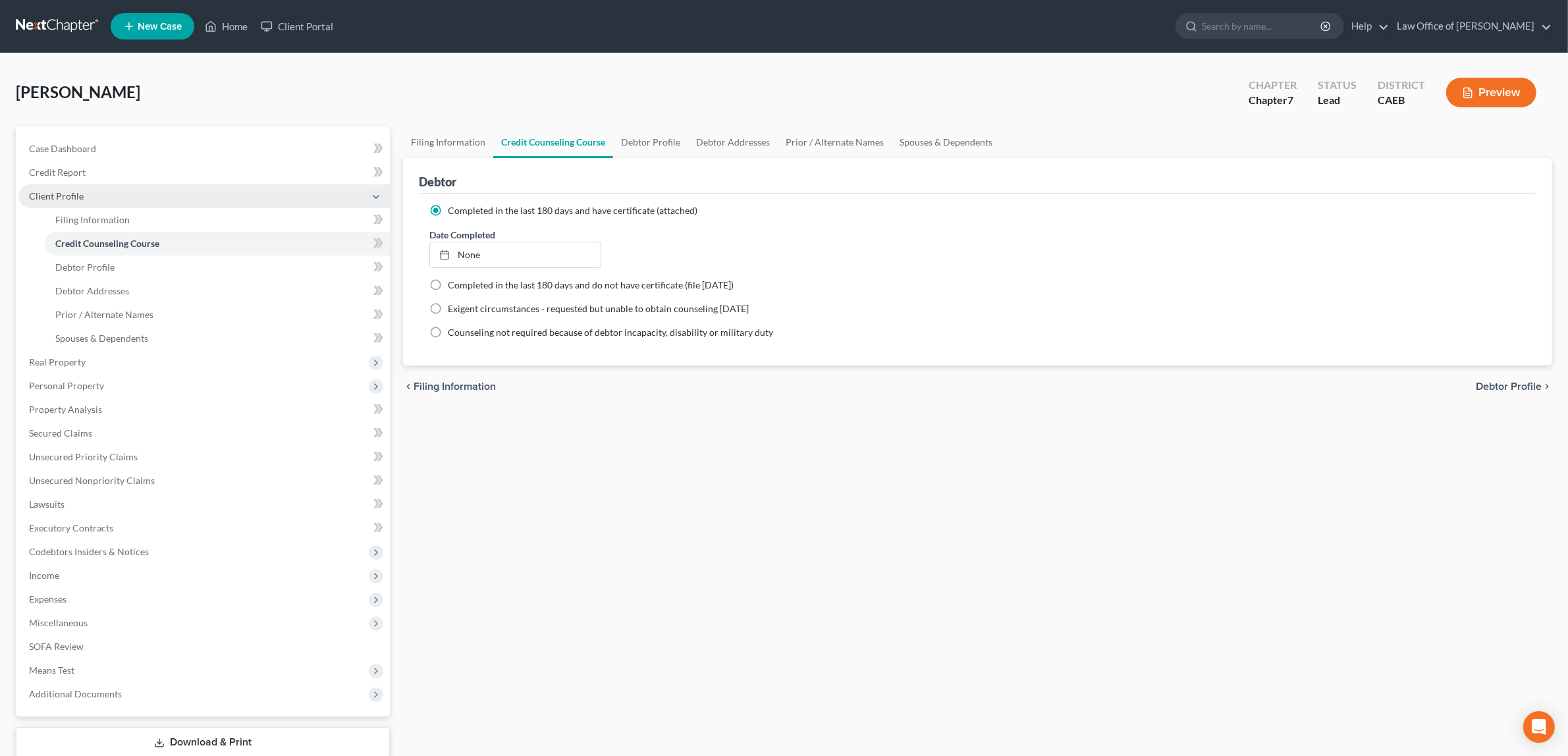
click at [76, 188] on span "Client Profile" at bounding box center [204, 197] width 372 height 24
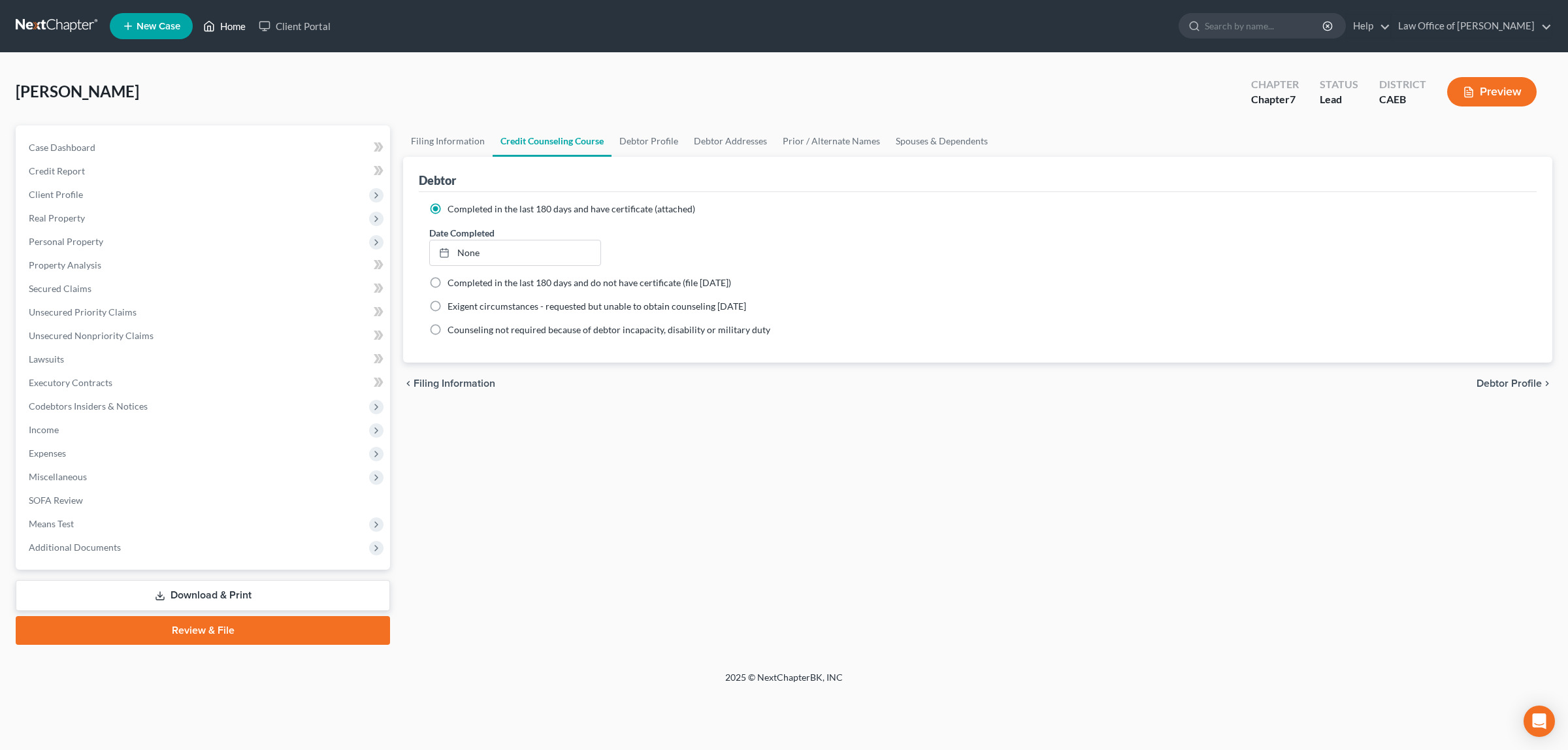
click at [234, 25] on link "Home" at bounding box center [224, 27] width 55 height 24
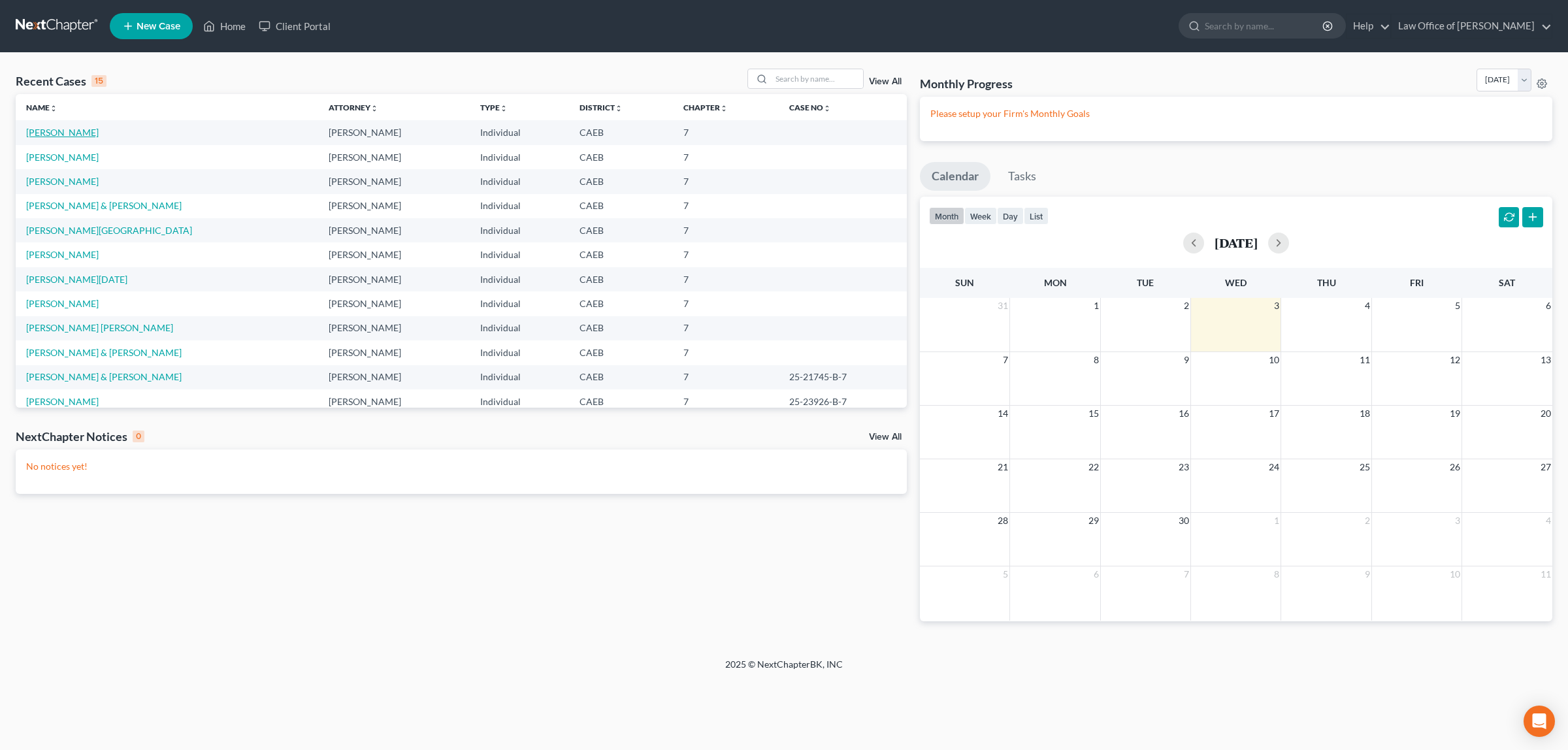
click at [76, 131] on link "[PERSON_NAME]" at bounding box center [62, 133] width 73 height 11
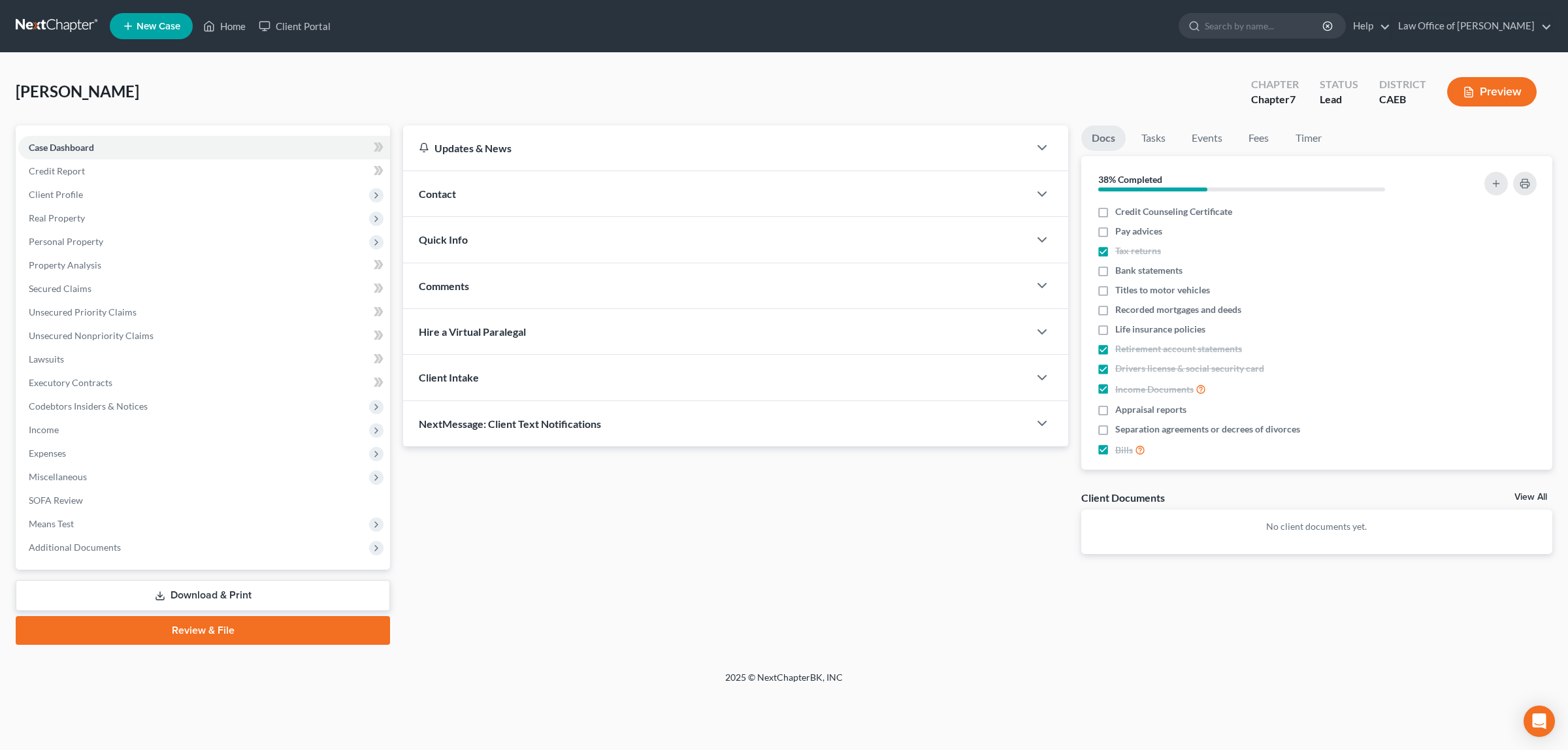
click at [1485, 90] on button "Preview" at bounding box center [1492, 92] width 89 height 29
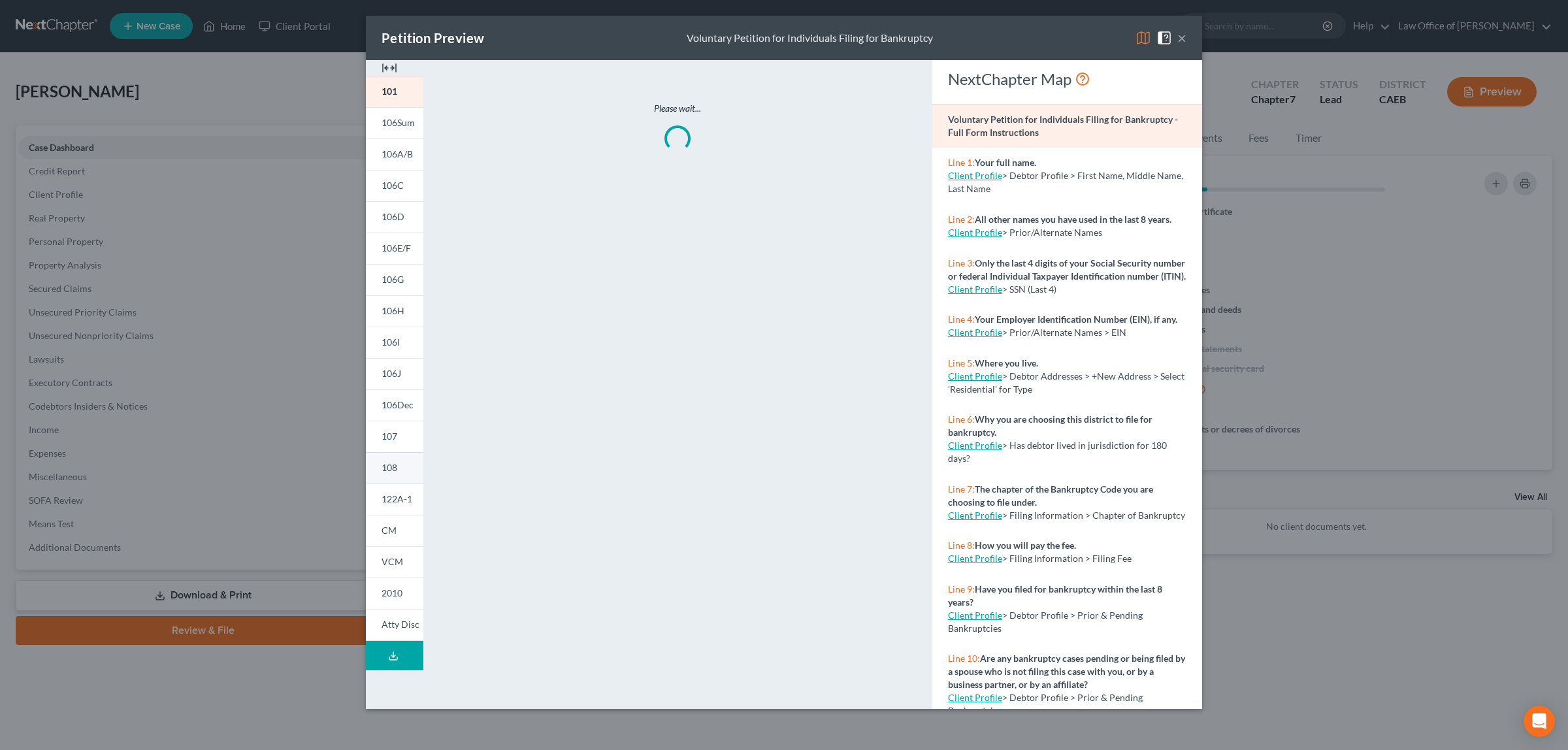
click at [410, 466] on link "108" at bounding box center [394, 468] width 57 height 31
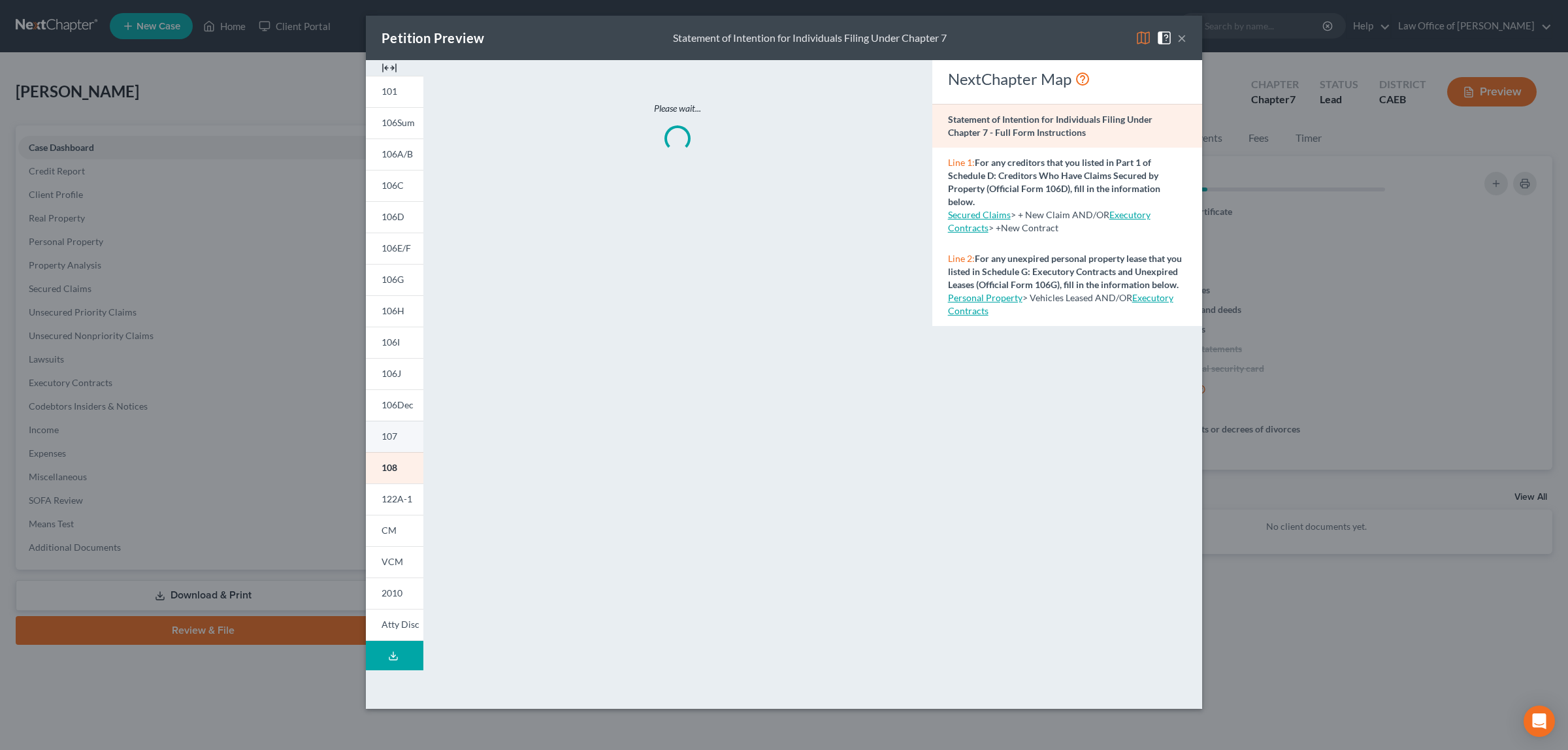
click at [406, 435] on link "107" at bounding box center [394, 437] width 57 height 31
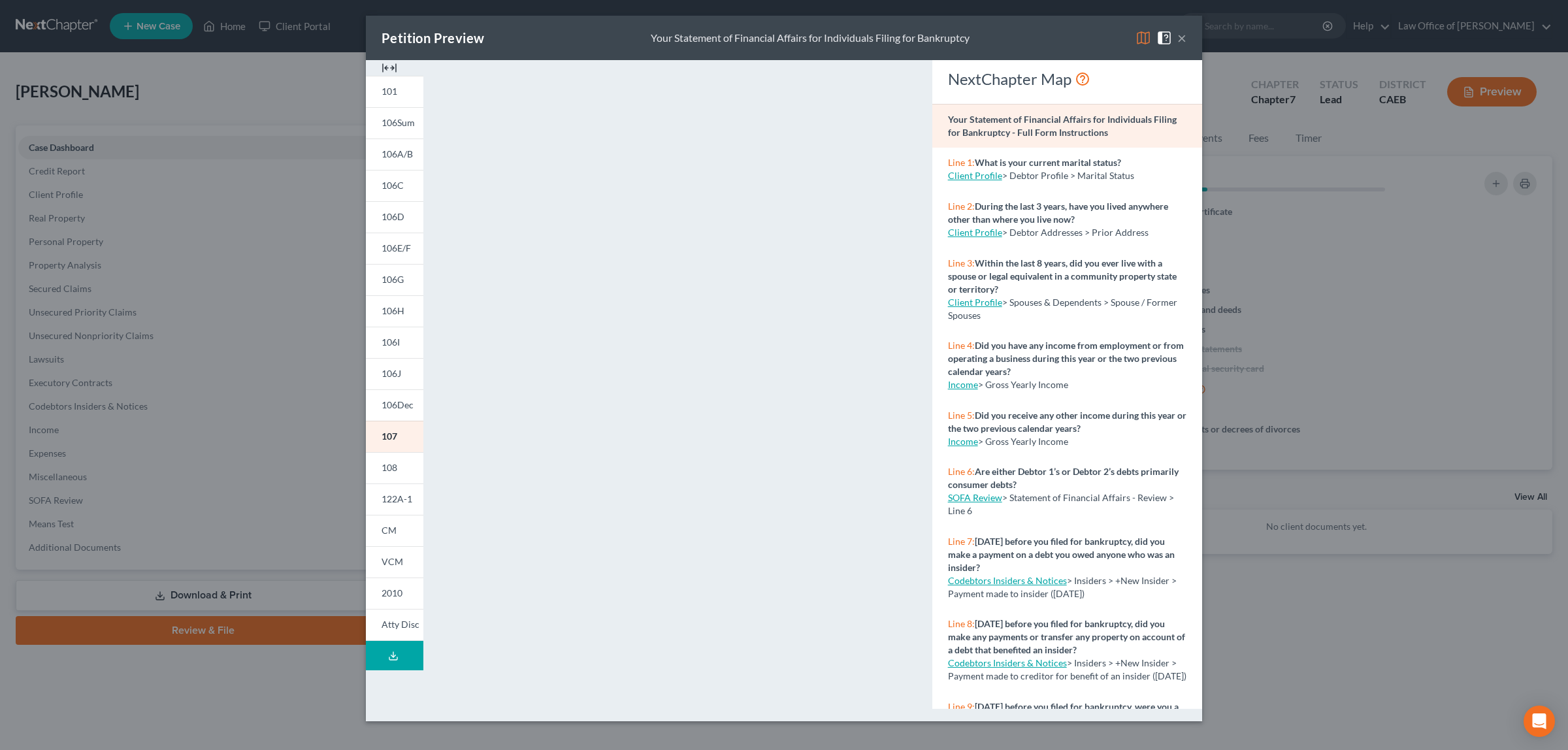
click at [1180, 33] on button "×" at bounding box center [1182, 38] width 9 height 16
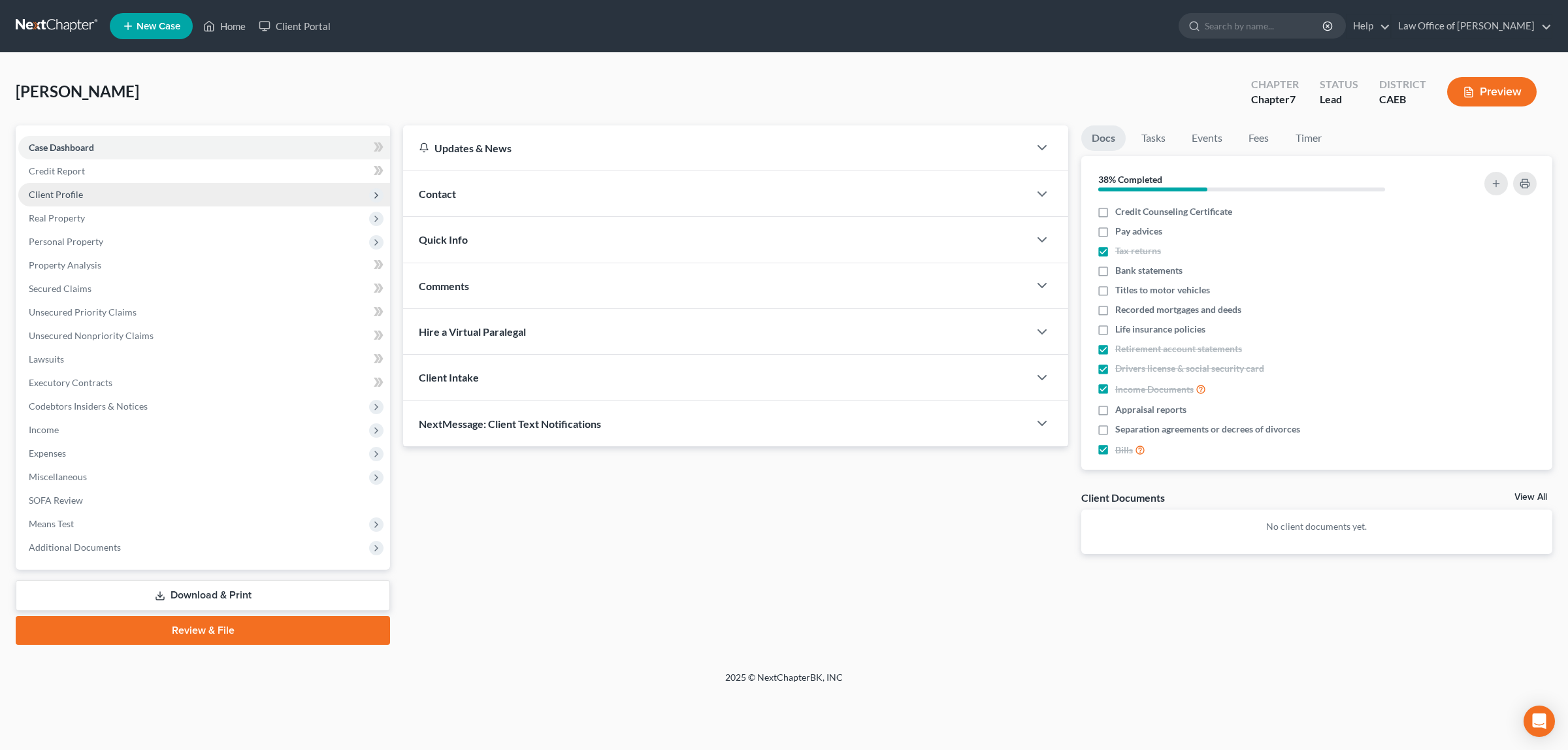
click at [111, 187] on span "Client Profile" at bounding box center [204, 195] width 371 height 24
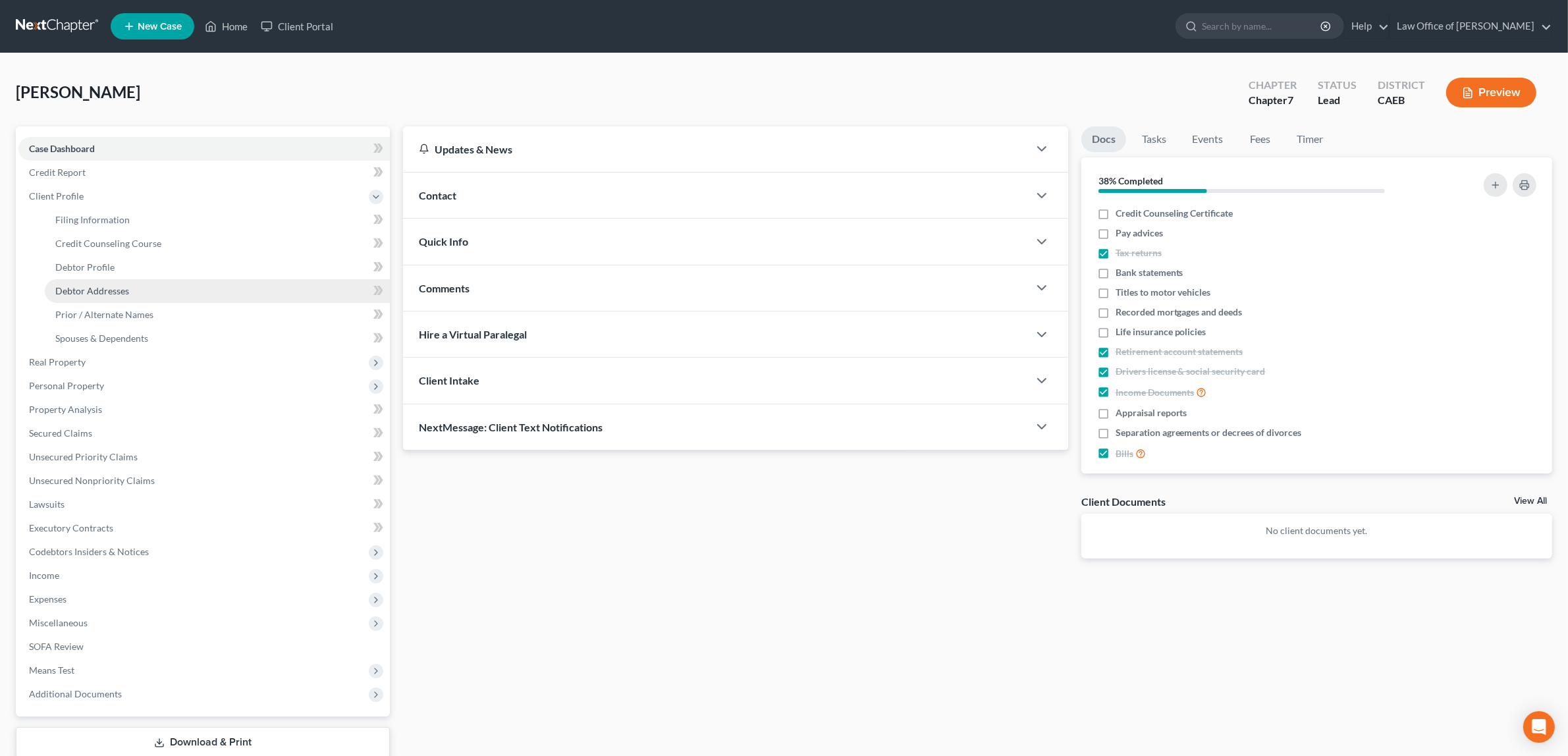
click at [137, 285] on link "Debtor Addresses" at bounding box center [217, 292] width 346 height 24
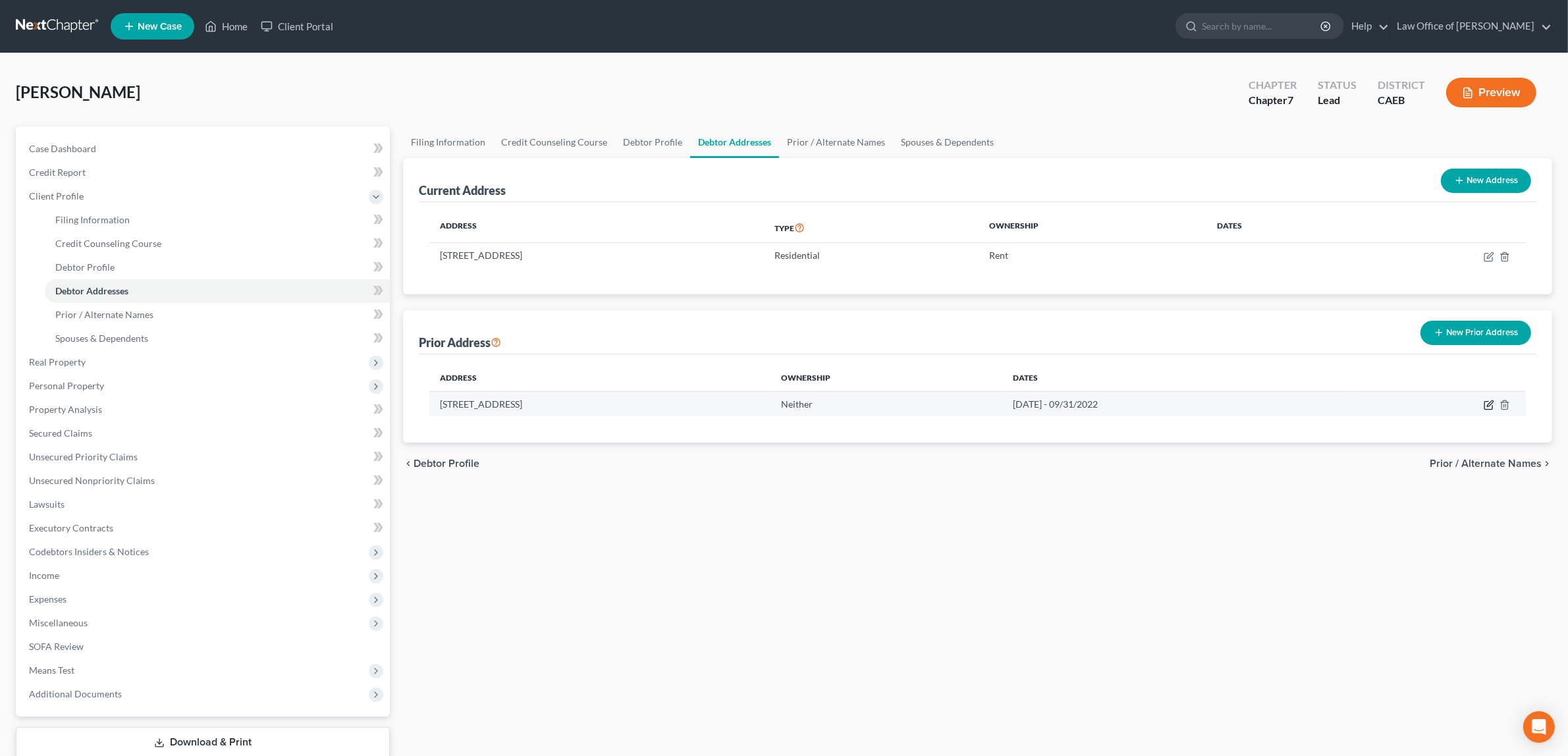
click at [1488, 402] on icon "button" at bounding box center [1488, 404] width 10 height 10
select select "4"
select select "30"
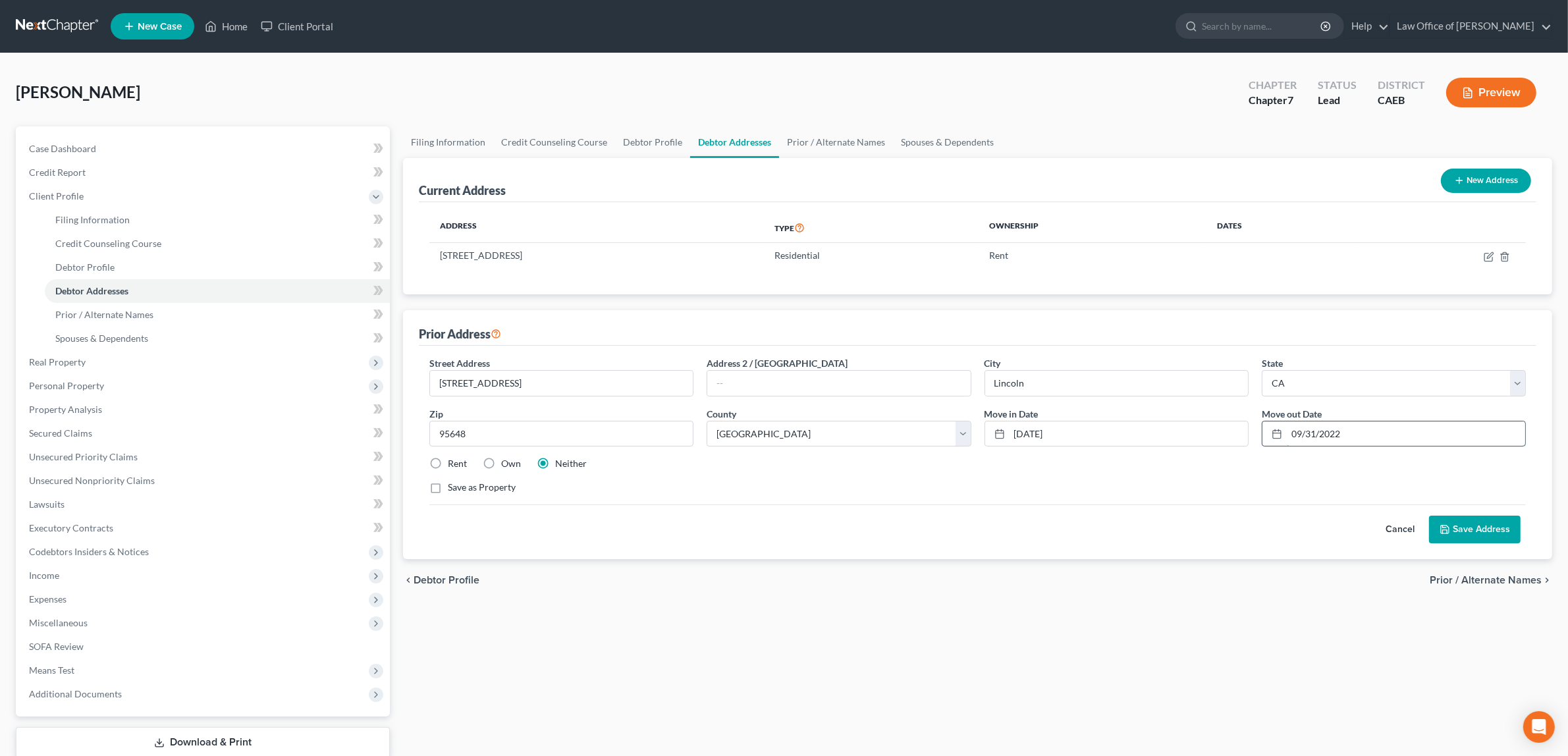
click at [1341, 430] on input "09/31/2022" at bounding box center [1405, 434] width 239 height 25
type input "09/31/2025"
click at [1487, 530] on button "Save Address" at bounding box center [1475, 529] width 92 height 28
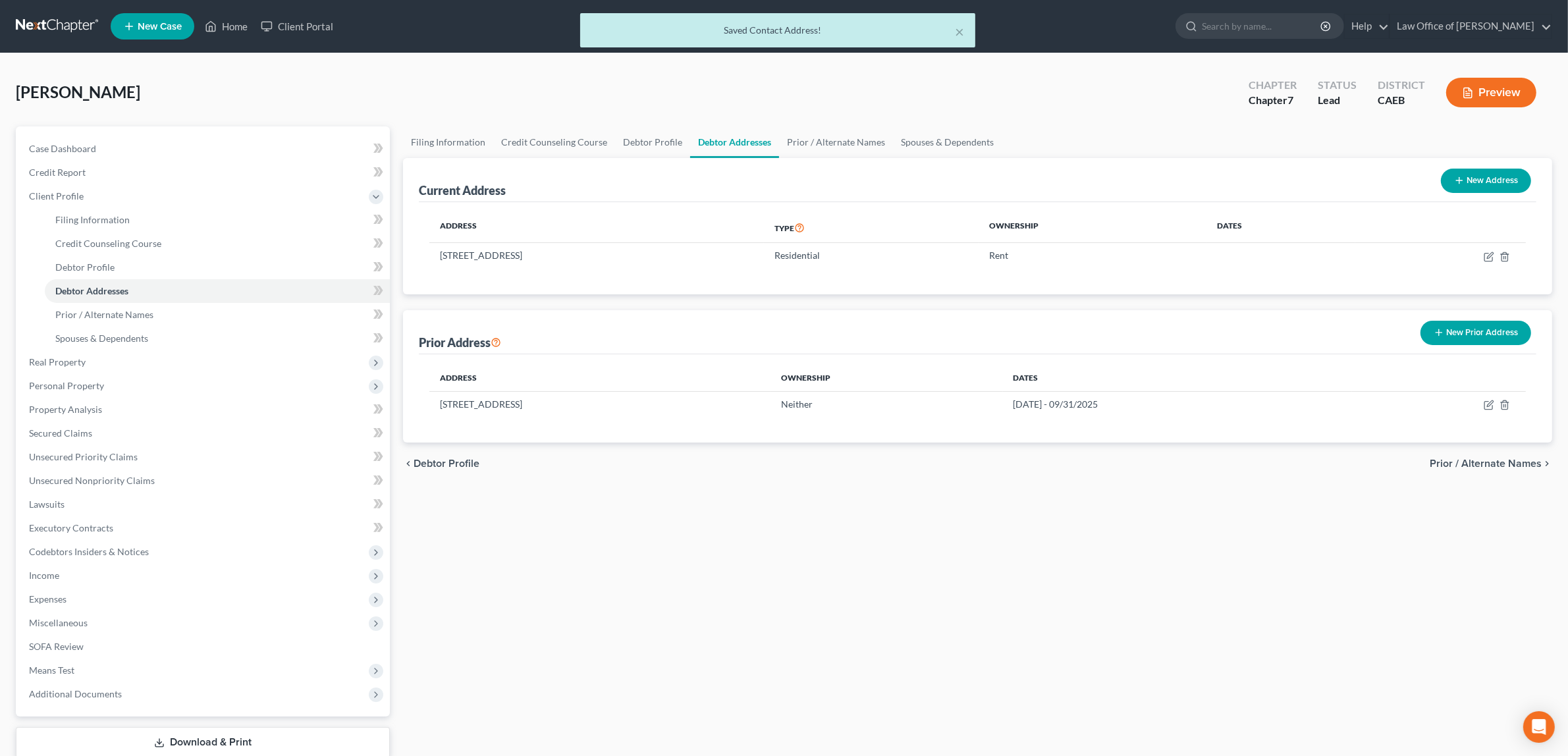
click at [1487, 83] on button "Preview" at bounding box center [1491, 93] width 90 height 30
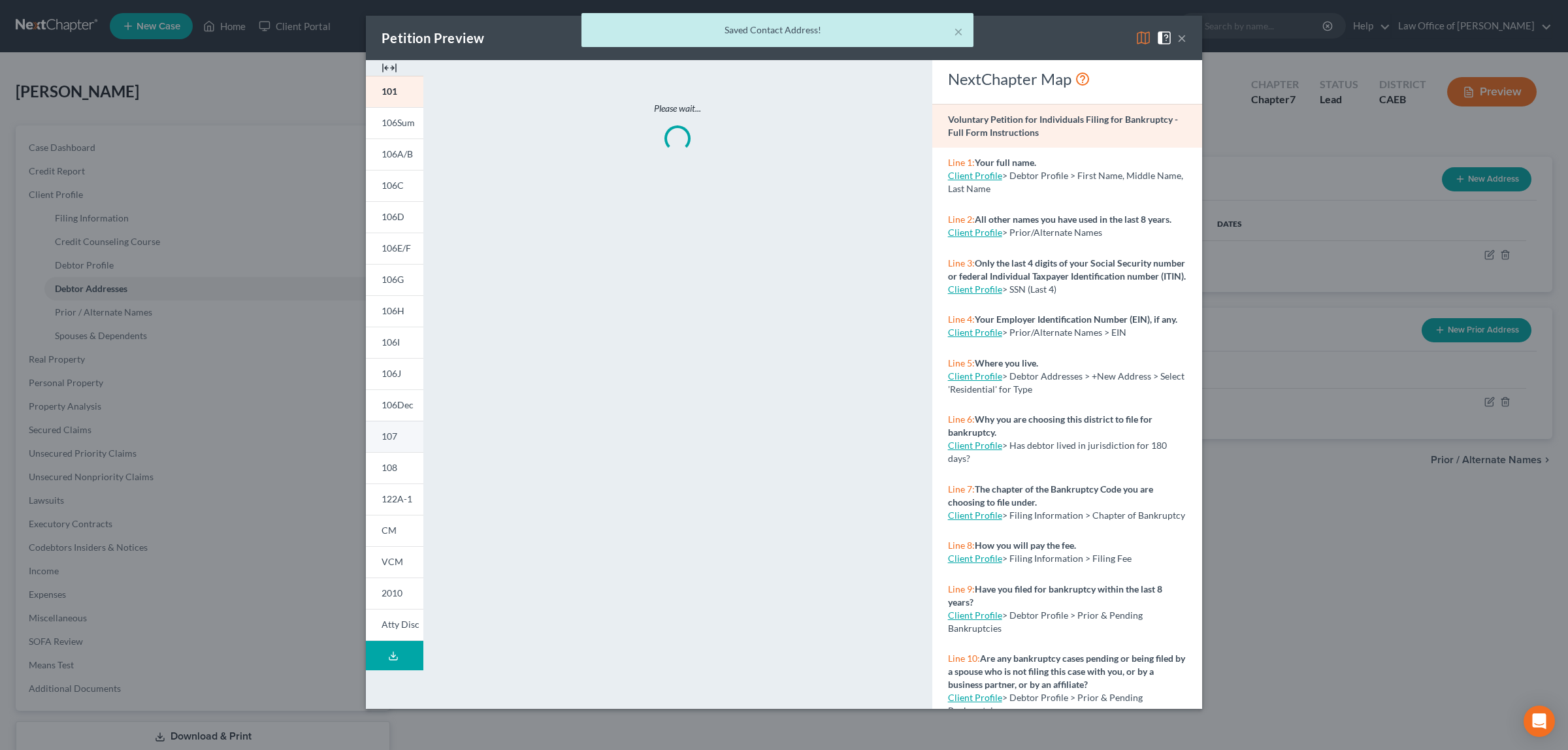
click at [404, 435] on link "107" at bounding box center [394, 437] width 57 height 31
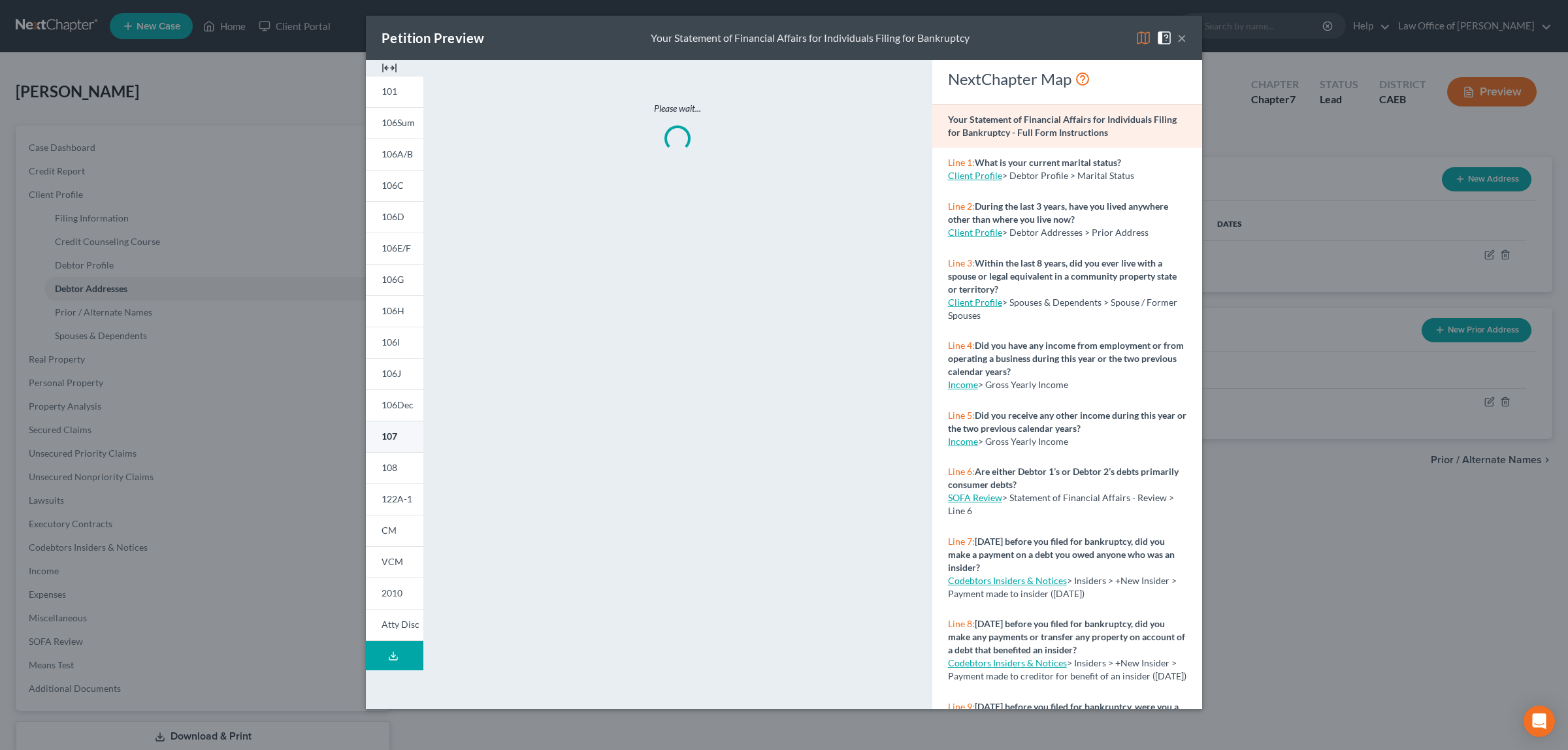
click at [383, 429] on link "107" at bounding box center [394, 437] width 57 height 31
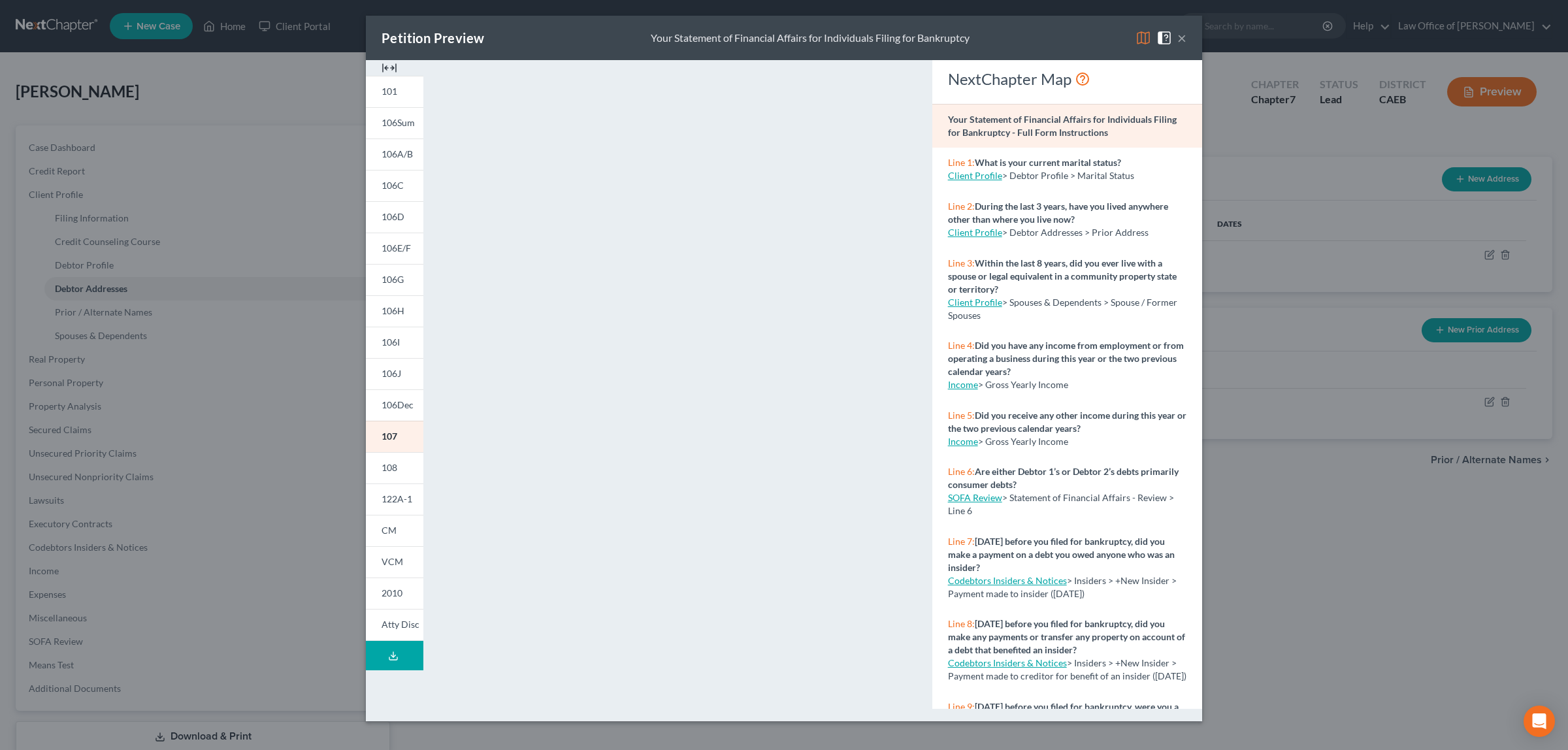
click at [1180, 36] on button "×" at bounding box center [1182, 38] width 9 height 16
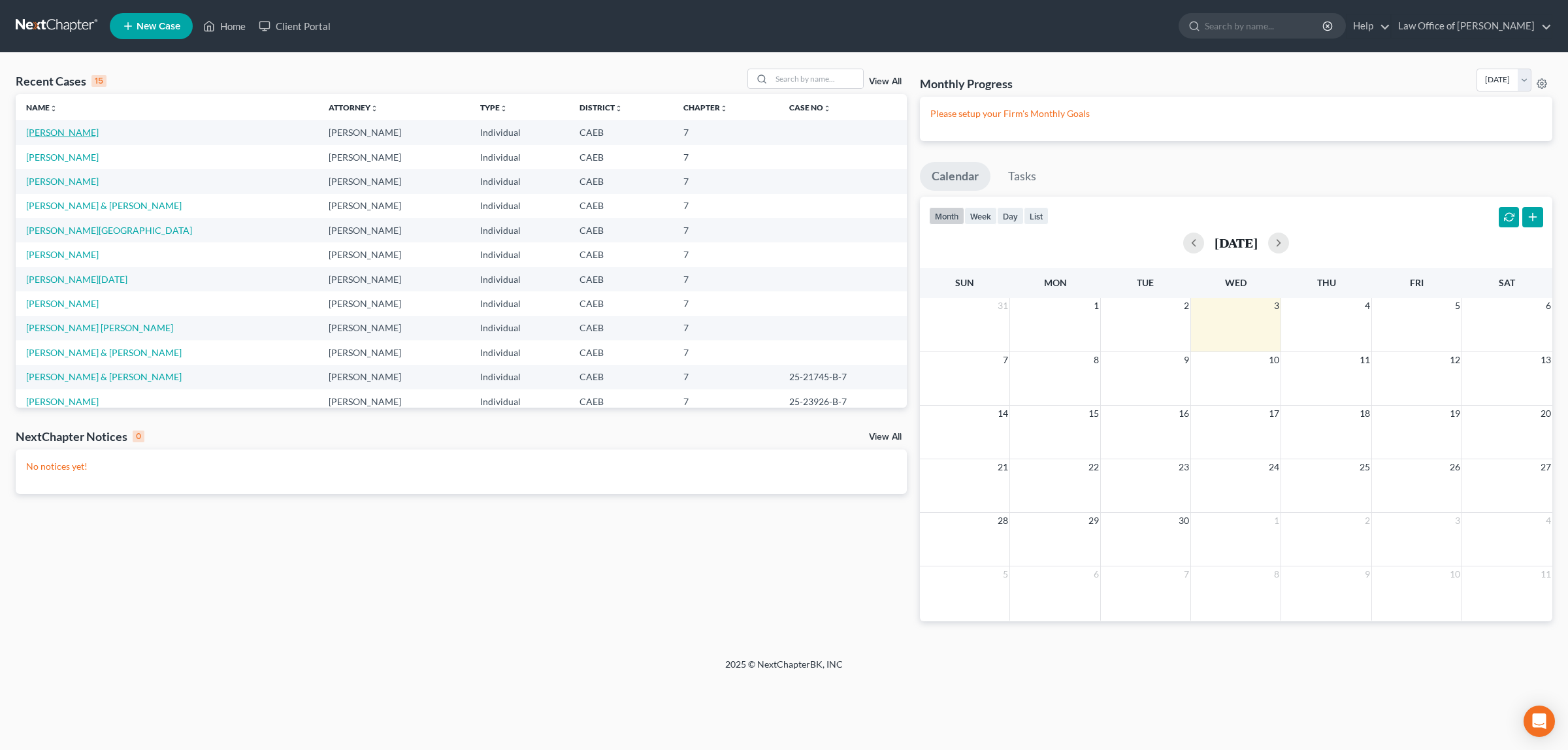
click at [41, 127] on link "DeFoor, Margit" at bounding box center [62, 133] width 73 height 11
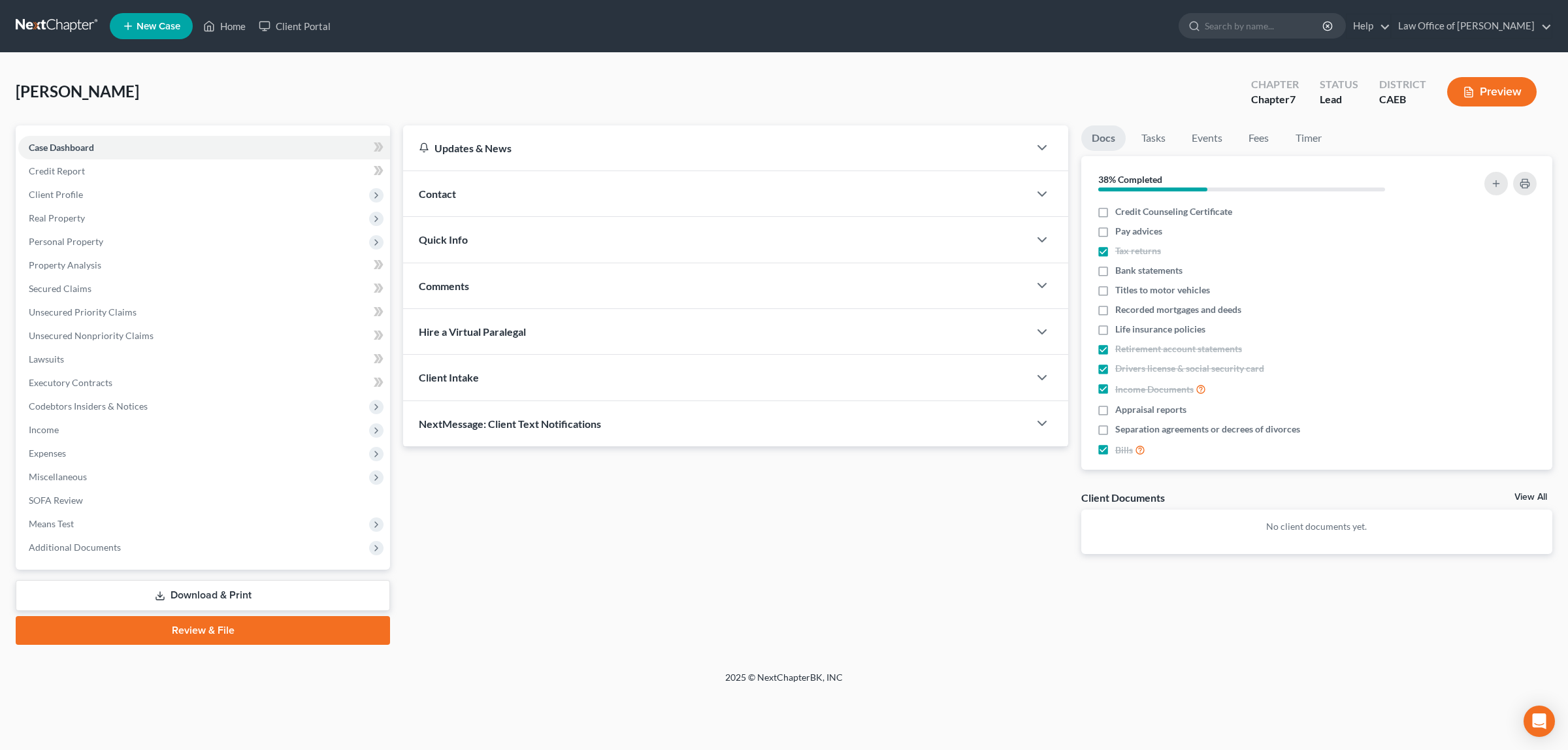
click at [1463, 87] on icon "button" at bounding box center [1469, 92] width 12 height 12
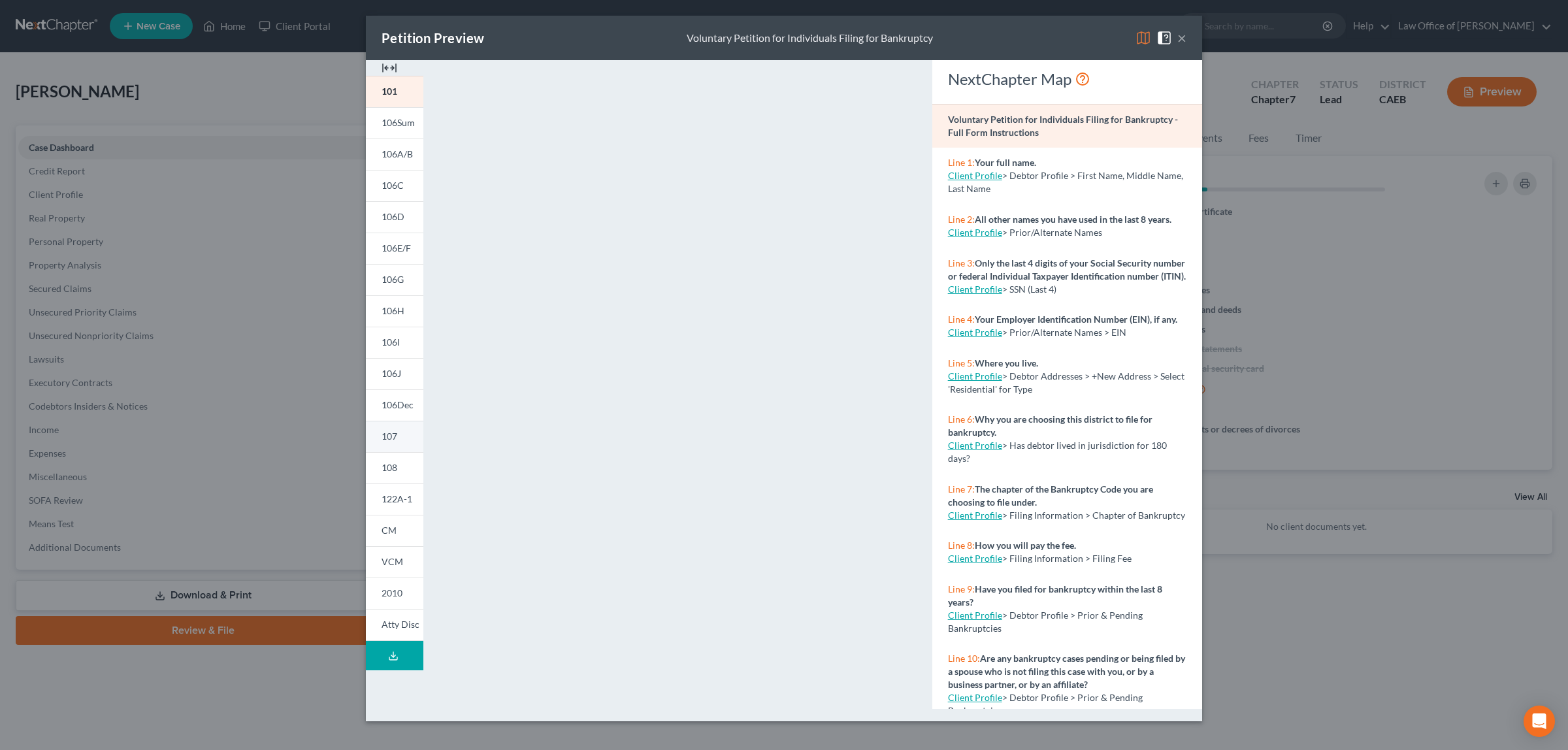
click at [405, 429] on link "107" at bounding box center [394, 437] width 57 height 31
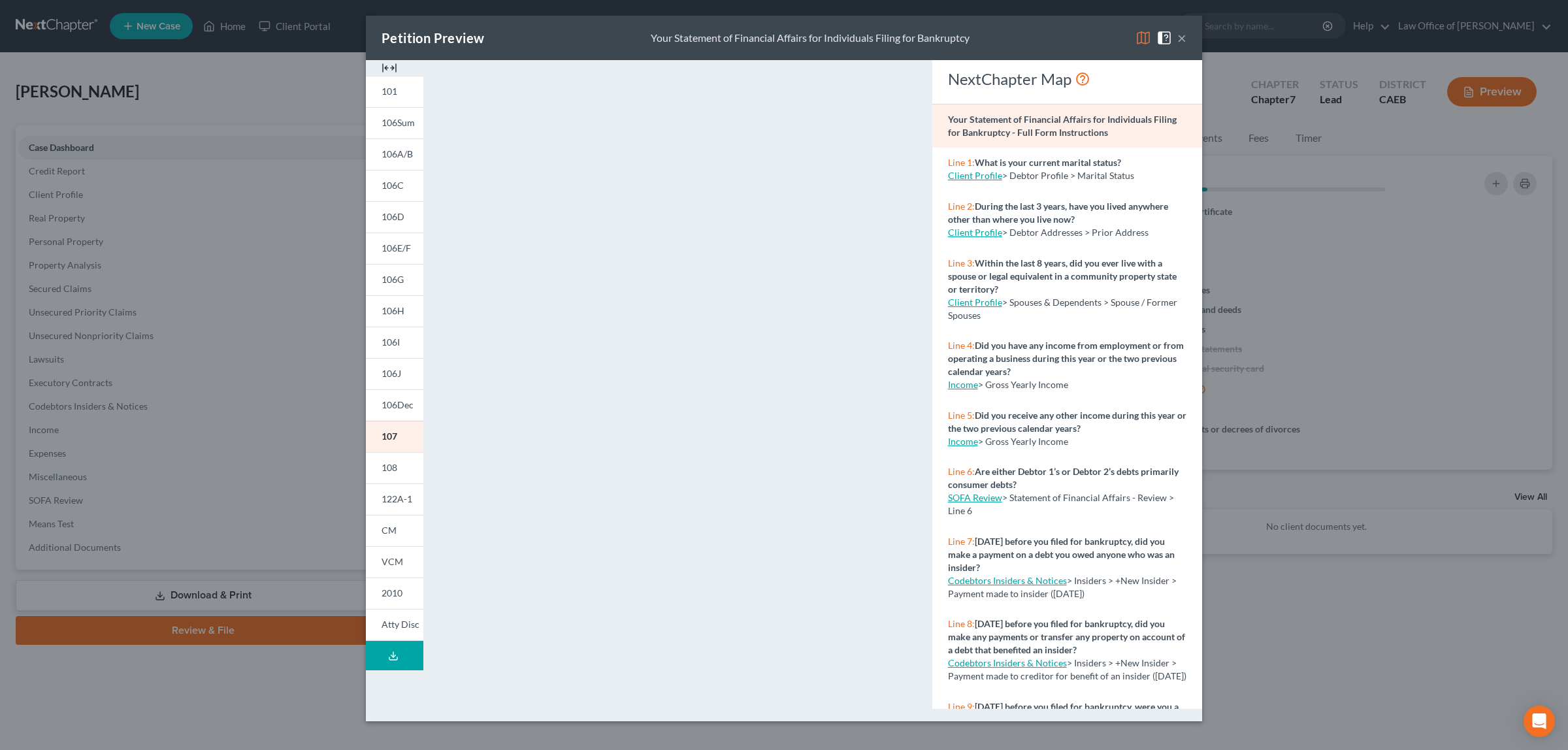
click at [1181, 37] on button "×" at bounding box center [1182, 38] width 9 height 16
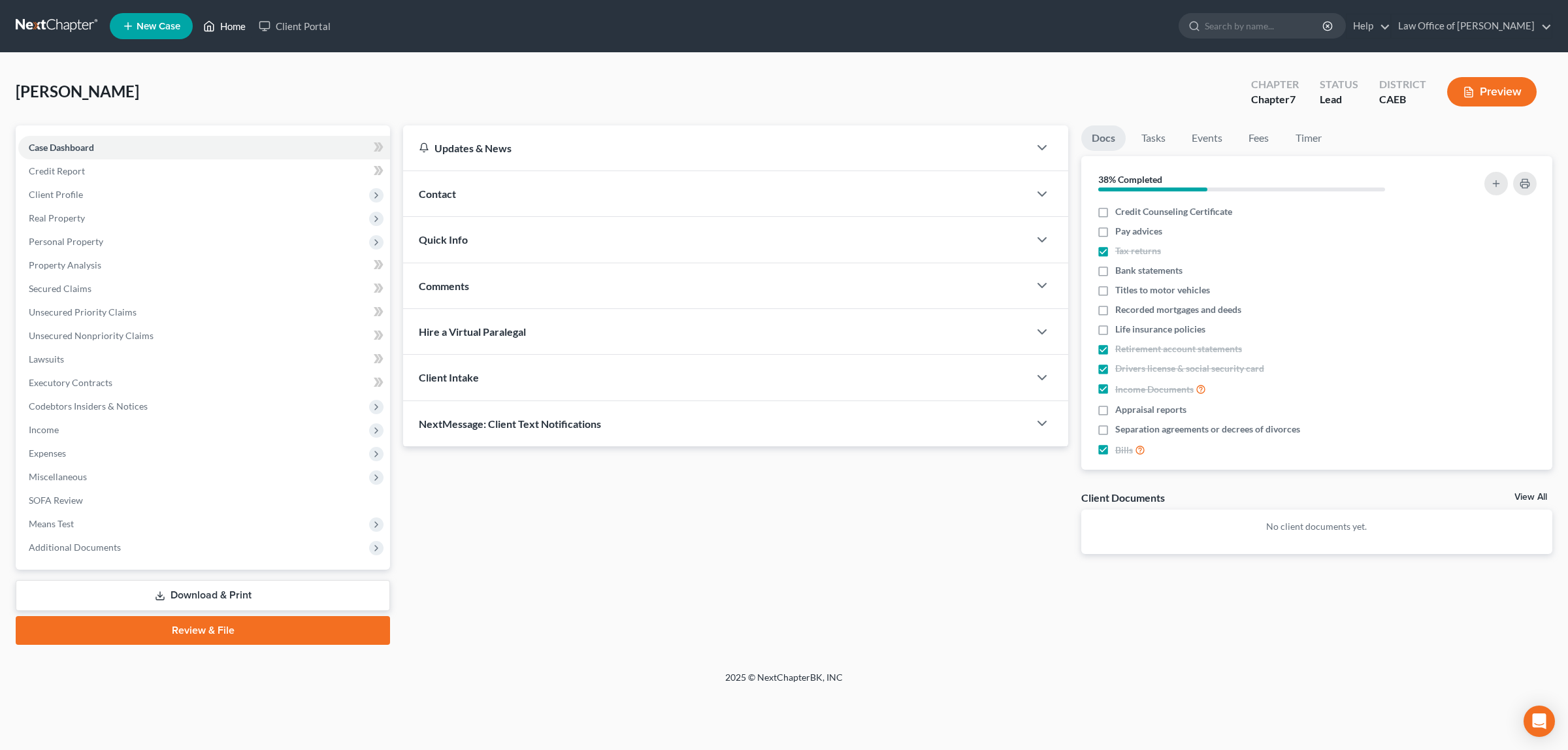
click at [226, 23] on link "Home" at bounding box center [224, 27] width 55 height 24
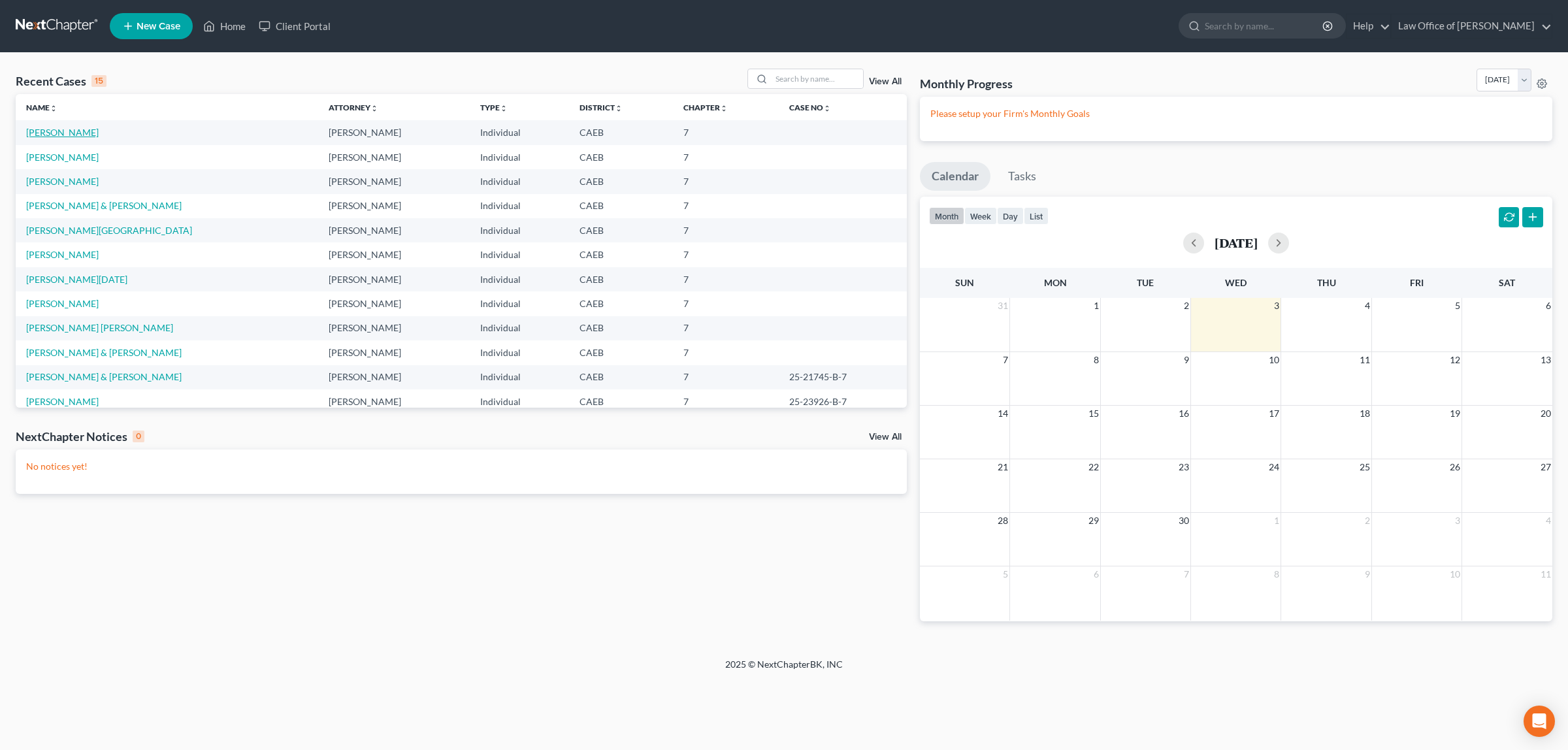
click at [64, 131] on link "[PERSON_NAME]" at bounding box center [62, 133] width 73 height 11
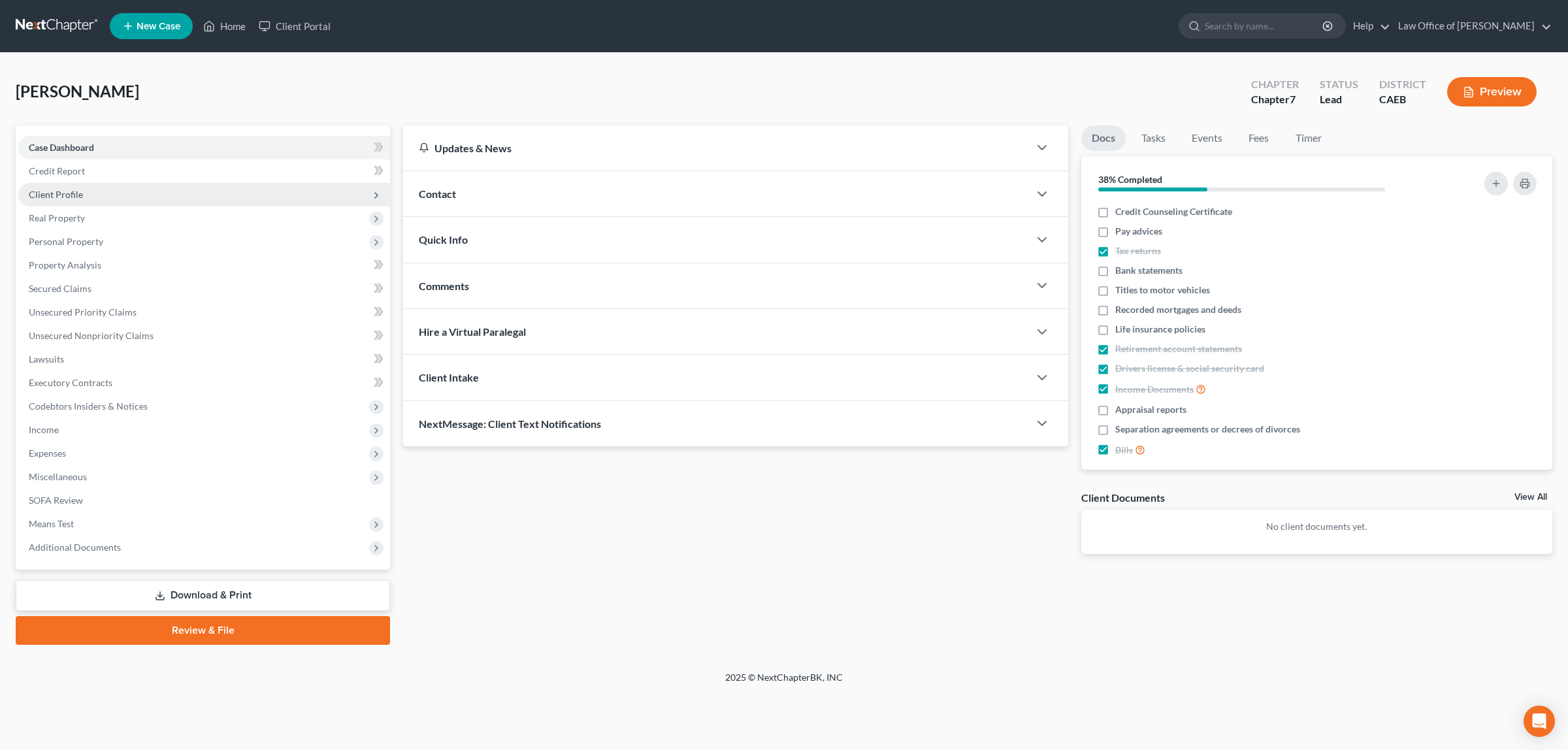
click at [72, 191] on span "Client Profile" at bounding box center [55, 194] width 54 height 11
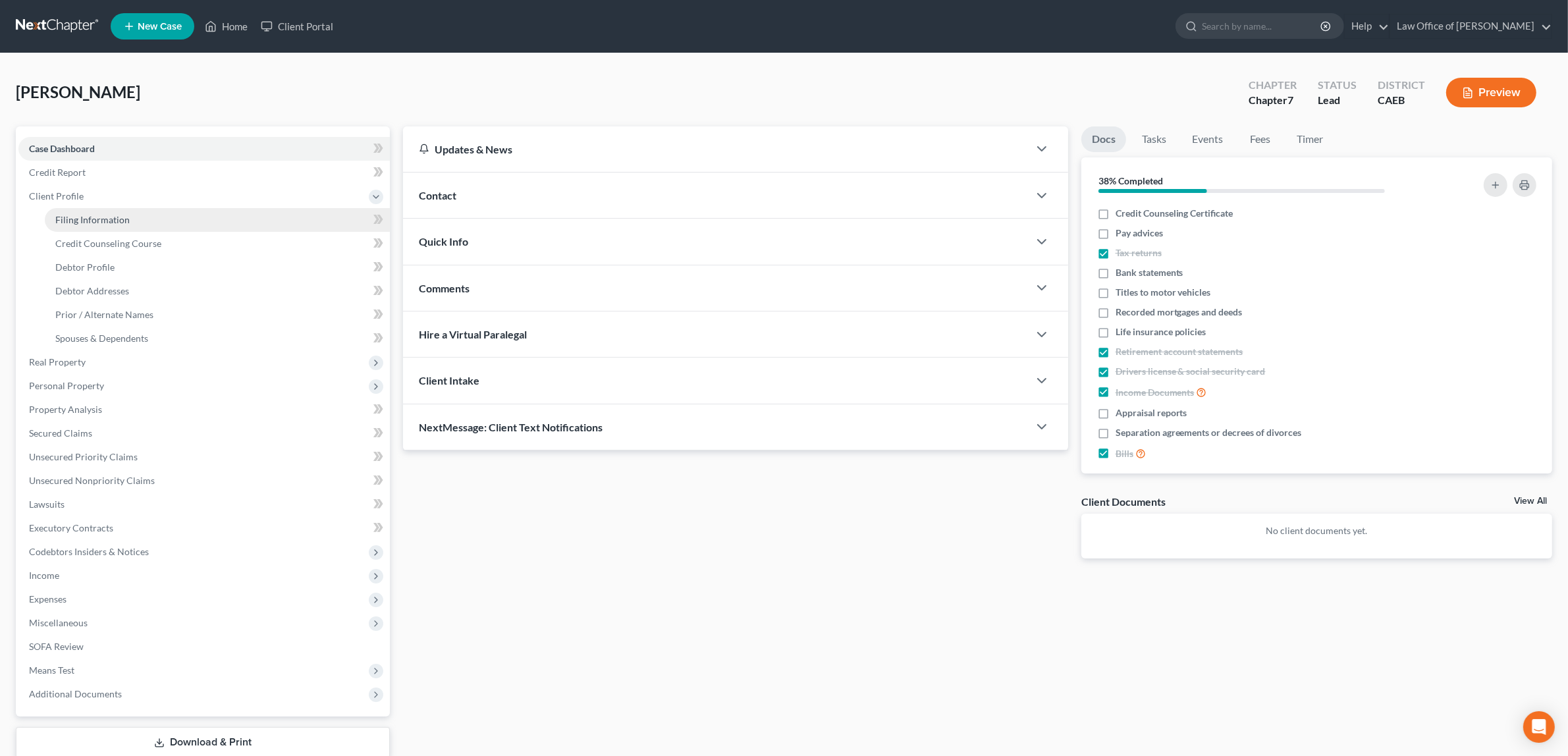
click at [94, 215] on span "Filing Information" at bounding box center [93, 219] width 74 height 11
select select "1"
select select "0"
select select "4"
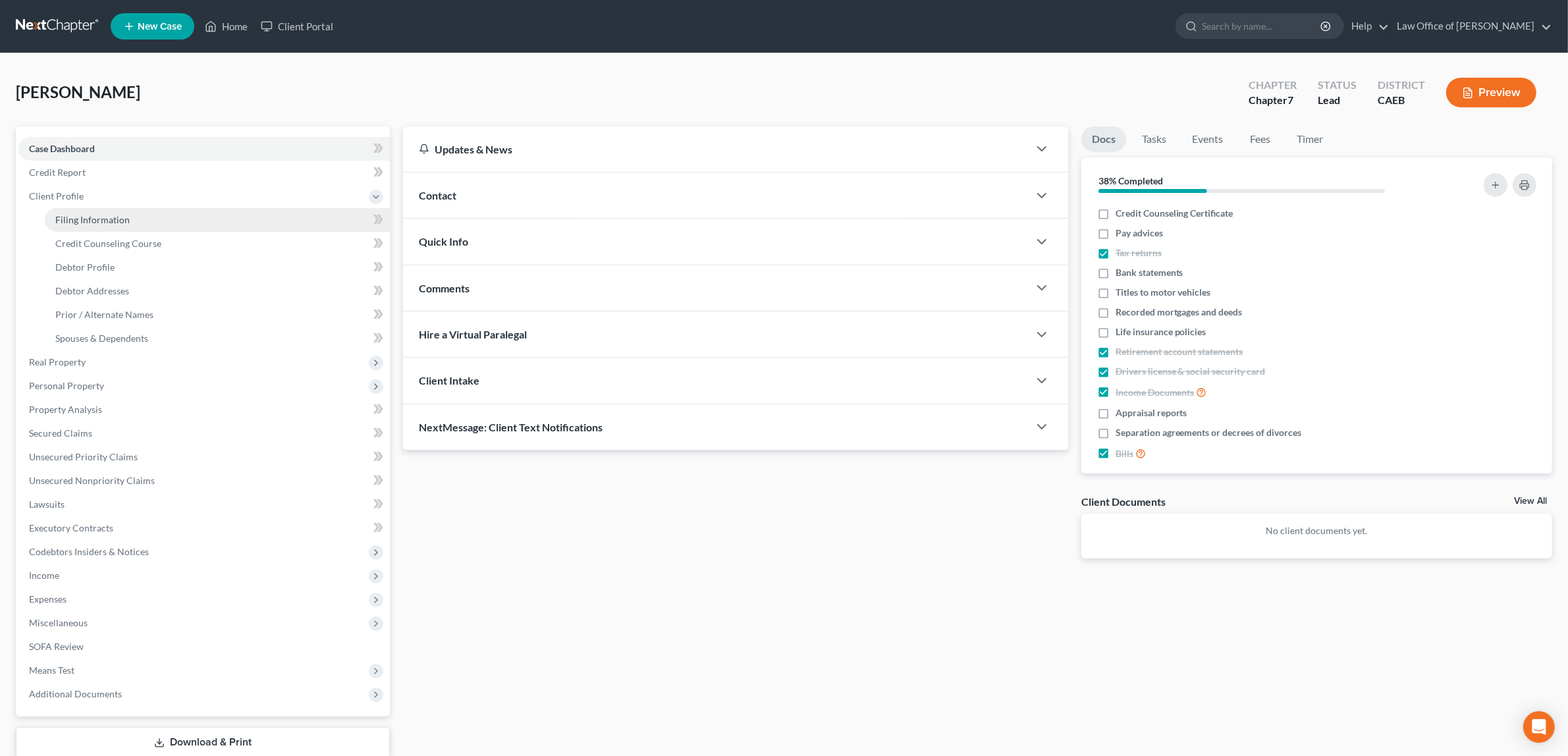
select select "1"
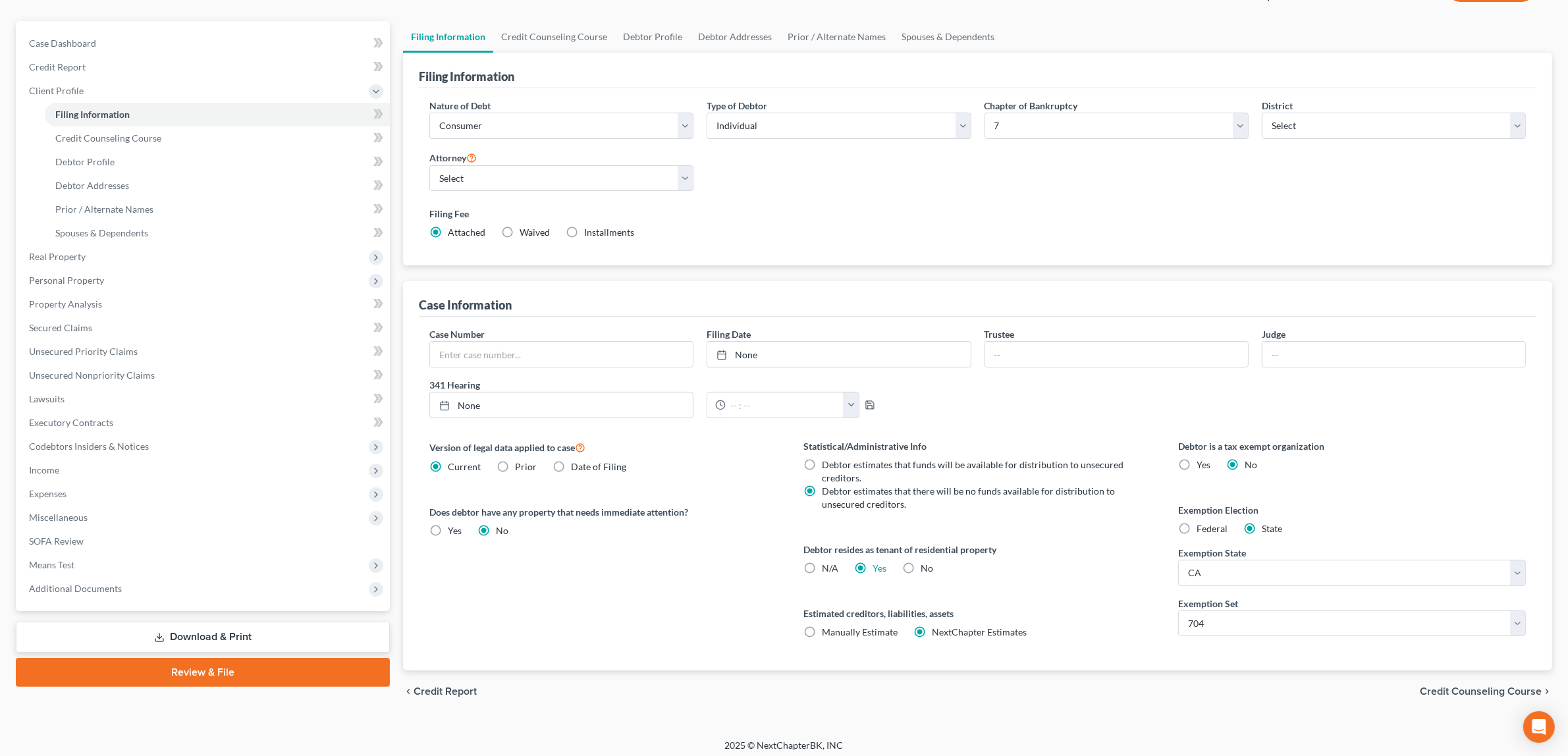
scroll to position [112, 0]
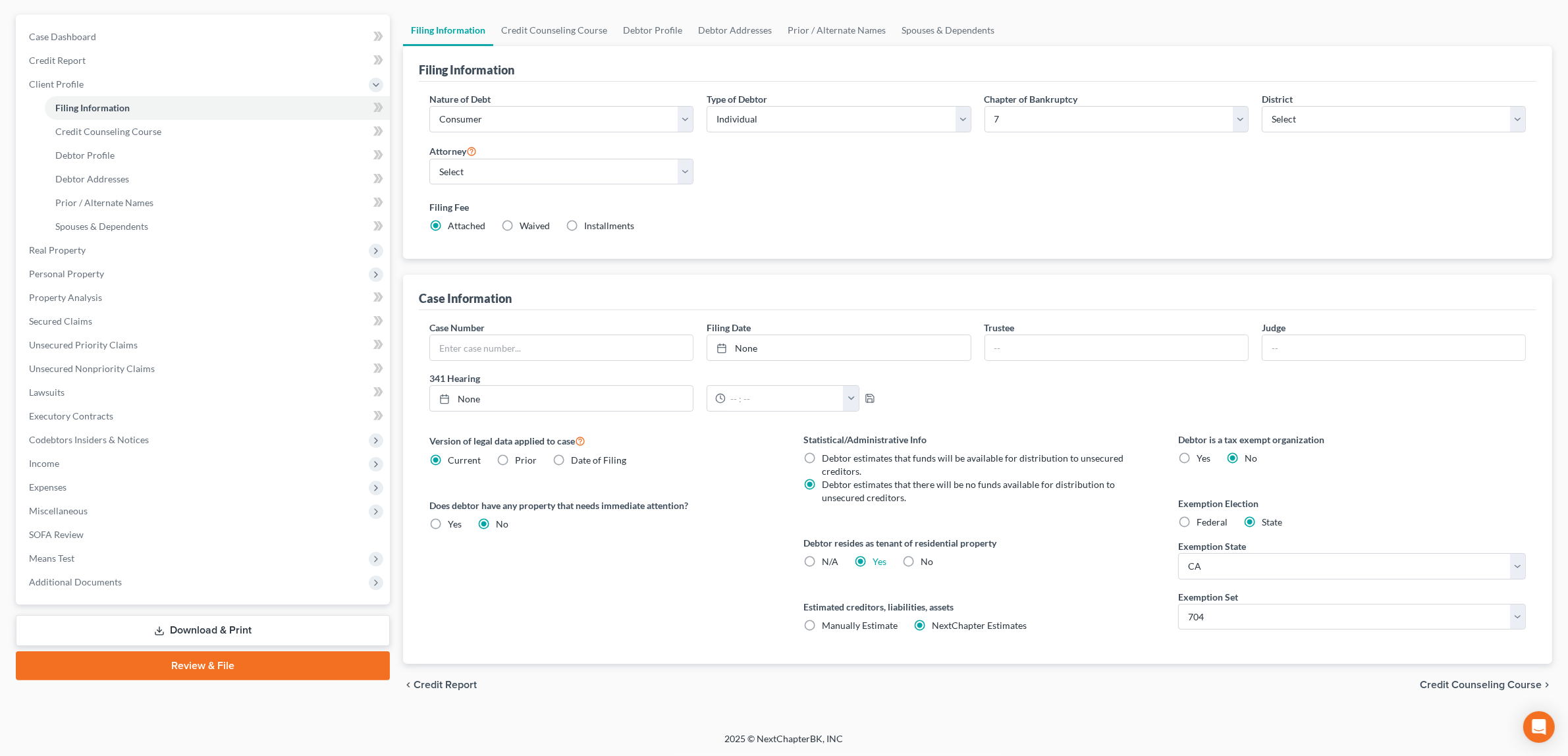
click at [1500, 684] on span "Credit Counseling Course" at bounding box center [1481, 684] width 122 height 10
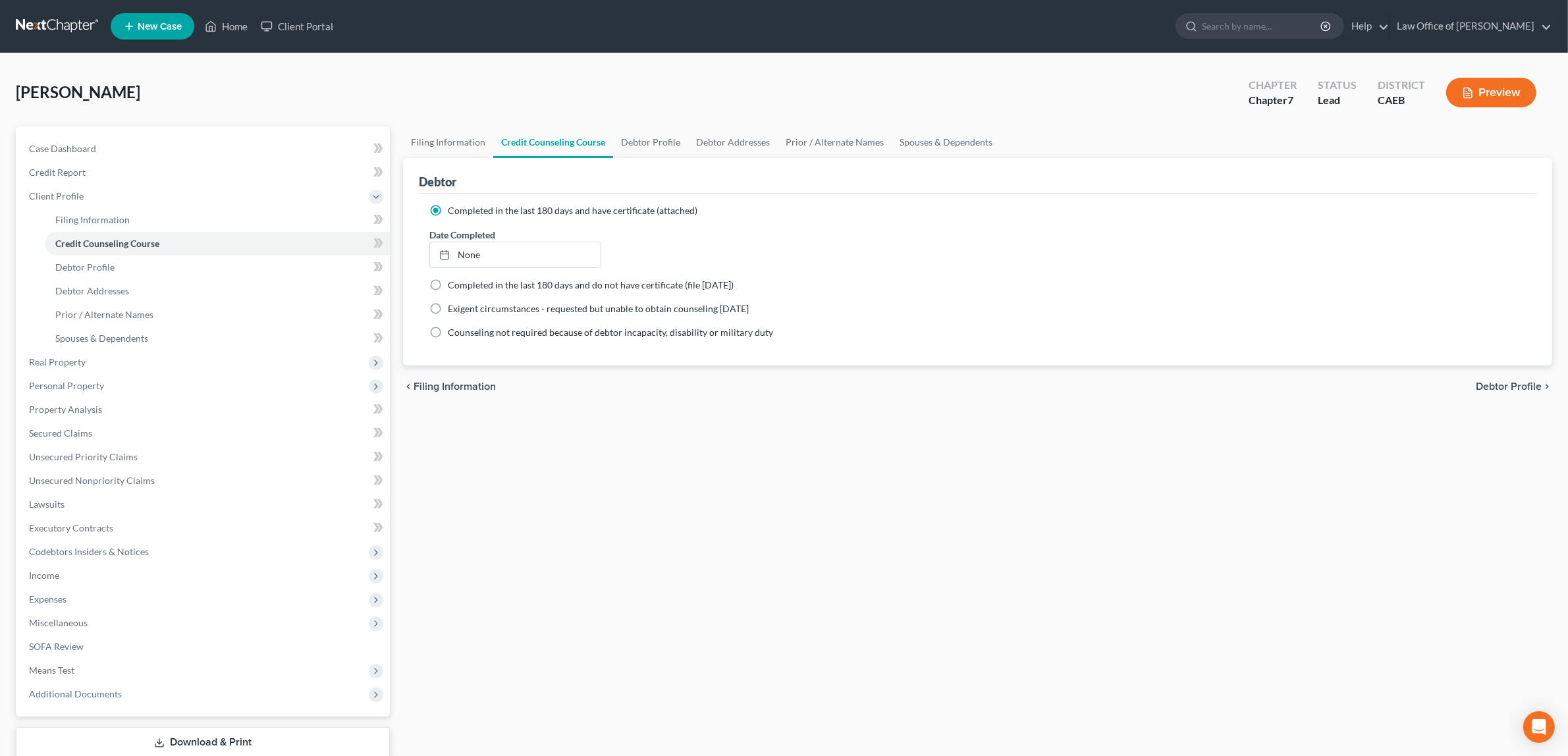
click at [1506, 382] on span "Debtor Profile" at bounding box center [1509, 386] width 66 height 10
select select "3"
select select "0"
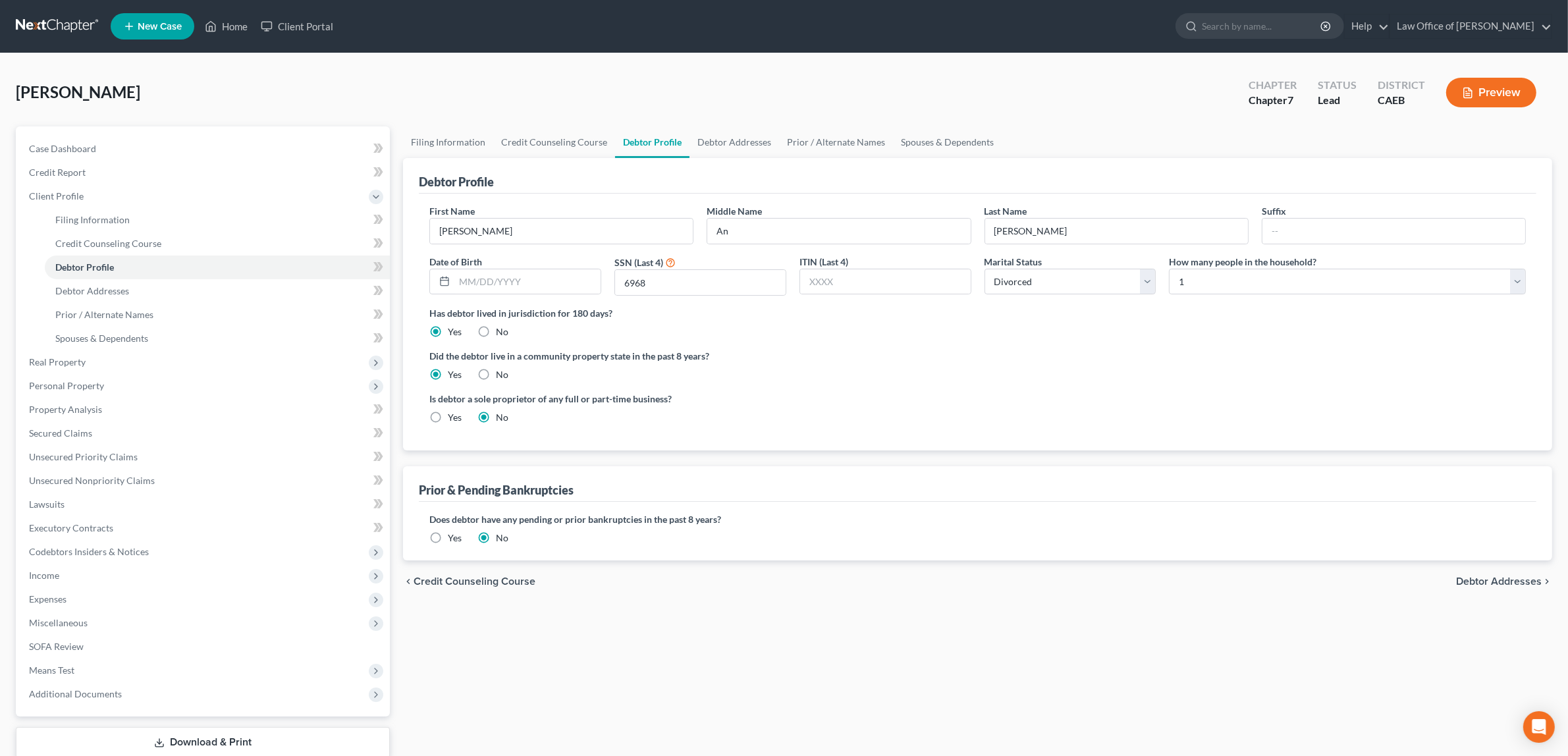
click at [1481, 580] on span "Debtor Addresses" at bounding box center [1499, 580] width 85 height 10
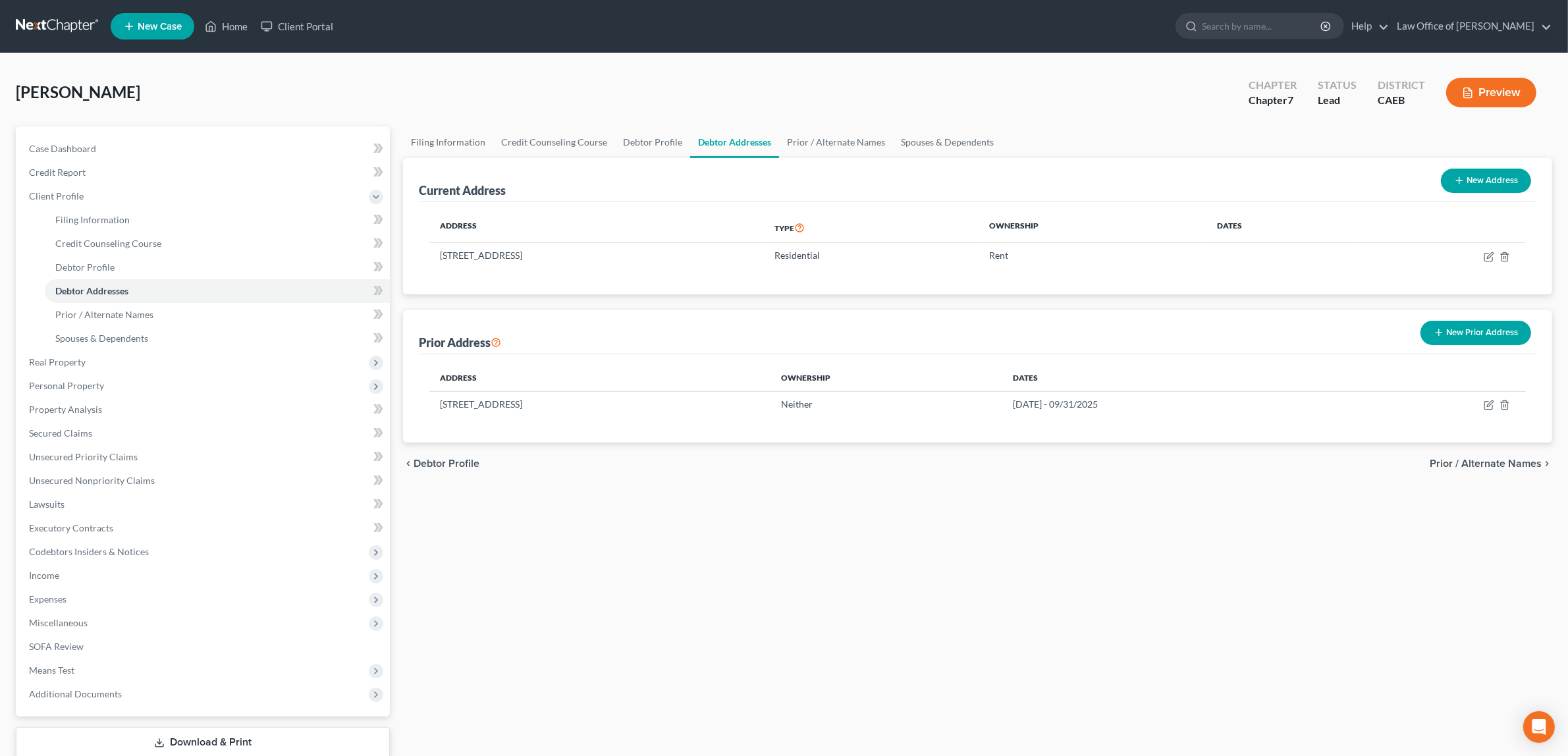
click at [1454, 327] on button "New Prior Address" at bounding box center [1475, 332] width 111 height 24
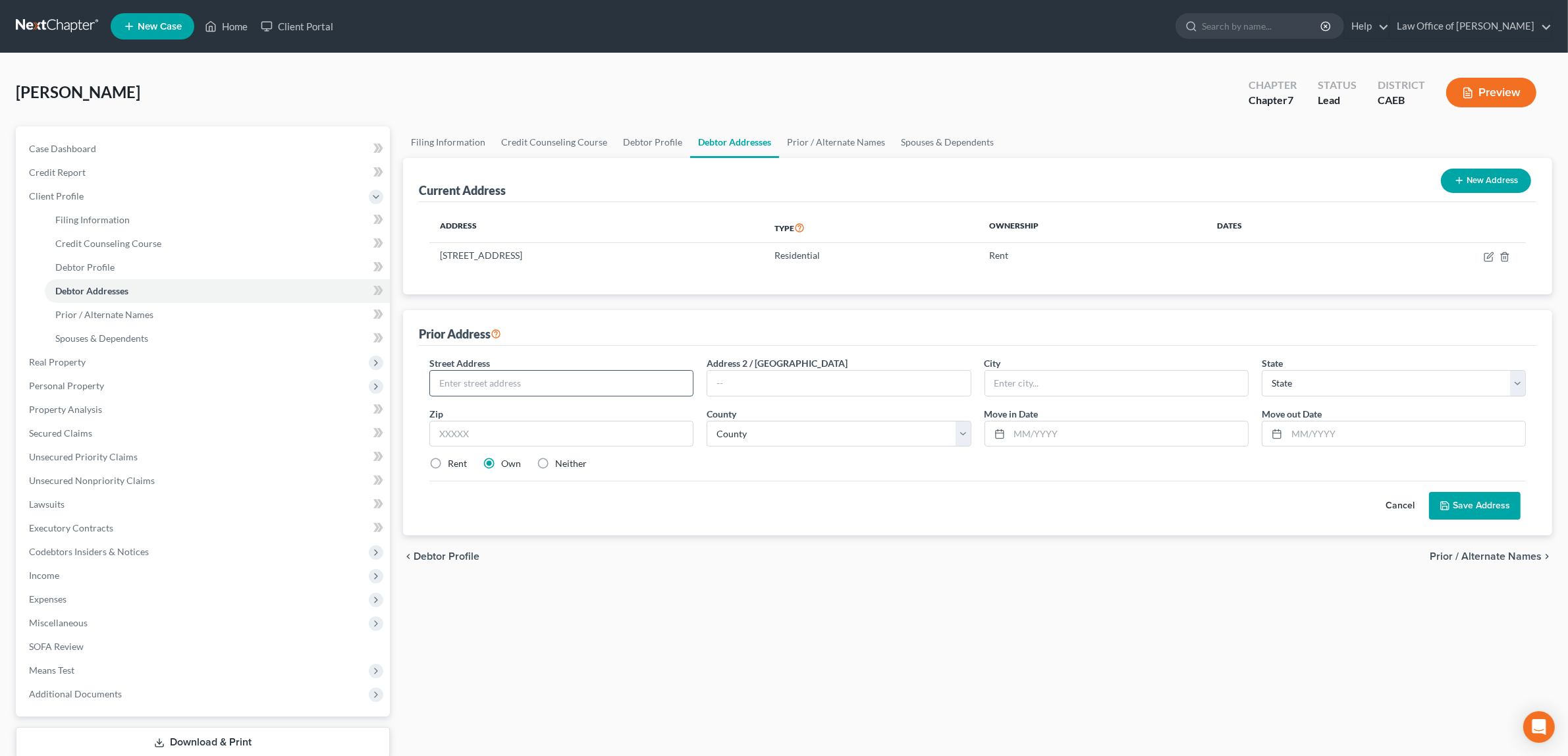
click at [451, 384] on input "text" at bounding box center [561, 383] width 263 height 25
type input "[STREET_ADDRESS]"
type input "Lincoln"
select select "4"
type input "95648"
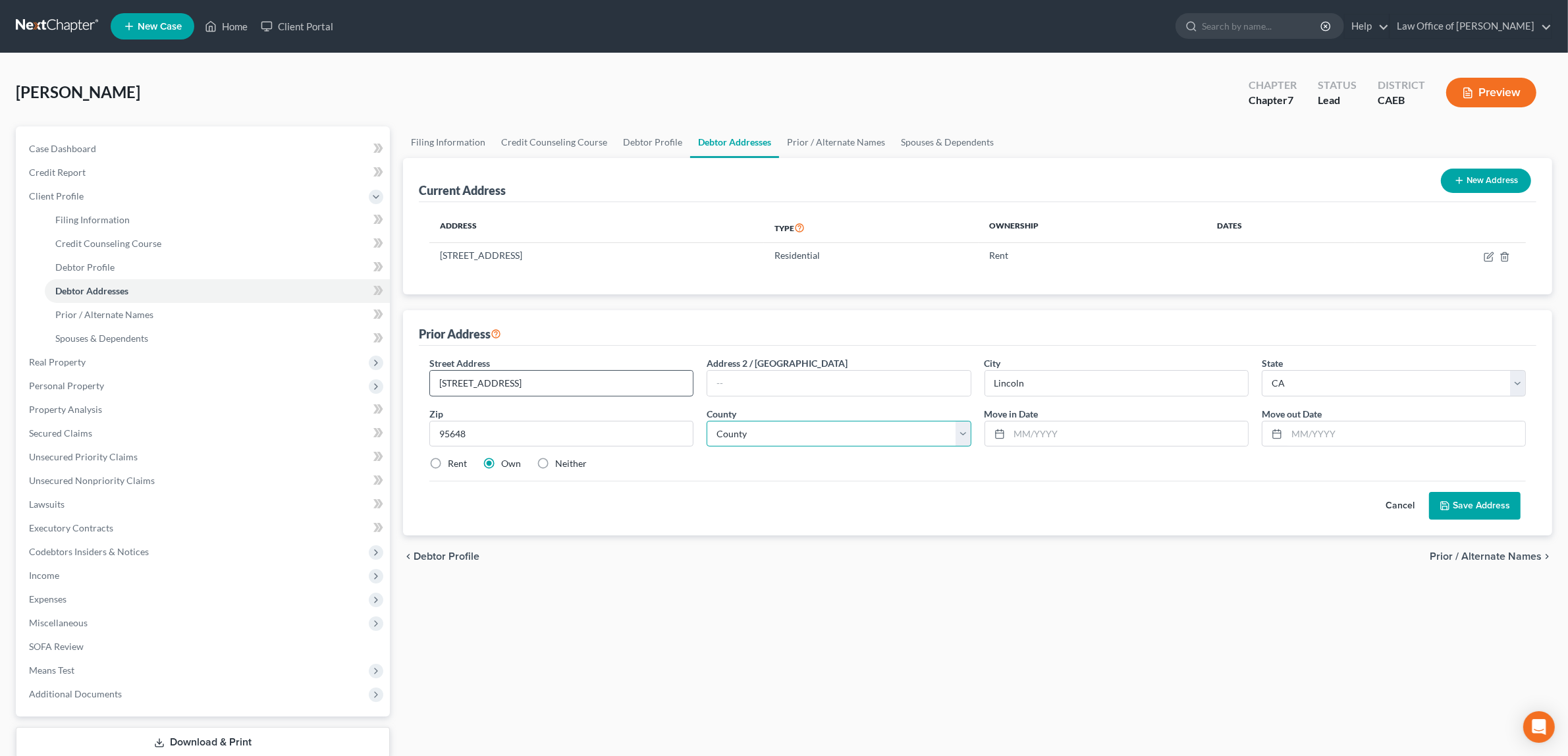
select select "30"
type input "[DATE]"
type input "09/31/2022"
click at [1480, 505] on button "Save Address" at bounding box center [1475, 506] width 92 height 28
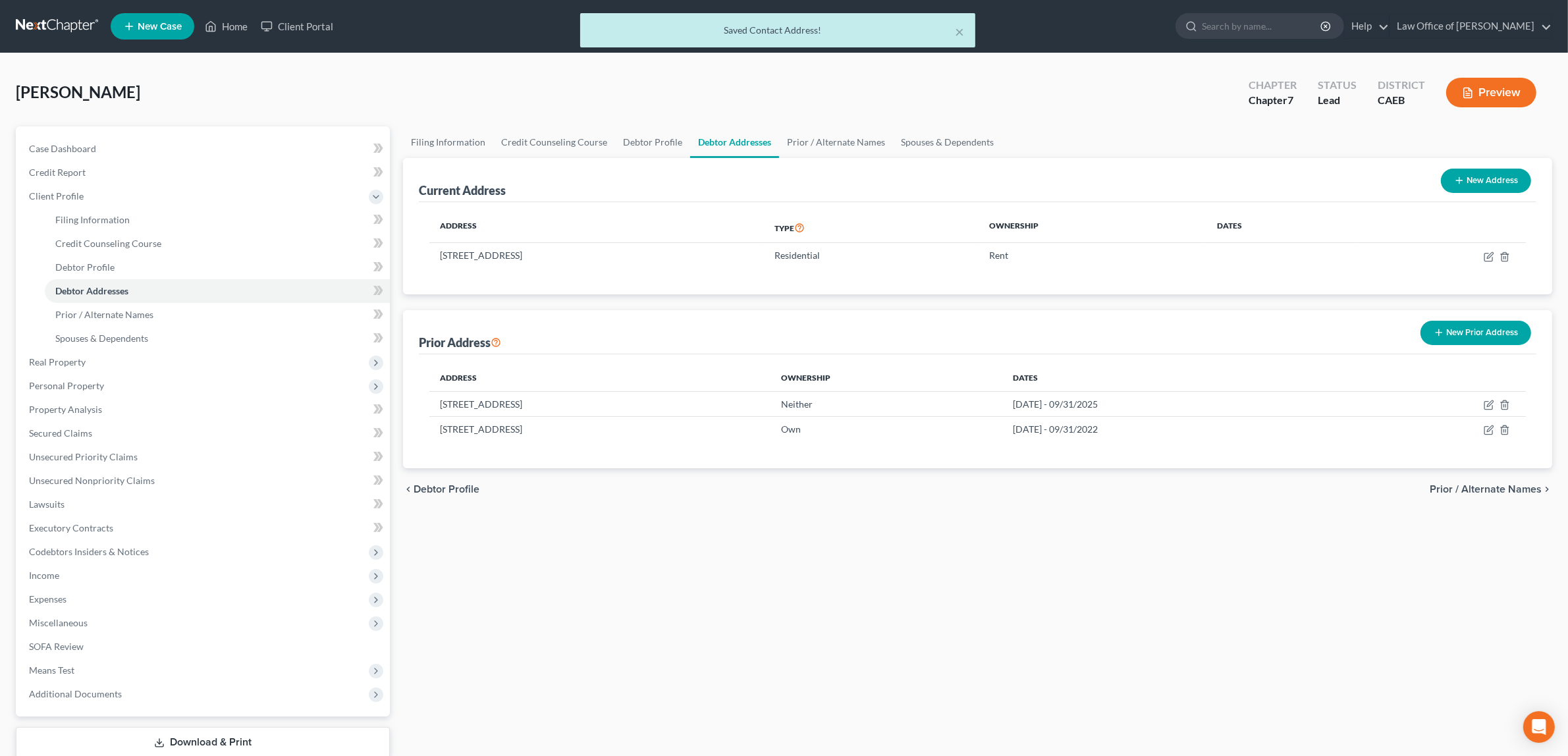
click at [1486, 94] on button "Preview" at bounding box center [1491, 93] width 90 height 30
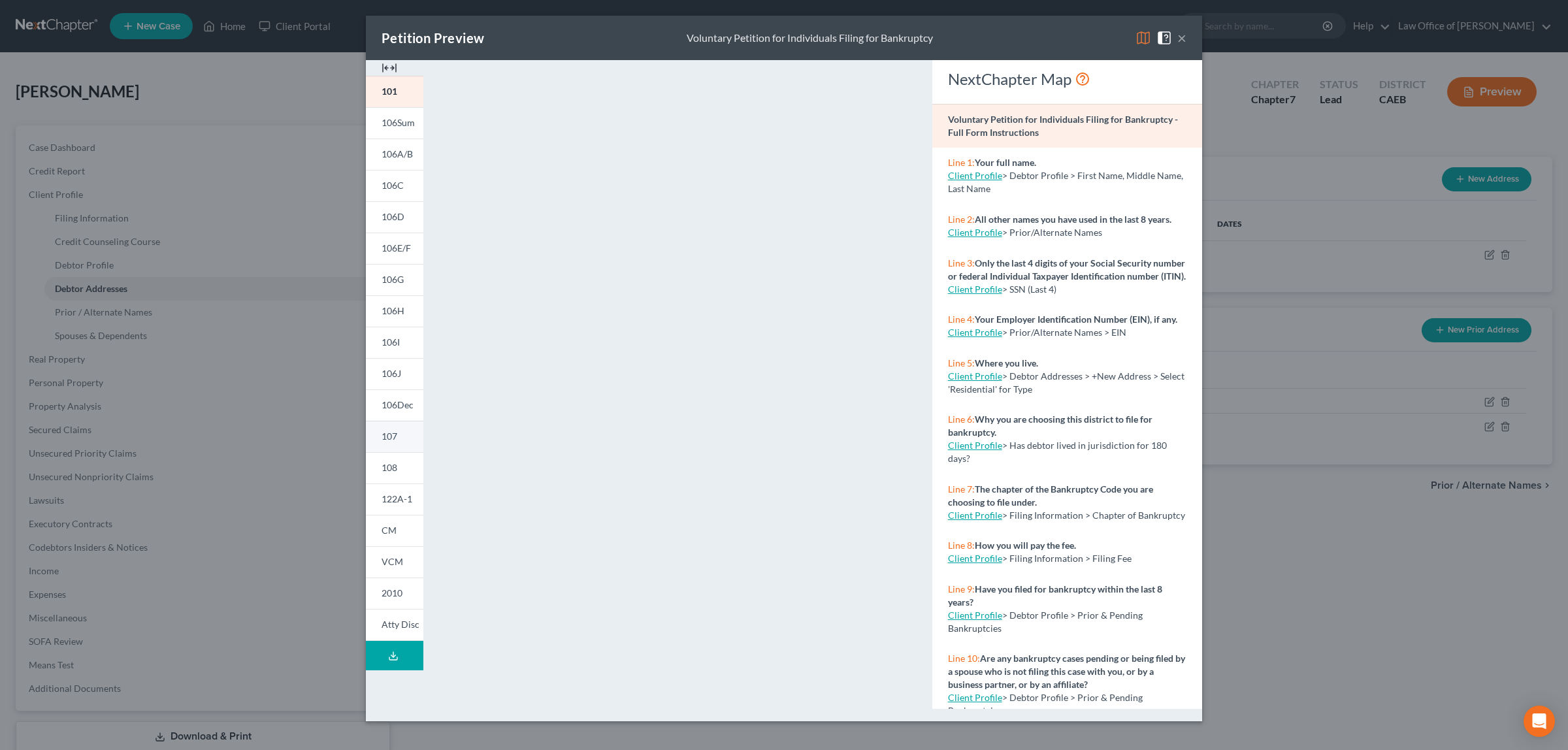
click at [381, 431] on span "107" at bounding box center [389, 436] width 16 height 11
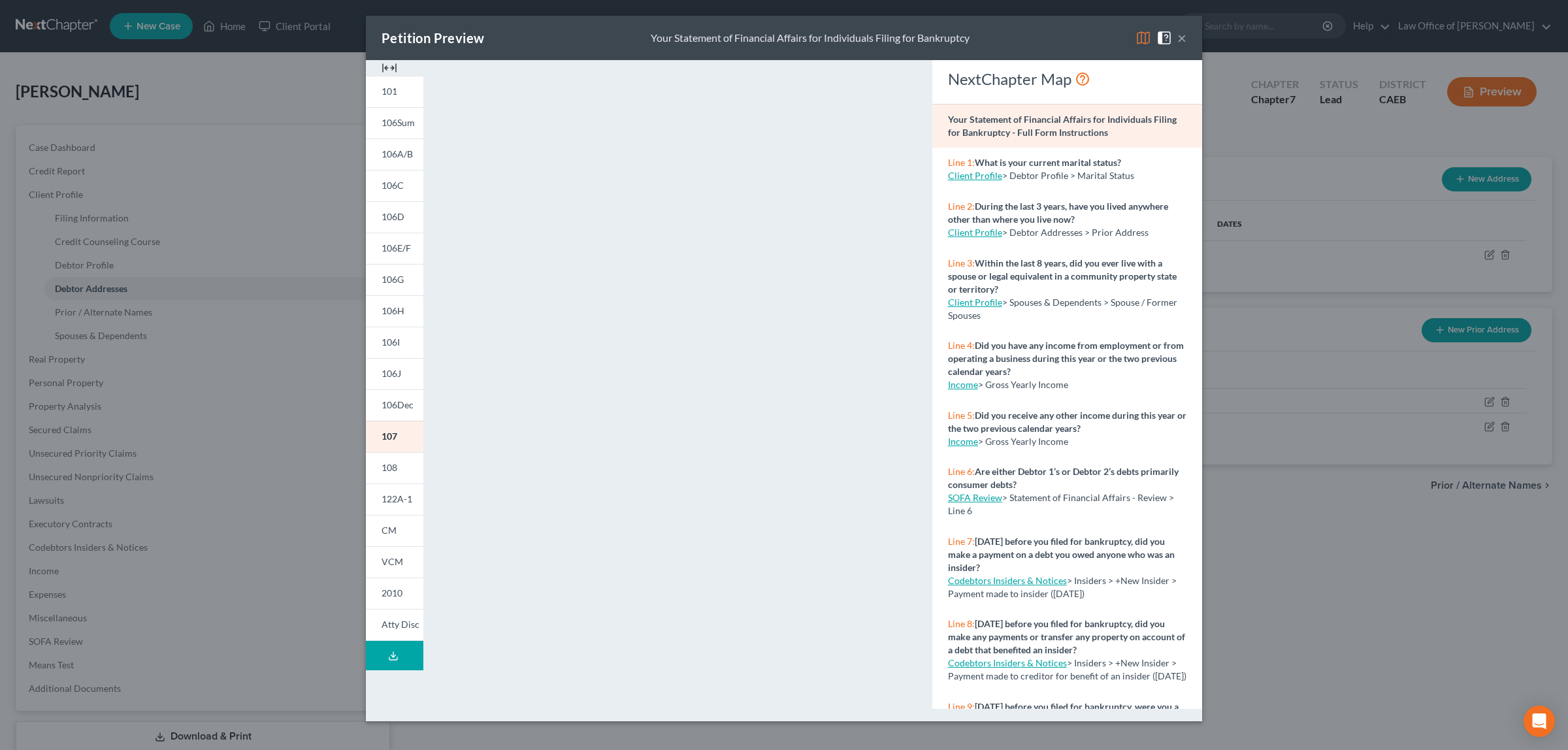
click at [1181, 33] on button "×" at bounding box center [1182, 38] width 9 height 16
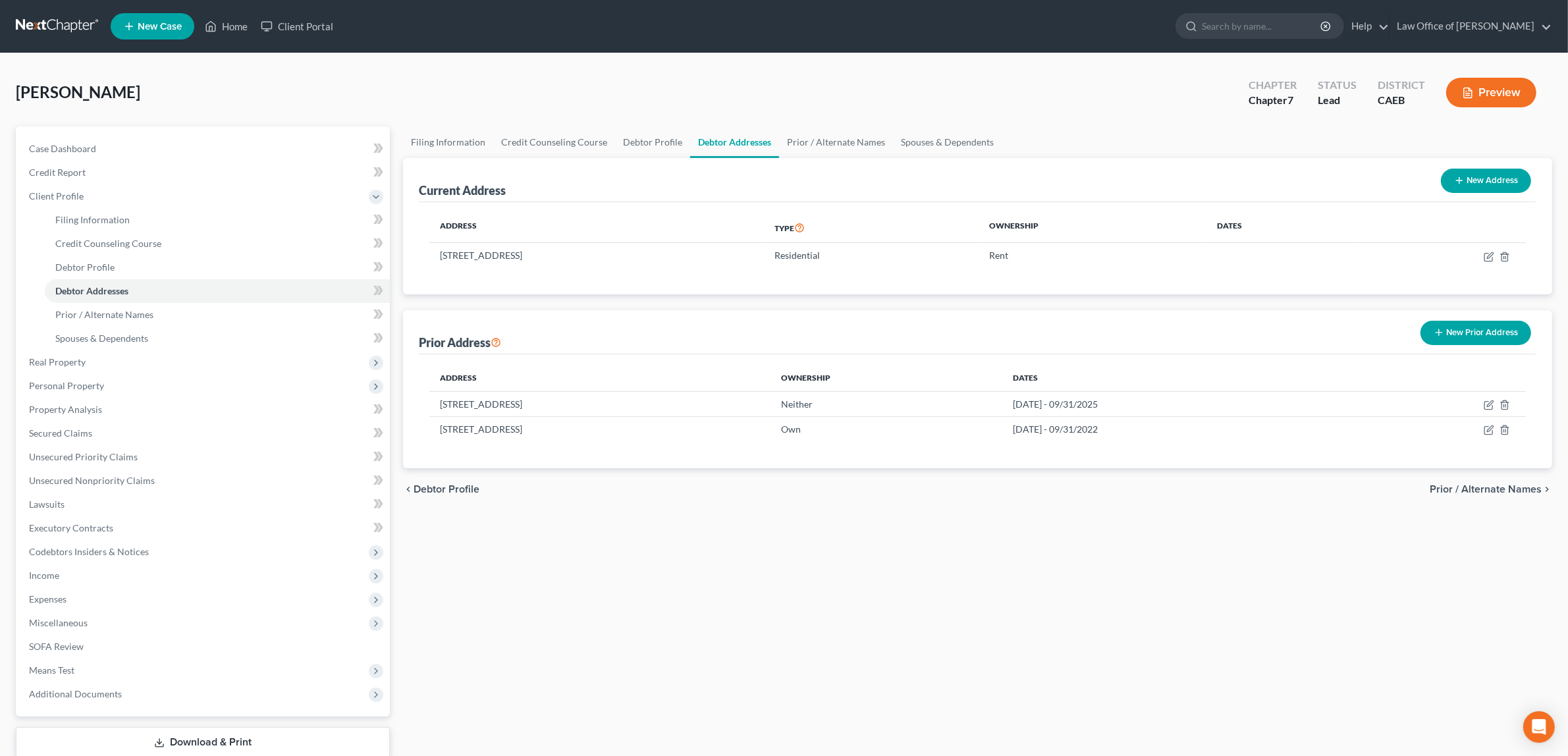
click at [1459, 327] on button "New Prior Address" at bounding box center [1475, 332] width 111 height 24
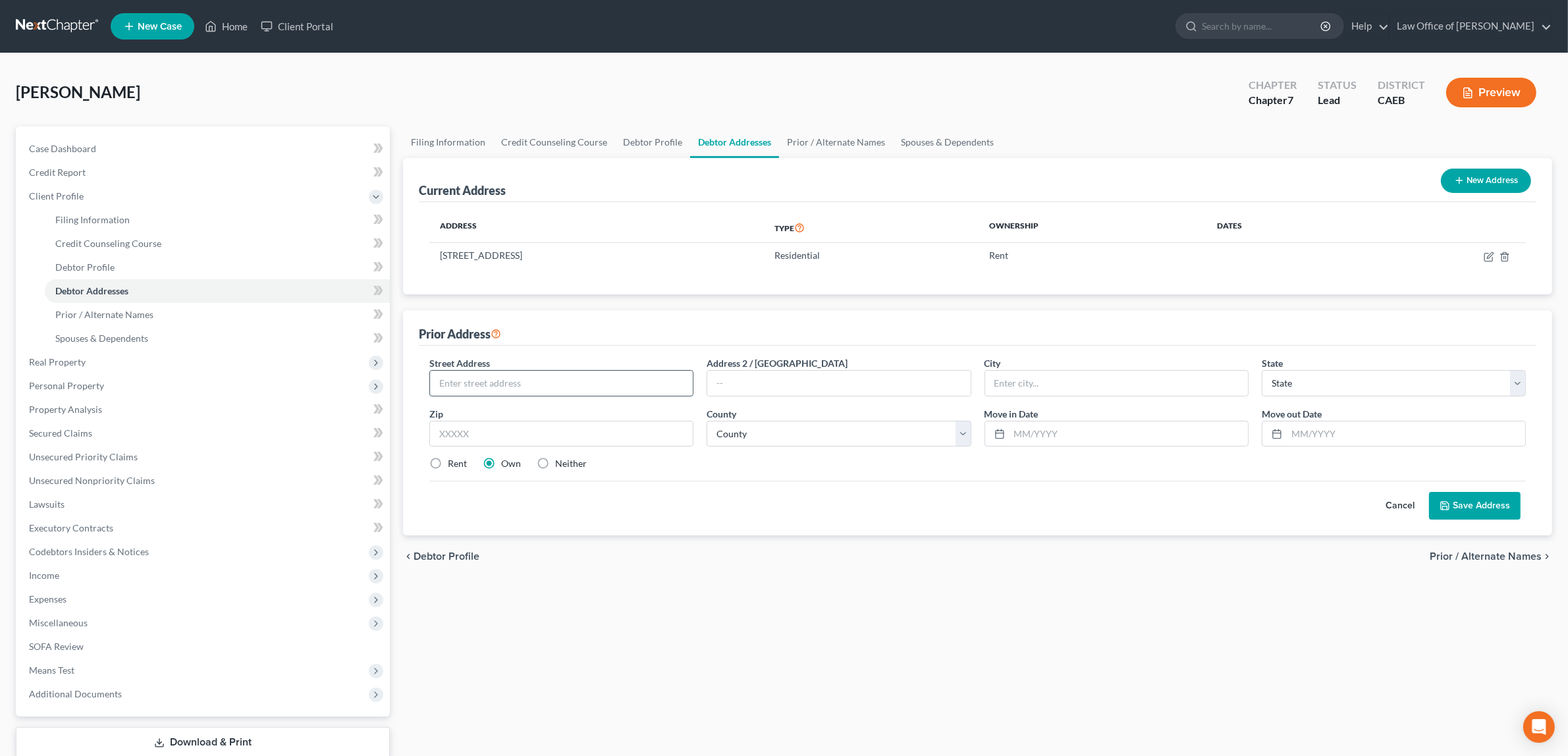
click at [570, 371] on input "text" at bounding box center [561, 383] width 263 height 25
click at [570, 385] on input "text" at bounding box center [561, 383] width 263 height 25
type input "1704 Laehr Drivw"
type input "Linciln"
select select "4"
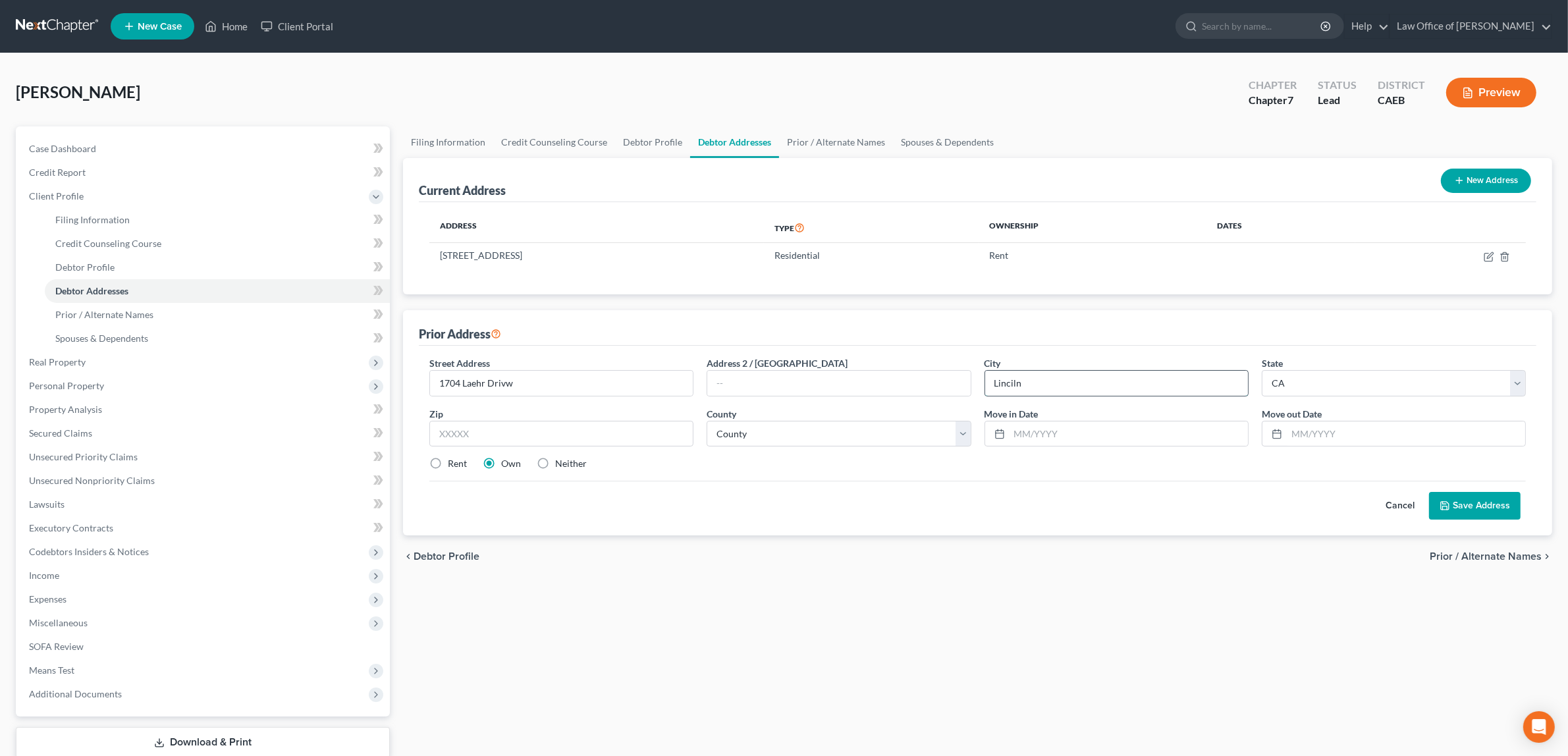
click at [1014, 384] on input "Linciln" at bounding box center [1117, 383] width 263 height 25
type input "Lincoln"
click at [513, 381] on input "1704 Laehr Drivw" at bounding box center [561, 383] width 263 height 25
type input "[STREET_ADDRESS]"
click at [596, 437] on input "text" at bounding box center [561, 434] width 264 height 26
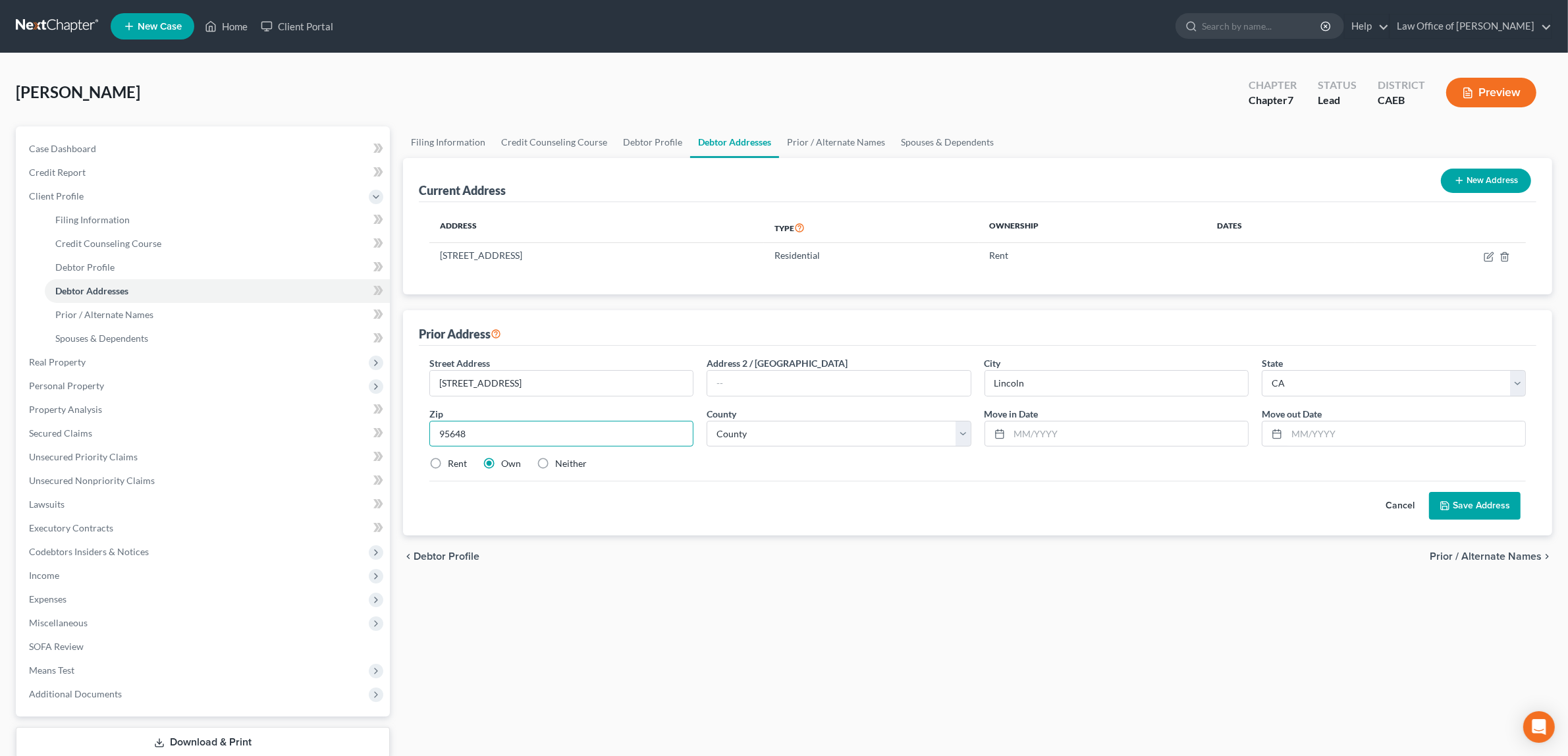
type input "95648"
click at [775, 429] on select "County [GEOGRAPHIC_DATA] [GEOGRAPHIC_DATA] [GEOGRAPHIC_DATA] [GEOGRAPHIC_DATA] …" at bounding box center [839, 434] width 264 height 26
select select "30"
click at [707, 421] on select "County [GEOGRAPHIC_DATA] [GEOGRAPHIC_DATA] [GEOGRAPHIC_DATA] [GEOGRAPHIC_DATA] …" at bounding box center [839, 434] width 264 height 26
type input "[DATE]"
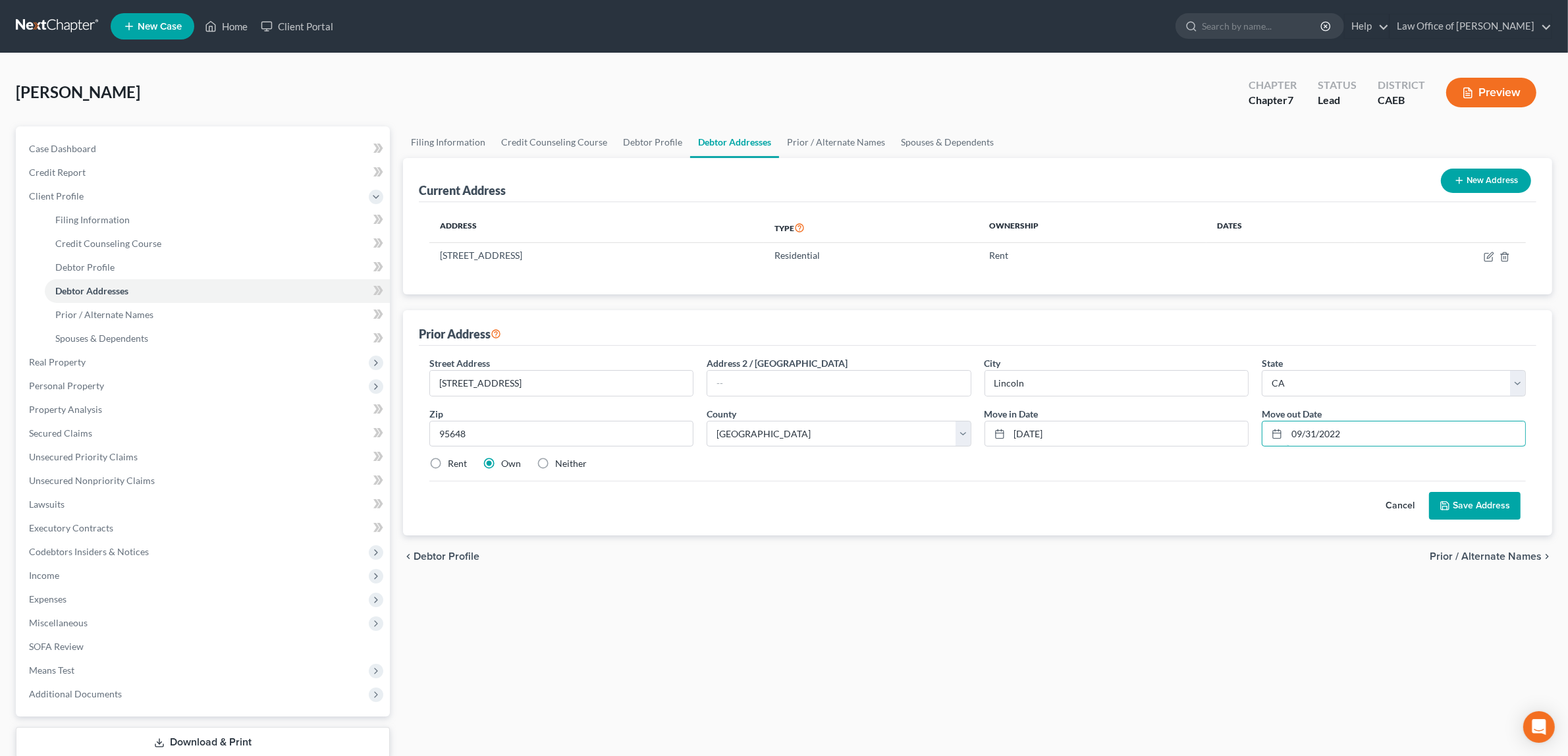
type input "09/31/2022"
click at [1457, 505] on button "Save Address" at bounding box center [1475, 506] width 92 height 28
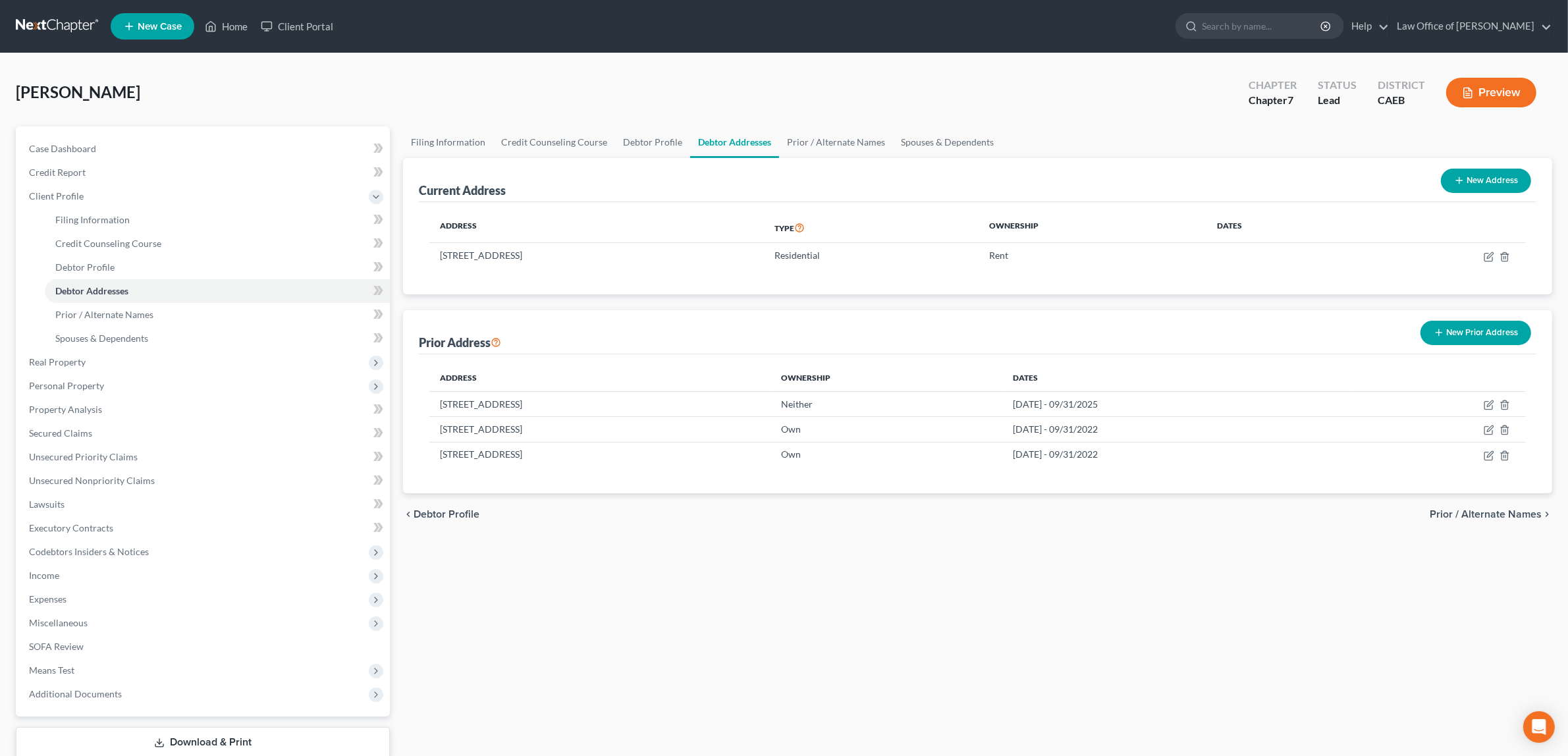
click at [1491, 85] on button "Preview" at bounding box center [1491, 93] width 90 height 30
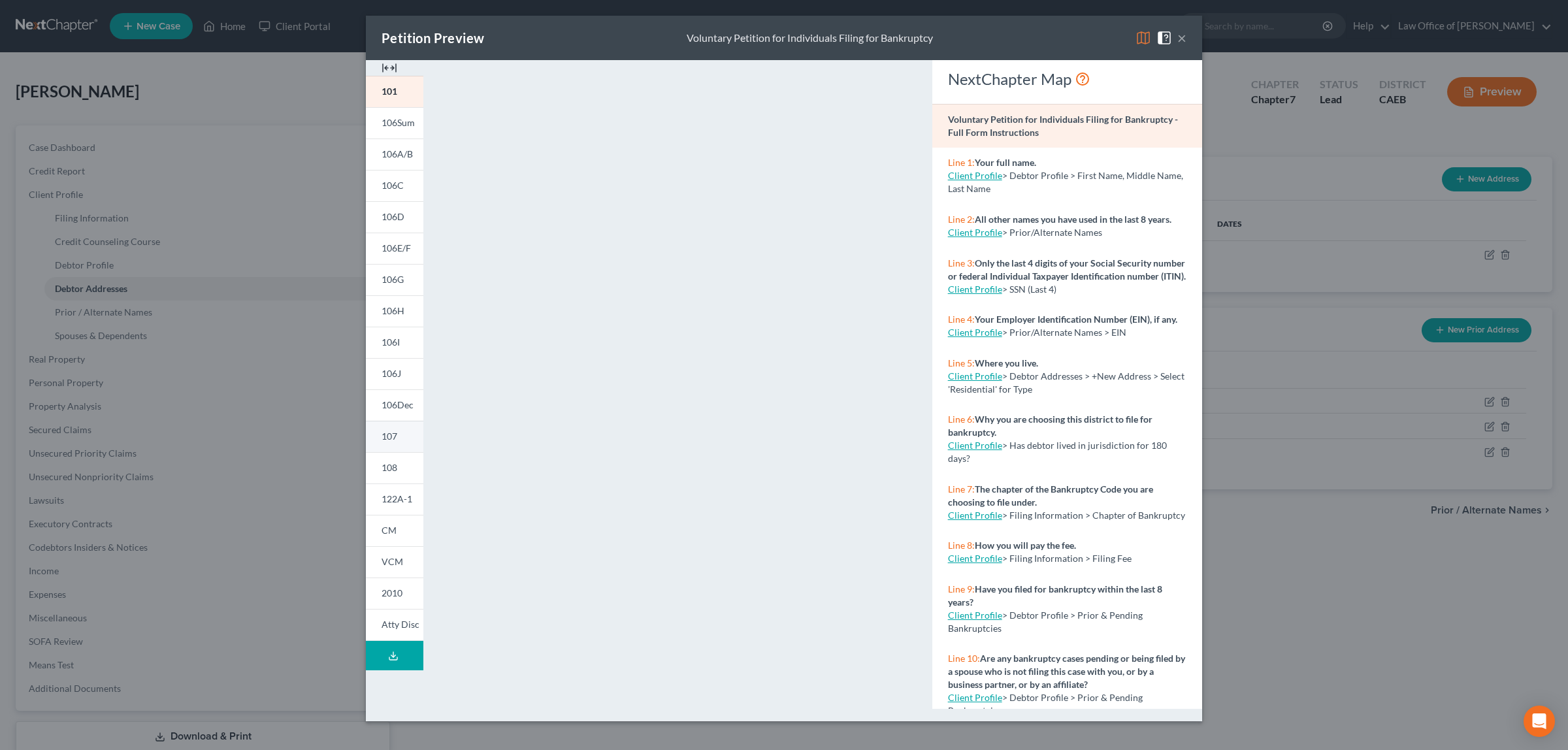
click at [402, 435] on link "107" at bounding box center [394, 437] width 57 height 31
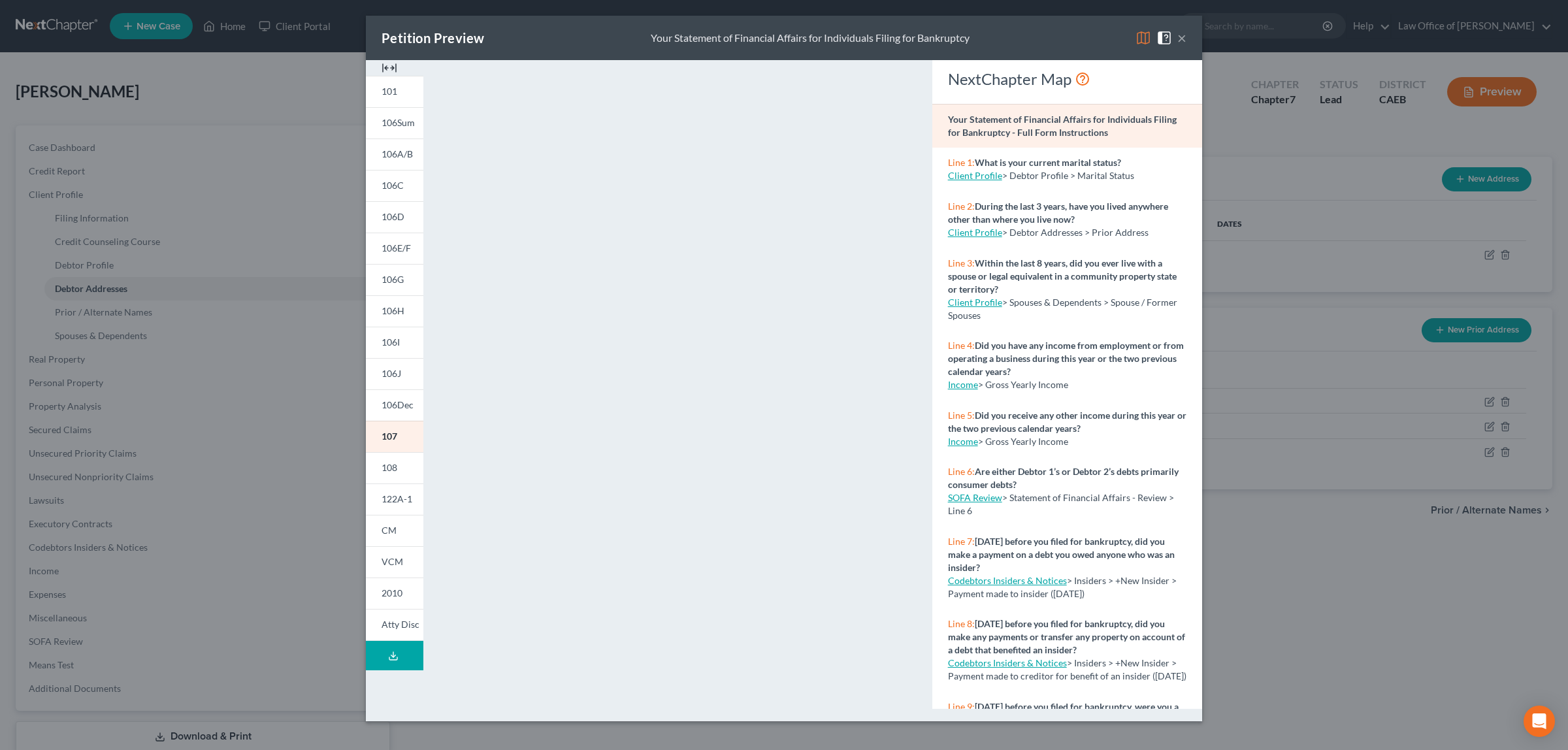
click at [1181, 32] on button "×" at bounding box center [1182, 38] width 9 height 16
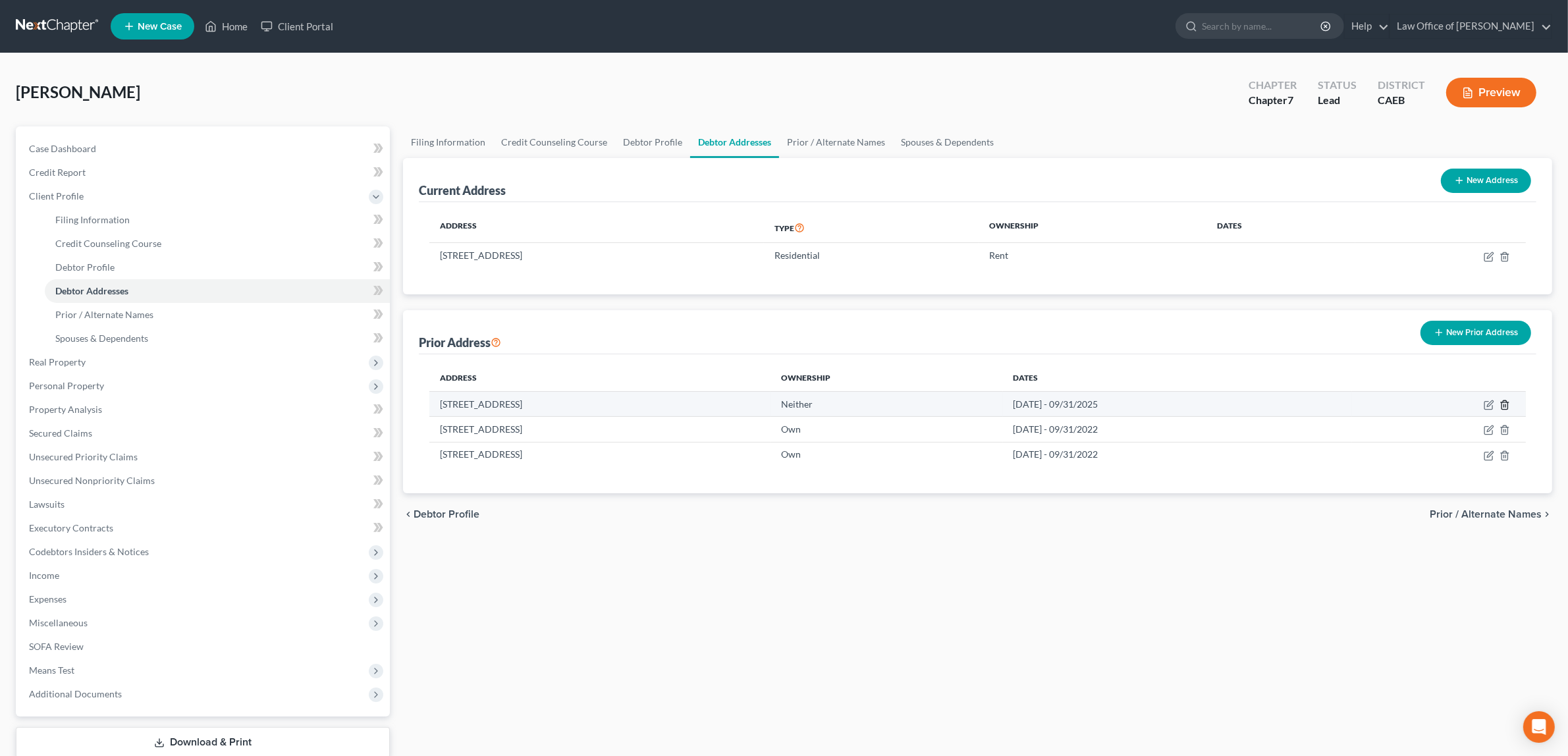
click at [1504, 402] on polyline "button" at bounding box center [1505, 402] width 8 height 0
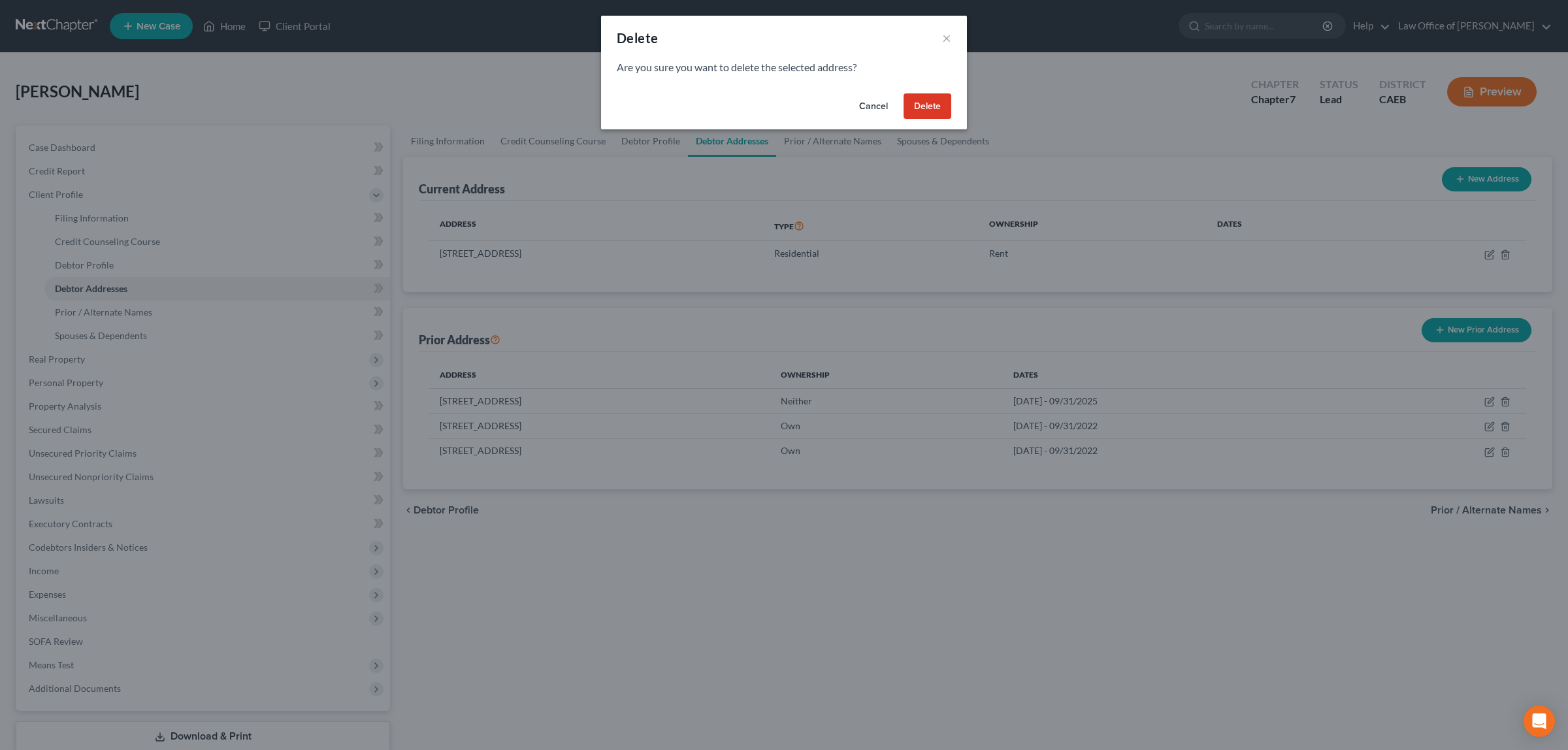
click at [921, 96] on button "Delete" at bounding box center [928, 106] width 48 height 26
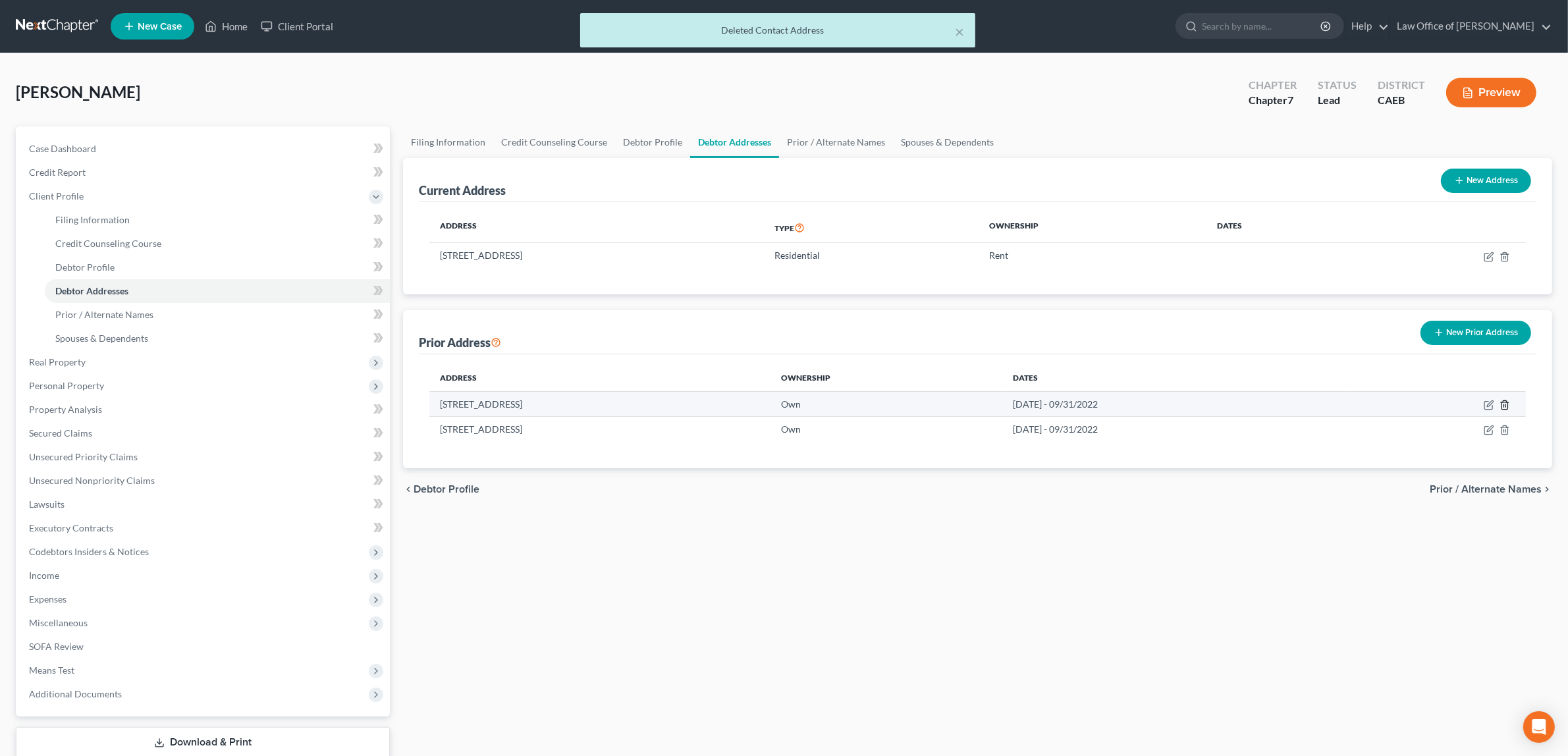
click at [1502, 399] on icon "button" at bounding box center [1505, 404] width 10 height 10
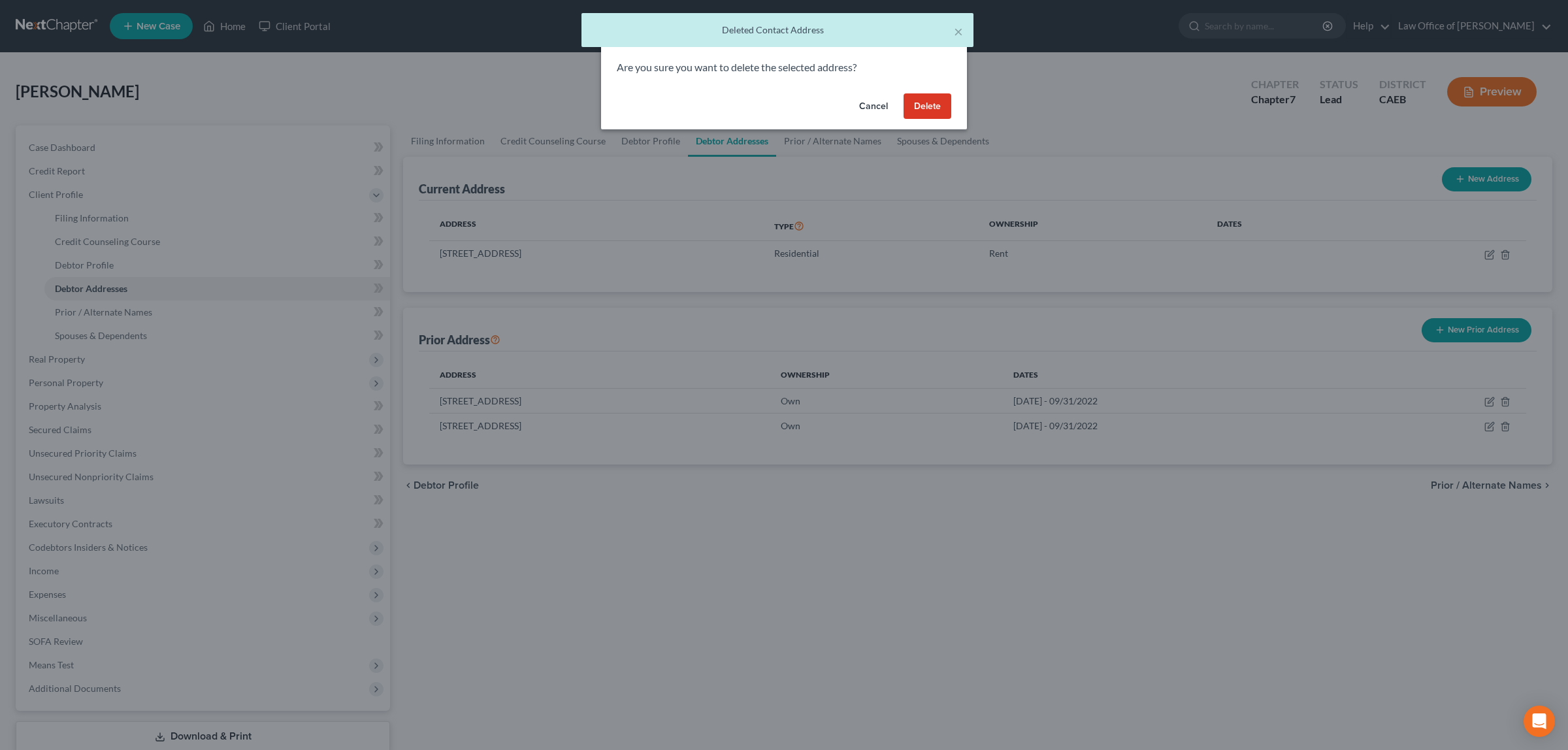
click at [916, 99] on button "Delete" at bounding box center [928, 106] width 48 height 26
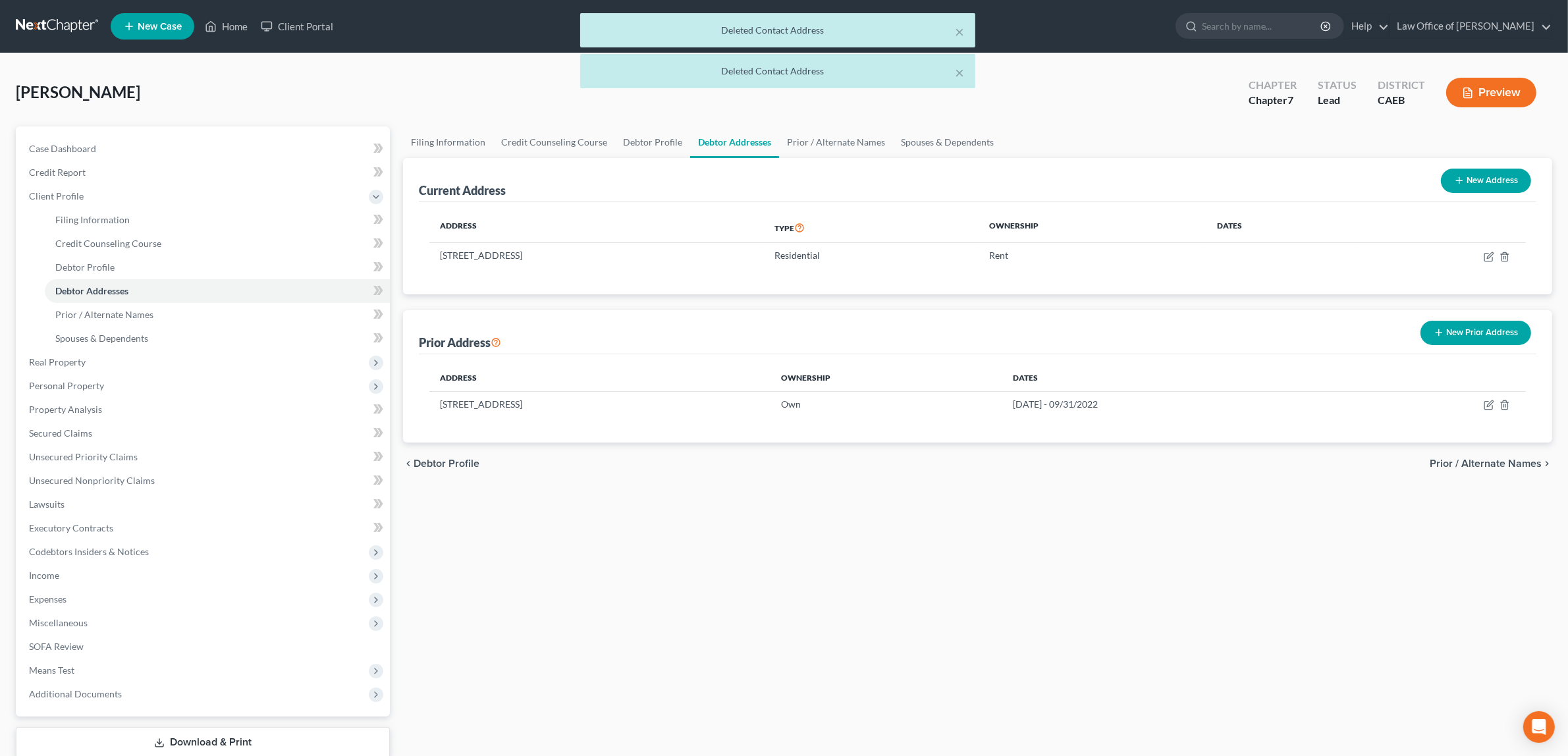
click at [1503, 81] on div "× Deleted Contact Address × Deleted Contact Address" at bounding box center [777, 54] width 1568 height 82
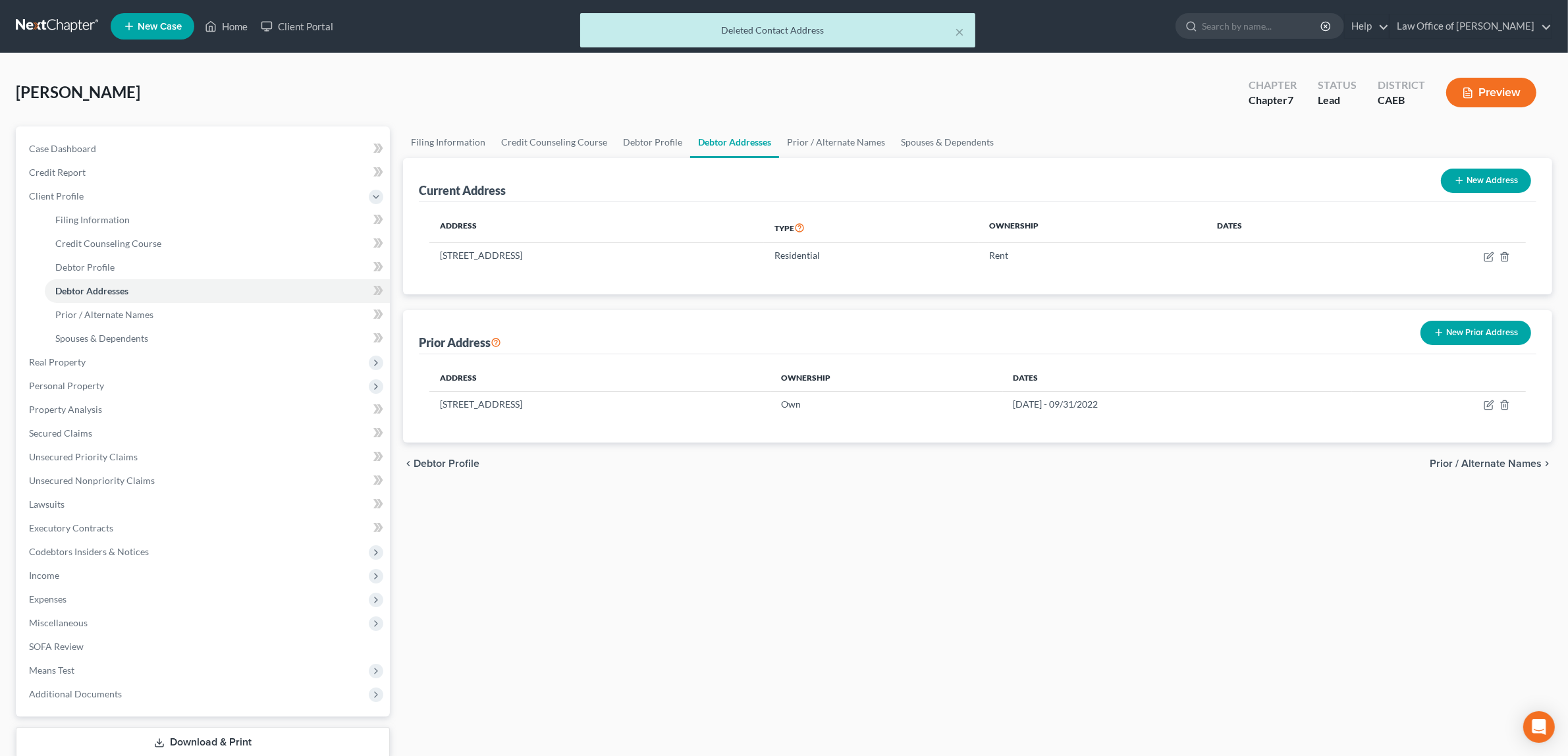
click at [1489, 90] on button "Preview" at bounding box center [1491, 93] width 90 height 30
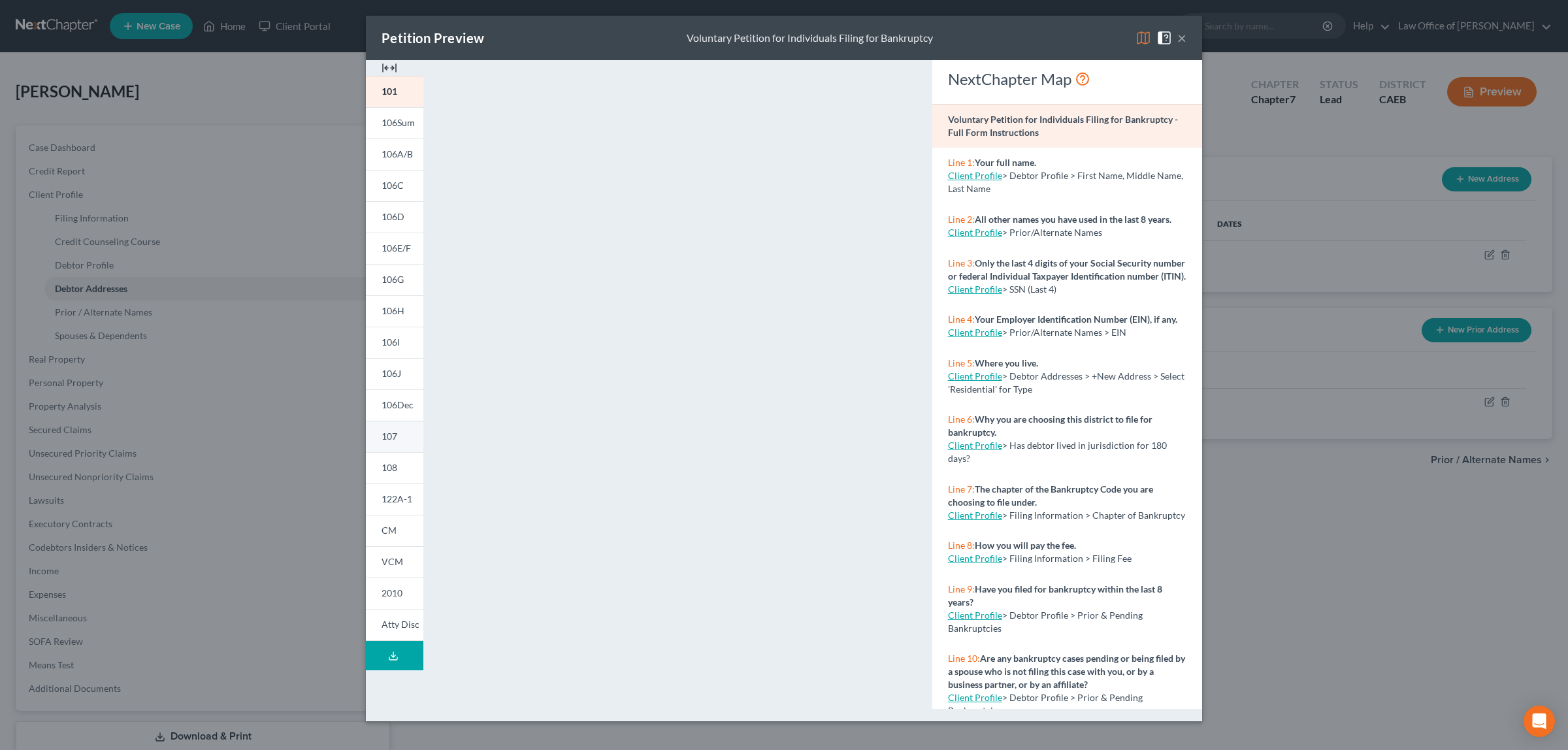
click at [389, 432] on span "107" at bounding box center [389, 436] width 16 height 11
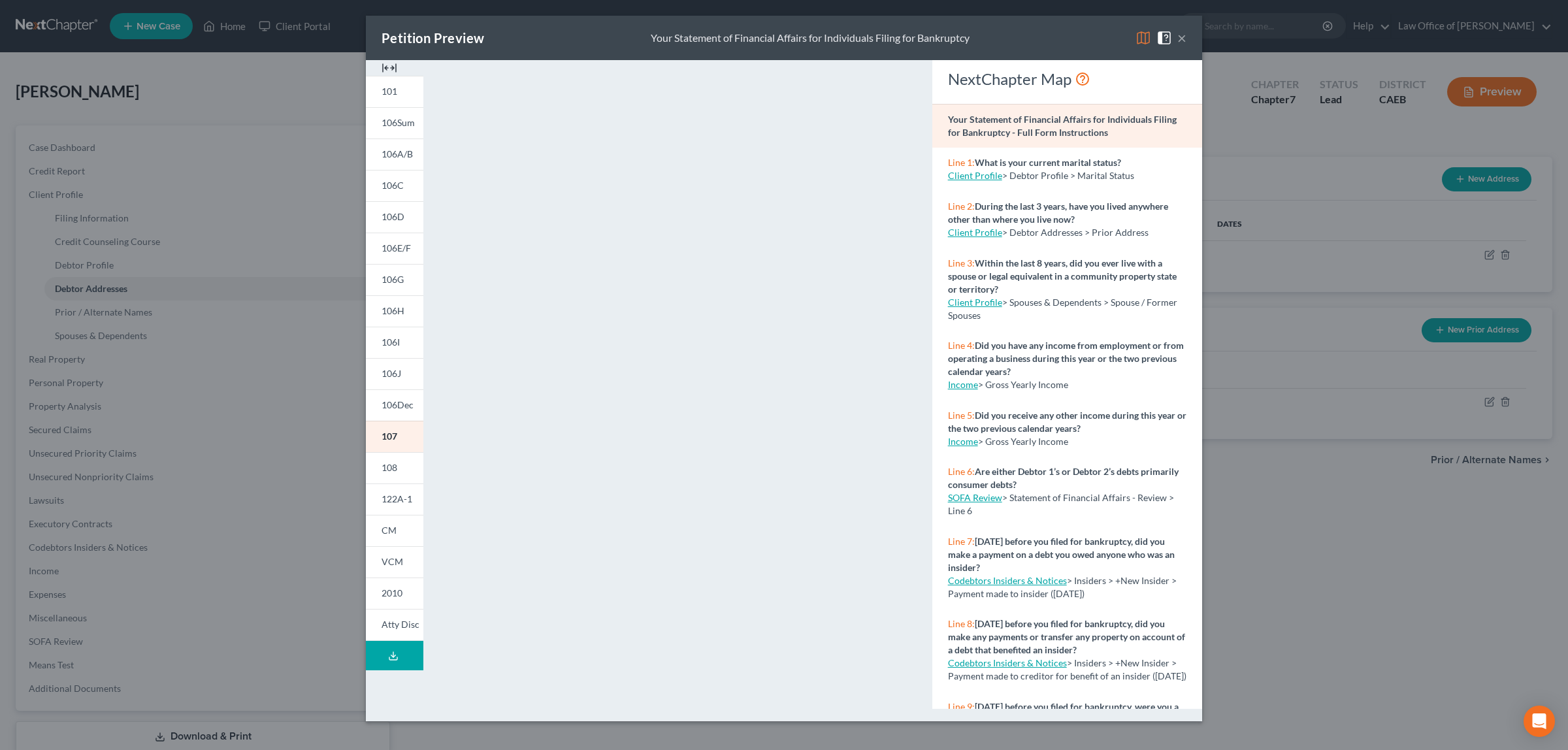
click at [1177, 37] on button "×" at bounding box center [1182, 38] width 9 height 16
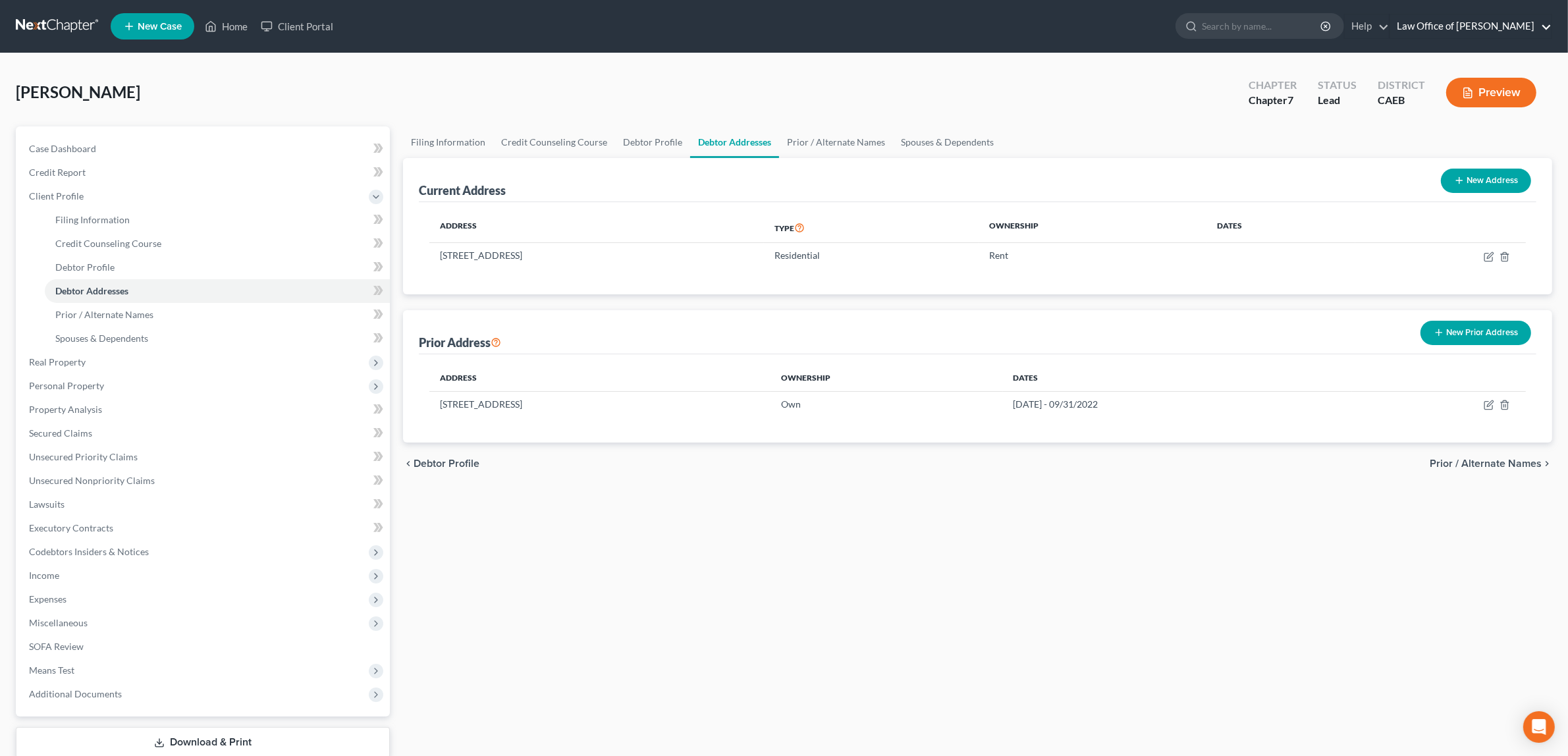
click at [1546, 24] on link "Law Office of [PERSON_NAME]" at bounding box center [1471, 27] width 162 height 24
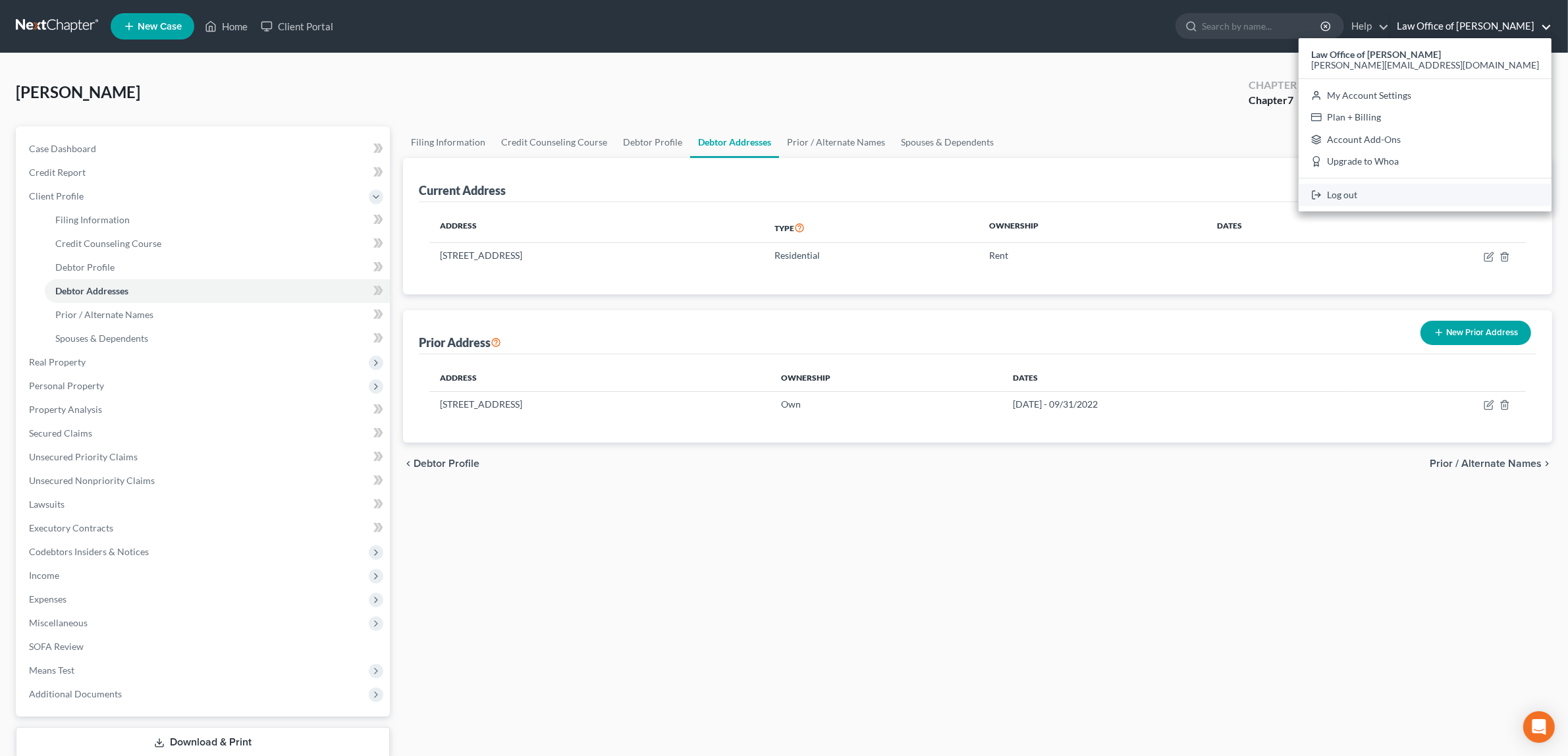
click at [1452, 191] on link "Log out" at bounding box center [1425, 195] width 253 height 22
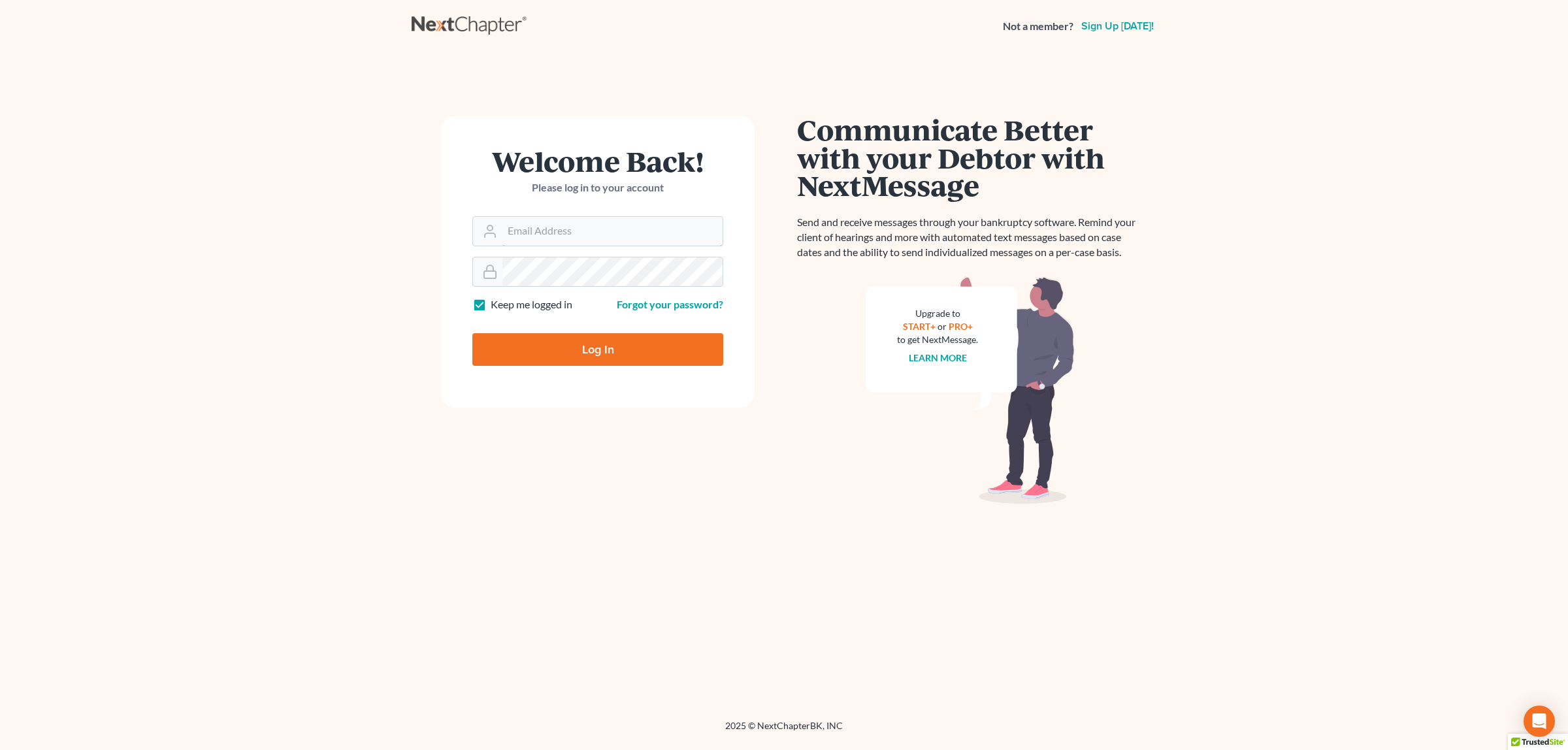
type input "white6305@sbcglobal.net"
click at [650, 344] on input "Log In" at bounding box center [598, 349] width 251 height 32
type input "Thinking..."
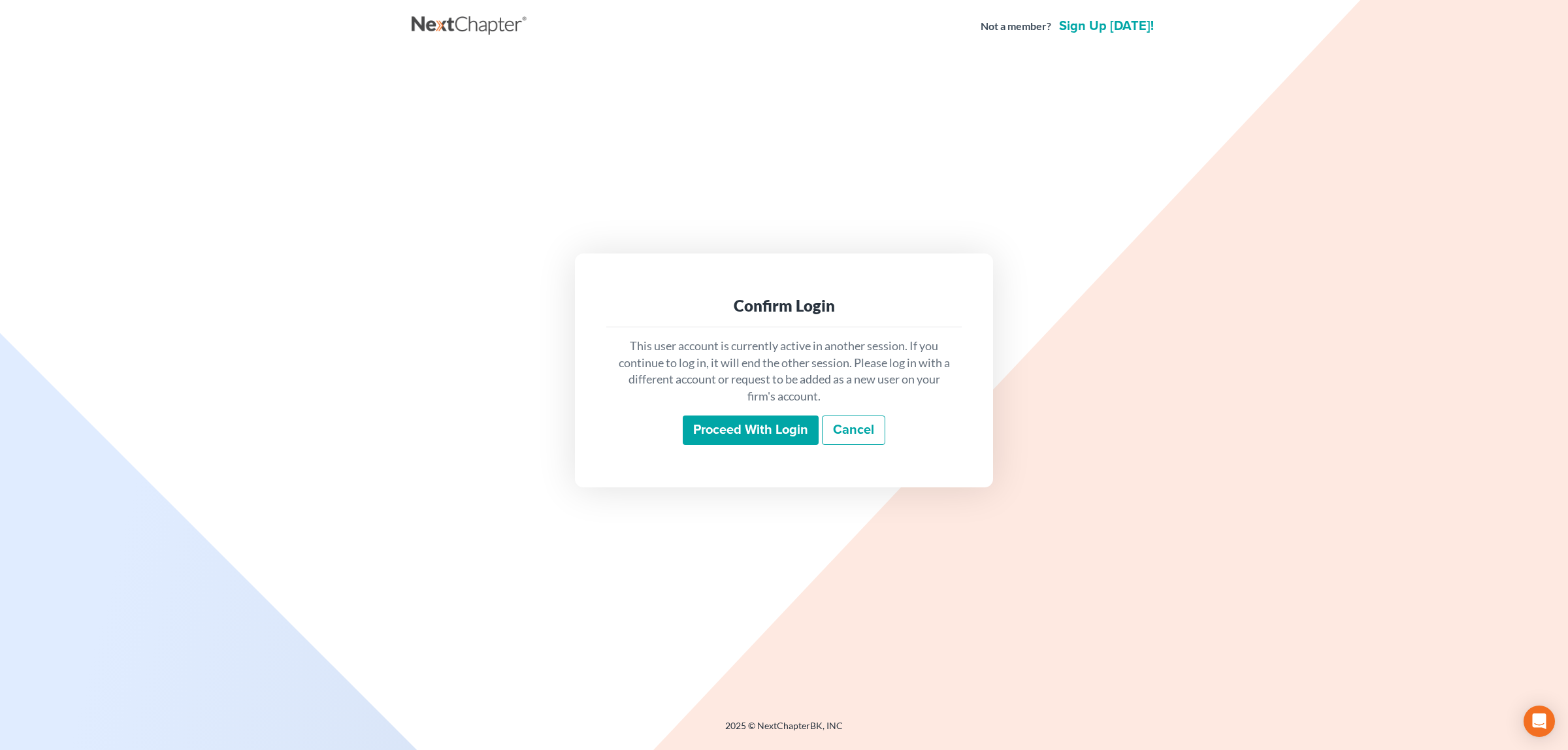
click at [720, 430] on input "Proceed with login" at bounding box center [750, 430] width 135 height 30
